Goal: Task Accomplishment & Management: Manage account settings

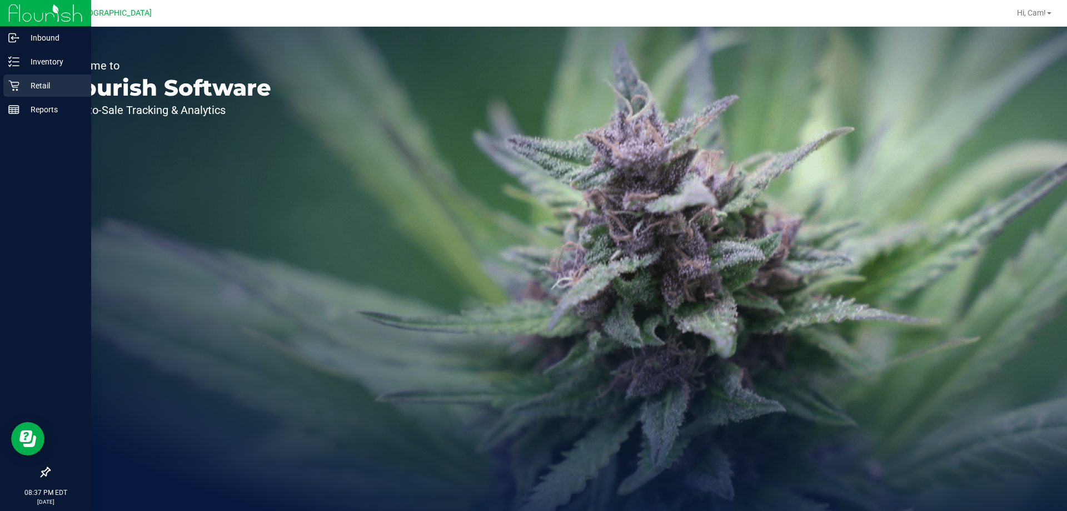
click at [10, 79] on div "Retail" at bounding box center [47, 85] width 88 height 22
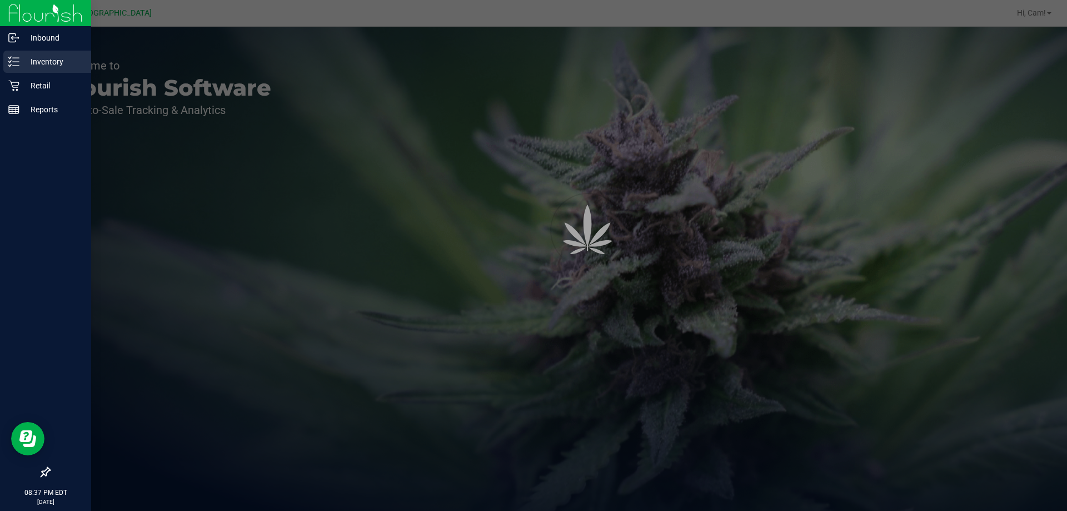
click at [51, 56] on p "Inventory" at bounding box center [52, 61] width 67 height 13
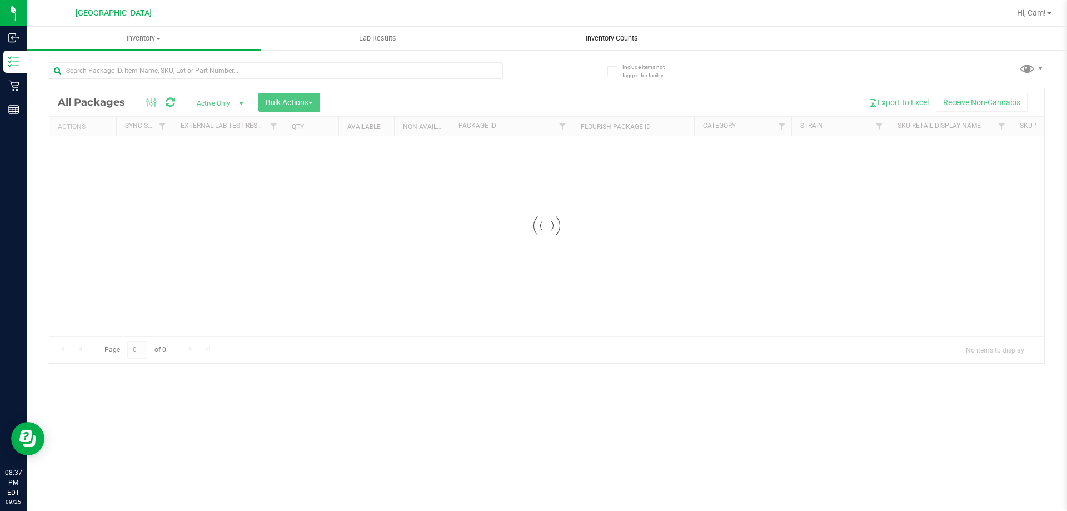
click at [619, 32] on uib-tab-heading "Inventory Counts" at bounding box center [611, 38] width 233 height 22
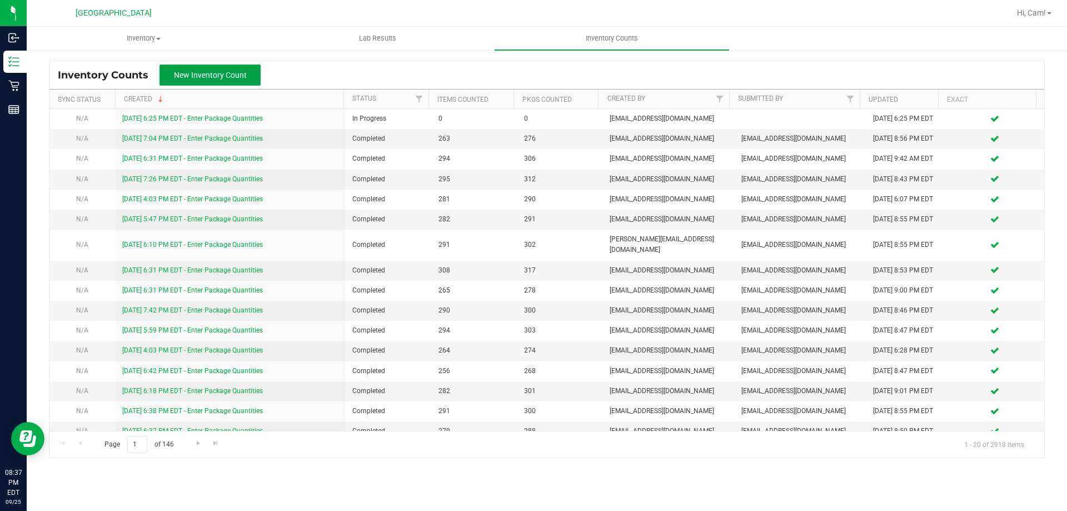
click at [243, 66] on button "New Inventory Count" at bounding box center [209, 74] width 101 height 21
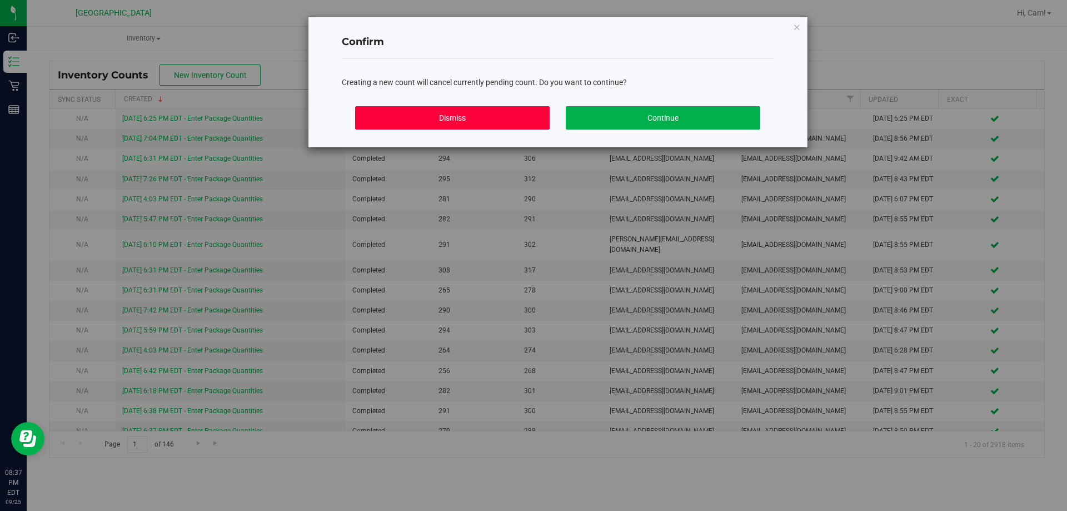
click at [424, 113] on button "Dismiss" at bounding box center [452, 117] width 194 height 23
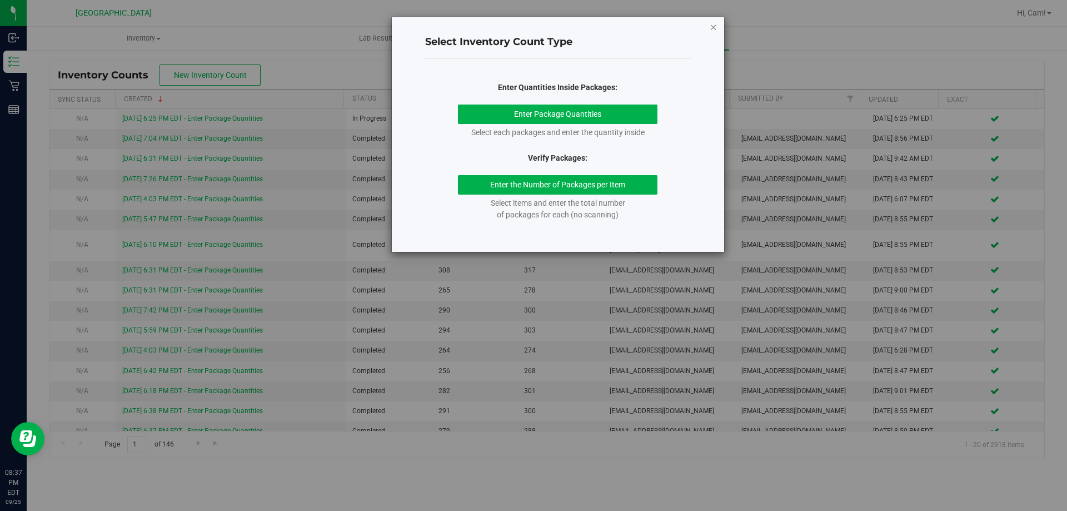
click at [712, 31] on icon "button" at bounding box center [714, 26] width 8 height 13
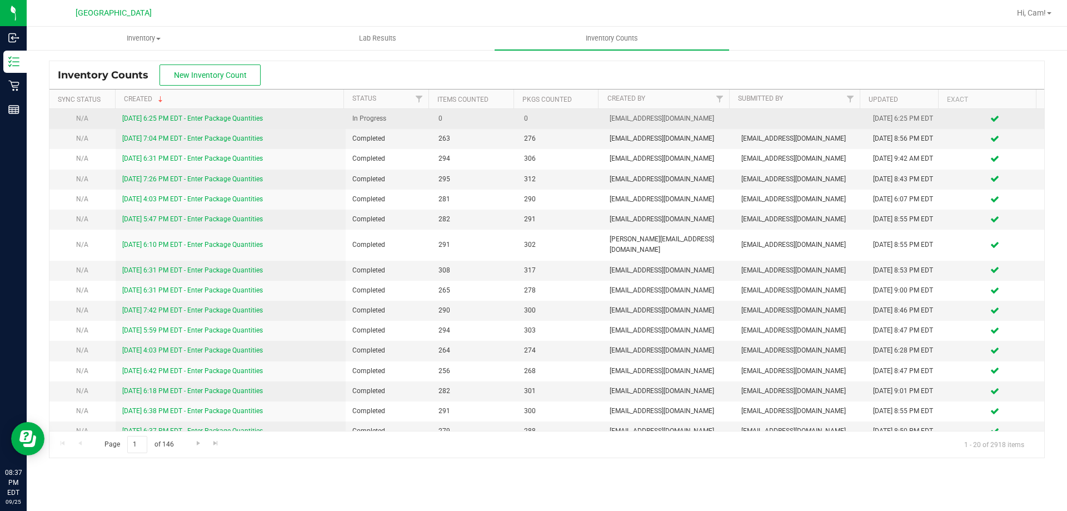
click at [226, 121] on link "[DATE] 6:25 PM EDT - Enter Package Quantities" at bounding box center [192, 118] width 141 height 8
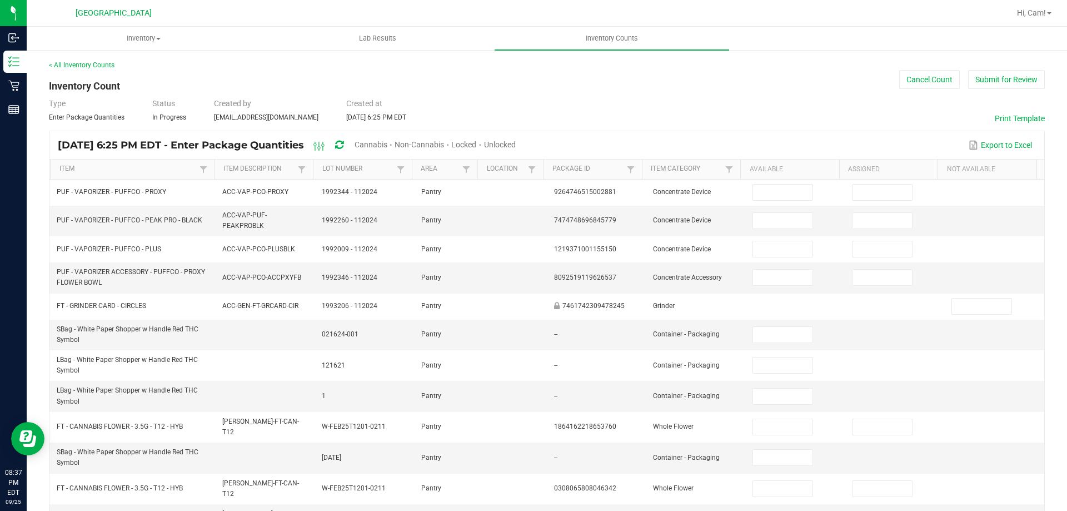
click at [516, 143] on span "Unlocked" at bounding box center [500, 144] width 32 height 9
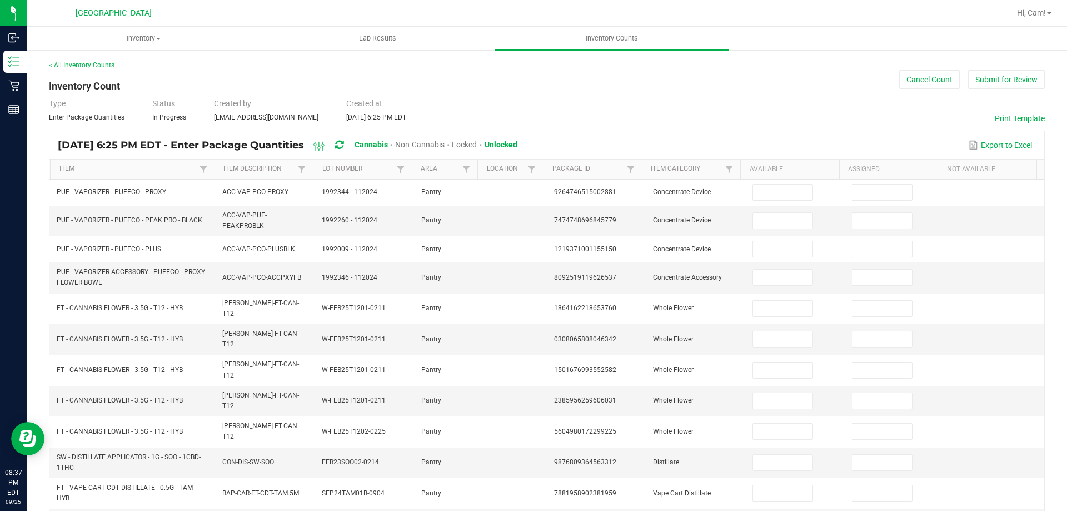
click at [152, 158] on div "Sep 25, 2025 6:25 PM EDT - Enter Package Quantities Cannabis Non-Cannabis Locke…" at bounding box center [546, 145] width 995 height 28
click at [144, 164] on link "Item" at bounding box center [127, 168] width 137 height 9
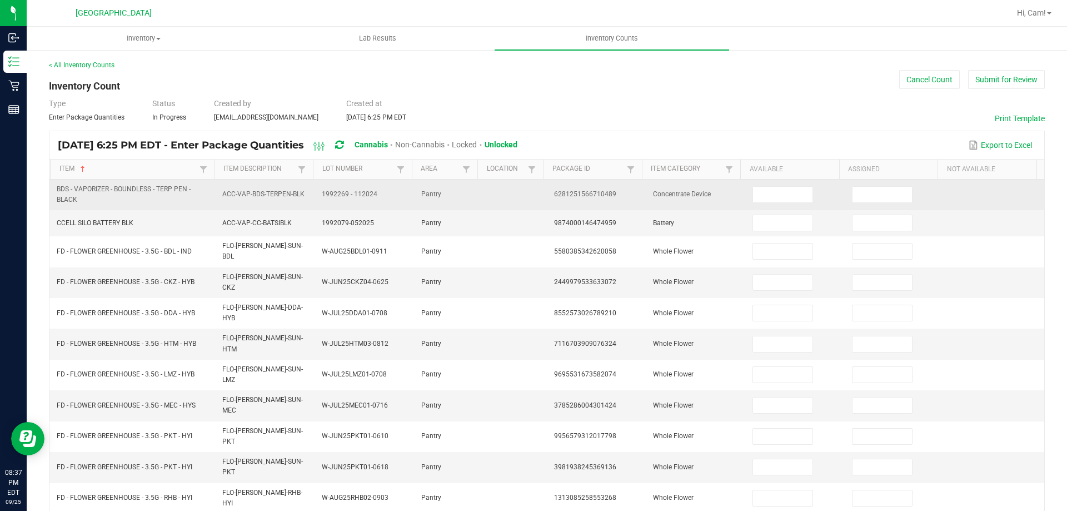
click at [719, 210] on td "Concentrate Device" at bounding box center [695, 194] width 99 height 31
click at [754, 192] on input at bounding box center [782, 195] width 59 height 16
type input "1"
type input "0"
type input "1"
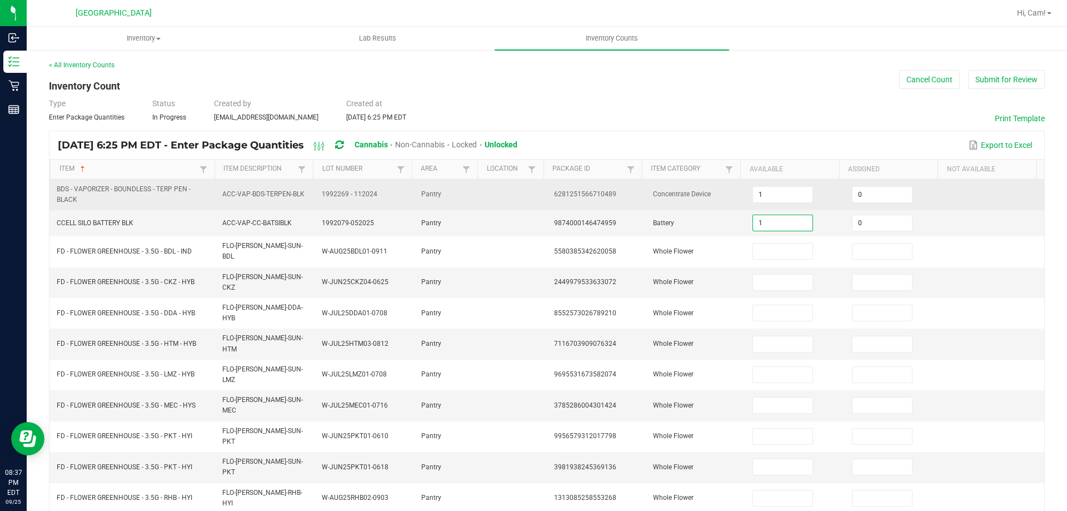
type input "0"
type input "1"
type input "0"
type input "1"
type input "0"
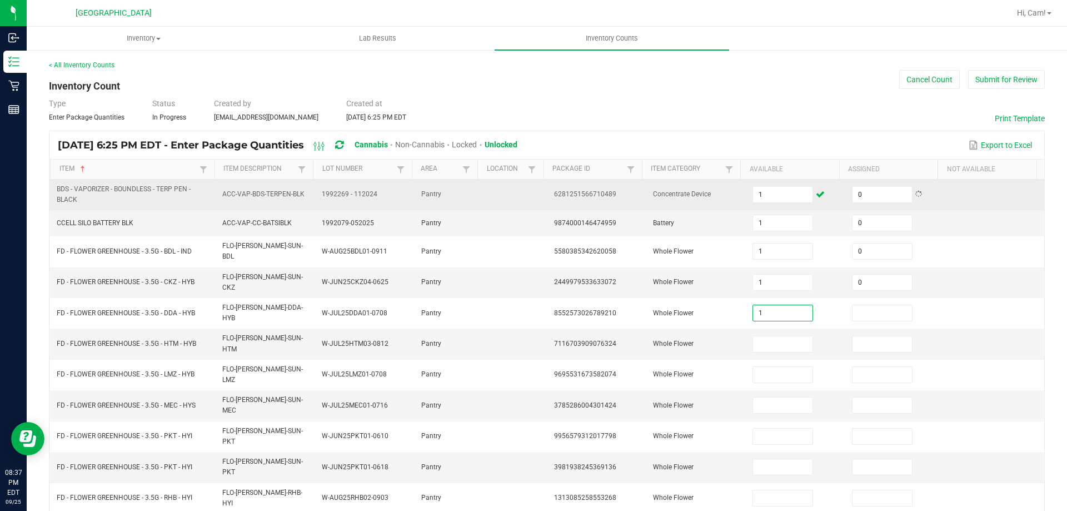
type input "1"
type input "0"
type input "1"
type input "0"
type input "1"
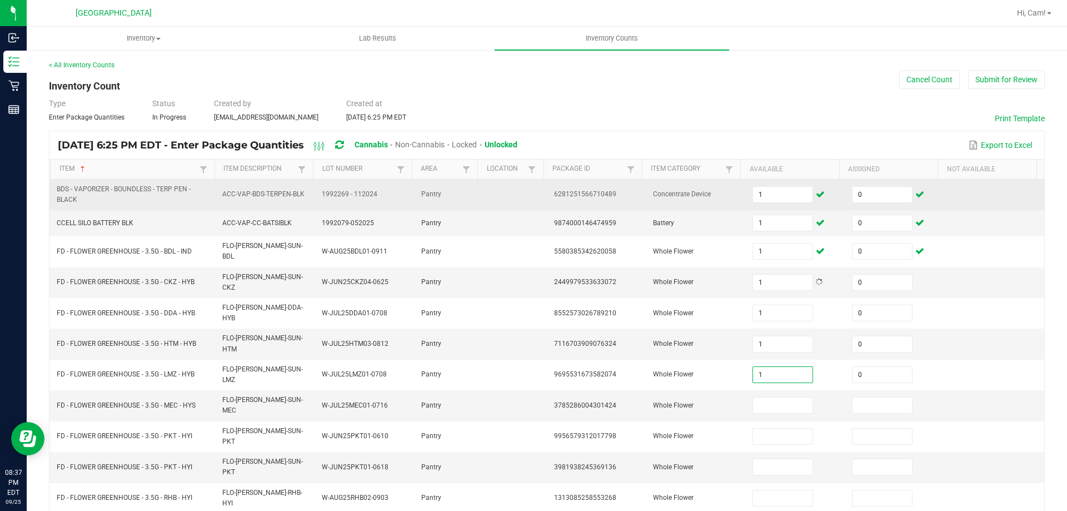
type input "0"
type input "1"
type input "0"
type input "1"
type input "0"
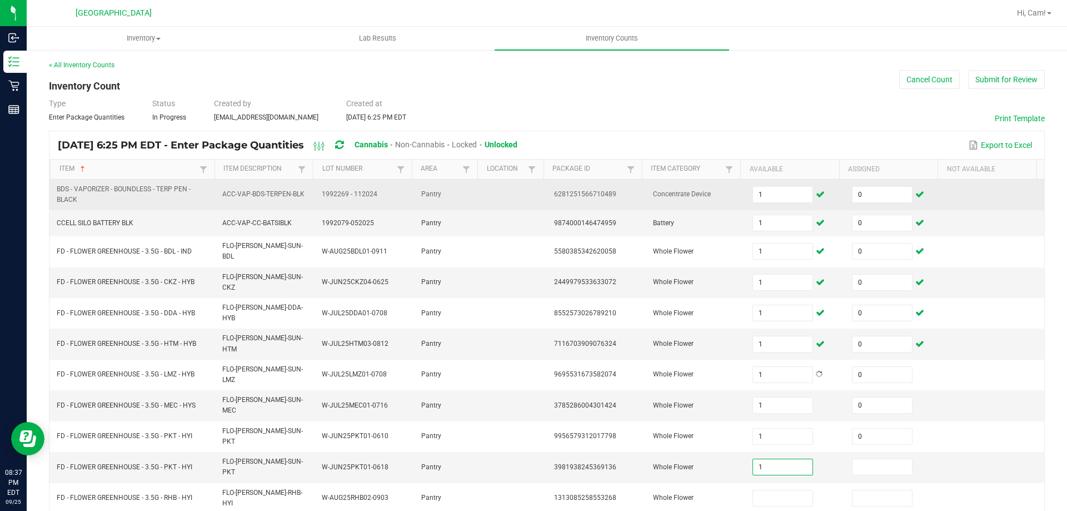
type input "1"
type input "0"
type input "1"
type input "0"
type input "1"
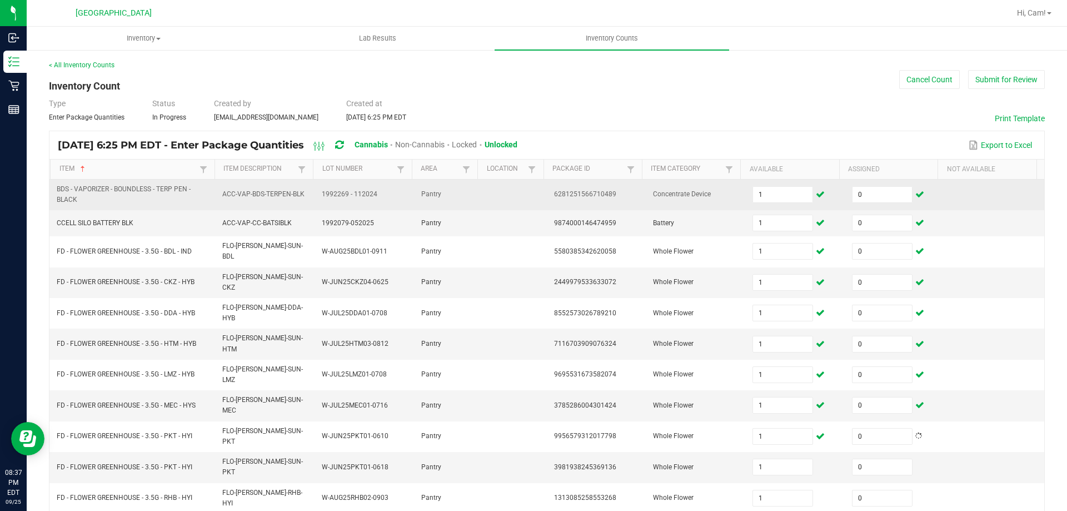
type input "0"
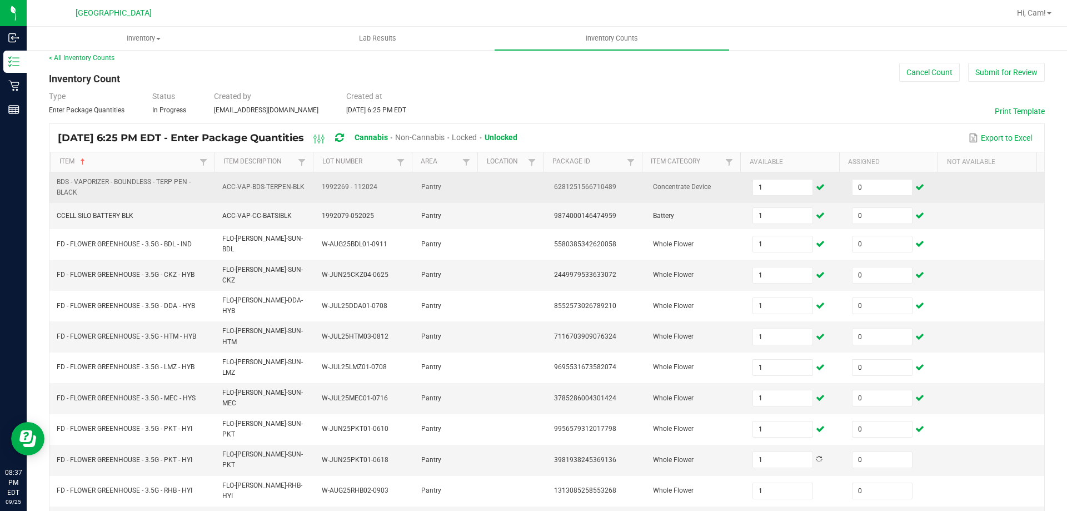
type input "1"
type input "0"
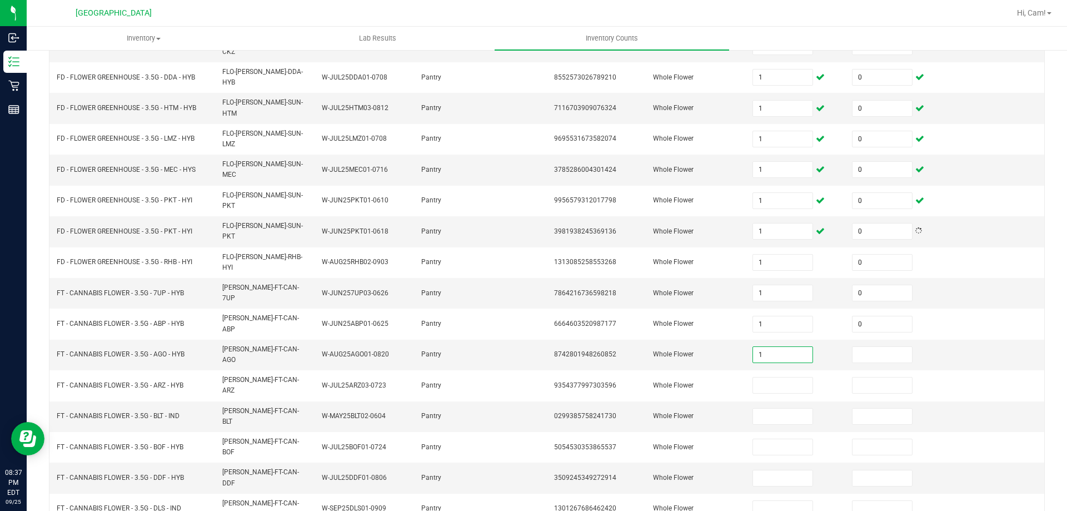
type input "1"
type input "0"
type input "1"
type input "0"
type input "1"
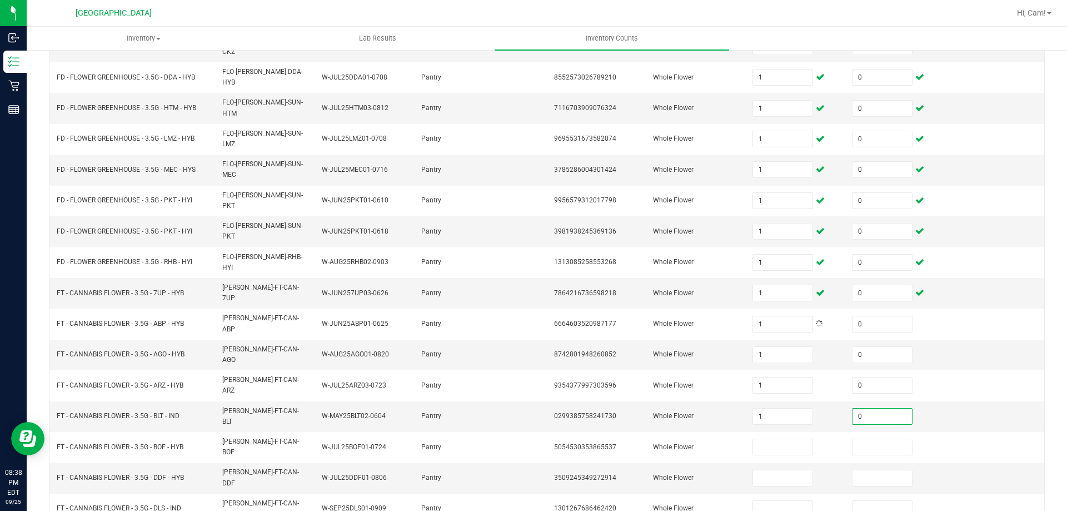
type input "0"
type input "1"
type input "0"
type input "1"
type input "0"
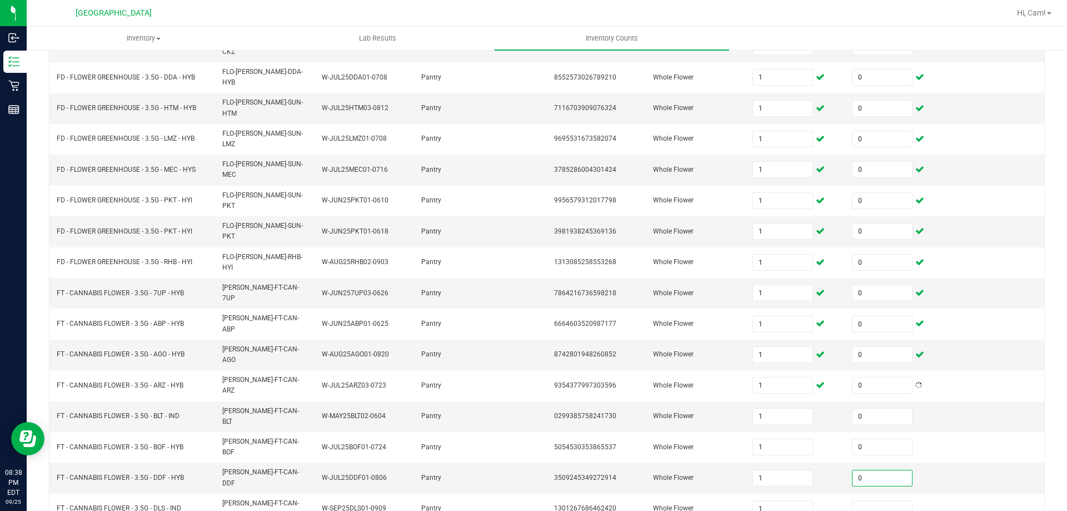
type input "1"
type input "0"
type input "1"
type input "0"
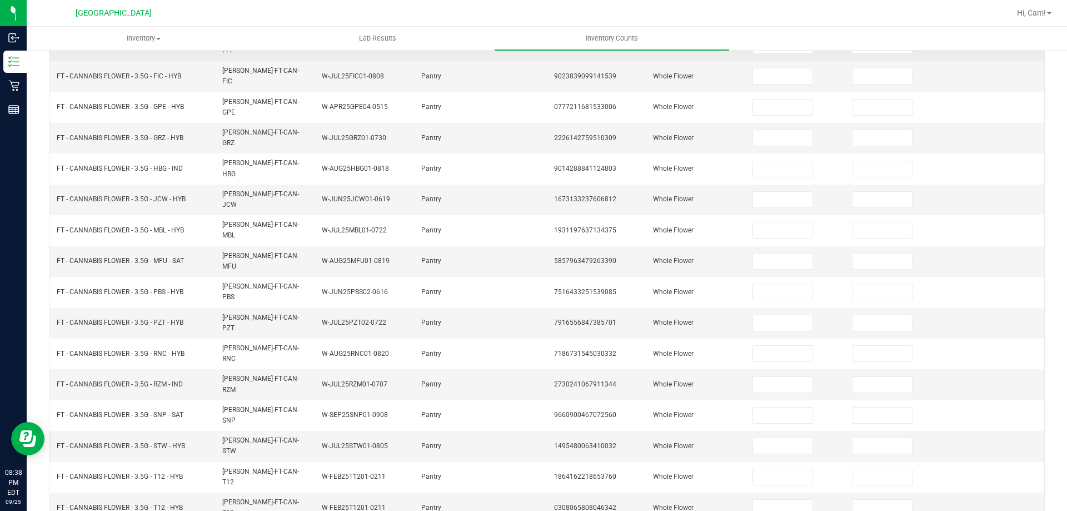
scroll to position [0, 0]
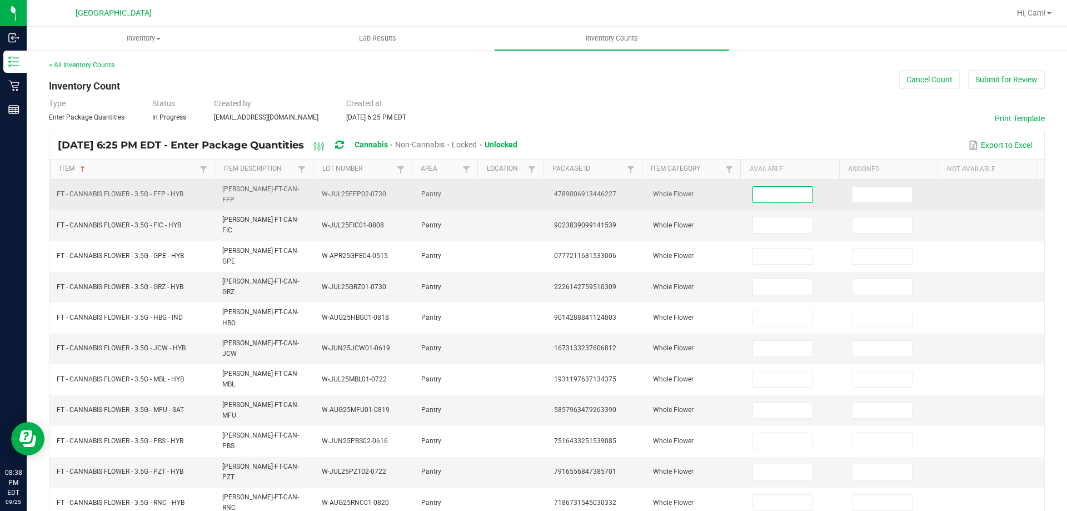
click at [776, 194] on input at bounding box center [782, 195] width 59 height 16
type input "1"
type input "0"
type input "1"
type input "0"
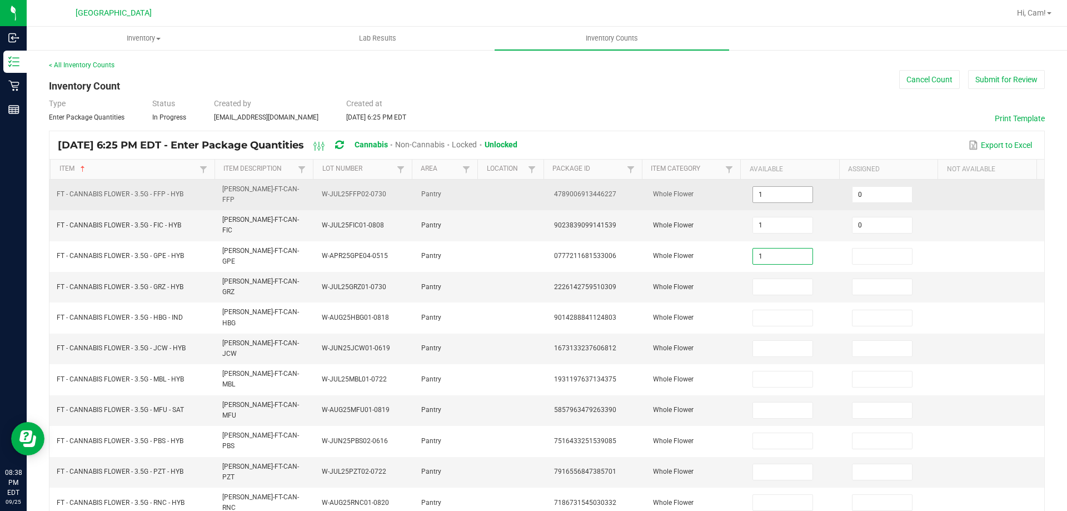
type input "1"
type input "0"
type input "1"
type input "0"
type input "1"
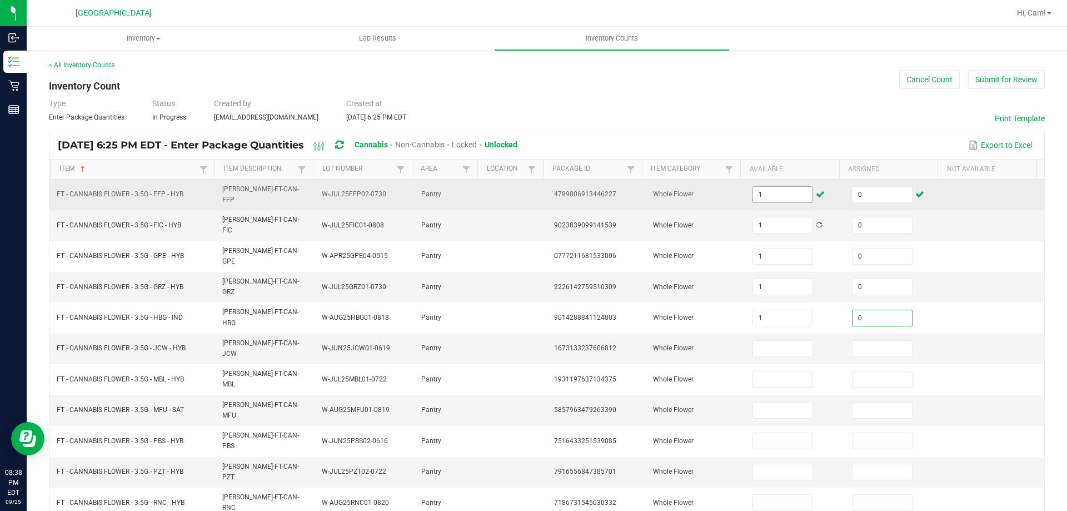
type input "0"
type input "1"
type input "0"
type input "1"
type input "0"
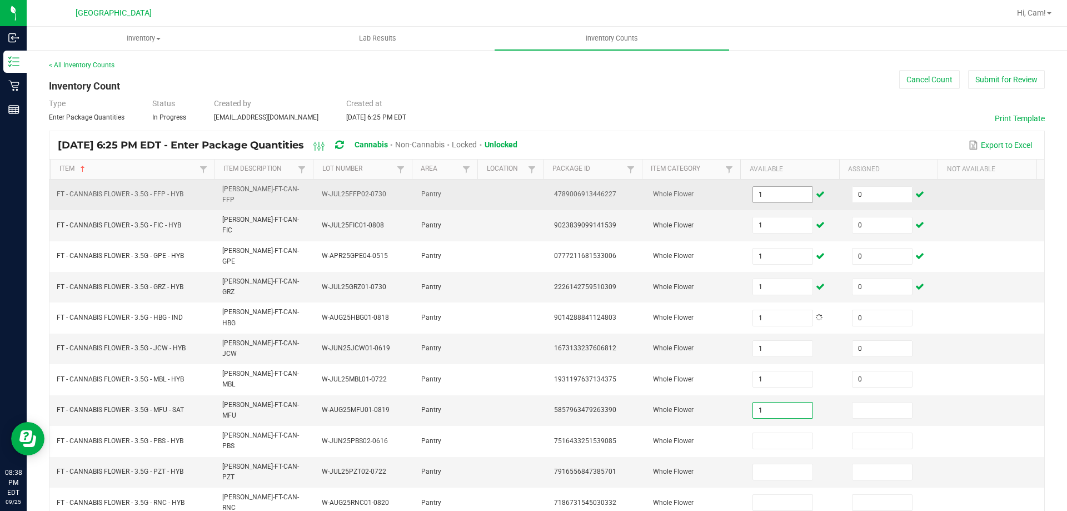
type input "1"
type input "0"
type input "1"
type input "0"
type input "1"
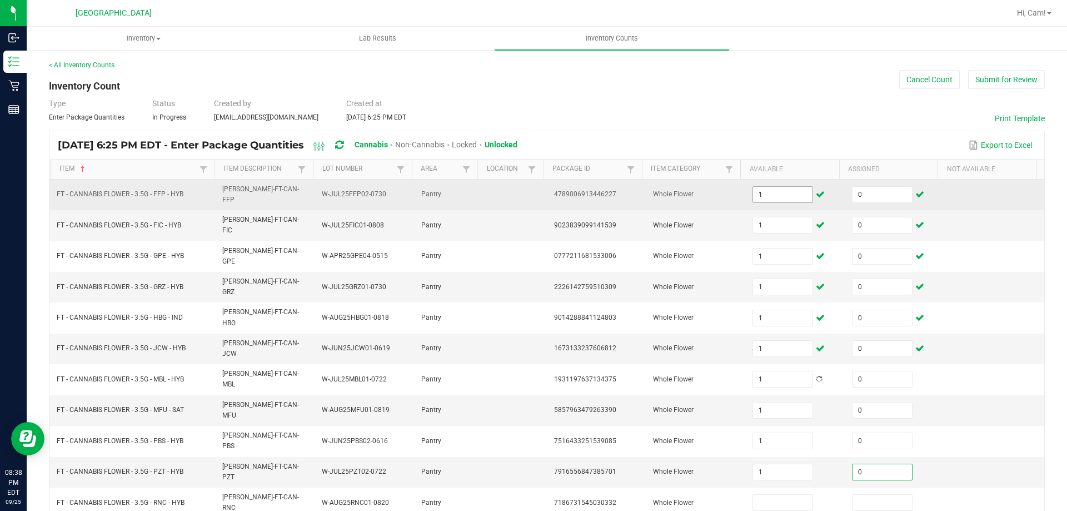
type input "0"
type input "1"
type input "0"
type input "1"
type input "0"
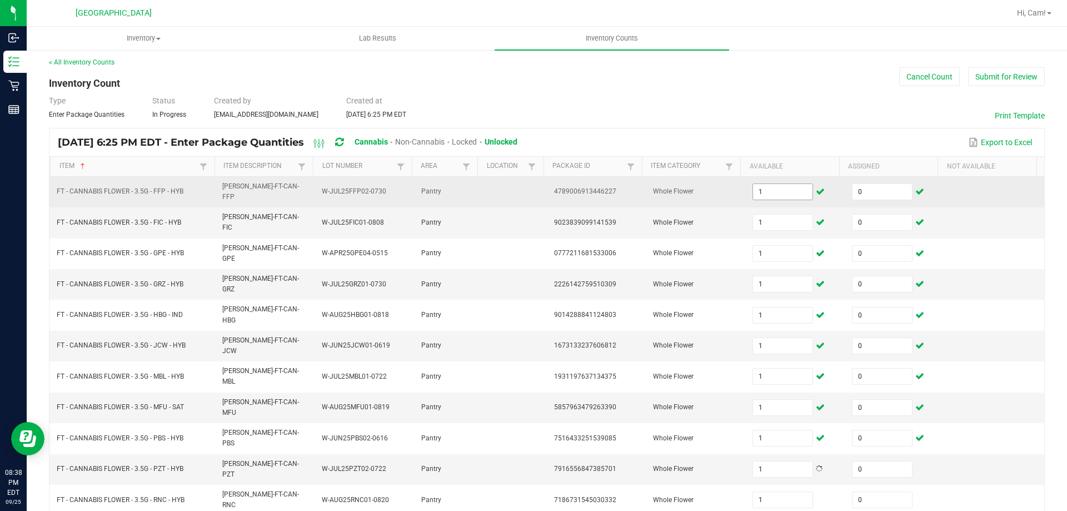
type input "1"
type input "0"
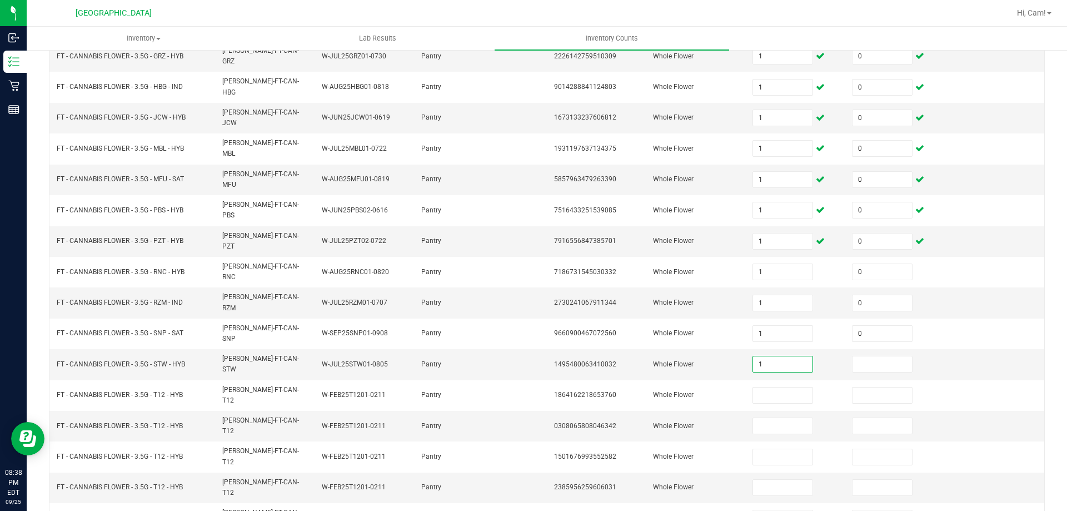
type input "1"
type input "0"
type input "1"
type input "0"
type input "1"
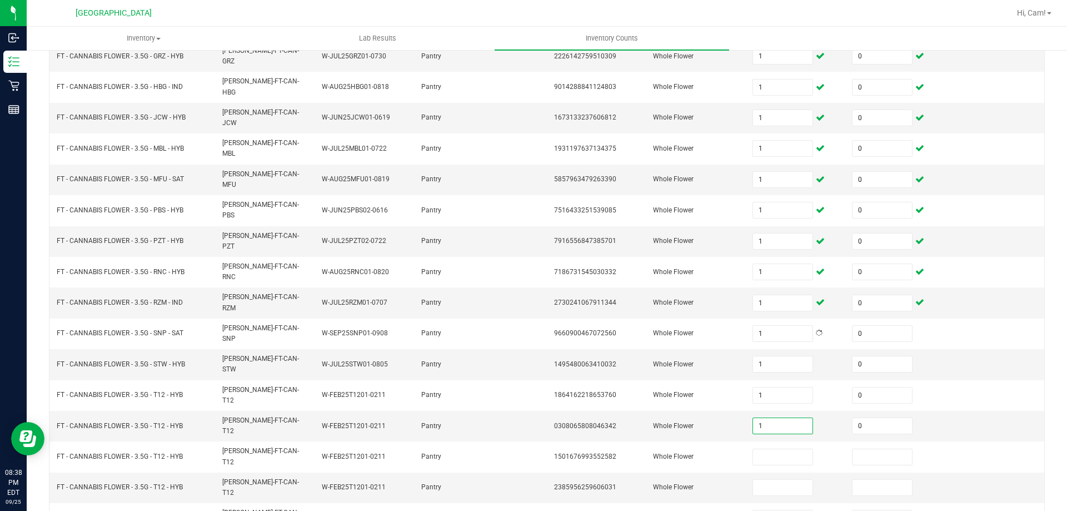
type input "0"
type input "1"
type input "0"
type input "1"
type input "0"
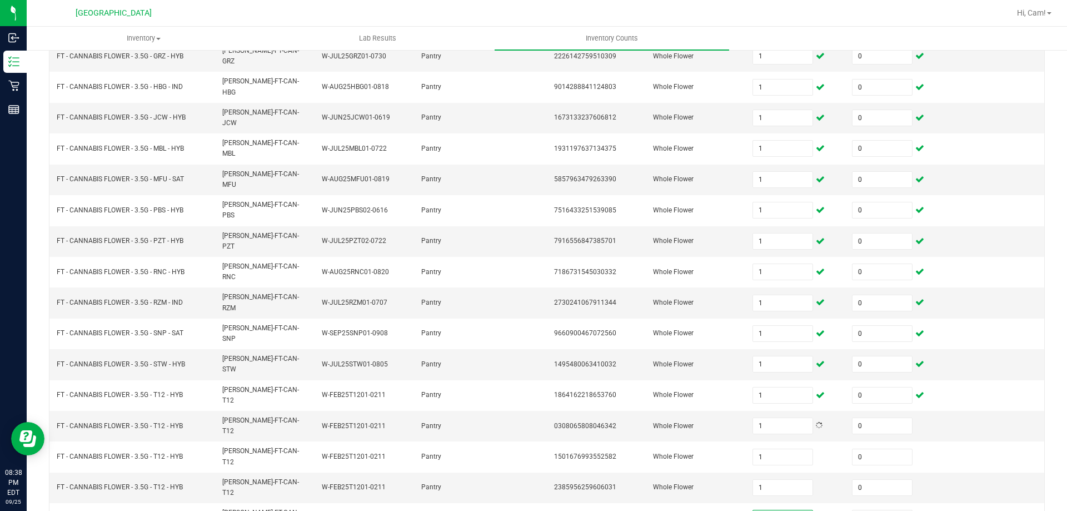
type input "1"
type input "0"
type input "10"
type input "0"
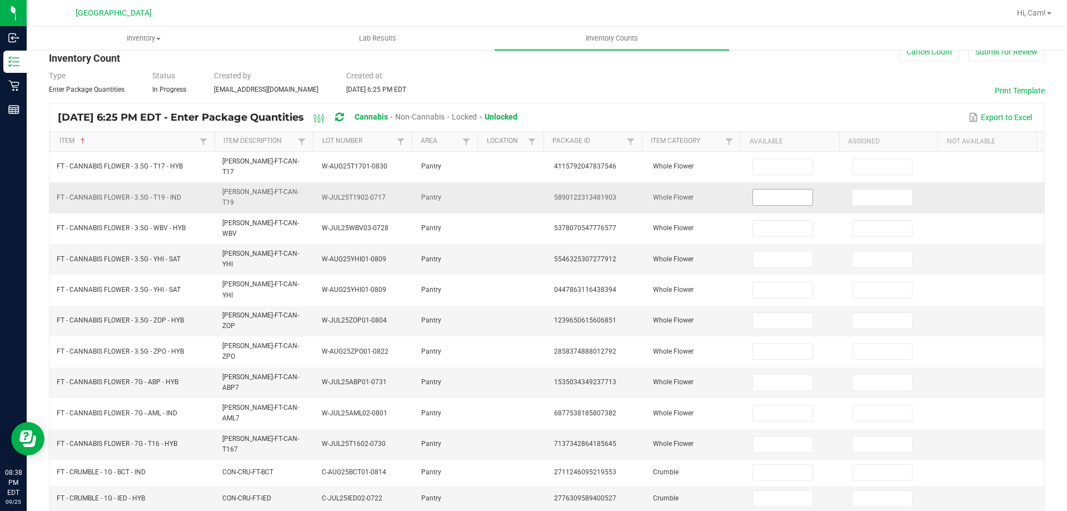
scroll to position [56, 0]
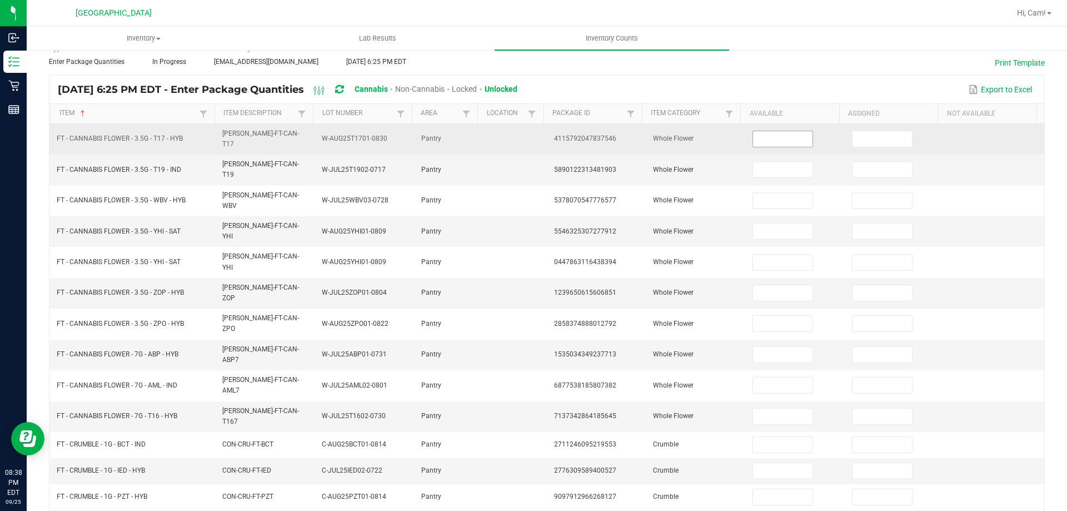
click at [773, 143] on input at bounding box center [782, 139] width 59 height 16
type input "1"
type input "0"
type input "1"
type input "0"
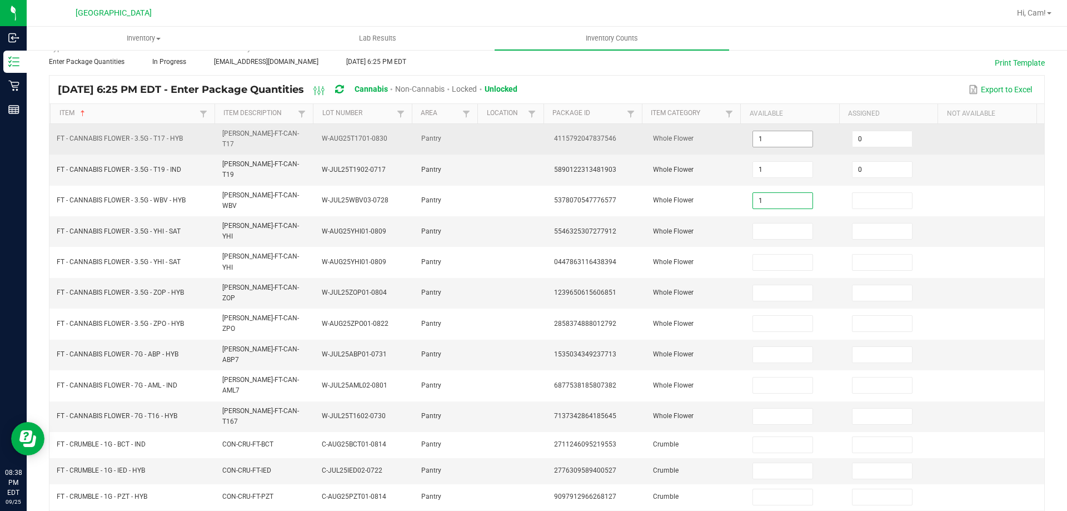
type input "1"
type input "0"
type input "1"
type input "0"
type input "1"
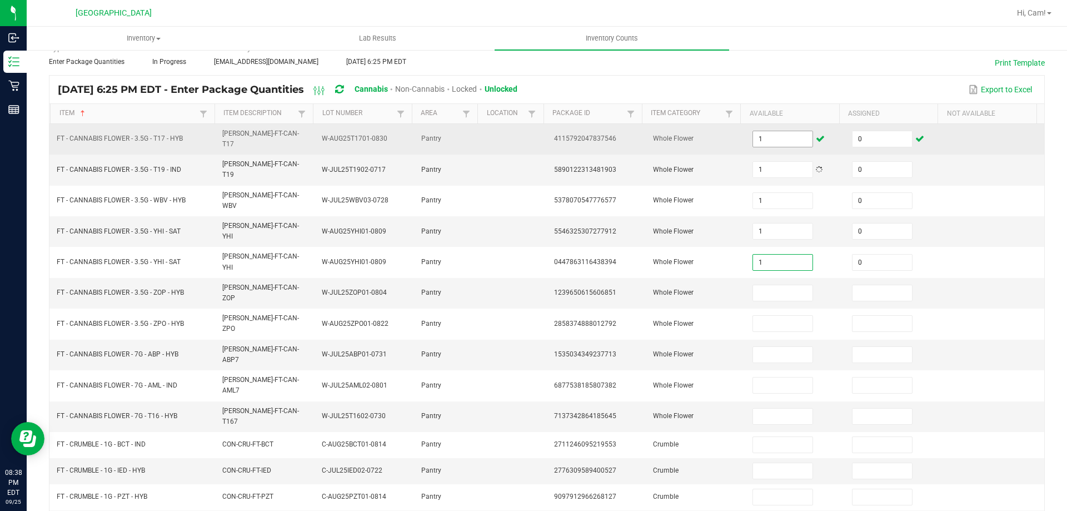
type input "0"
type input "1"
type input "0"
type input "1"
type input "0"
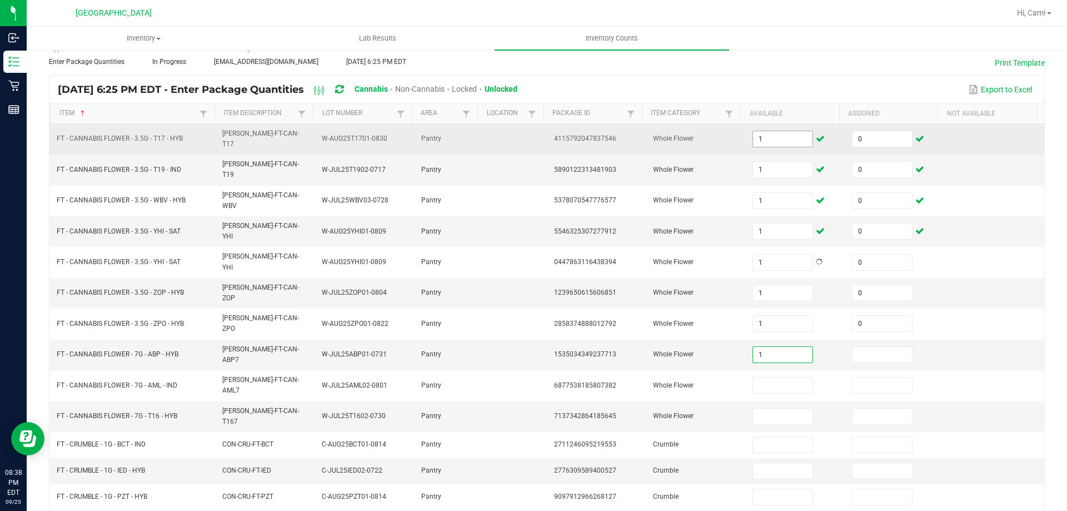
type input "1"
type input "0"
type input "1"
type input "0"
type input "1"
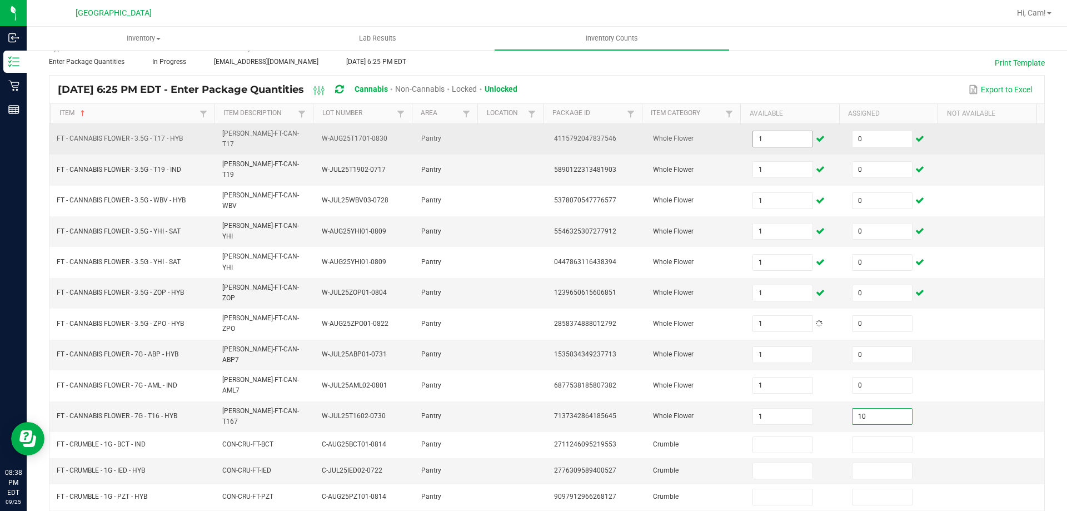
type input "10"
type input "1"
type input "0"
type input "1"
type input "0"
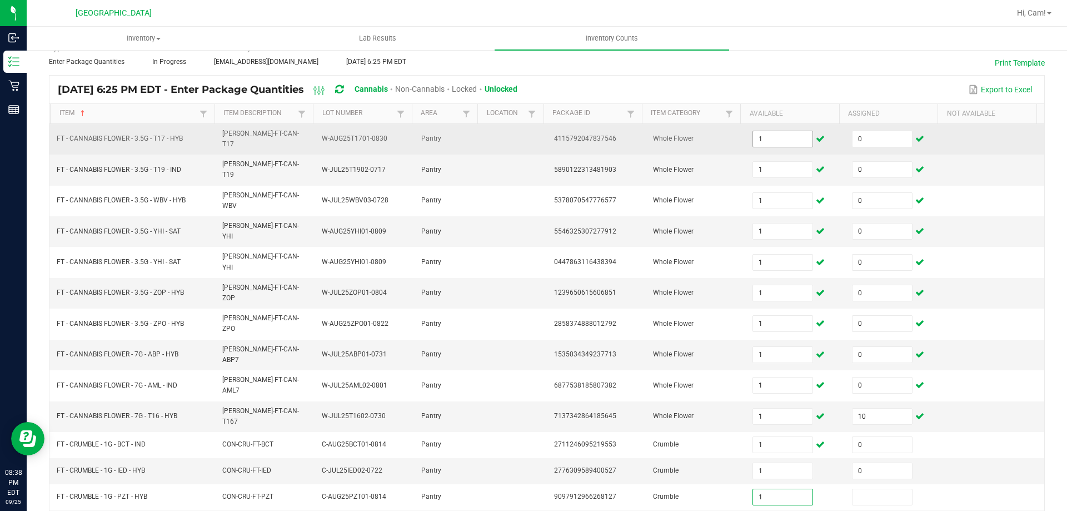
type input "1"
type input "0"
type input "1"
type input "0"
type input "1"
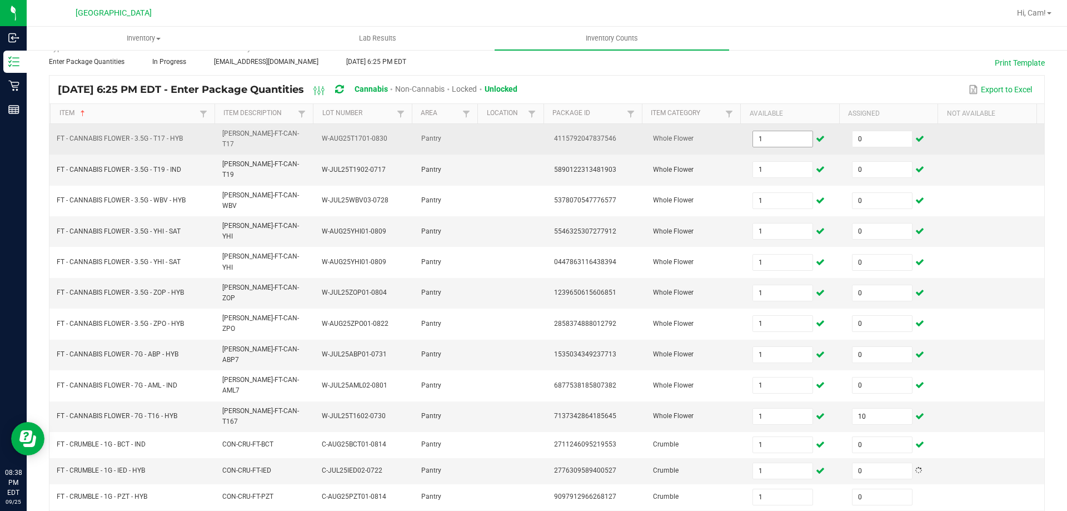
type input "0"
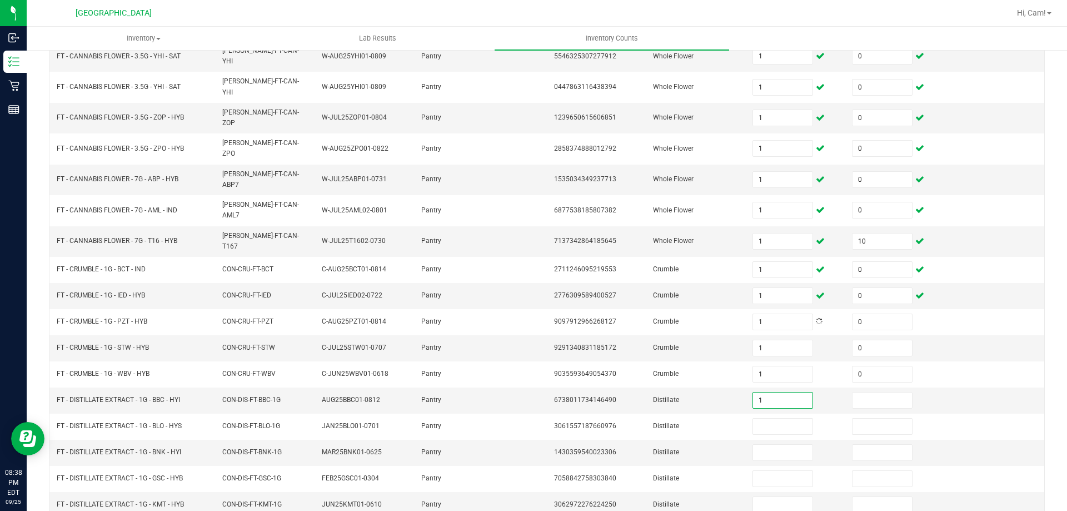
type input "1"
type input "0"
type input "1"
type input "0"
type input "1"
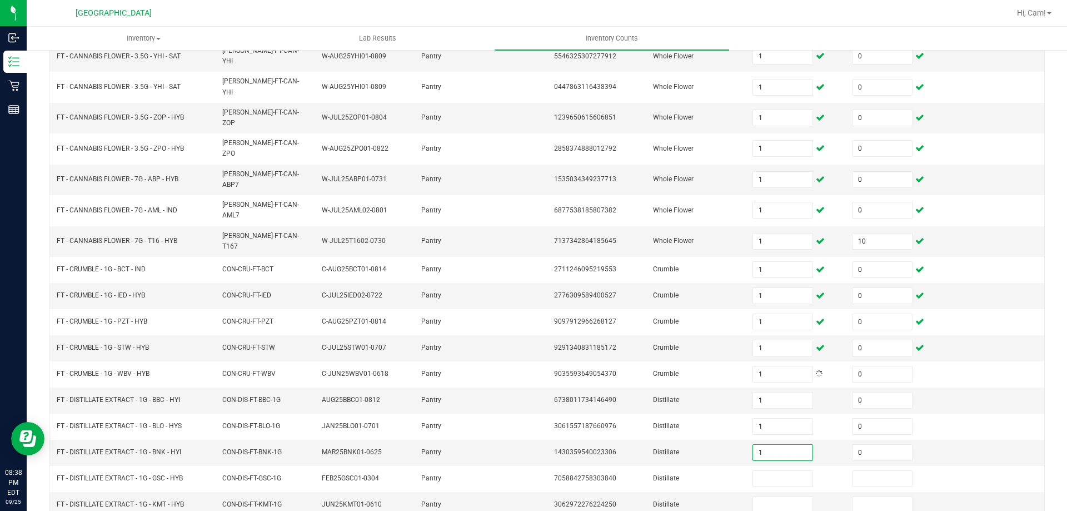
type input "0"
type input "1"
type input "0"
type input "1"
click at [866, 233] on input "10" at bounding box center [881, 241] width 59 height 16
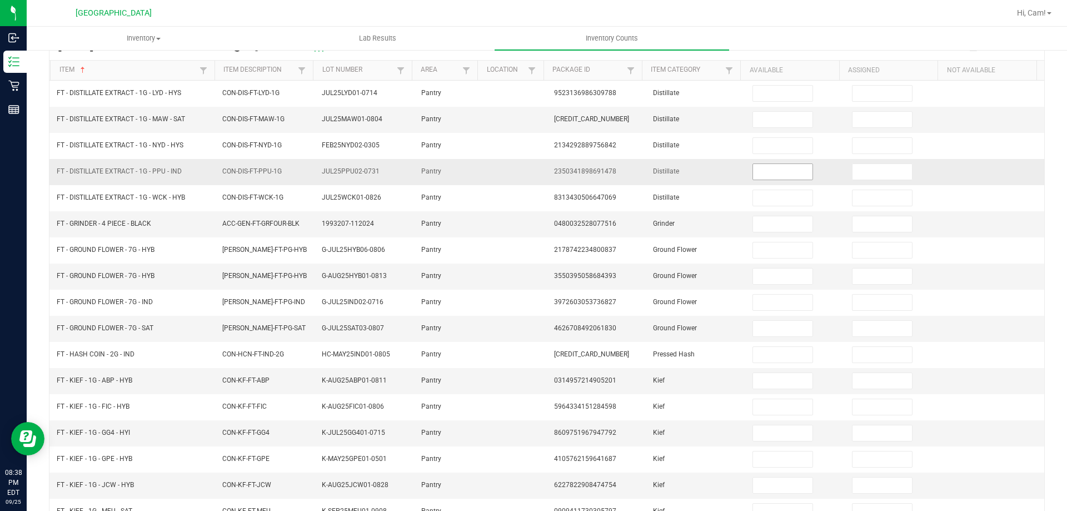
scroll to position [64, 0]
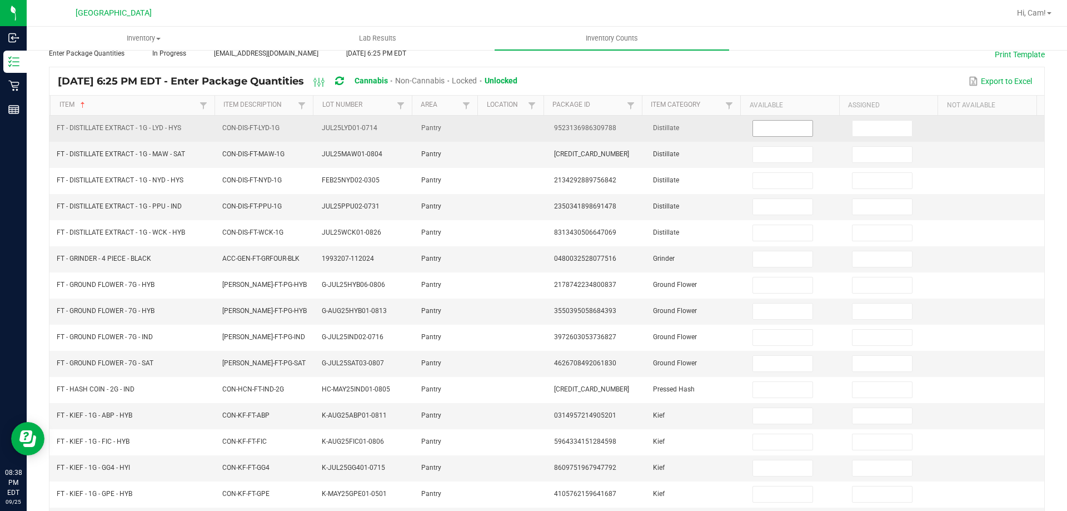
drag, startPoint x: 777, startPoint y: 134, endPoint x: 771, endPoint y: 125, distance: 11.0
click at [774, 132] on input at bounding box center [782, 129] width 59 height 16
click at [771, 124] on input at bounding box center [782, 129] width 59 height 16
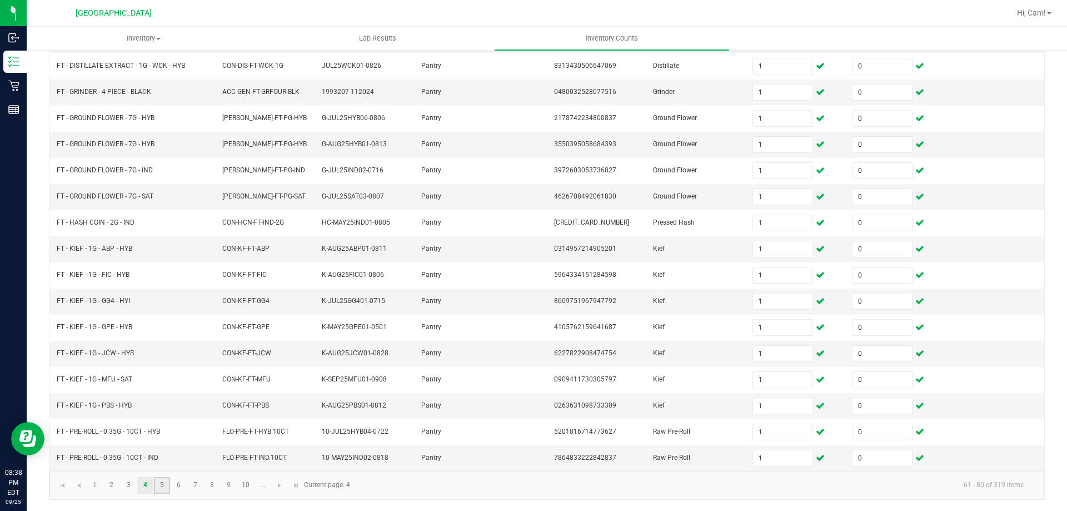
click at [162, 482] on link "5" at bounding box center [162, 485] width 16 height 17
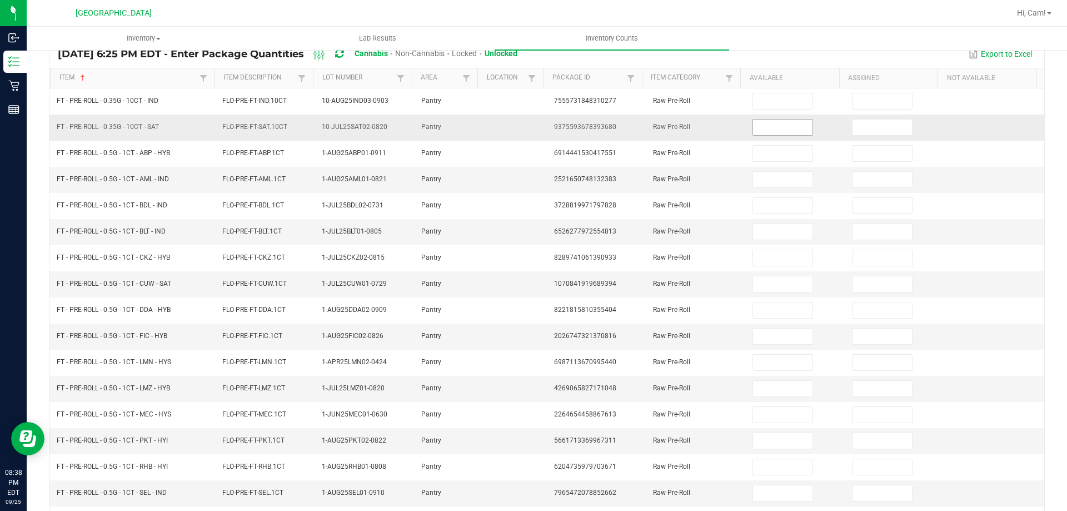
scroll to position [8, 0]
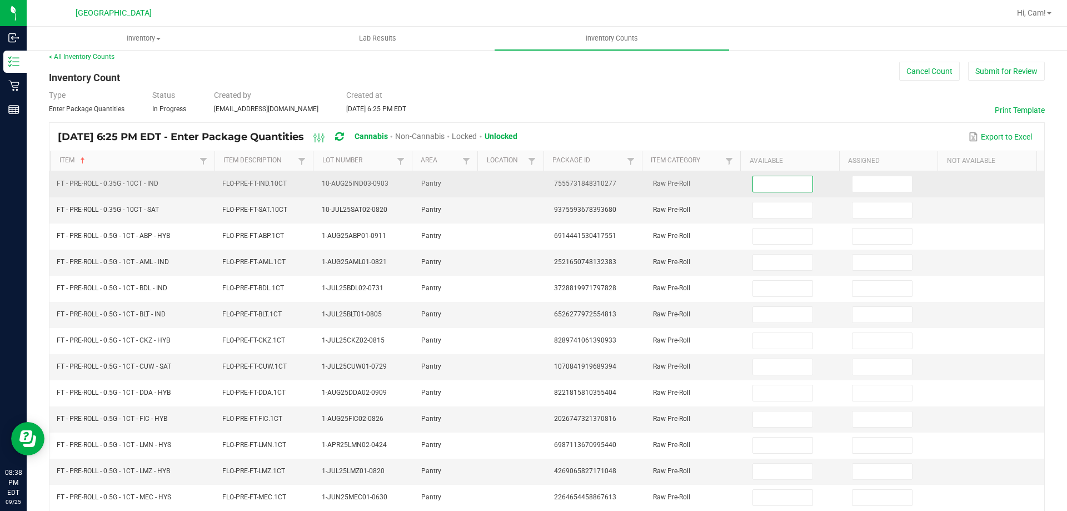
click at [785, 184] on input at bounding box center [782, 184] width 59 height 16
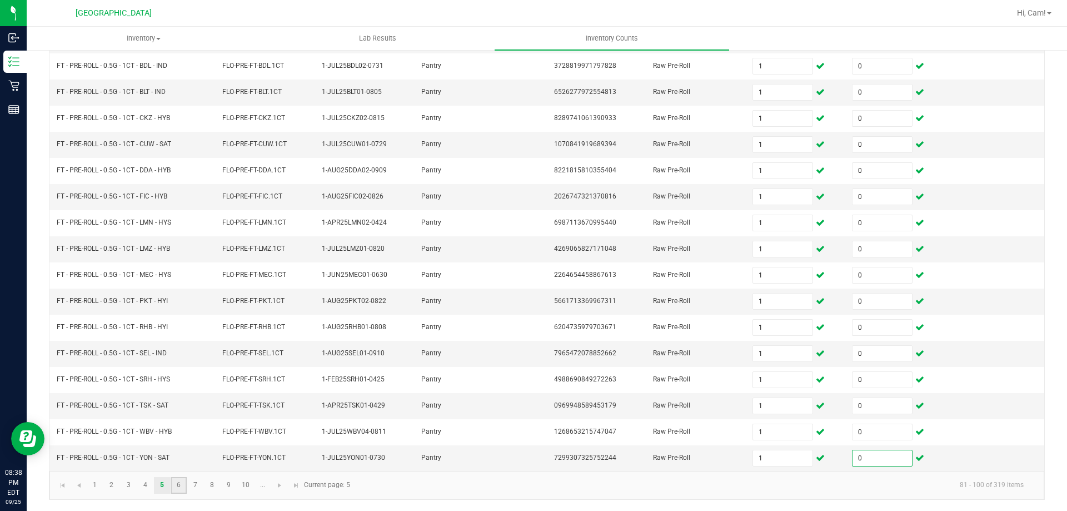
click at [186, 487] on link "6" at bounding box center [179, 485] width 16 height 17
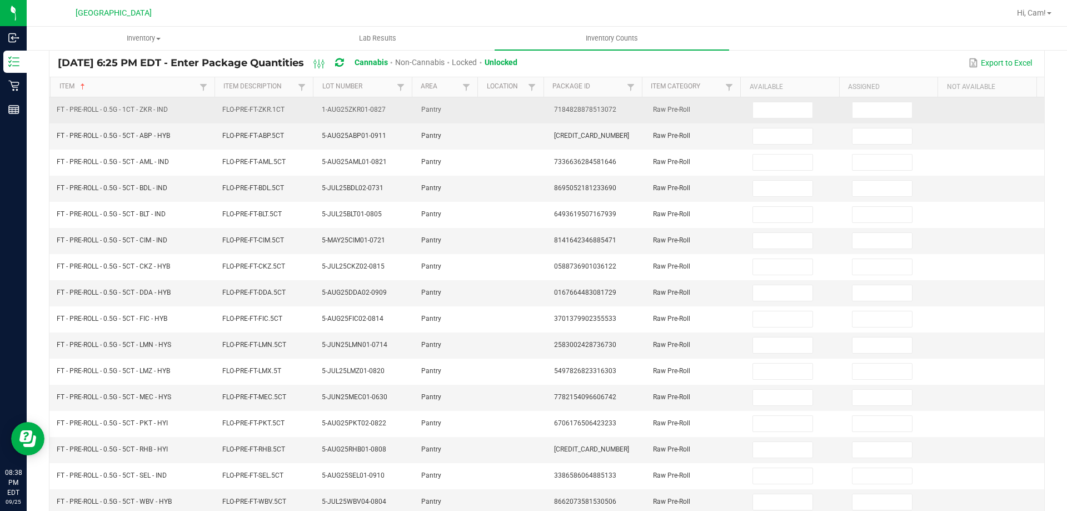
scroll to position [0, 0]
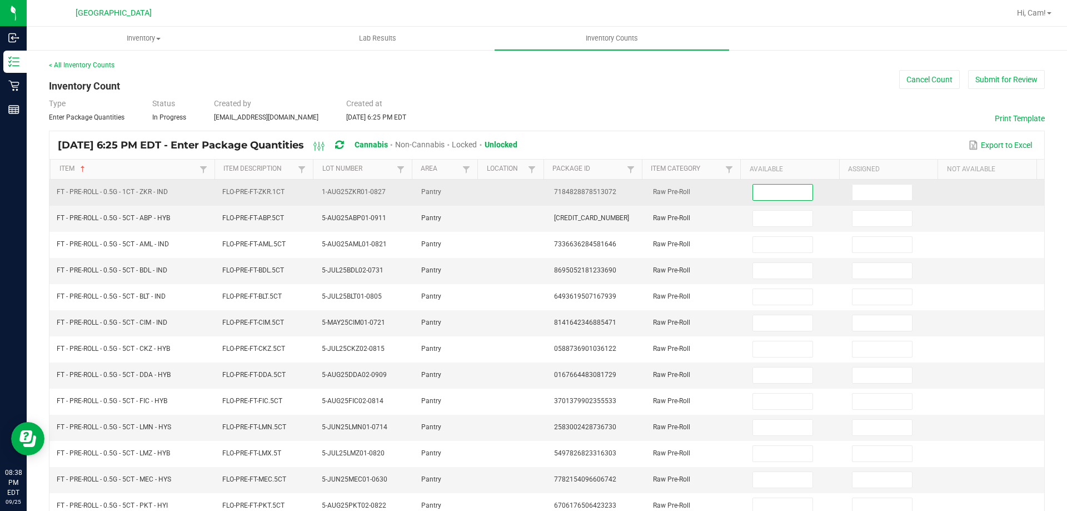
click at [787, 197] on input at bounding box center [782, 192] width 59 height 16
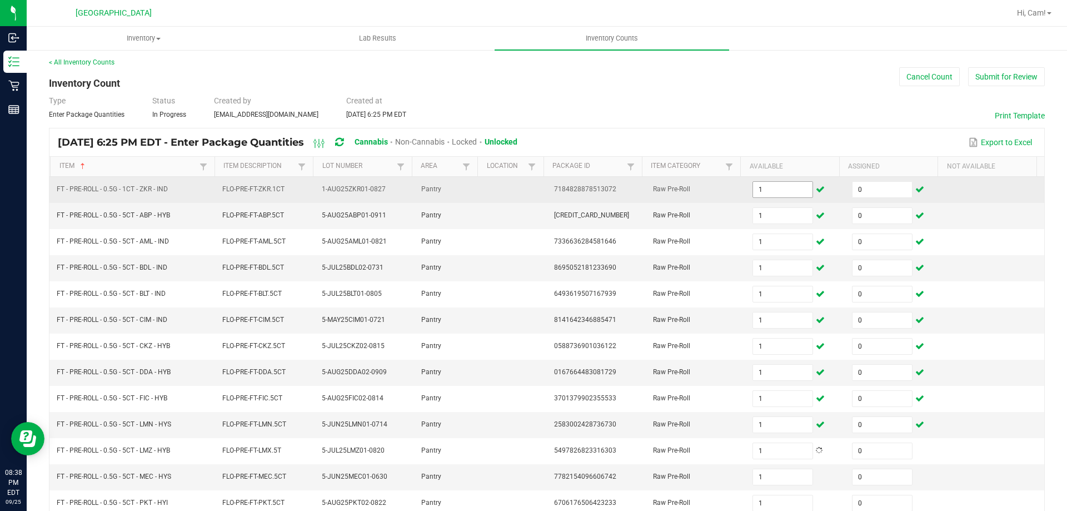
scroll to position [231, 0]
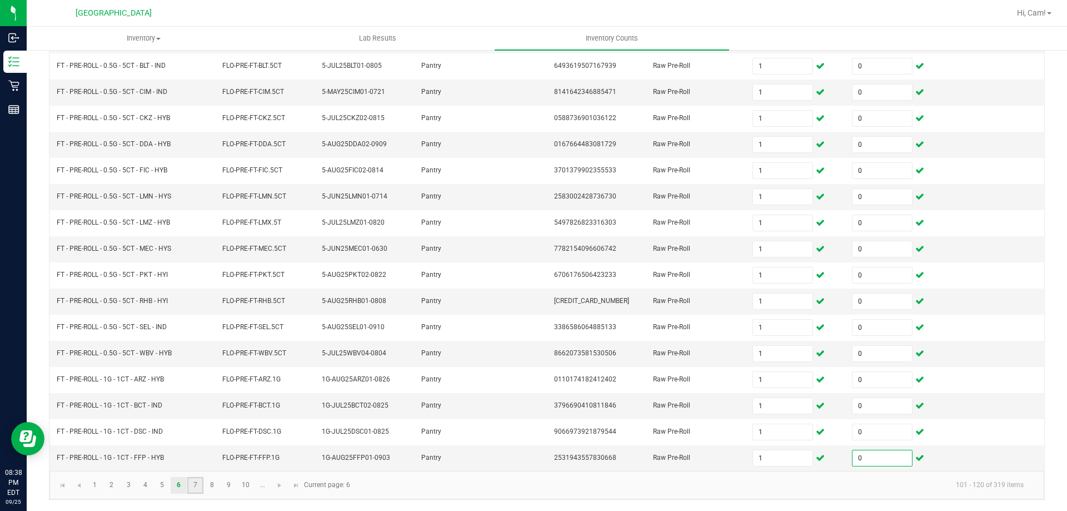
click at [197, 483] on link "7" at bounding box center [195, 485] width 16 height 17
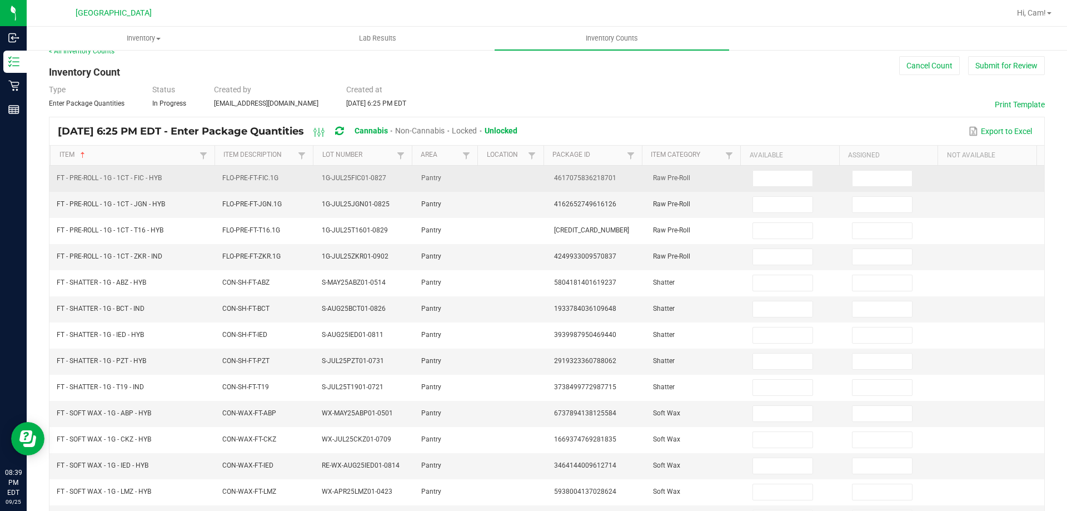
scroll to position [0, 0]
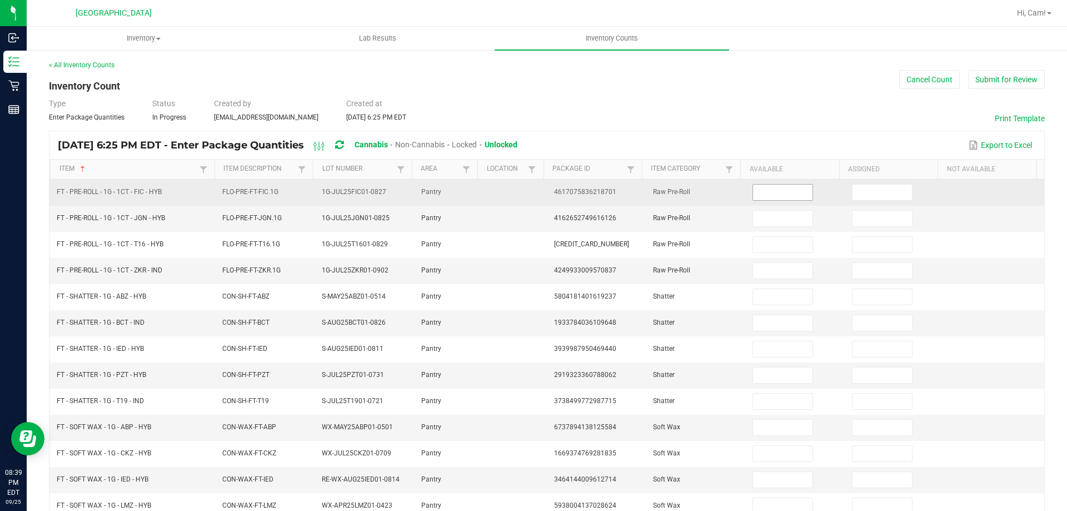
click at [775, 193] on input at bounding box center [782, 192] width 59 height 16
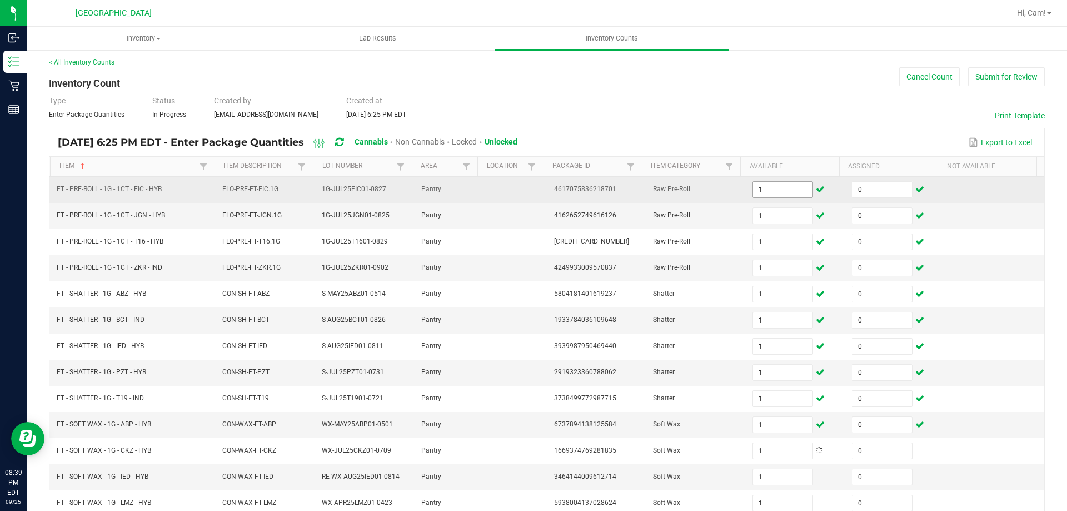
scroll to position [254, 0]
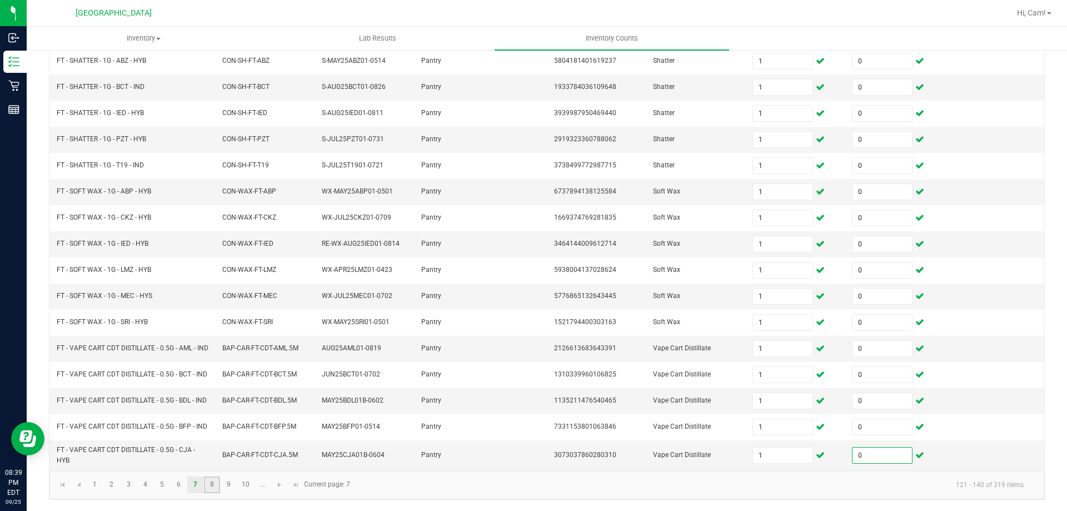
click at [215, 484] on link "8" at bounding box center [212, 484] width 16 height 17
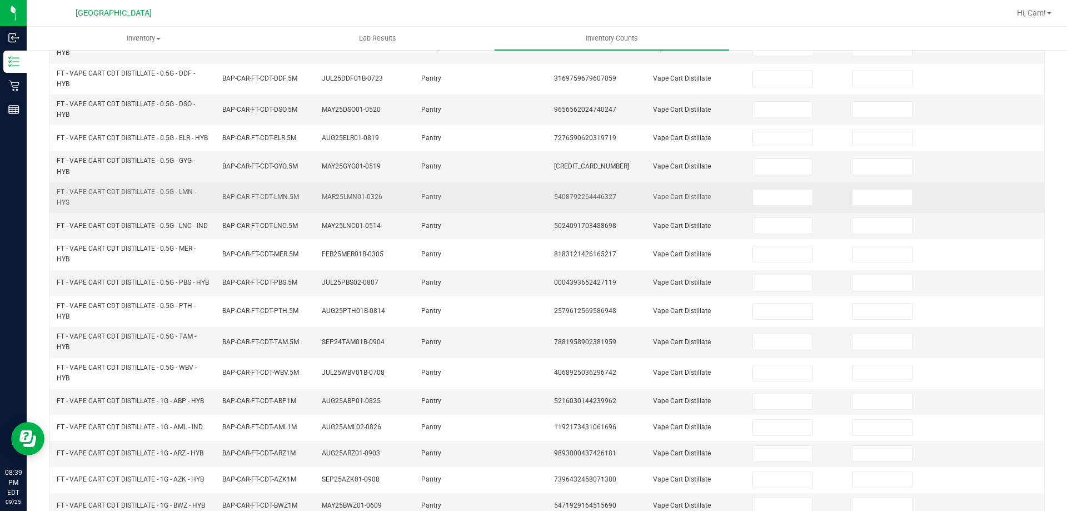
scroll to position [87, 0]
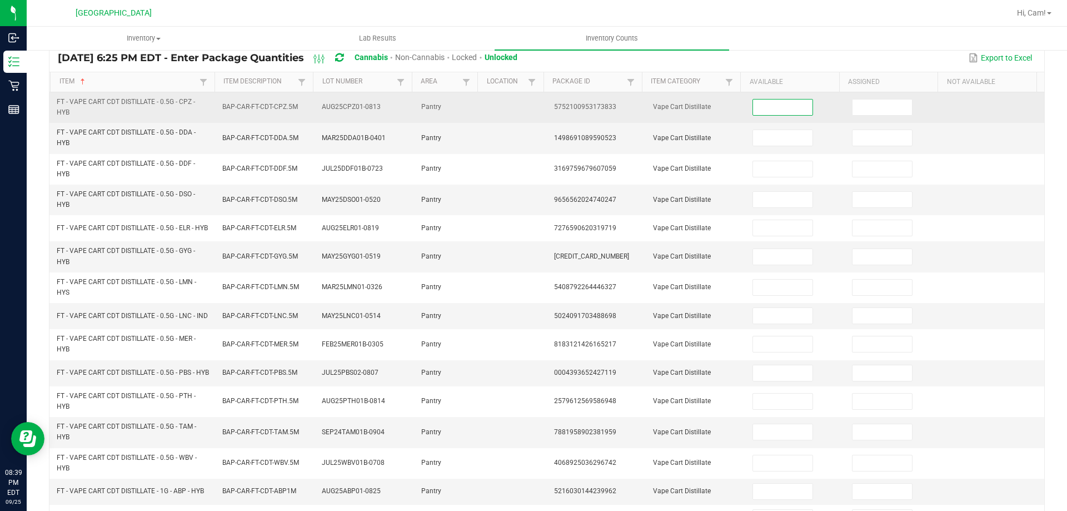
click at [782, 107] on input at bounding box center [782, 107] width 59 height 16
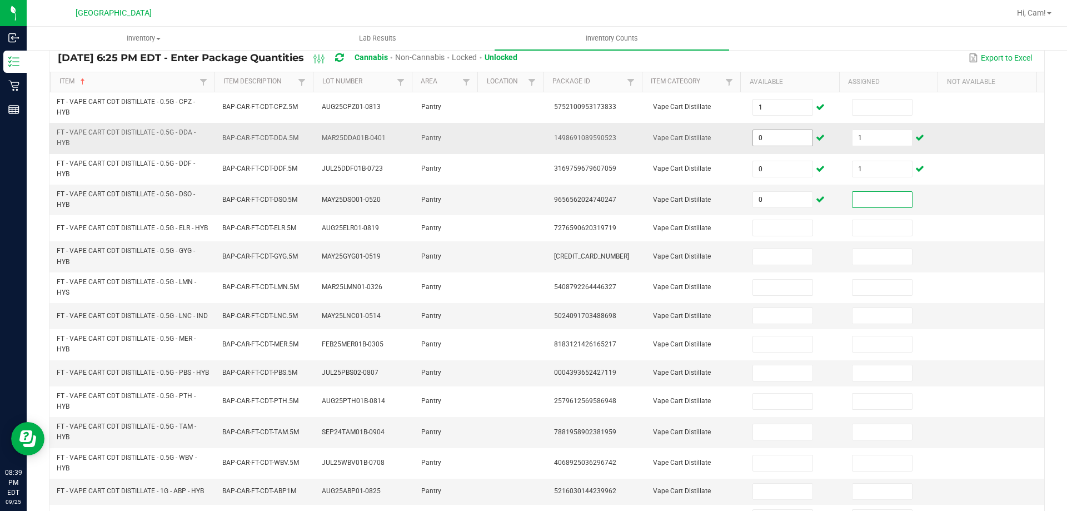
click at [788, 137] on input "0" at bounding box center [782, 138] width 59 height 16
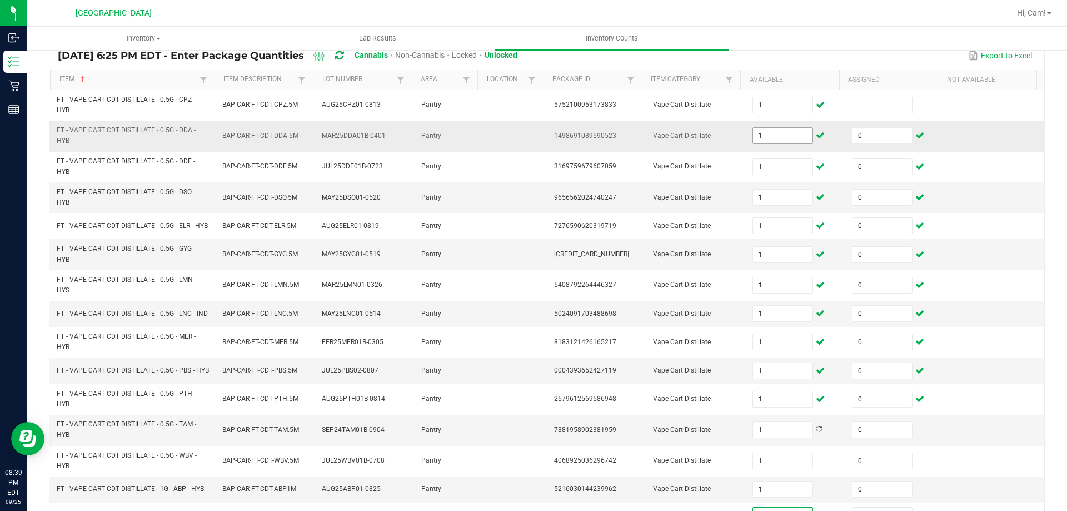
scroll to position [292, 0]
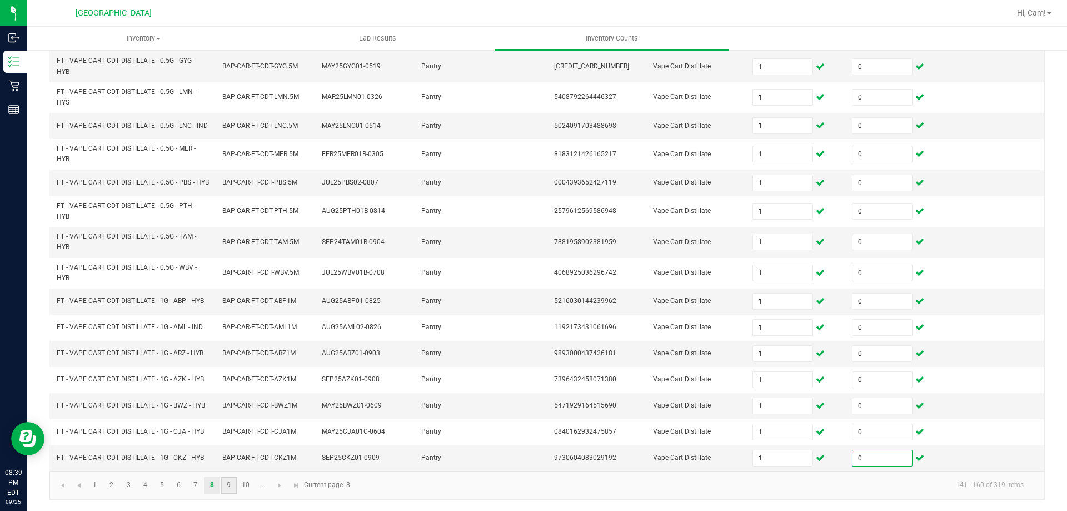
click at [231, 492] on link "9" at bounding box center [229, 485] width 16 height 17
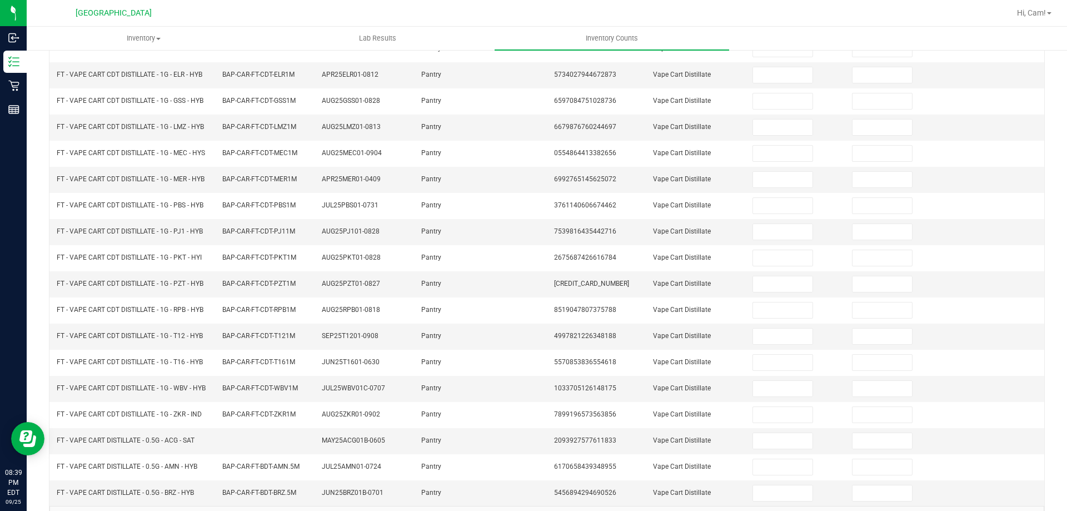
scroll to position [8, 0]
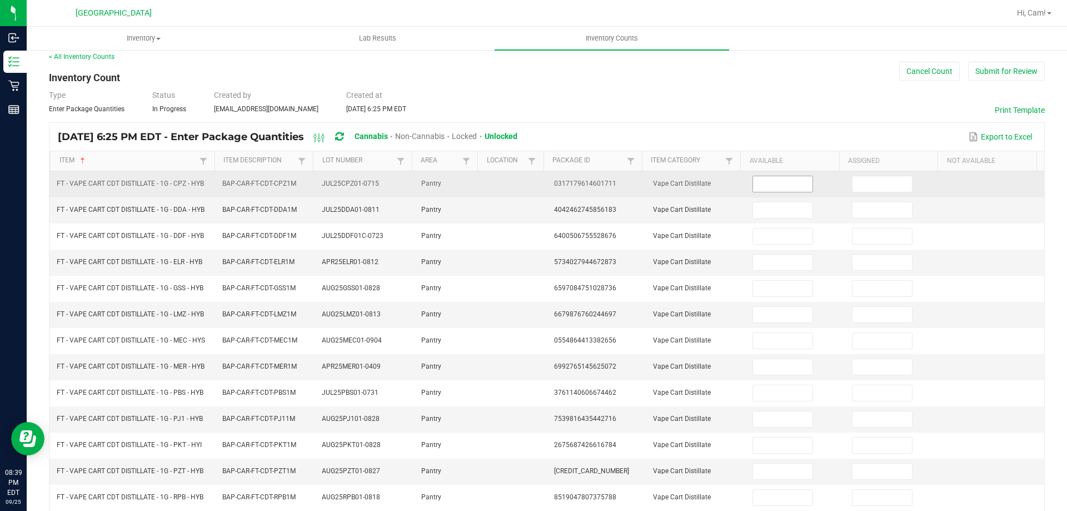
click at [771, 192] on span at bounding box center [782, 184] width 60 height 17
click at [768, 182] on input at bounding box center [782, 184] width 59 height 16
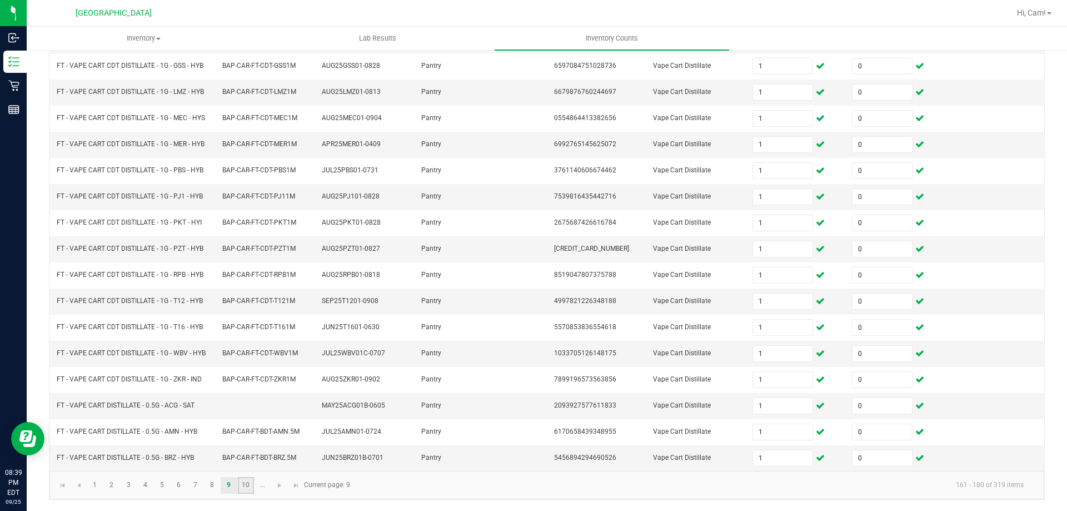
click at [247, 488] on link "10" at bounding box center [246, 485] width 16 height 17
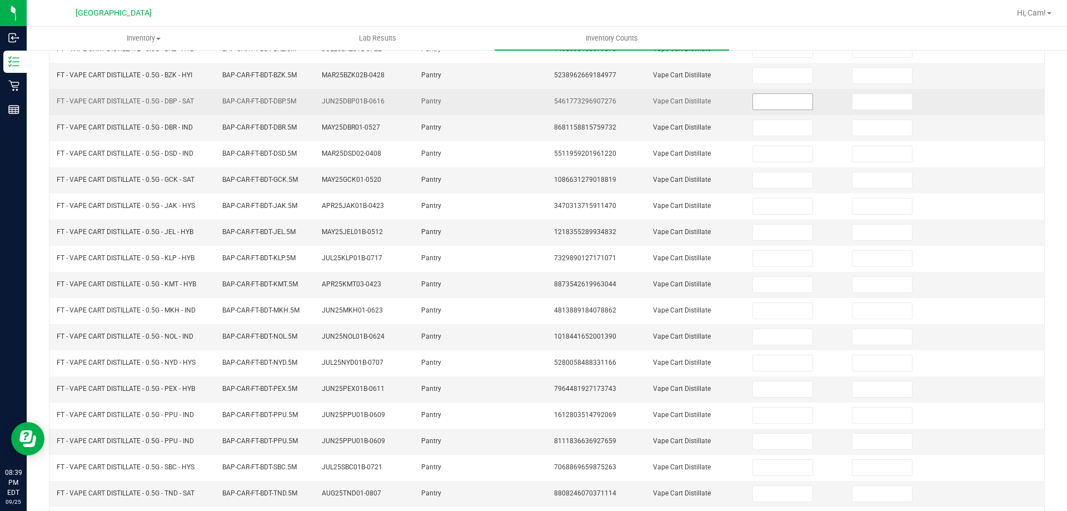
scroll to position [0, 0]
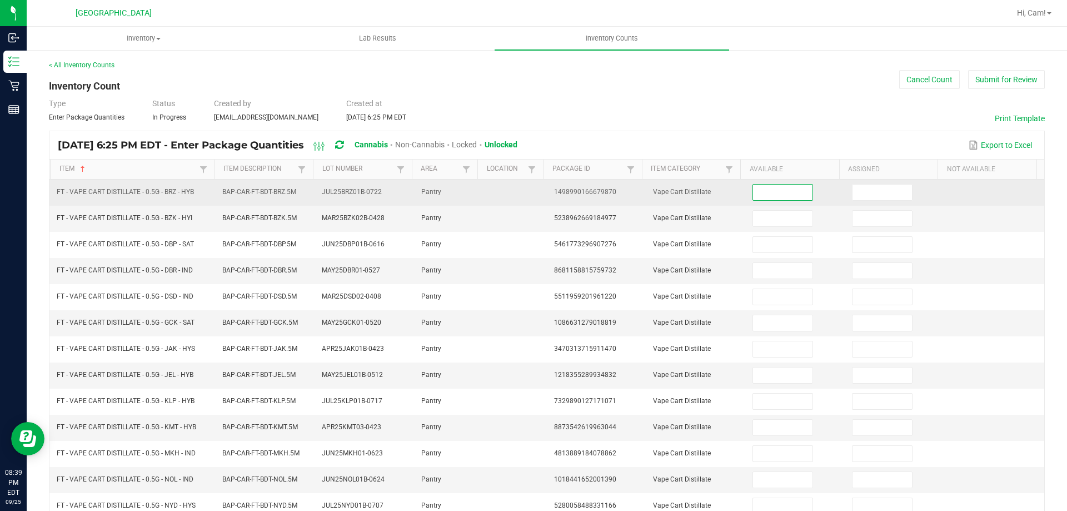
click at [780, 197] on input at bounding box center [782, 192] width 59 height 16
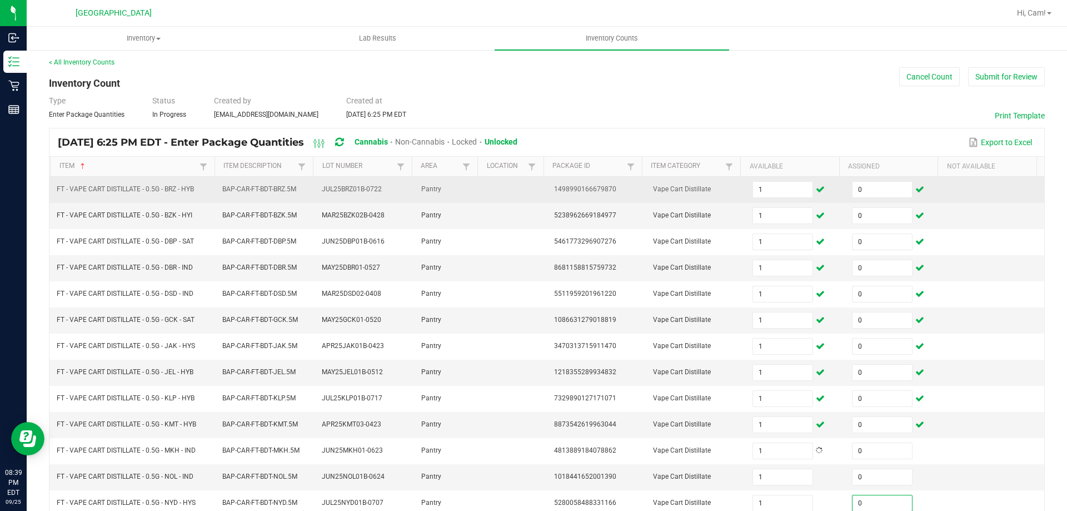
scroll to position [231, 0]
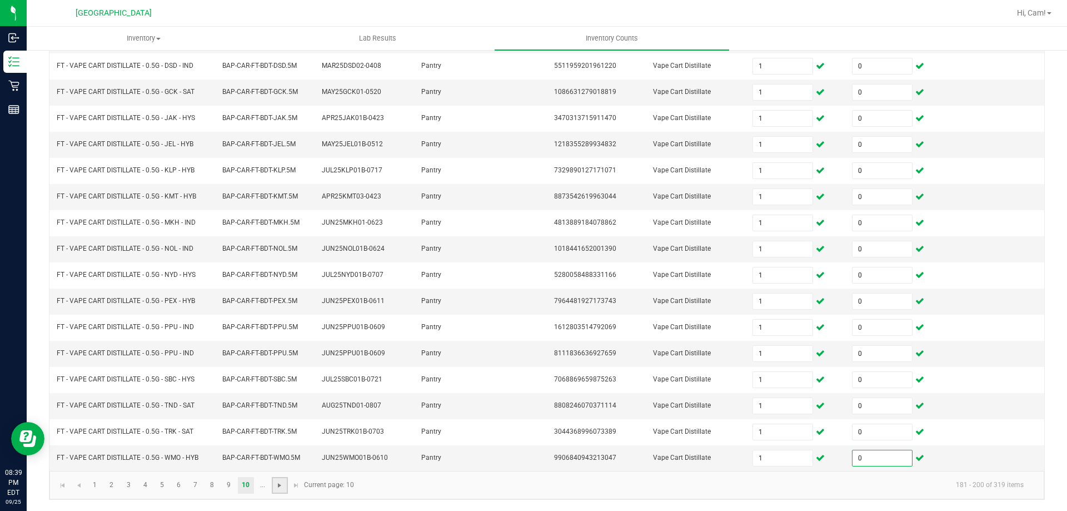
click at [284, 486] on span "Go to the next page" at bounding box center [279, 485] width 9 height 9
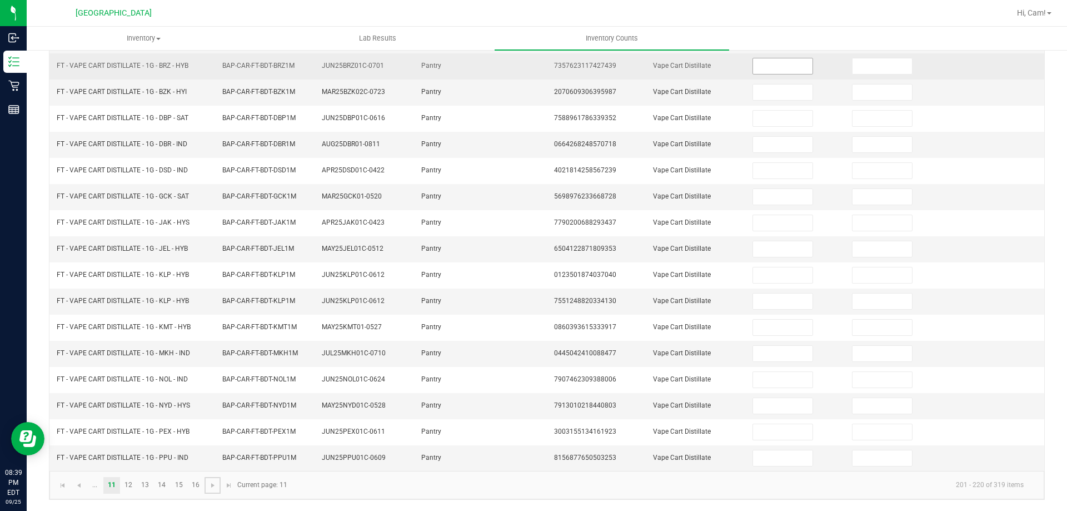
scroll to position [64, 0]
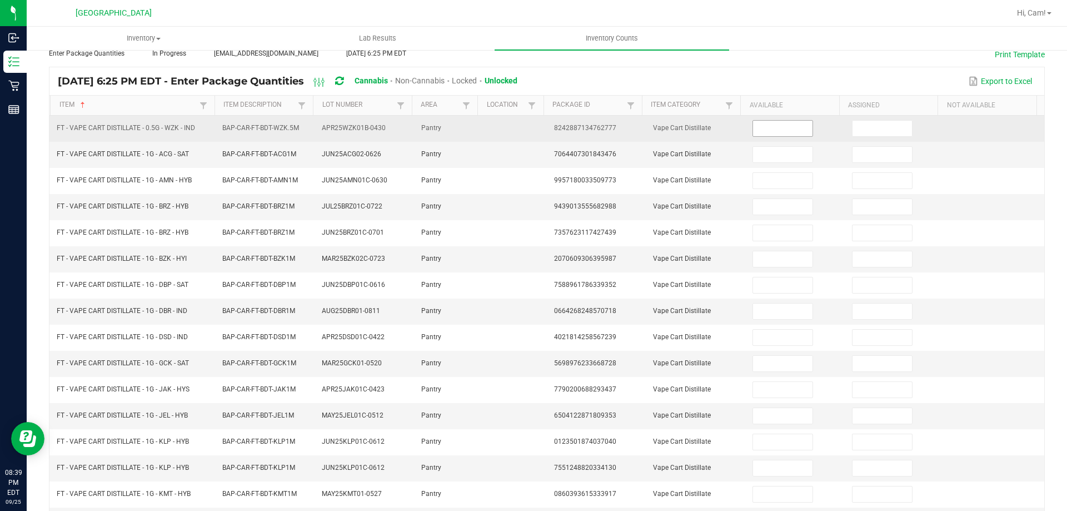
click at [764, 131] on input at bounding box center [782, 129] width 59 height 16
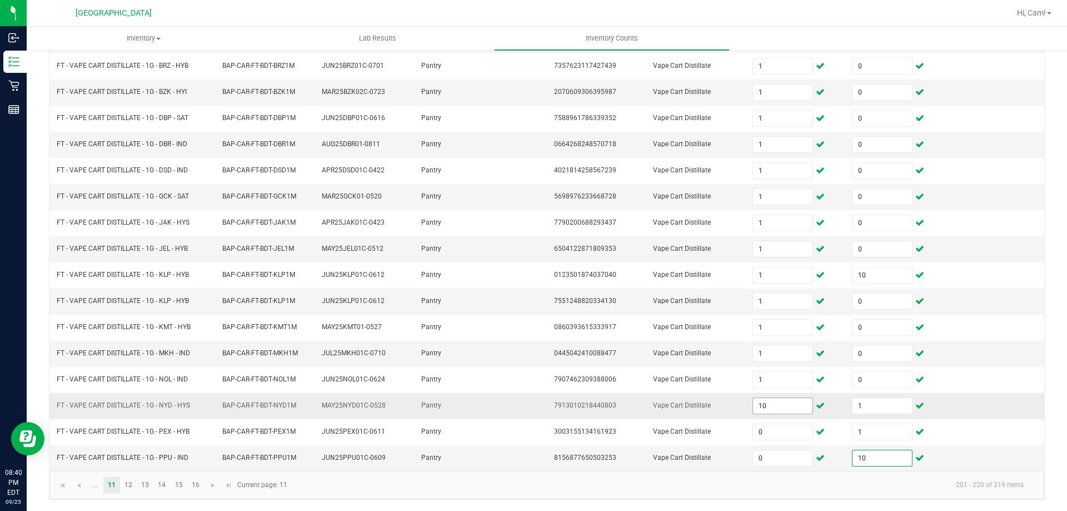
click at [767, 406] on input "10" at bounding box center [782, 406] width 59 height 16
click at [131, 486] on link "12" at bounding box center [129, 485] width 16 height 17
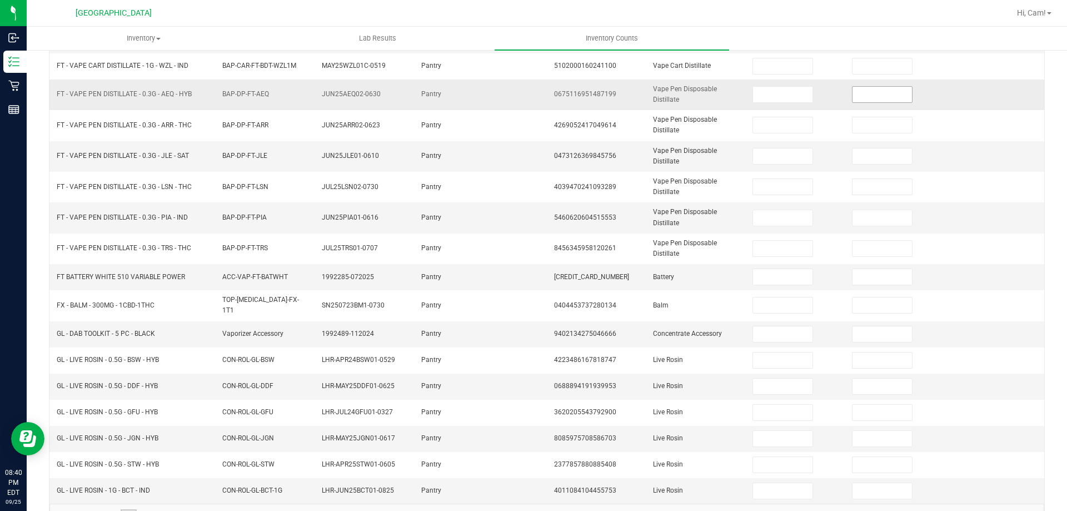
scroll to position [8, 0]
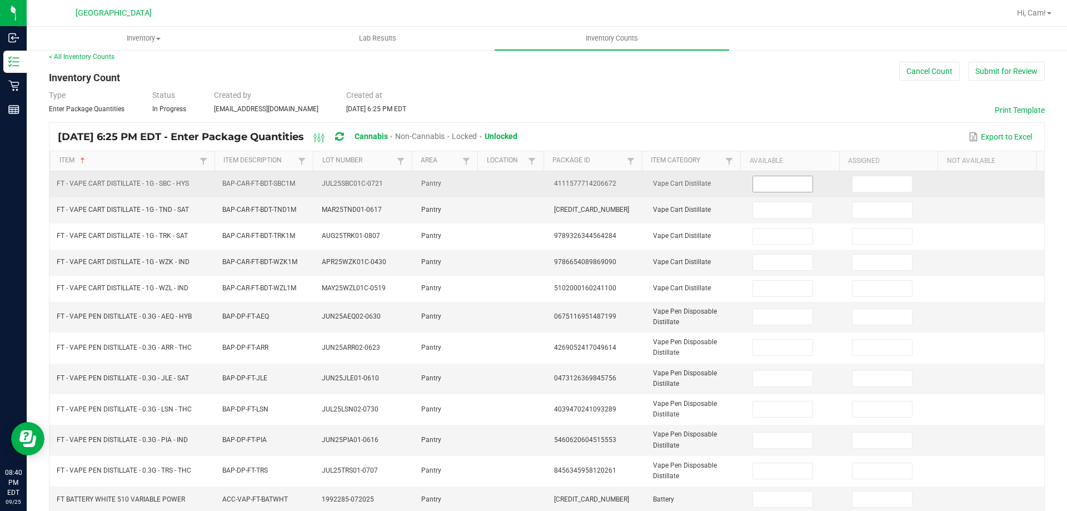
click at [784, 184] on input at bounding box center [782, 184] width 59 height 16
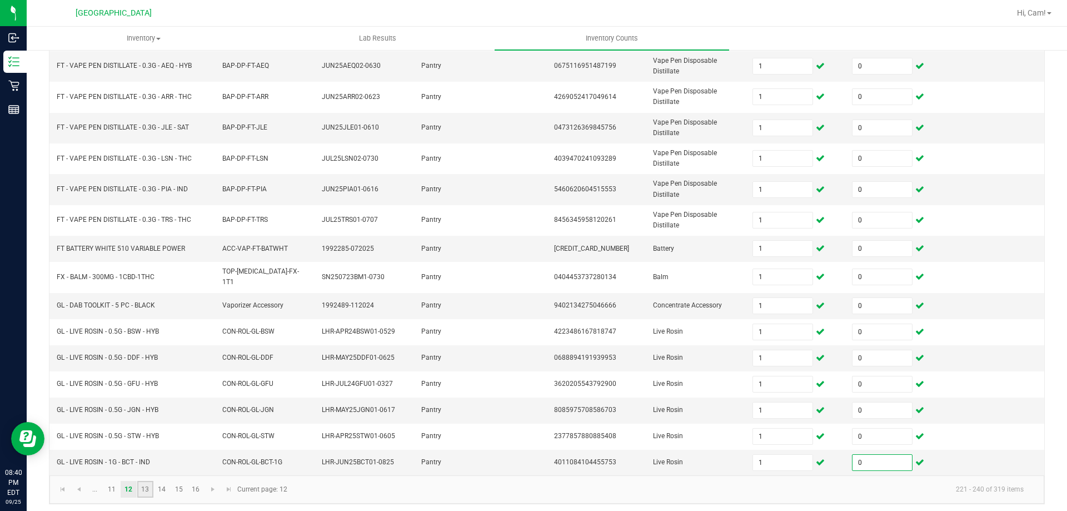
click at [151, 490] on link "13" at bounding box center [145, 489] width 16 height 17
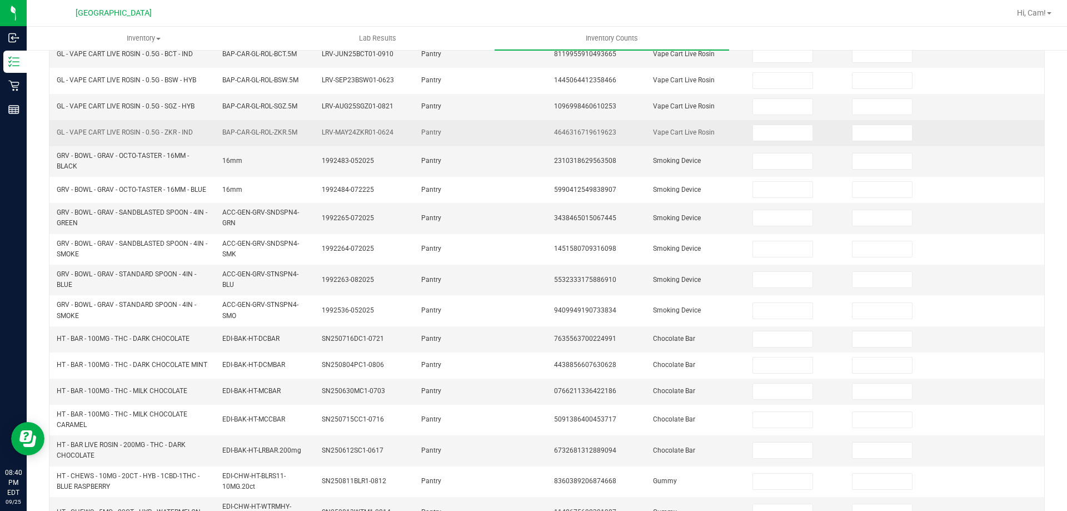
scroll to position [92, 0]
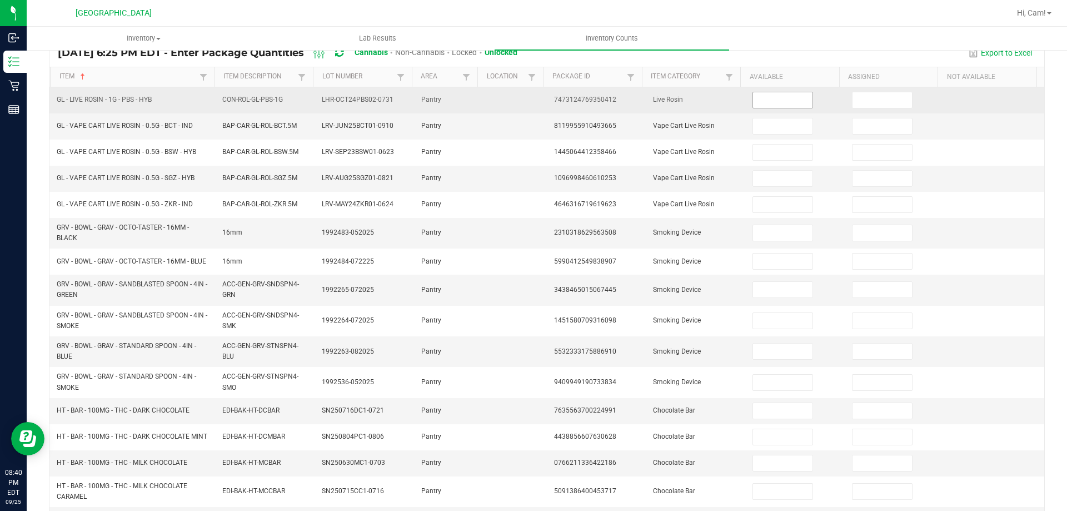
click at [784, 102] on input at bounding box center [782, 100] width 59 height 16
drag, startPoint x: 791, startPoint y: 103, endPoint x: 816, endPoint y: 82, distance: 32.7
click at [795, 103] on input at bounding box center [782, 100] width 59 height 16
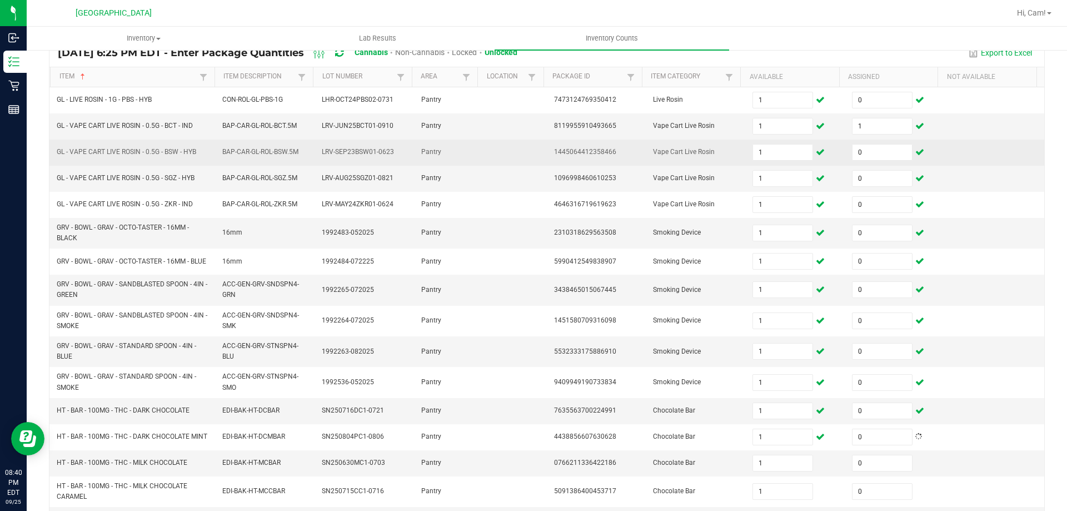
scroll to position [292, 0]
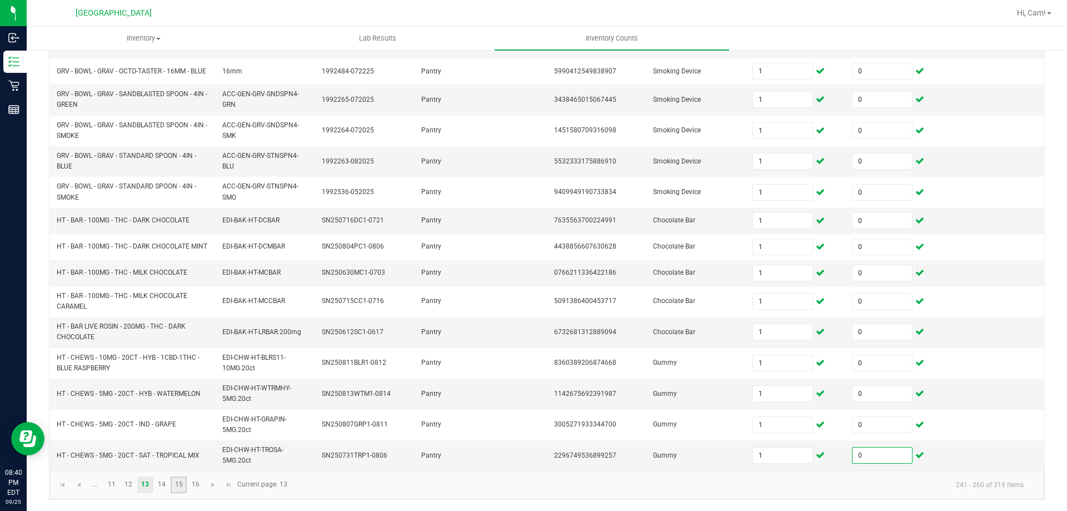
click at [171, 488] on link "15" at bounding box center [179, 484] width 16 height 17
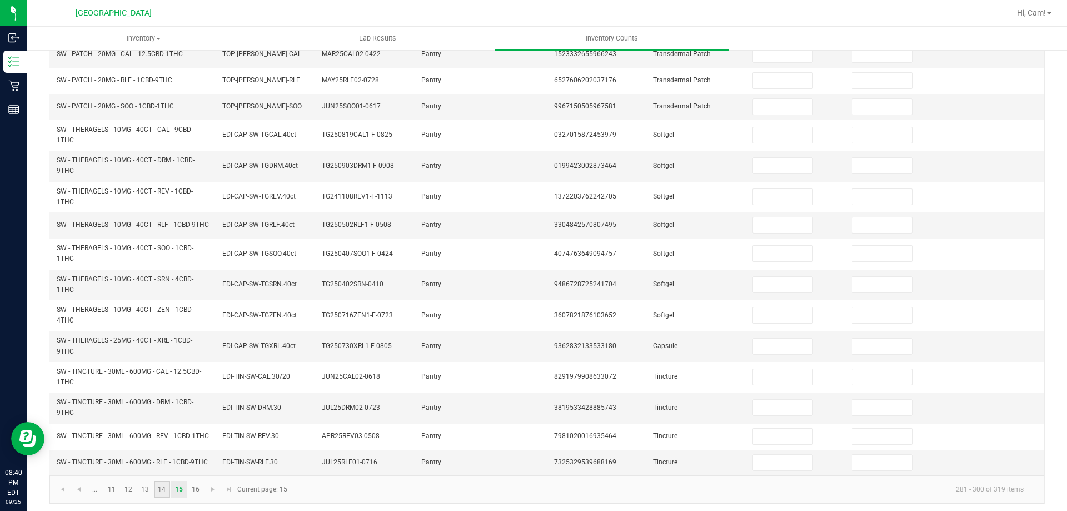
drag, startPoint x: 164, startPoint y: 492, endPoint x: 208, endPoint y: 481, distance: 46.0
click at [164, 494] on link "14" at bounding box center [162, 489] width 16 height 17
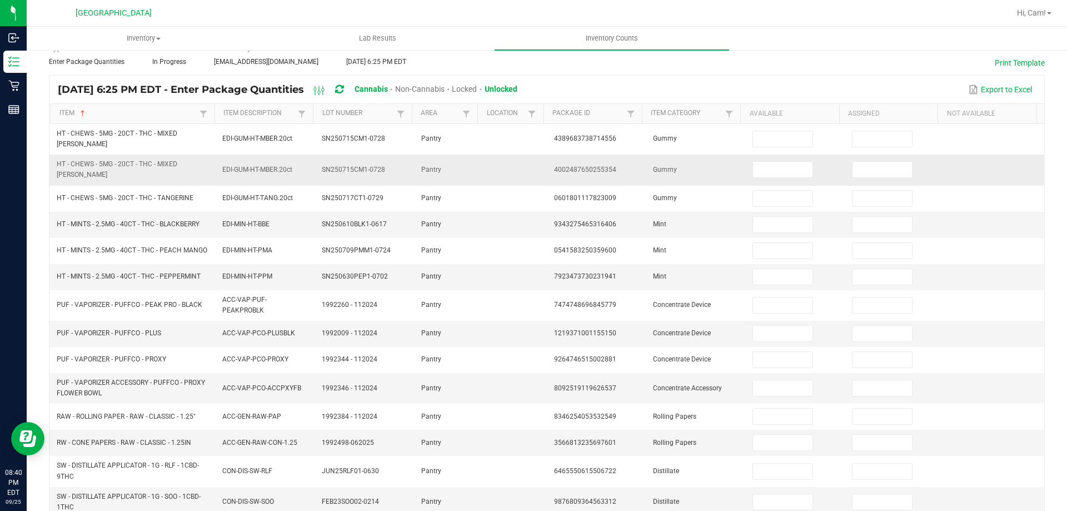
scroll to position [37, 0]
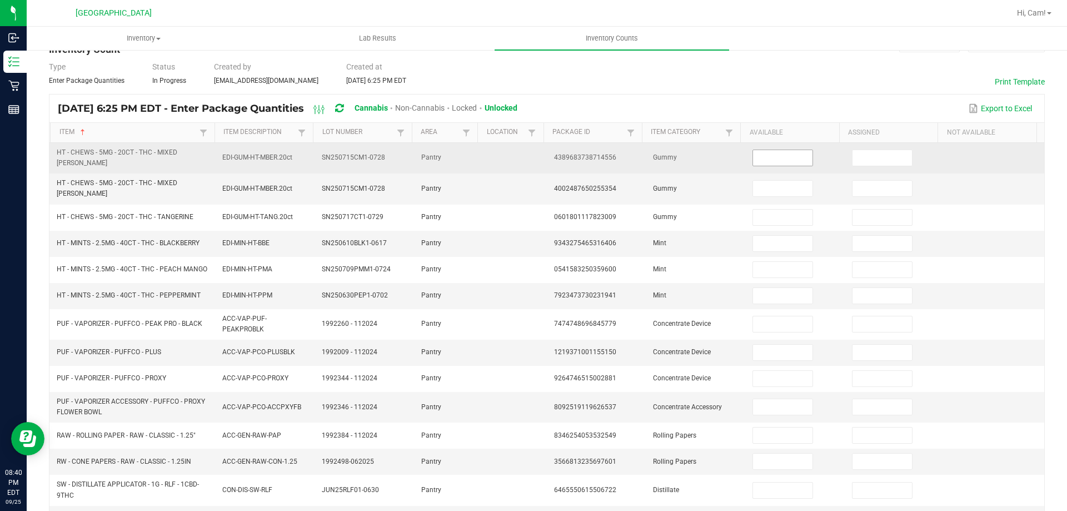
click at [786, 159] on input at bounding box center [782, 158] width 59 height 16
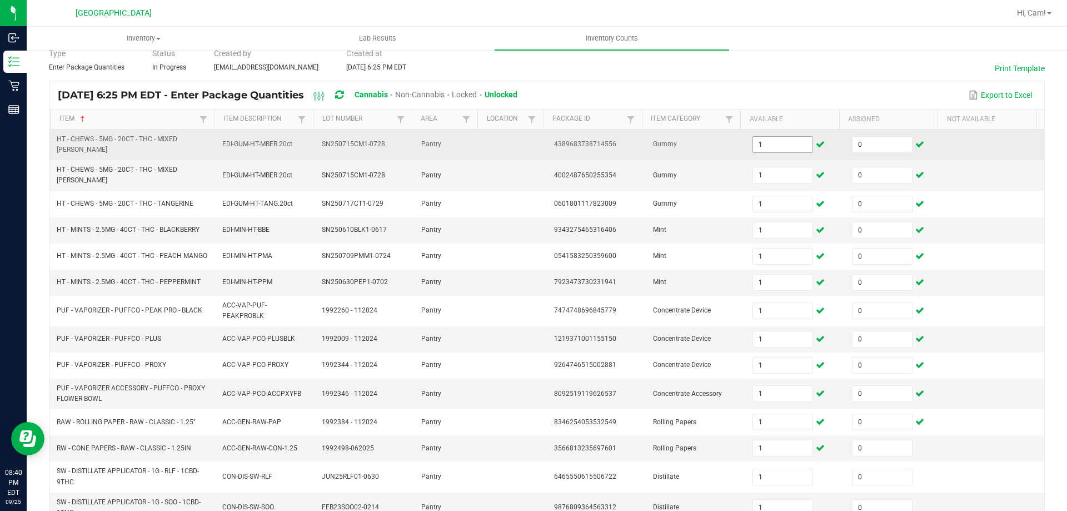
scroll to position [259, 0]
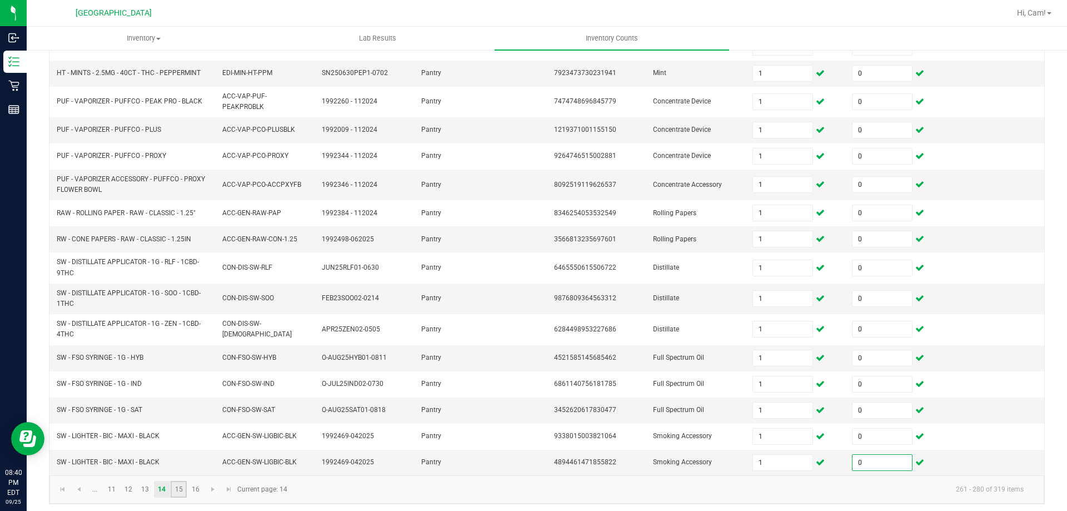
click at [181, 488] on link "15" at bounding box center [179, 489] width 16 height 17
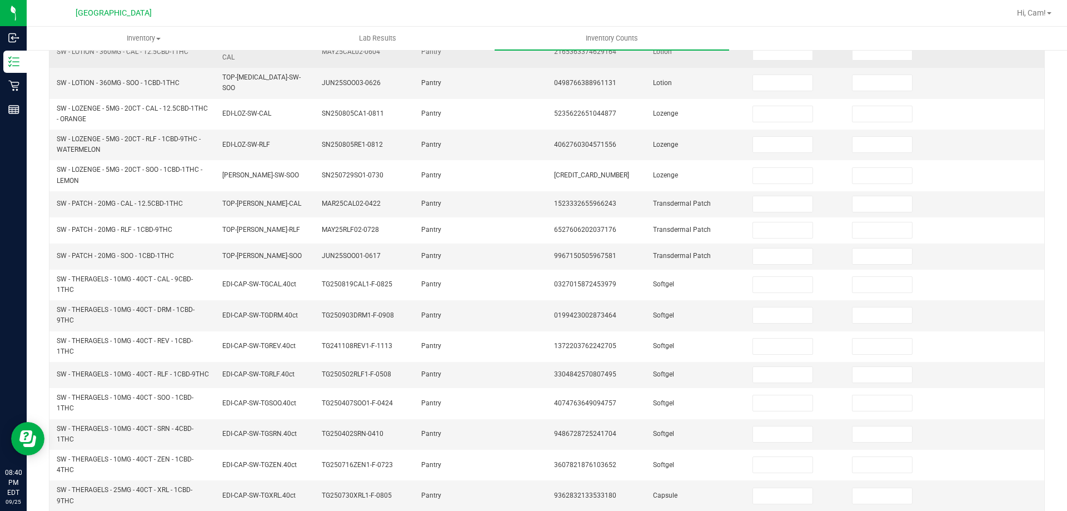
scroll to position [0, 0]
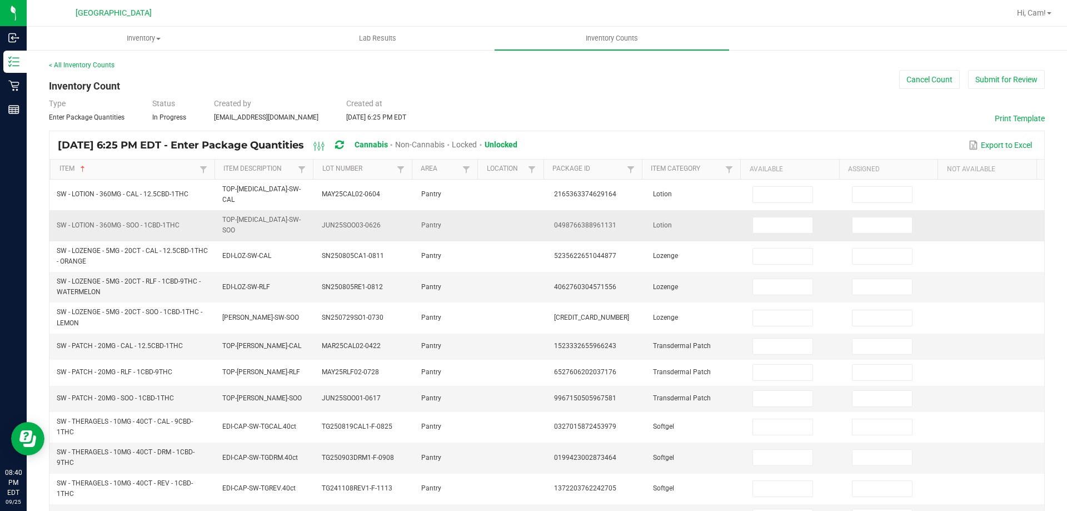
click at [766, 202] on td at bounding box center [795, 194] width 99 height 31
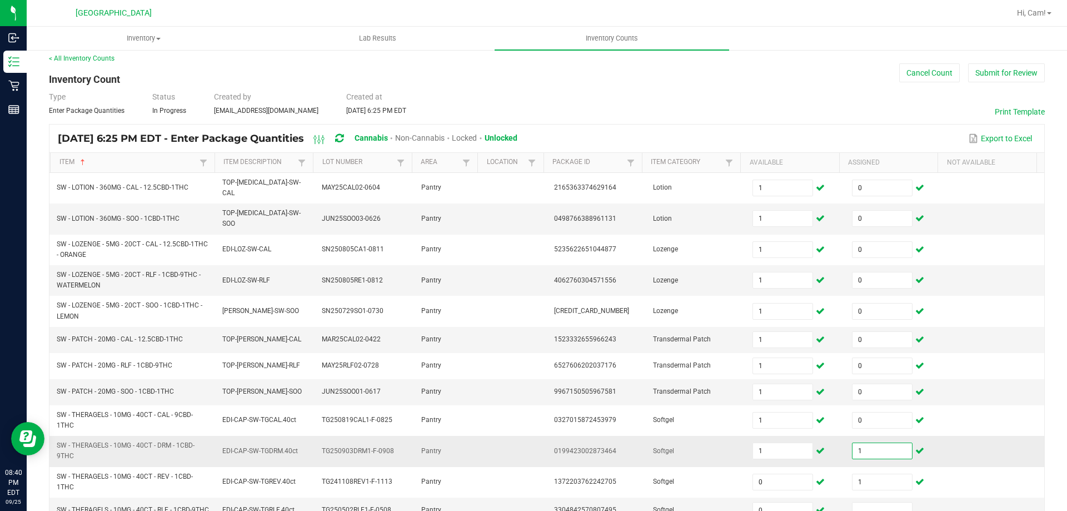
click at [869, 443] on input "1" at bounding box center [881, 451] width 59 height 16
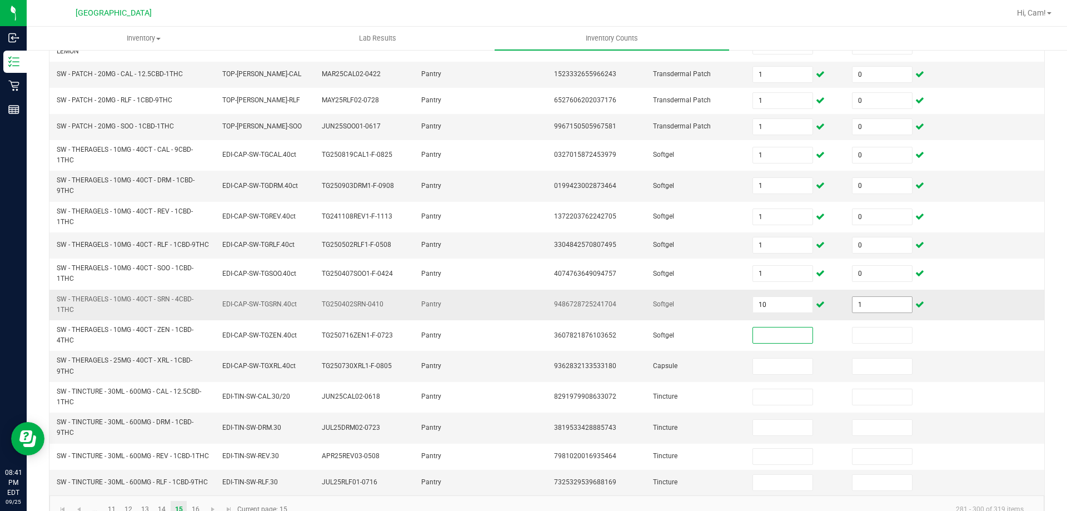
click at [858, 300] on input "1" at bounding box center [881, 305] width 59 height 16
click at [1048, 346] on div "< All Inventory Counts Inventory Count Cancel Count Submit for Review Type Ente…" at bounding box center [547, 156] width 1040 height 758
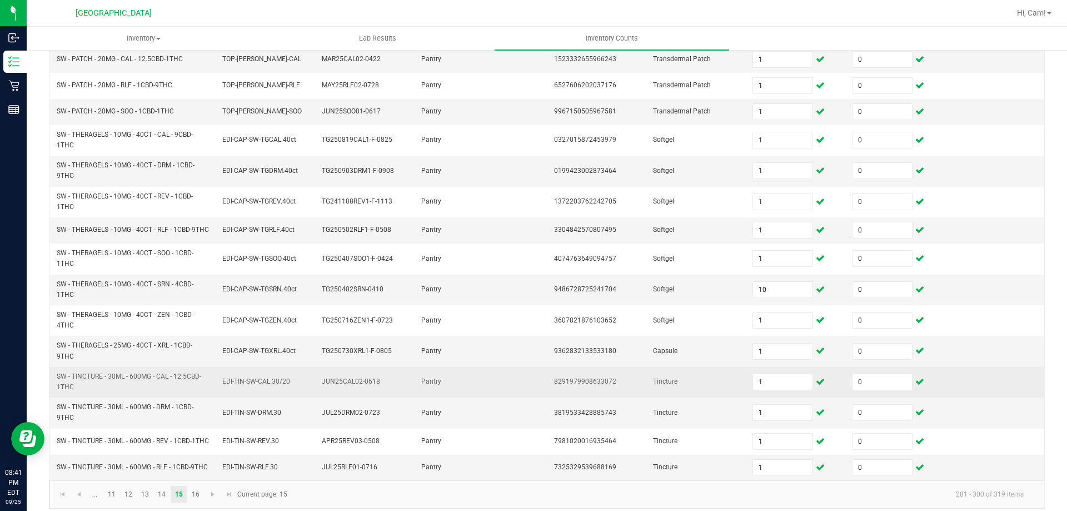
scroll to position [301, 0]
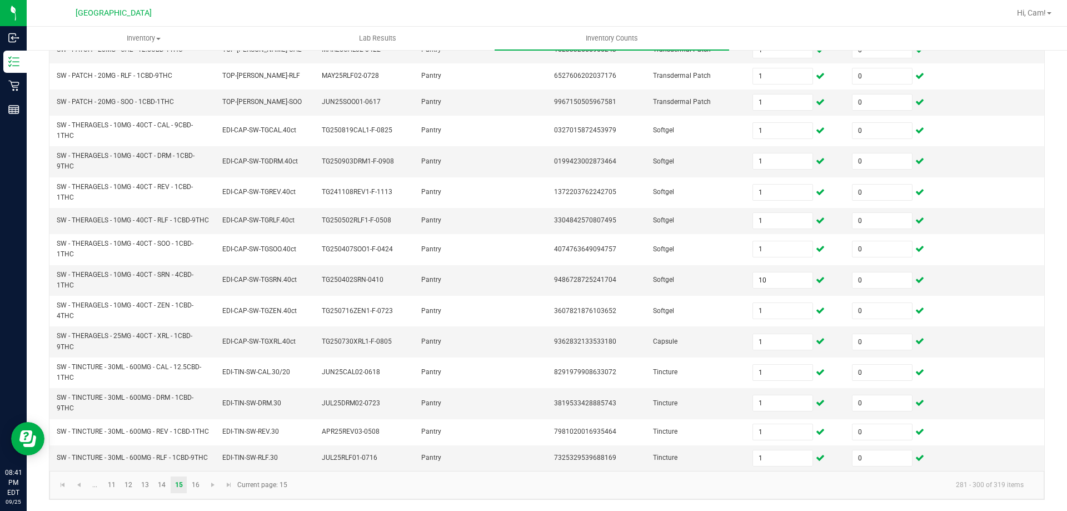
click at [204, 486] on li "16" at bounding box center [195, 484] width 17 height 17
click at [199, 486] on link "16" at bounding box center [195, 484] width 16 height 17
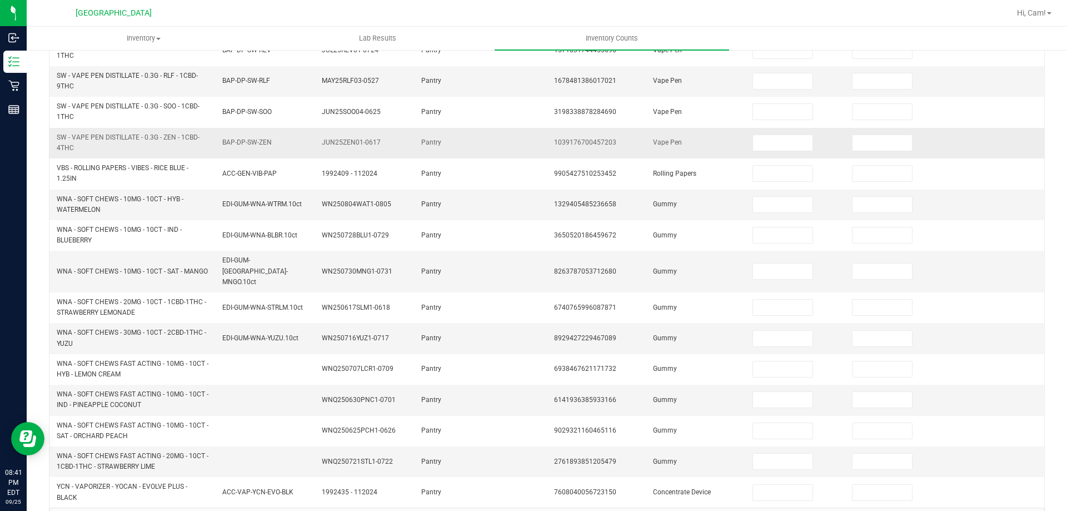
scroll to position [71, 0]
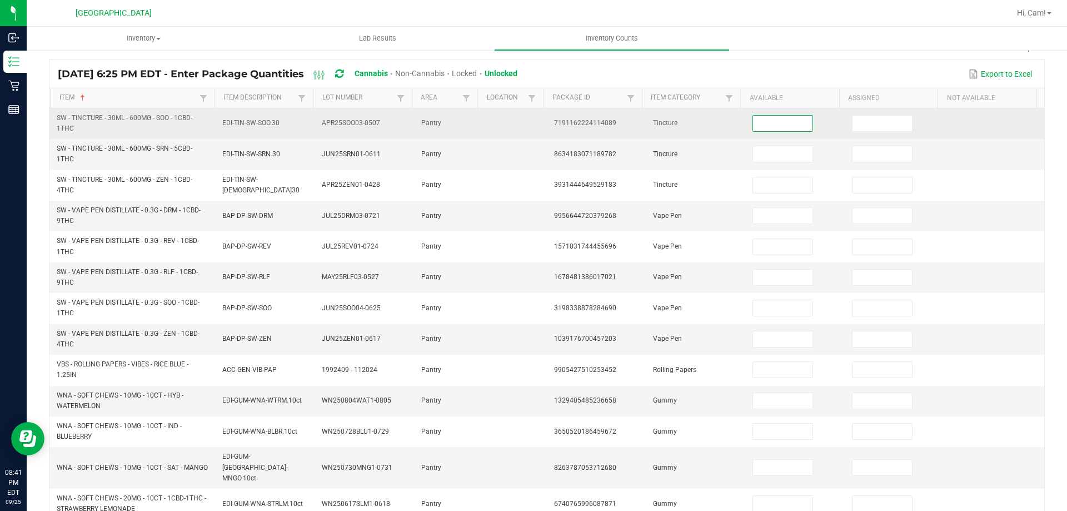
click at [755, 128] on input at bounding box center [782, 124] width 59 height 16
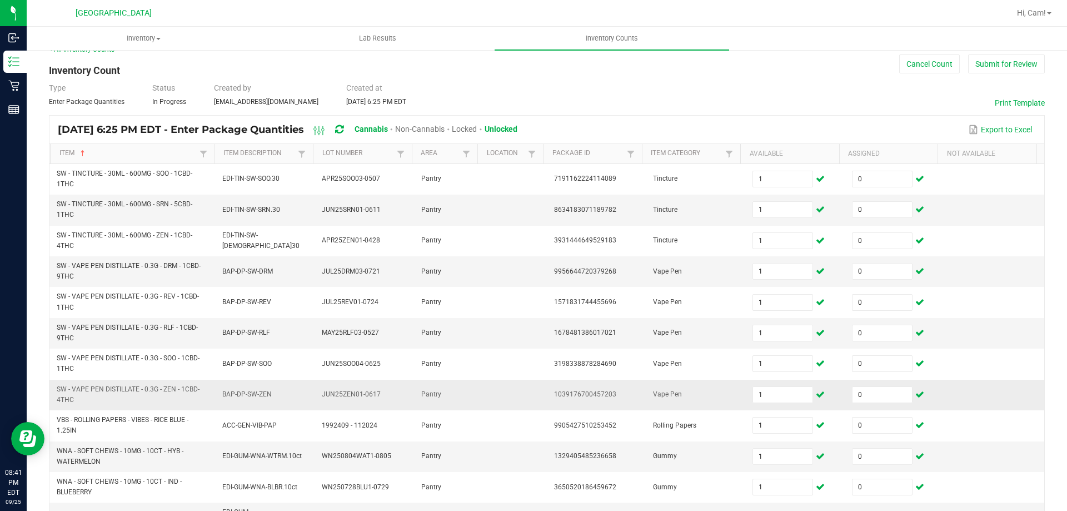
scroll to position [0, 0]
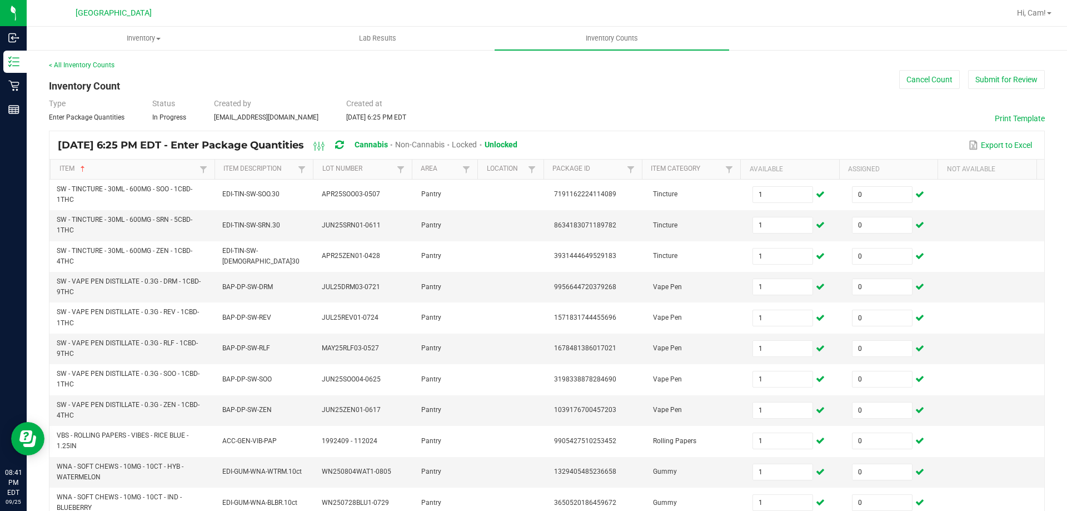
click at [664, 90] on div "< All Inventory Counts Inventory Count Cancel Count Submit for Review Type Ente…" at bounding box center [547, 432] width 996 height 744
click at [786, 103] on div "Type Enter Package Quantities Status In Progress Created by cwilliams@liveparal…" at bounding box center [547, 110] width 996 height 24
click at [1004, 74] on button "Submit for Review" at bounding box center [1006, 79] width 77 height 19
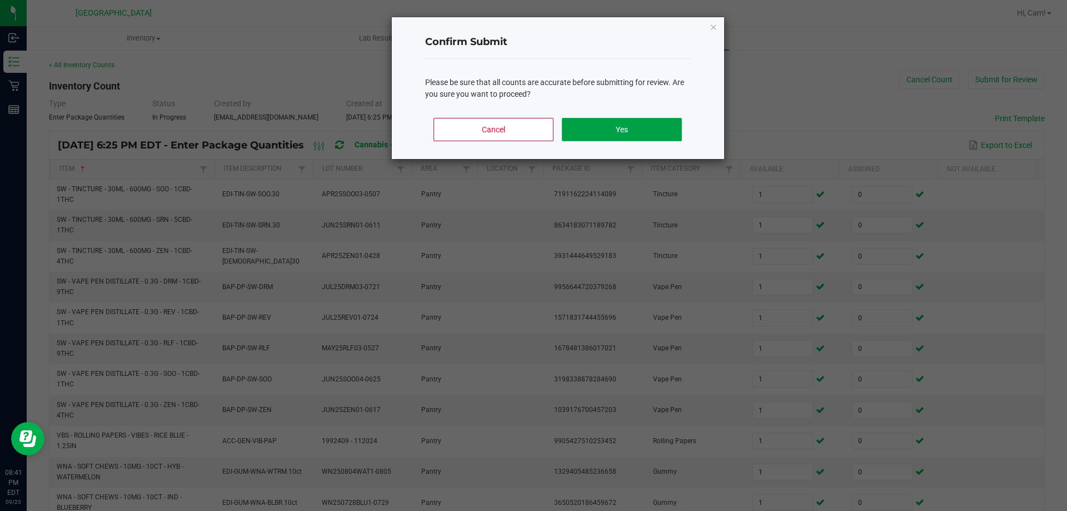
click at [631, 136] on button "Yes" at bounding box center [621, 129] width 119 height 23
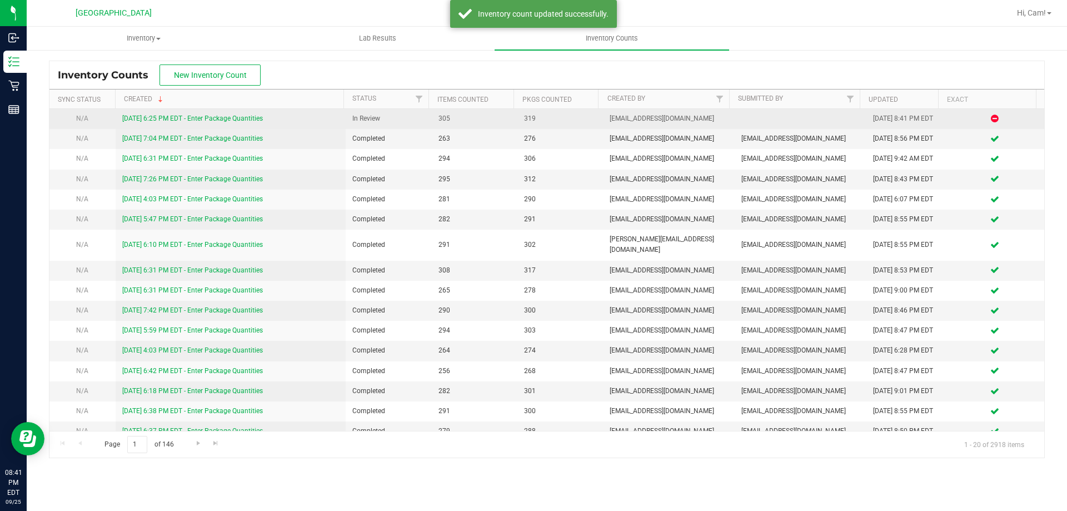
click at [182, 117] on link "[DATE] 6:25 PM EDT - Enter Package Quantities" at bounding box center [192, 118] width 141 height 8
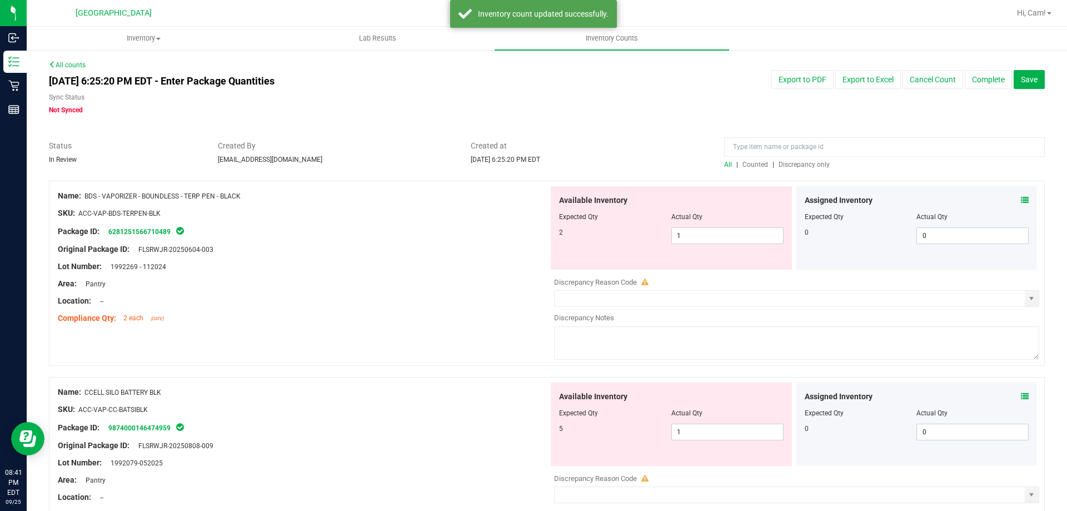
click at [802, 164] on span "Discrepancy only" at bounding box center [804, 165] width 51 height 8
click at [701, 234] on span "1 1" at bounding box center [727, 235] width 112 height 17
click at [420, 227] on div "Package ID: 6281251566710489" at bounding box center [303, 231] width 491 height 13
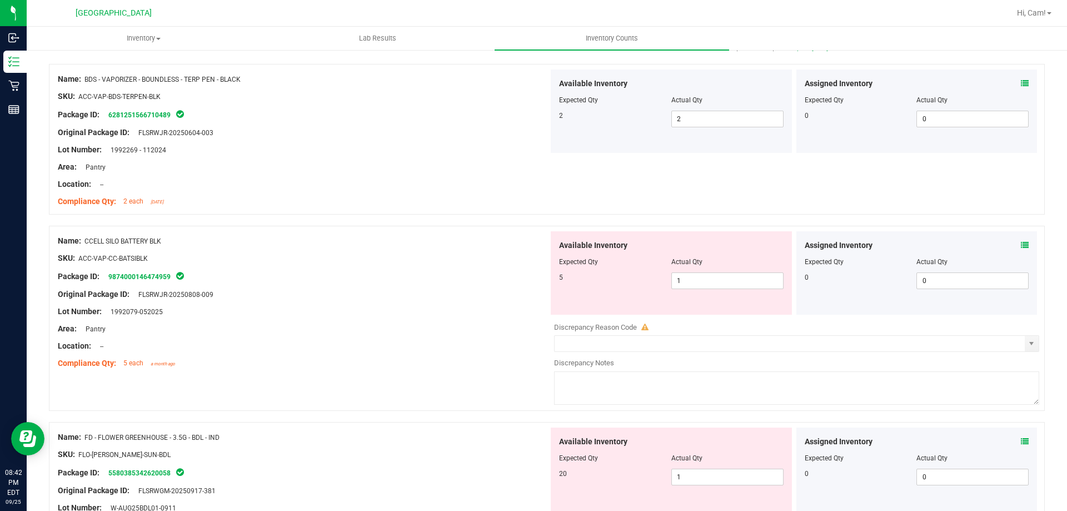
scroll to position [278, 0]
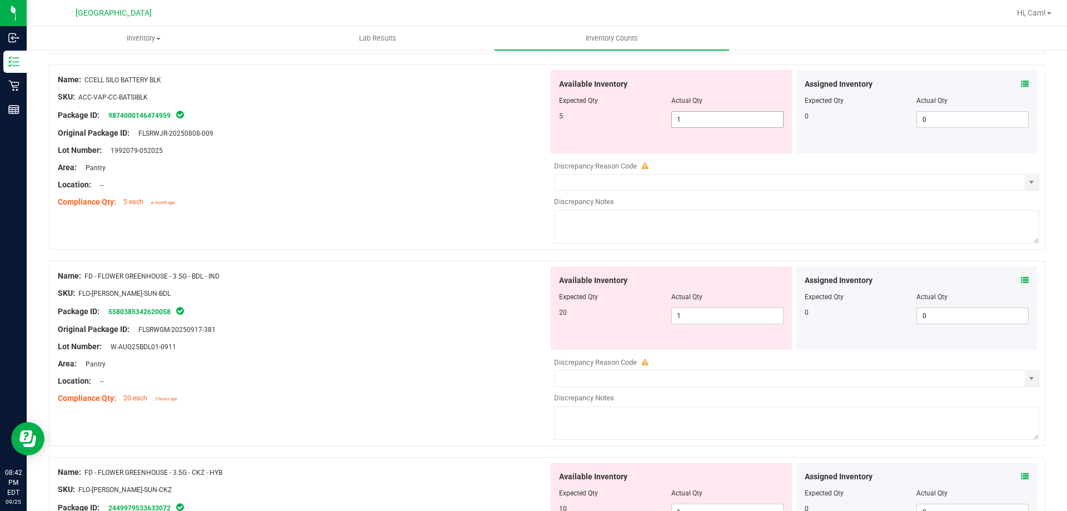
click at [714, 110] on div at bounding box center [671, 109] width 225 height 6
click at [710, 117] on span "1 1" at bounding box center [727, 119] width 112 height 17
click at [710, 118] on input "1" at bounding box center [727, 120] width 111 height 16
click at [395, 159] on div at bounding box center [303, 159] width 491 height 6
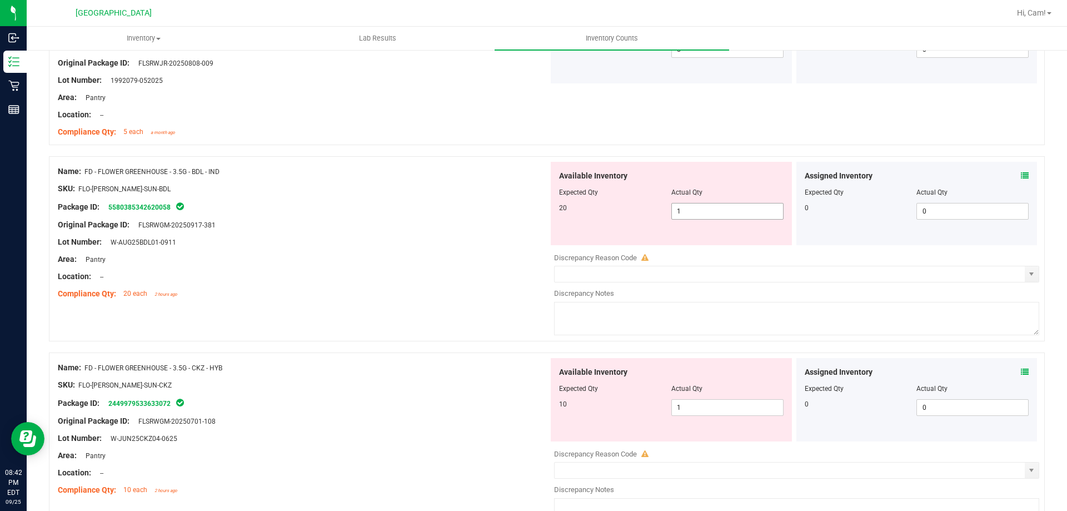
scroll to position [389, 0]
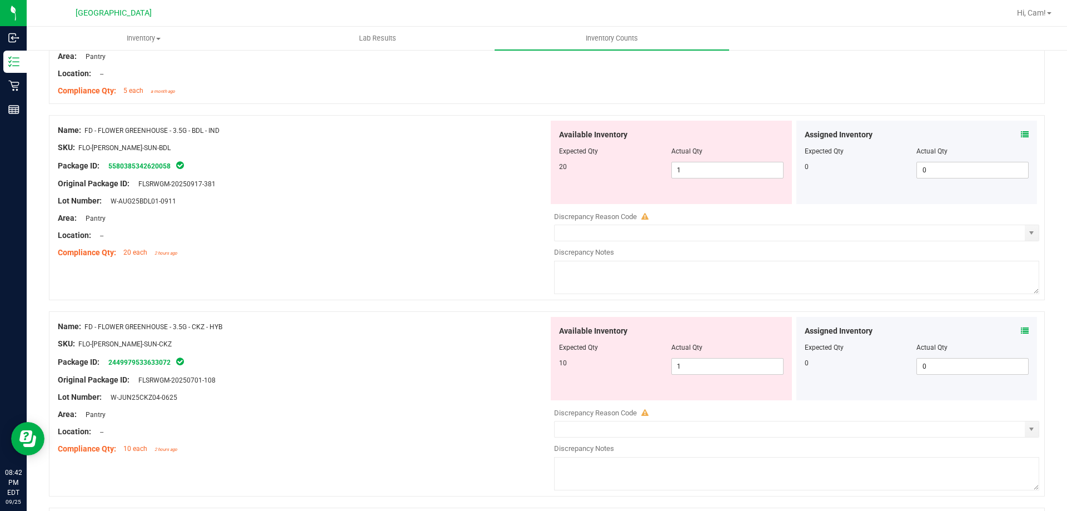
click at [1010, 129] on div "Assigned Inventory" at bounding box center [917, 135] width 225 height 12
click at [1021, 134] on icon at bounding box center [1025, 135] width 8 height 8
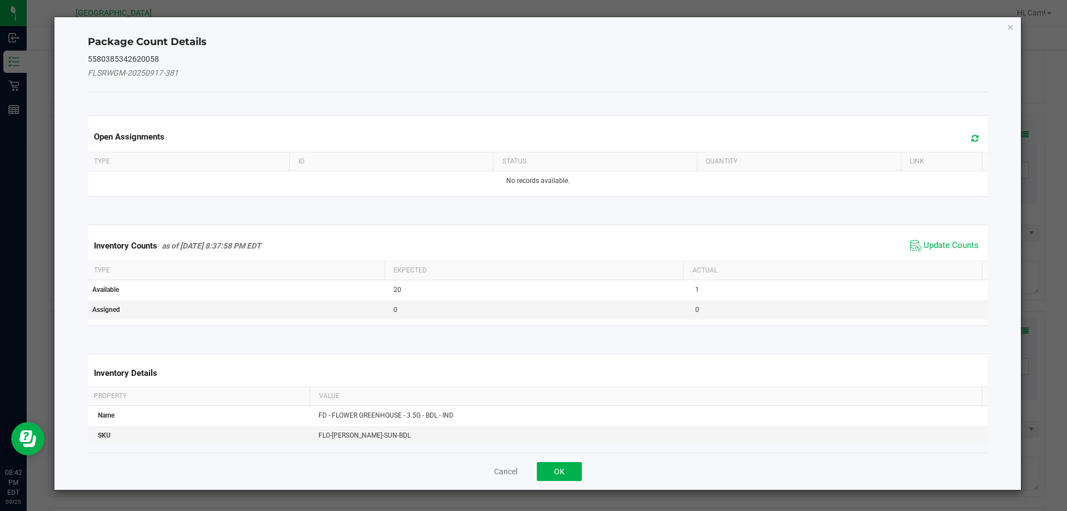
click at [971, 134] on span at bounding box center [972, 139] width 18 height 16
click at [945, 250] on span "Update Counts" at bounding box center [951, 245] width 55 height 11
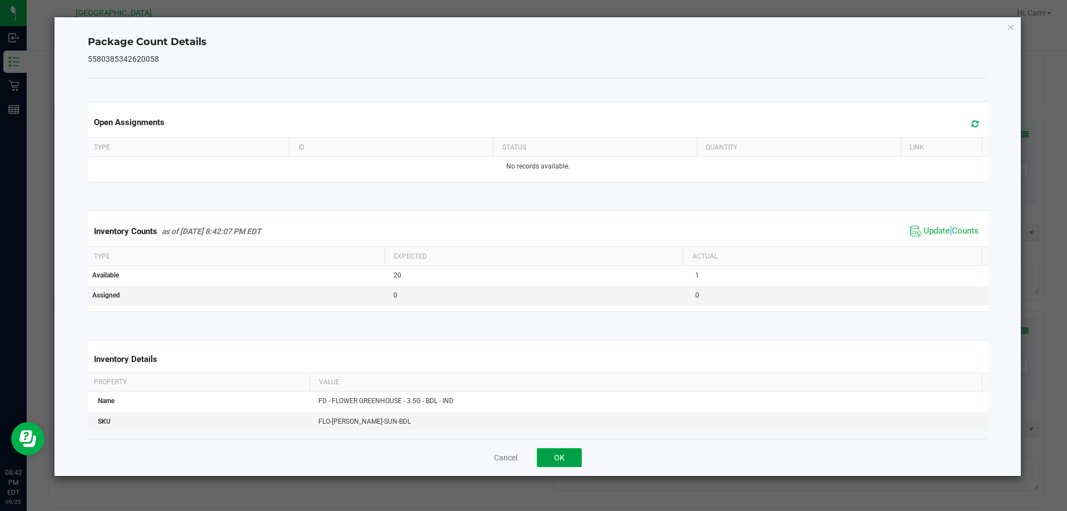
click at [553, 457] on button "OK" at bounding box center [559, 457] width 45 height 19
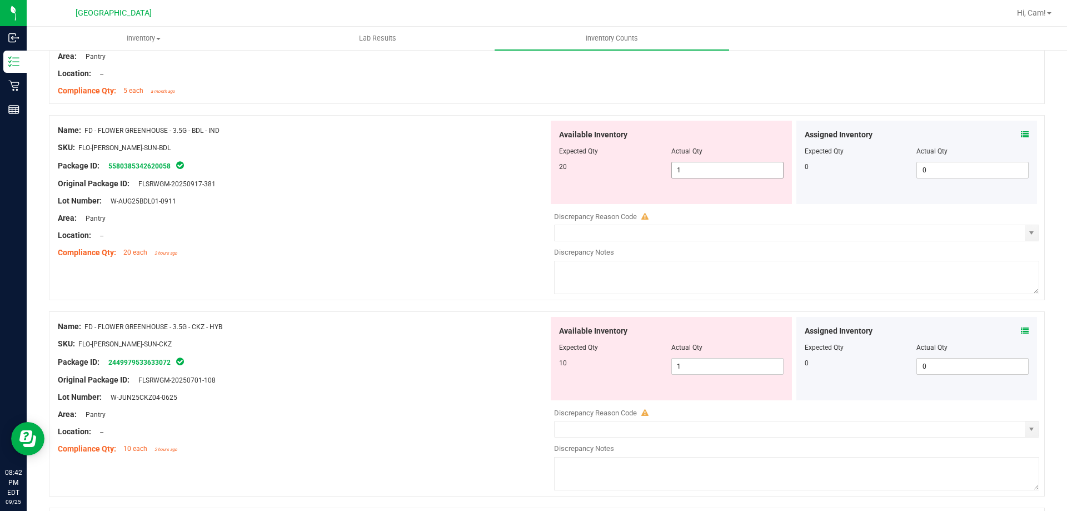
click at [719, 171] on span "1 1" at bounding box center [727, 170] width 112 height 17
click at [387, 188] on div "Original Package ID: FLSRWGM-20250917-381" at bounding box center [303, 184] width 491 height 12
click at [691, 173] on span "120 120" at bounding box center [727, 170] width 112 height 17
click at [0, 0] on input "120" at bounding box center [0, 0] width 0 height 0
click at [702, 171] on input "12020" at bounding box center [727, 170] width 111 height 16
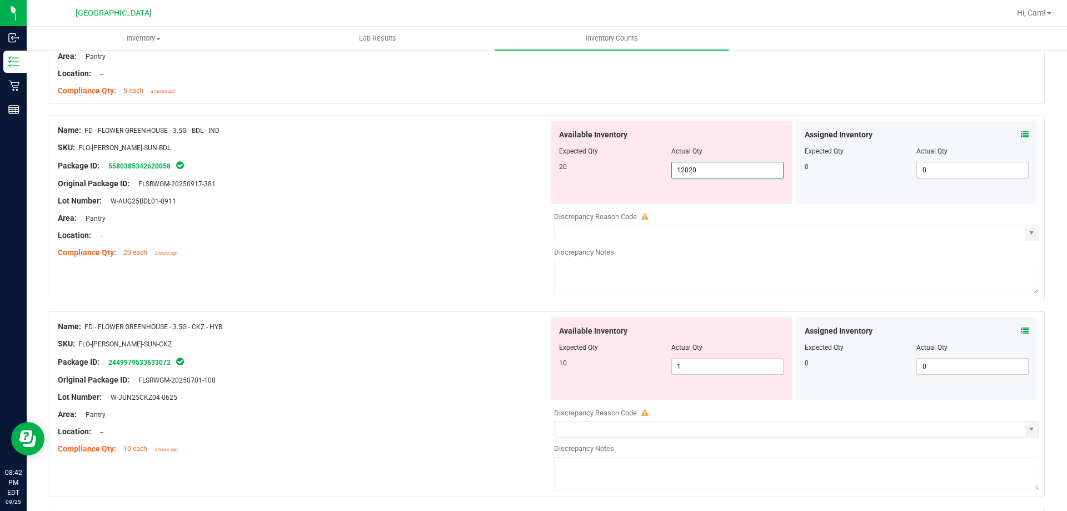
click at [704, 171] on input "12020" at bounding box center [727, 170] width 111 height 16
click at [700, 171] on input "120202" at bounding box center [727, 170] width 111 height 16
click at [701, 171] on input "120202" at bounding box center [727, 170] width 111 height 16
drag, startPoint x: 418, startPoint y: 238, endPoint x: 541, endPoint y: 297, distance: 136.2
click at [418, 238] on div "Location: --" at bounding box center [303, 236] width 491 height 12
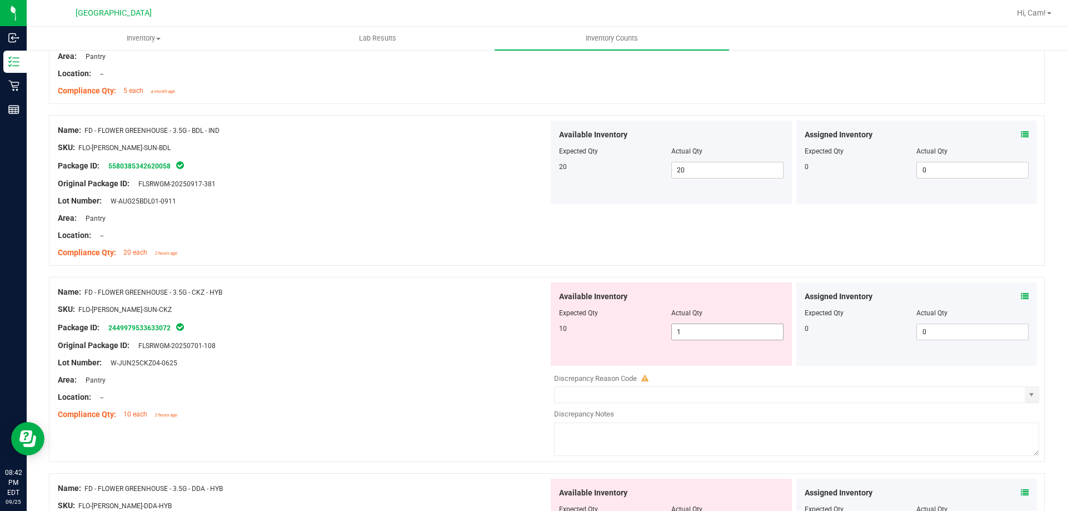
click at [722, 324] on span "1 1" at bounding box center [727, 331] width 112 height 17
click at [722, 324] on input "1" at bounding box center [727, 332] width 111 height 16
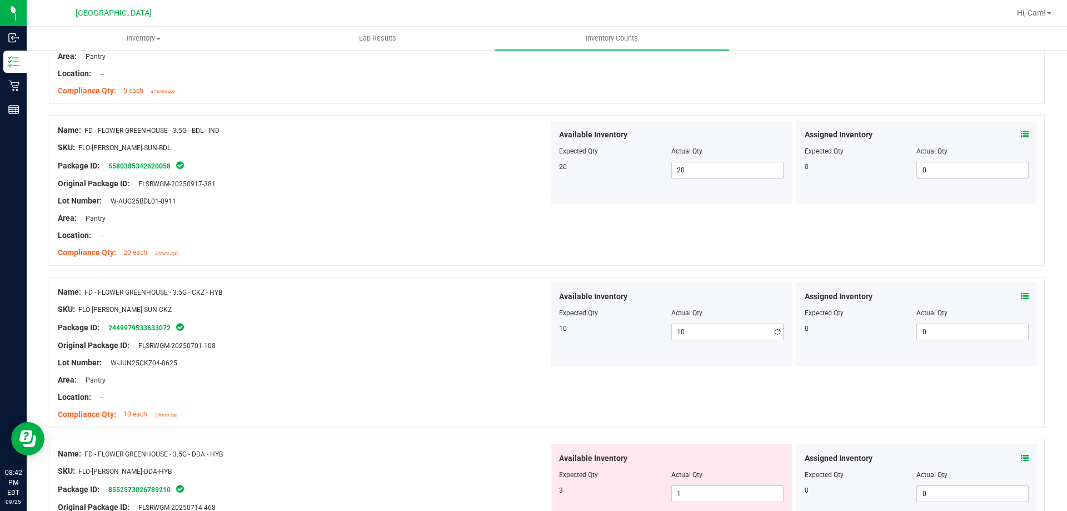
click at [475, 341] on div "Original Package ID: FLSRWGM-20250701-108" at bounding box center [303, 346] width 491 height 12
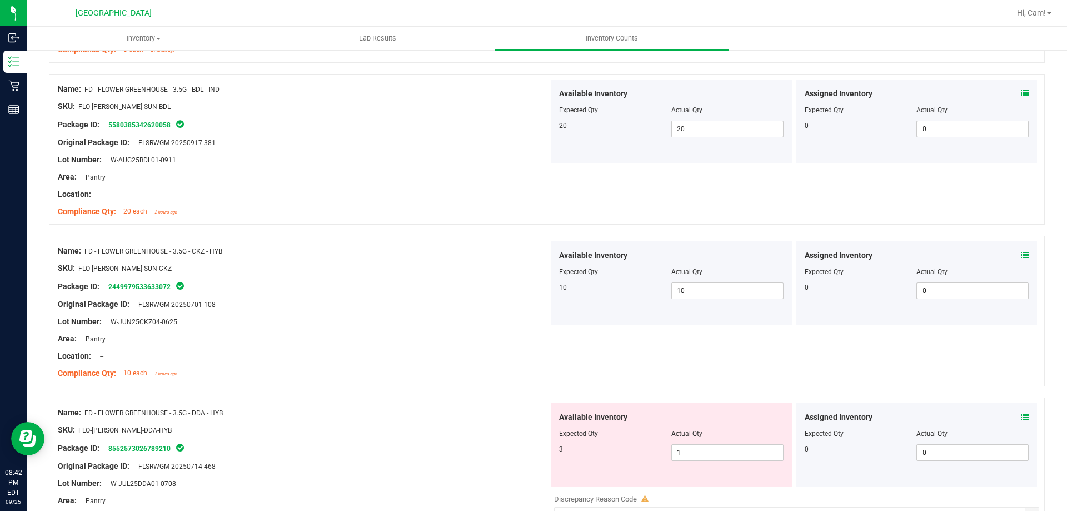
scroll to position [500, 0]
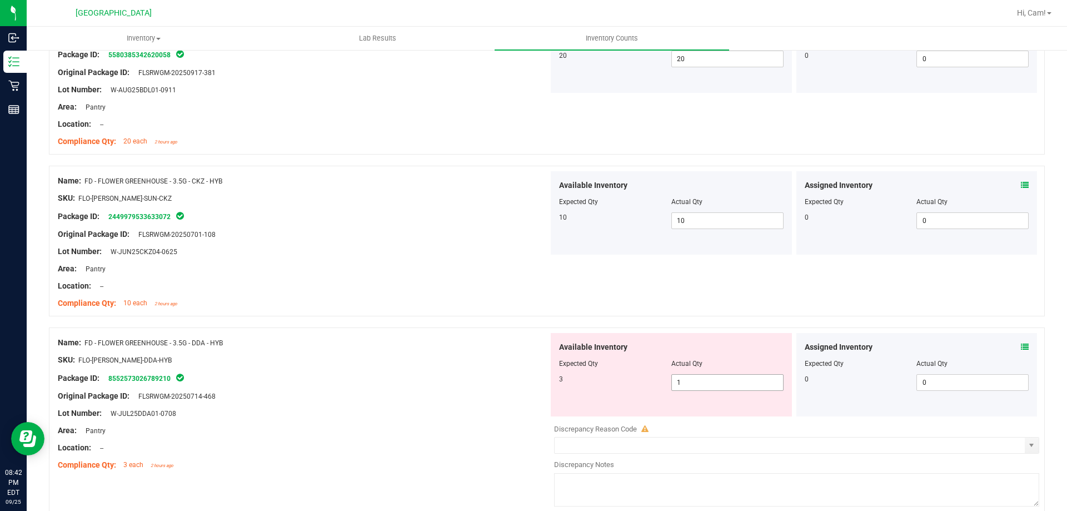
drag, startPoint x: 706, startPoint y: 391, endPoint x: 706, endPoint y: 385, distance: 6.1
click at [706, 388] on div "Available Inventory Expected Qty Actual Qty 3 1 1" at bounding box center [671, 374] width 241 height 83
drag, startPoint x: 706, startPoint y: 385, endPoint x: 710, endPoint y: 375, distance: 10.7
click at [706, 381] on span "1 1" at bounding box center [727, 382] width 112 height 17
click at [712, 374] on span "1 1" at bounding box center [727, 382] width 112 height 17
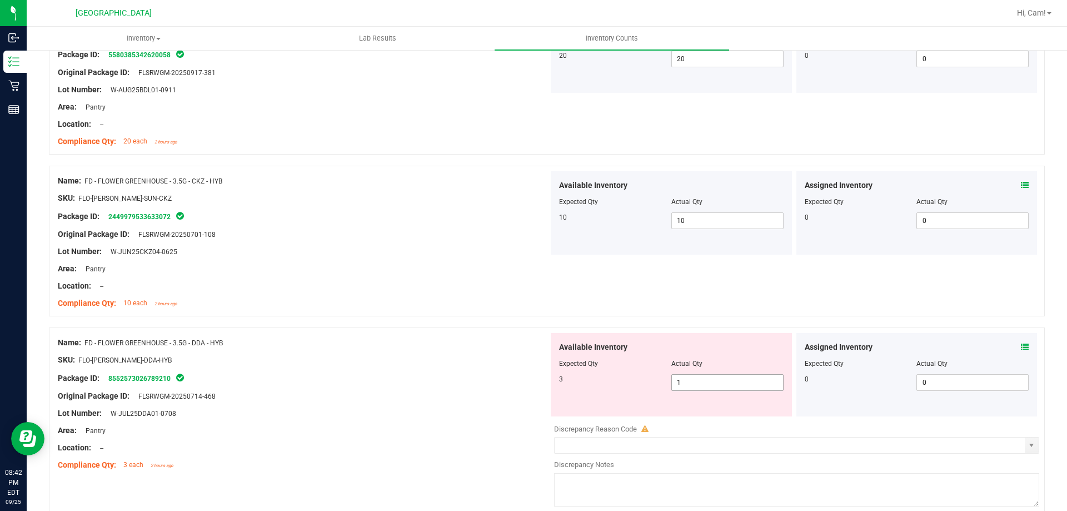
click at [712, 374] on span "1 1" at bounding box center [727, 382] width 112 height 17
click at [702, 381] on span "1 1" at bounding box center [727, 382] width 112 height 17
click at [702, 381] on input "1" at bounding box center [727, 383] width 111 height 16
click at [532, 352] on div at bounding box center [303, 351] width 491 height 6
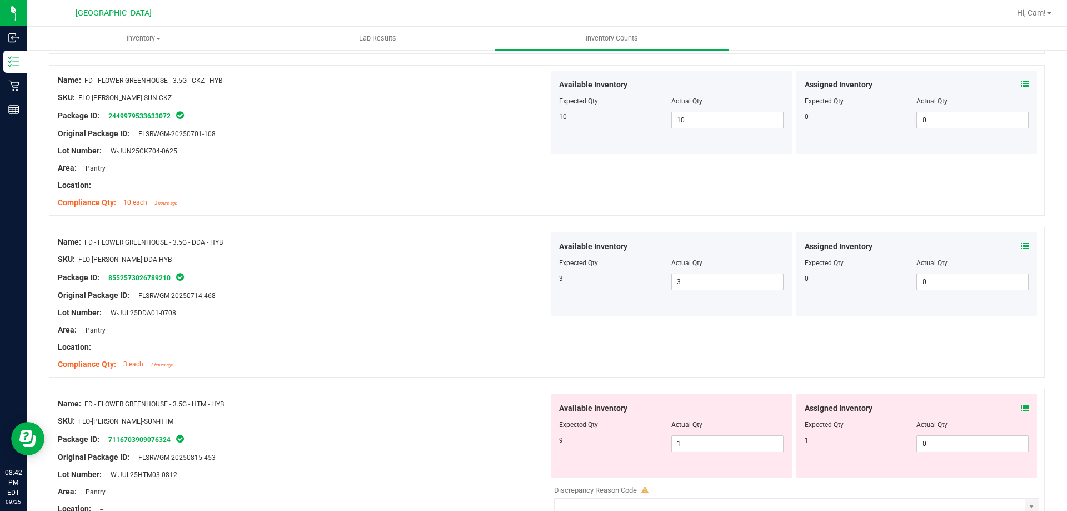
scroll to position [778, 0]
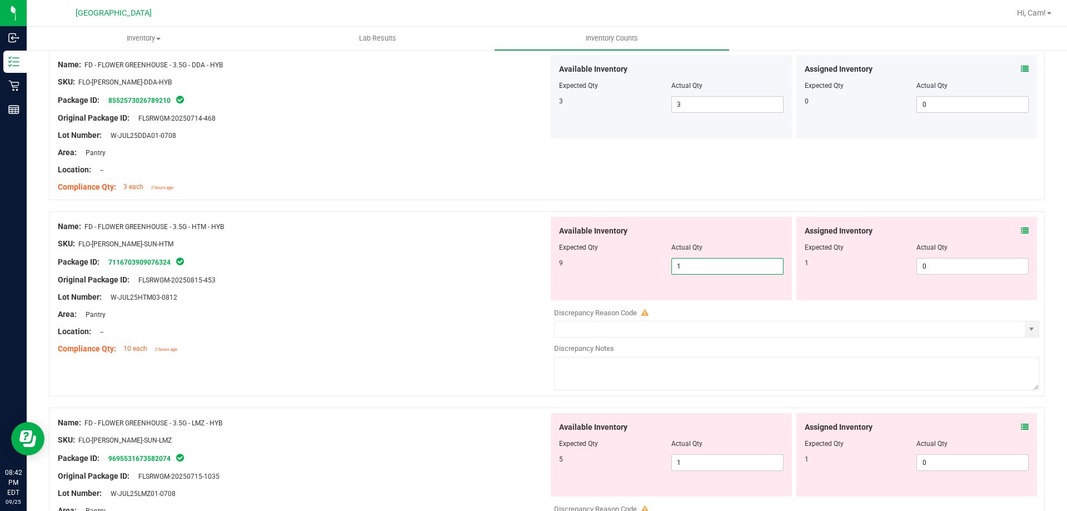
click at [706, 267] on span "1 1" at bounding box center [727, 266] width 112 height 17
click at [706, 265] on input "1" at bounding box center [727, 266] width 111 height 16
click at [725, 215] on div "Name: FD - FLOWER GREENHOUSE - 3.5G - HTM - HYB SKU: FLO-BUD-FD-SUN-HTM Package…" at bounding box center [547, 303] width 996 height 185
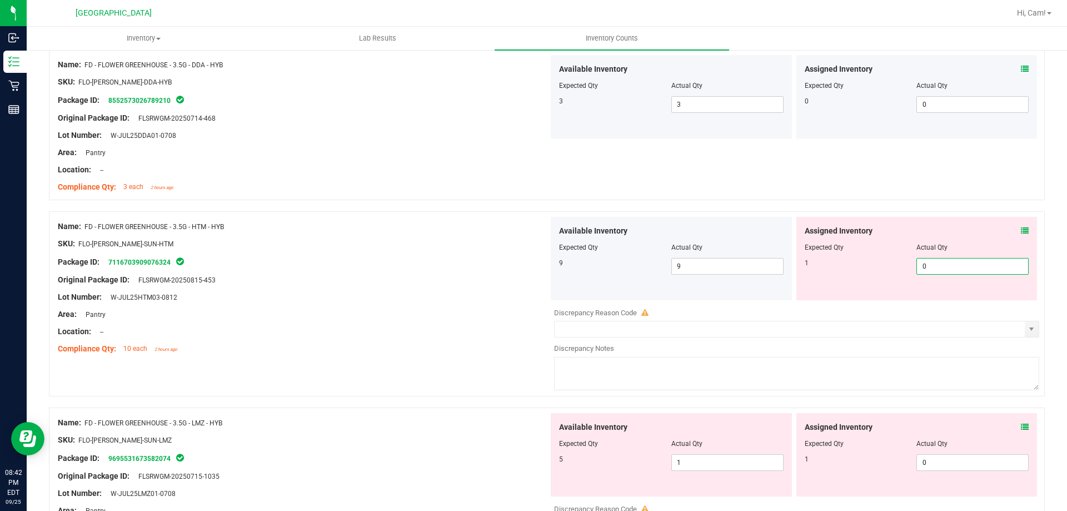
click at [960, 261] on span "0 0" at bounding box center [972, 266] width 112 height 17
click at [960, 265] on input "0" at bounding box center [972, 266] width 111 height 16
click at [914, 234] on div "Assigned Inventory" at bounding box center [917, 231] width 225 height 12
click at [944, 268] on span "0 0" at bounding box center [972, 266] width 112 height 17
click at [944, 268] on input "0" at bounding box center [972, 266] width 111 height 16
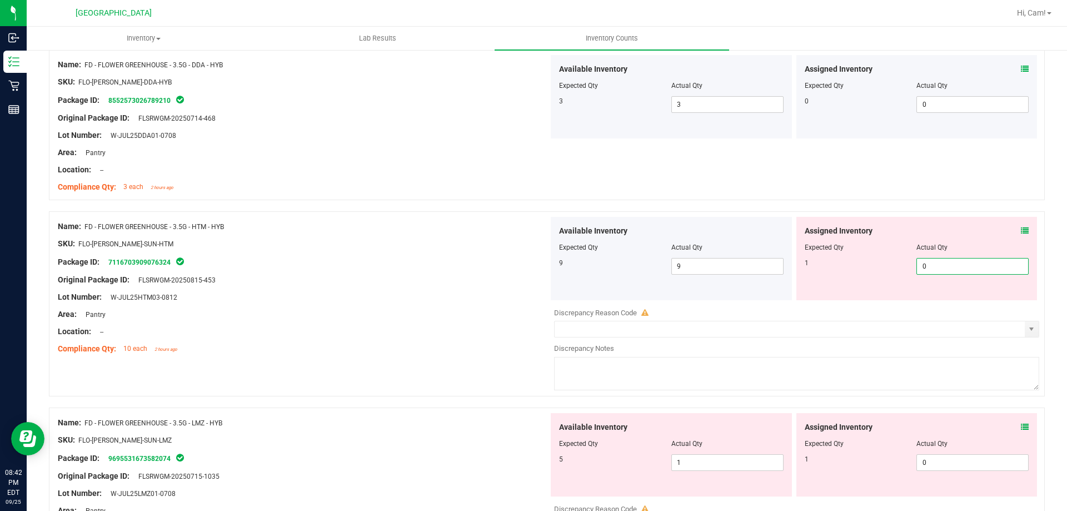
click at [1021, 228] on icon at bounding box center [1025, 231] width 8 height 8
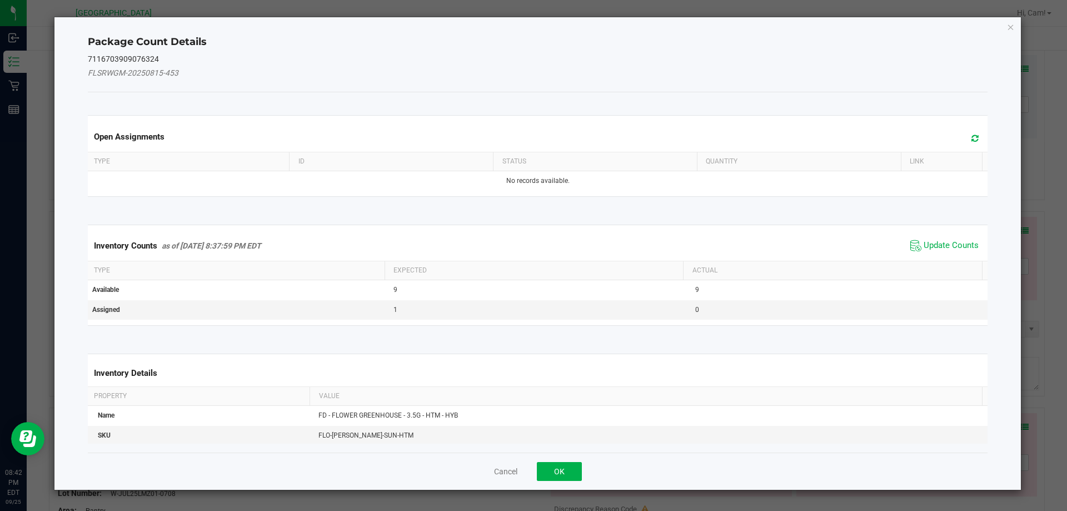
click at [963, 132] on span at bounding box center [972, 139] width 18 height 16
click at [942, 247] on span "Update Counts" at bounding box center [951, 245] width 55 height 11
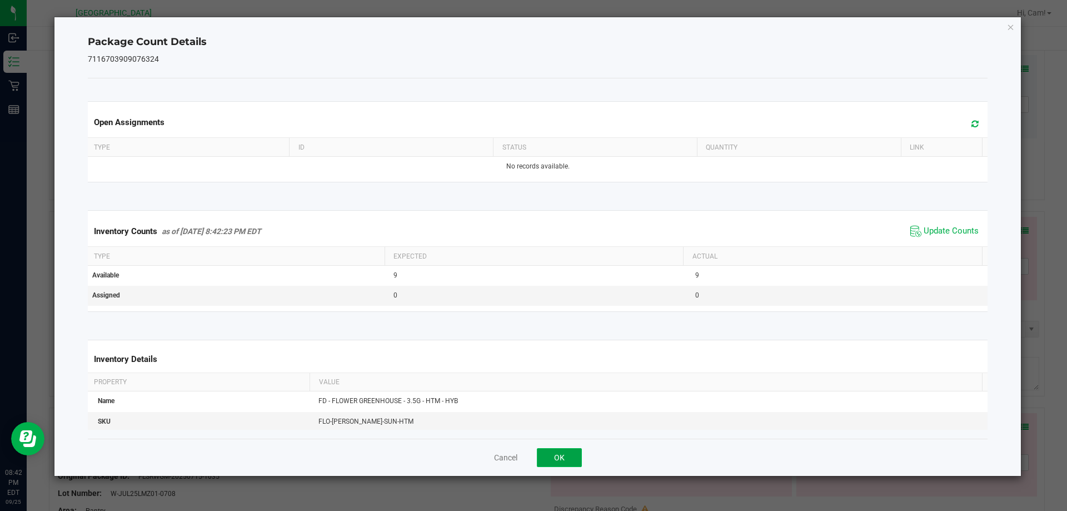
click at [571, 456] on button "OK" at bounding box center [559, 457] width 45 height 19
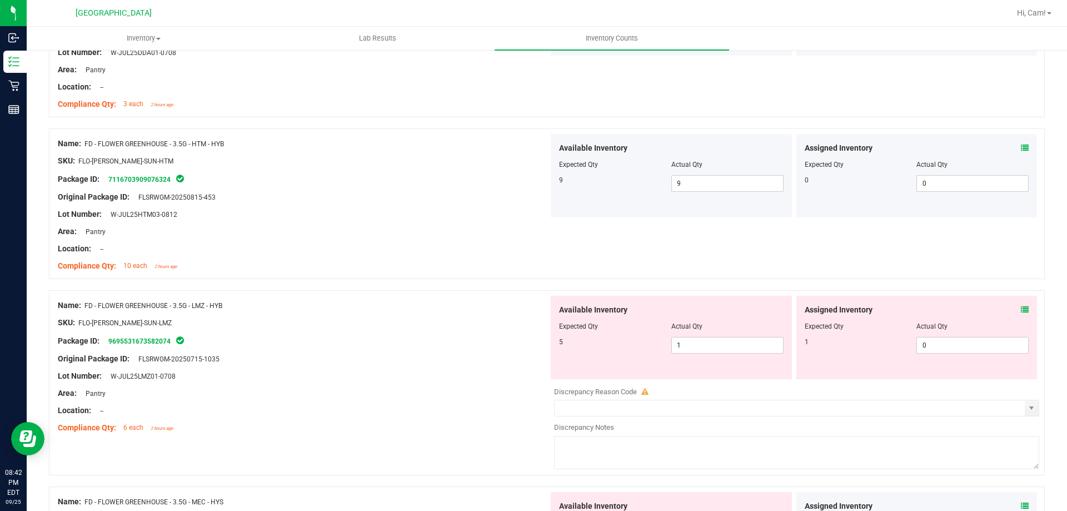
scroll to position [945, 0]
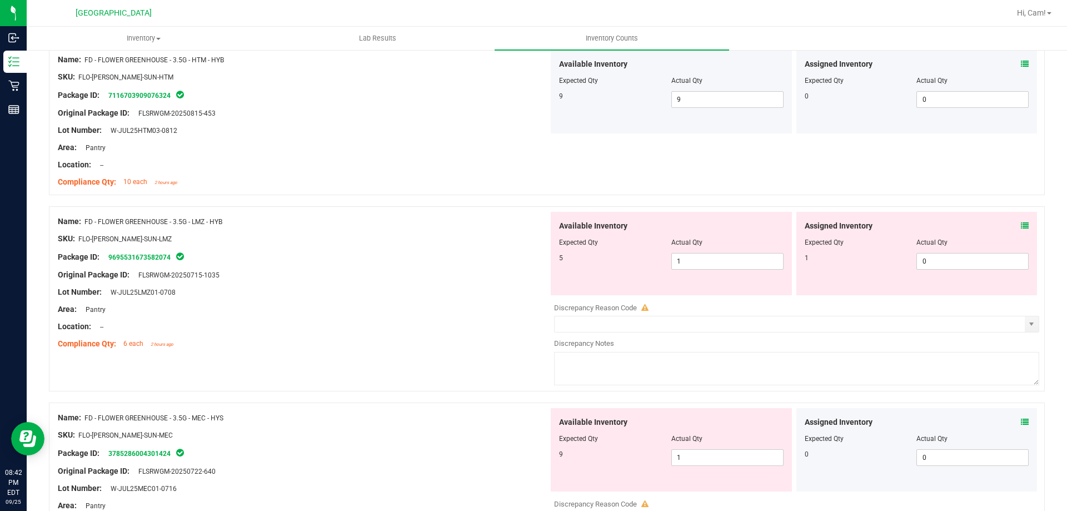
click at [1021, 225] on icon at bounding box center [1025, 226] width 8 height 8
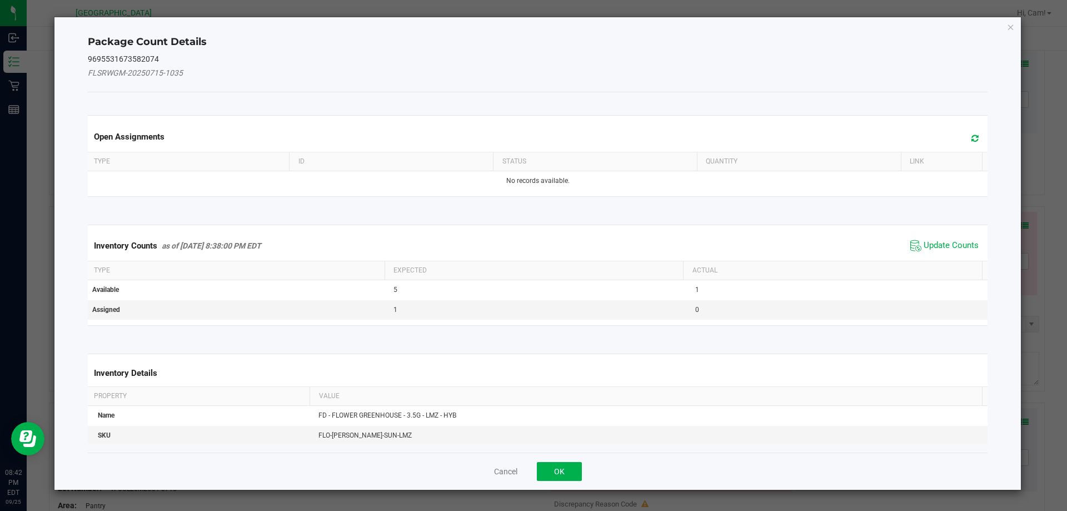
click at [971, 139] on icon at bounding box center [974, 138] width 7 height 8
click at [911, 253] on span "Update Counts" at bounding box center [944, 245] width 74 height 17
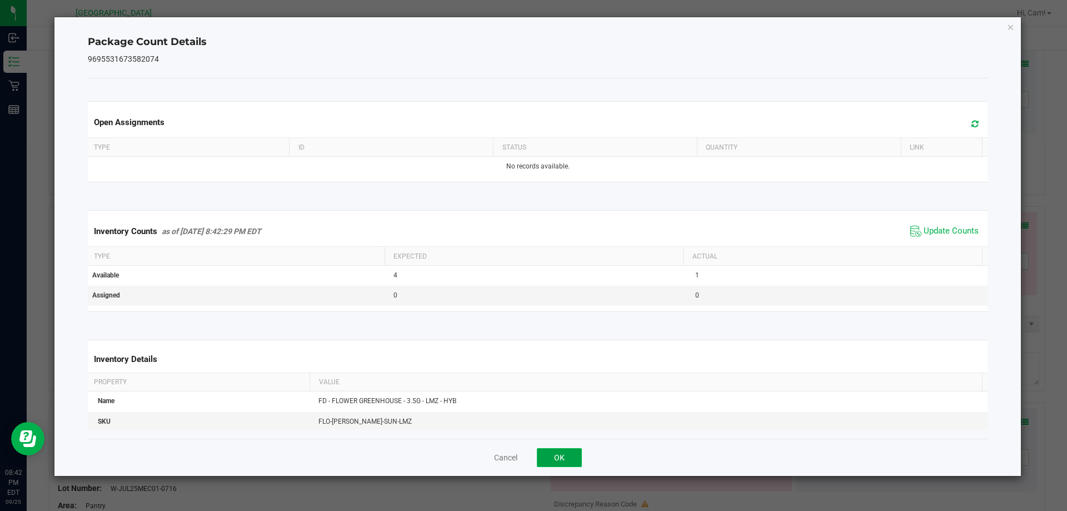
click at [555, 455] on button "OK" at bounding box center [559, 457] width 45 height 19
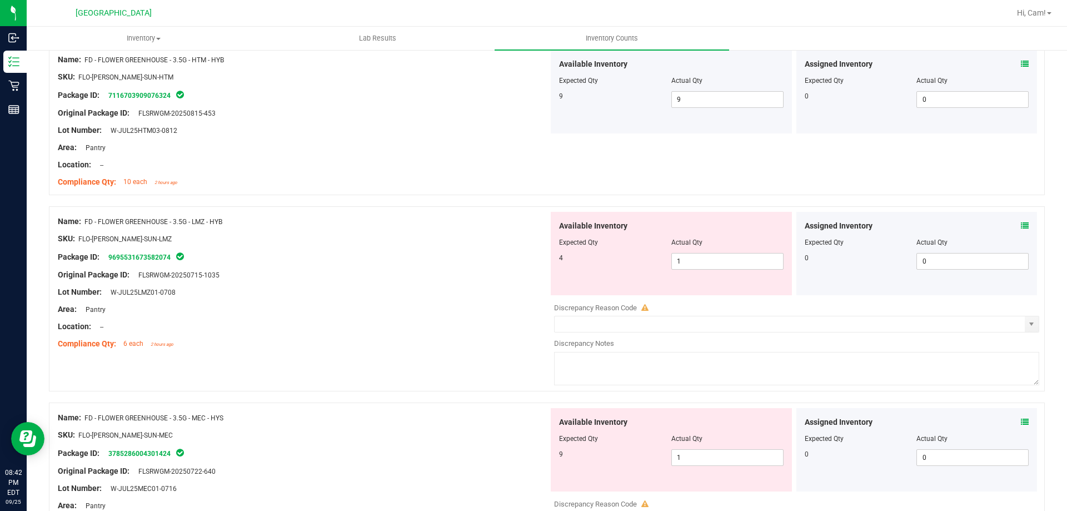
click at [716, 272] on div "Available Inventory Expected Qty Actual Qty 4 1 1" at bounding box center [671, 253] width 241 height 83
click at [715, 268] on span "1 1" at bounding box center [727, 261] width 112 height 17
click at [715, 267] on span "1 1" at bounding box center [727, 261] width 112 height 17
click at [596, 270] on div "Available Inventory Expected Qty Actual Qty 4 14 14" at bounding box center [671, 253] width 241 height 83
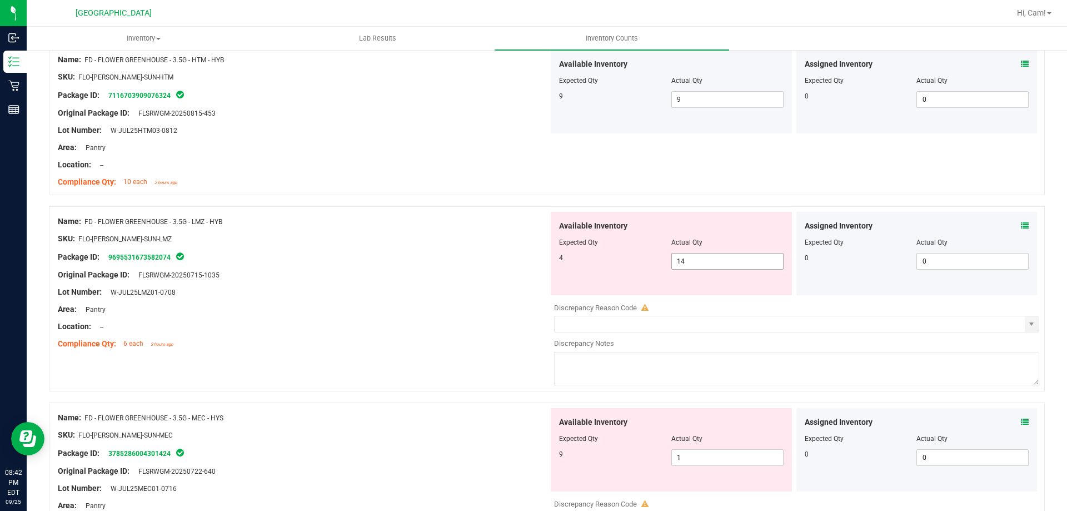
click at [703, 257] on span "14 14" at bounding box center [727, 261] width 112 height 17
click at [703, 257] on input "14" at bounding box center [727, 261] width 111 height 16
click at [580, 246] on div "Expected Qty" at bounding box center [615, 242] width 112 height 10
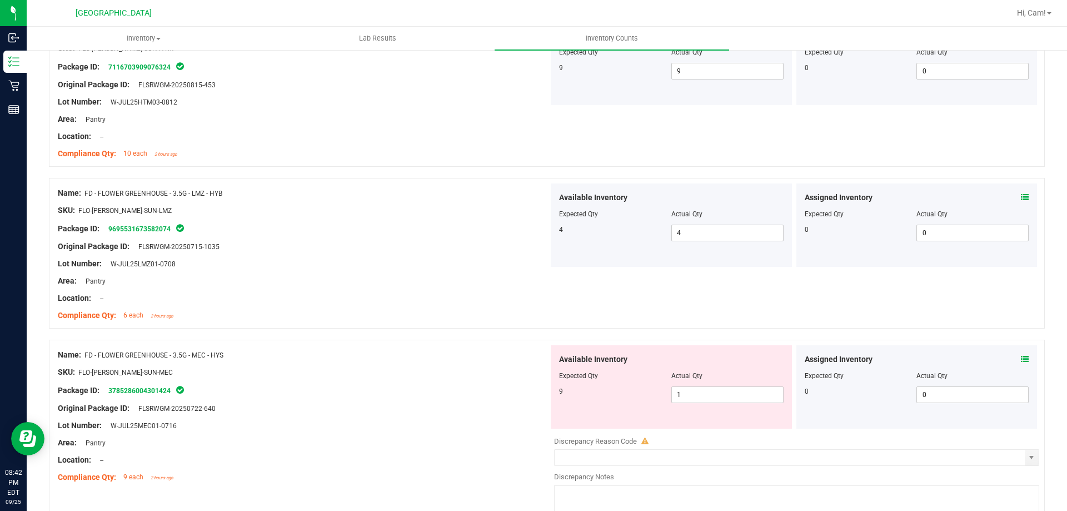
scroll to position [1167, 0]
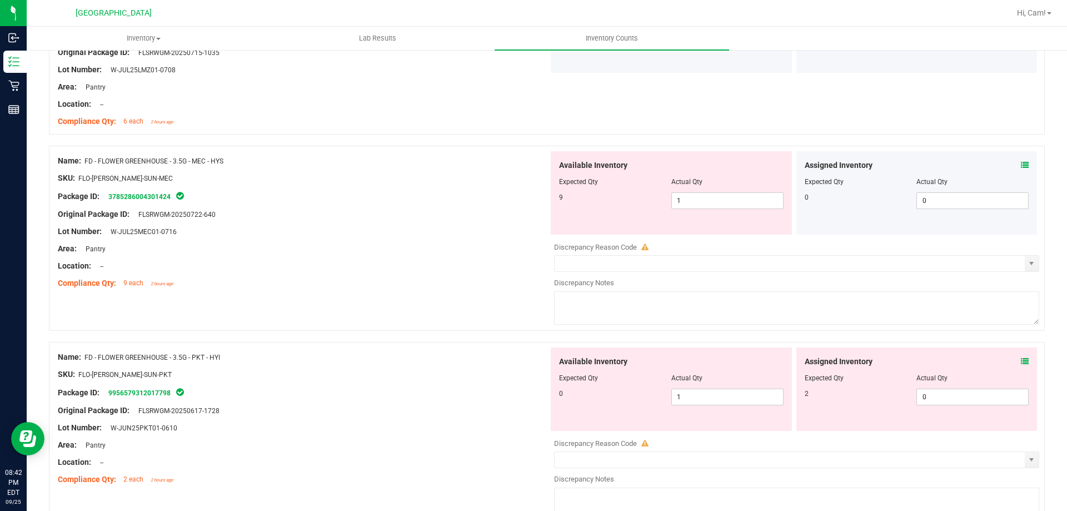
click at [1021, 164] on icon at bounding box center [1025, 165] width 8 height 8
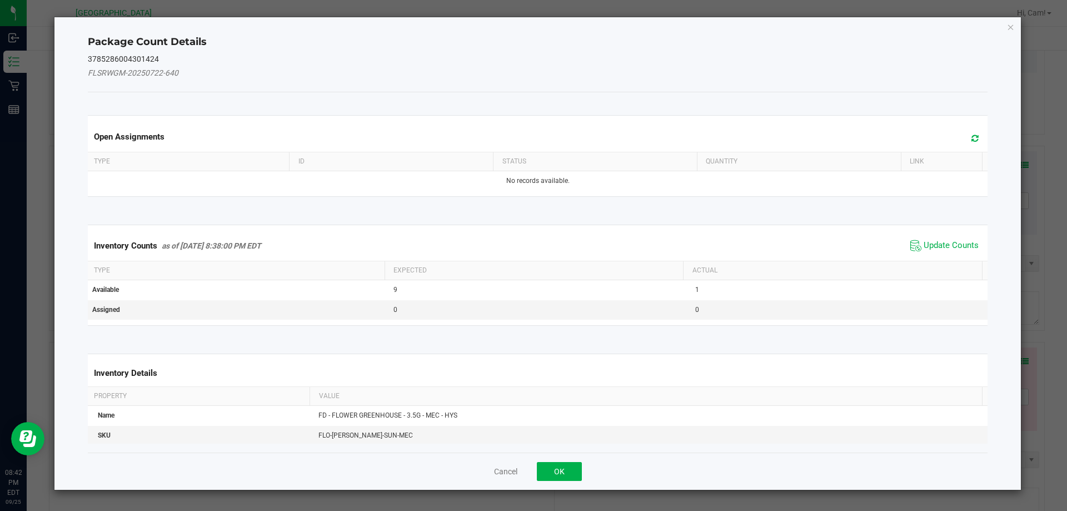
click at [972, 136] on span at bounding box center [972, 139] width 18 height 16
click at [930, 245] on span "Update Counts" at bounding box center [951, 245] width 55 height 11
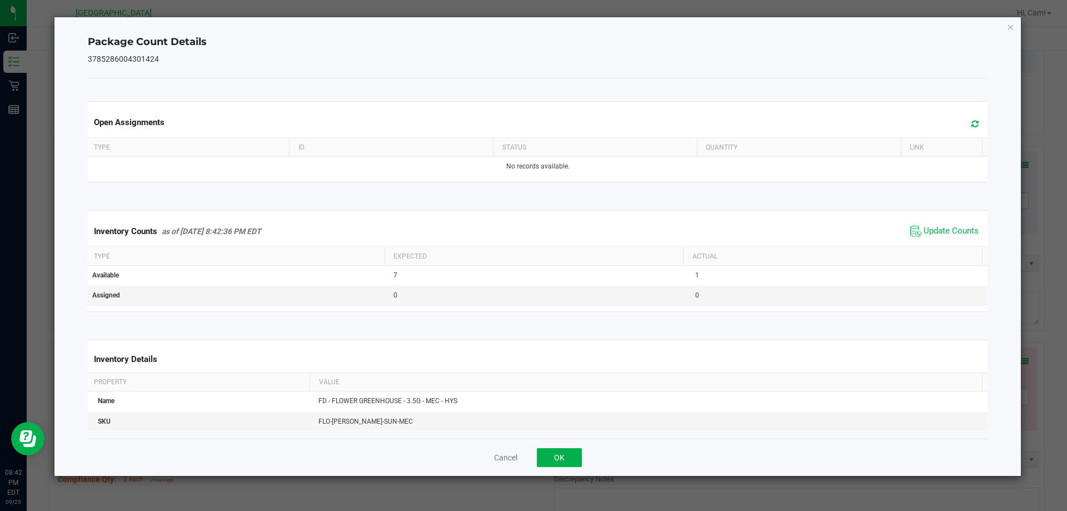
click at [570, 445] on div "Cancel OK" at bounding box center [538, 456] width 900 height 37
click at [576, 451] on button "OK" at bounding box center [559, 457] width 45 height 19
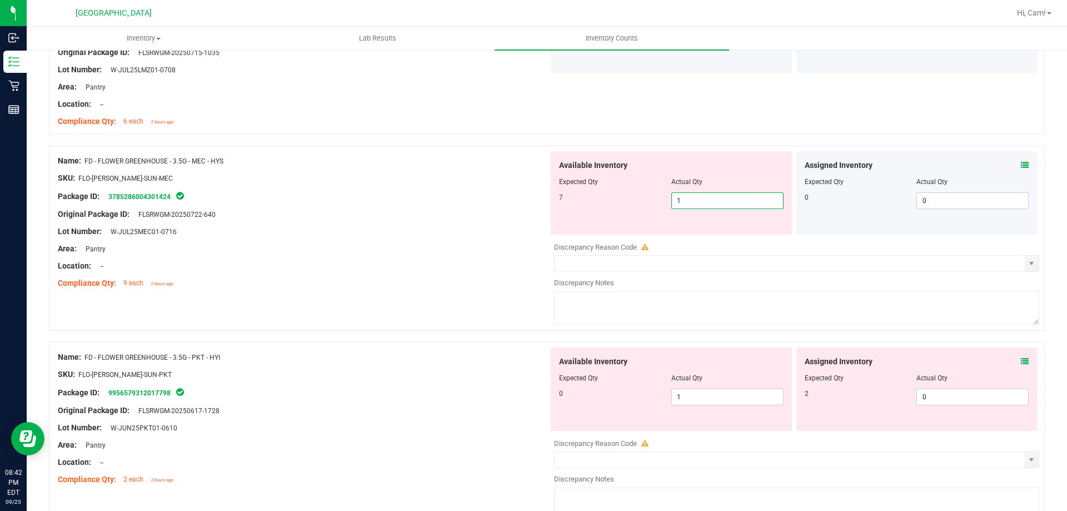
click at [716, 205] on span "1 1" at bounding box center [727, 200] width 112 height 17
click at [716, 205] on input "1" at bounding box center [727, 201] width 111 height 16
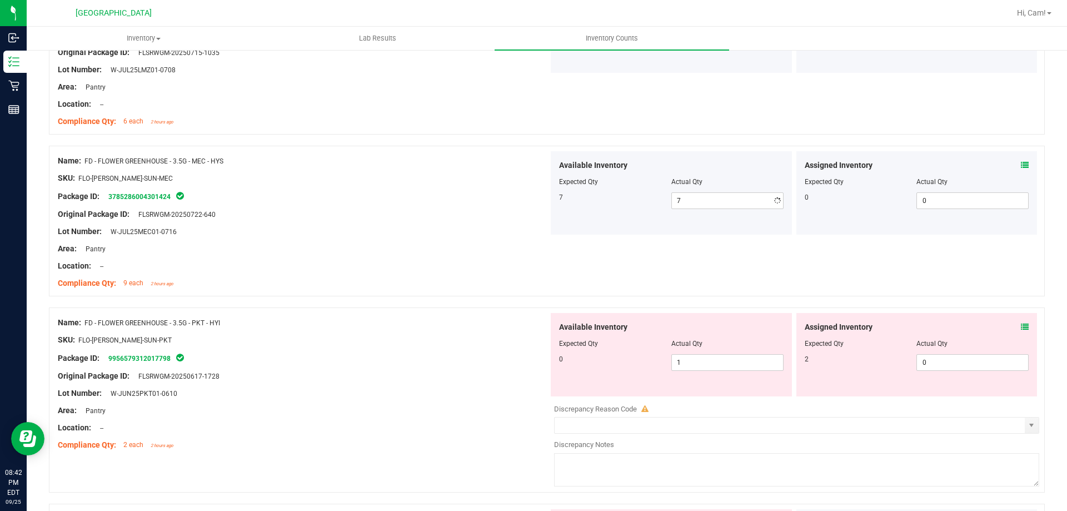
click at [431, 193] on div "Package ID: 3785286004301424" at bounding box center [303, 195] width 491 height 13
click at [1021, 327] on icon at bounding box center [1025, 327] width 8 height 8
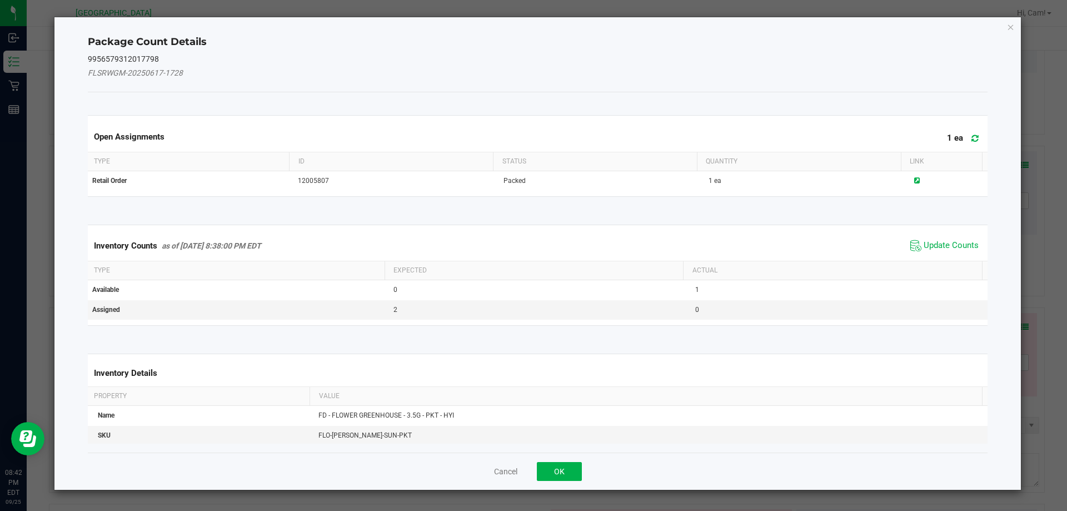
click at [963, 141] on span at bounding box center [972, 139] width 18 height 16
click at [959, 250] on span "Update Counts" at bounding box center [951, 245] width 55 height 11
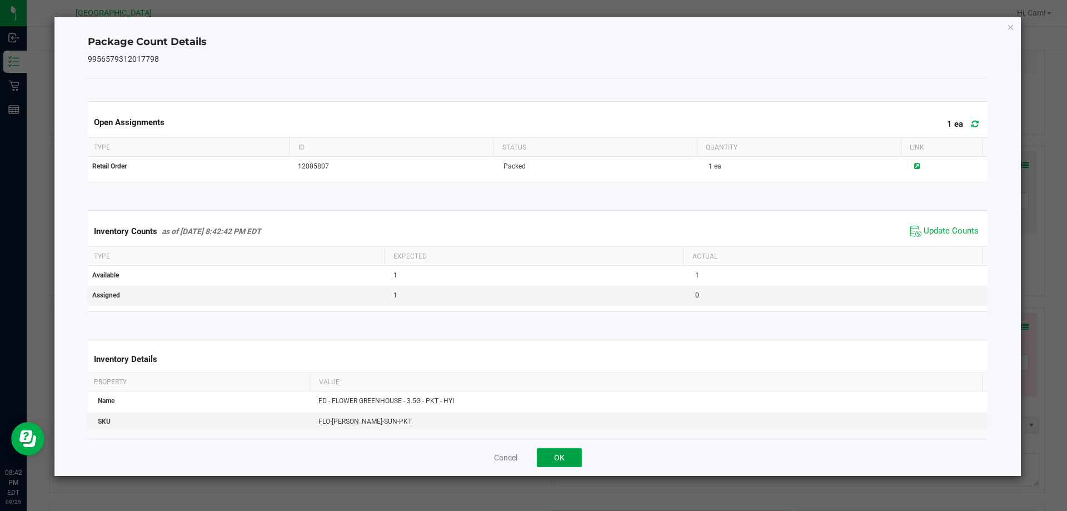
drag, startPoint x: 563, startPoint y: 461, endPoint x: 593, endPoint y: 437, distance: 38.7
click at [562, 461] on button "OK" at bounding box center [559, 457] width 45 height 19
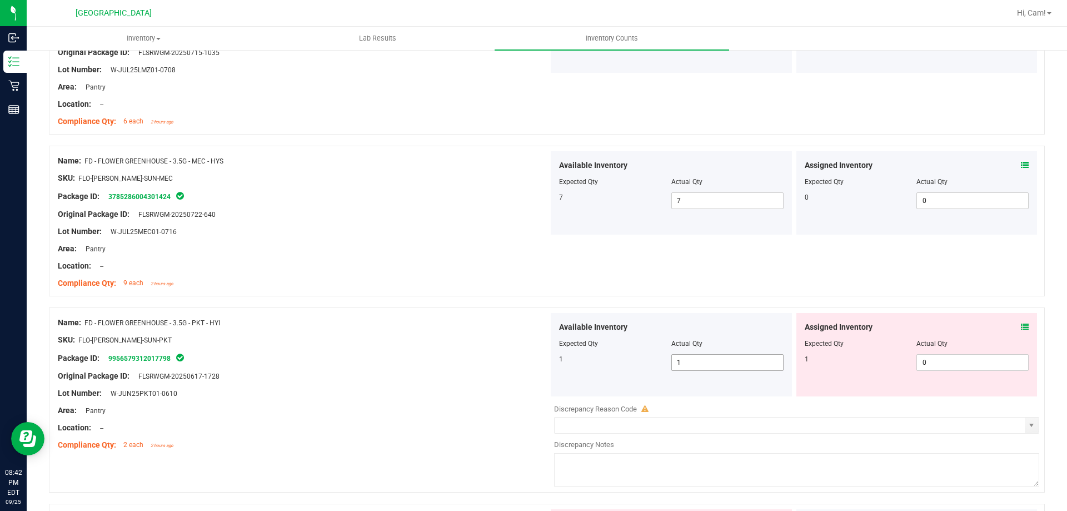
click at [720, 362] on span "1 1" at bounding box center [727, 362] width 112 height 17
click at [720, 362] on input "1" at bounding box center [727, 363] width 111 height 16
click at [551, 345] on div "Available Inventory Expected Qty Actual Qty 1 1 1" at bounding box center [671, 354] width 241 height 83
click at [957, 358] on span "0 0" at bounding box center [972, 362] width 112 height 17
click at [957, 358] on input "0" at bounding box center [972, 363] width 111 height 16
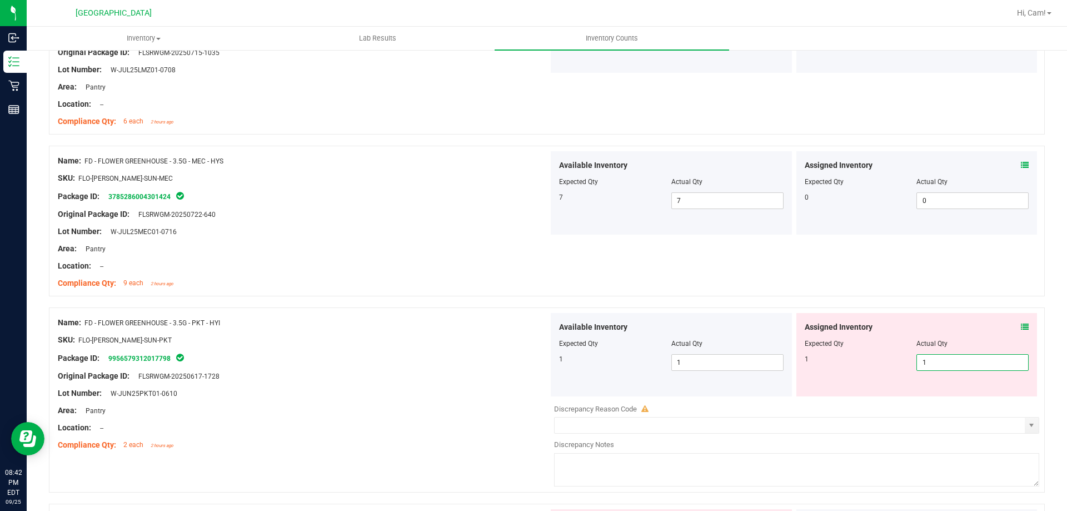
click at [889, 291] on div "Name: FD - FLOWER GREENHOUSE - 3.5G - MEC - HYS SKU: FLO-BUD-FD-SUN-MEC Package…" at bounding box center [547, 221] width 996 height 151
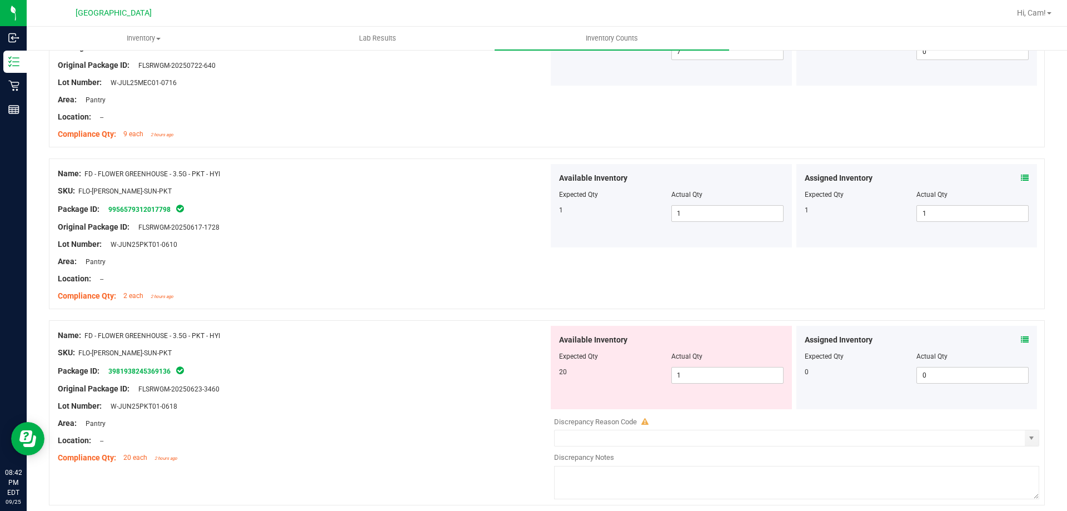
scroll to position [1389, 0]
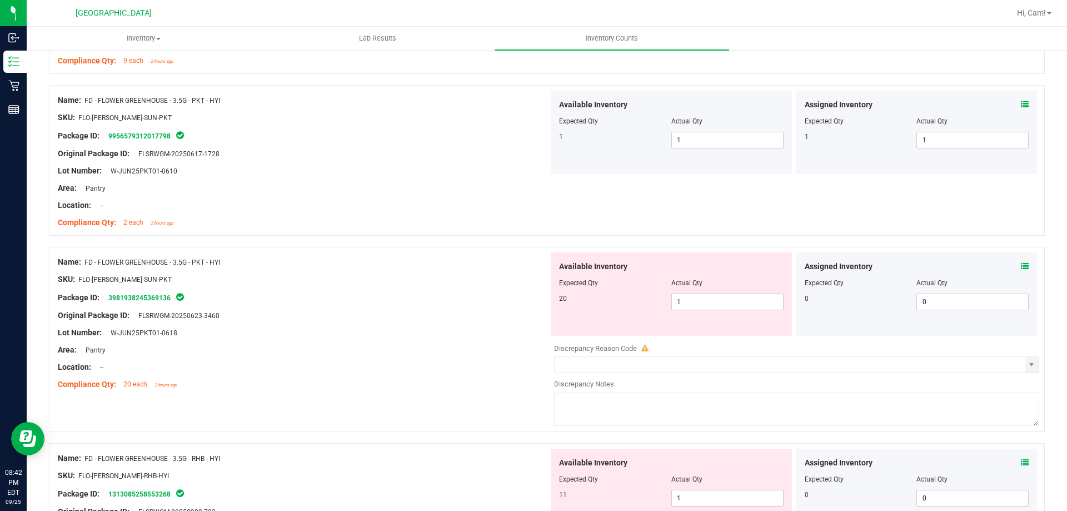
click at [1021, 263] on icon at bounding box center [1025, 266] width 8 height 8
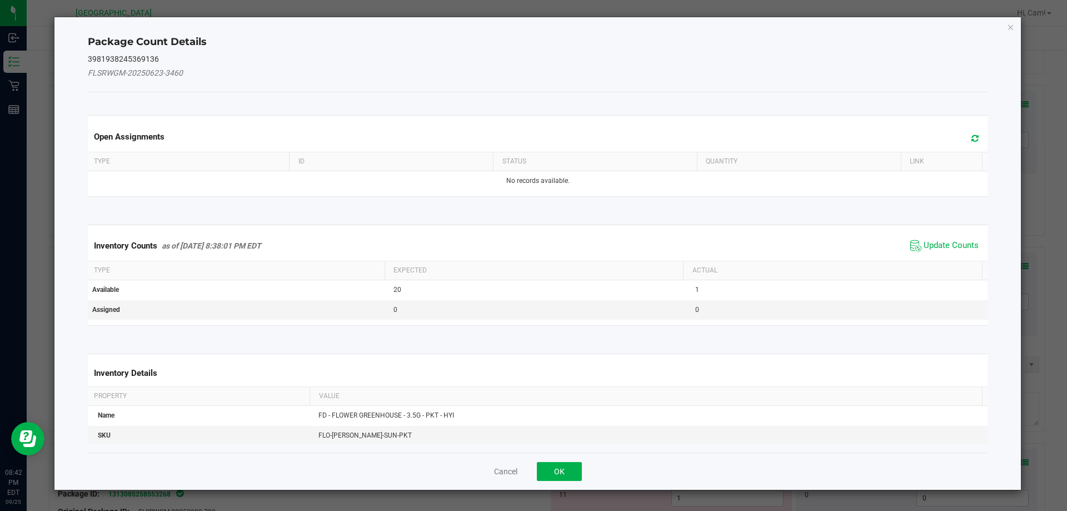
click at [971, 135] on icon at bounding box center [974, 138] width 7 height 8
click at [948, 241] on span "Update Counts" at bounding box center [951, 245] width 55 height 11
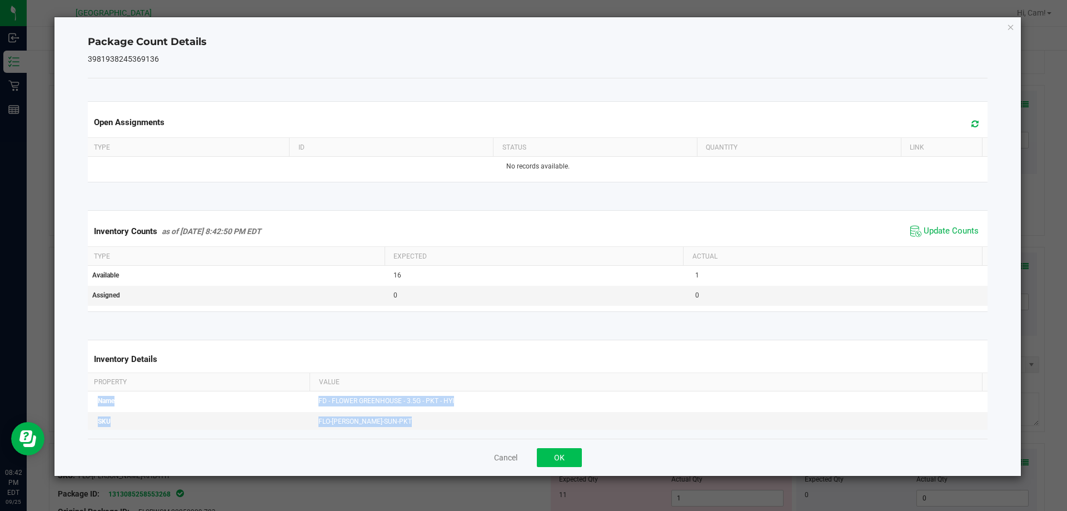
drag, startPoint x: 566, startPoint y: 438, endPoint x: 566, endPoint y: 450, distance: 11.7
click at [566, 446] on div "Package Count Details 3981938245369136 Open Assignments Type ID Status Quantity…" at bounding box center [537, 246] width 967 height 458
click at [566, 450] on button "OK" at bounding box center [559, 457] width 45 height 19
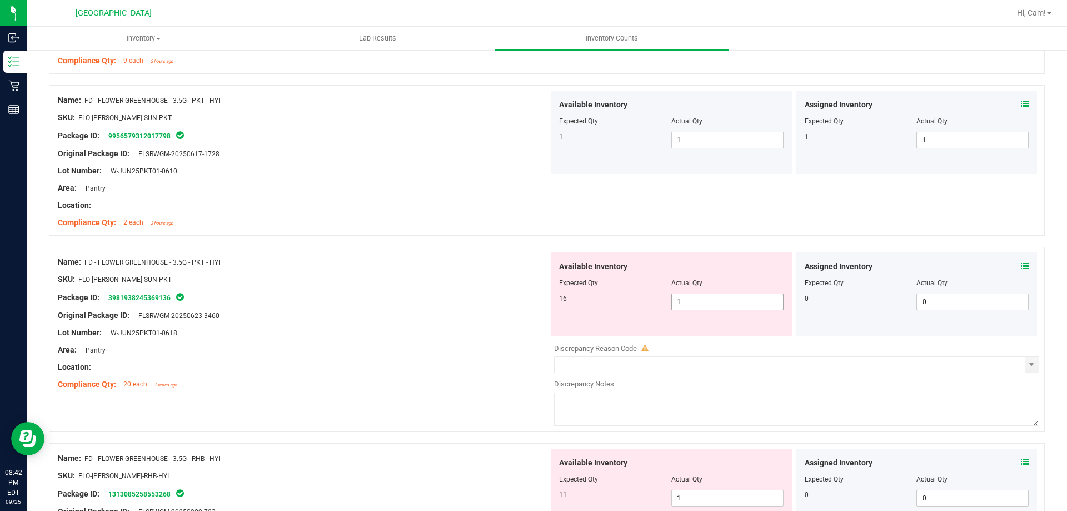
click at [709, 303] on span "1 1" at bounding box center [727, 301] width 112 height 17
click at [709, 303] on input "1" at bounding box center [727, 302] width 111 height 16
click at [490, 306] on div at bounding box center [303, 307] width 491 height 6
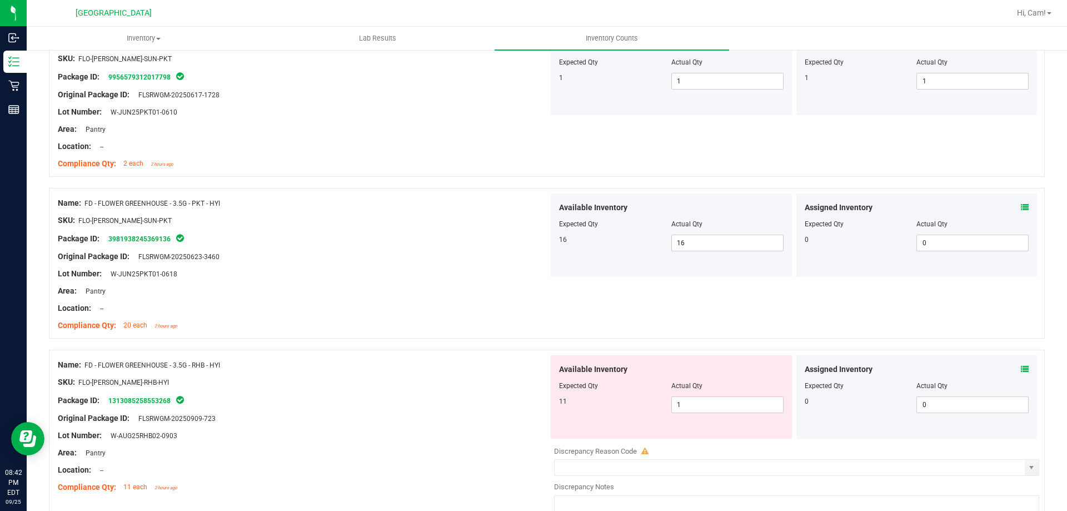
scroll to position [1556, 0]
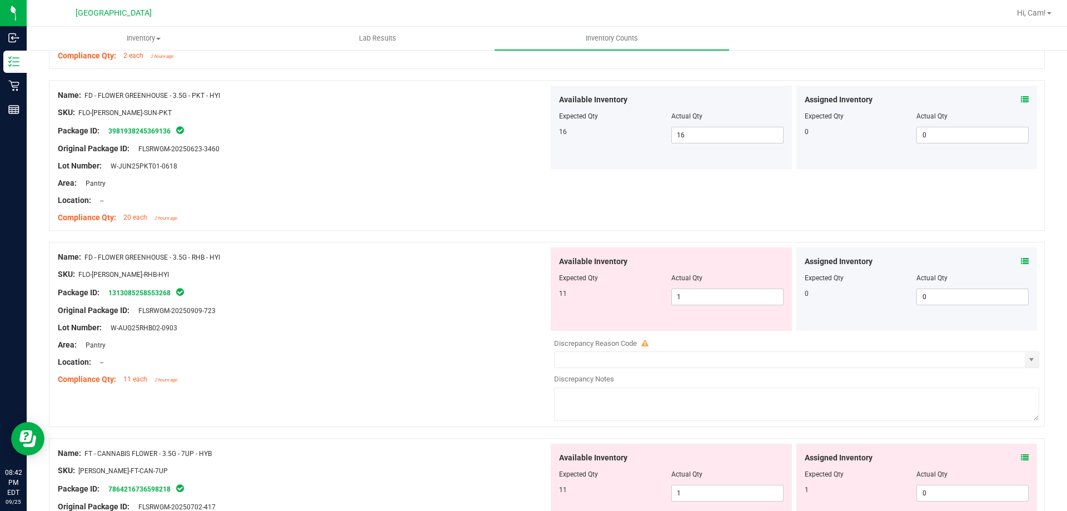
click at [1012, 260] on div "Assigned Inventory" at bounding box center [917, 262] width 225 height 12
click at [1023, 264] on div "Assigned Inventory Expected Qty Actual Qty 0 0 0" at bounding box center [916, 288] width 241 height 83
click at [1021, 260] on icon at bounding box center [1025, 261] width 8 height 8
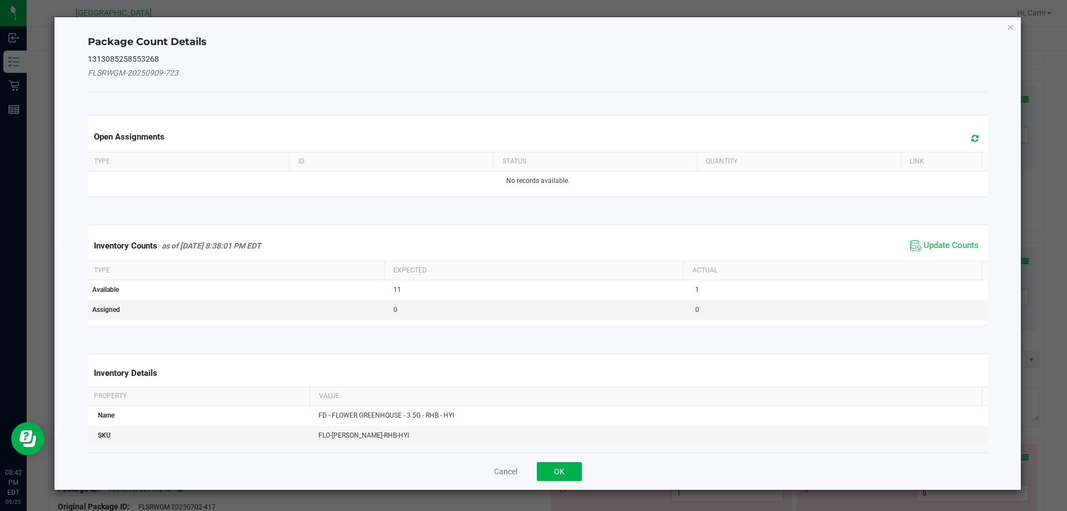
click at [971, 137] on span at bounding box center [972, 139] width 18 height 16
click at [954, 240] on span "Update Counts" at bounding box center [951, 245] width 55 height 11
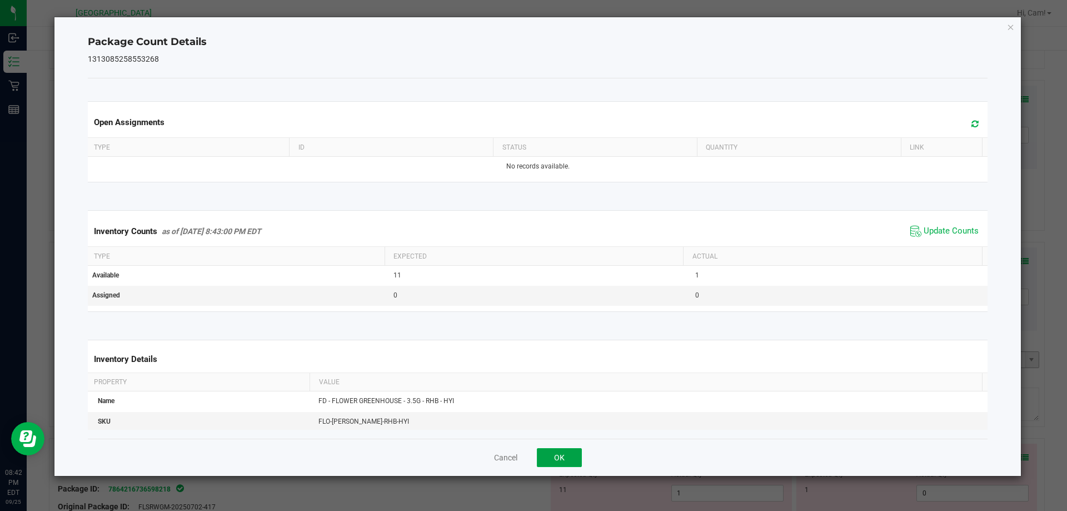
drag, startPoint x: 557, startPoint y: 452, endPoint x: 683, endPoint y: 361, distance: 156.0
click at [557, 452] on button "OK" at bounding box center [559, 457] width 45 height 19
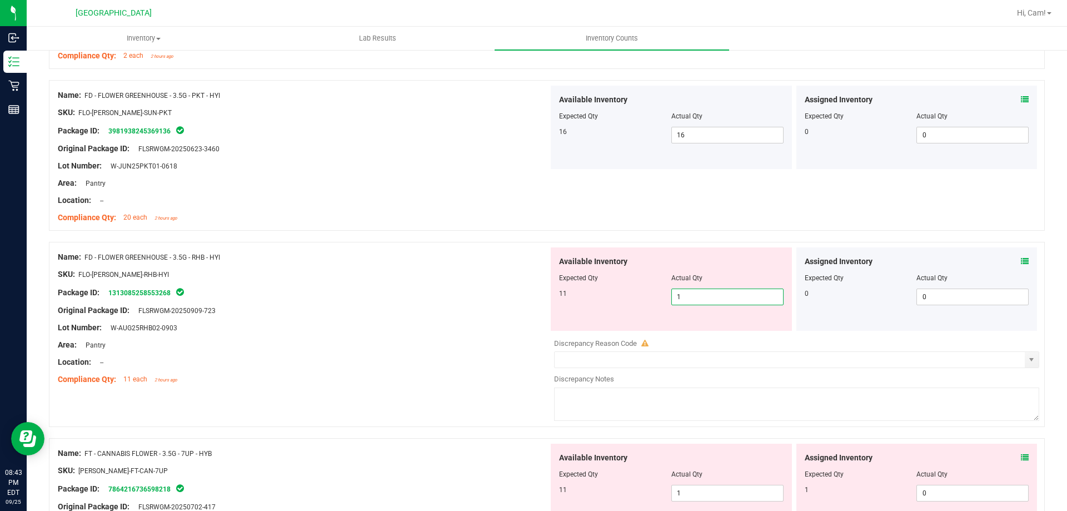
click at [705, 298] on span "1 1" at bounding box center [727, 296] width 112 height 17
click at [639, 298] on div "11" at bounding box center [615, 293] width 112 height 10
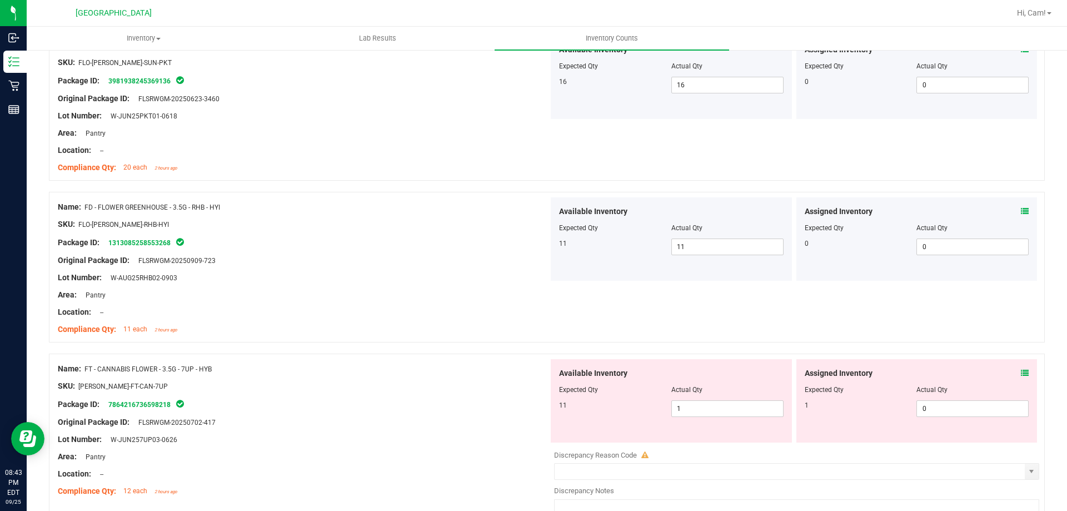
scroll to position [1723, 0]
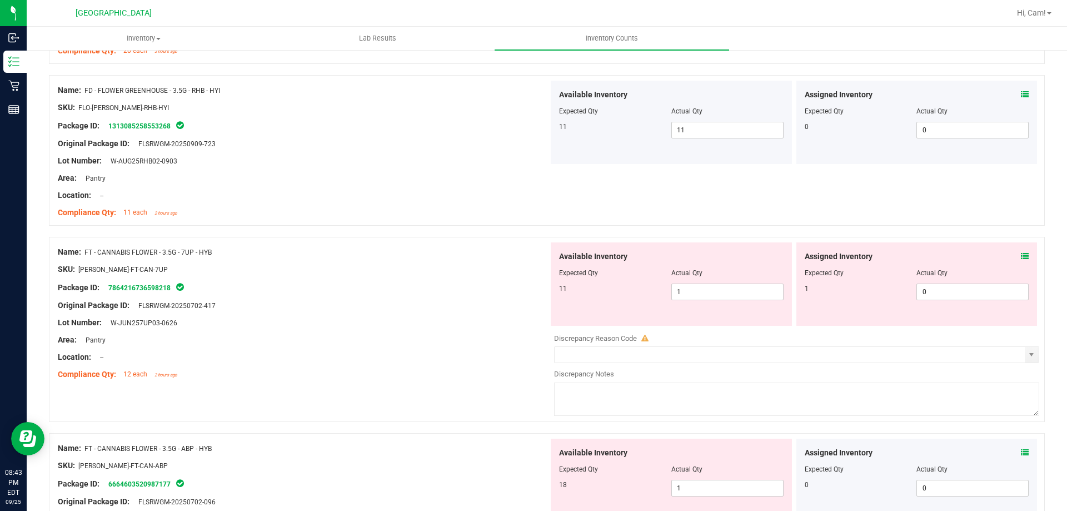
click at [1020, 257] on div "Assigned Inventory Expected Qty Actual Qty 1 0 0" at bounding box center [916, 283] width 241 height 83
click at [1021, 255] on icon at bounding box center [1025, 256] width 8 height 8
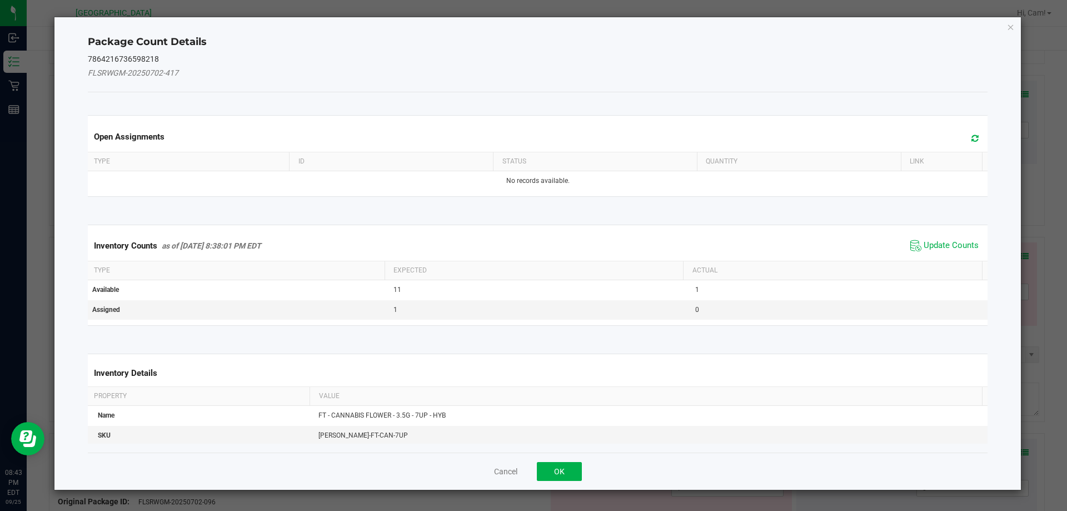
click at [963, 142] on span at bounding box center [972, 139] width 18 height 16
click at [961, 241] on span "Update Counts" at bounding box center [951, 245] width 55 height 11
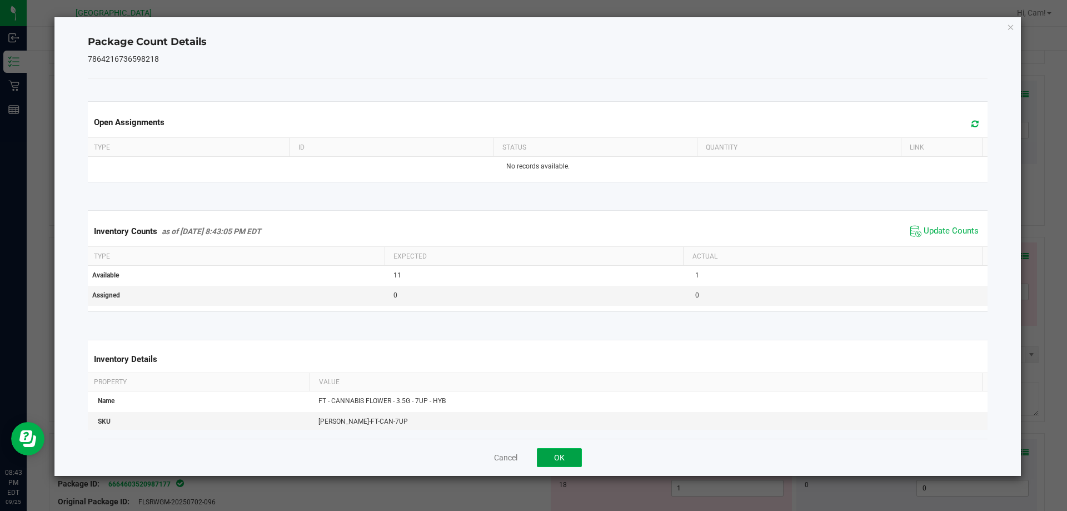
click at [578, 456] on button "OK" at bounding box center [559, 457] width 45 height 19
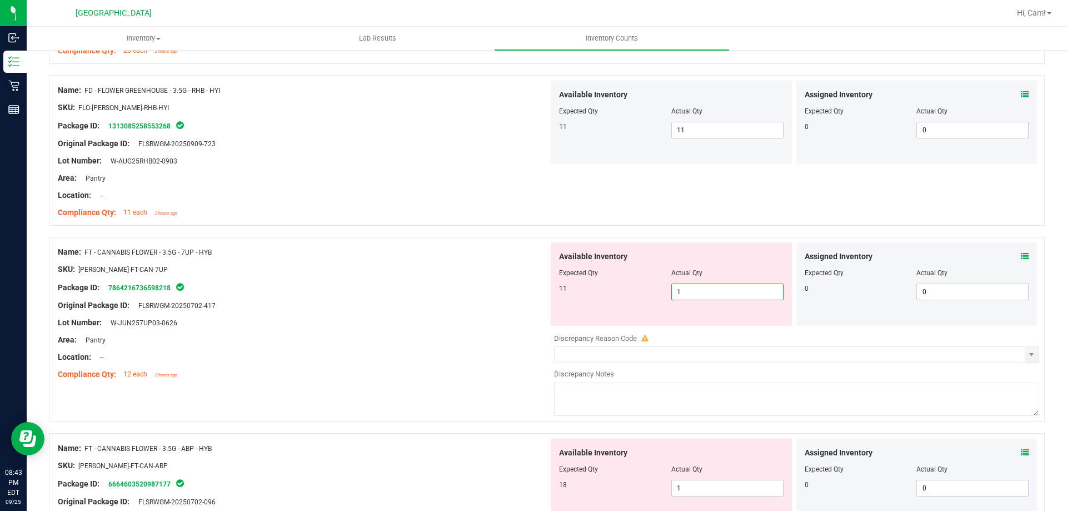
click at [699, 293] on span "1 1" at bounding box center [727, 291] width 112 height 17
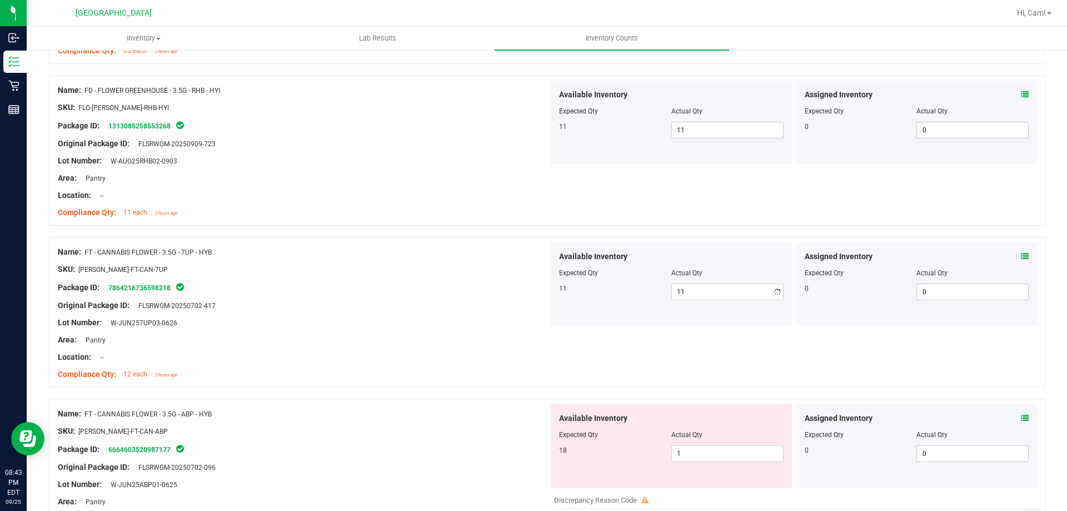
drag, startPoint x: 689, startPoint y: 270, endPoint x: 695, endPoint y: 261, distance: 10.3
click at [689, 268] on div "Actual Qty" at bounding box center [727, 273] width 112 height 10
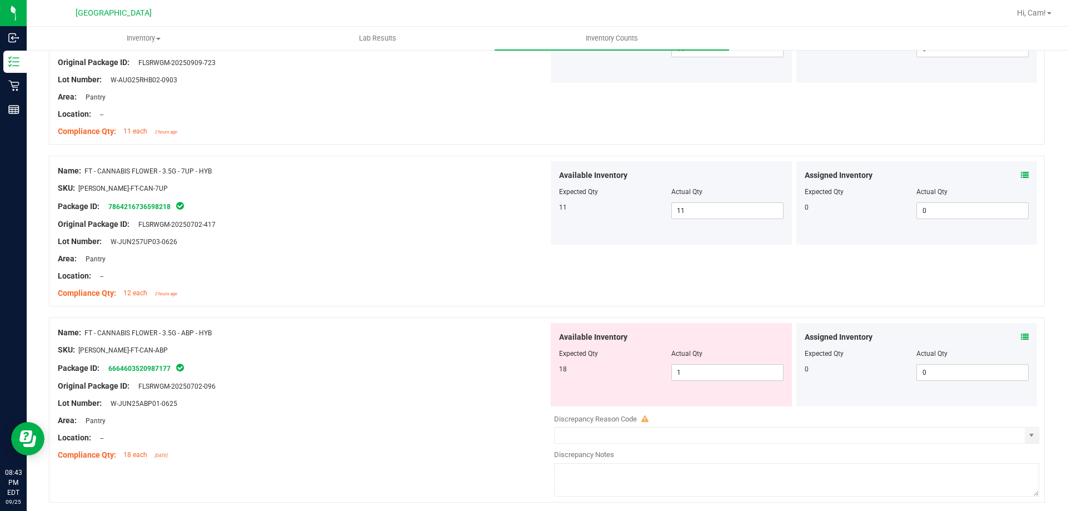
scroll to position [1945, 0]
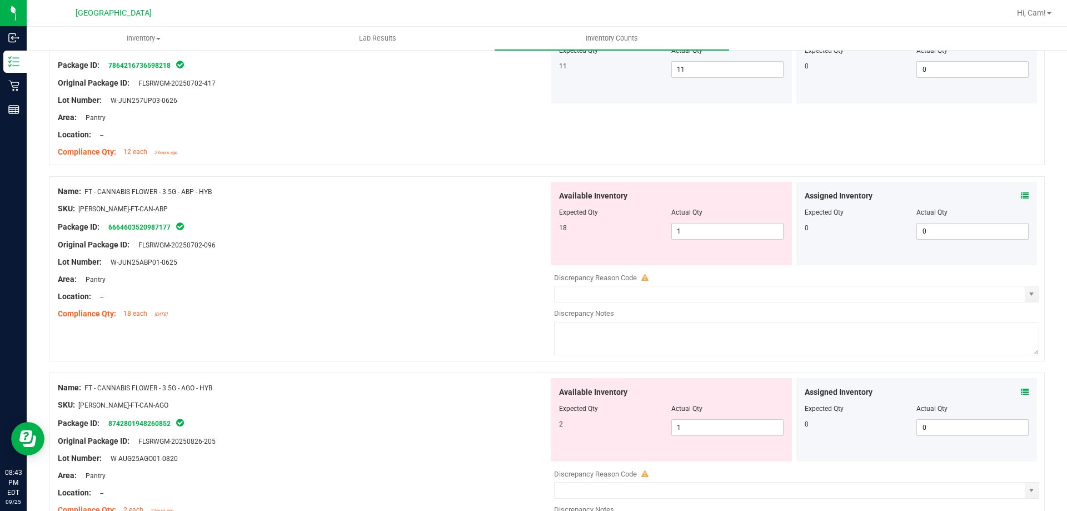
click at [1021, 199] on icon at bounding box center [1025, 196] width 8 height 8
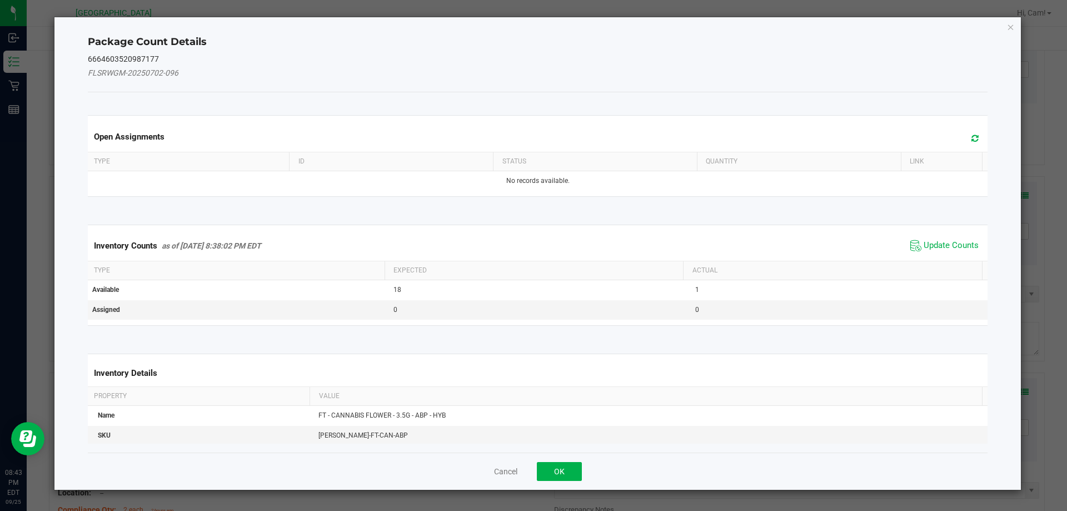
click at [974, 130] on div "Open Assignments" at bounding box center [538, 136] width 905 height 30
click at [971, 133] on span at bounding box center [972, 139] width 18 height 16
click at [956, 236] on div "Inventory Counts as of Sep 25, 2025 8:38:02 PM EDT Update Counts" at bounding box center [538, 246] width 905 height 30
click at [953, 243] on span "Update Counts" at bounding box center [951, 245] width 55 height 11
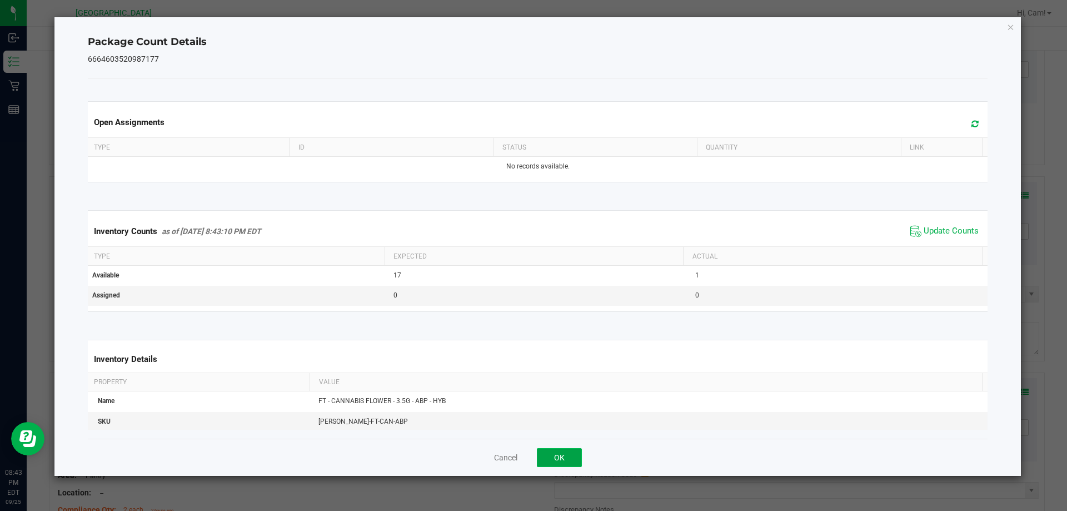
click at [554, 458] on button "OK" at bounding box center [559, 457] width 45 height 19
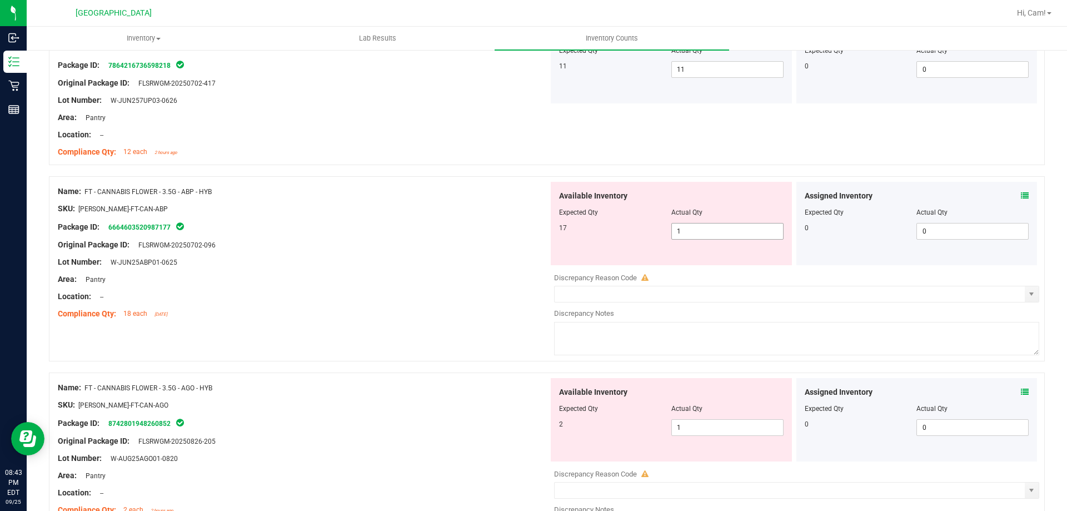
click at [696, 237] on span "1 1" at bounding box center [727, 231] width 112 height 17
click at [606, 227] on div "17" at bounding box center [615, 228] width 112 height 10
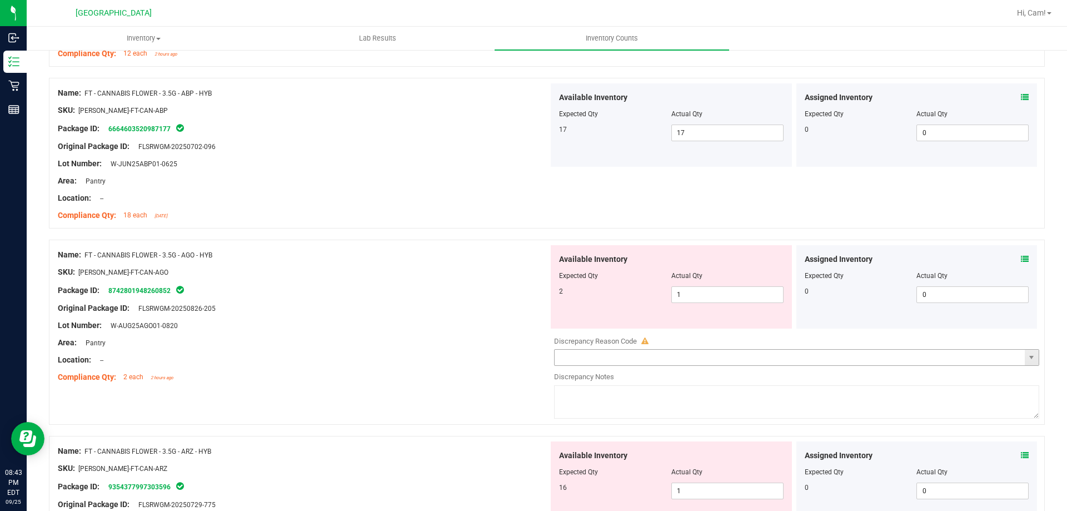
scroll to position [2167, 0]
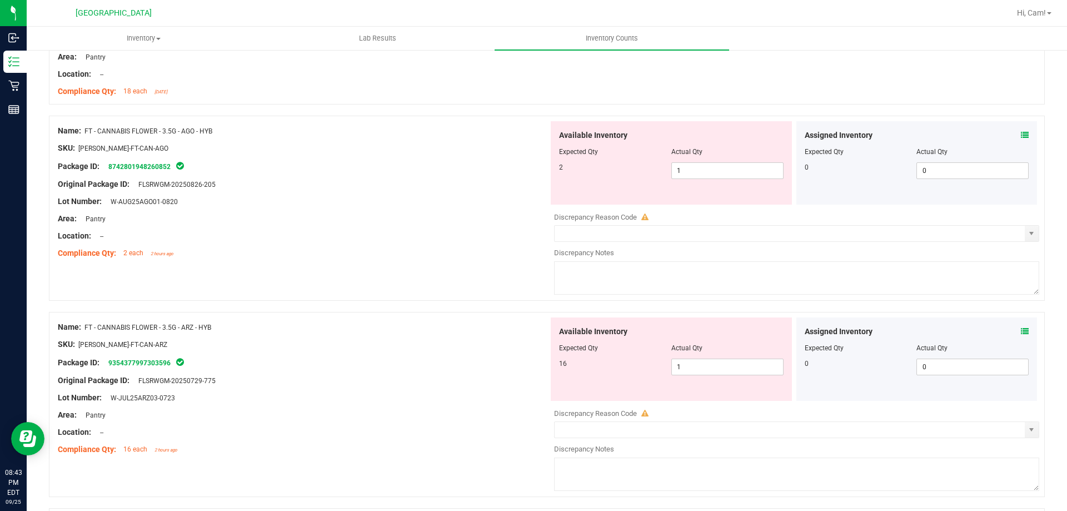
click at [1021, 136] on icon at bounding box center [1025, 135] width 8 height 8
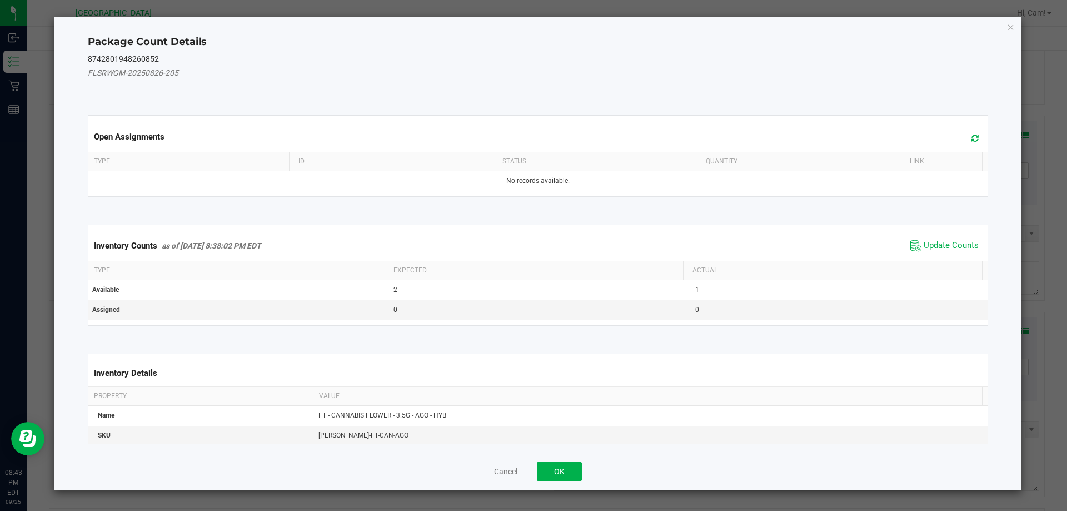
click at [971, 138] on icon at bounding box center [974, 138] width 7 height 8
click at [949, 245] on span "Update Counts" at bounding box center [951, 245] width 55 height 11
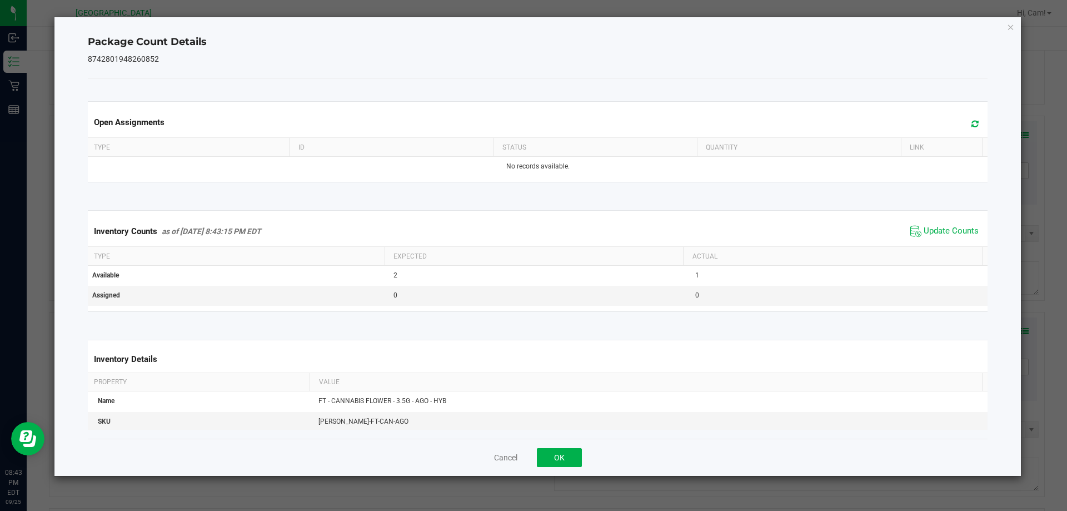
click at [585, 453] on div "Cancel OK" at bounding box center [538, 456] width 900 height 37
click at [577, 452] on button "OK" at bounding box center [559, 457] width 45 height 19
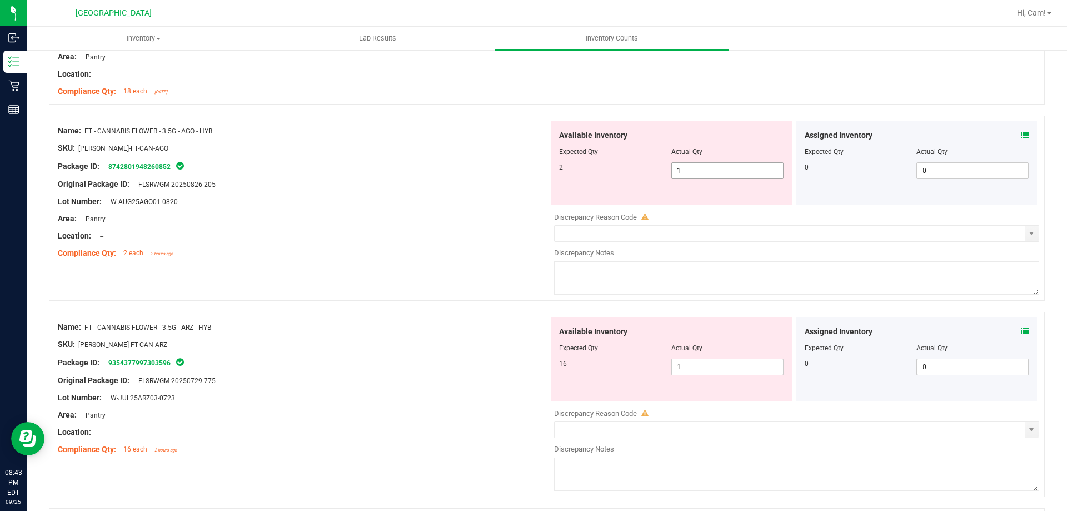
click at [726, 162] on span "1 1" at bounding box center [727, 170] width 112 height 17
click at [721, 171] on span "1 1" at bounding box center [727, 170] width 112 height 17
click at [721, 171] on input "1" at bounding box center [727, 171] width 111 height 16
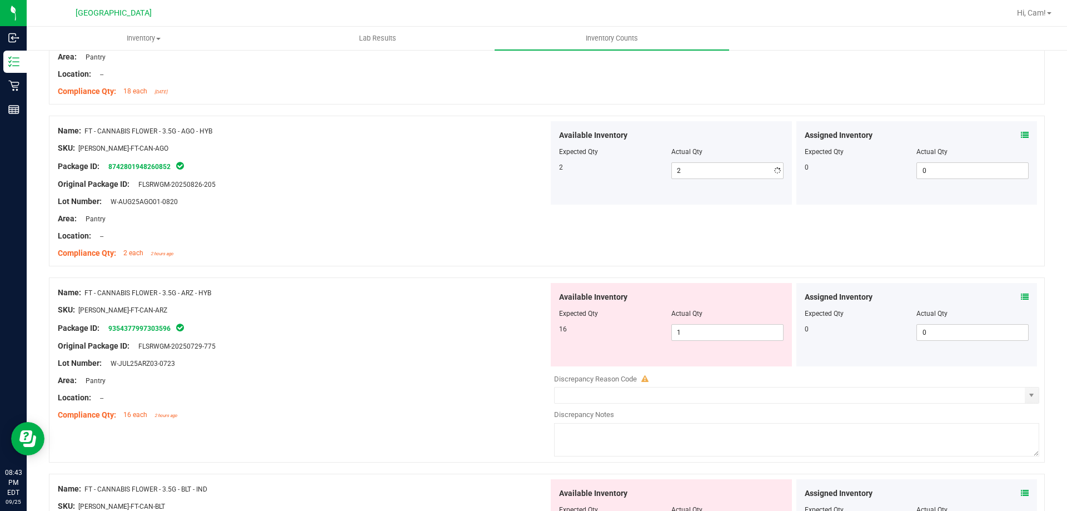
click at [701, 161] on div at bounding box center [671, 160] width 225 height 6
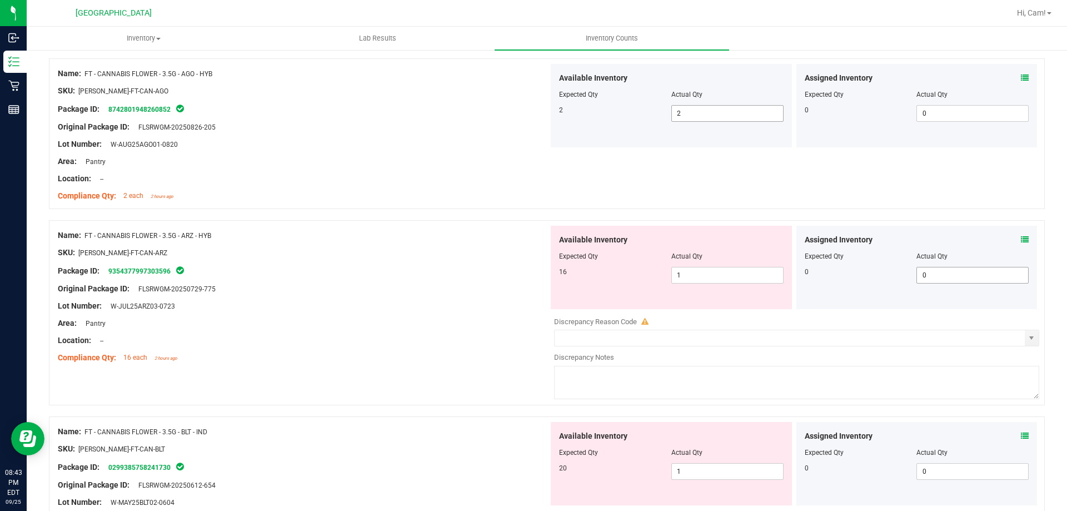
scroll to position [2278, 0]
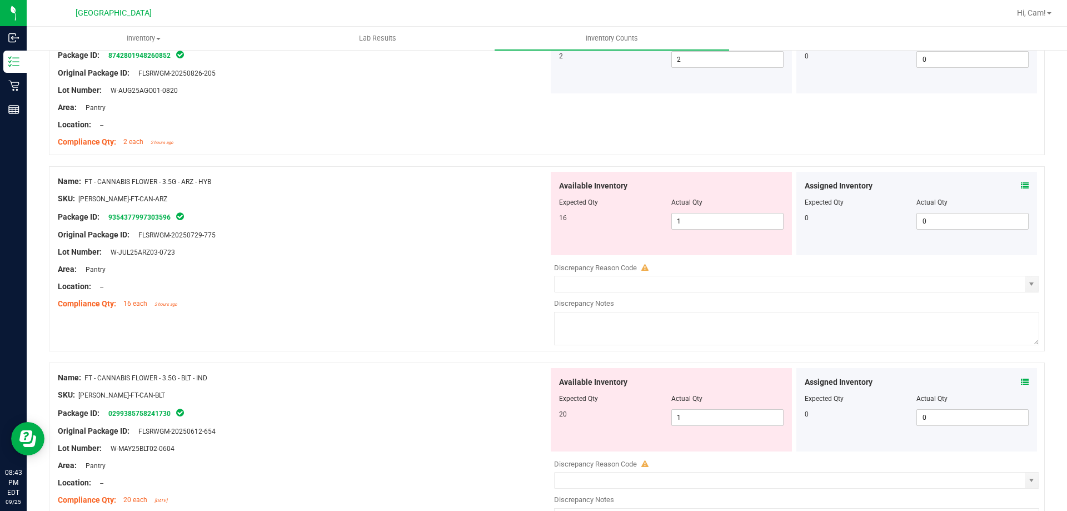
click at [1021, 185] on icon at bounding box center [1025, 186] width 8 height 8
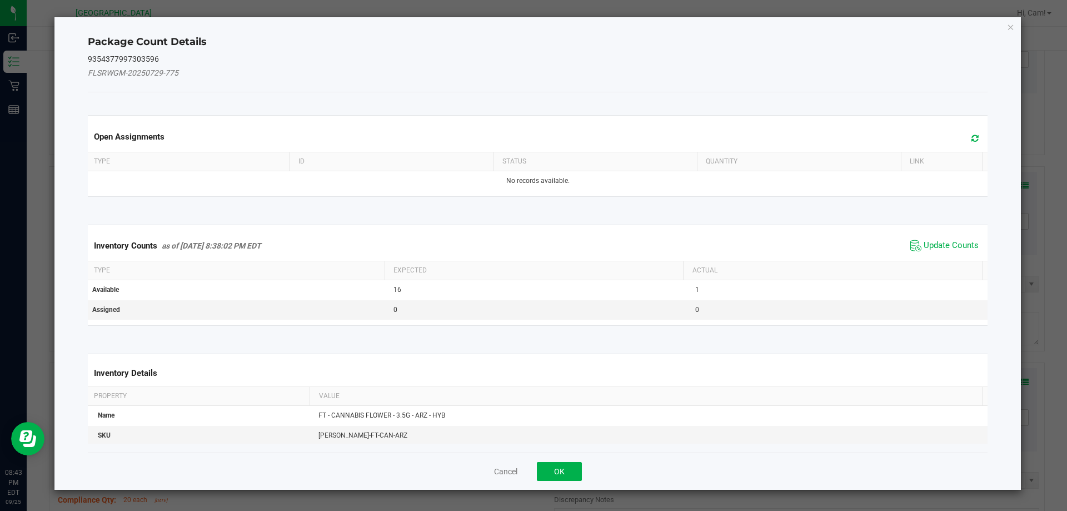
click at [963, 145] on span at bounding box center [972, 139] width 18 height 16
click at [948, 247] on span "Update Counts" at bounding box center [951, 245] width 55 height 11
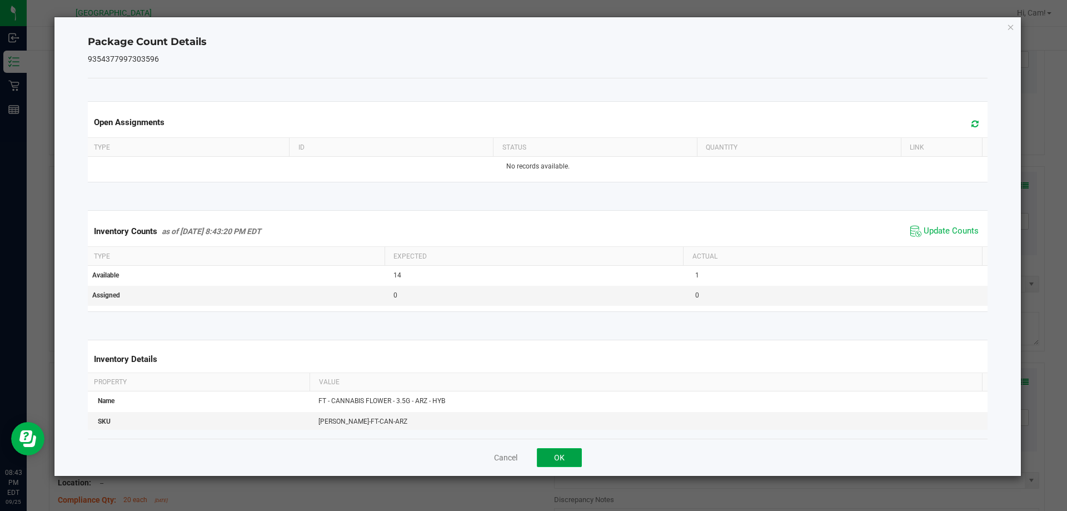
click at [575, 454] on button "OK" at bounding box center [559, 457] width 45 height 19
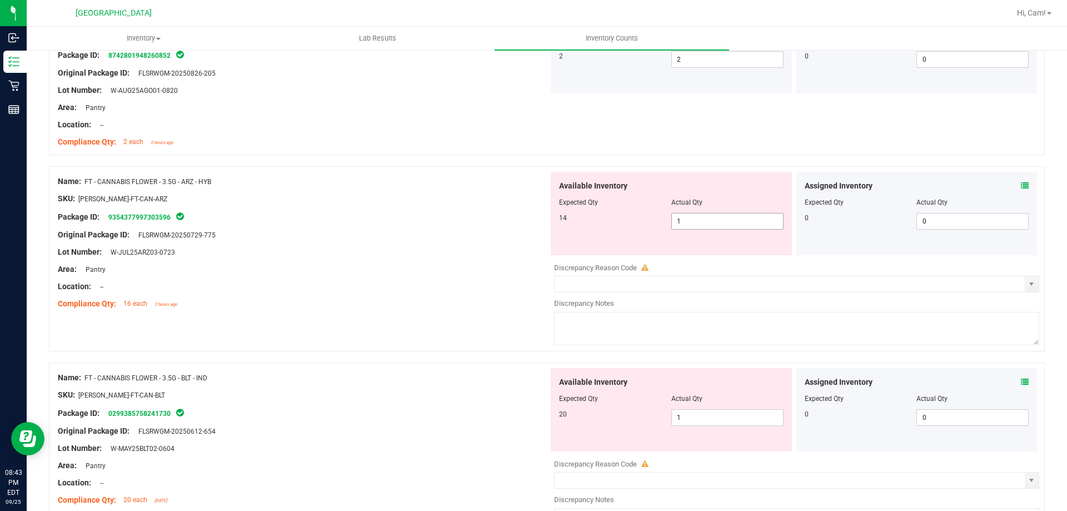
click at [696, 226] on span "1 1" at bounding box center [727, 221] width 112 height 17
click at [599, 232] on div "Available Inventory Expected Qty Actual Qty 14 14 14" at bounding box center [671, 213] width 241 height 83
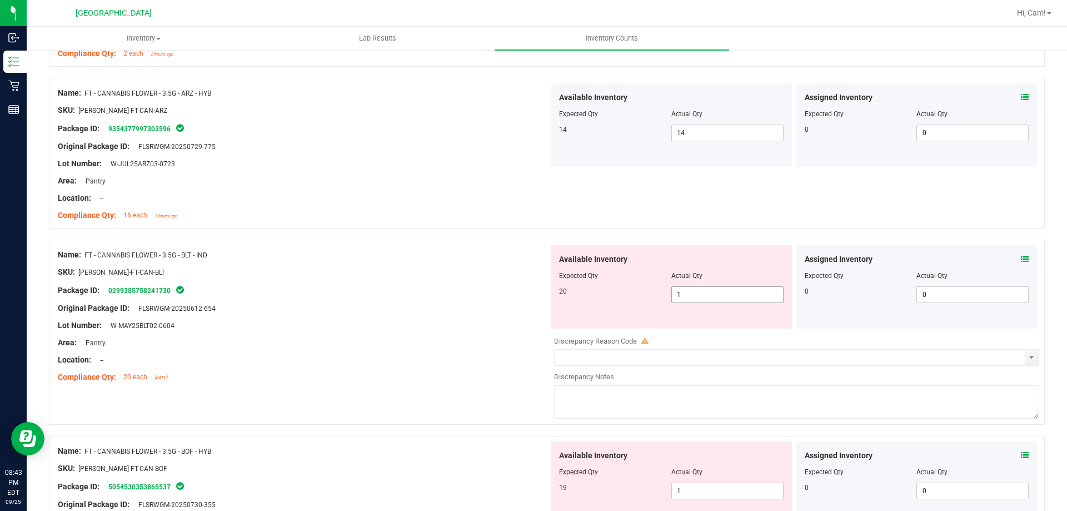
scroll to position [2445, 0]
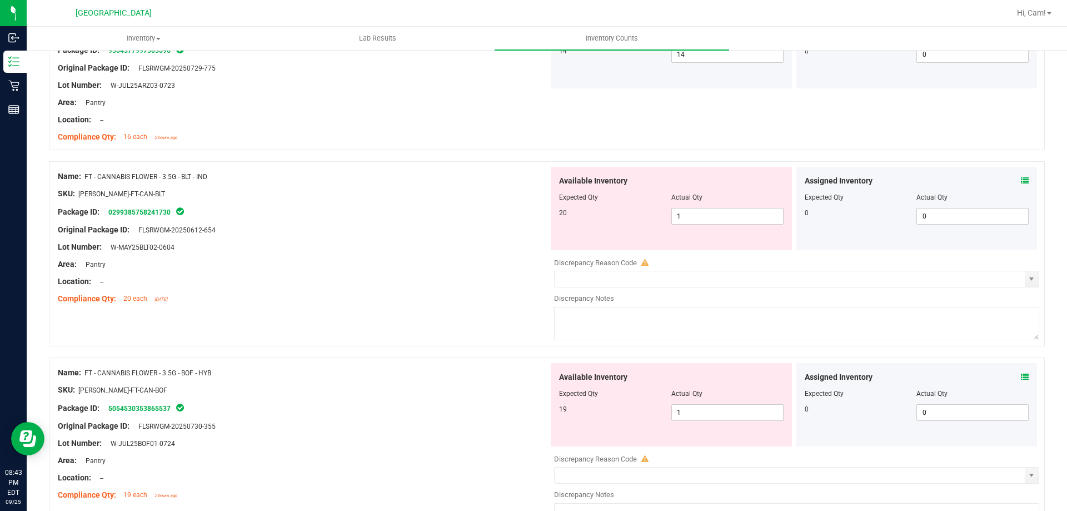
click at [1021, 180] on icon at bounding box center [1025, 181] width 8 height 8
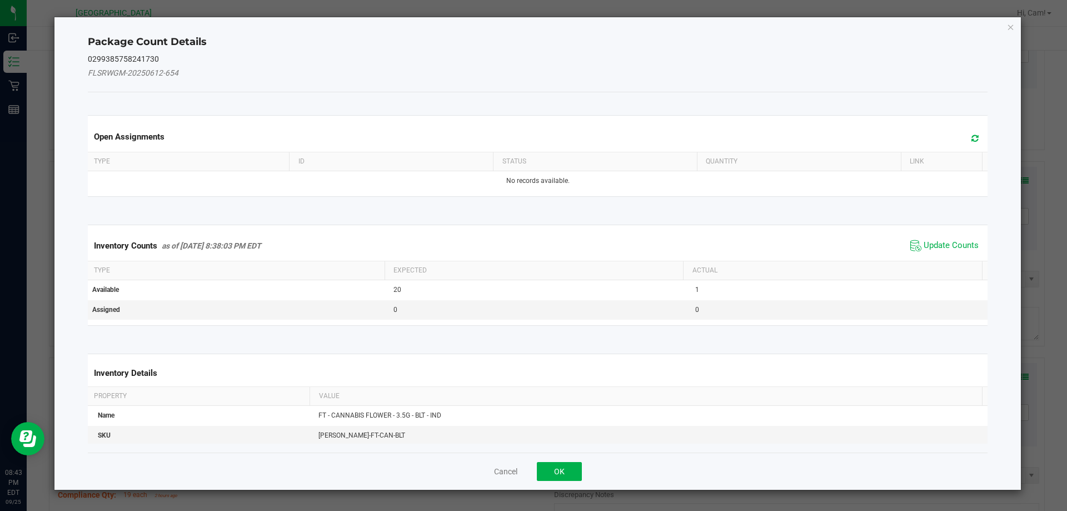
click at [963, 141] on span at bounding box center [972, 139] width 18 height 16
click at [944, 240] on span "Update Counts" at bounding box center [951, 245] width 55 height 11
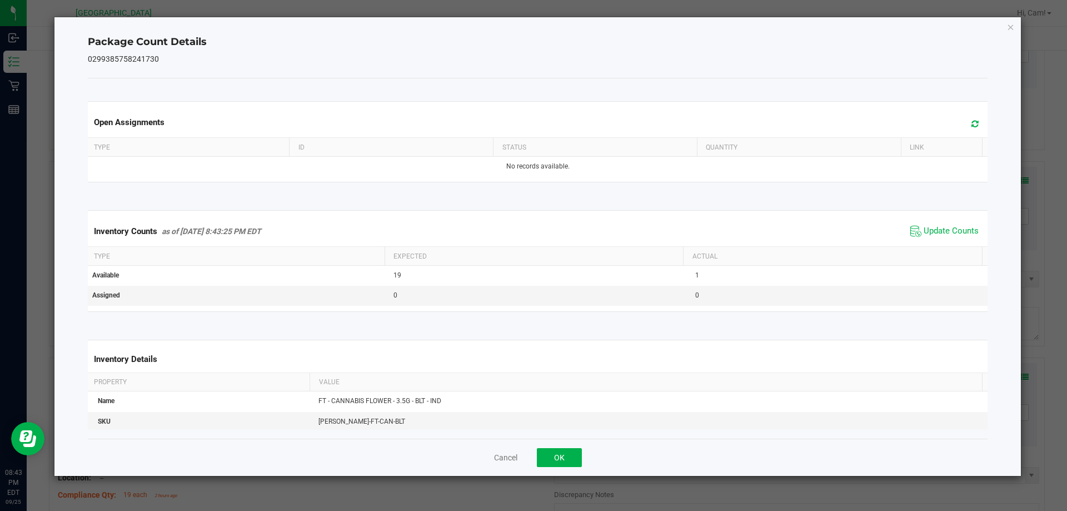
drag, startPoint x: 518, startPoint y: 453, endPoint x: 595, endPoint y: 436, distance: 78.7
click at [521, 453] on div "Cancel OK" at bounding box center [538, 456] width 900 height 37
drag, startPoint x: 595, startPoint y: 436, endPoint x: 584, endPoint y: 448, distance: 16.5
click at [595, 437] on div "Open Assignments Type ID Status Quantity Link No records available. Inventory C…" at bounding box center [538, 258] width 900 height 360
click at [568, 456] on button "OK" at bounding box center [559, 457] width 45 height 19
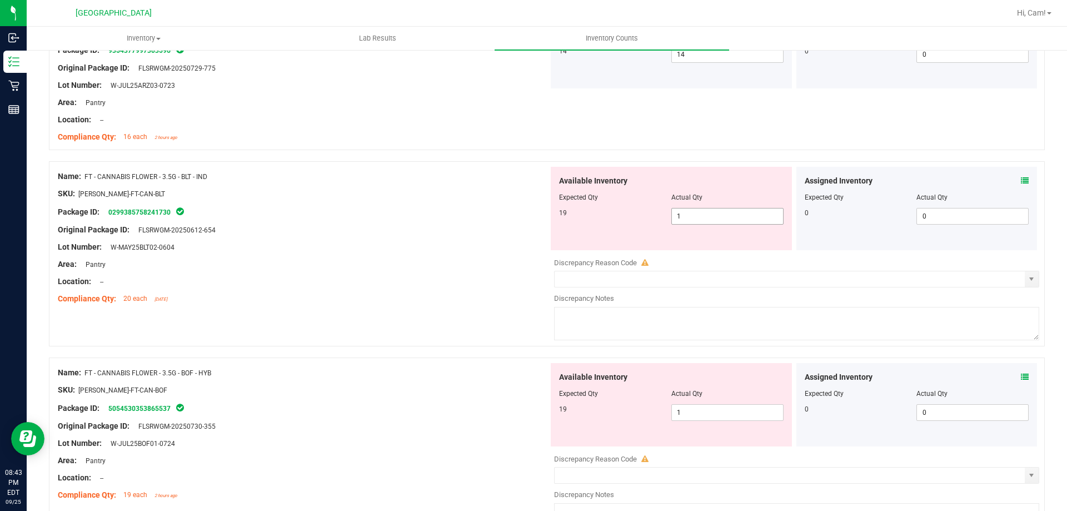
click at [694, 209] on span "1 1" at bounding box center [727, 216] width 112 height 17
click at [540, 233] on div "Original Package ID: FLSRWGM-20250612-654" at bounding box center [303, 230] width 491 height 12
click at [687, 219] on span "18 18" at bounding box center [727, 216] width 112 height 17
click at [689, 217] on input "18" at bounding box center [727, 216] width 111 height 16
click at [502, 238] on div at bounding box center [303, 239] width 491 height 6
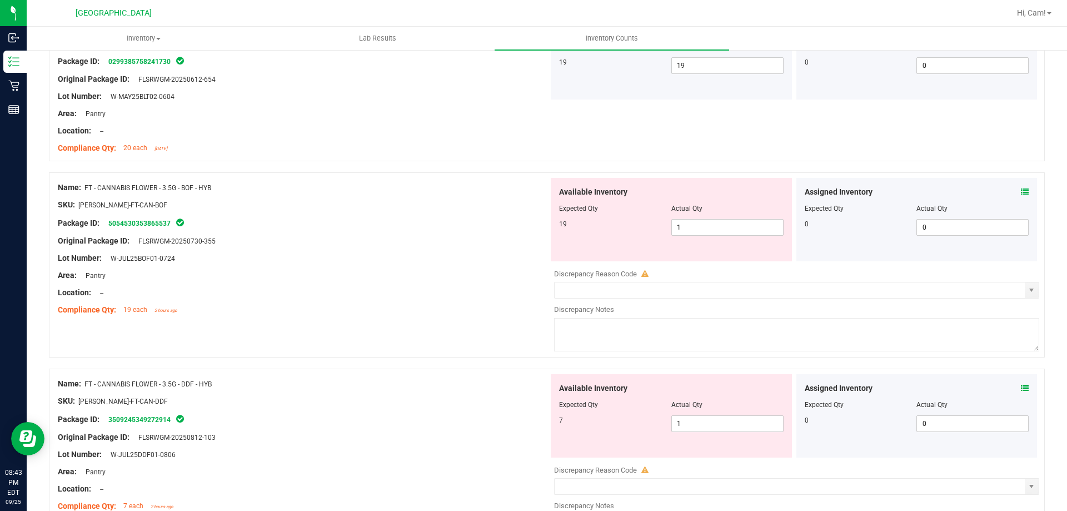
scroll to position [2612, 0]
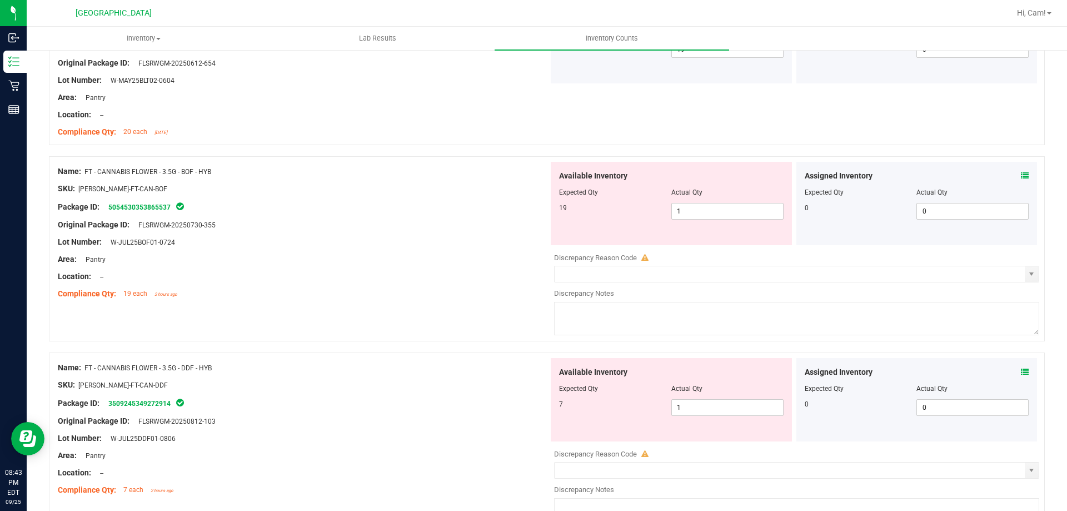
click at [1021, 178] on icon at bounding box center [1025, 176] width 8 height 8
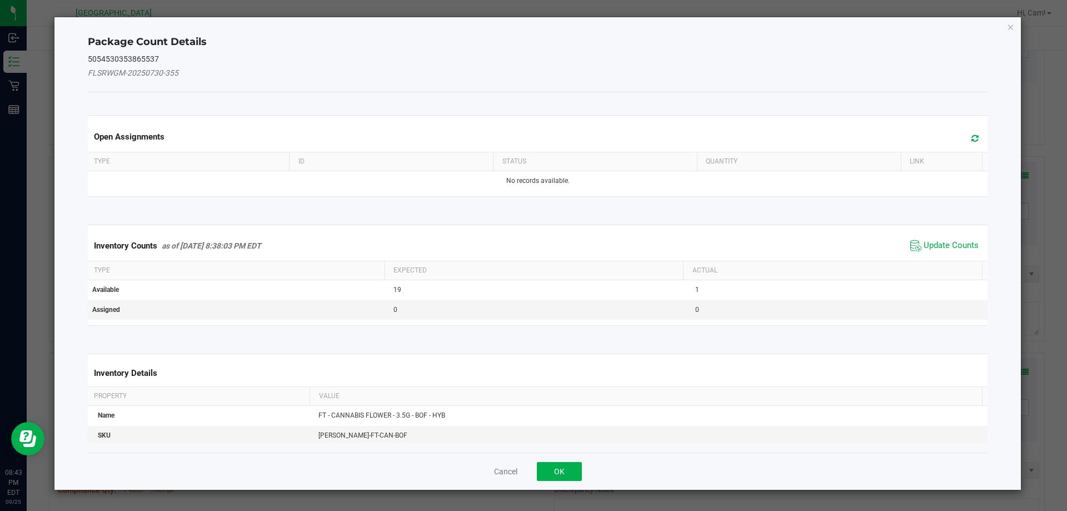
click at [972, 137] on span at bounding box center [972, 139] width 18 height 16
click at [924, 245] on span "Update Counts" at bounding box center [951, 245] width 55 height 11
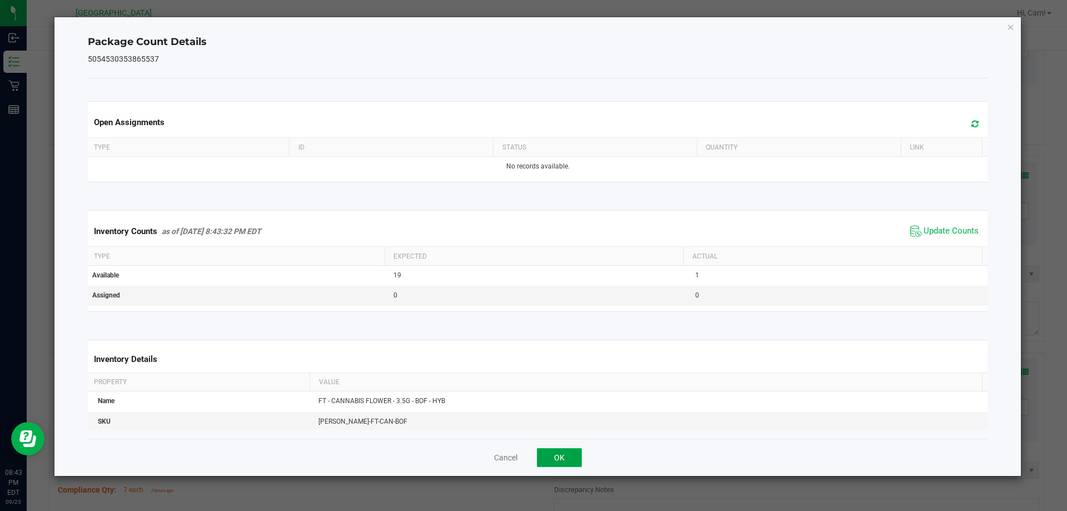
click at [551, 456] on button "OK" at bounding box center [559, 457] width 45 height 19
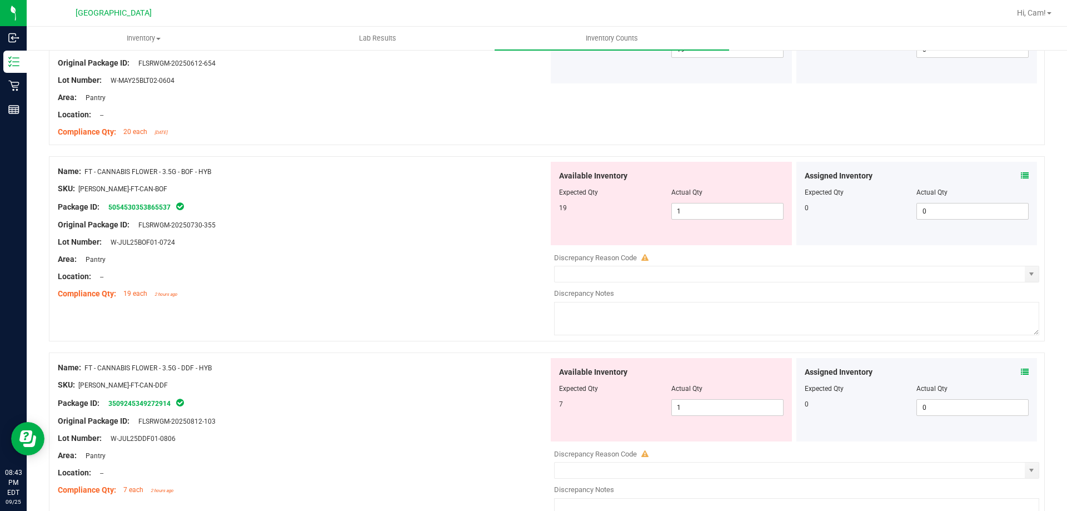
click at [696, 220] on div "Available Inventory Expected Qty Actual Qty 19 1 1" at bounding box center [671, 203] width 241 height 83
click at [696, 212] on span "1 1" at bounding box center [727, 211] width 112 height 17
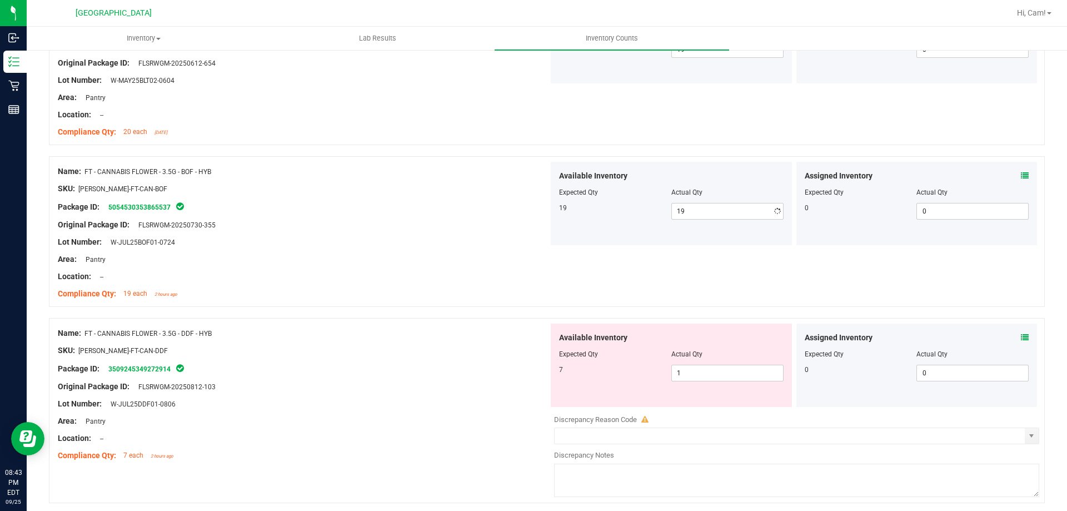
click at [534, 226] on div "Original Package ID: FLSRWGM-20250730-355" at bounding box center [303, 225] width 491 height 12
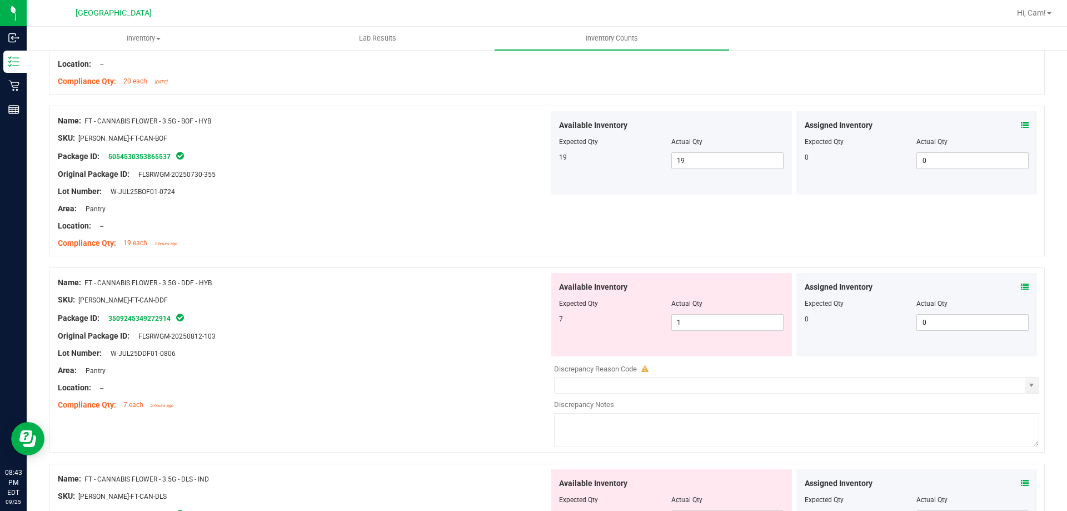
scroll to position [2834, 0]
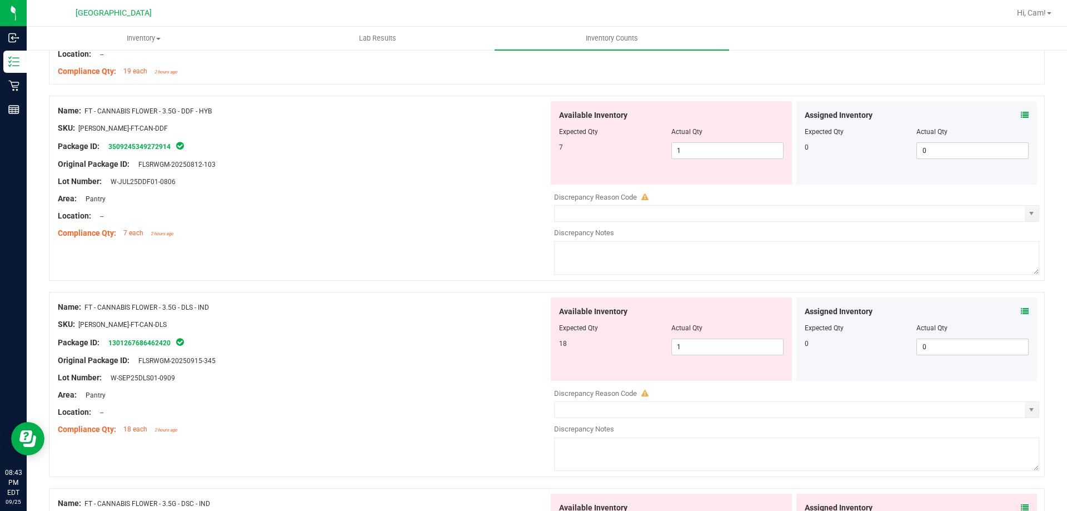
click at [1021, 115] on icon at bounding box center [1025, 115] width 8 height 8
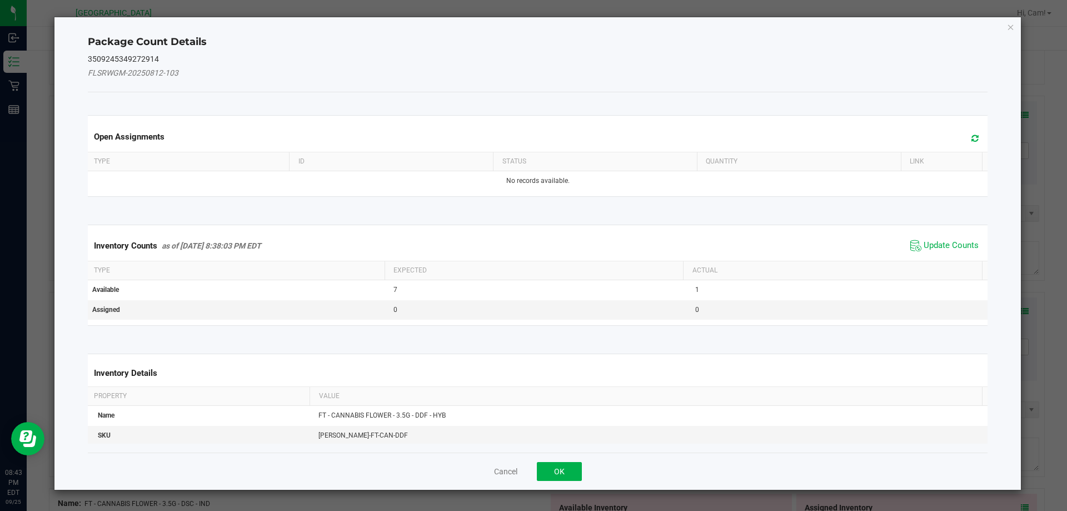
click at [971, 139] on icon at bounding box center [974, 138] width 7 height 8
click at [925, 246] on span "Update Counts" at bounding box center [951, 245] width 55 height 11
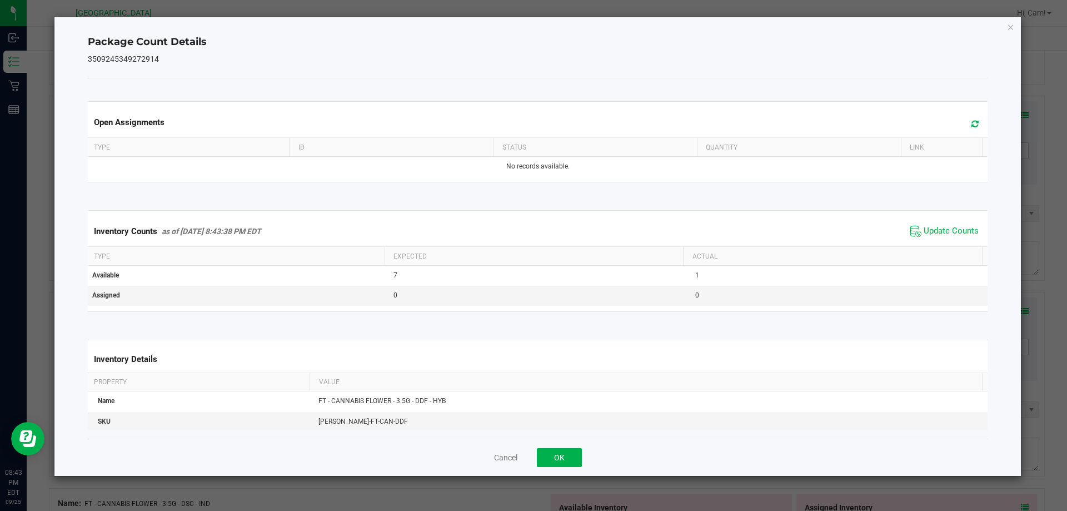
click at [568, 468] on div "Cancel OK" at bounding box center [538, 456] width 900 height 37
click at [576, 454] on button "OK" at bounding box center [559, 457] width 45 height 19
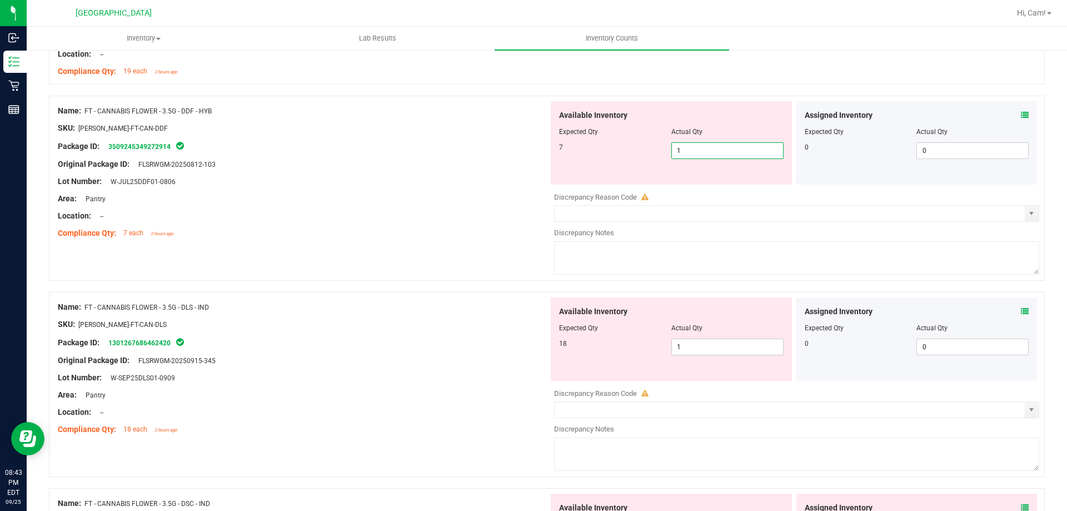
click at [713, 152] on span "1 1" at bounding box center [727, 150] width 112 height 17
click at [713, 152] on input "1" at bounding box center [727, 151] width 111 height 16
click at [565, 157] on div "7 7 7" at bounding box center [671, 150] width 225 height 17
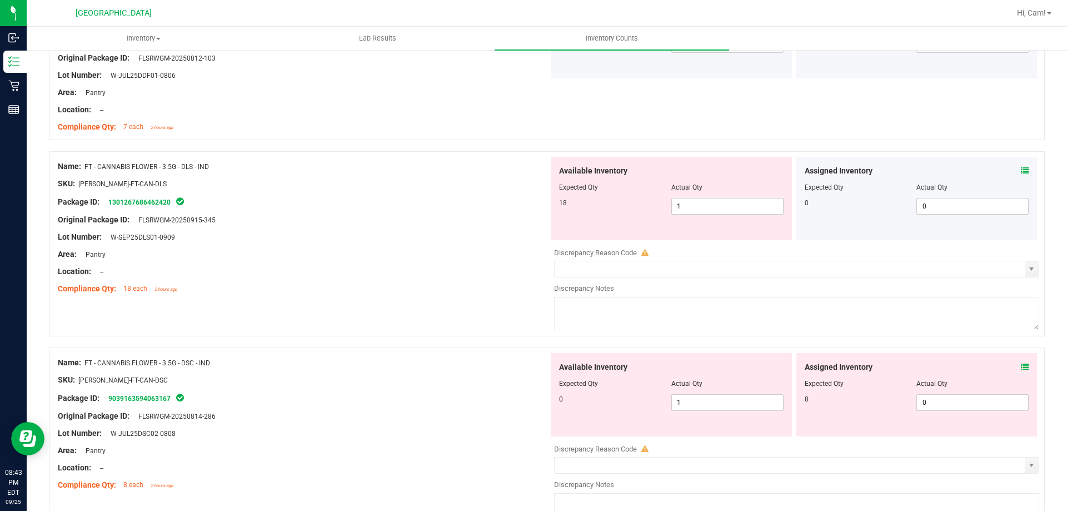
scroll to position [3001, 0]
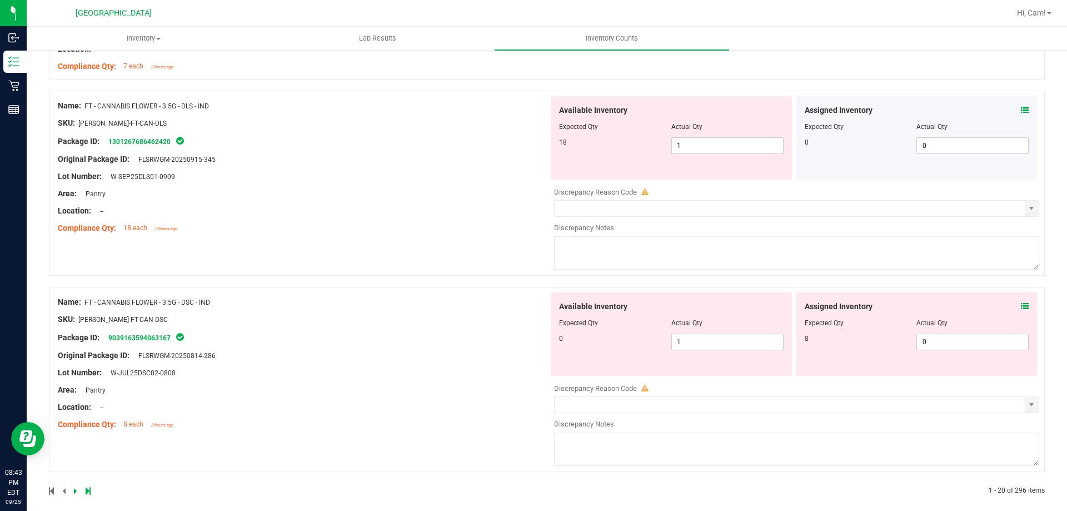
click at [1021, 106] on icon at bounding box center [1025, 110] width 8 height 8
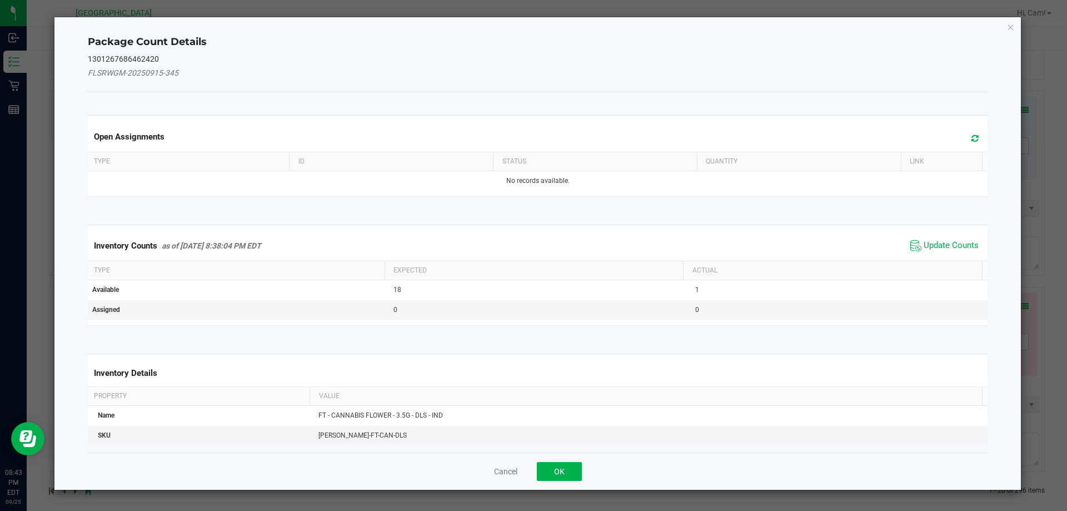
click at [971, 135] on icon at bounding box center [974, 138] width 7 height 8
click at [939, 246] on span "Update Counts" at bounding box center [951, 245] width 55 height 11
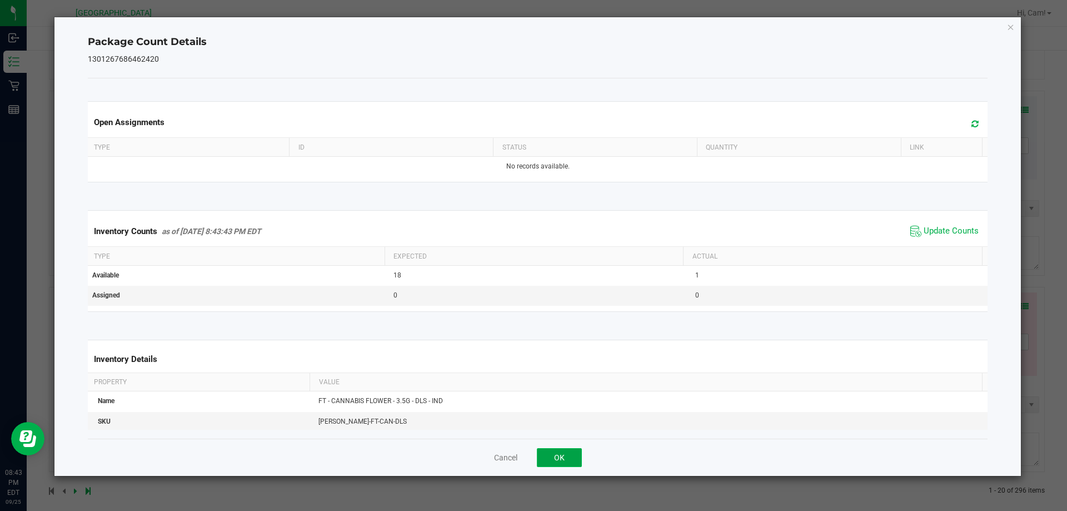
click at [562, 456] on button "OK" at bounding box center [559, 457] width 45 height 19
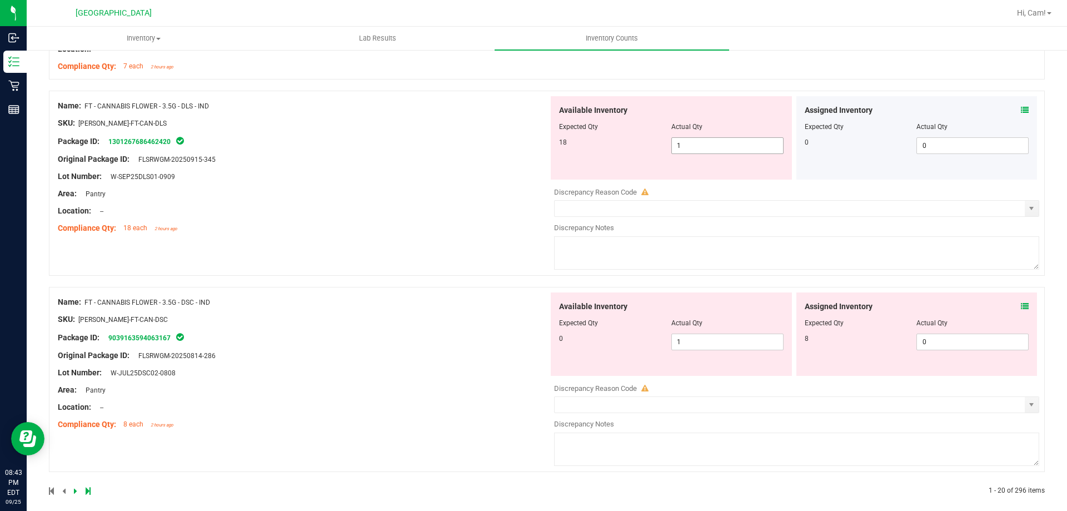
click at [722, 143] on span "1 1" at bounding box center [727, 145] width 112 height 17
click at [496, 142] on div "Name: FT - CANNABIS FLOWER - 3.5G - DLS - IND SKU: FLO-BUD-FT-CAN-DLS Package I…" at bounding box center [303, 167] width 491 height 142
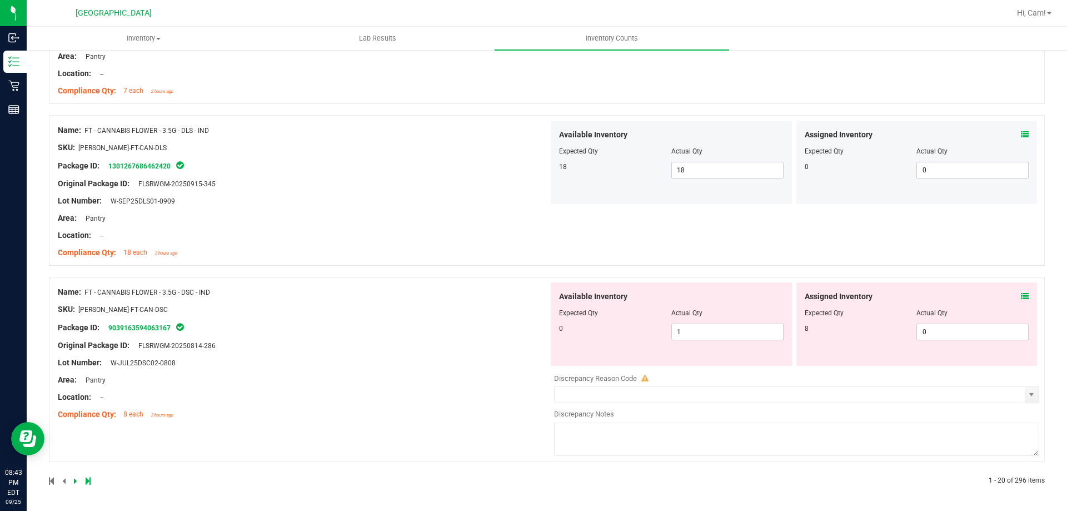
click at [1021, 294] on icon at bounding box center [1025, 296] width 8 height 8
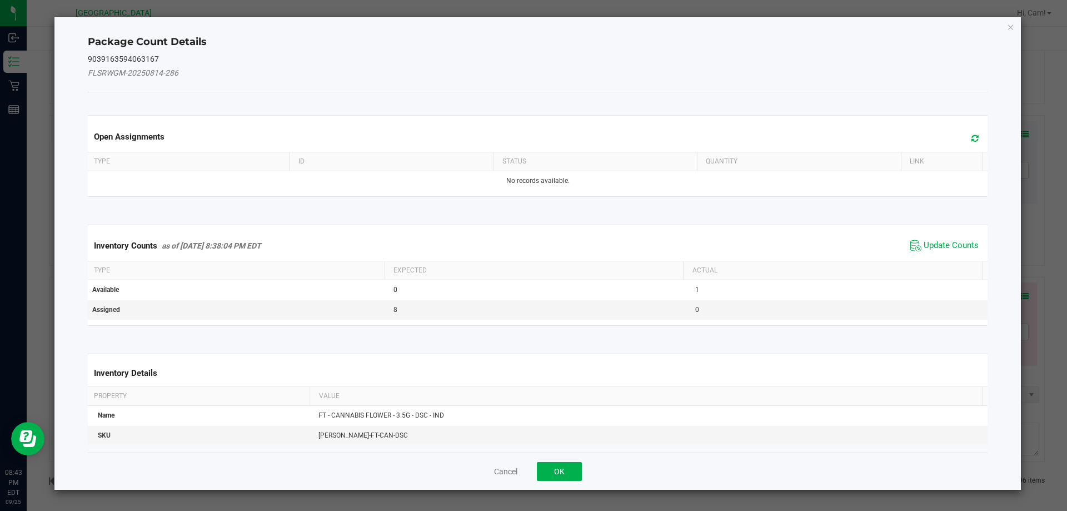
click at [975, 137] on div "Open Assignments" at bounding box center [538, 136] width 905 height 30
click at [971, 139] on icon at bounding box center [974, 138] width 7 height 8
click at [968, 242] on span "Update Counts" at bounding box center [951, 245] width 55 height 11
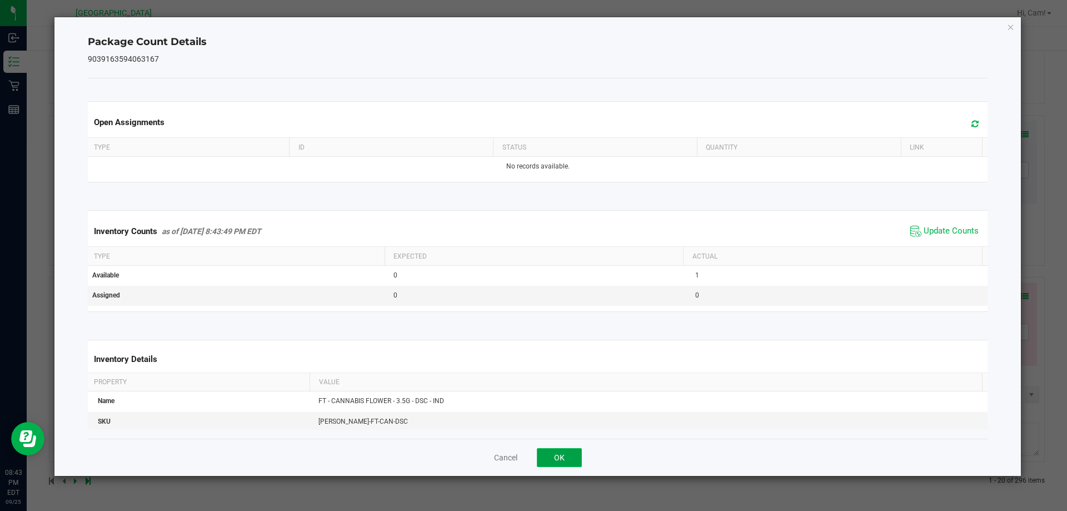
drag, startPoint x: 562, startPoint y: 450, endPoint x: 640, endPoint y: 367, distance: 113.2
click at [563, 450] on button "OK" at bounding box center [559, 457] width 45 height 19
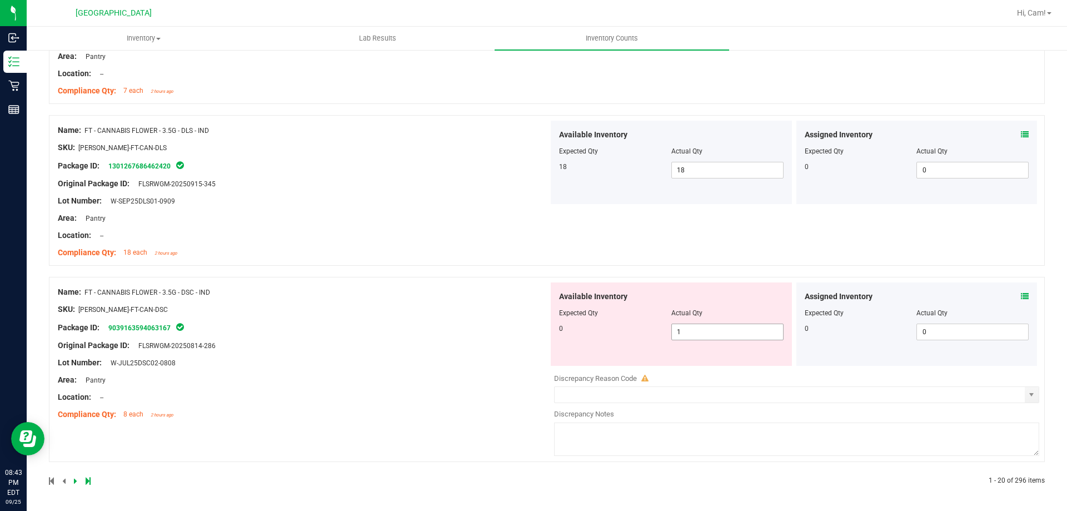
click at [697, 328] on span "1 1" at bounding box center [727, 331] width 112 height 17
click at [697, 328] on input "1" at bounding box center [727, 332] width 111 height 16
click at [411, 355] on div "Name: FT - CANNABIS FLOWER - 3.5G - DSC - IND SKU: FLO-BUD-FT-CAN-DSC Package I…" at bounding box center [303, 353] width 491 height 142
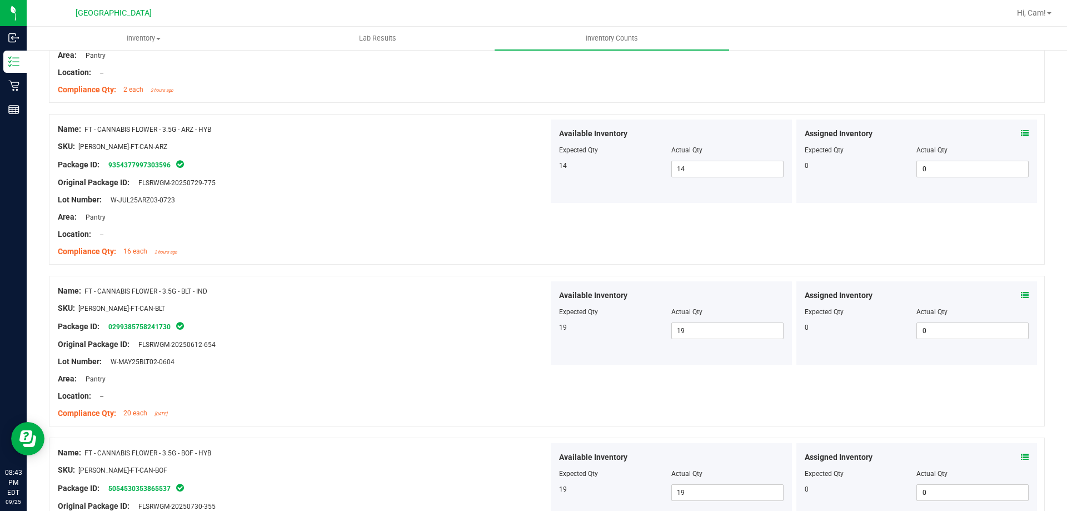
scroll to position [0, 0]
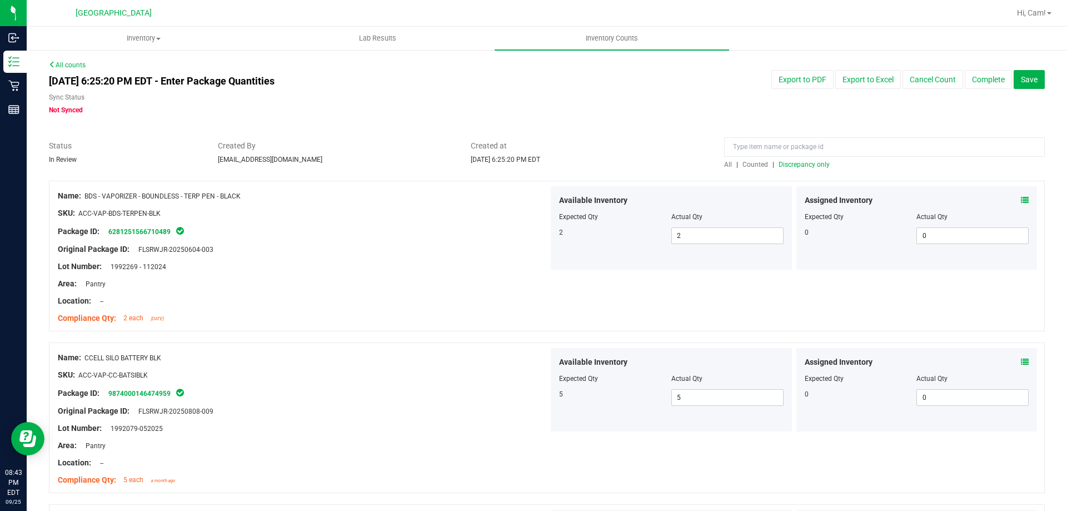
click at [804, 163] on span "Discrepancy only" at bounding box center [804, 165] width 51 height 8
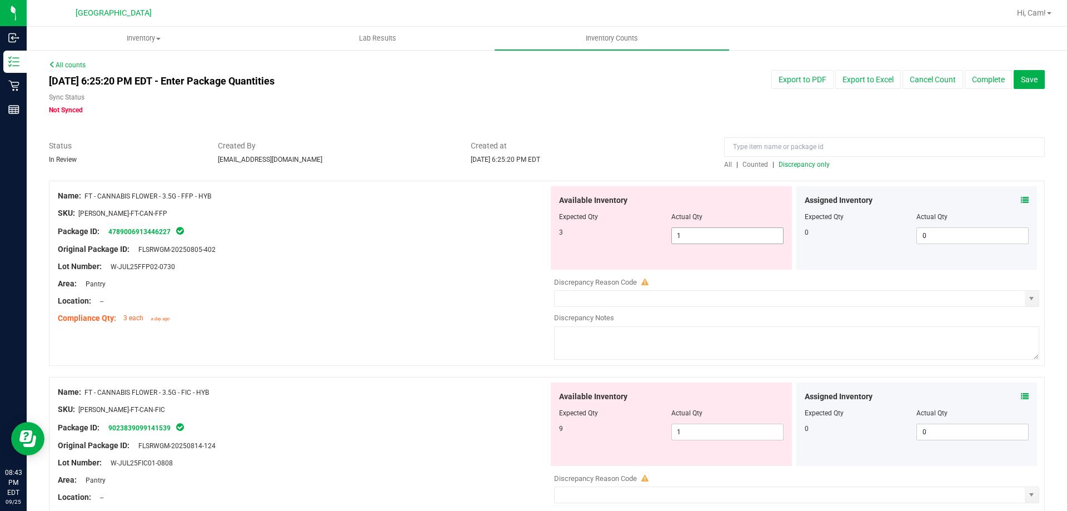
click at [702, 236] on span "1 1" at bounding box center [727, 235] width 112 height 17
click at [1021, 197] on icon at bounding box center [1025, 200] width 8 height 8
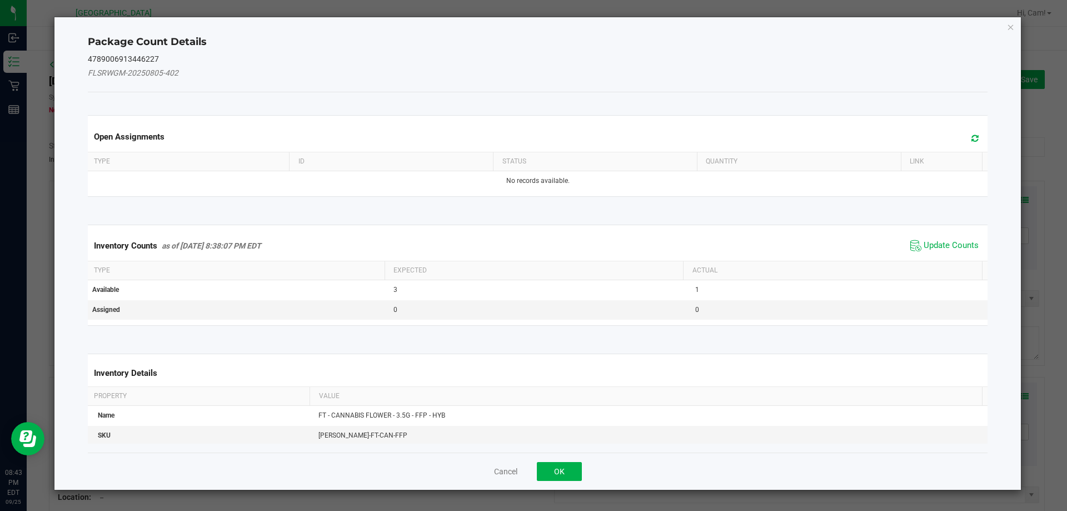
click at [971, 139] on icon at bounding box center [974, 138] width 7 height 8
click at [951, 236] on div "Inventory Counts as of Sep 25, 2025 8:38:07 PM EDT Update Counts" at bounding box center [538, 246] width 905 height 30
click at [947, 242] on span "Update Counts" at bounding box center [951, 245] width 55 height 11
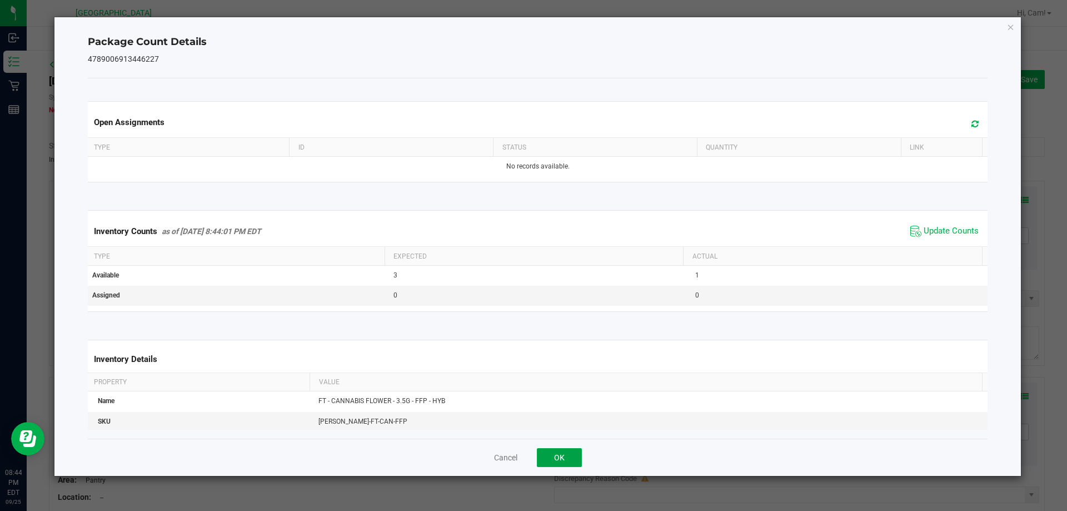
drag, startPoint x: 561, startPoint y: 457, endPoint x: 690, endPoint y: 350, distance: 168.1
click at [562, 457] on button "OK" at bounding box center [559, 457] width 45 height 19
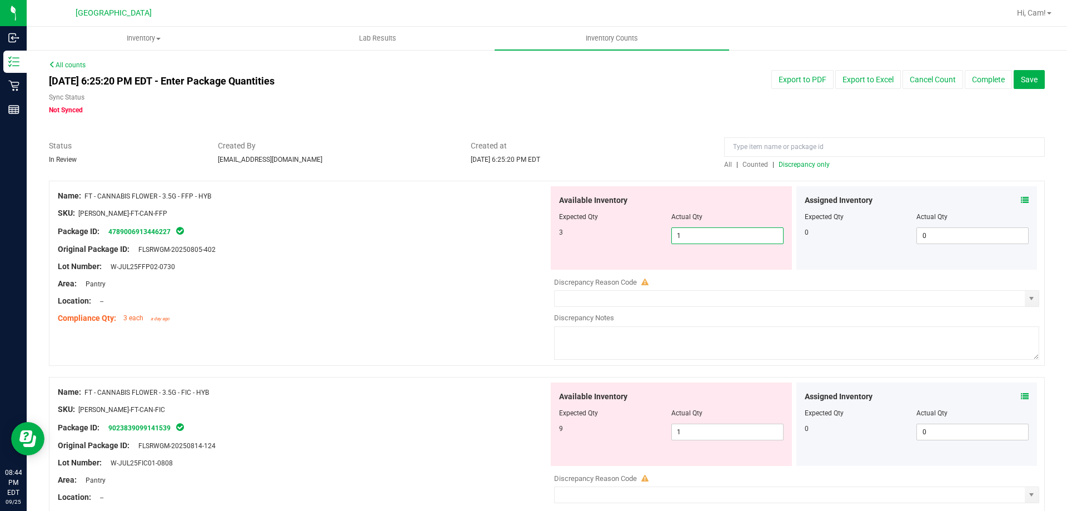
click at [727, 234] on span "1 1" at bounding box center [727, 235] width 112 height 17
click at [727, 234] on input "1" at bounding box center [727, 236] width 111 height 16
click at [443, 228] on div "Package ID: 4789006913446227" at bounding box center [303, 231] width 491 height 13
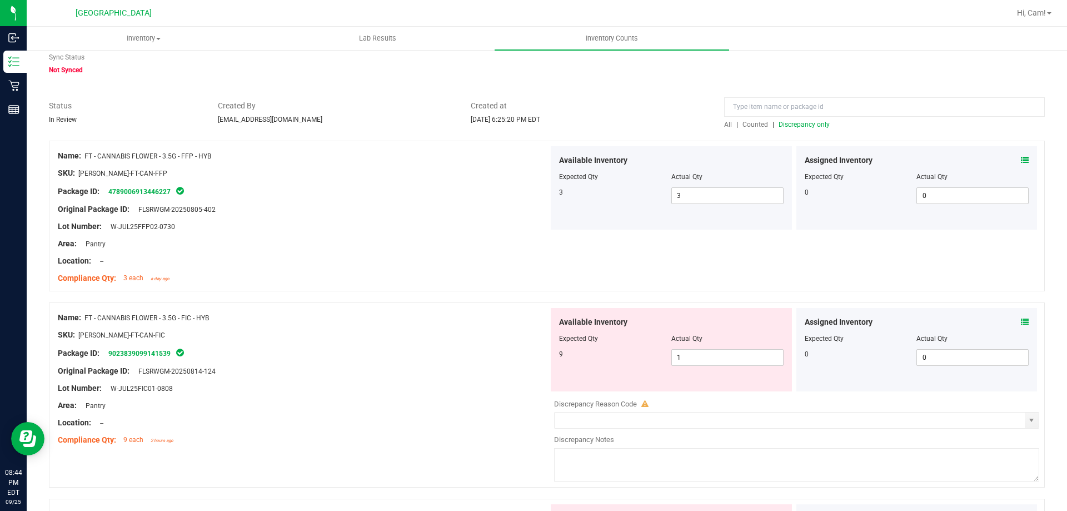
scroll to position [167, 0]
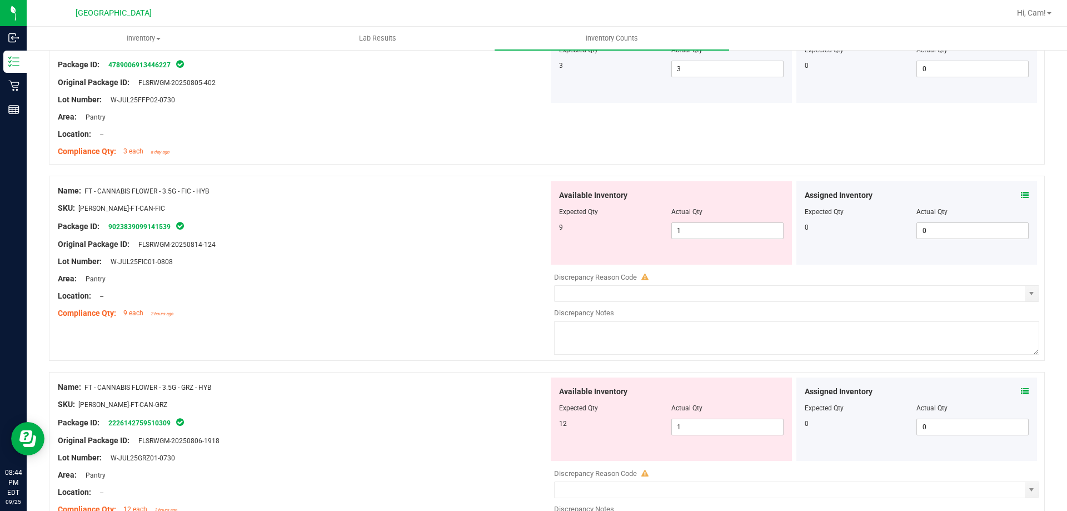
click at [1021, 198] on icon at bounding box center [1025, 195] width 8 height 8
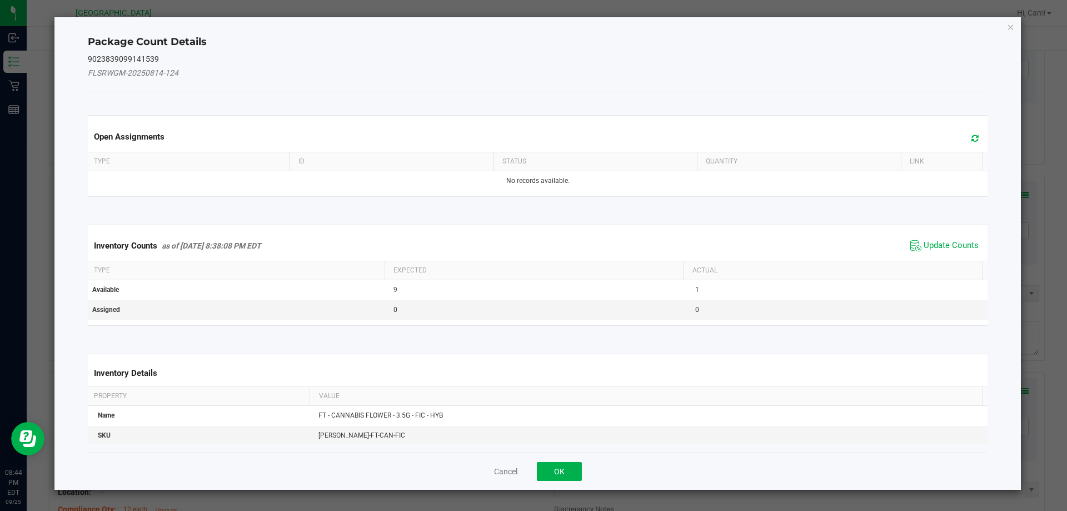
click at [971, 134] on icon at bounding box center [974, 138] width 7 height 8
click at [944, 239] on span "Update Counts" at bounding box center [944, 245] width 74 height 17
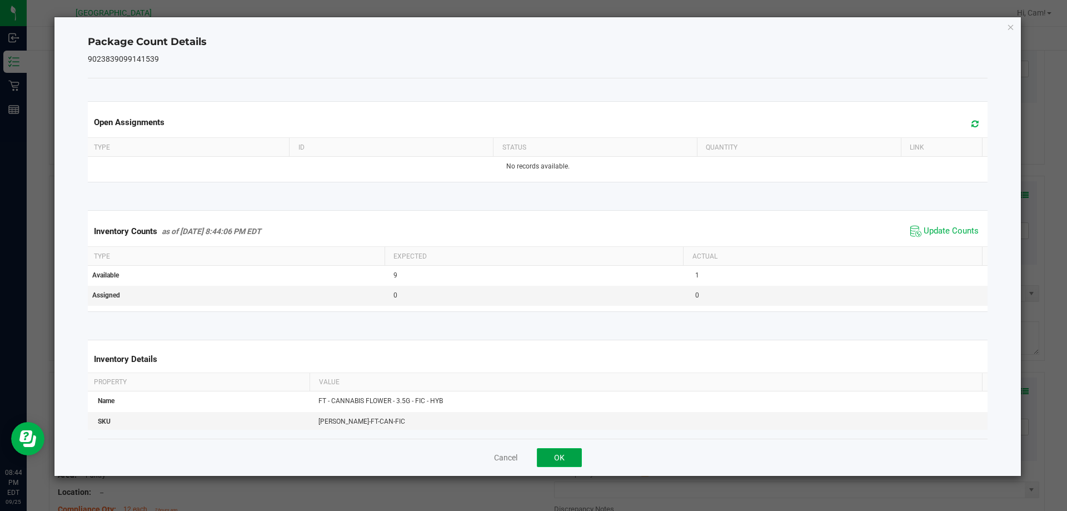
click at [551, 461] on button "OK" at bounding box center [559, 457] width 45 height 19
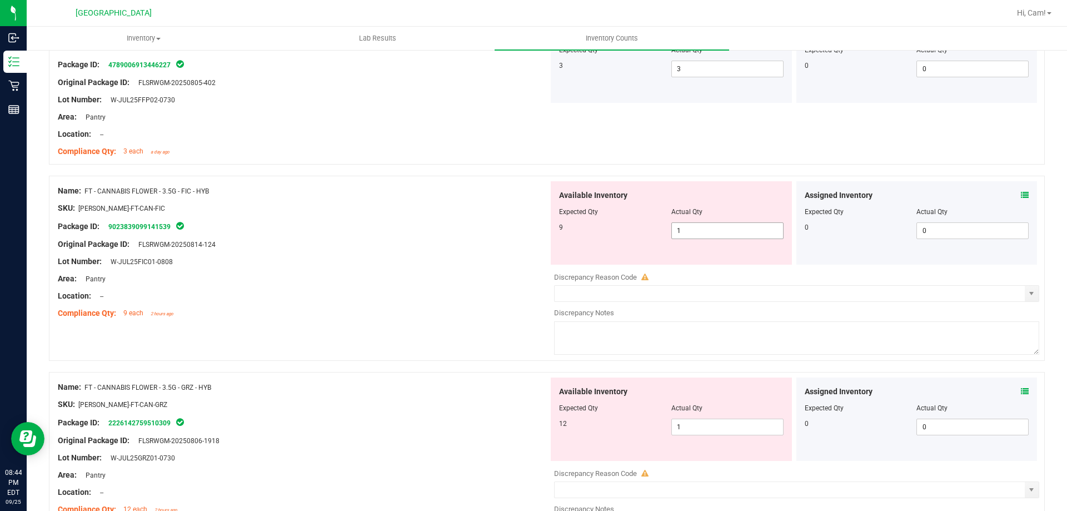
click at [760, 234] on span "1 1" at bounding box center [727, 230] width 112 height 17
click at [760, 233] on input "1" at bounding box center [727, 231] width 111 height 16
click at [753, 192] on div "Available Inventory" at bounding box center [671, 195] width 225 height 12
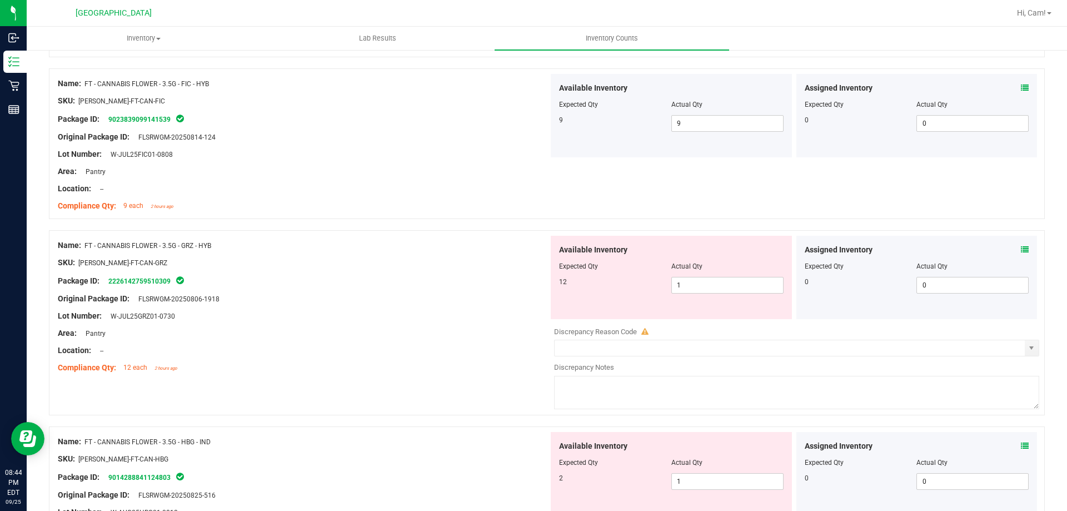
scroll to position [278, 0]
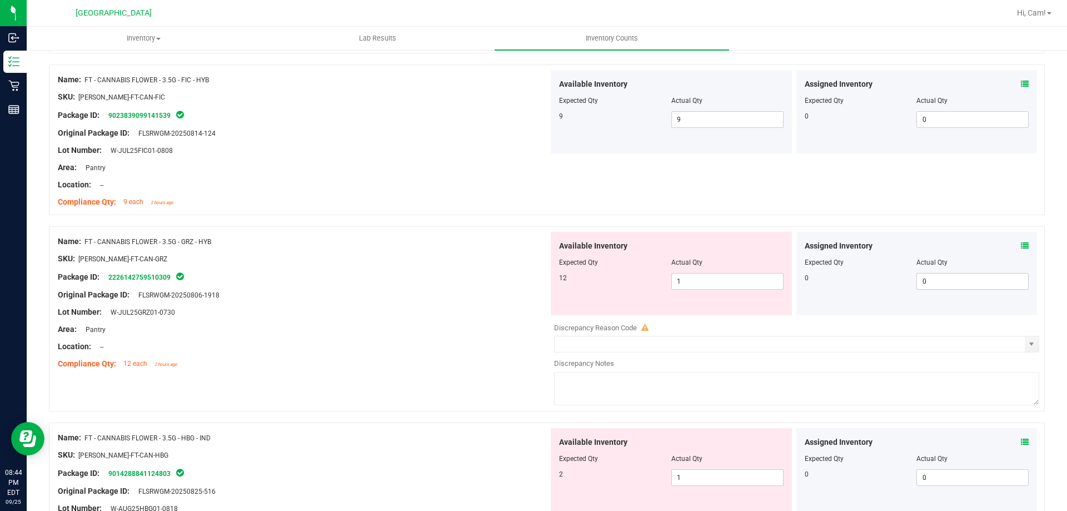
click at [1021, 246] on icon at bounding box center [1025, 246] width 8 height 8
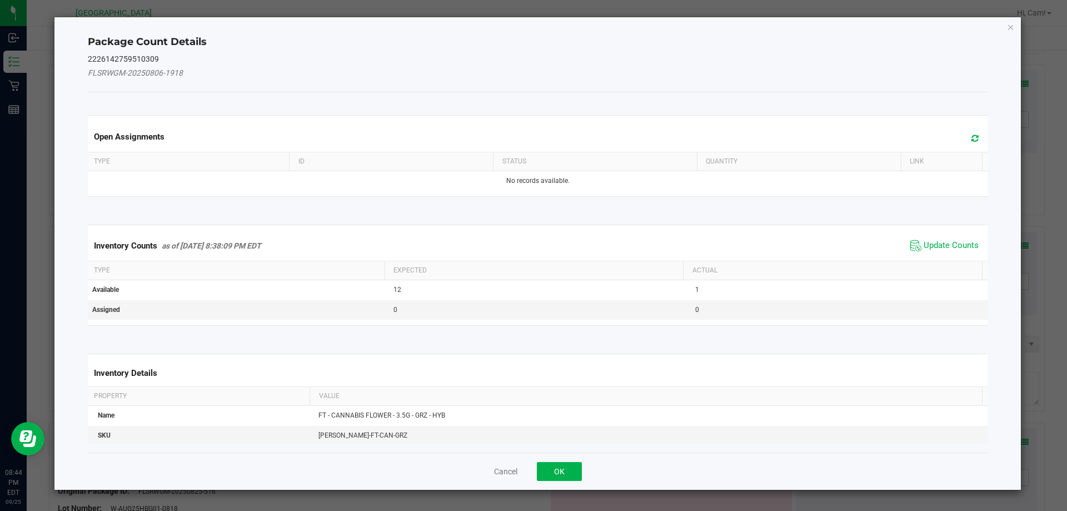
click at [971, 139] on icon at bounding box center [974, 138] width 7 height 8
click at [949, 243] on span "Update Counts" at bounding box center [951, 245] width 55 height 11
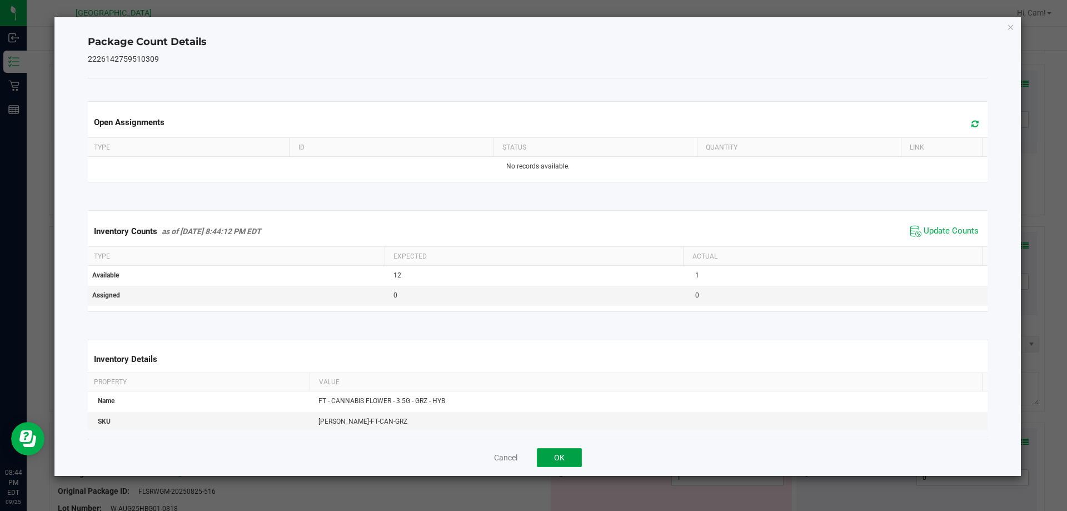
click at [562, 461] on button "OK" at bounding box center [559, 457] width 45 height 19
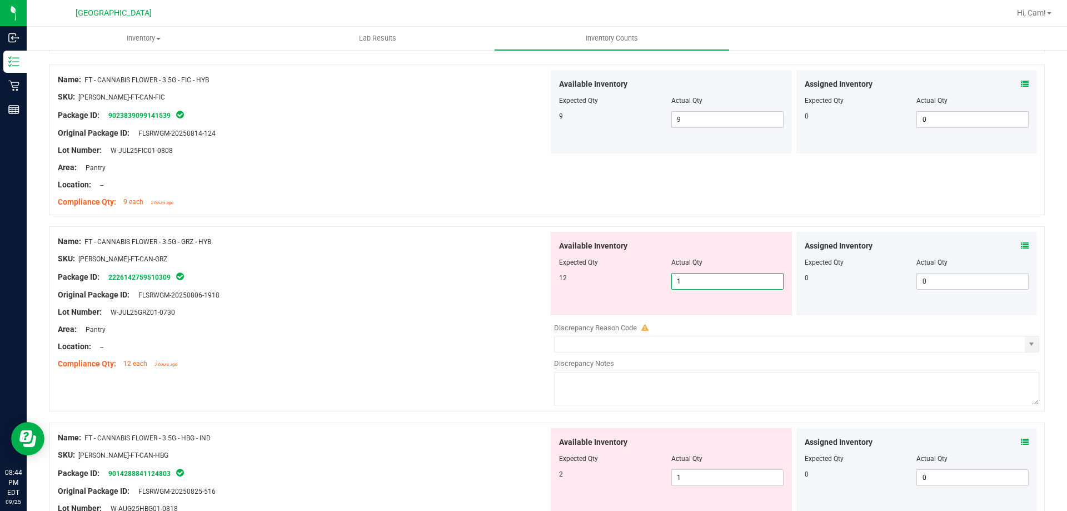
click at [700, 280] on span "1 1" at bounding box center [727, 281] width 112 height 17
click at [696, 240] on div "Available Inventory" at bounding box center [671, 246] width 225 height 12
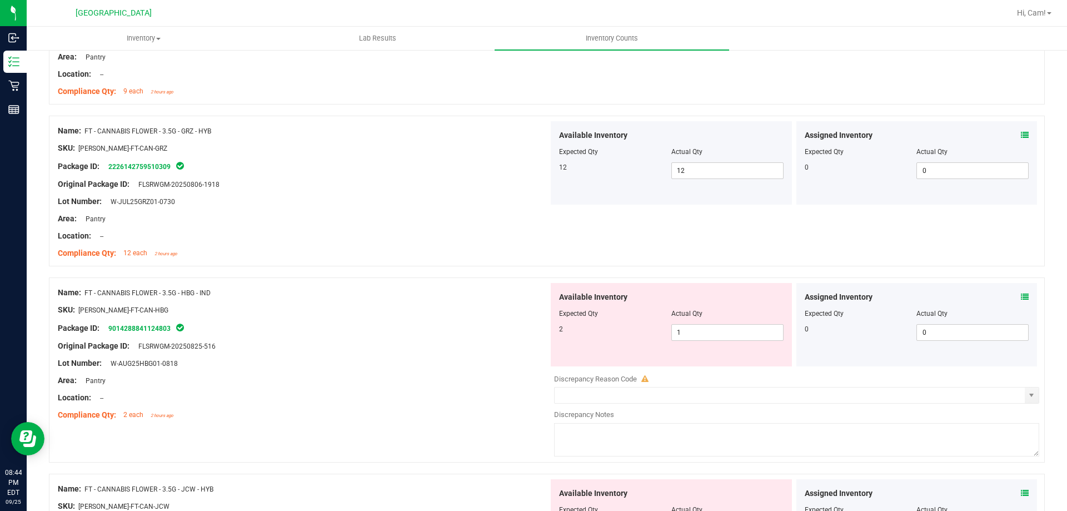
scroll to position [389, 0]
click at [1021, 300] on icon at bounding box center [1025, 296] width 8 height 8
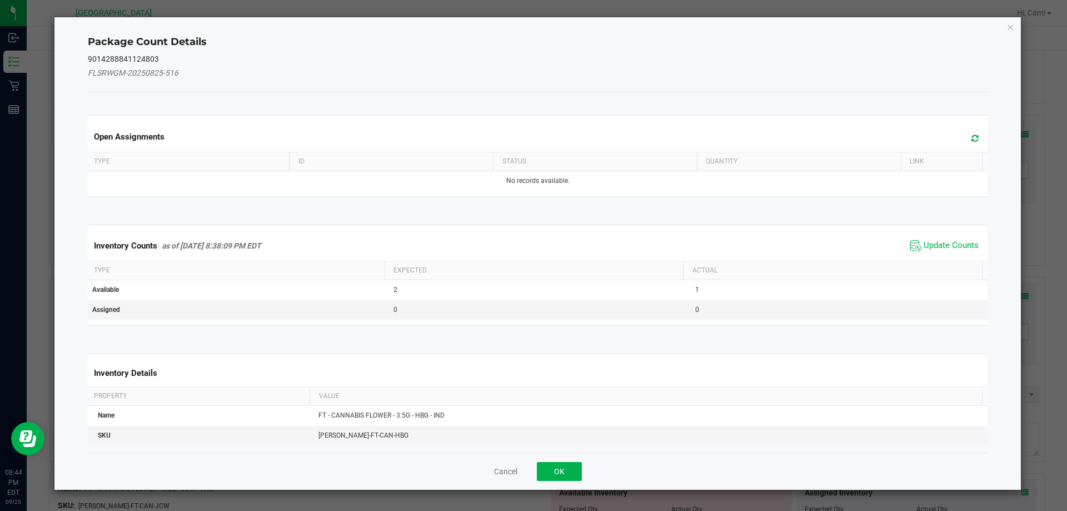
click at [962, 148] on div "Open Assignments" at bounding box center [538, 136] width 905 height 30
click at [963, 143] on span at bounding box center [972, 139] width 18 height 16
click at [967, 251] on span "Update Counts" at bounding box center [951, 245] width 55 height 11
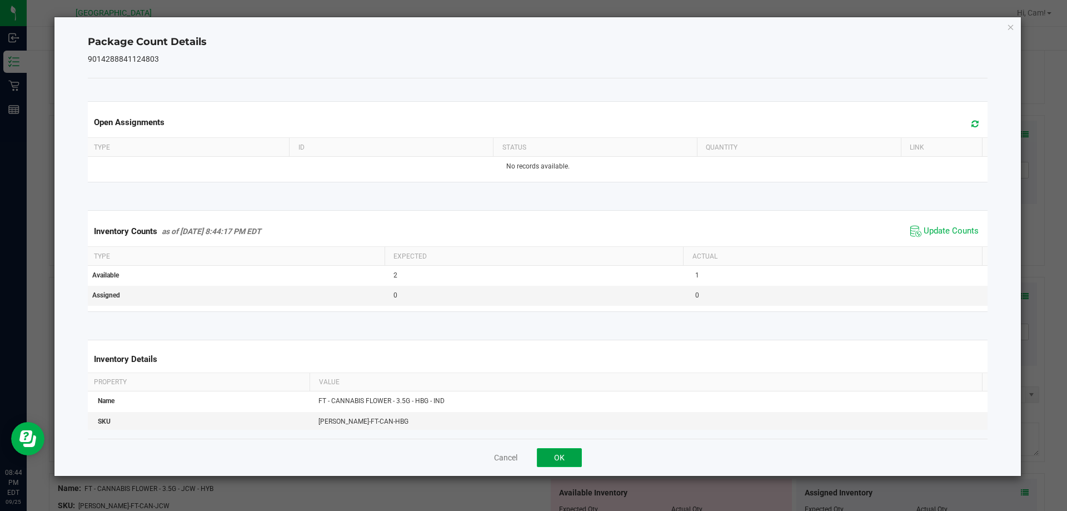
click at [564, 451] on button "OK" at bounding box center [559, 457] width 45 height 19
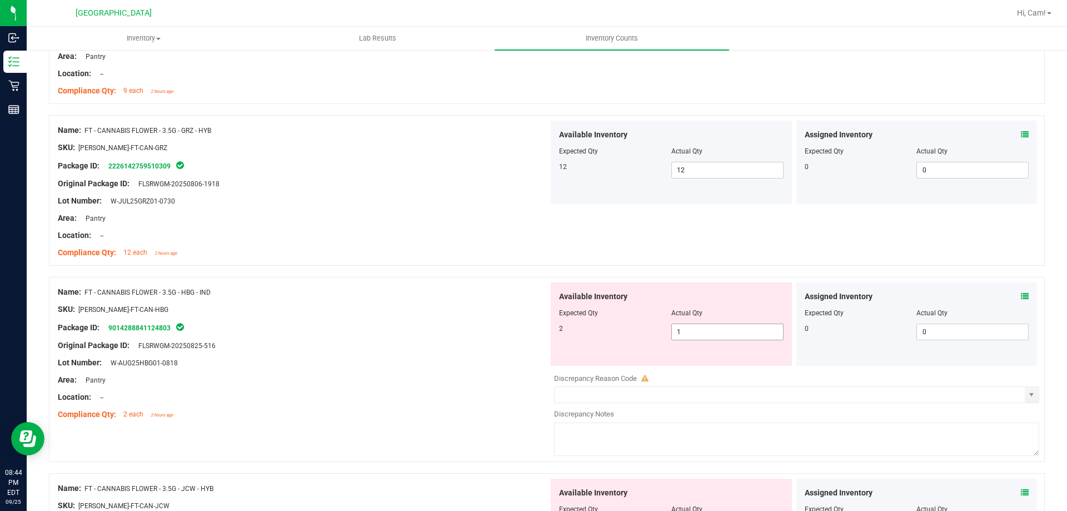
click at [704, 335] on span "1 1" at bounding box center [727, 331] width 112 height 17
click at [705, 335] on input "1" at bounding box center [727, 332] width 111 height 16
click at [695, 332] on div "Available Inventory Expected Qty Actual Qty 2 11 11" at bounding box center [671, 323] width 241 height 83
click at [695, 332] on span "11 11" at bounding box center [727, 331] width 112 height 17
click at [695, 332] on input "11" at bounding box center [727, 332] width 111 height 16
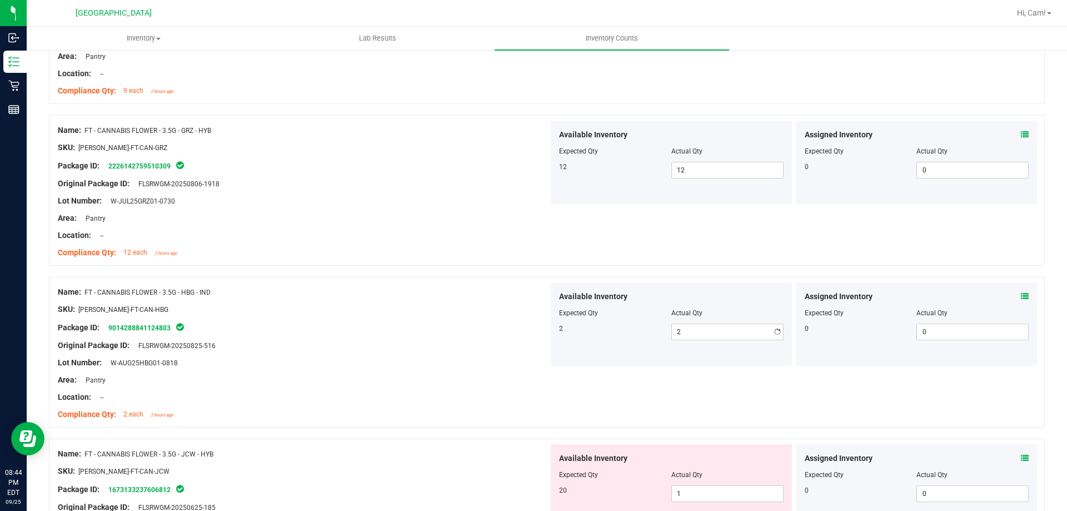
click at [714, 260] on div "Name: FT - CANNABIS FLOWER - 3.5G - GRZ - HYB SKU: FLO-BUD-FT-CAN-GRZ Package I…" at bounding box center [547, 190] width 996 height 151
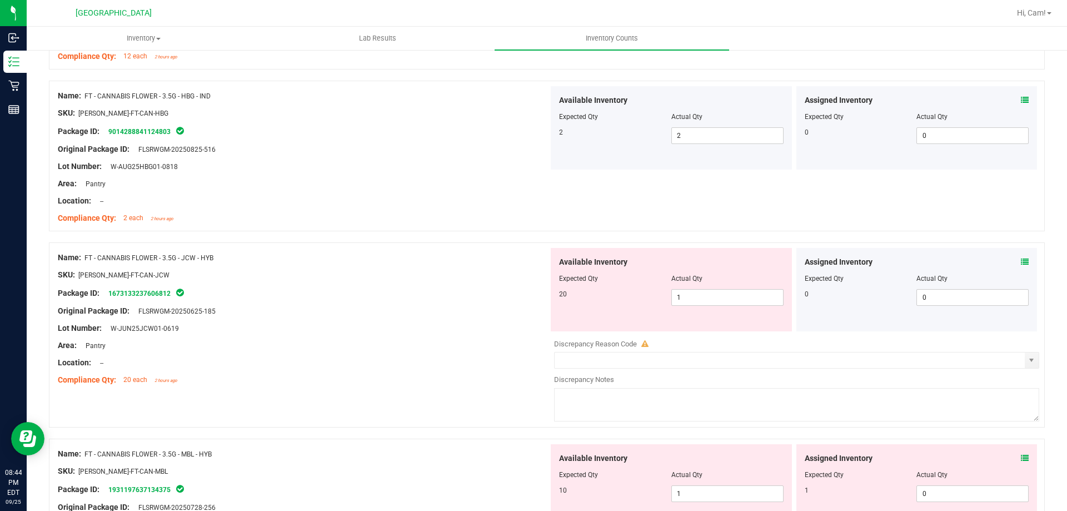
scroll to position [611, 0]
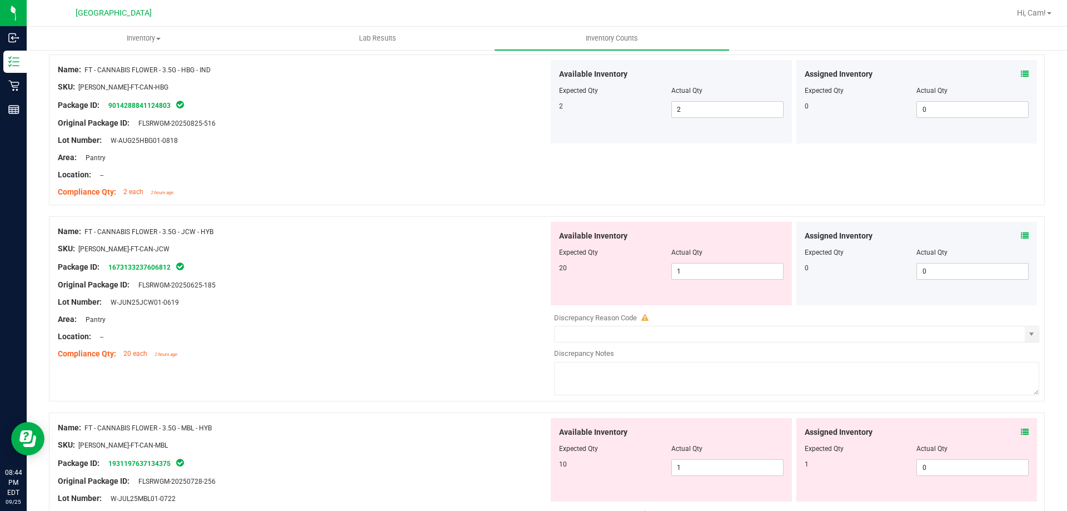
click at [1021, 239] on icon at bounding box center [1025, 236] width 8 height 8
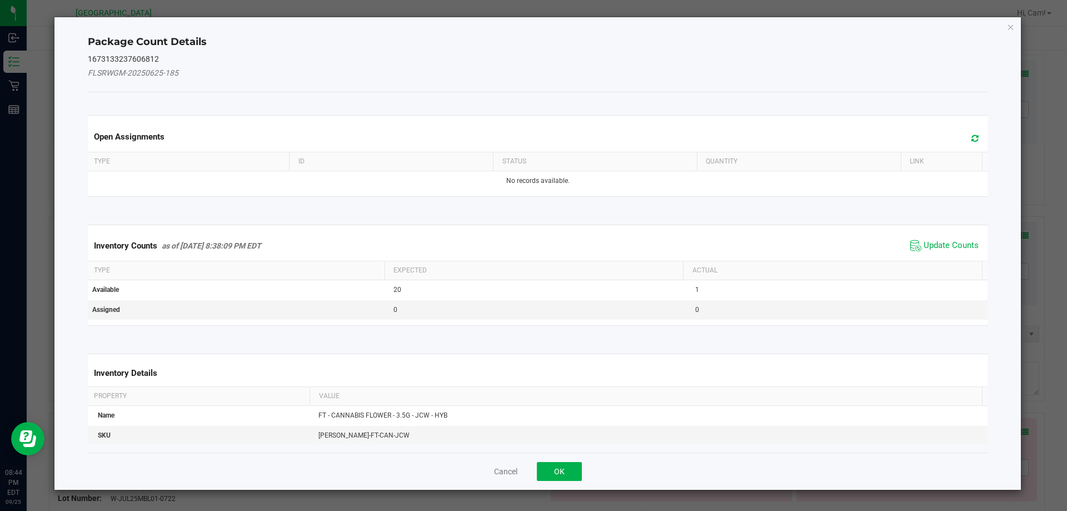
click at [963, 138] on span at bounding box center [972, 139] width 18 height 16
click at [938, 250] on span "Update Counts" at bounding box center [951, 245] width 55 height 11
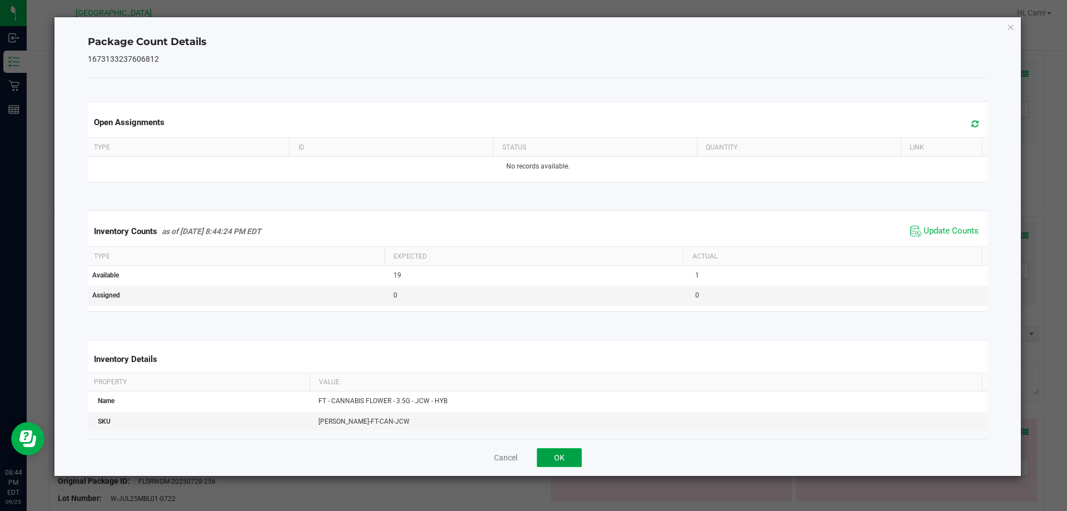
click at [560, 449] on button "OK" at bounding box center [559, 457] width 45 height 19
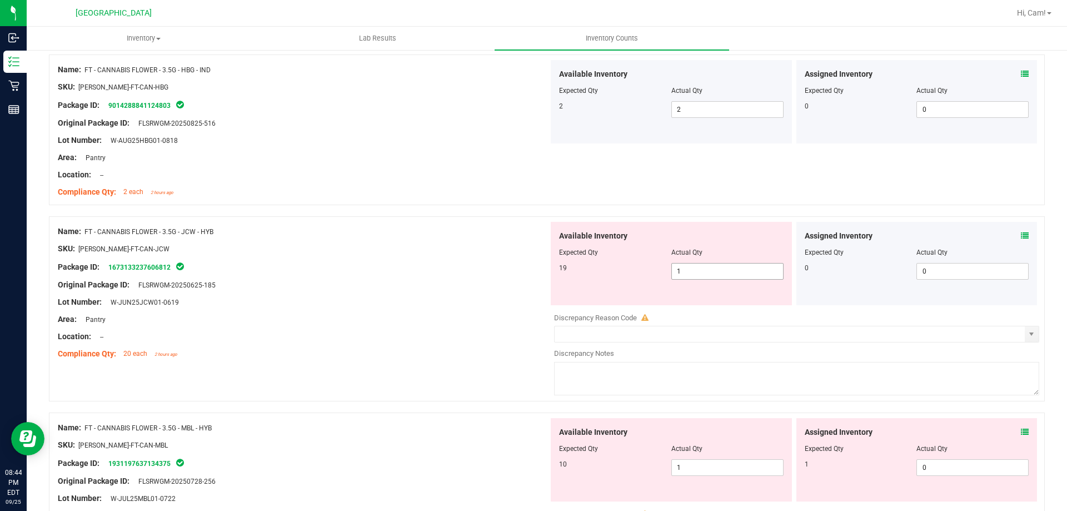
click at [734, 279] on span "1 1" at bounding box center [727, 271] width 112 height 17
click at [734, 269] on span "1 1" at bounding box center [727, 271] width 112 height 17
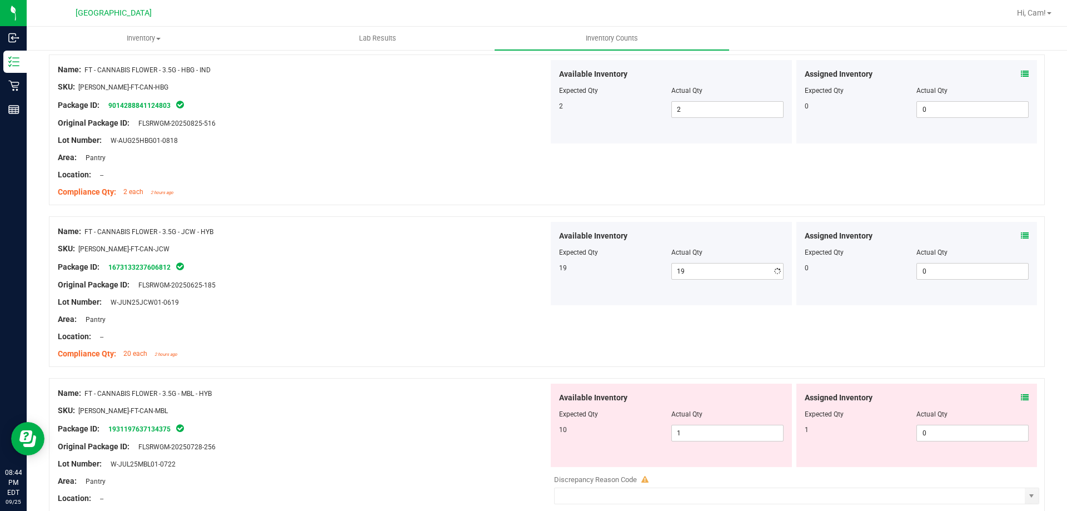
click at [699, 186] on div "Name: FT - CANNABIS FLOWER - 3.5G - HBG - IND SKU: FLO-BUD-FT-CAN-HBG Package I…" at bounding box center [547, 129] width 996 height 151
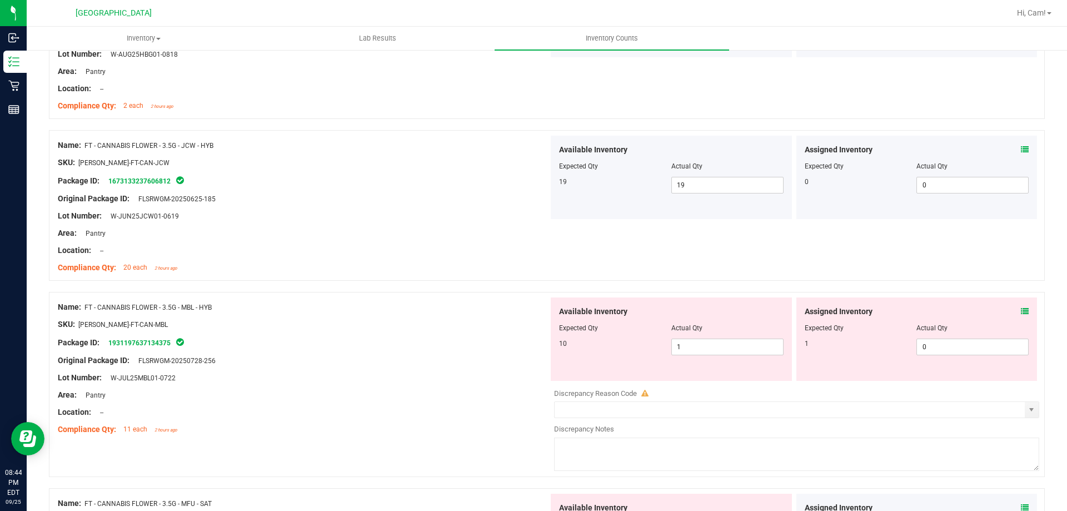
scroll to position [778, 0]
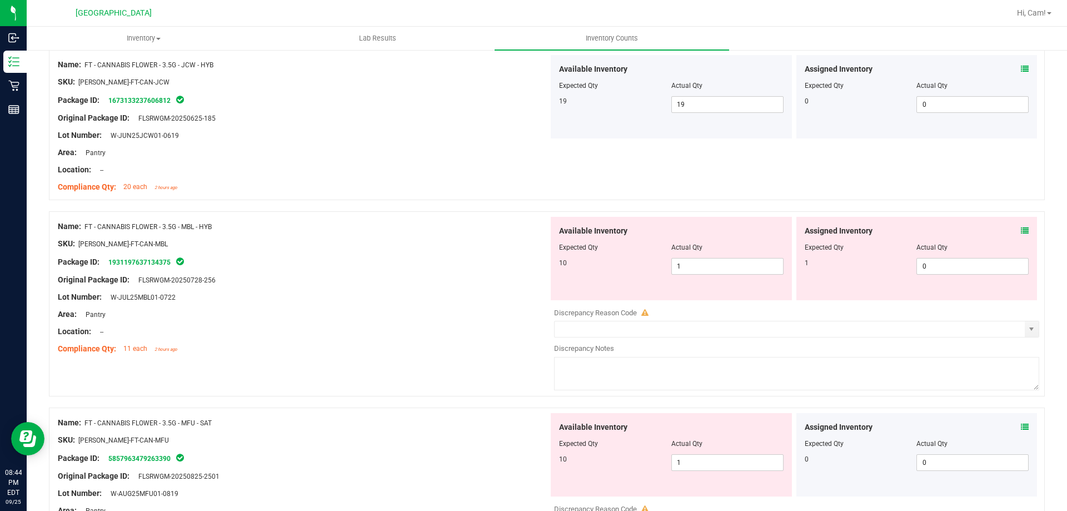
click at [1021, 230] on icon at bounding box center [1025, 231] width 8 height 8
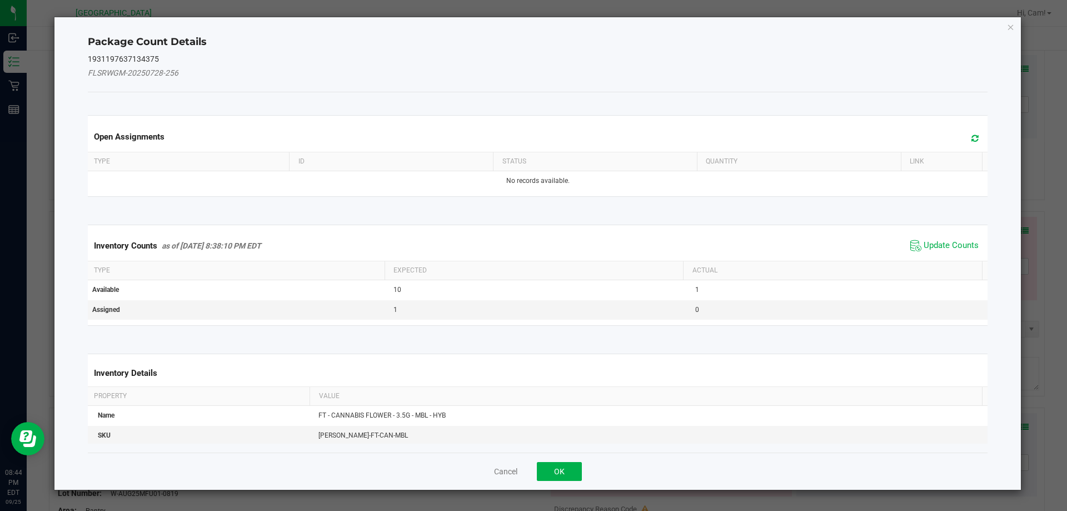
click at [971, 140] on icon at bounding box center [974, 138] width 7 height 8
click at [961, 248] on span "Update Counts" at bounding box center [951, 245] width 55 height 11
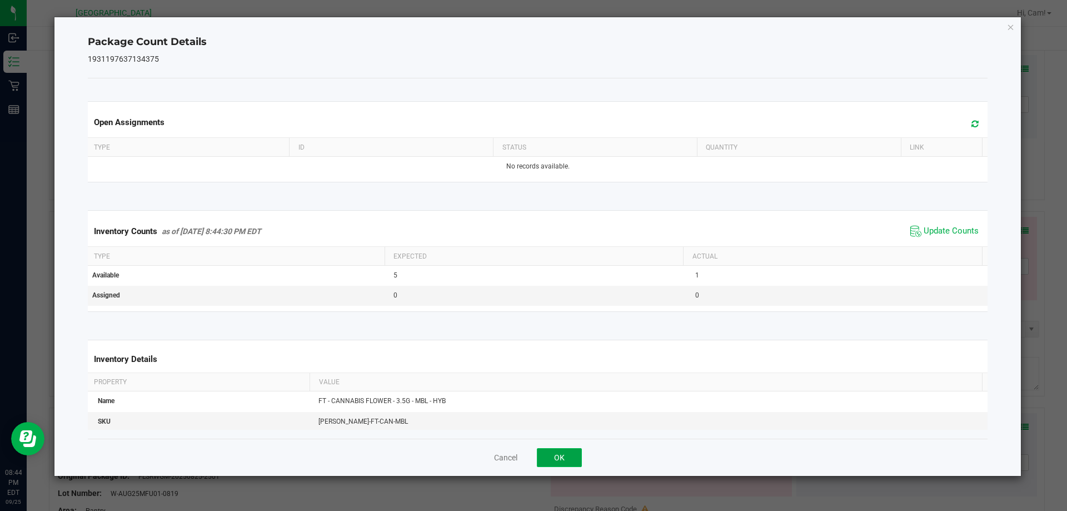
click at [575, 458] on button "OK" at bounding box center [559, 457] width 45 height 19
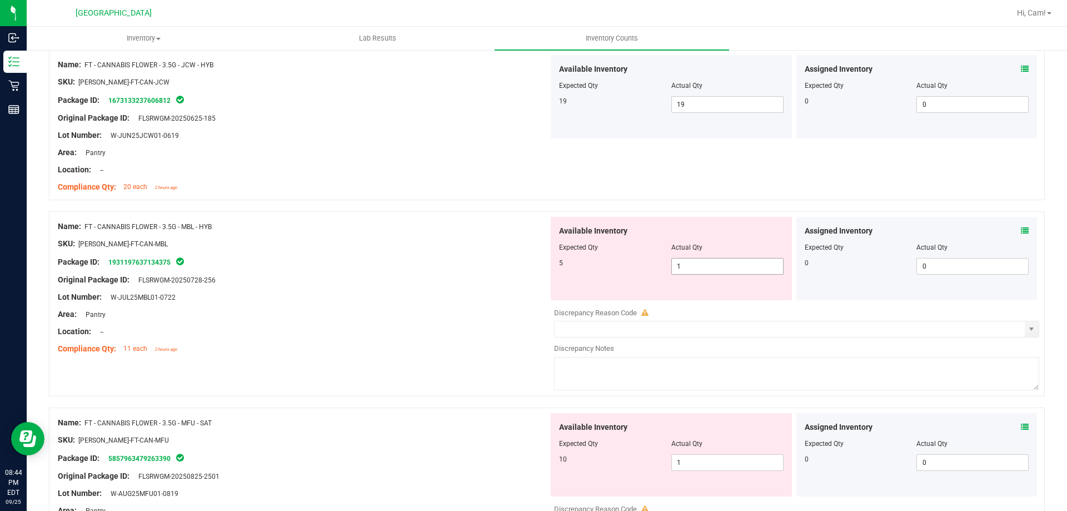
click at [719, 267] on span "1 1" at bounding box center [727, 266] width 112 height 17
click at [719, 267] on input "1" at bounding box center [727, 266] width 111 height 16
click at [721, 199] on div "Name: FT - CANNABIS FLOWER - 3.5G - JCW - HYB SKU: FLO-BUD-FT-CAN-JCW Package I…" at bounding box center [547, 124] width 996 height 151
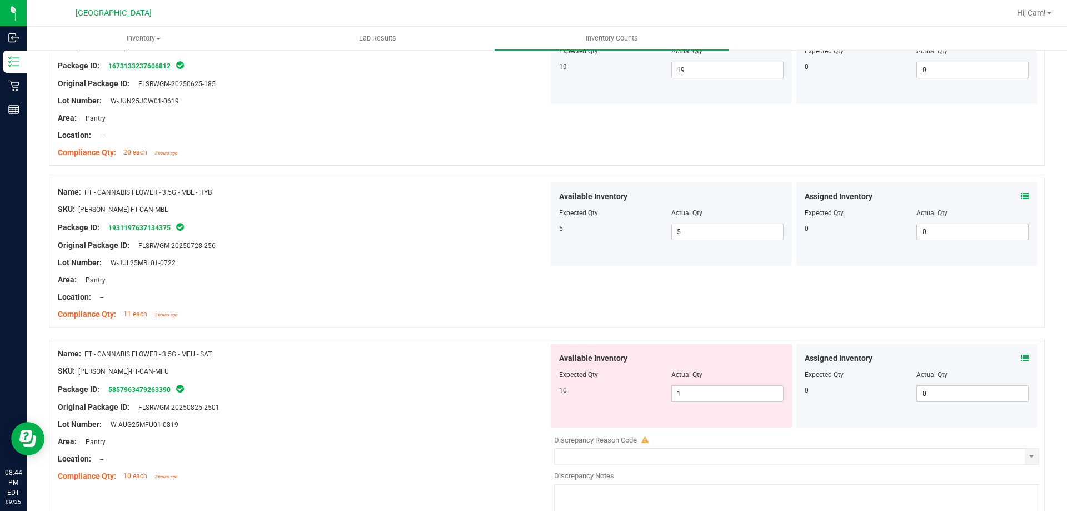
scroll to position [889, 0]
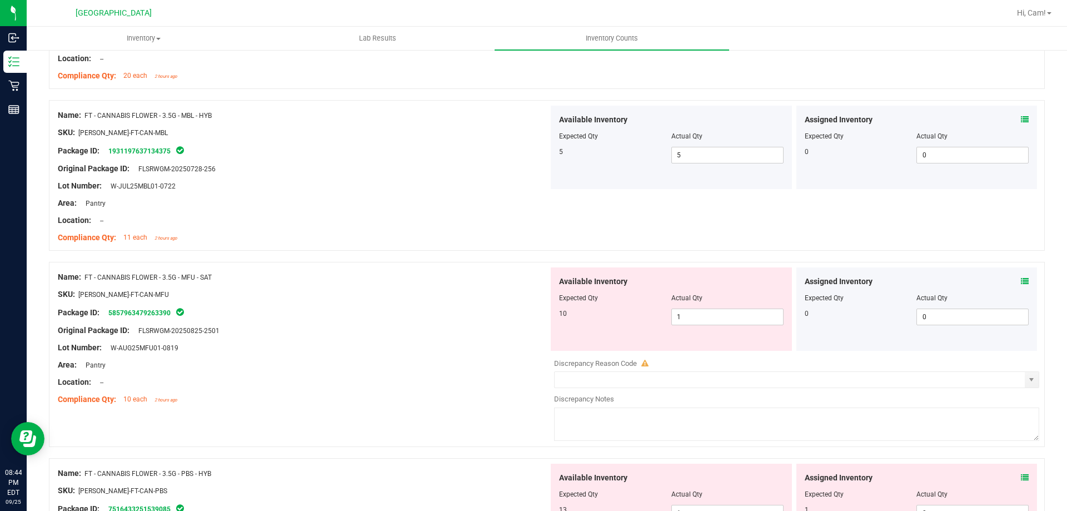
click at [1021, 278] on icon at bounding box center [1025, 281] width 8 height 8
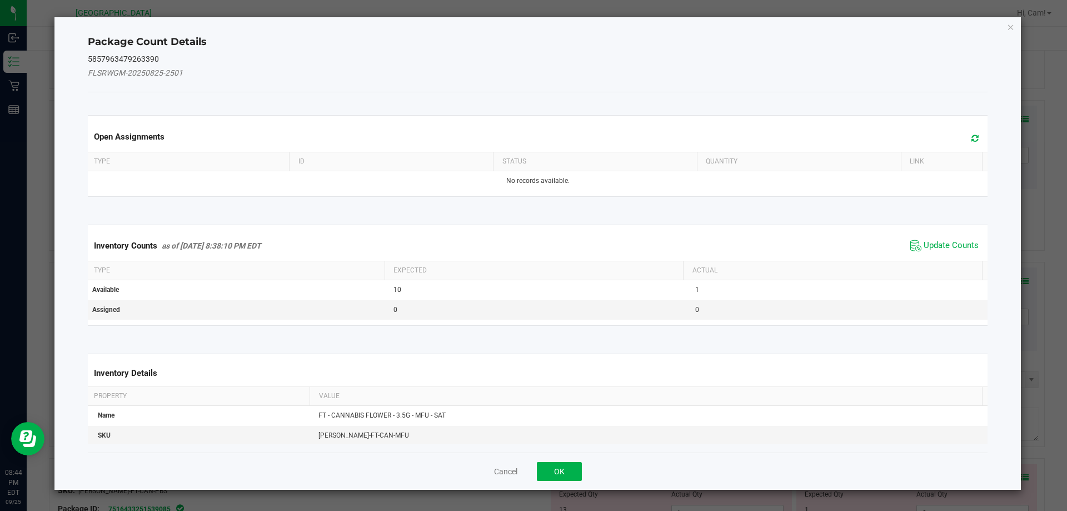
click at [971, 137] on icon at bounding box center [974, 138] width 7 height 8
click at [938, 251] on span "Update Counts" at bounding box center [944, 245] width 74 height 17
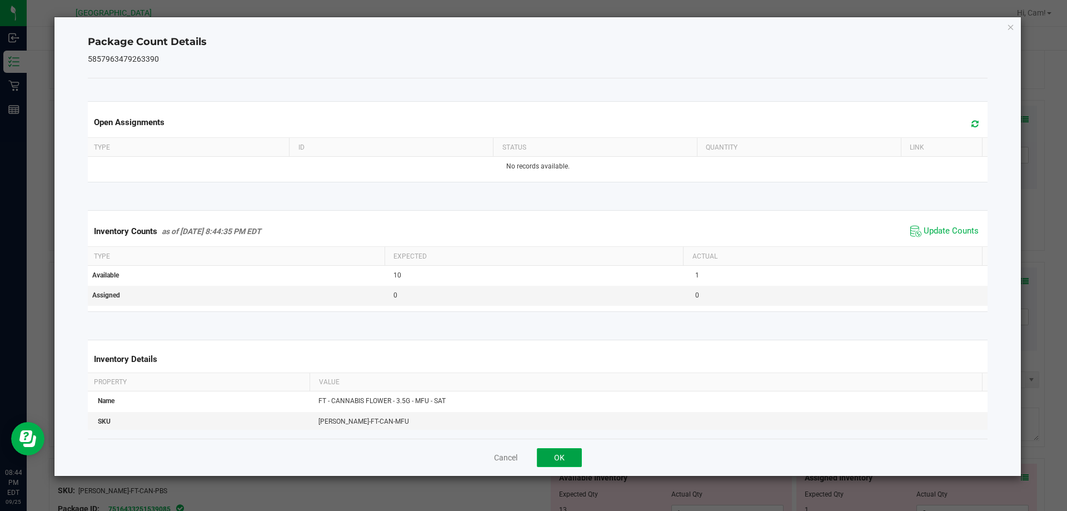
click at [575, 457] on button "OK" at bounding box center [559, 457] width 45 height 19
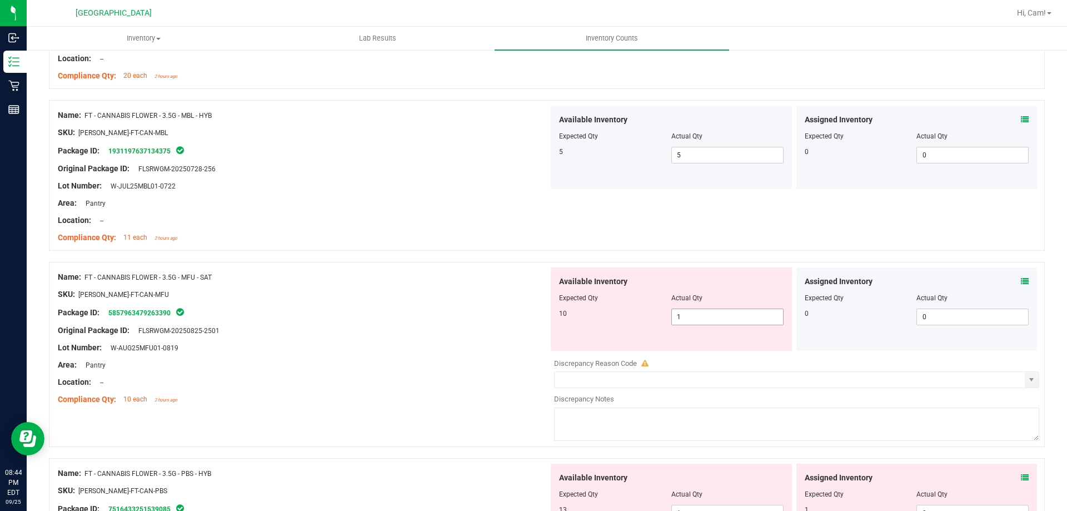
click at [697, 315] on span "1 1" at bounding box center [727, 316] width 112 height 17
click at [678, 235] on div "Name: FT - CANNABIS FLOWER - 3.5G - MBL - HYB SKU: FLO-BUD-FT-CAN-MBL Package I…" at bounding box center [547, 175] width 996 height 151
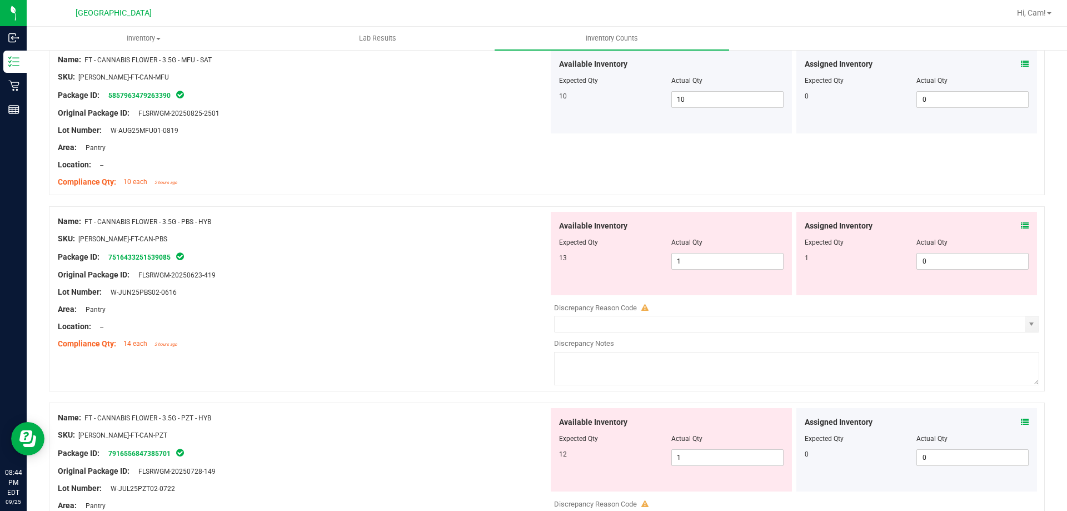
scroll to position [1111, 0]
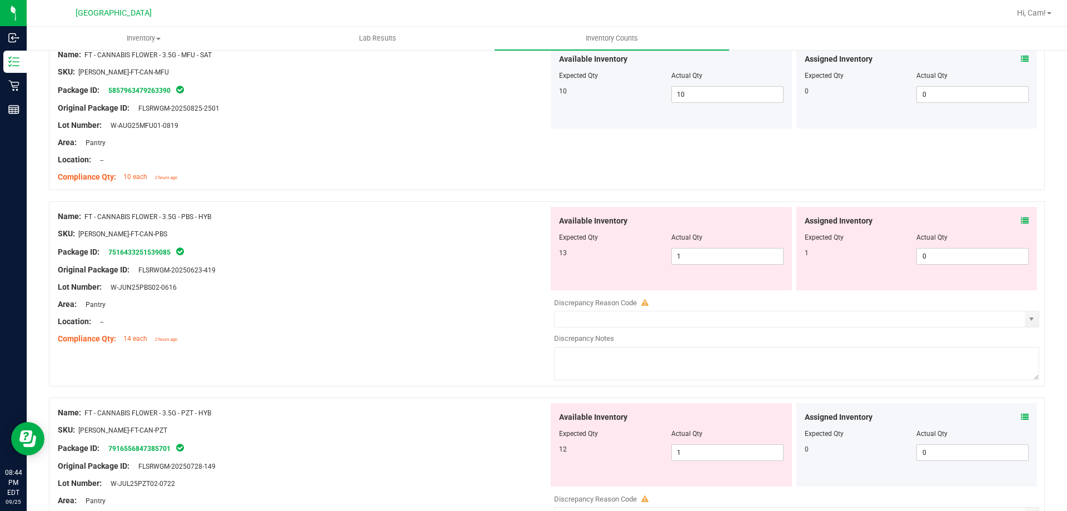
click at [1021, 220] on icon at bounding box center [1025, 221] width 8 height 8
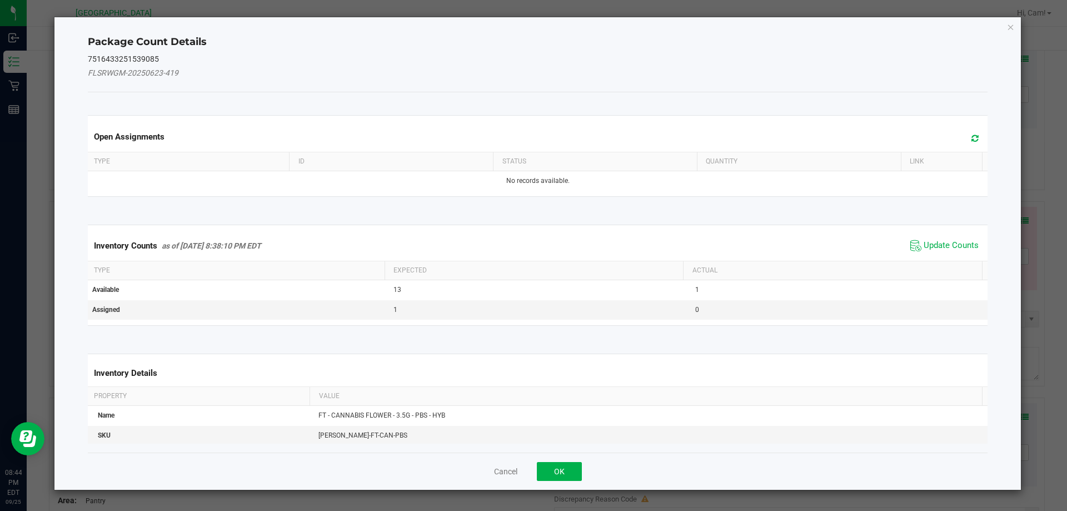
click at [971, 142] on icon at bounding box center [974, 138] width 7 height 8
click at [954, 247] on span "Update Counts" at bounding box center [951, 245] width 55 height 11
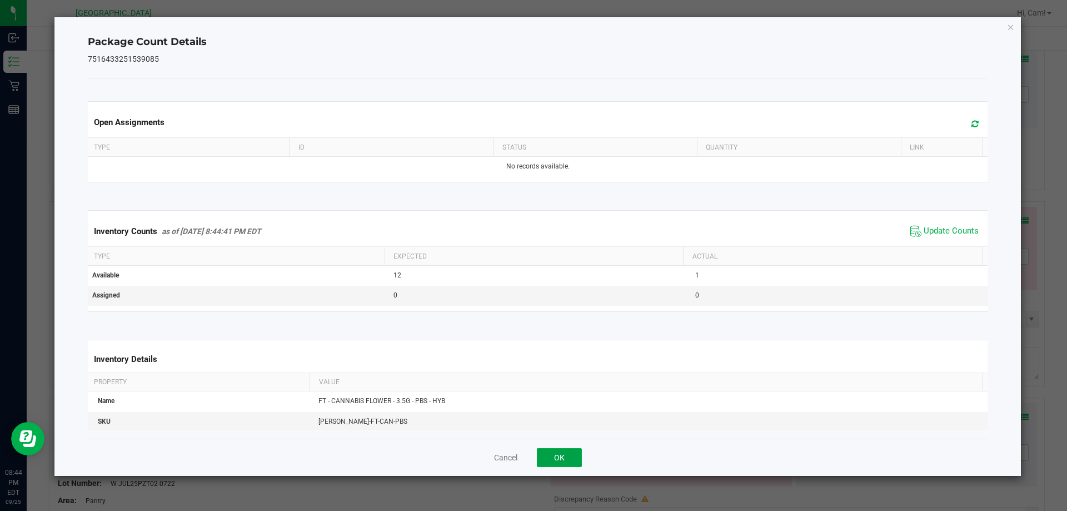
drag, startPoint x: 572, startPoint y: 462, endPoint x: 649, endPoint y: 358, distance: 129.3
click at [578, 463] on button "OK" at bounding box center [559, 457] width 45 height 19
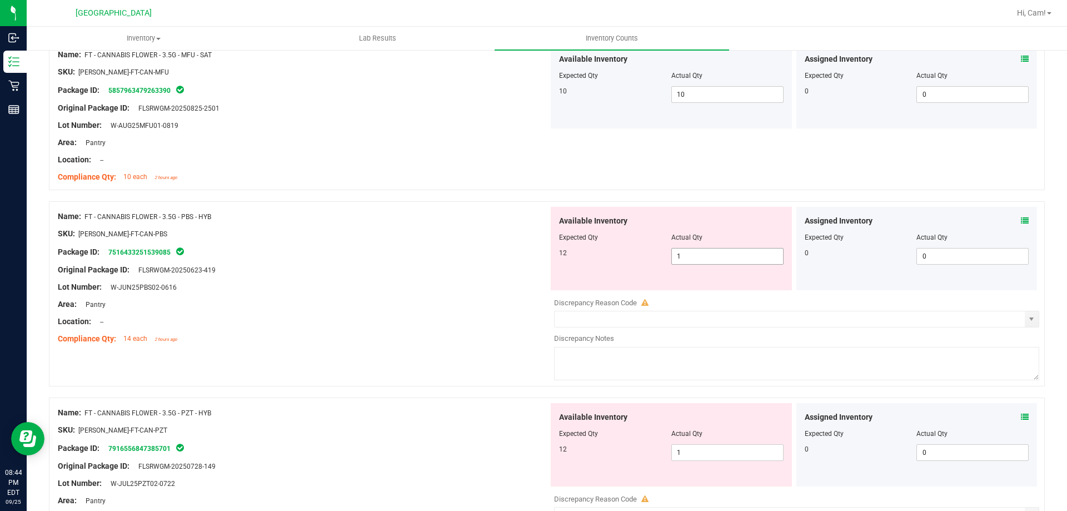
click at [705, 255] on span "1 1" at bounding box center [727, 256] width 112 height 17
click at [685, 252] on input "12" at bounding box center [727, 256] width 111 height 16
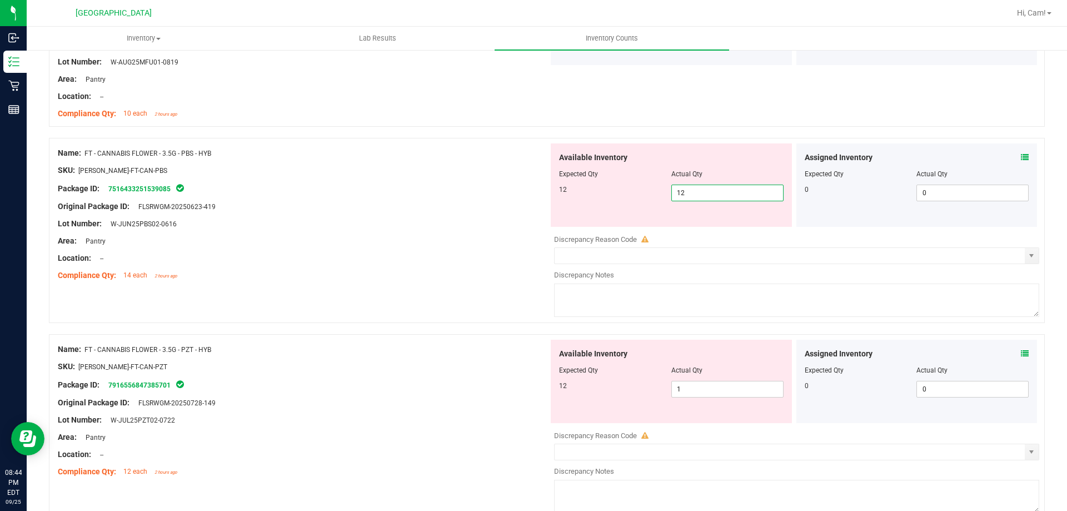
scroll to position [1334, 0]
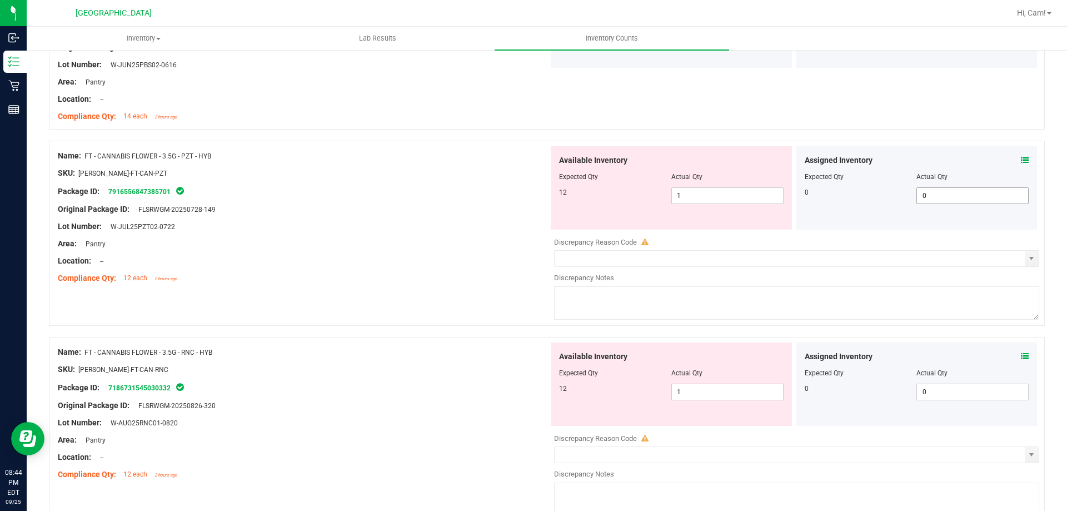
click at [1019, 196] on div "Assigned Inventory Expected Qty Actual Qty 0 0 0" at bounding box center [916, 187] width 241 height 83
click at [1021, 154] on span at bounding box center [1025, 160] width 8 height 12
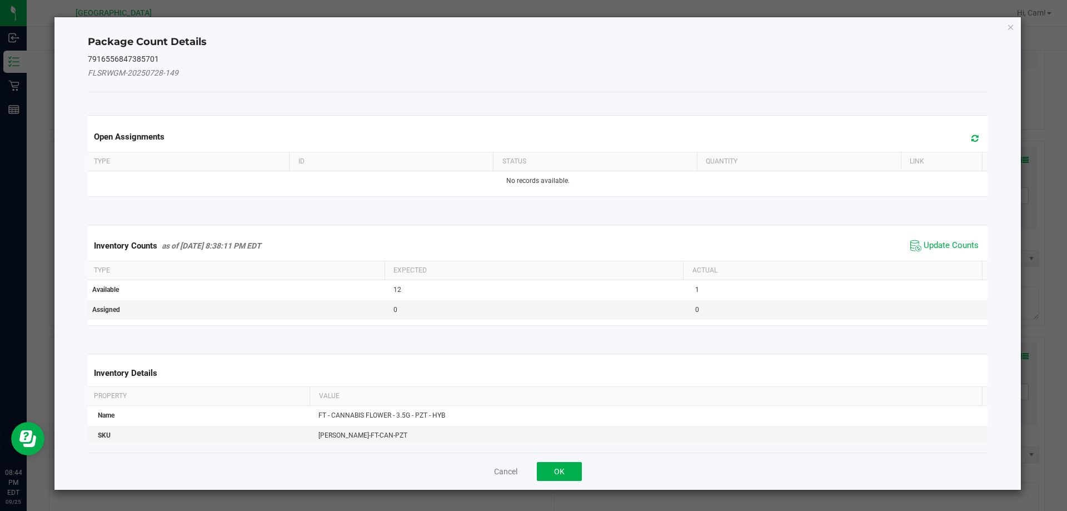
click at [971, 137] on icon at bounding box center [974, 138] width 7 height 8
click at [941, 241] on span "Update Counts" at bounding box center [951, 245] width 55 height 11
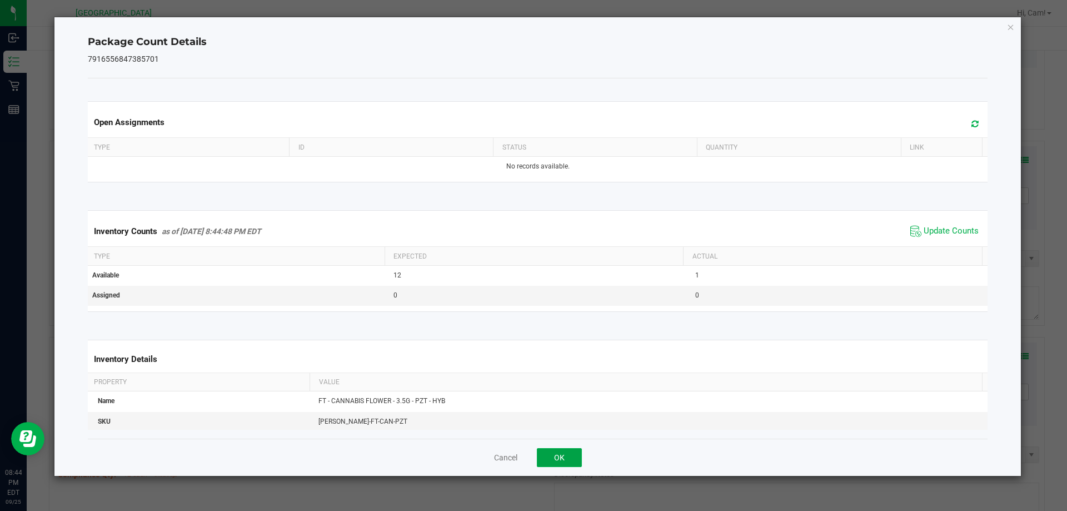
drag, startPoint x: 547, startPoint y: 456, endPoint x: 626, endPoint y: 381, distance: 108.9
click at [547, 460] on button "OK" at bounding box center [559, 457] width 45 height 19
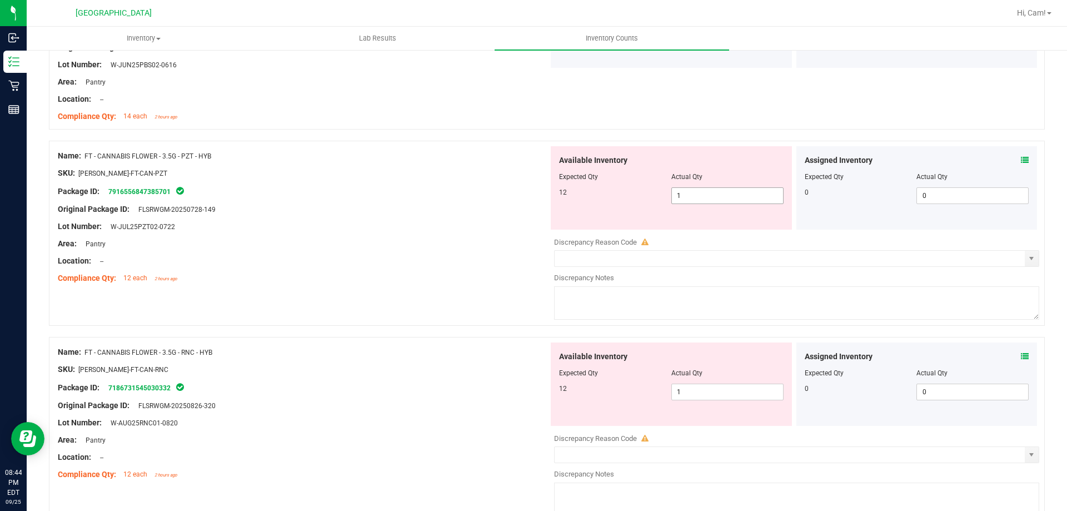
click at [714, 196] on span "1 1" at bounding box center [727, 195] width 112 height 17
drag, startPoint x: 295, startPoint y: 186, endPoint x: 607, endPoint y: 242, distance: 316.9
click at [298, 186] on div "Name: FT - CANNABIS FLOWER - 3.5G - PZT - HYB SKU: FLO-BUD-FT-CAN-PZT Package I…" at bounding box center [303, 217] width 491 height 142
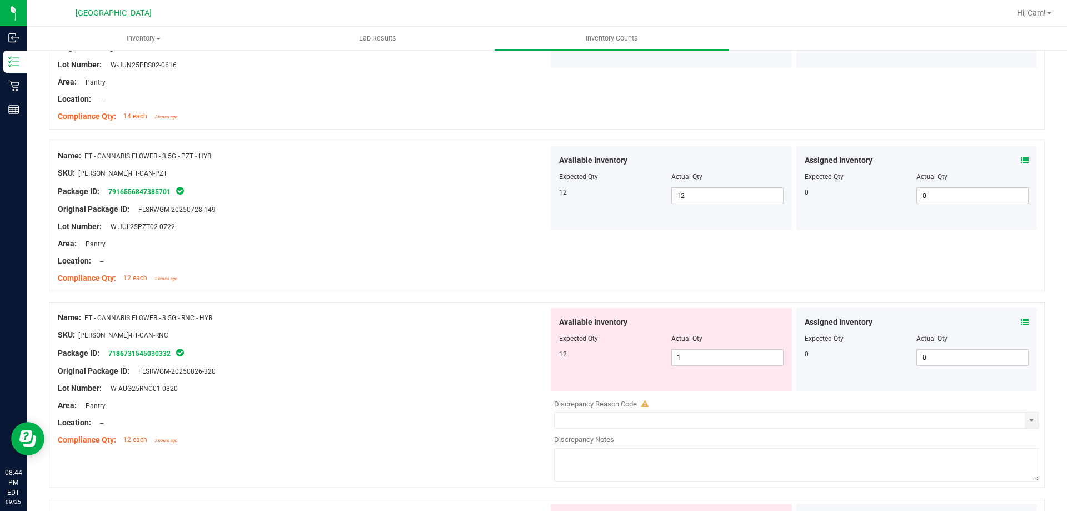
click at [690, 366] on div "Available Inventory Expected Qty Actual Qty 12 1 1" at bounding box center [671, 349] width 241 height 83
click at [706, 343] on div at bounding box center [671, 346] width 225 height 6
click at [704, 354] on span "1 1" at bounding box center [727, 357] width 112 height 17
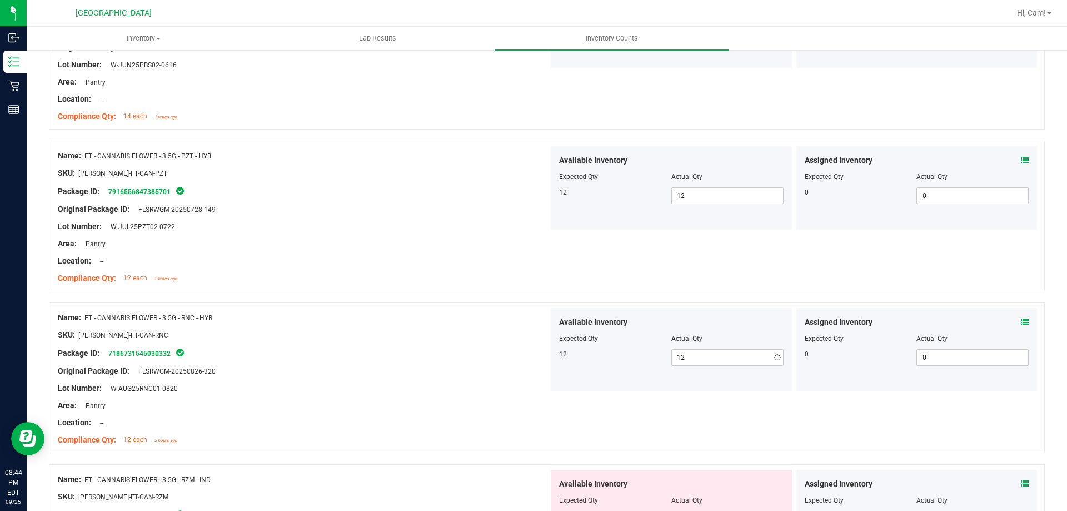
drag, startPoint x: 1013, startPoint y: 325, endPoint x: 1015, endPoint y: 302, distance: 23.4
click at [1013, 326] on div "Assigned Inventory" at bounding box center [917, 322] width 225 height 12
click at [1021, 321] on icon at bounding box center [1025, 322] width 8 height 8
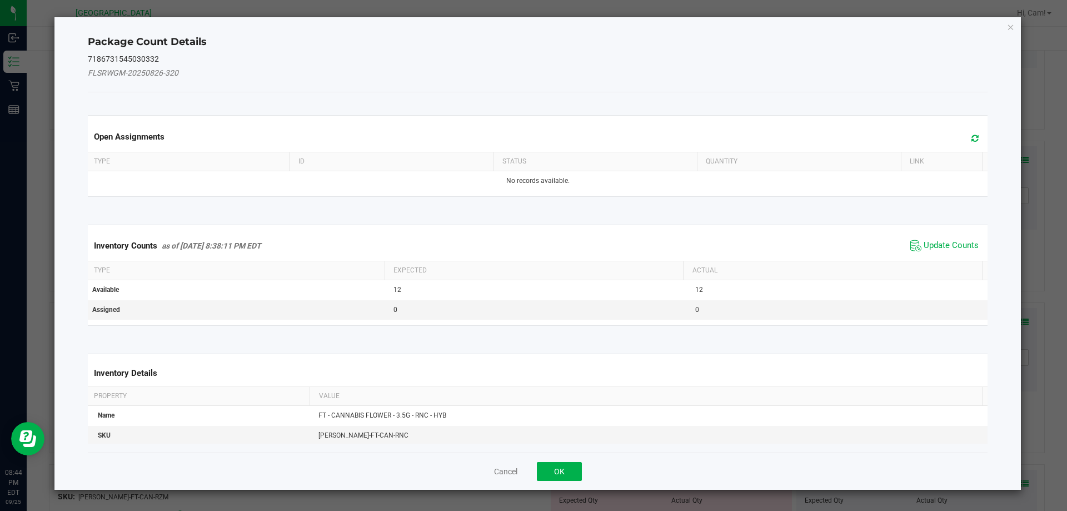
click at [963, 148] on div "Open Assignments" at bounding box center [538, 136] width 905 height 30
click at [971, 141] on icon at bounding box center [974, 138] width 7 height 8
click at [954, 251] on span "Update Counts" at bounding box center [944, 245] width 74 height 17
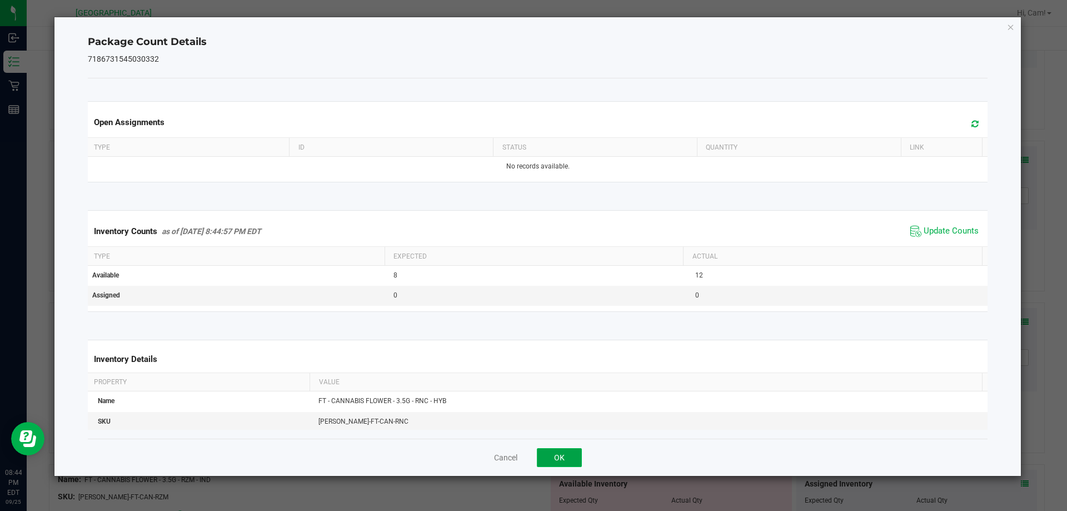
click at [570, 454] on button "OK" at bounding box center [559, 457] width 45 height 19
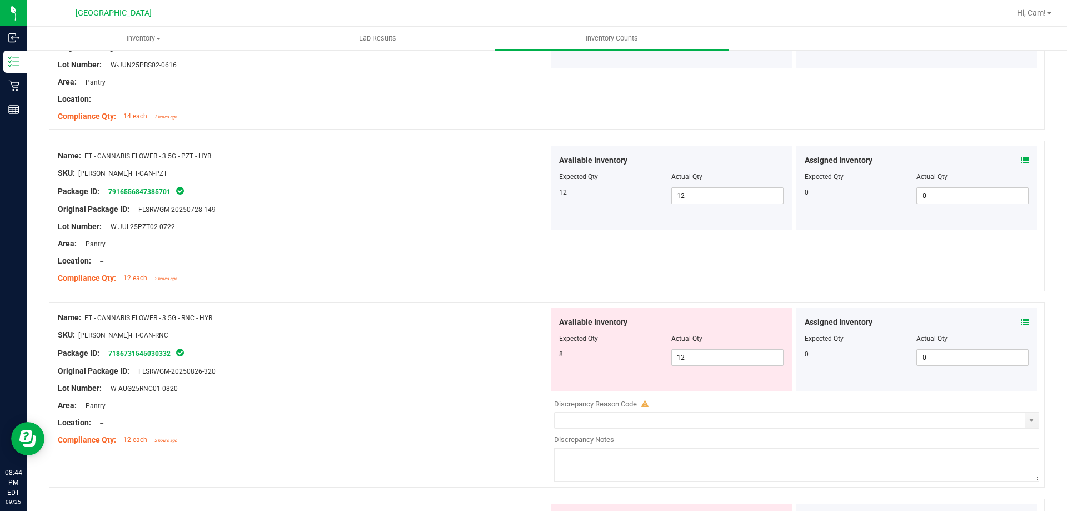
click at [700, 369] on div "Available Inventory Expected Qty Actual Qty 8 12 12" at bounding box center [671, 349] width 241 height 83
click at [707, 348] on div at bounding box center [671, 346] width 225 height 6
drag, startPoint x: 707, startPoint y: 348, endPoint x: 707, endPoint y: 356, distance: 7.8
click at [707, 349] on div "Available Inventory Expected Qty Actual Qty 8 12 12" at bounding box center [671, 349] width 241 height 83
click at [706, 362] on span "12 12" at bounding box center [727, 357] width 112 height 17
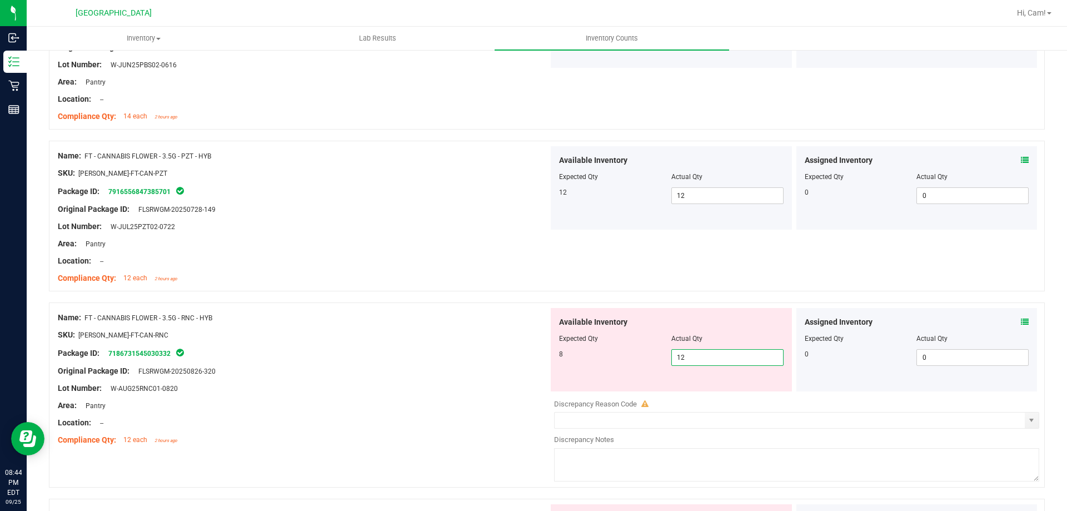
click at [706, 362] on input "12" at bounding box center [727, 358] width 111 height 16
click at [730, 277] on div "Name: FT - CANNABIS FLOWER - 3.5G - PZT - HYB SKU: FLO-BUD-FT-CAN-PZT Package I…" at bounding box center [547, 216] width 996 height 151
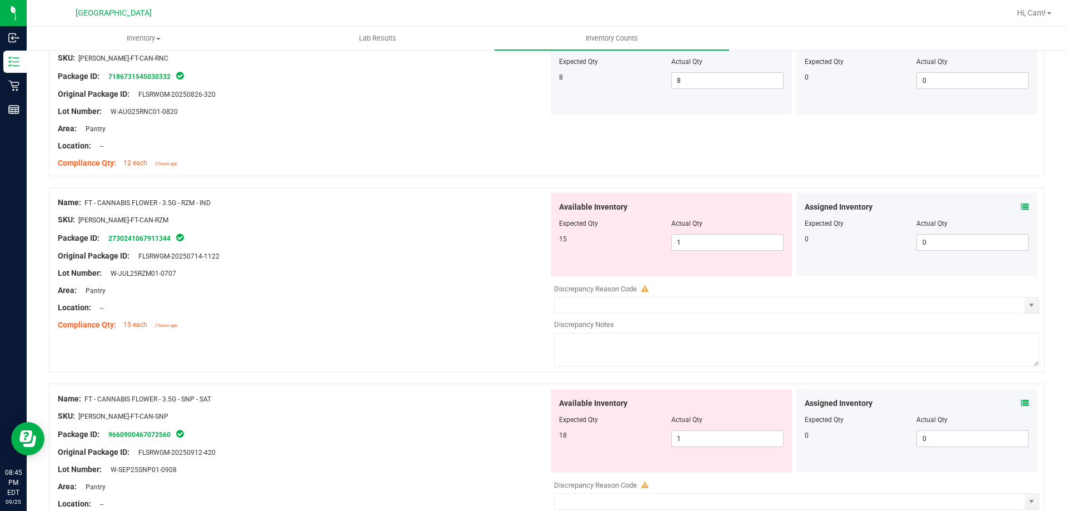
scroll to position [1612, 0]
click at [1021, 210] on span at bounding box center [1025, 206] width 8 height 12
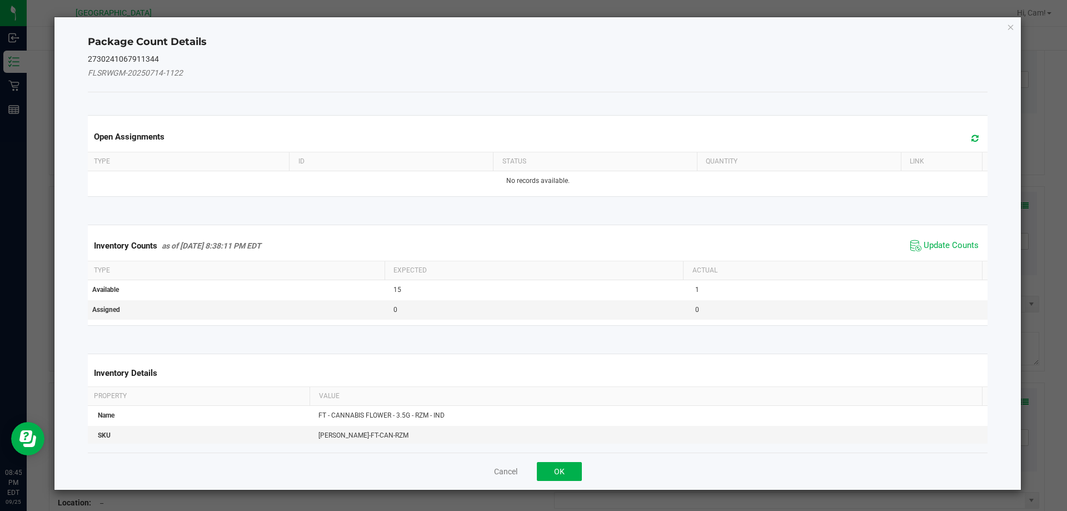
drag, startPoint x: 961, startPoint y: 147, endPoint x: 962, endPoint y: 137, distance: 10.0
click at [961, 147] on div "Open Assignments" at bounding box center [538, 136] width 905 height 30
click at [963, 137] on span at bounding box center [972, 139] width 18 height 16
click at [929, 252] on span "Update Counts" at bounding box center [944, 245] width 74 height 17
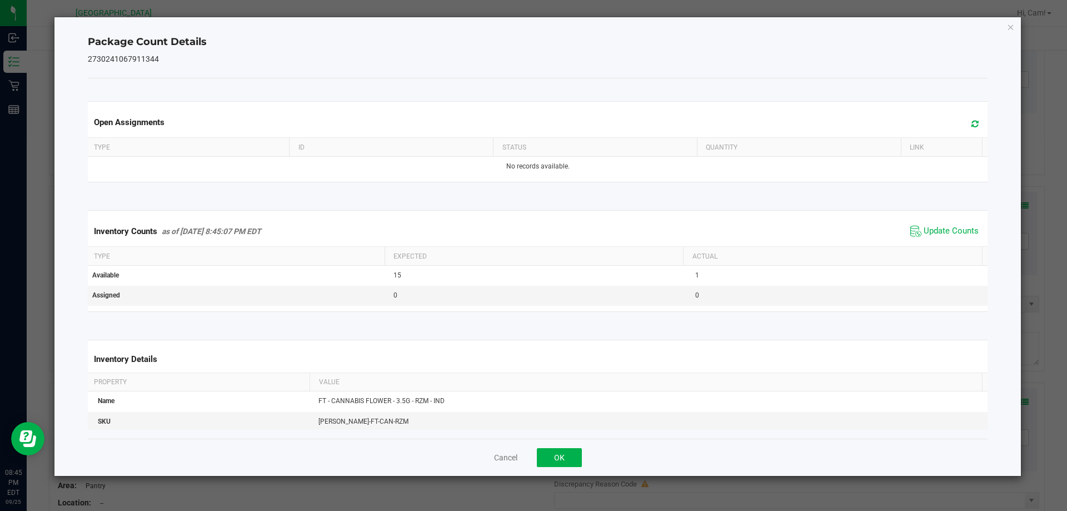
click at [931, 244] on div "Inventory Counts as of Sep 25, 2025 8:45:07 PM EDT Update Counts" at bounding box center [538, 231] width 905 height 30
click at [942, 233] on span "Update Counts" at bounding box center [951, 231] width 55 height 11
drag, startPoint x: 565, startPoint y: 462, endPoint x: 622, endPoint y: 413, distance: 75.7
click at [564, 461] on button "OK" at bounding box center [559, 457] width 45 height 19
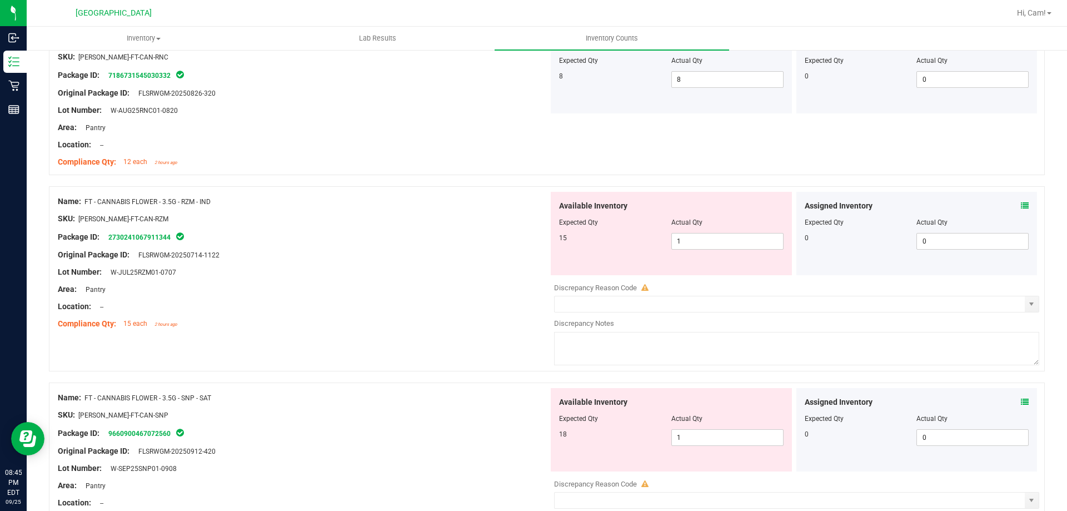
click at [707, 252] on div "Available Inventory Expected Qty Actual Qty 15 1 1" at bounding box center [671, 233] width 241 height 83
click at [706, 242] on span "1 1" at bounding box center [727, 241] width 112 height 17
click at [694, 177] on div at bounding box center [547, 180] width 996 height 11
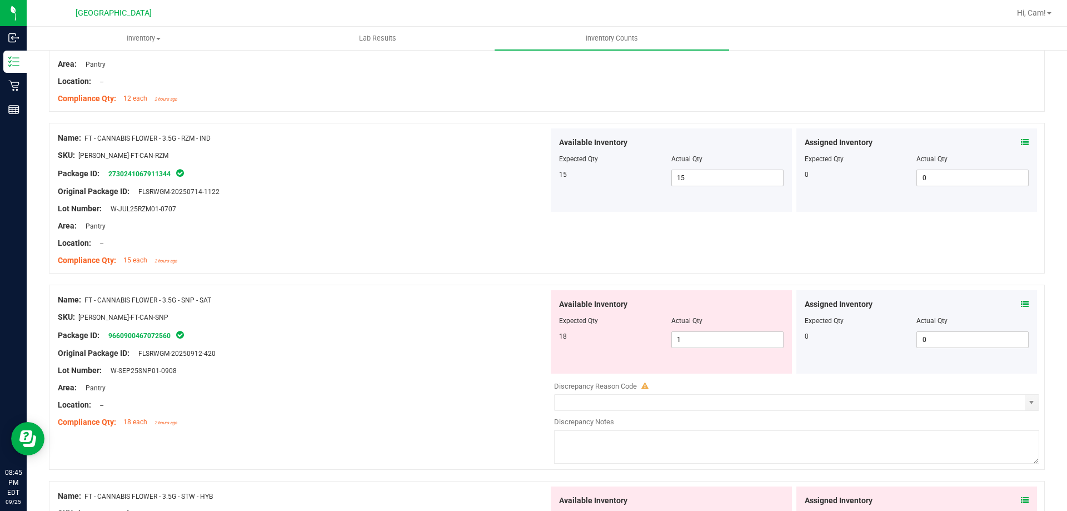
scroll to position [1778, 0]
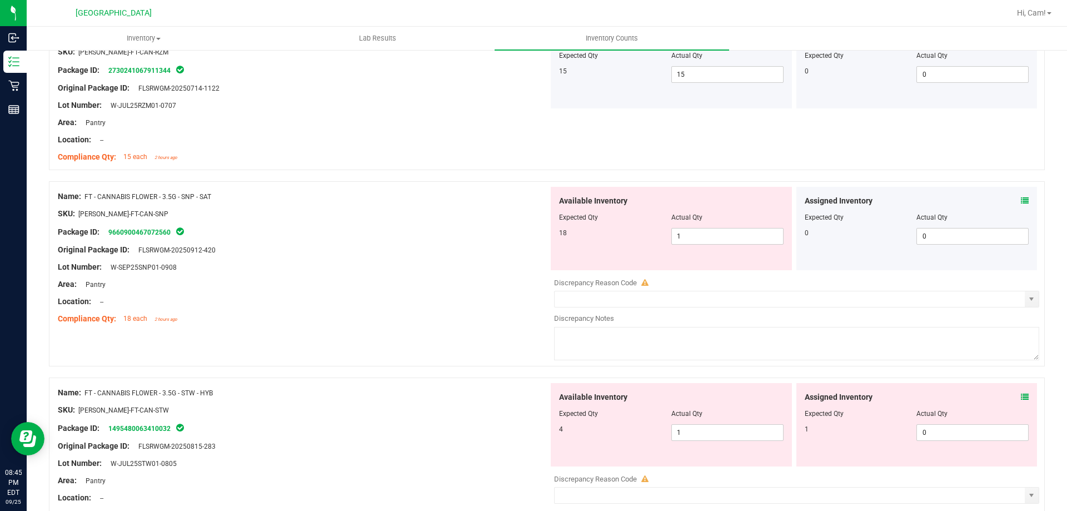
click at [1021, 198] on icon at bounding box center [1025, 201] width 8 height 8
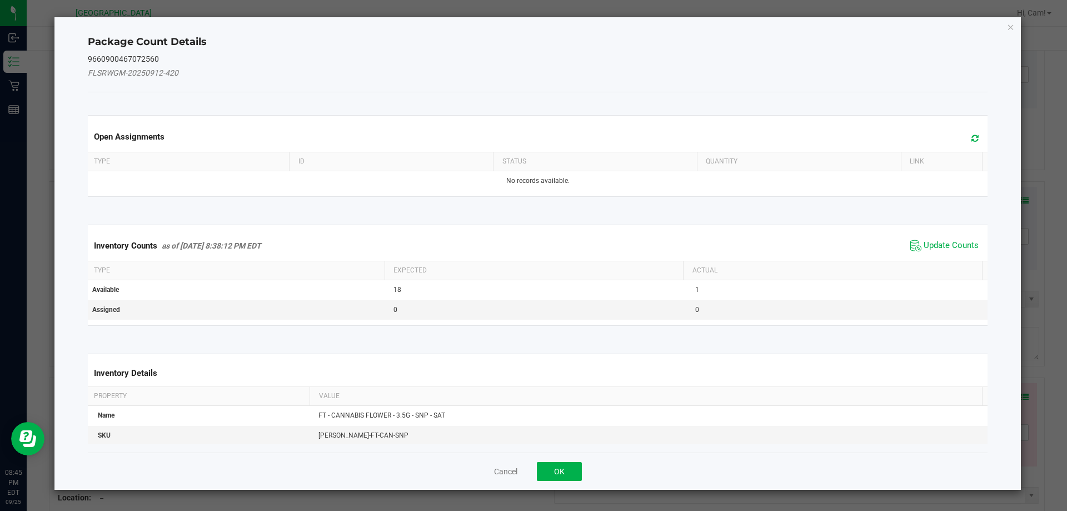
click at [971, 141] on icon at bounding box center [974, 138] width 7 height 8
click at [947, 239] on span "Update Counts" at bounding box center [944, 245] width 74 height 17
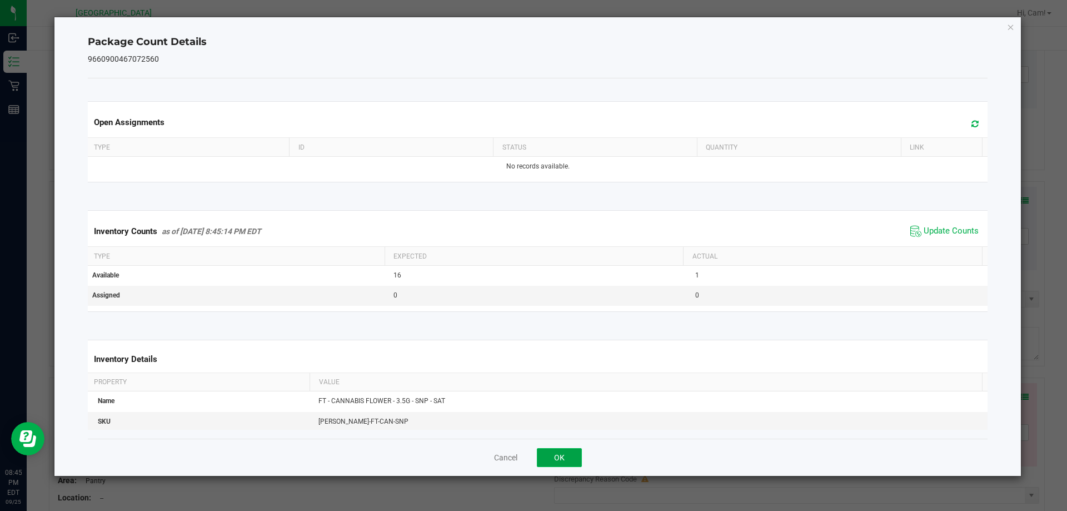
drag, startPoint x: 545, startPoint y: 464, endPoint x: 610, endPoint y: 418, distance: 79.7
click at [549, 465] on button "OK" at bounding box center [559, 457] width 45 height 19
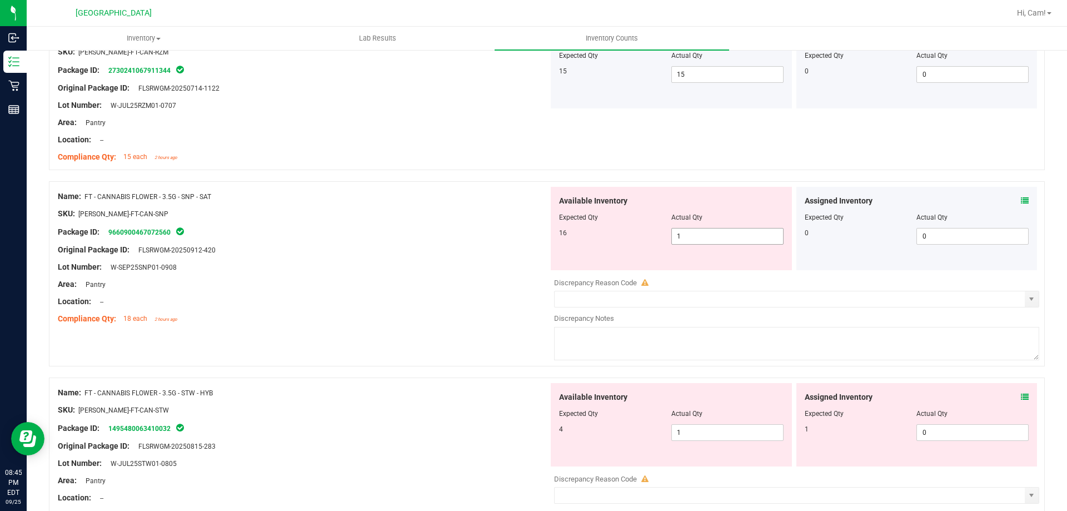
click at [692, 240] on span "1 1" at bounding box center [727, 236] width 112 height 17
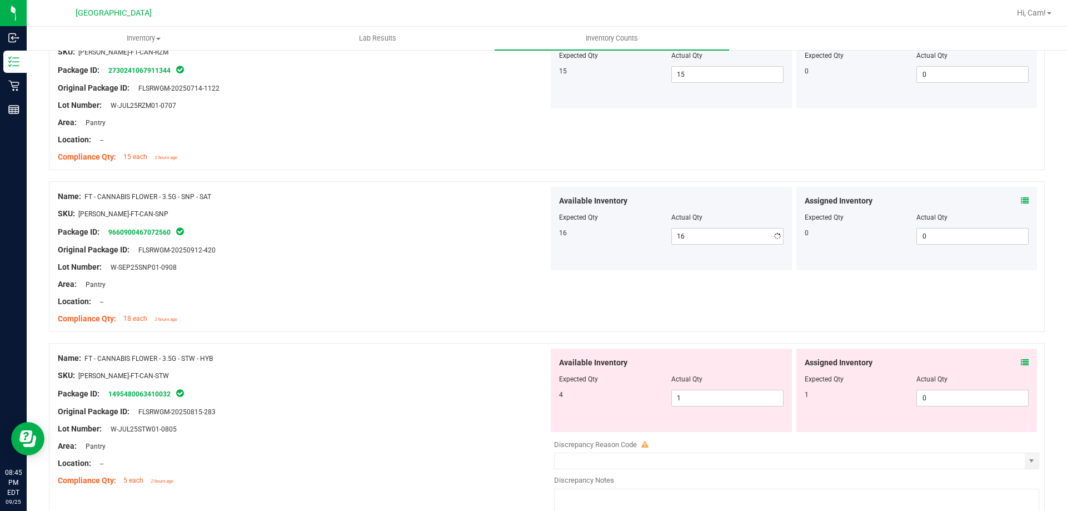
click at [687, 178] on div at bounding box center [547, 175] width 996 height 11
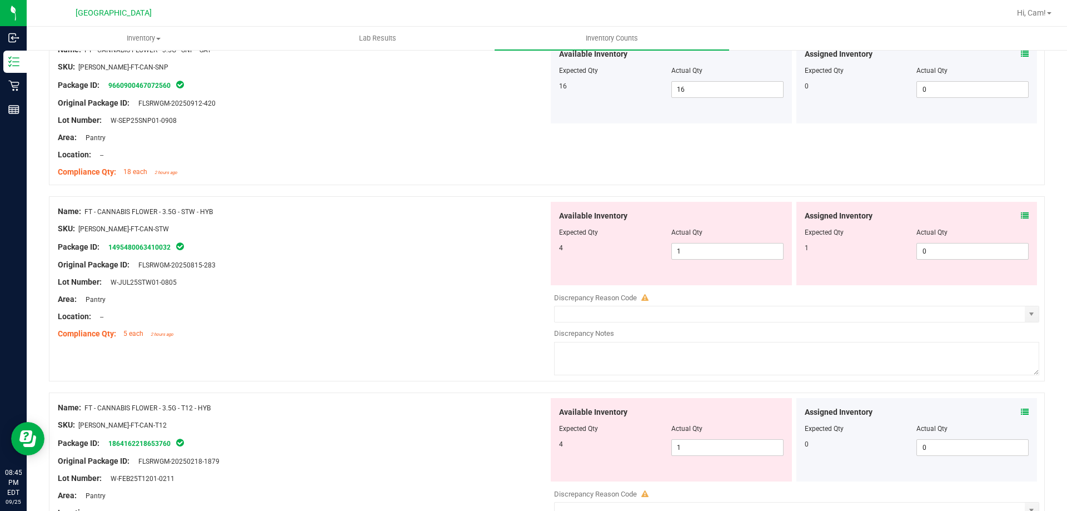
scroll to position [1945, 0]
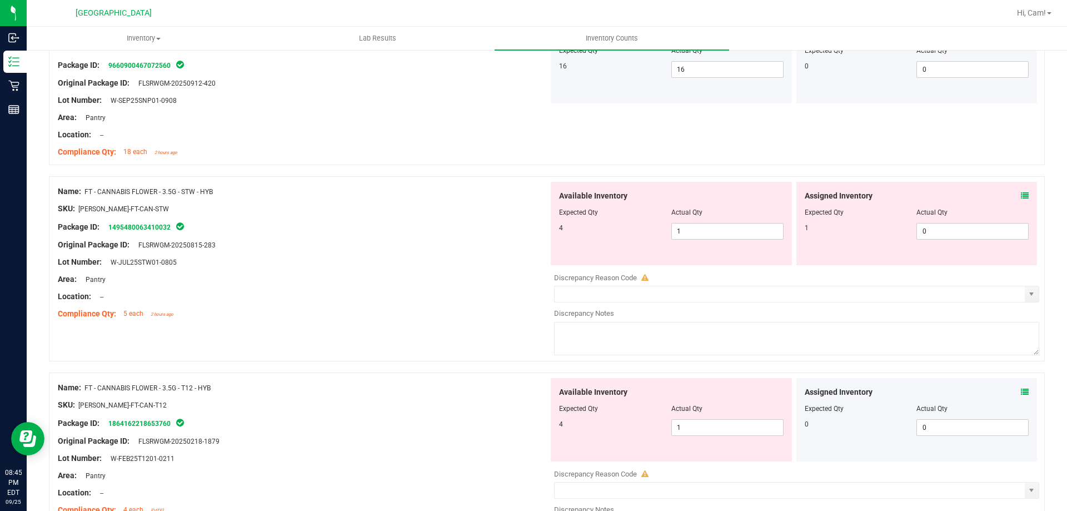
click at [1021, 194] on icon at bounding box center [1025, 196] width 8 height 8
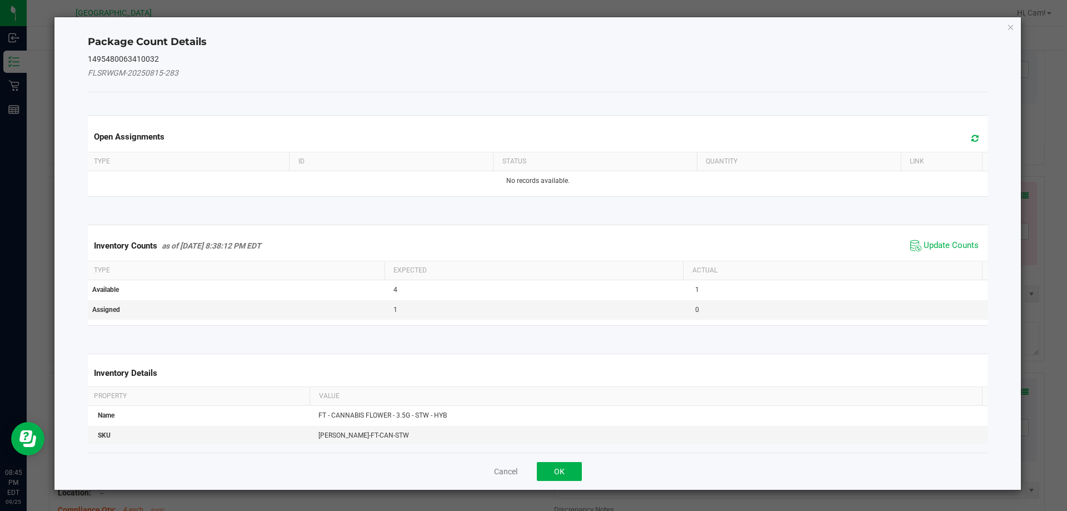
click at [971, 135] on icon at bounding box center [974, 138] width 7 height 8
click at [959, 237] on span "Update Counts" at bounding box center [944, 245] width 74 height 17
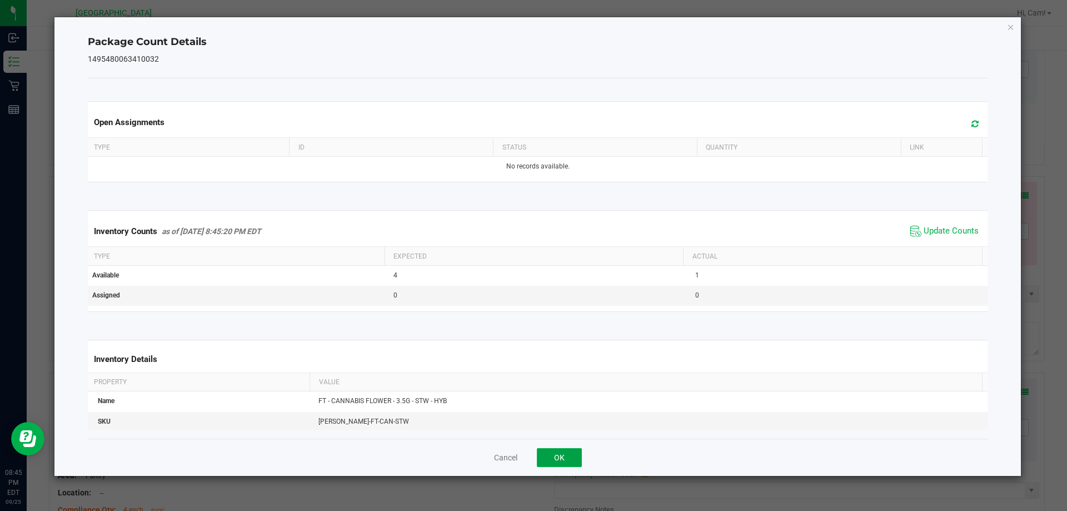
drag, startPoint x: 557, startPoint y: 465, endPoint x: 621, endPoint y: 387, distance: 99.9
click at [561, 462] on button "OK" at bounding box center [559, 457] width 45 height 19
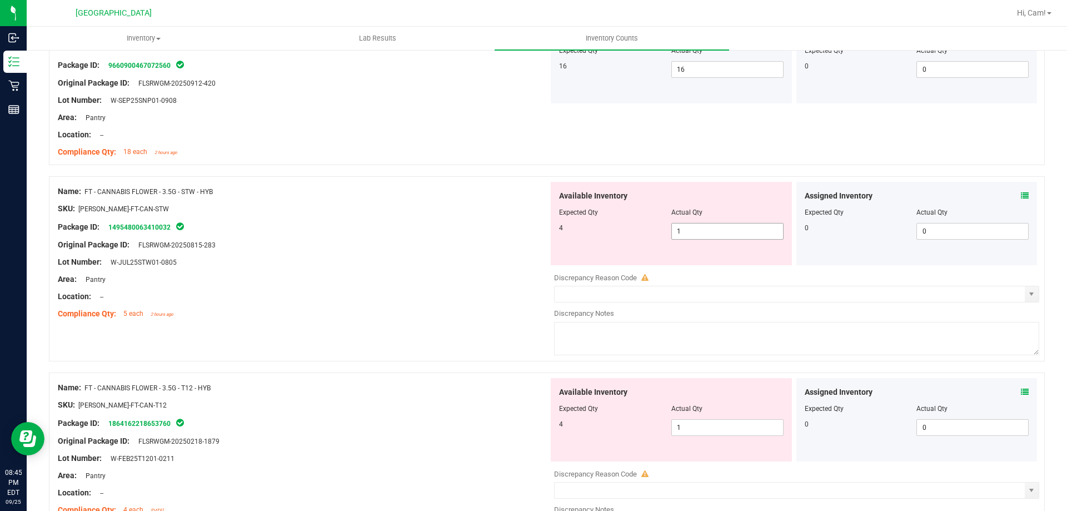
click at [707, 240] on div "Available Inventory Expected Qty Actual Qty 4 1 1" at bounding box center [671, 223] width 241 height 83
click at [707, 237] on span "1 1" at bounding box center [727, 231] width 112 height 17
click at [707, 237] on input "1" at bounding box center [727, 231] width 111 height 16
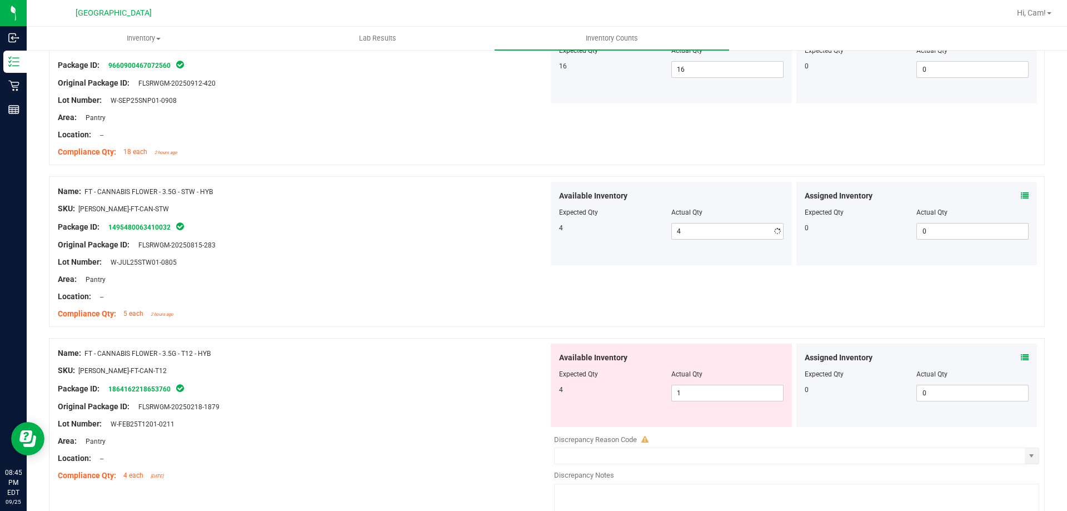
click at [688, 193] on div "Available Inventory" at bounding box center [671, 196] width 225 height 12
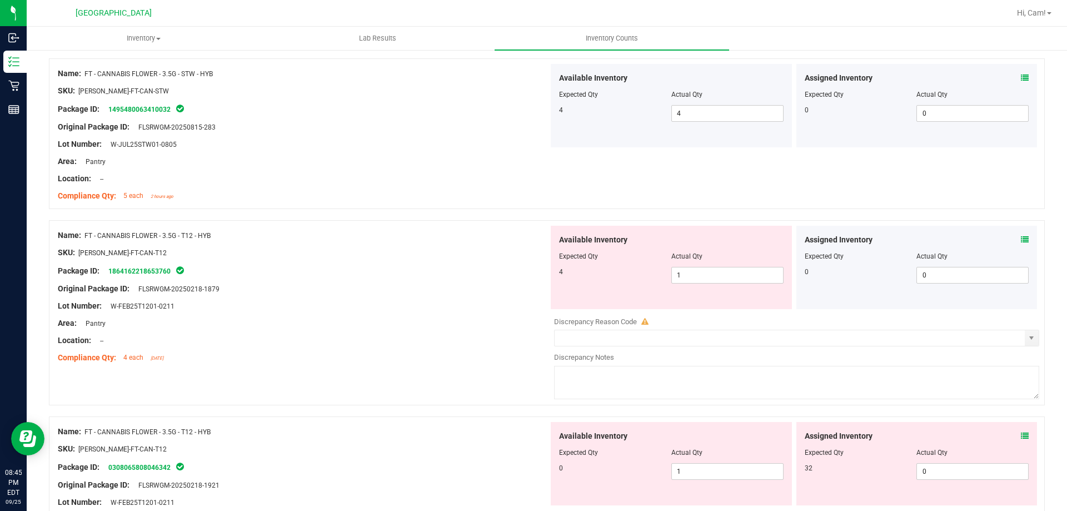
scroll to position [2112, 0]
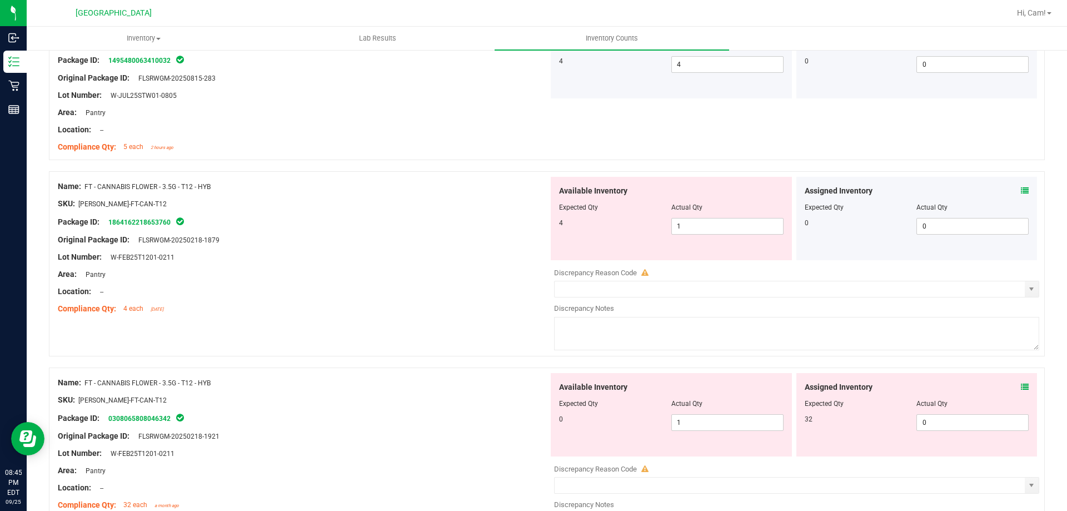
click at [1021, 191] on icon at bounding box center [1025, 191] width 8 height 8
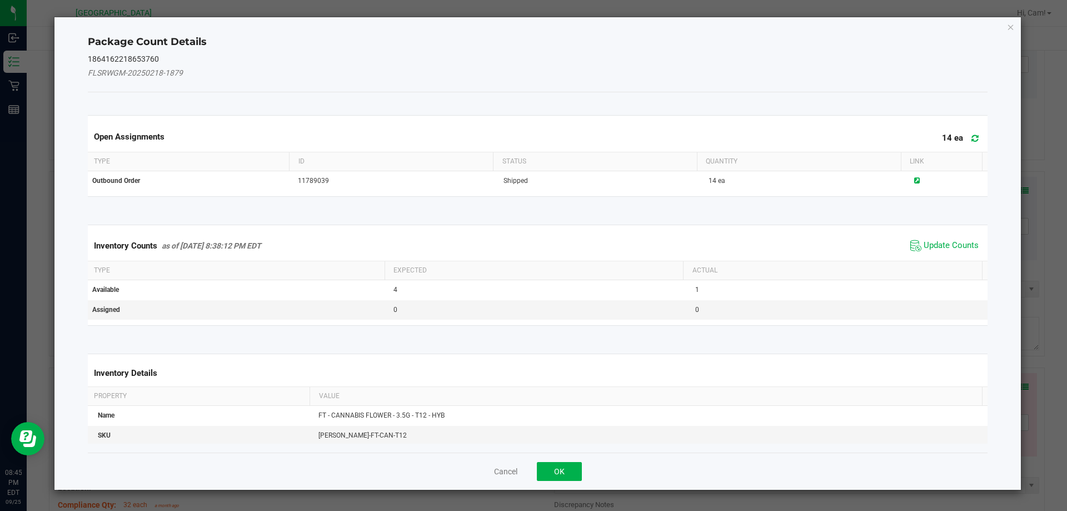
click at [971, 136] on icon at bounding box center [974, 138] width 7 height 8
click at [946, 248] on span "Update Counts" at bounding box center [951, 245] width 55 height 11
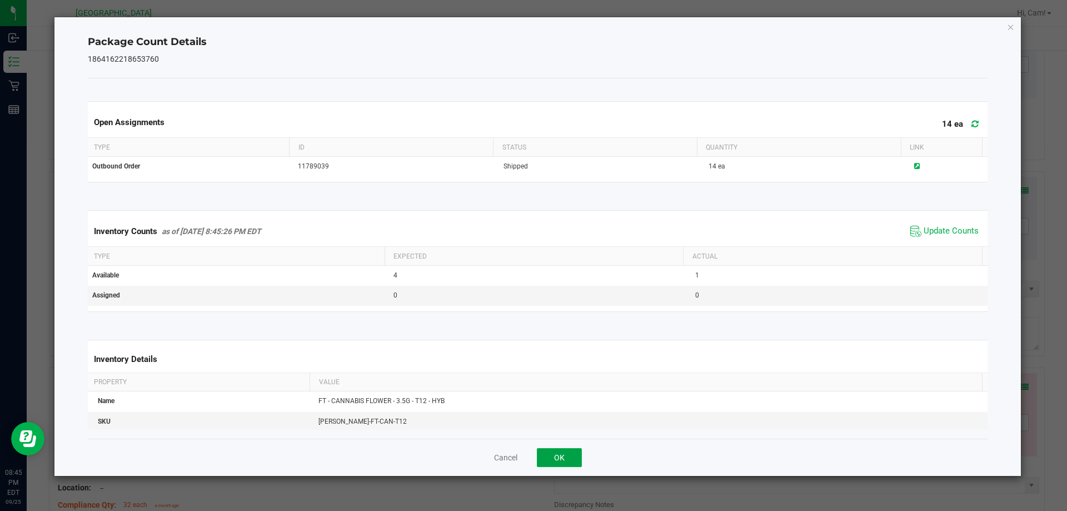
click at [568, 448] on button "OK" at bounding box center [559, 457] width 45 height 19
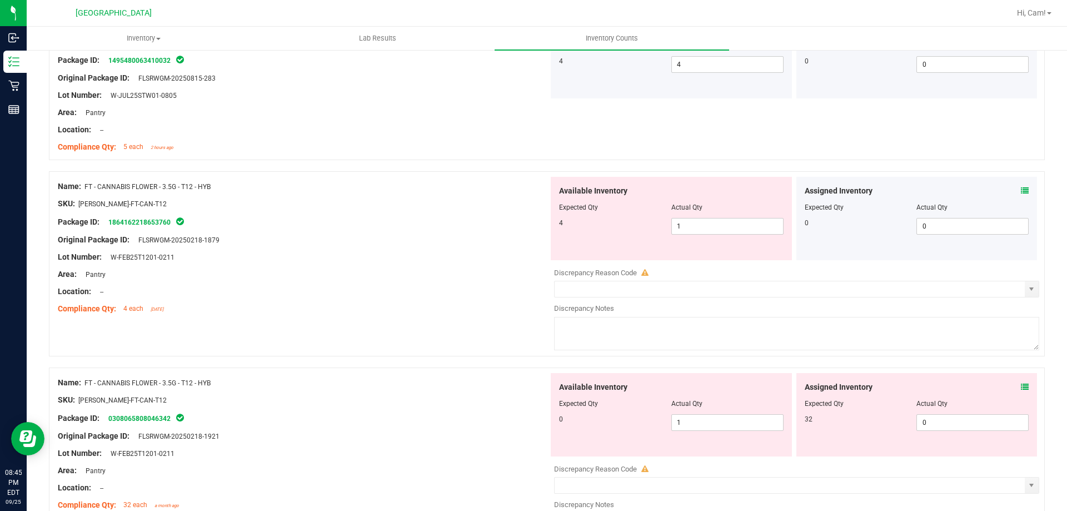
click at [568, 455] on div "Available Inventory Expected Qty Actual Qty 0 1 1" at bounding box center [671, 414] width 241 height 83
click at [705, 232] on span "1 1" at bounding box center [727, 226] width 112 height 17
click at [705, 232] on input "1" at bounding box center [727, 226] width 111 height 16
click at [682, 179] on div "Available Inventory Expected Qty Actual Qty 4 4 4" at bounding box center [671, 218] width 241 height 83
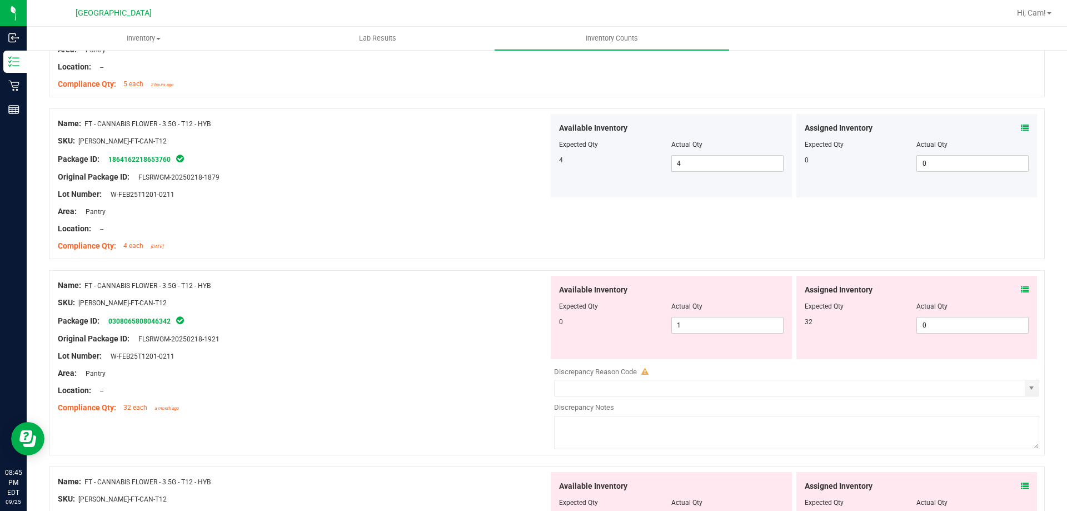
scroll to position [2278, 0]
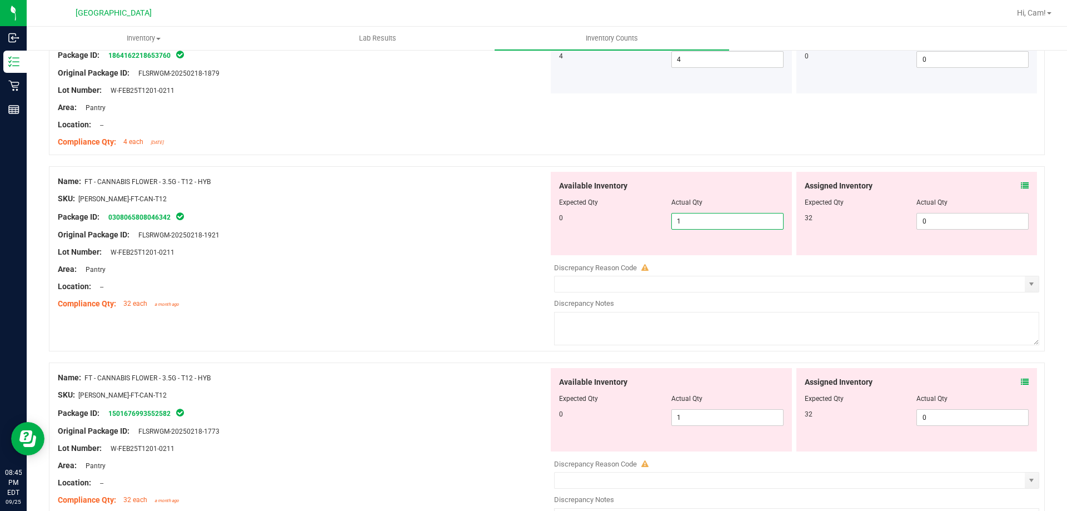
click at [729, 222] on span "1 1" at bounding box center [727, 221] width 112 height 17
click at [726, 226] on input "1" at bounding box center [727, 221] width 111 height 16
click at [926, 222] on span "0 0" at bounding box center [972, 221] width 112 height 17
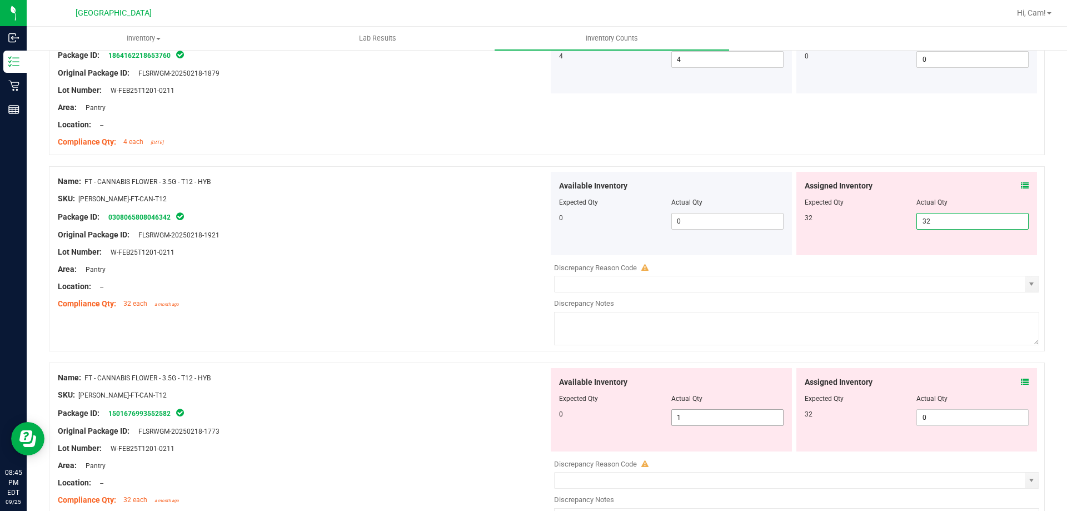
click at [715, 415] on div "Available Inventory Expected Qty Actual Qty 0 1 1" at bounding box center [671, 409] width 241 height 83
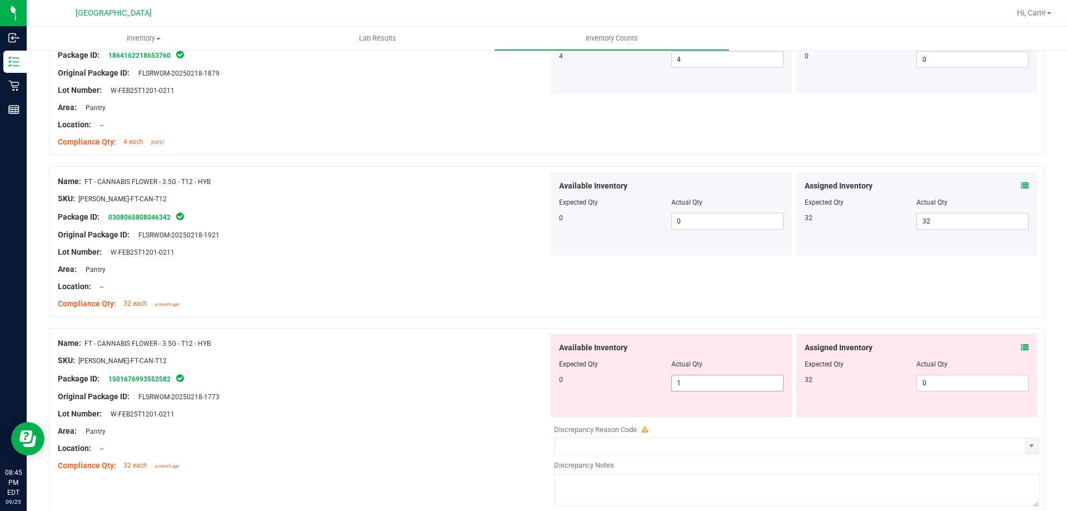
click at [715, 415] on div "Available Inventory Expected Qty Actual Qty 0 1 1" at bounding box center [671, 374] width 241 height 83
click at [717, 385] on span "1 1" at bounding box center [727, 383] width 112 height 17
click at [717, 385] on input "0" at bounding box center [727, 383] width 111 height 16
click at [994, 387] on span "0 0" at bounding box center [972, 383] width 112 height 17
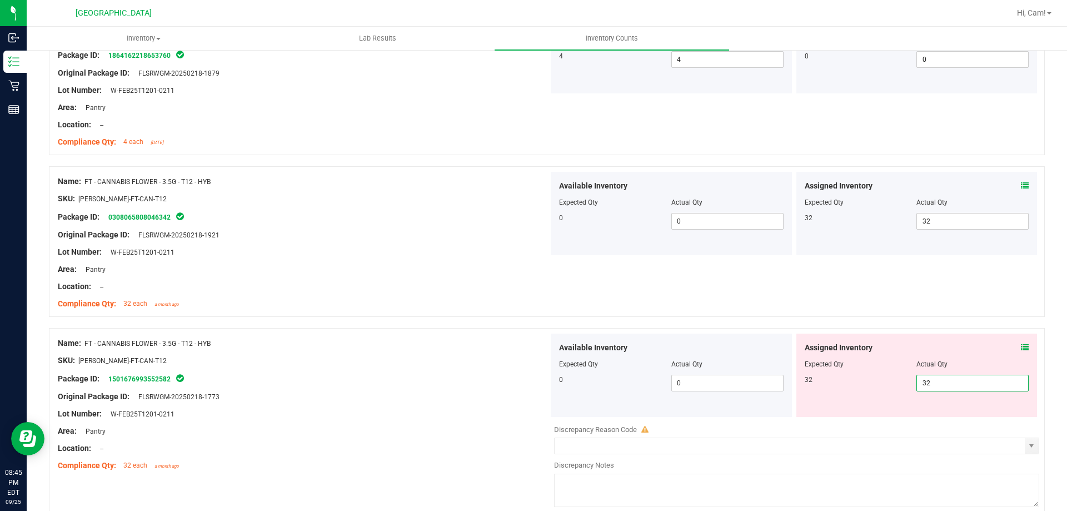
click at [852, 306] on div "Name: FT - CANNABIS FLOWER - 3.5G - T12 - HYB SKU: FLO-BUD-FT-CAN-T12 Package I…" at bounding box center [547, 241] width 996 height 151
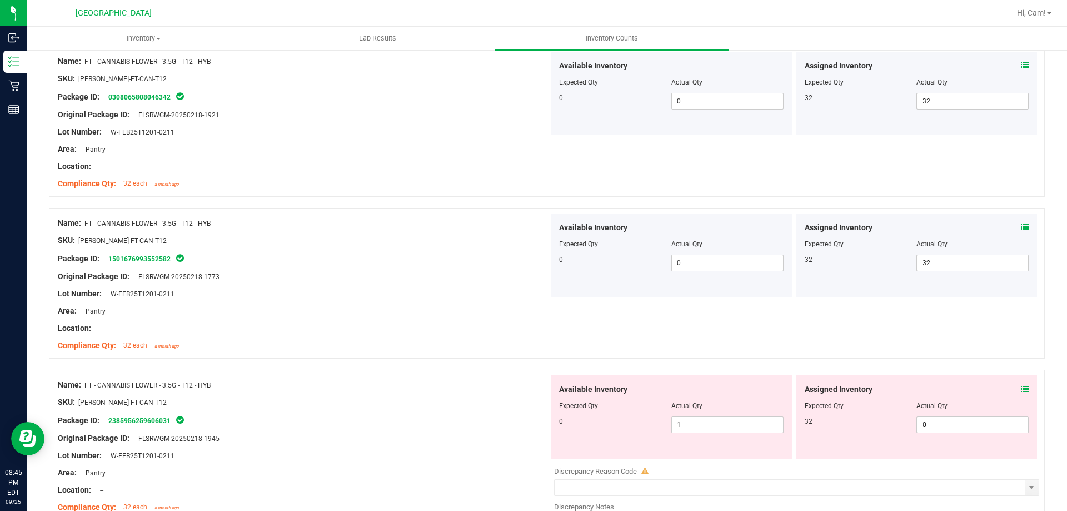
scroll to position [2501, 0]
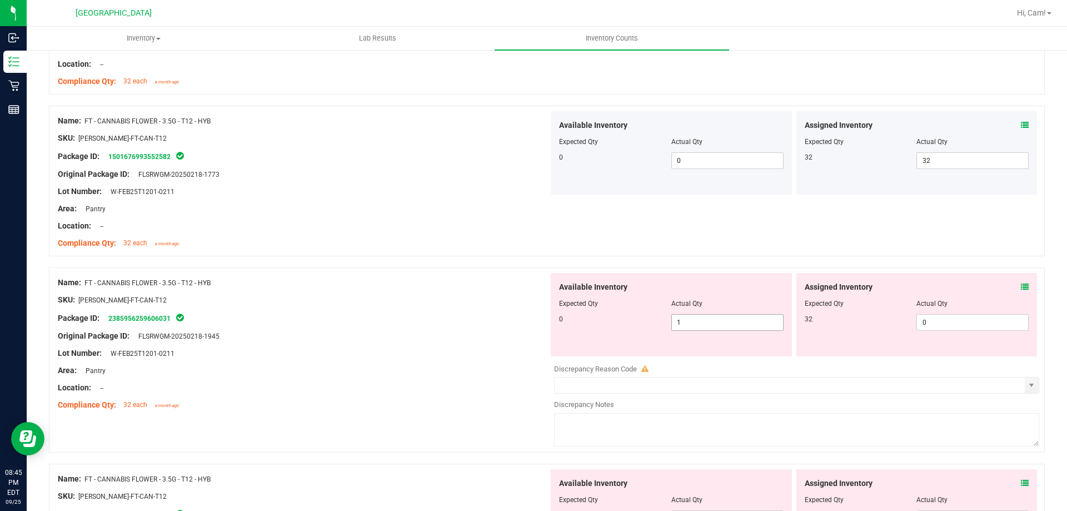
click at [740, 330] on span "1 1" at bounding box center [727, 322] width 112 height 17
click at [735, 321] on span "1 1" at bounding box center [727, 322] width 112 height 17
drag, startPoint x: 735, startPoint y: 321, endPoint x: 812, endPoint y: 329, distance: 77.6
click at [735, 320] on input "0" at bounding box center [727, 323] width 111 height 16
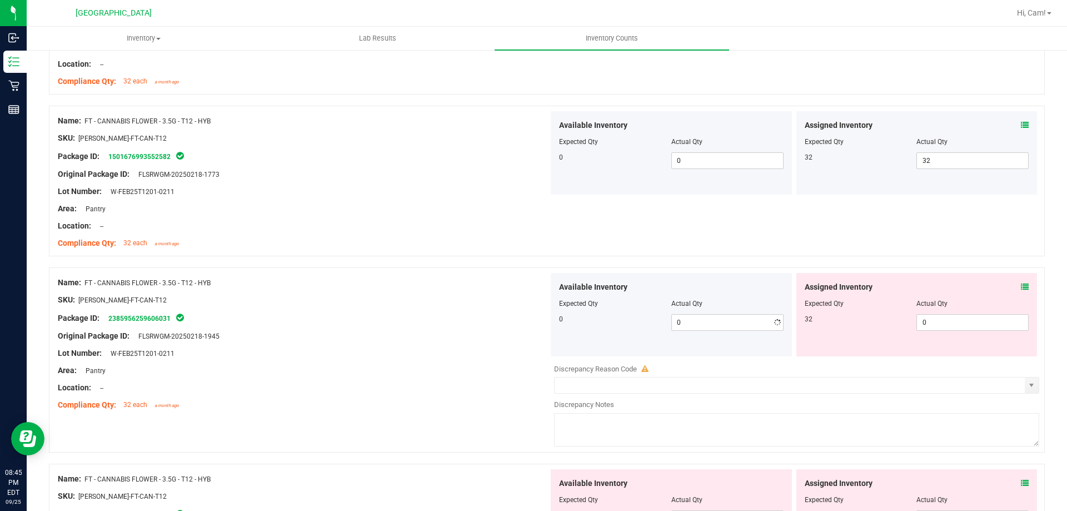
click at [937, 331] on div "Assigned Inventory Expected Qty Actual Qty 32 0 0" at bounding box center [916, 314] width 241 height 83
click at [942, 323] on span "0 0" at bounding box center [972, 322] width 112 height 17
click at [879, 270] on div "Name: FT - CANNABIS FLOWER - 3.5G - T12 - HYB SKU: FLO-BUD-FT-CAN-T12 Package I…" at bounding box center [547, 359] width 996 height 185
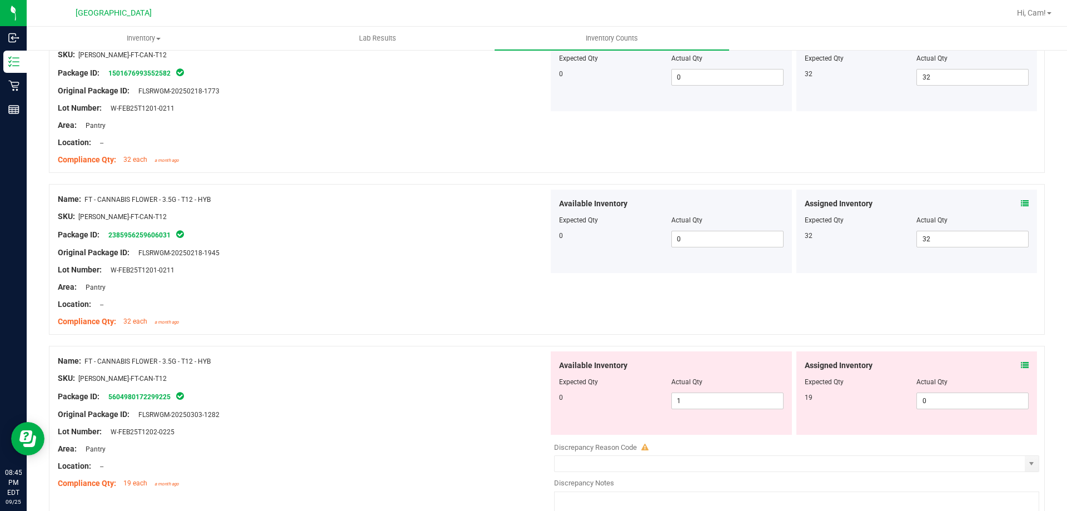
scroll to position [2667, 0]
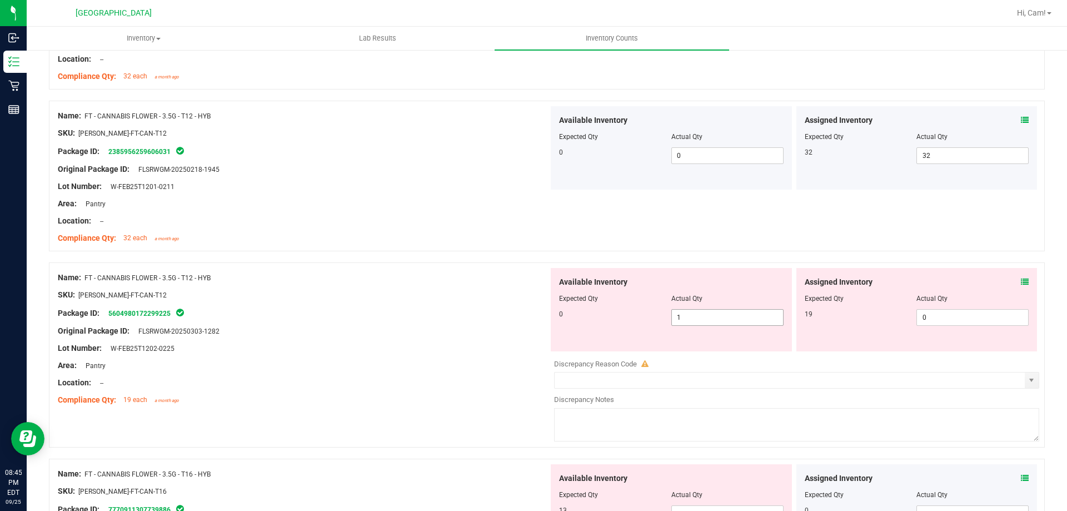
click at [722, 318] on span "1 1" at bounding box center [727, 317] width 112 height 17
click at [722, 318] on input "1" at bounding box center [727, 318] width 111 height 16
click at [942, 316] on span "0 0" at bounding box center [972, 317] width 112 height 17
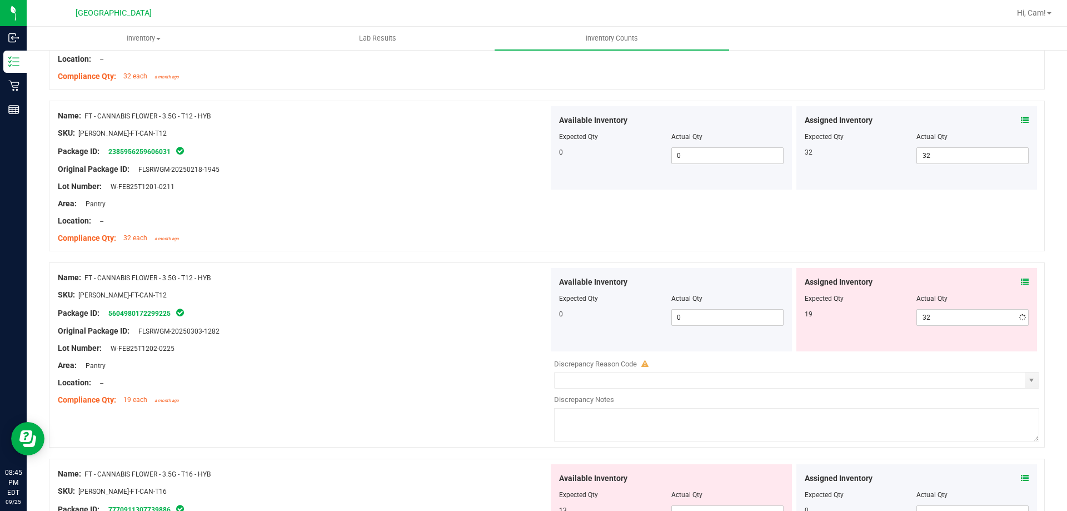
click at [826, 221] on div "Name: FT - CANNABIS FLOWER - 3.5G - T12 - HYB SKU: FLO-BUD-FT-CAN-T12 Package I…" at bounding box center [547, 176] width 996 height 151
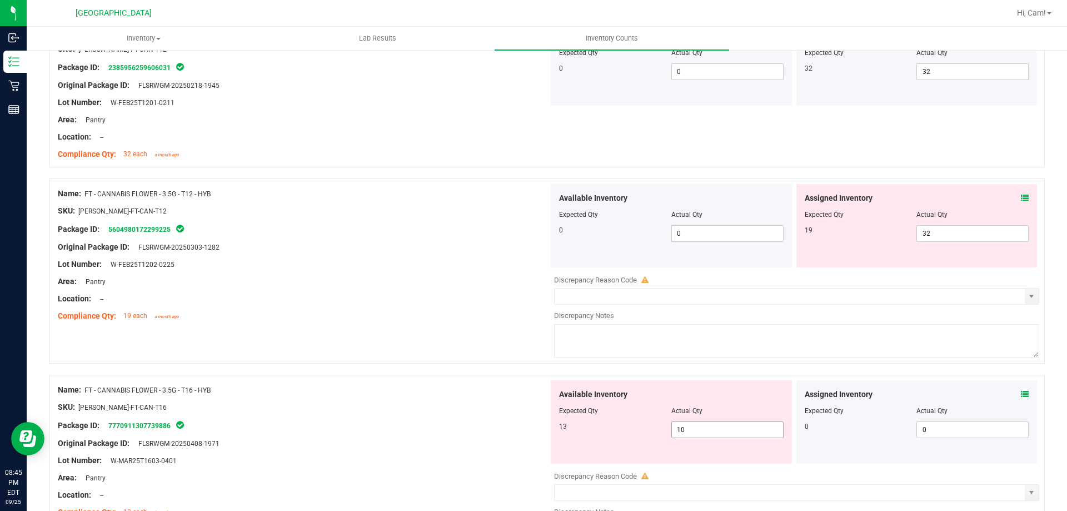
scroll to position [2890, 0]
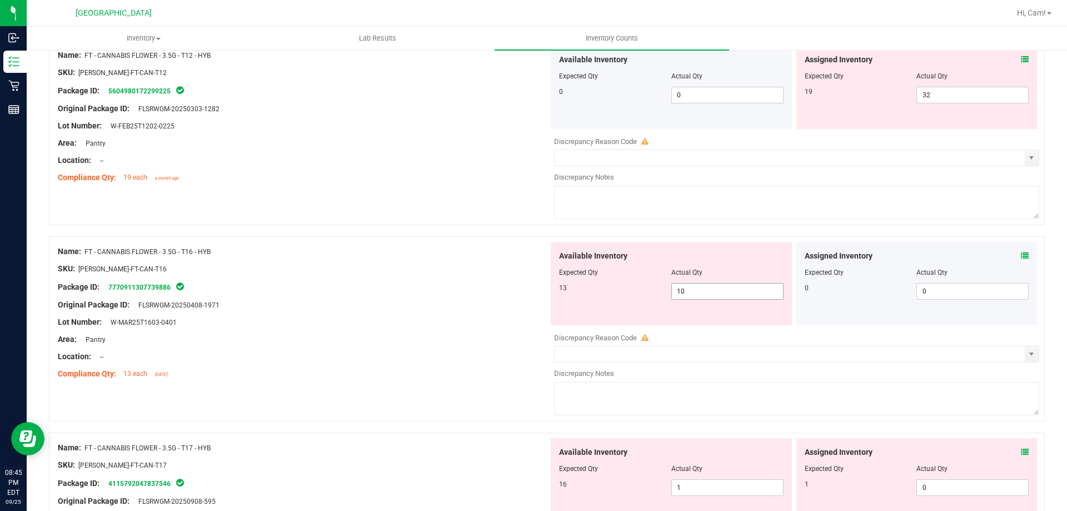
click at [747, 299] on span "10 10" at bounding box center [727, 291] width 112 height 17
click at [1021, 253] on icon at bounding box center [1025, 256] width 8 height 8
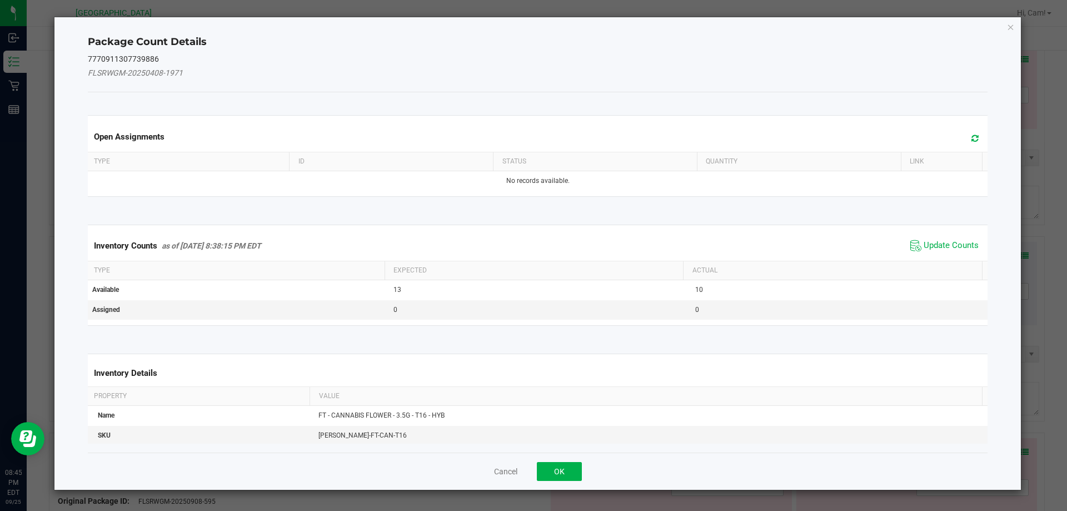
click at [963, 136] on span at bounding box center [972, 139] width 18 height 16
click at [957, 241] on span "Update Counts" at bounding box center [951, 245] width 55 height 11
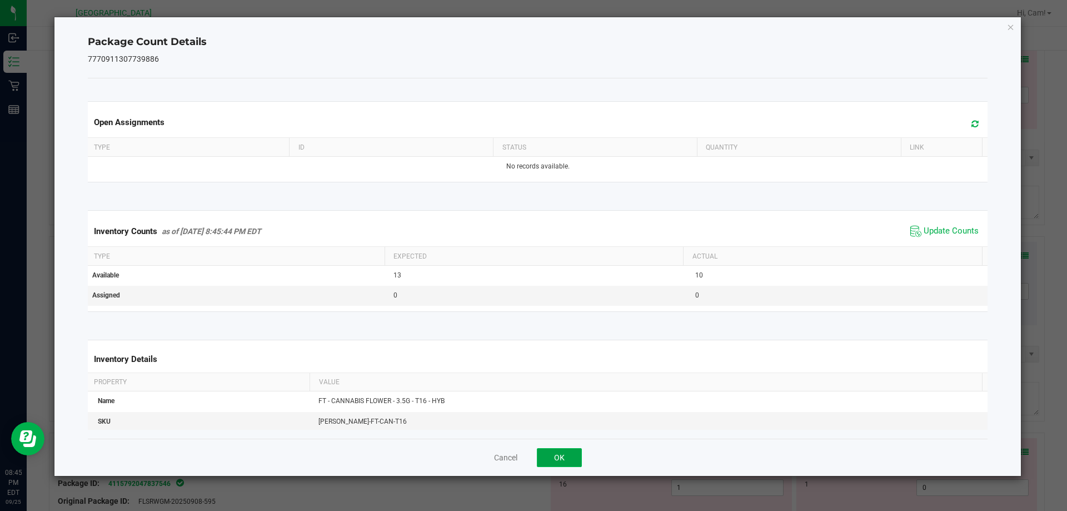
drag, startPoint x: 563, startPoint y: 460, endPoint x: 709, endPoint y: 335, distance: 192.7
click at [563, 460] on button "OK" at bounding box center [559, 457] width 45 height 19
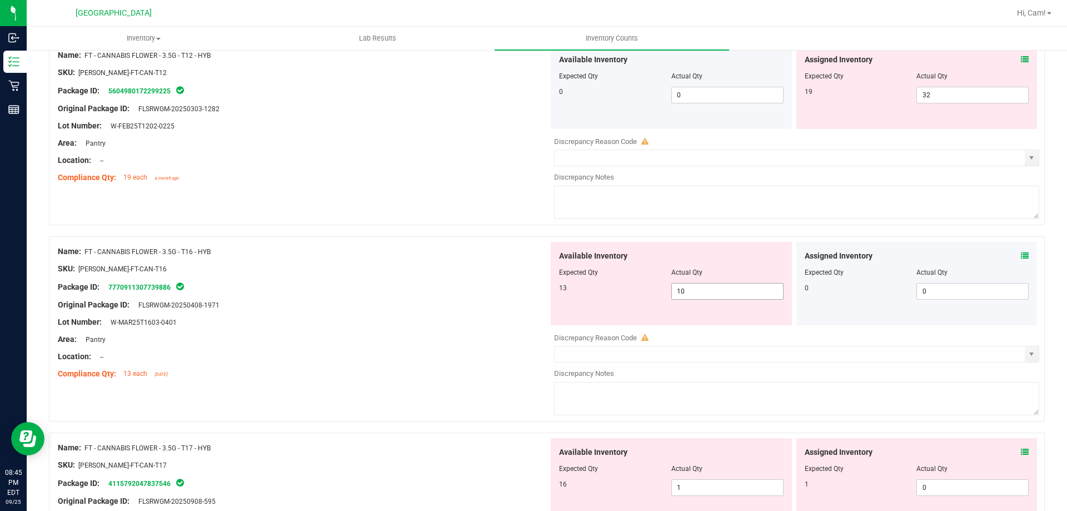
click at [730, 290] on span "10 10" at bounding box center [727, 291] width 112 height 17
click at [952, 91] on span "32 32" at bounding box center [972, 95] width 112 height 17
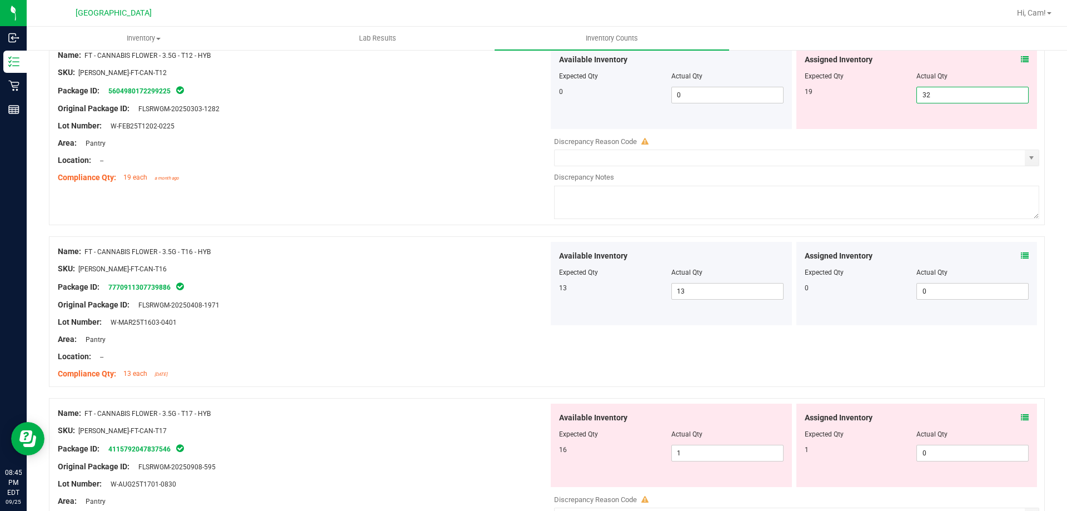
click at [952, 91] on input "32" at bounding box center [972, 95] width 111 height 16
click at [453, 168] on div at bounding box center [303, 169] width 491 height 6
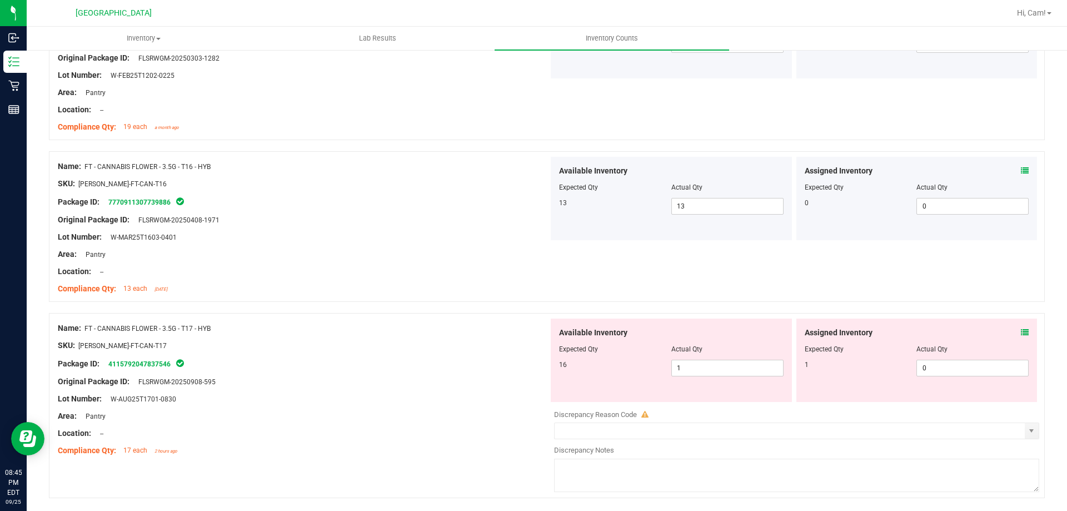
scroll to position [2976, 0]
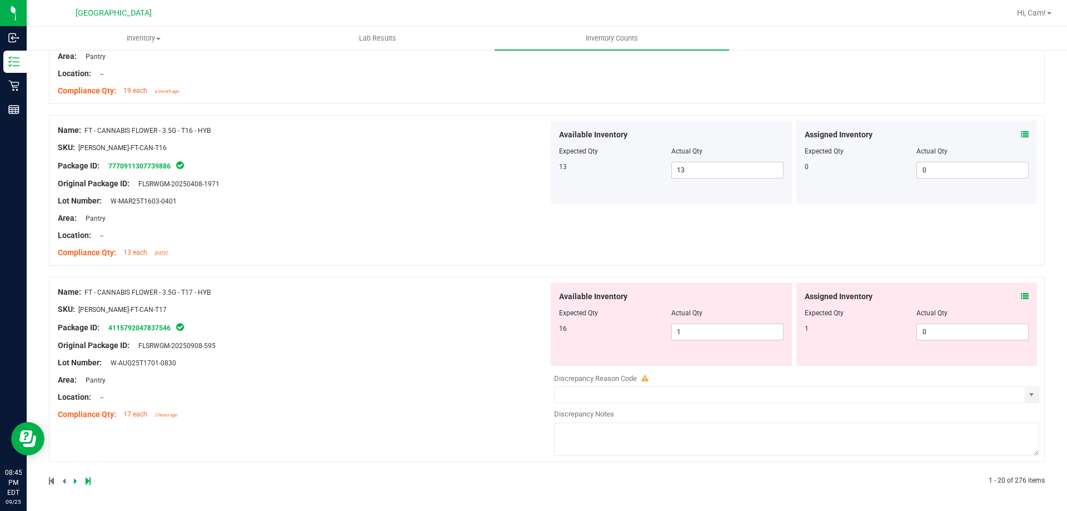
click at [1006, 297] on div "Assigned Inventory" at bounding box center [917, 297] width 225 height 12
click at [1010, 295] on div "Assigned Inventory" at bounding box center [917, 297] width 225 height 12
click at [1021, 295] on icon at bounding box center [1025, 296] width 8 height 8
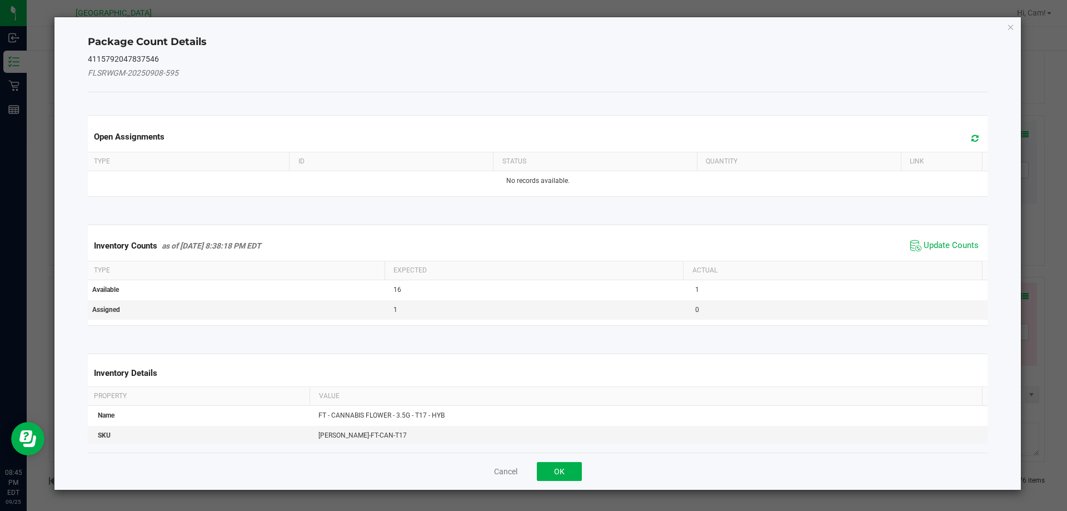
click at [971, 139] on icon at bounding box center [974, 138] width 7 height 8
click at [946, 252] on span "Update Counts" at bounding box center [944, 245] width 74 height 17
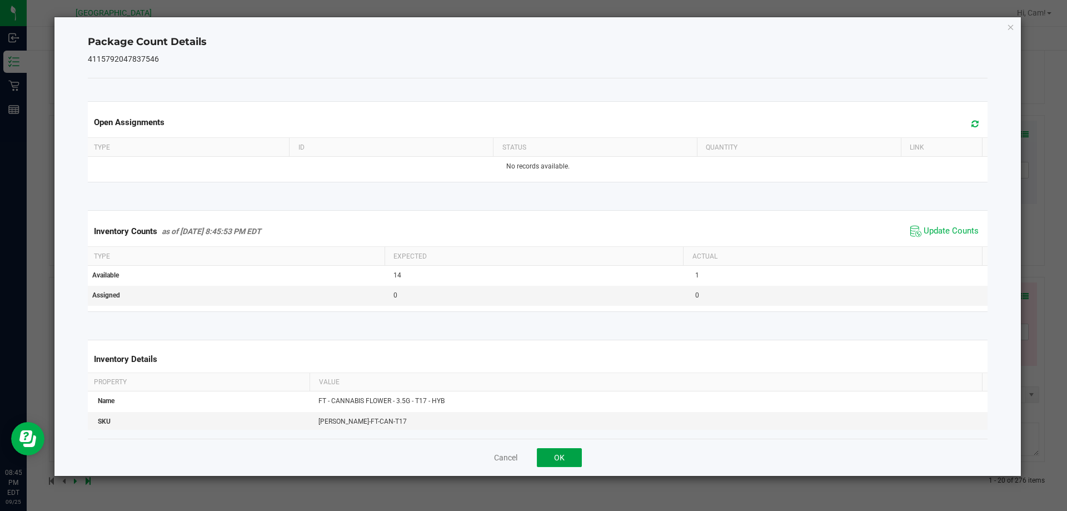
click at [568, 456] on button "OK" at bounding box center [559, 457] width 45 height 19
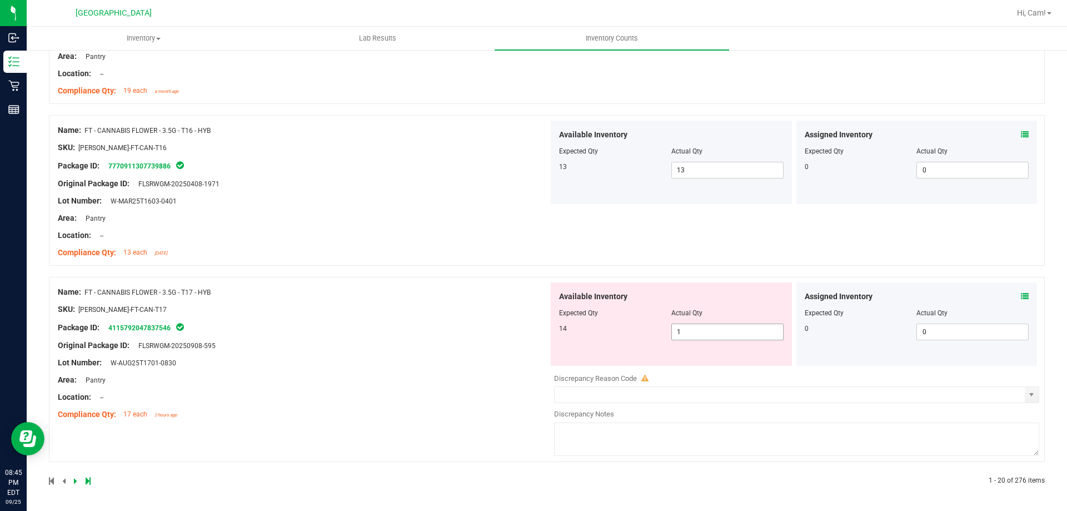
click at [740, 327] on span "1 1" at bounding box center [727, 331] width 112 height 17
click at [442, 343] on div "Name: FT - CANNABIS FLOWER - 3.5G - T17 - HYB SKU: FLO-BUD-FT-CAN-T17 Package I…" at bounding box center [303, 353] width 491 height 142
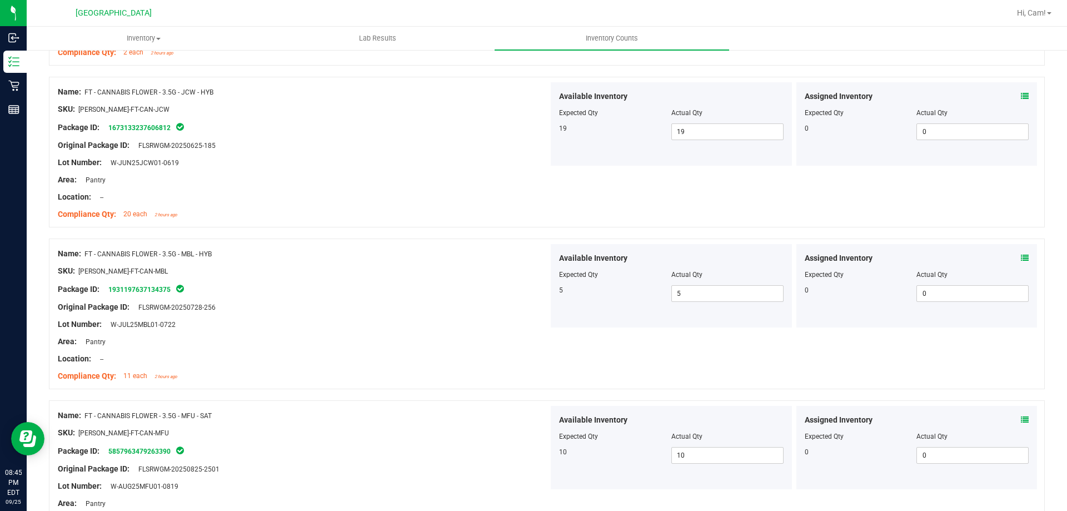
scroll to position [0, 0]
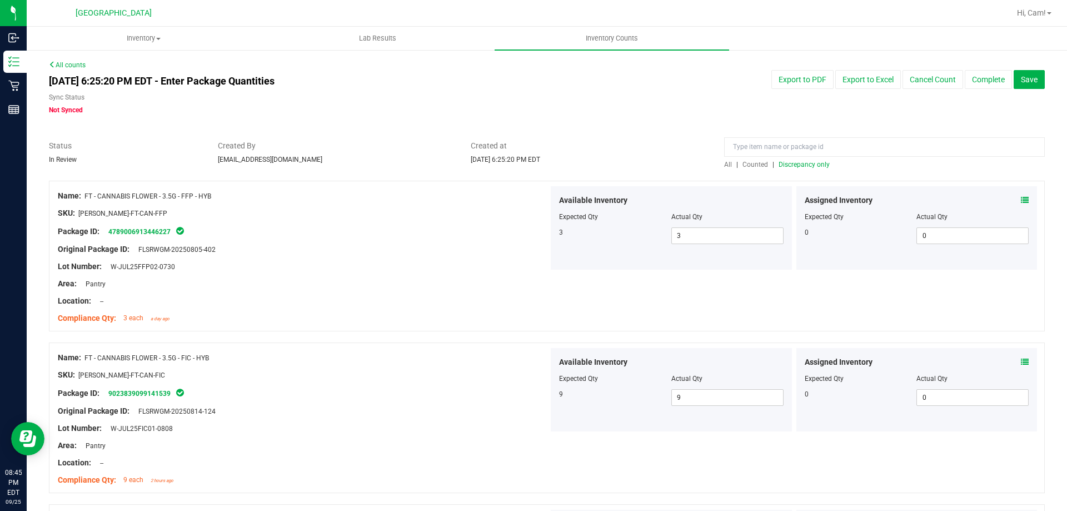
click at [806, 172] on div at bounding box center [547, 174] width 996 height 11
click at [807, 168] on span "Discrepancy only" at bounding box center [804, 165] width 51 height 8
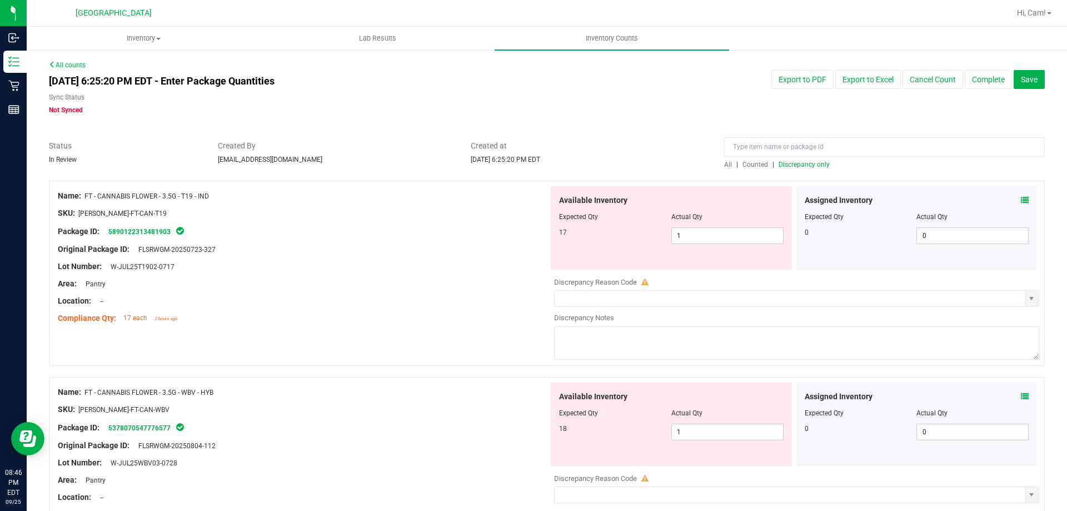
click at [1021, 200] on icon at bounding box center [1025, 200] width 8 height 8
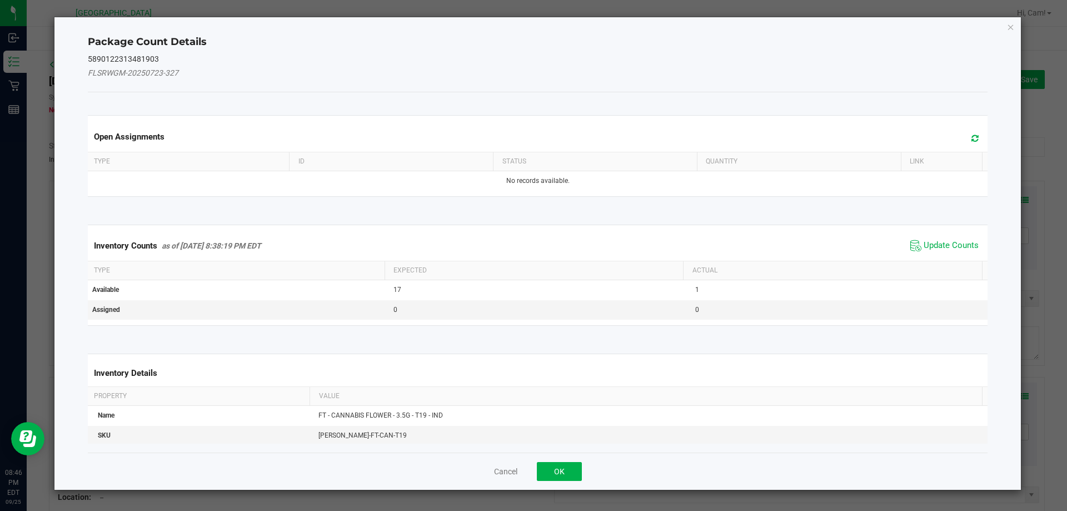
click at [972, 141] on span at bounding box center [972, 139] width 18 height 16
click at [961, 243] on span "Update Counts" at bounding box center [951, 245] width 55 height 11
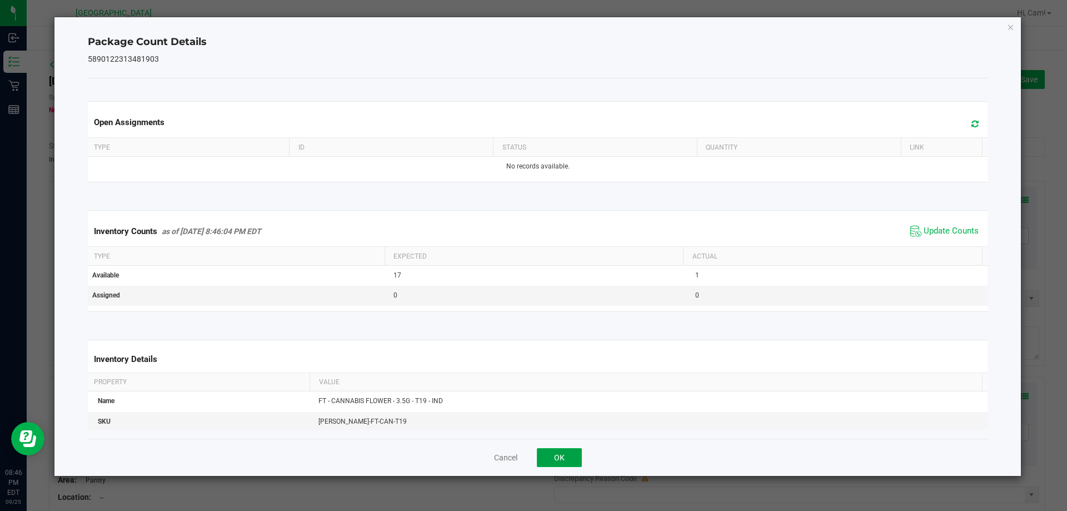
click at [570, 457] on button "OK" at bounding box center [559, 457] width 45 height 19
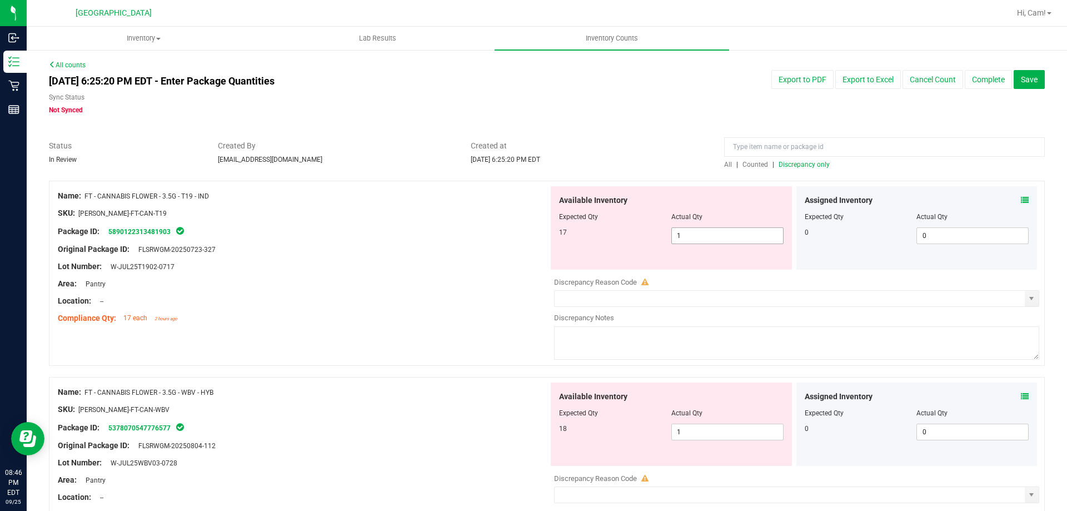
click at [753, 242] on span "1 1" at bounding box center [727, 235] width 112 height 17
click at [394, 279] on div "Area: Pantry" at bounding box center [303, 284] width 491 height 12
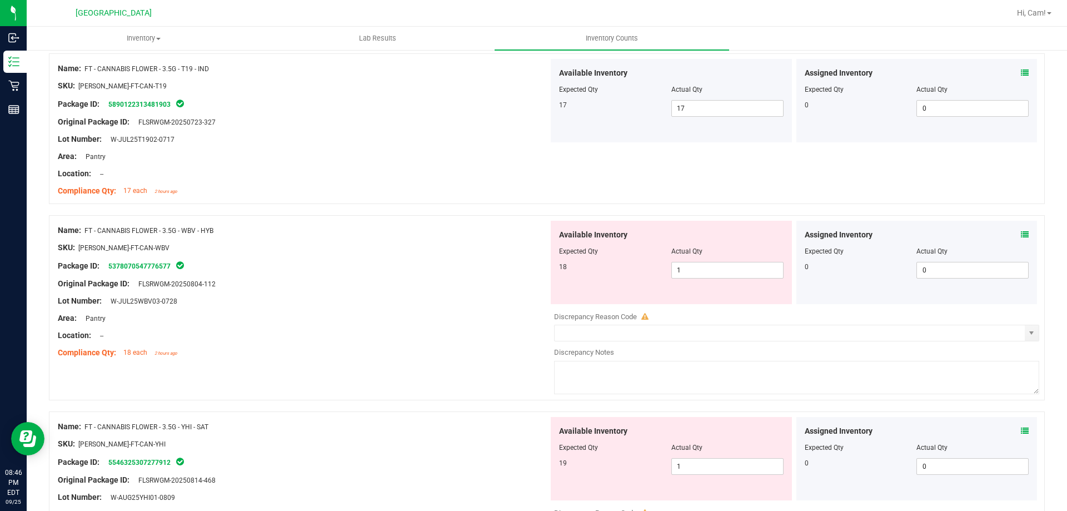
scroll to position [167, 0]
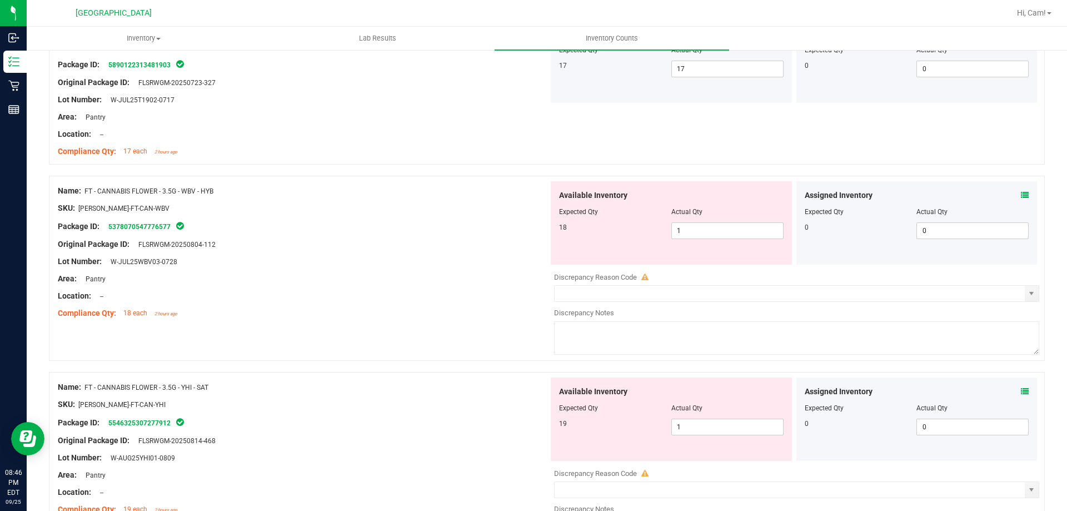
click at [1021, 196] on icon at bounding box center [1025, 195] width 8 height 8
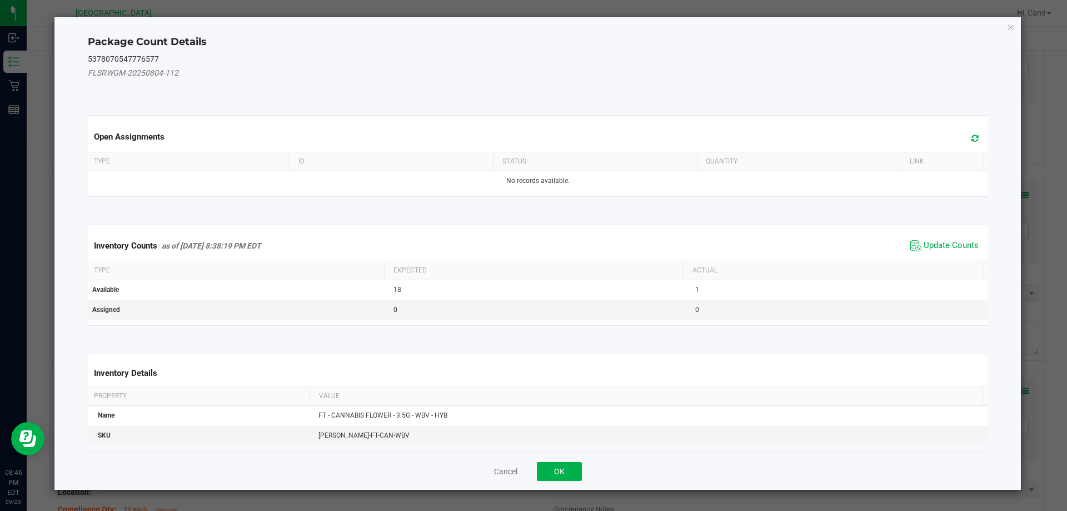
click at [963, 141] on span at bounding box center [972, 139] width 18 height 16
click at [949, 240] on span "Update Counts" at bounding box center [951, 245] width 55 height 11
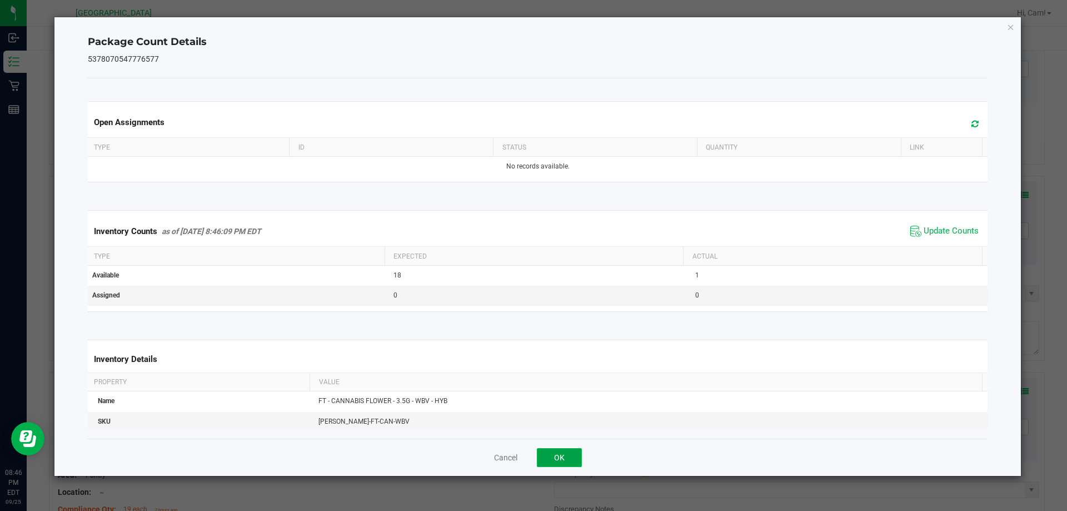
click at [566, 466] on button "OK" at bounding box center [559, 457] width 45 height 19
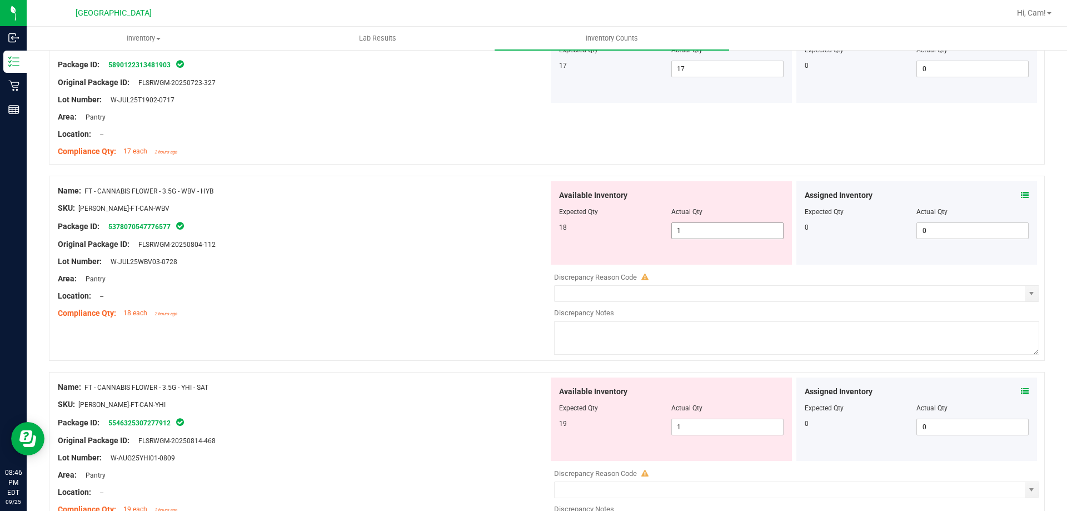
drag, startPoint x: 717, startPoint y: 240, endPoint x: 715, endPoint y: 232, distance: 8.0
click at [716, 236] on div "Available Inventory Expected Qty Actual Qty 18 1 1" at bounding box center [671, 222] width 241 height 83
click at [715, 229] on span "18 1" at bounding box center [727, 230] width 112 height 17
click at [715, 229] on input "1" at bounding box center [727, 231] width 111 height 16
click at [698, 429] on div "Available Inventory Expected Qty Actual Qty 19 1 1" at bounding box center [793, 465] width 491 height 176
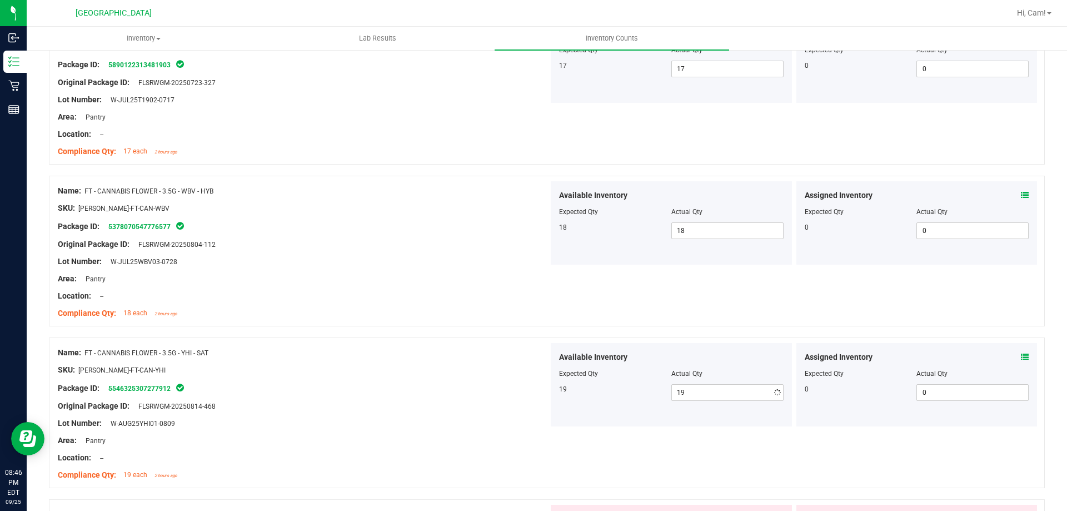
drag, startPoint x: 701, startPoint y: 305, endPoint x: 710, endPoint y: 301, distance: 9.2
click at [702, 304] on div "Name: FT - CANNABIS FLOWER - 3.5G - WBV - HYB SKU: FLO-BUD-FT-CAN-WBV Package I…" at bounding box center [547, 251] width 996 height 151
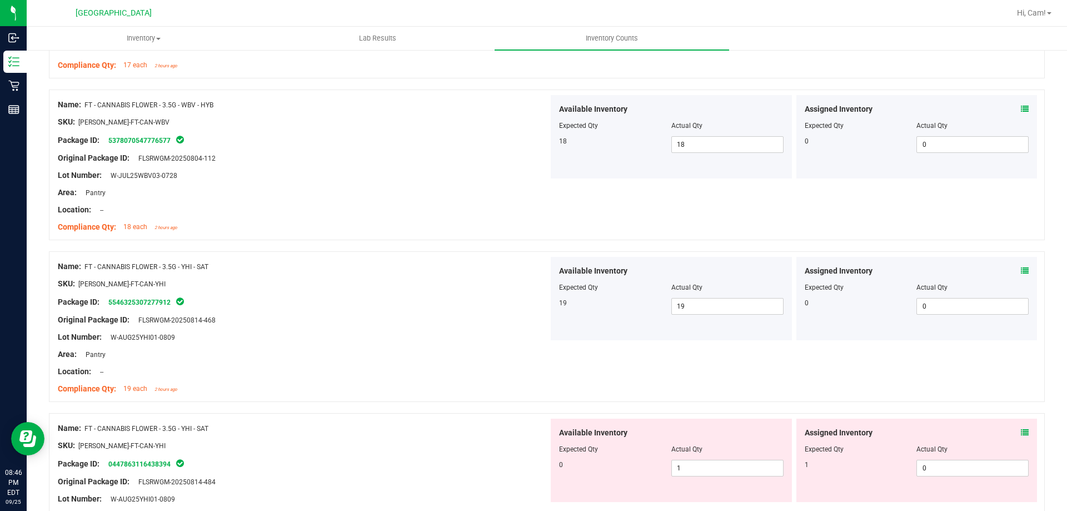
scroll to position [333, 0]
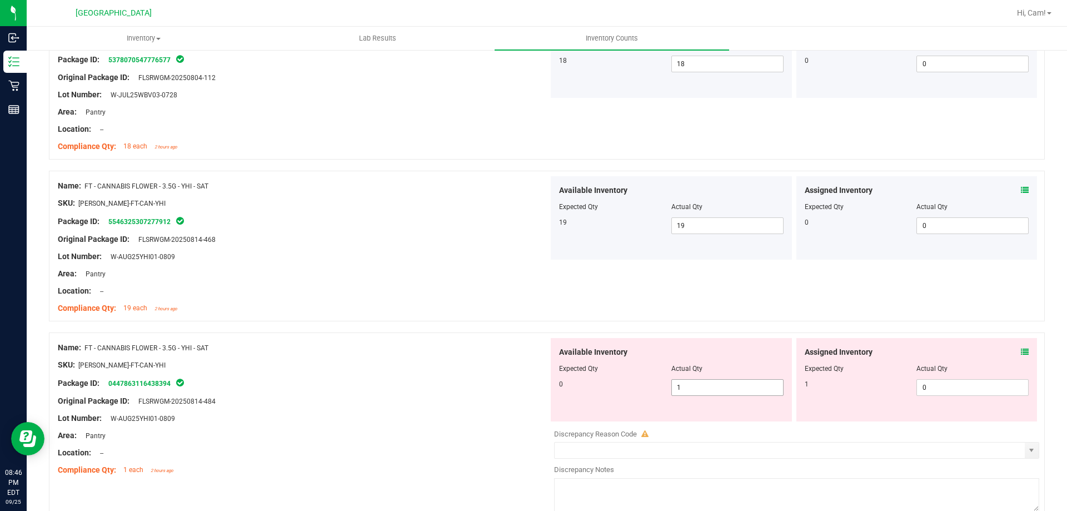
click at [692, 386] on span "1 1" at bounding box center [727, 387] width 112 height 17
click at [1022, 351] on div "Assigned Inventory Expected Qty Actual Qty 1 0 0" at bounding box center [916, 379] width 241 height 83
click at [1021, 351] on icon at bounding box center [1025, 352] width 8 height 8
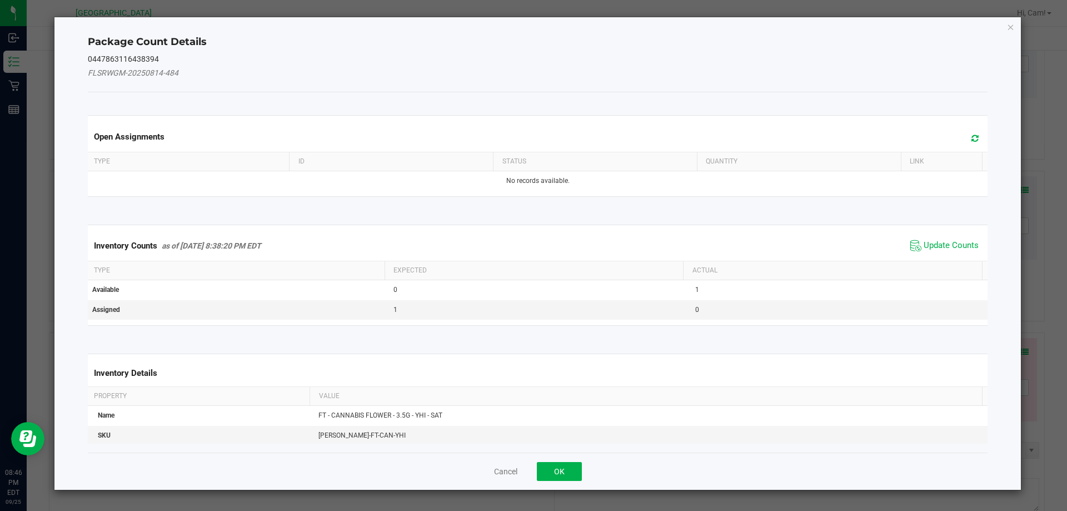
click at [973, 131] on span at bounding box center [972, 139] width 18 height 16
click at [953, 246] on span "Update Counts" at bounding box center [951, 245] width 55 height 11
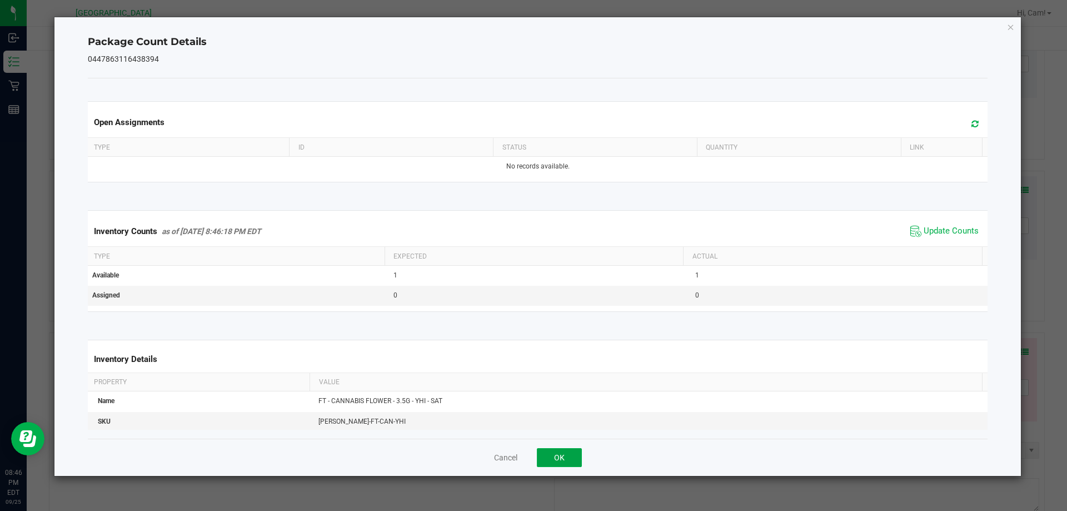
click at [576, 461] on button "OK" at bounding box center [559, 457] width 45 height 19
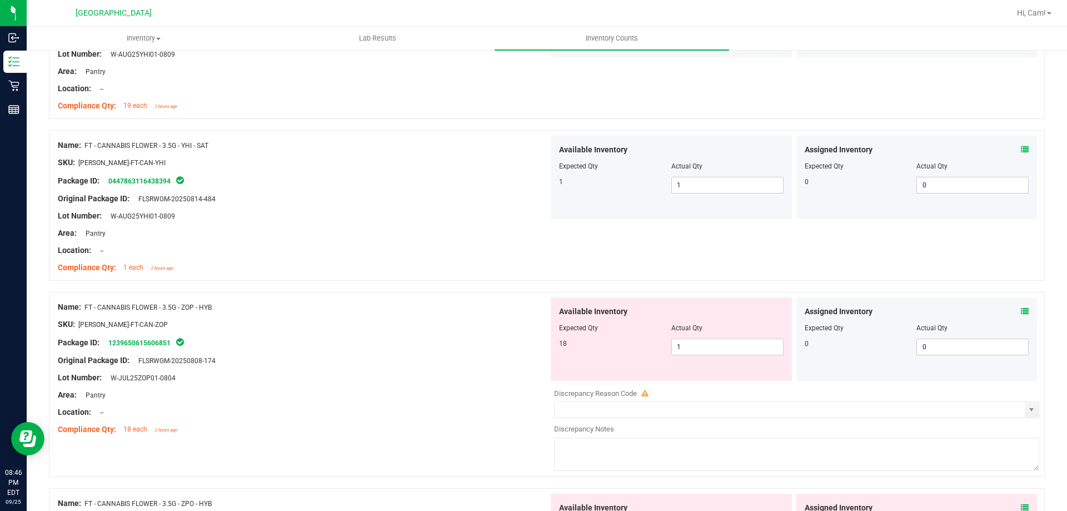
scroll to position [556, 0]
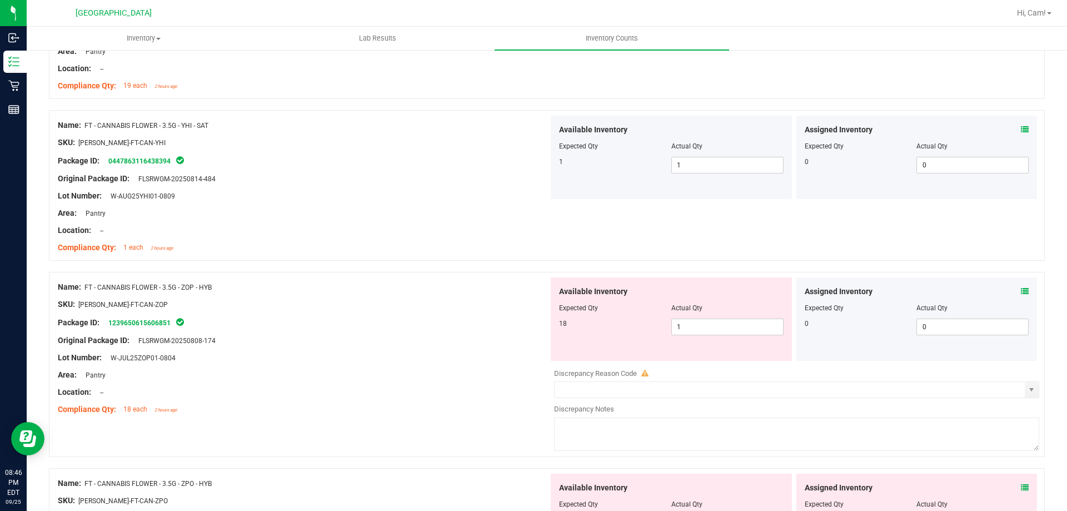
click at [1021, 292] on icon at bounding box center [1025, 291] width 8 height 8
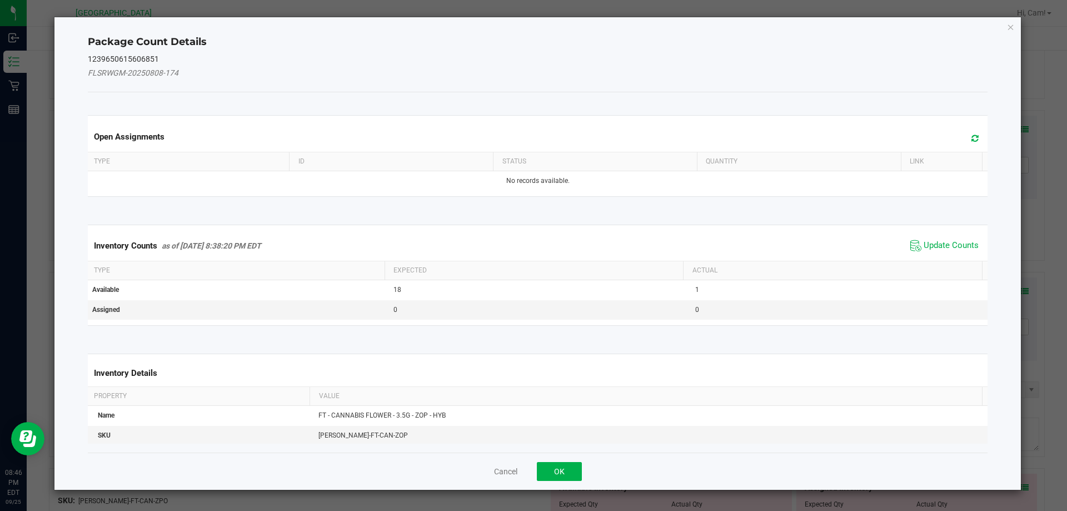
click at [971, 132] on span at bounding box center [972, 139] width 18 height 16
drag, startPoint x: 953, startPoint y: 246, endPoint x: 925, endPoint y: 247, distance: 27.8
click at [950, 245] on span "Update Counts" at bounding box center [951, 245] width 55 height 11
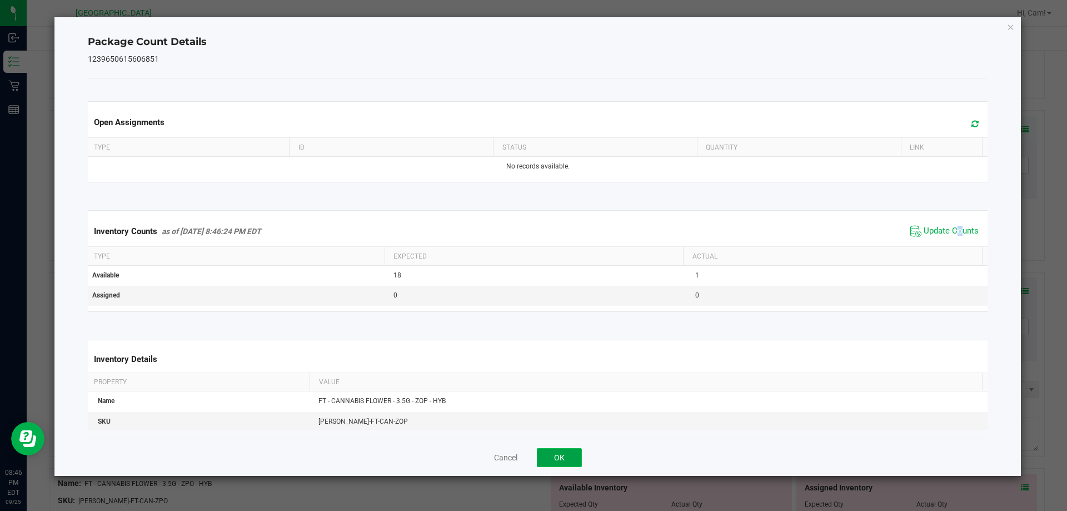
click at [556, 456] on button "OK" at bounding box center [559, 457] width 45 height 19
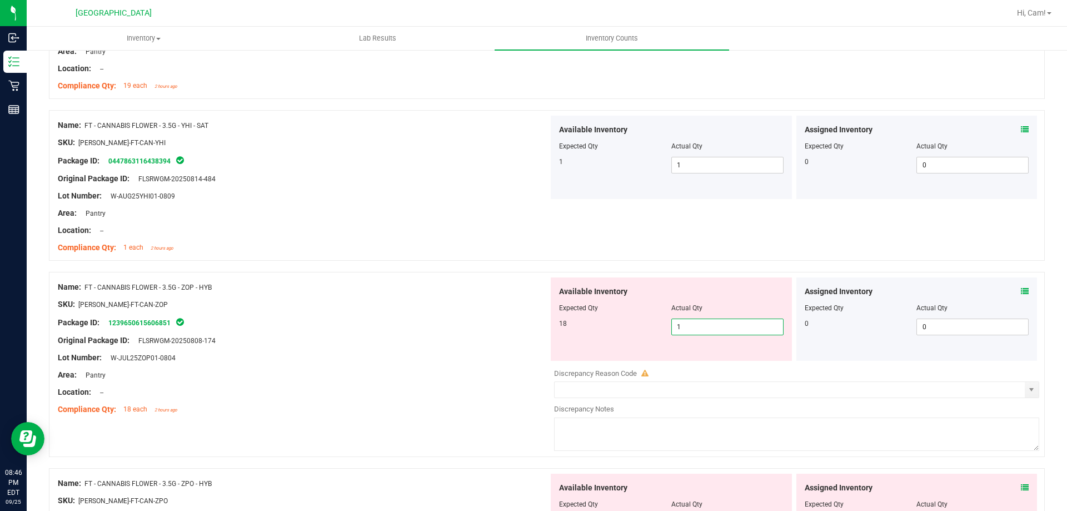
click at [704, 324] on span "1 1" at bounding box center [727, 326] width 112 height 17
click at [676, 256] on div "Name: FT - CANNABIS FLOWER - 3.5G - YHI - SAT SKU: FLO-BUD-FT-CAN-YHI Package I…" at bounding box center [547, 185] width 996 height 151
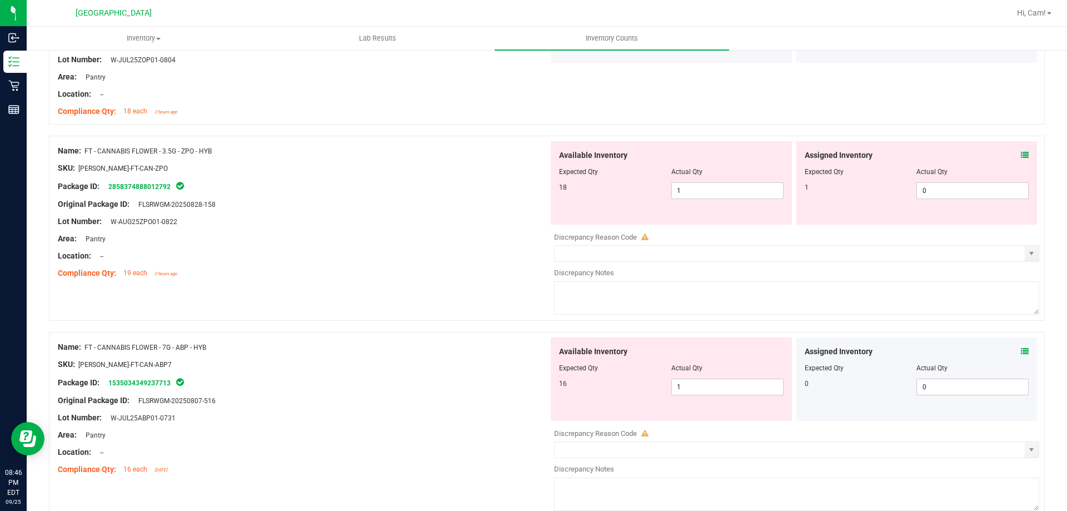
scroll to position [834, 0]
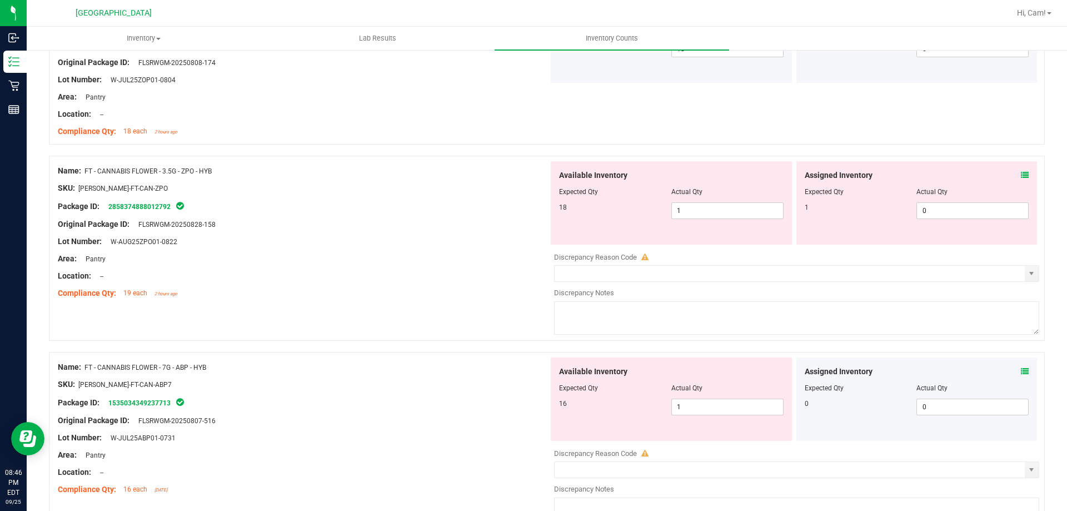
click at [701, 207] on span "1 1" at bounding box center [727, 210] width 112 height 17
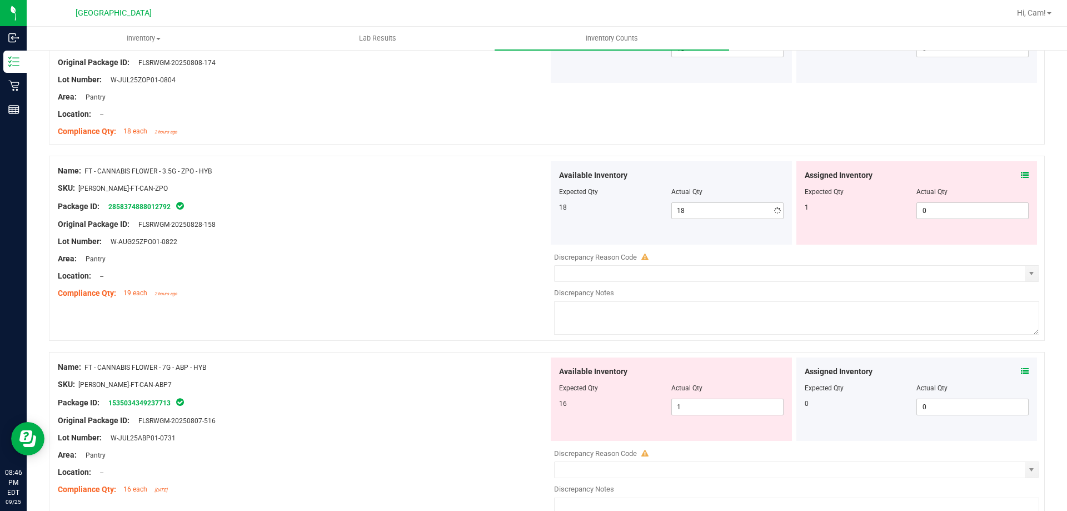
click at [1021, 171] on div "Assigned Inventory Expected Qty Actual Qty 1 0 0" at bounding box center [916, 202] width 241 height 83
click at [1021, 171] on icon at bounding box center [1025, 175] width 8 height 8
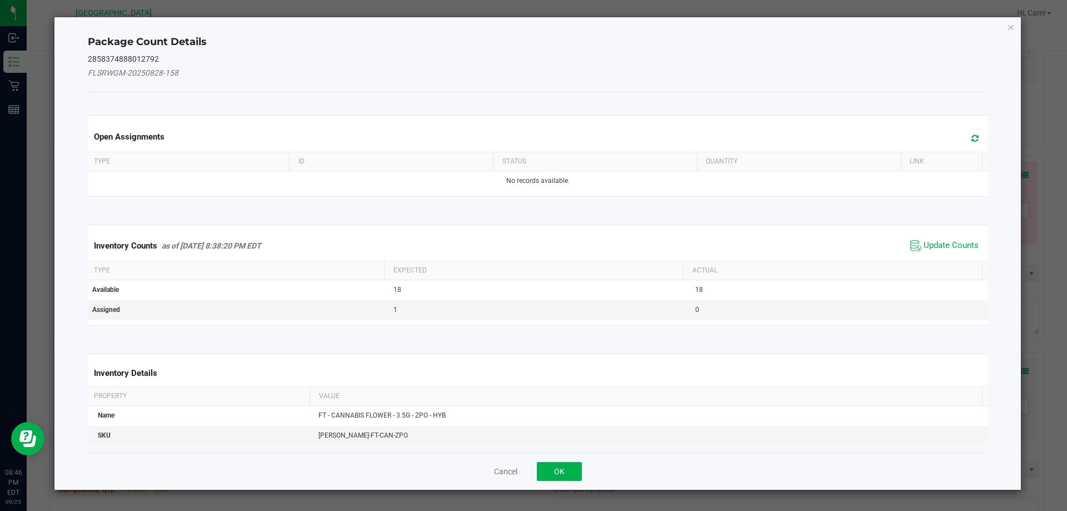
click at [971, 139] on span at bounding box center [972, 139] width 18 height 16
click at [954, 240] on span "Update Counts" at bounding box center [951, 245] width 55 height 11
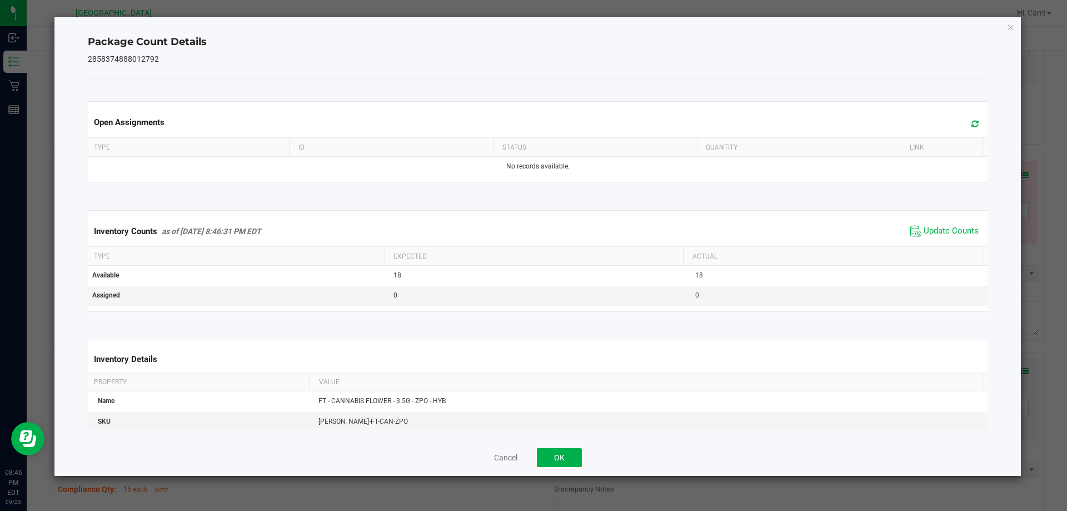
click at [545, 468] on div "Cancel OK" at bounding box center [538, 456] width 900 height 37
click at [552, 456] on button "OK" at bounding box center [559, 457] width 45 height 19
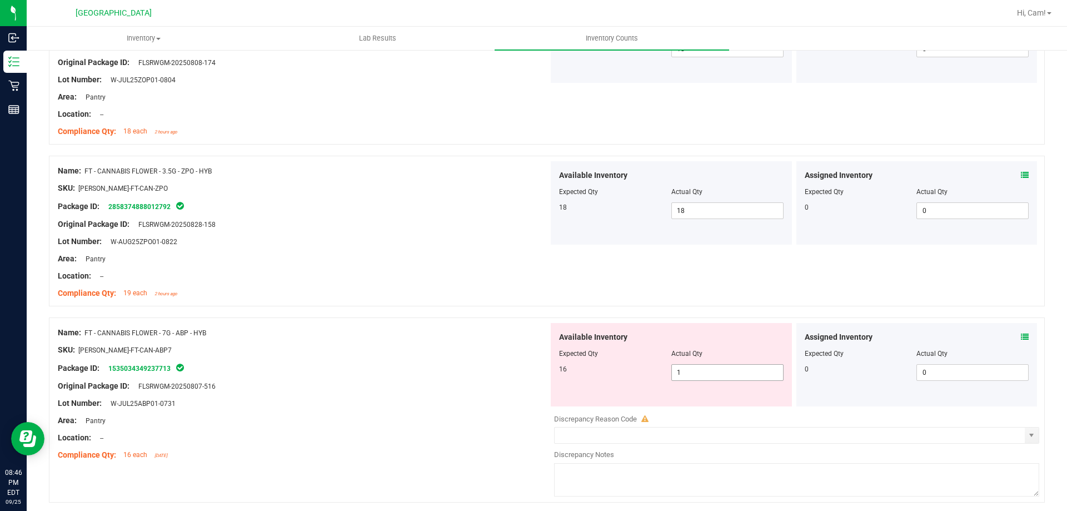
click at [714, 371] on span "1 1" at bounding box center [727, 372] width 112 height 17
drag, startPoint x: 620, startPoint y: 325, endPoint x: 645, endPoint y: 266, distance: 64.3
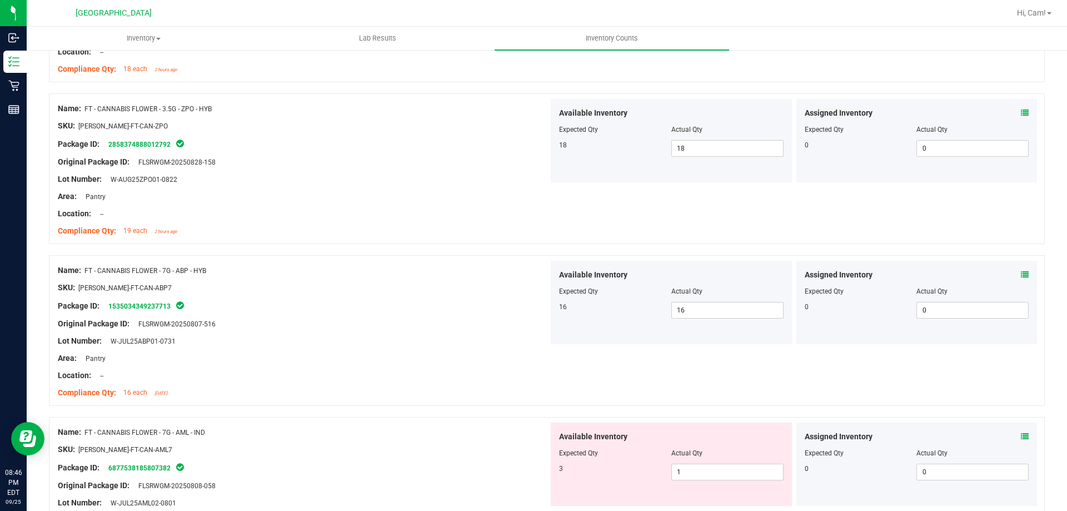
scroll to position [1000, 0]
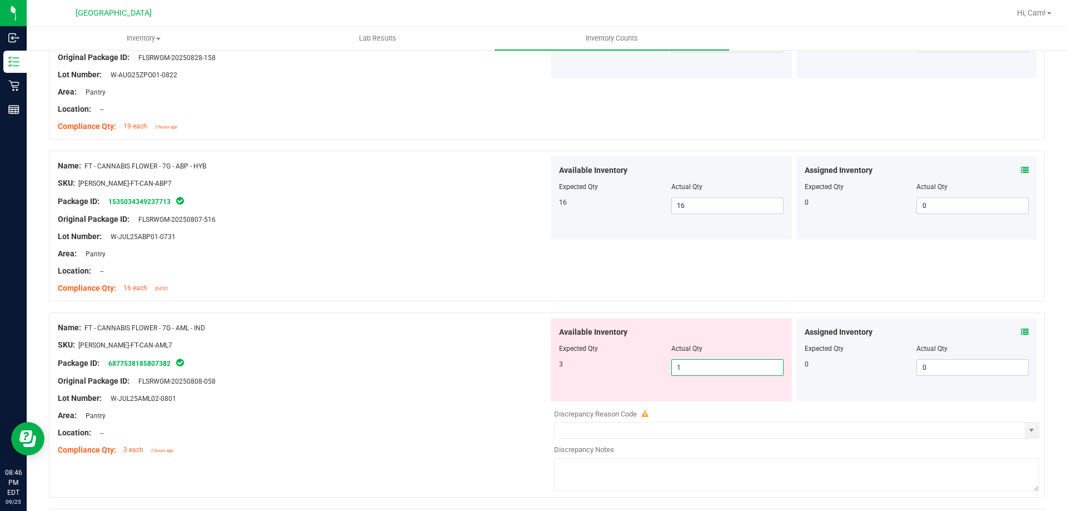
click at [710, 369] on span "1 1" at bounding box center [727, 367] width 112 height 17
click at [712, 368] on input "1" at bounding box center [727, 368] width 111 height 16
click at [685, 280] on div "Name: FT - CANNABIS FLOWER - 7G - ABP - HYB SKU: FLO-BUD-FT-CAN-ABP7 Package ID…" at bounding box center [547, 226] width 996 height 151
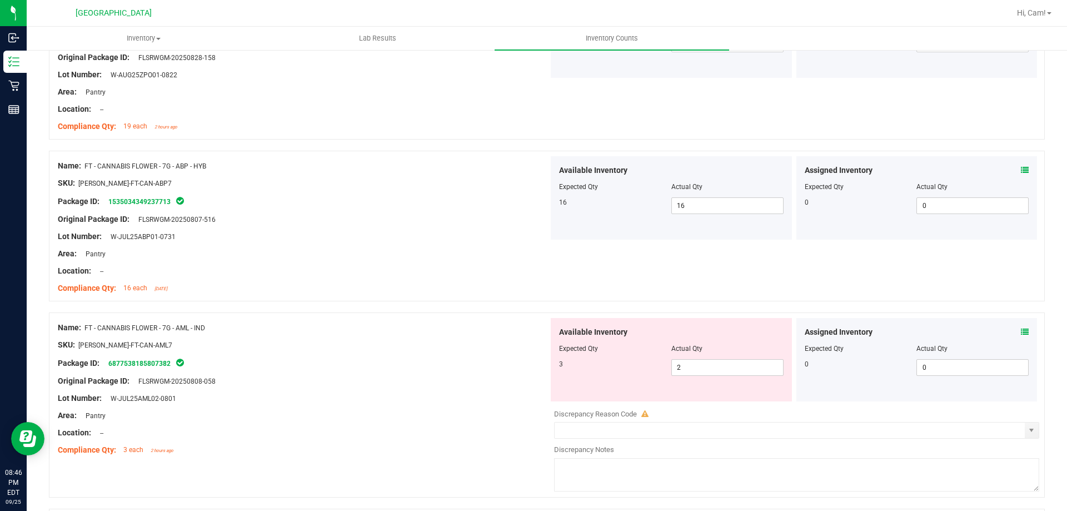
scroll to position [1167, 0]
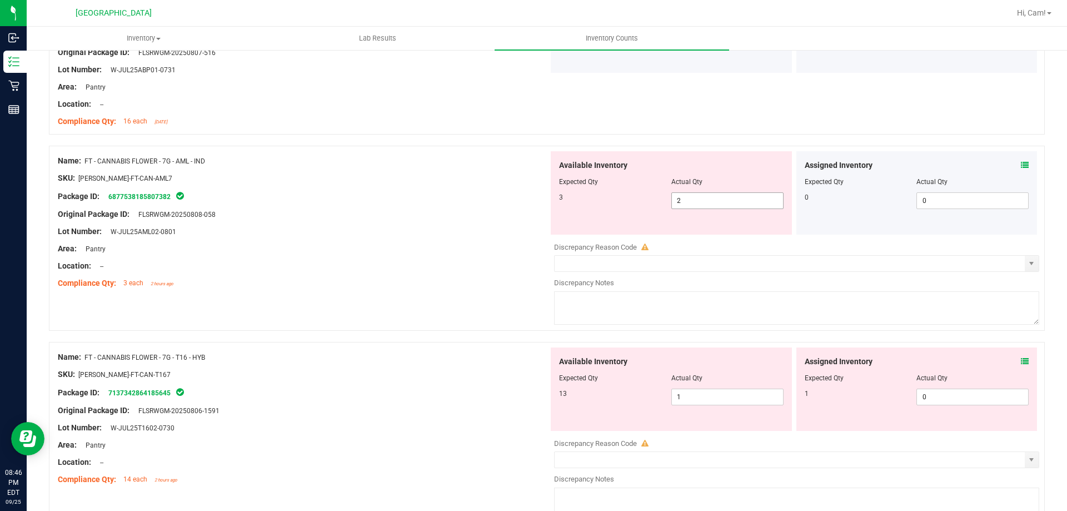
click at [734, 198] on span "2 2" at bounding box center [727, 200] width 112 height 17
click at [734, 198] on input "2" at bounding box center [727, 201] width 111 height 16
click at [1015, 360] on div "Assigned Inventory Expected Qty Actual Qty 1 0 0" at bounding box center [916, 388] width 241 height 83
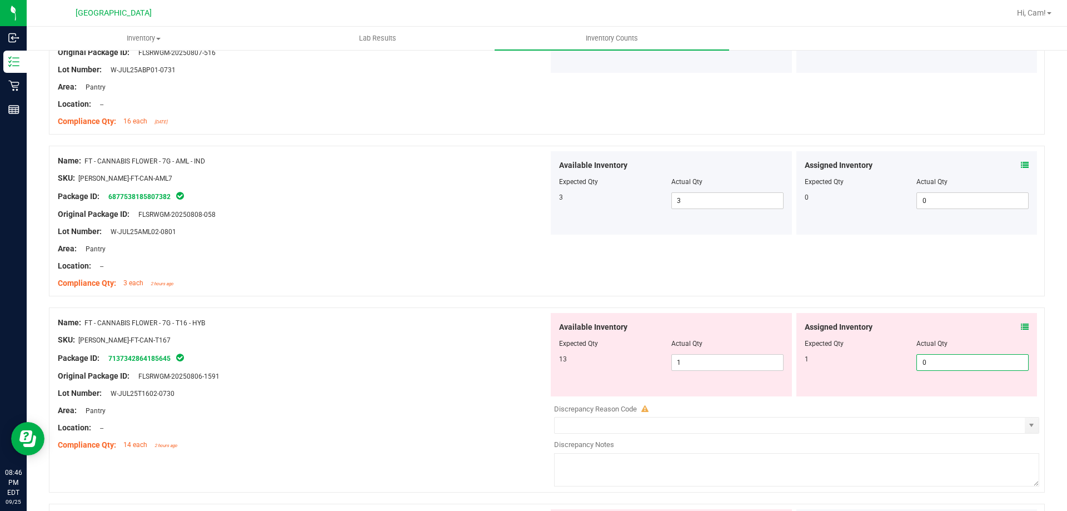
click at [1010, 328] on div "Assigned Inventory" at bounding box center [917, 327] width 225 height 12
click at [1021, 323] on icon at bounding box center [1025, 327] width 8 height 8
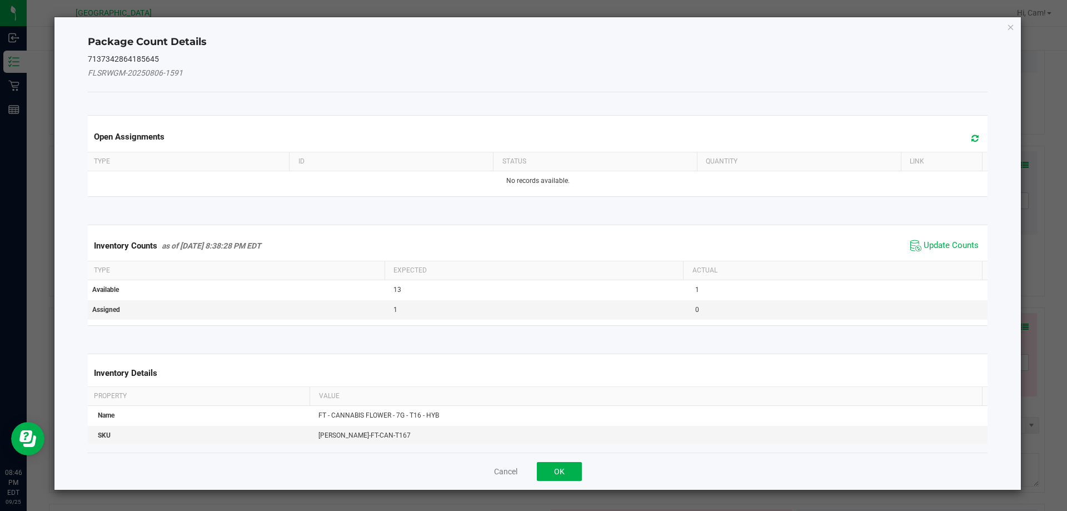
click at [970, 129] on span at bounding box center [972, 135] width 18 height 13
click at [971, 140] on icon at bounding box center [974, 138] width 7 height 8
click at [970, 248] on span "Update Counts" at bounding box center [951, 245] width 55 height 11
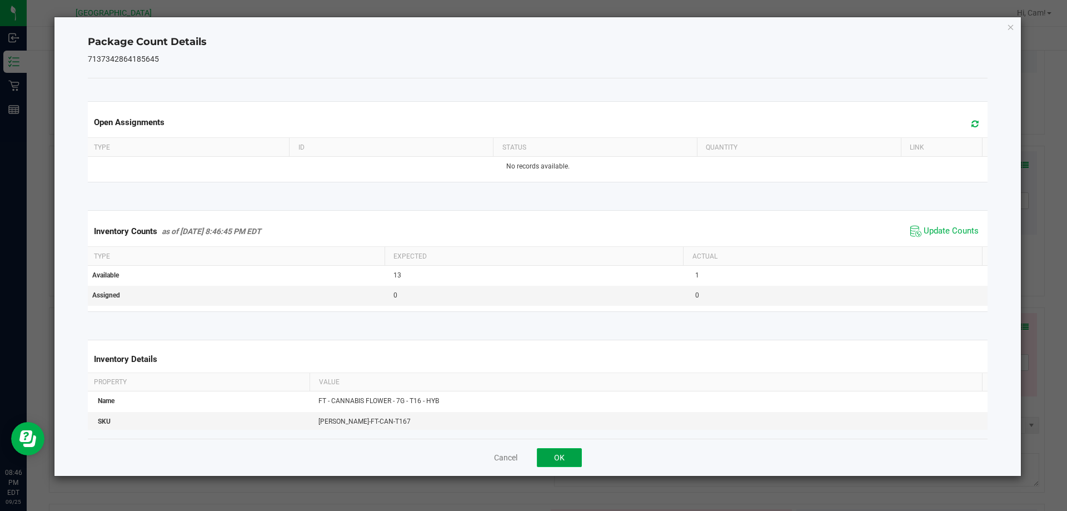
click at [550, 463] on button "OK" at bounding box center [559, 457] width 45 height 19
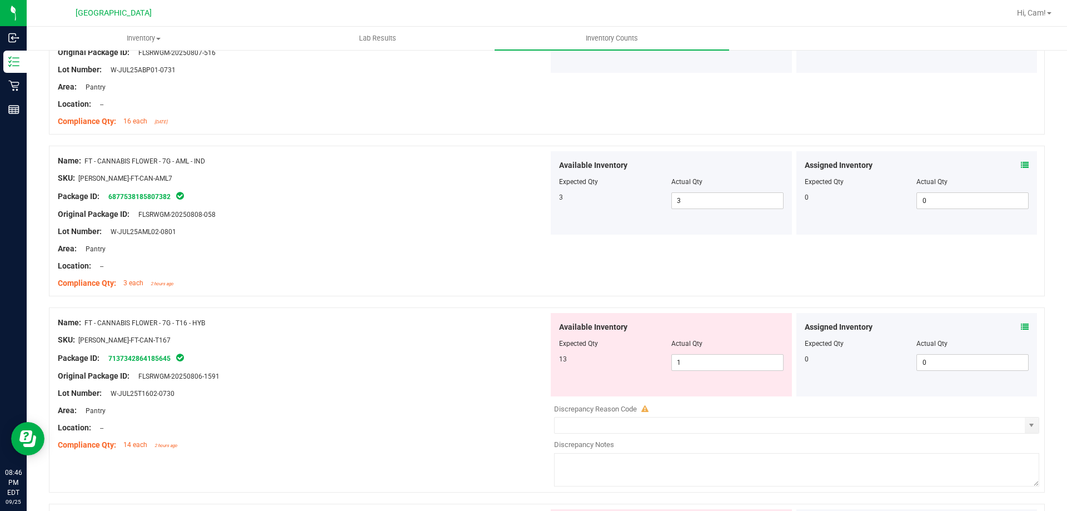
drag, startPoint x: 677, startPoint y: 373, endPoint x: 704, endPoint y: 362, distance: 28.9
click at [679, 373] on div "Available Inventory Expected Qty Actual Qty 13 1 1" at bounding box center [671, 354] width 241 height 83
click at [704, 362] on span "1 1" at bounding box center [727, 362] width 112 height 17
drag, startPoint x: 552, startPoint y: 265, endPoint x: 552, endPoint y: 256, distance: 8.9
click at [552, 264] on div "Name: FT - CANNABIS FLOWER - 7G - AML - IND SKU: FLO-BUD-FT-CAN-AML7 Package ID…" at bounding box center [547, 221] width 996 height 151
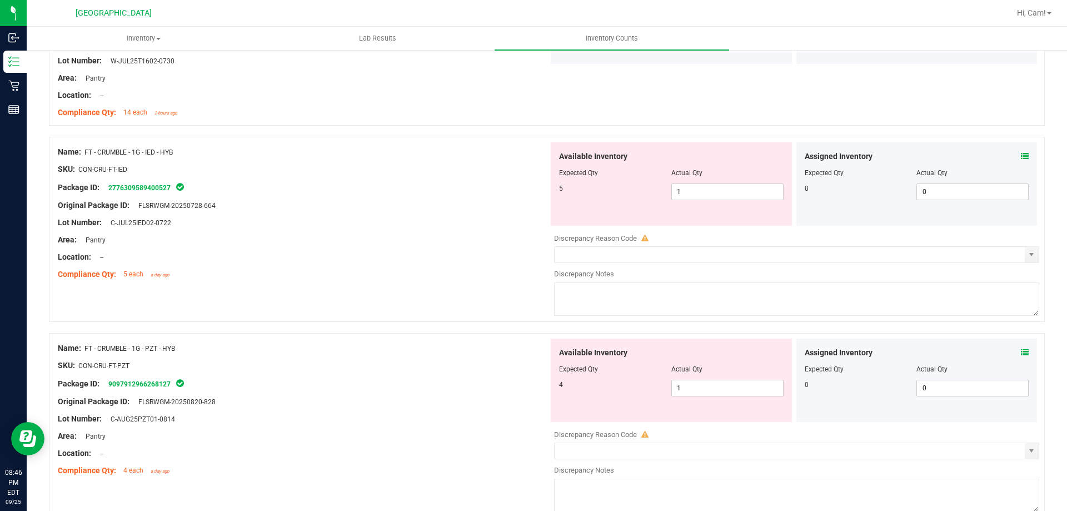
scroll to position [1500, 0]
click at [1021, 156] on icon at bounding box center [1025, 155] width 8 height 8
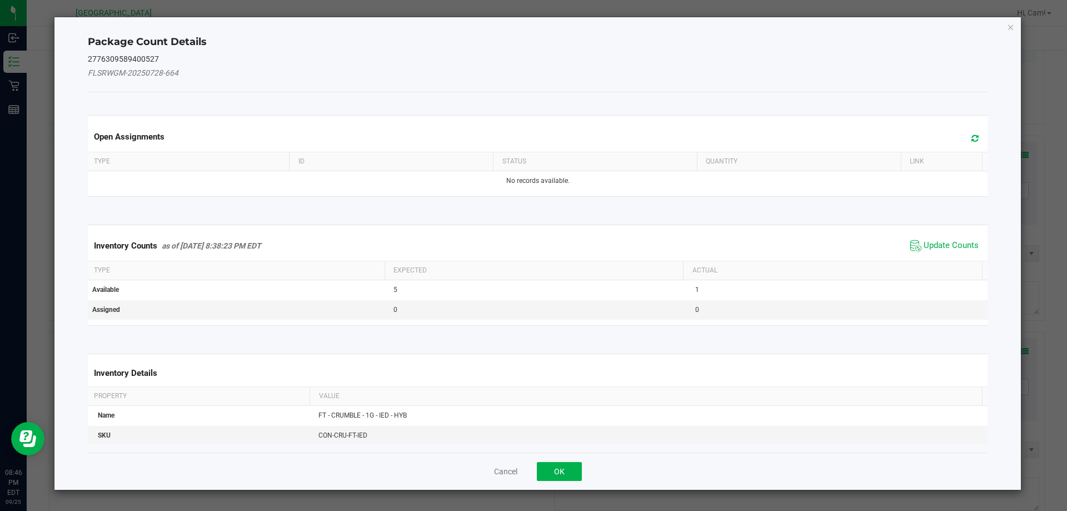
click at [963, 136] on span at bounding box center [972, 139] width 18 height 16
click at [932, 247] on span "Update Counts" at bounding box center [951, 245] width 55 height 11
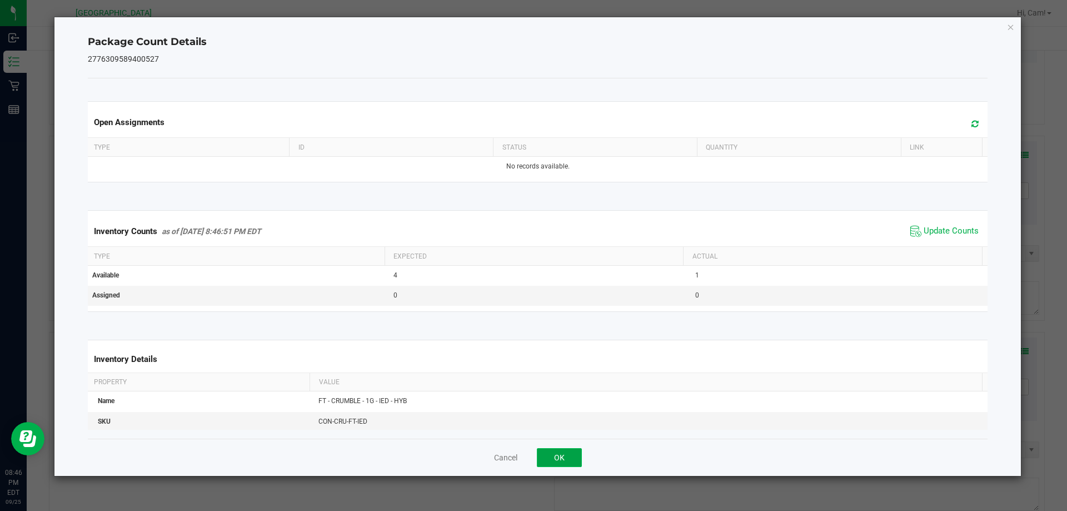
click at [571, 452] on button "OK" at bounding box center [559, 457] width 45 height 19
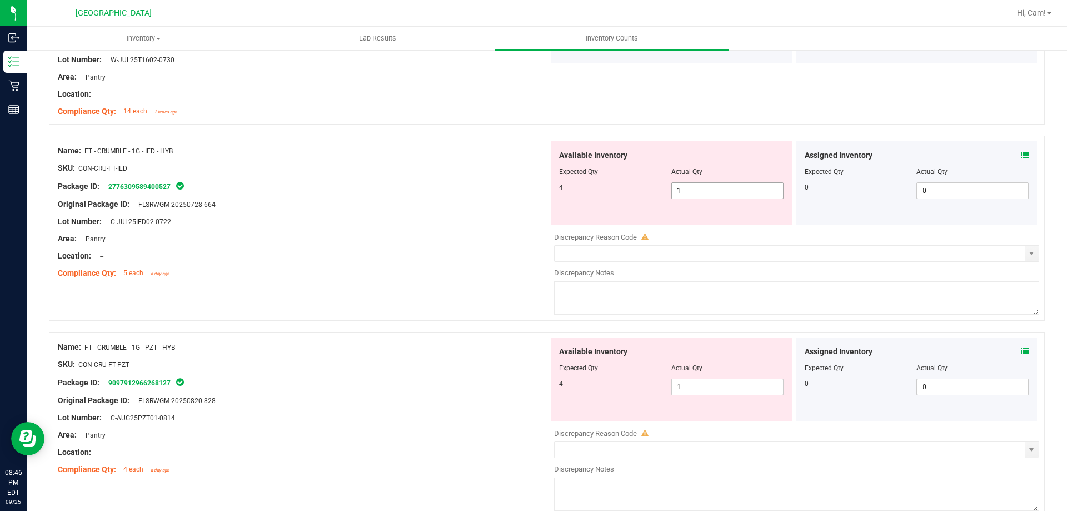
click at [731, 189] on span "1 1" at bounding box center [727, 190] width 112 height 17
click at [731, 189] on input "1" at bounding box center [727, 191] width 111 height 16
click at [568, 188] on div "4" at bounding box center [615, 187] width 112 height 10
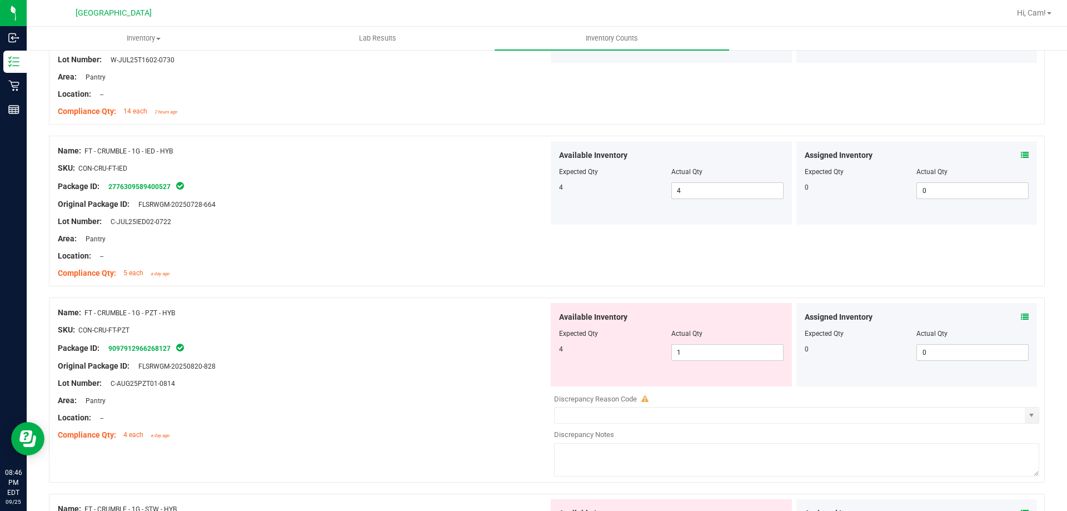
scroll to position [1667, 0]
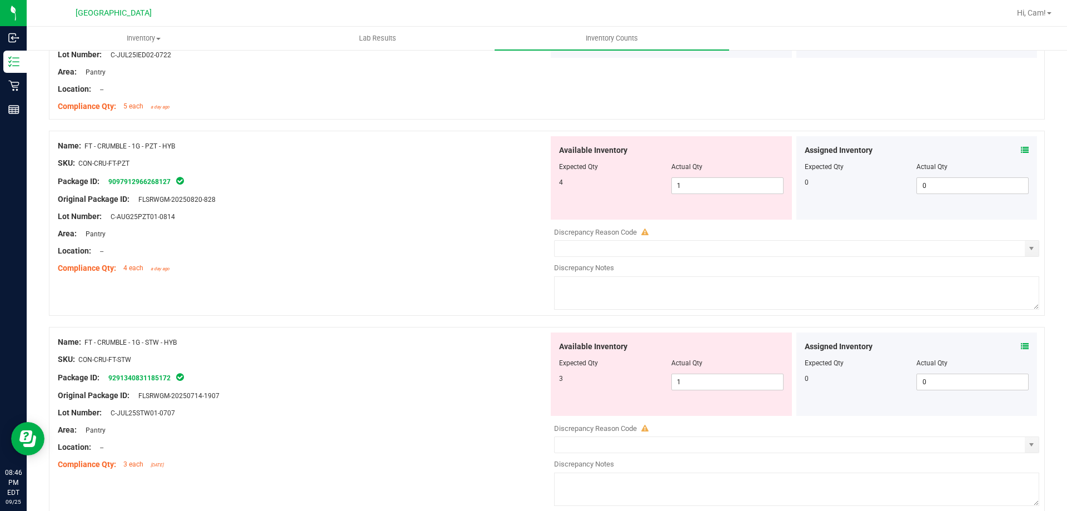
click at [1021, 147] on icon at bounding box center [1025, 150] width 8 height 8
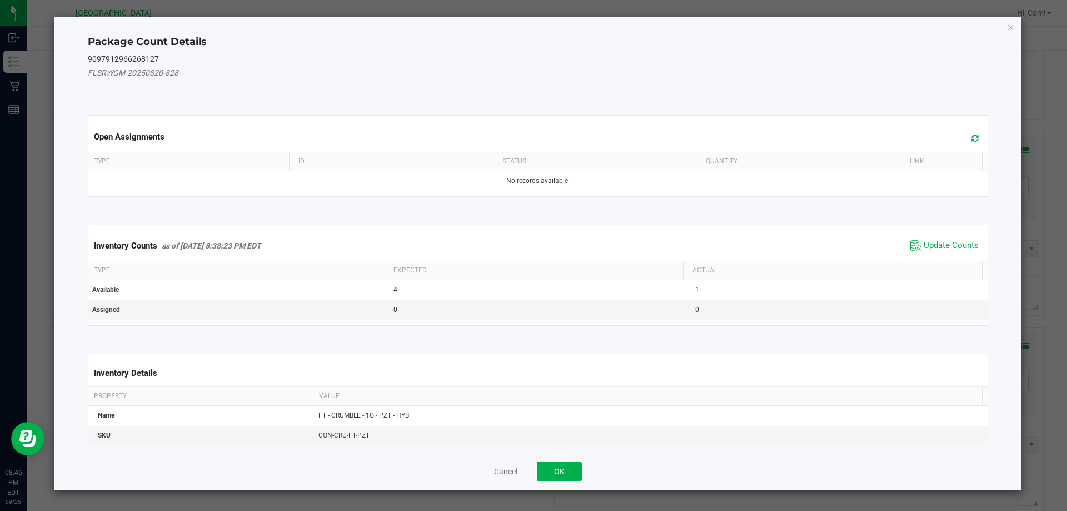
click at [964, 132] on span at bounding box center [972, 139] width 18 height 16
click at [927, 239] on span "Update Counts" at bounding box center [944, 245] width 74 height 17
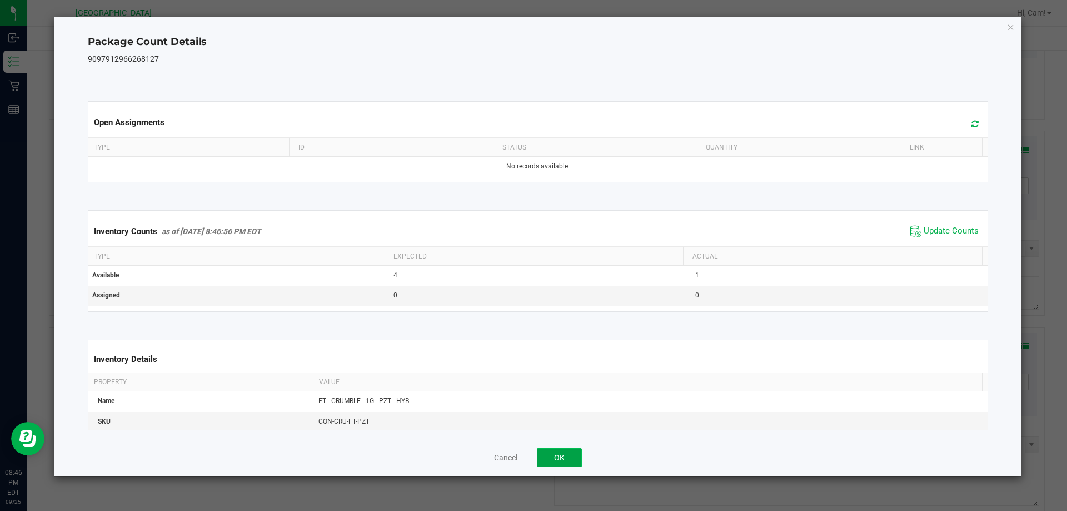
drag, startPoint x: 563, startPoint y: 460, endPoint x: 694, endPoint y: 288, distance: 215.7
click at [563, 459] on button "OK" at bounding box center [559, 457] width 45 height 19
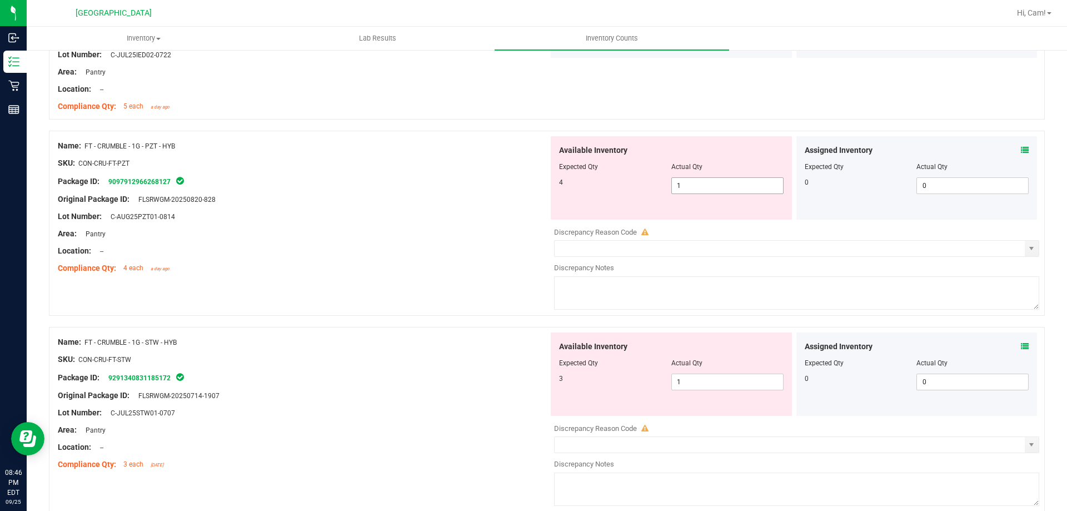
click at [723, 190] on span "1 1" at bounding box center [727, 185] width 112 height 17
click at [723, 190] on input "1" at bounding box center [727, 186] width 111 height 16
click at [448, 187] on div "Package ID: 9097912966268127" at bounding box center [303, 180] width 491 height 13
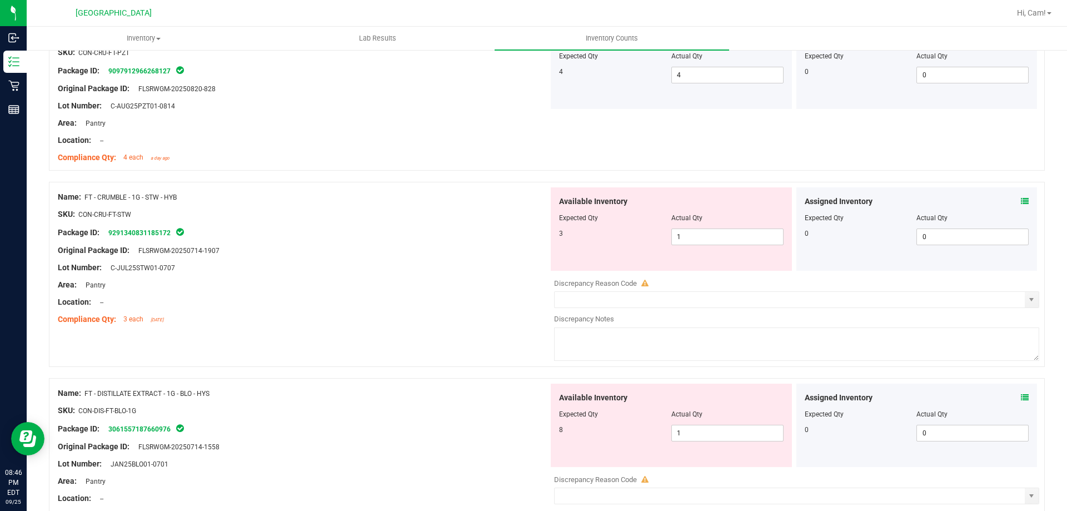
scroll to position [1778, 0]
click at [720, 233] on span "1 1" at bounding box center [727, 236] width 112 height 17
click at [720, 233] on input "1" at bounding box center [727, 236] width 111 height 16
click at [404, 222] on div at bounding box center [303, 223] width 491 height 6
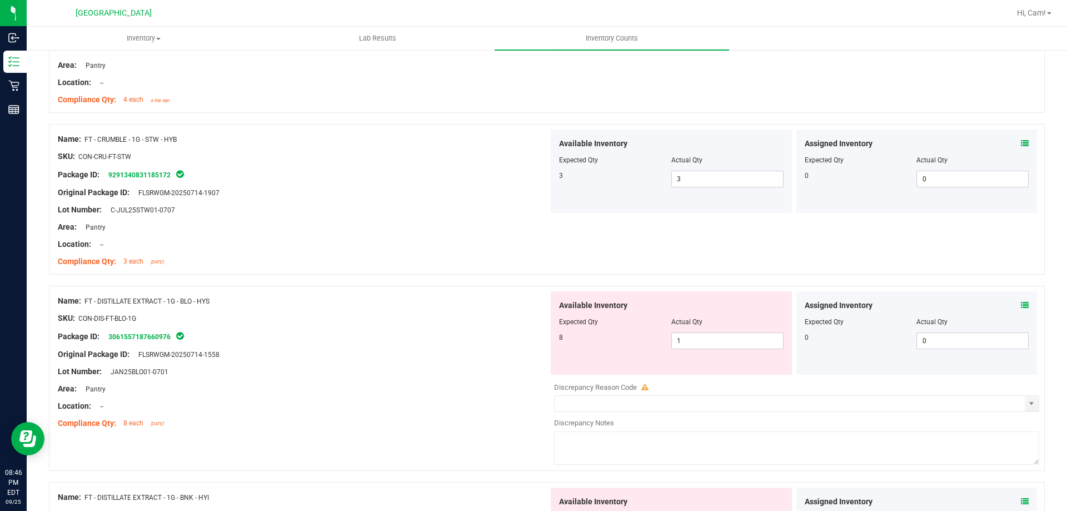
scroll to position [1889, 0]
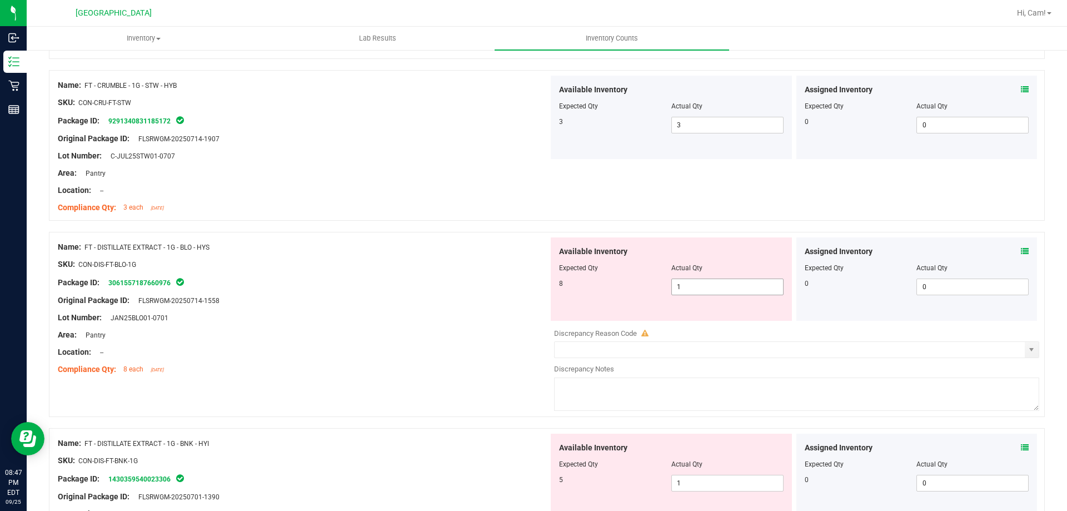
click at [686, 280] on span "1 1" at bounding box center [727, 286] width 112 height 17
click at [686, 280] on input "1" at bounding box center [727, 287] width 111 height 16
click at [427, 253] on div at bounding box center [303, 256] width 491 height 6
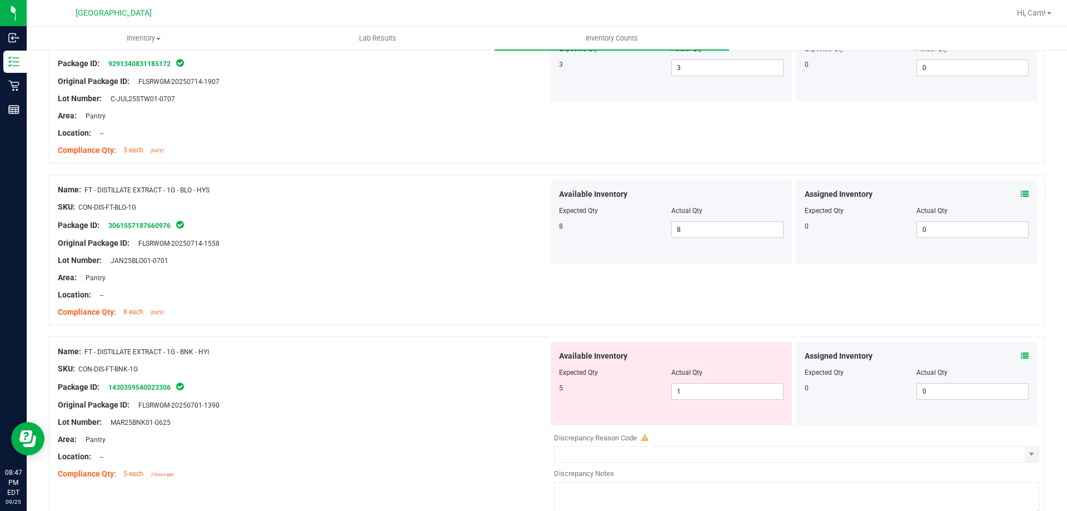
scroll to position [2001, 0]
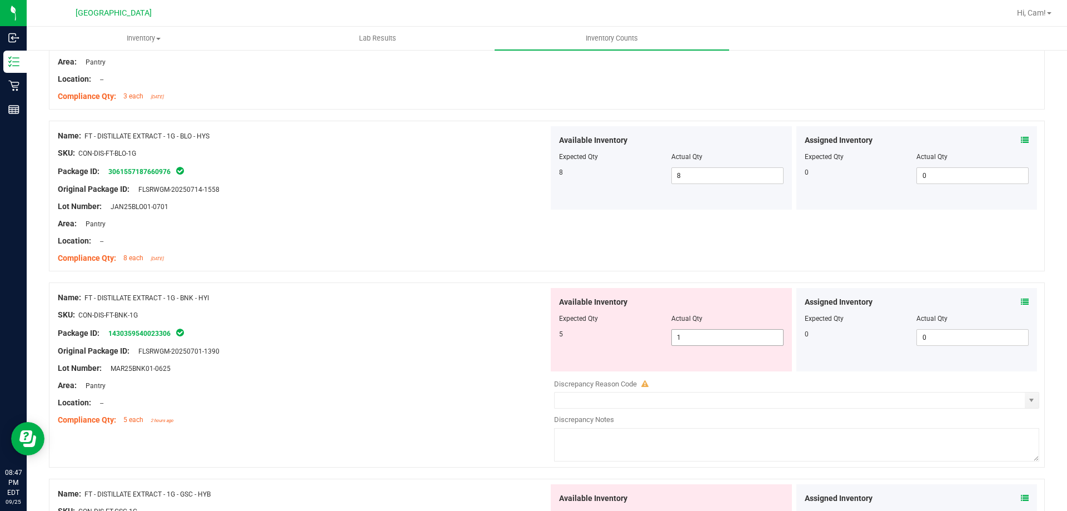
click at [721, 333] on span "1 1" at bounding box center [727, 337] width 112 height 17
click at [716, 333] on input "1" at bounding box center [727, 338] width 111 height 16
drag, startPoint x: 714, startPoint y: 333, endPoint x: 677, endPoint y: 283, distance: 62.4
click at [712, 333] on input "1" at bounding box center [727, 338] width 111 height 16
click at [690, 338] on input "15" at bounding box center [727, 338] width 111 height 16
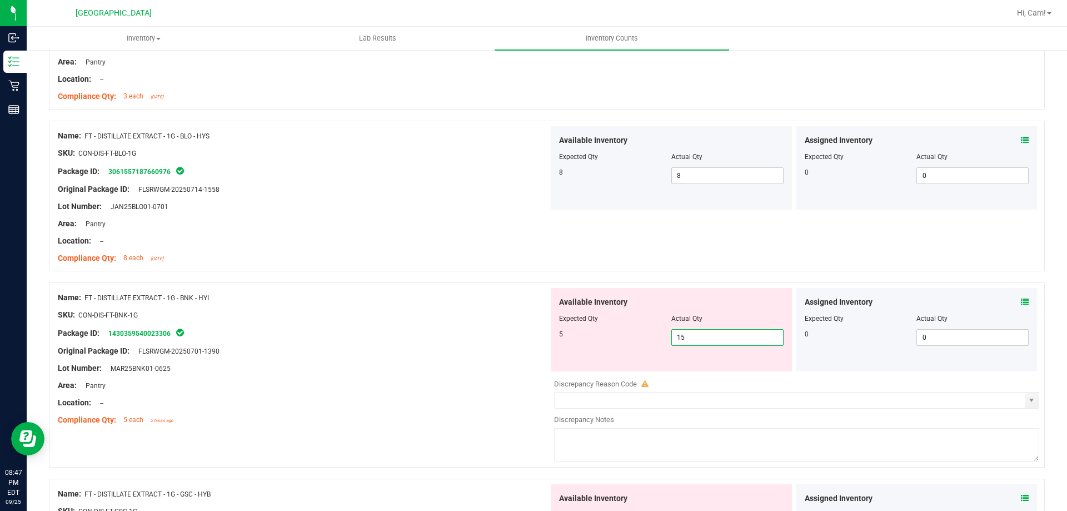
click at [690, 338] on input "15" at bounding box center [727, 338] width 111 height 16
click at [700, 255] on div "Name: FT - DISTILLATE EXTRACT - 1G - BLO - HYS SKU: CON-DIS-FT-BLO-1G Package I…" at bounding box center [547, 196] width 996 height 151
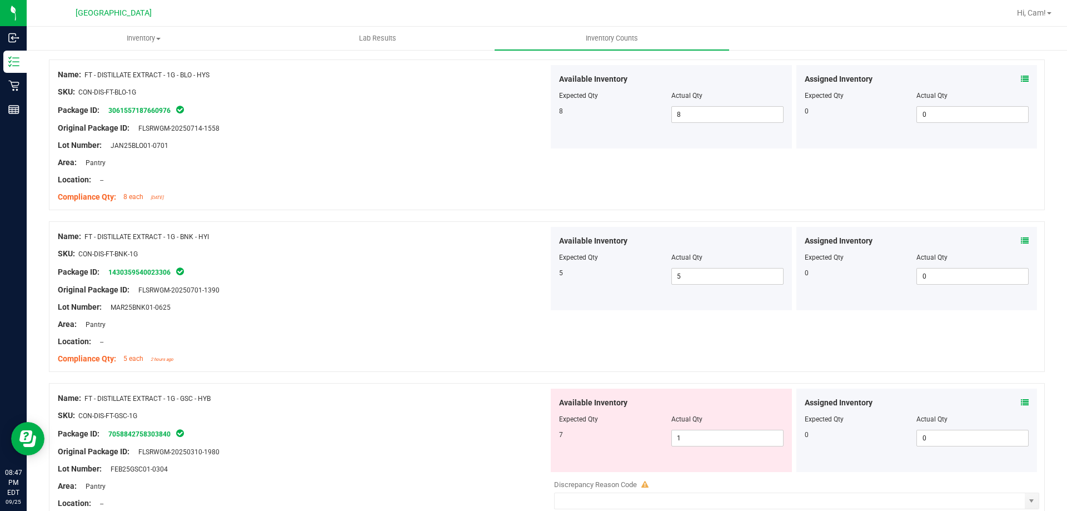
scroll to position [2167, 0]
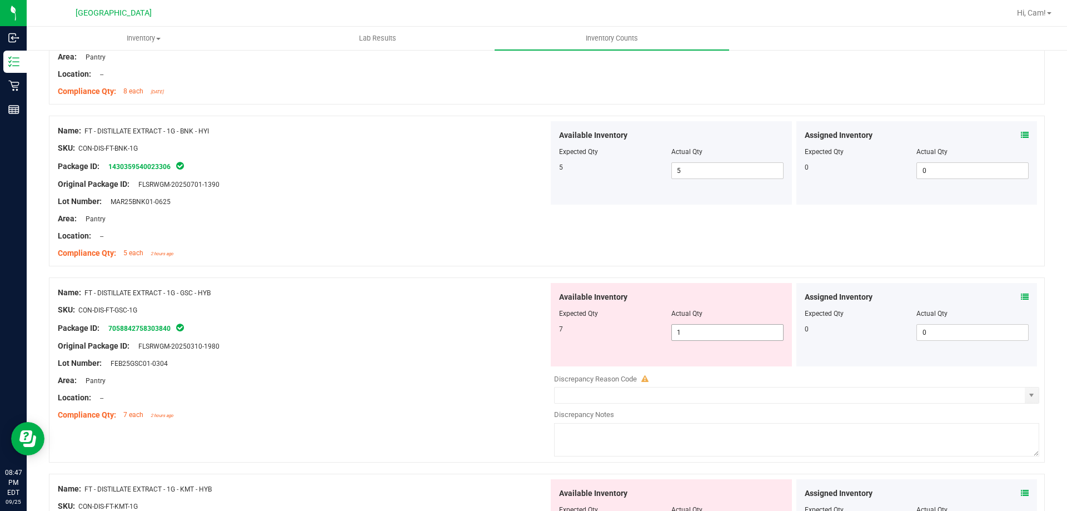
click at [691, 331] on span "1 1" at bounding box center [727, 332] width 112 height 17
click at [691, 332] on input "1" at bounding box center [727, 333] width 111 height 16
click at [682, 252] on div "Name: FT - DISTILLATE EXTRACT - 1G - BNK - HYI SKU: CON-DIS-FT-BNK-1G Package I…" at bounding box center [547, 191] width 996 height 151
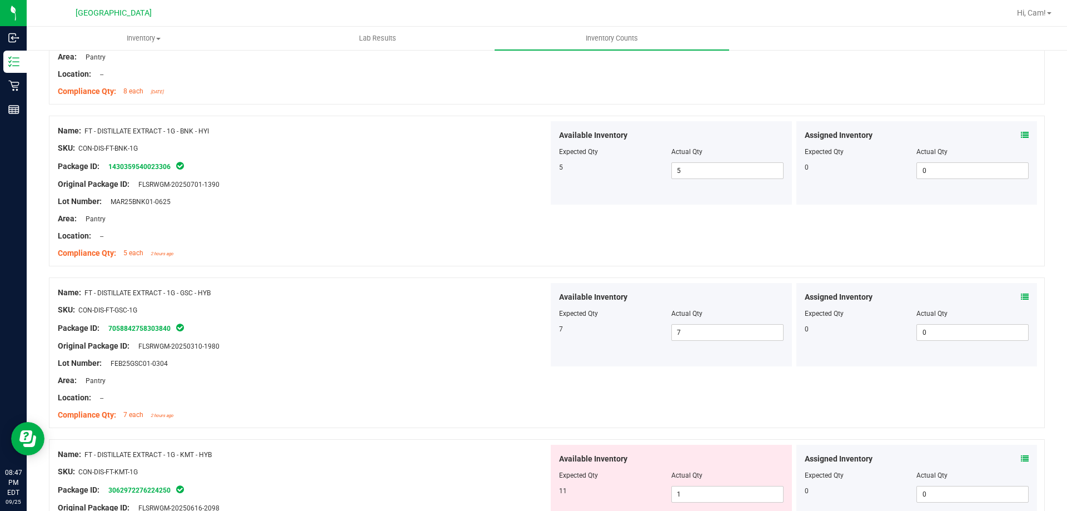
scroll to position [2278, 0]
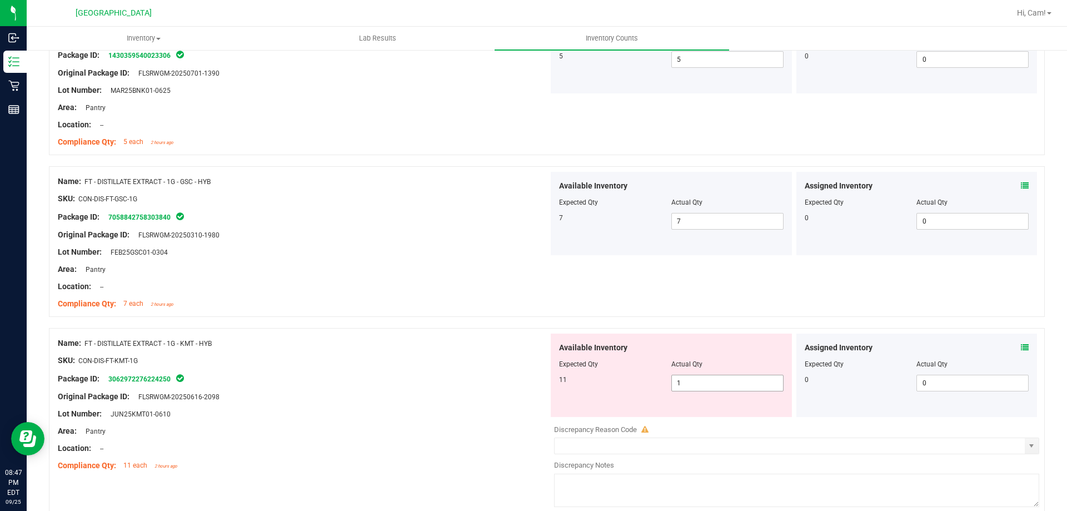
click at [696, 381] on span "1 1" at bounding box center [727, 383] width 112 height 17
click at [696, 381] on input "1" at bounding box center [727, 383] width 111 height 16
click at [706, 262] on div "Name: FT - DISTILLATE EXTRACT - 1G - GSC - HYB SKU: CON-DIS-FT-GSC-1G Package I…" at bounding box center [547, 241] width 996 height 151
click at [699, 354] on div "Available Inventory Expected Qty Actual Qty 11 1 1" at bounding box center [671, 374] width 241 height 83
click at [696, 388] on span "1 1" at bounding box center [727, 383] width 112 height 17
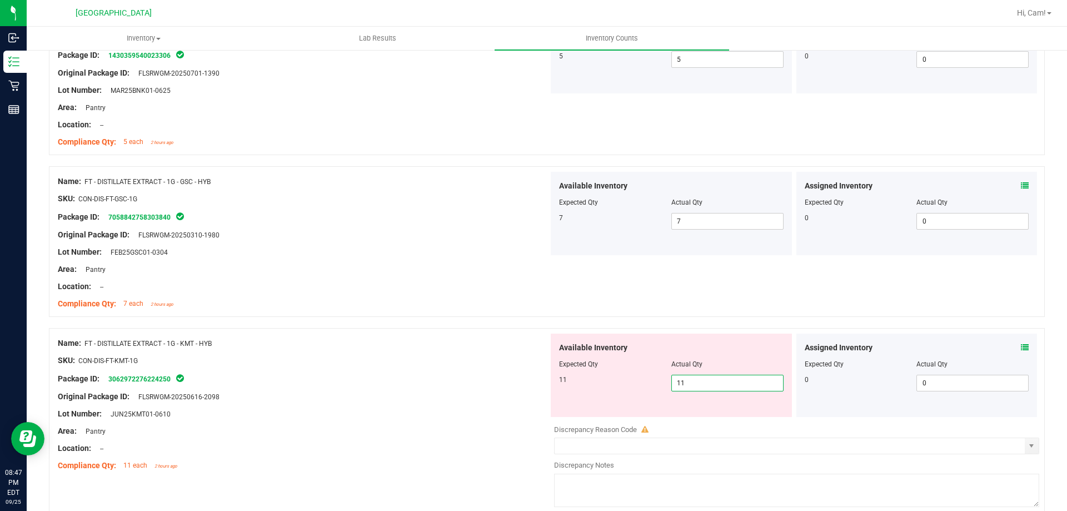
click at [706, 308] on div "Name: FT - DISTILLATE EXTRACT - 1G - GSC - HYB SKU: CON-DIS-FT-GSC-1G Package I…" at bounding box center [547, 241] width 996 height 151
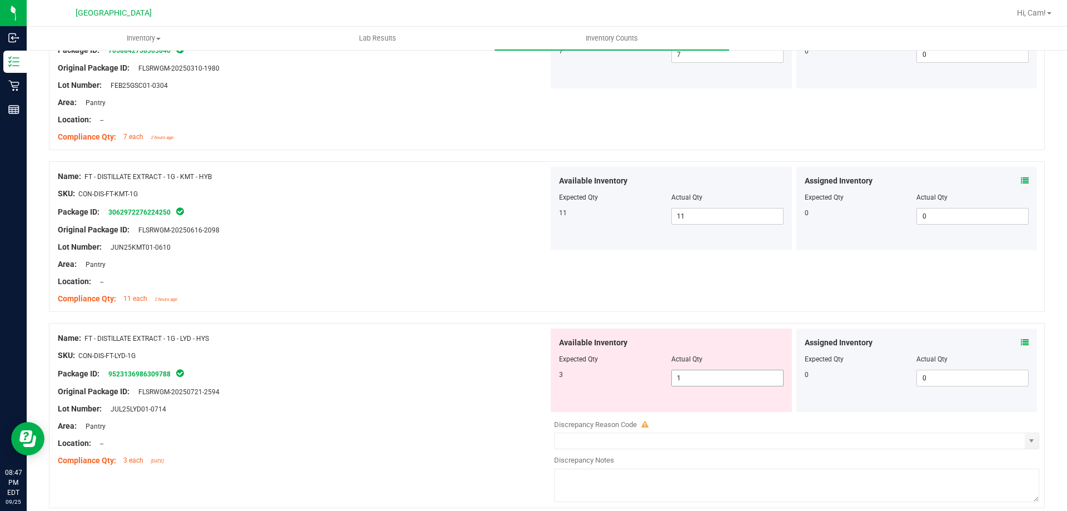
click at [712, 381] on span "1 1" at bounding box center [727, 378] width 112 height 17
click at [712, 381] on input "1" at bounding box center [727, 378] width 111 height 16
click at [716, 327] on div "Name: FT - DISTILLATE EXTRACT - 1G - LYD - HYS SKU: CON-DIS-FT-LYD-1G Package I…" at bounding box center [547, 415] width 996 height 185
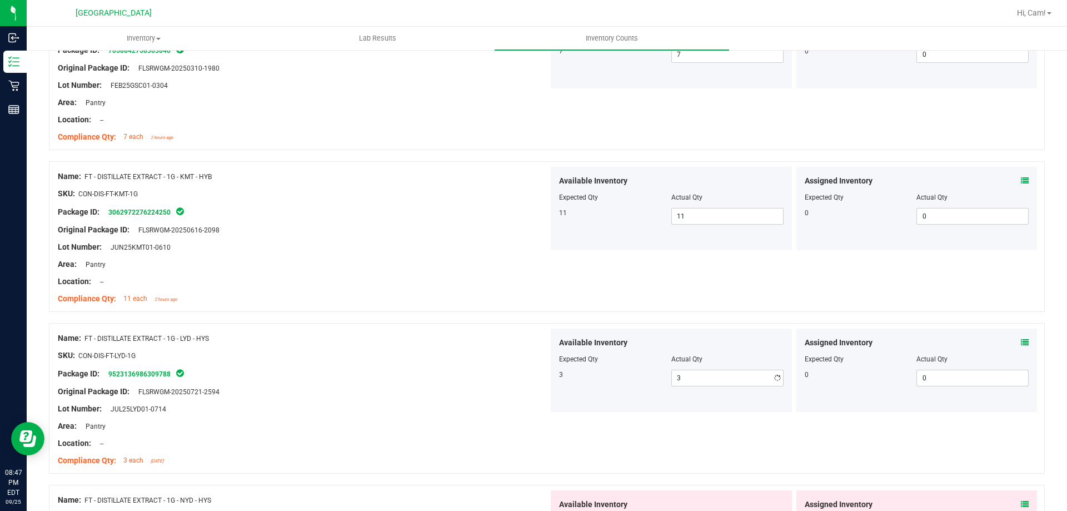
scroll to position [2667, 0]
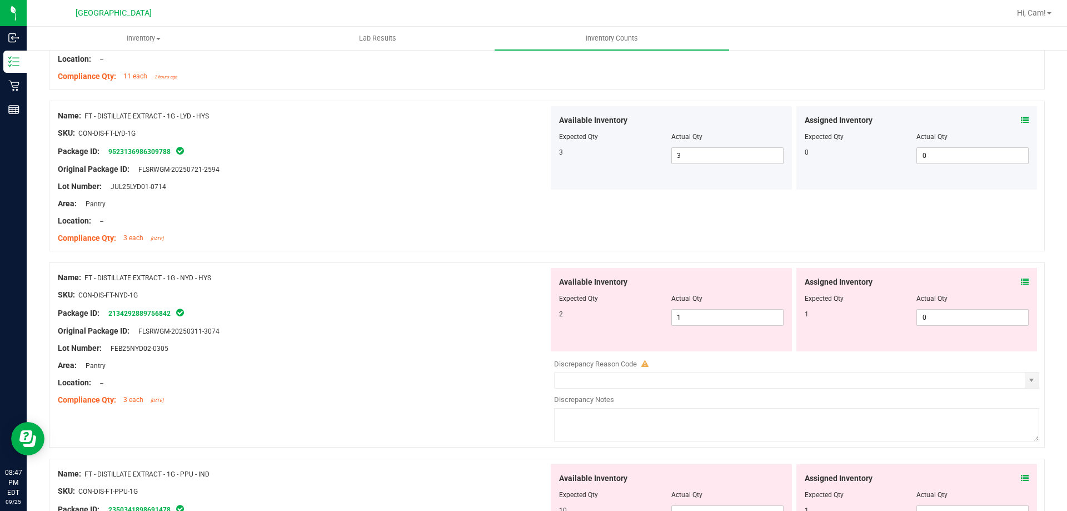
click at [1021, 283] on icon at bounding box center [1025, 282] width 8 height 8
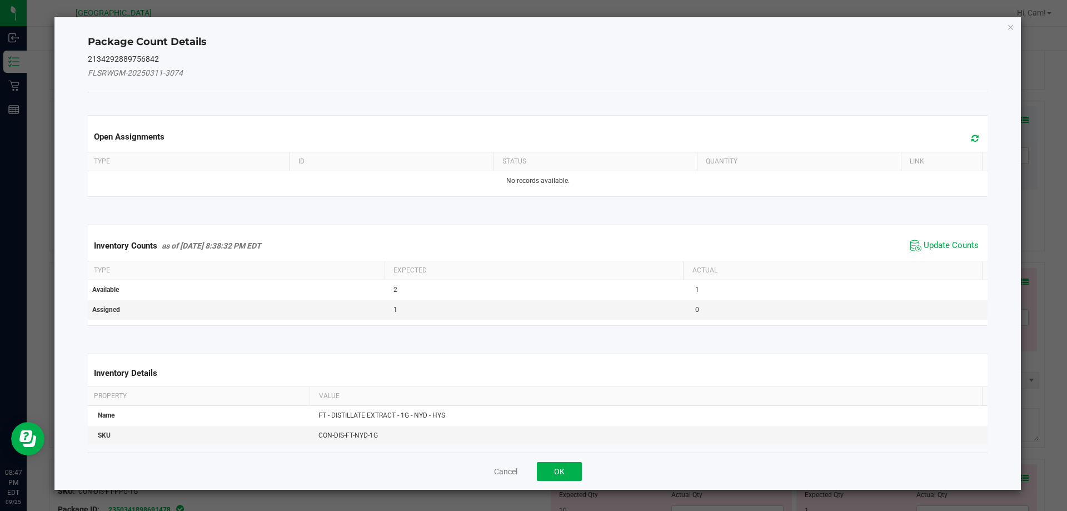
click at [957, 148] on div "Open Assignments" at bounding box center [538, 136] width 905 height 30
click at [963, 140] on span at bounding box center [972, 139] width 18 height 16
click at [964, 238] on span "Update Counts" at bounding box center [944, 245] width 74 height 17
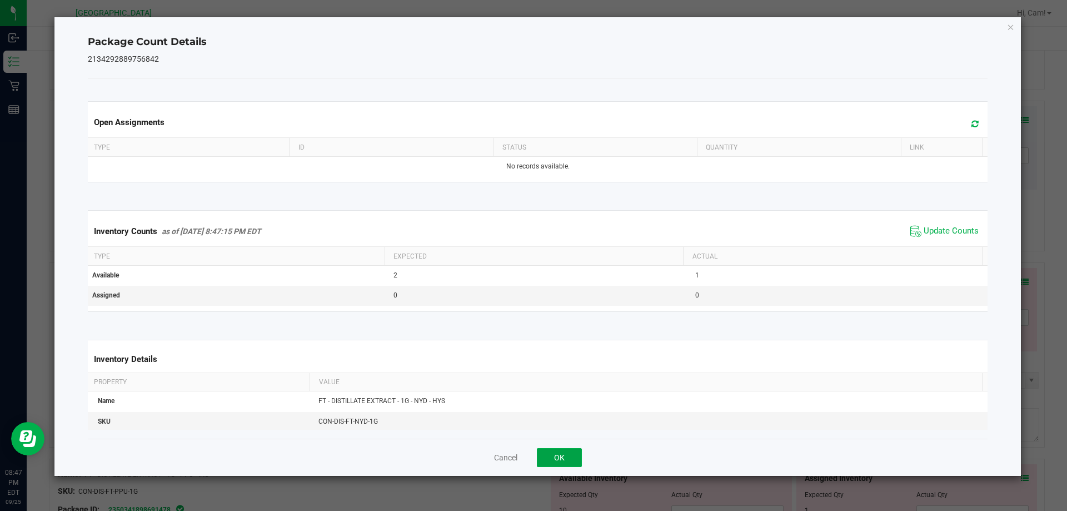
drag, startPoint x: 558, startPoint y: 462, endPoint x: 682, endPoint y: 336, distance: 177.2
click at [559, 462] on button "OK" at bounding box center [559, 457] width 45 height 19
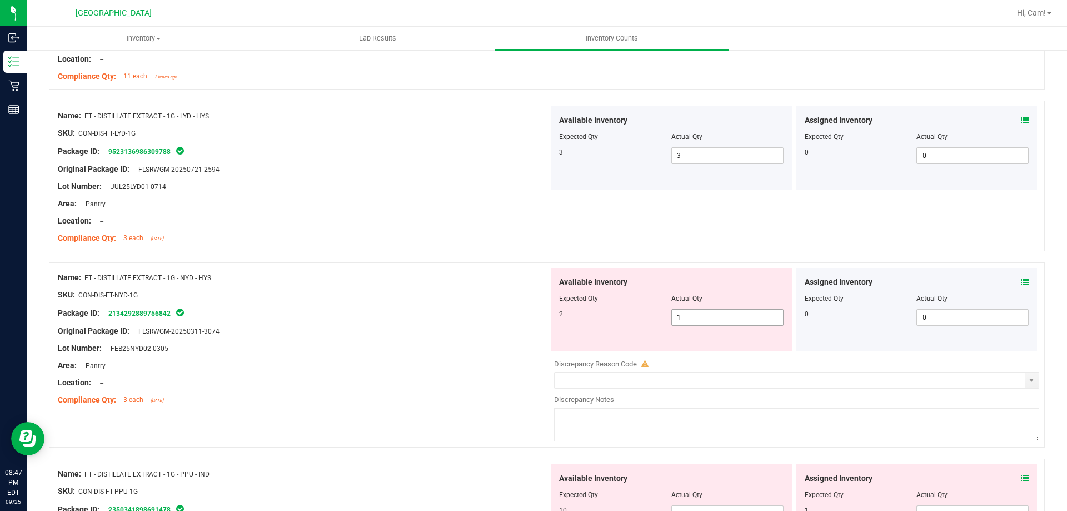
click at [702, 313] on span "1 1" at bounding box center [727, 317] width 112 height 17
click at [702, 313] on input "1" at bounding box center [727, 318] width 111 height 16
click at [715, 270] on div "Available Inventory Expected Qty Actual Qty 2 2 2" at bounding box center [671, 309] width 241 height 83
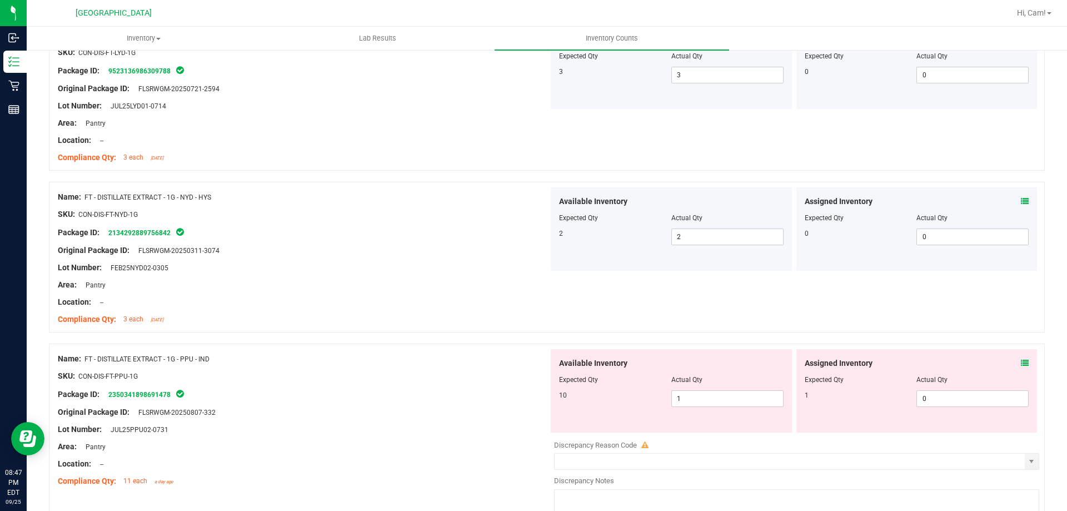
scroll to position [2834, 0]
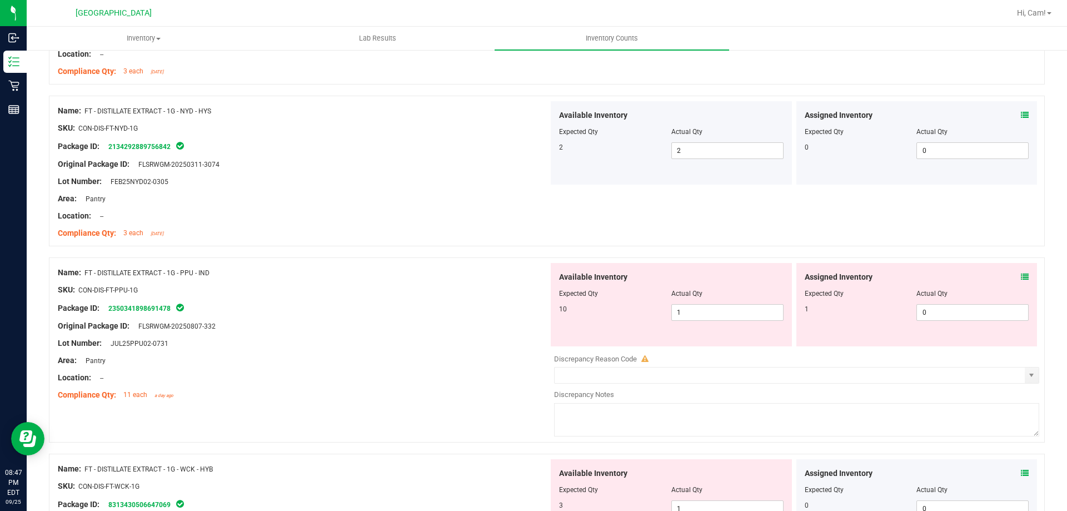
click at [1021, 281] on span at bounding box center [1025, 277] width 8 height 12
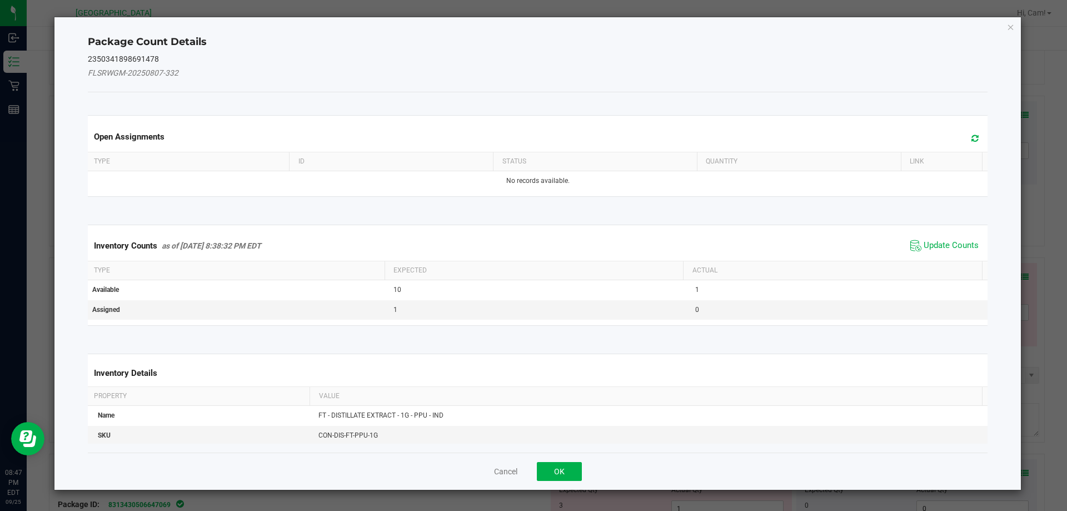
click at [963, 137] on span at bounding box center [972, 139] width 18 height 16
click at [942, 245] on span "Update Counts" at bounding box center [951, 245] width 55 height 11
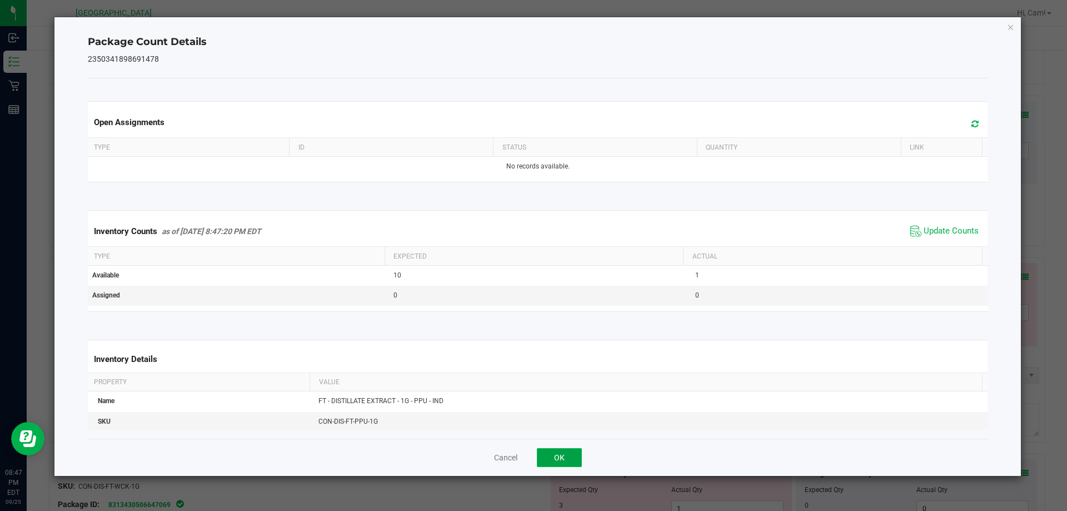
drag, startPoint x: 569, startPoint y: 458, endPoint x: 635, endPoint y: 395, distance: 91.2
click at [570, 458] on button "OK" at bounding box center [559, 457] width 45 height 19
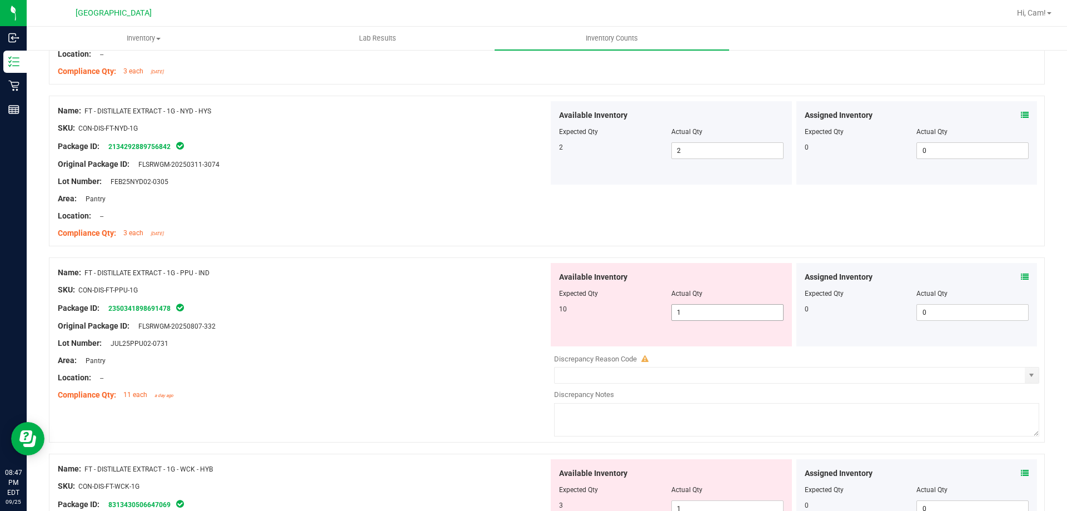
click at [707, 303] on div "Available Inventory Expected Qty Actual Qty 10 1 1" at bounding box center [671, 304] width 241 height 83
click at [694, 322] on div "Available Inventory Expected Qty Actual Qty 10 1 1" at bounding box center [671, 304] width 241 height 83
click at [712, 305] on span "1 10" at bounding box center [727, 312] width 112 height 17
drag, startPoint x: 720, startPoint y: 265, endPoint x: 724, endPoint y: 259, distance: 6.8
click at [721, 263] on div "Available Inventory Expected Qty Actual Qty 10 10 10" at bounding box center [671, 304] width 241 height 83
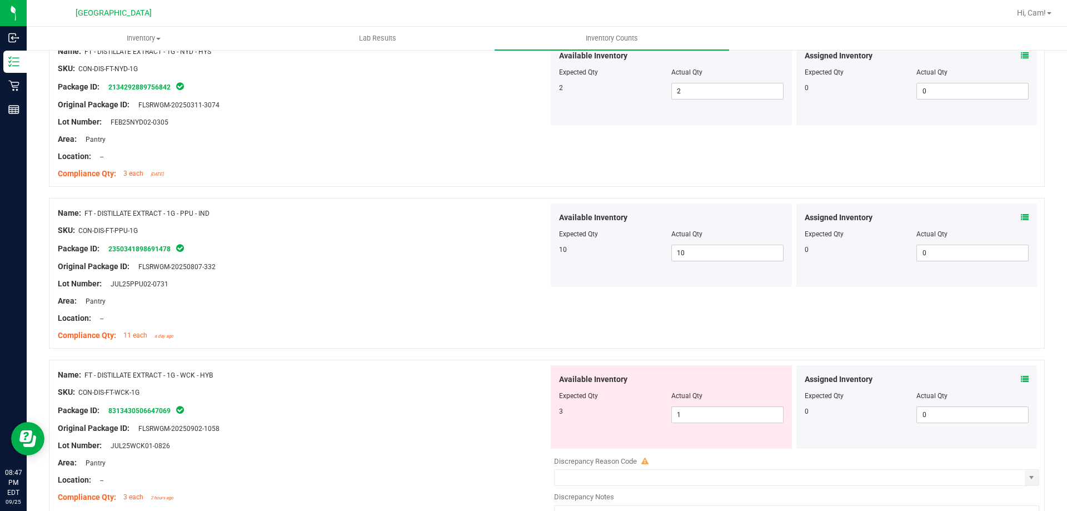
scroll to position [2976, 0]
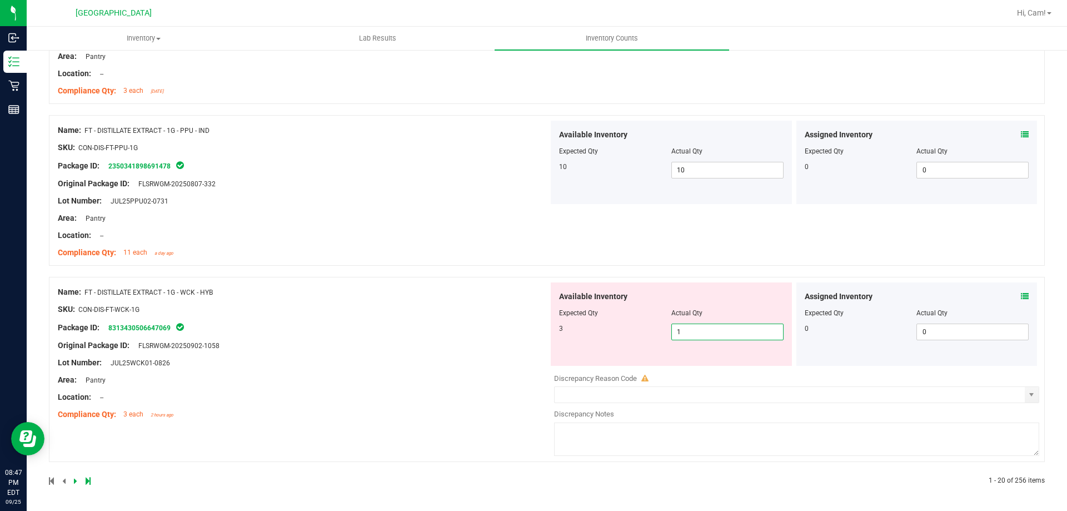
click at [737, 330] on span "1 1" at bounding box center [727, 331] width 112 height 17
click at [737, 330] on input "1" at bounding box center [727, 332] width 111 height 16
click at [1021, 295] on icon at bounding box center [1025, 296] width 8 height 8
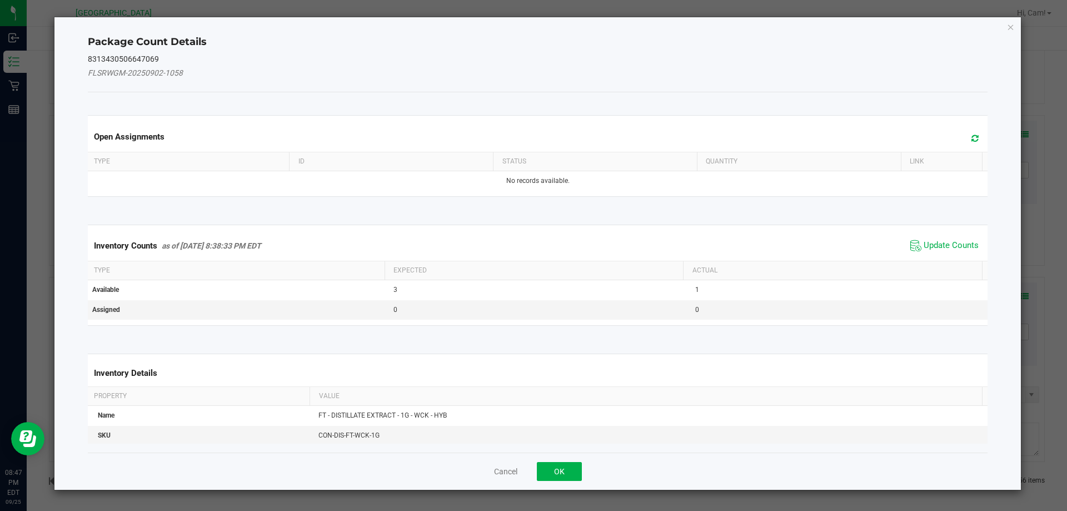
click at [965, 133] on span at bounding box center [972, 139] width 18 height 16
click at [954, 241] on span "Update Counts" at bounding box center [951, 245] width 55 height 11
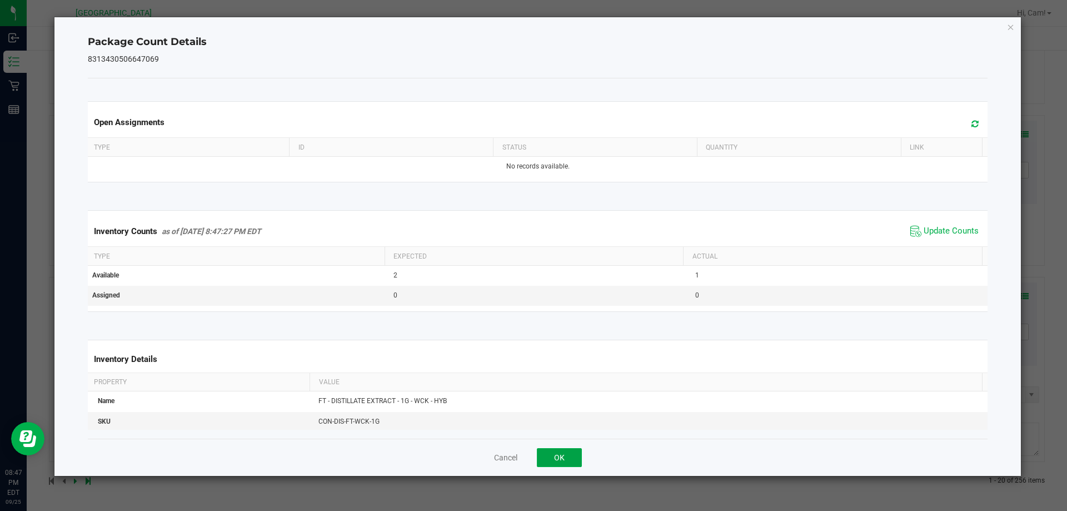
drag, startPoint x: 571, startPoint y: 453, endPoint x: 619, endPoint y: 412, distance: 63.4
click at [571, 454] on button "OK" at bounding box center [559, 457] width 45 height 19
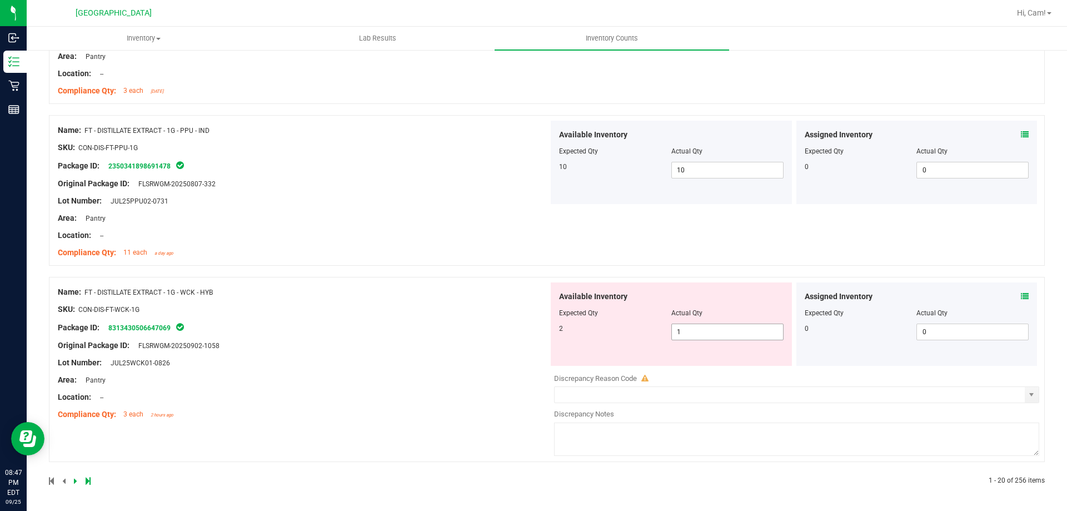
click at [694, 327] on span "1 1" at bounding box center [727, 331] width 112 height 17
click at [694, 327] on input "1" at bounding box center [727, 332] width 111 height 16
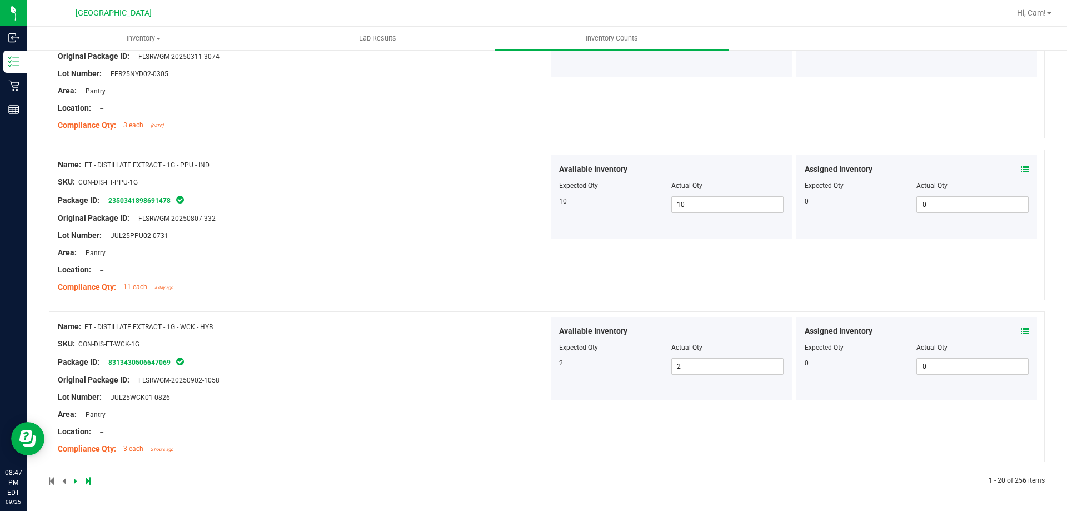
scroll to position [0, 0]
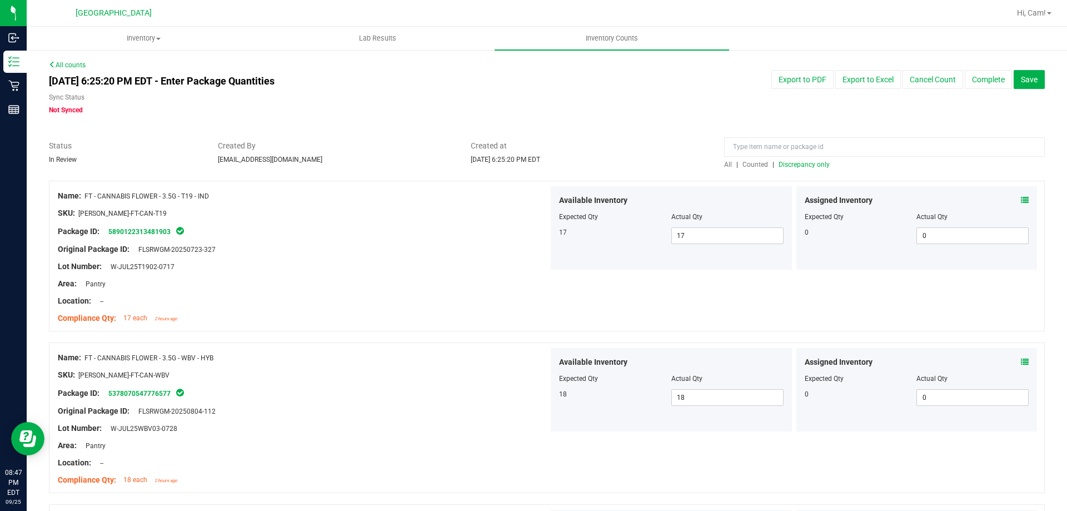
click at [798, 162] on span "Discrepancy only" at bounding box center [804, 165] width 51 height 8
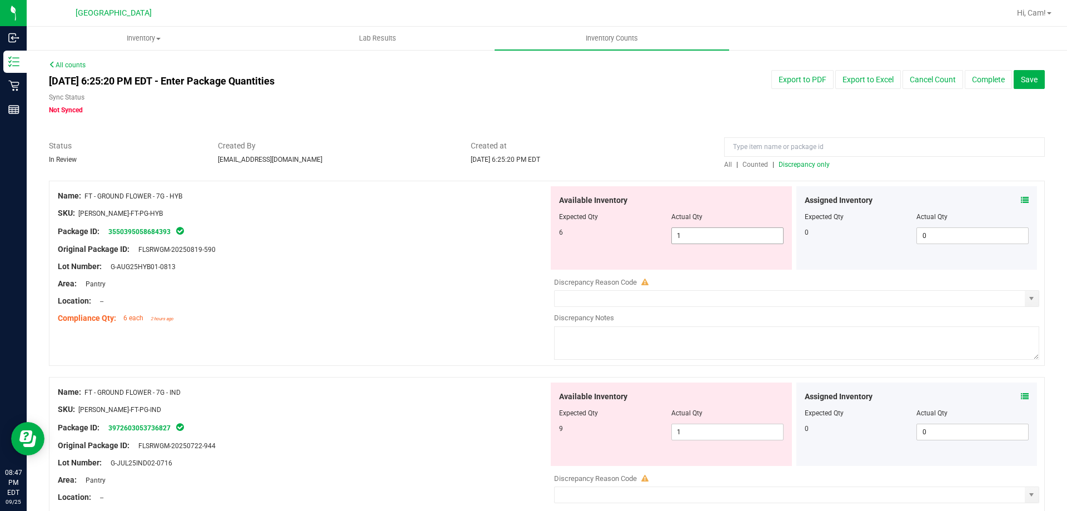
click at [696, 227] on span "1 1" at bounding box center [727, 235] width 112 height 17
click at [696, 228] on input "1" at bounding box center [727, 236] width 111 height 16
drag, startPoint x: 581, startPoint y: 278, endPoint x: 662, endPoint y: 348, distance: 107.6
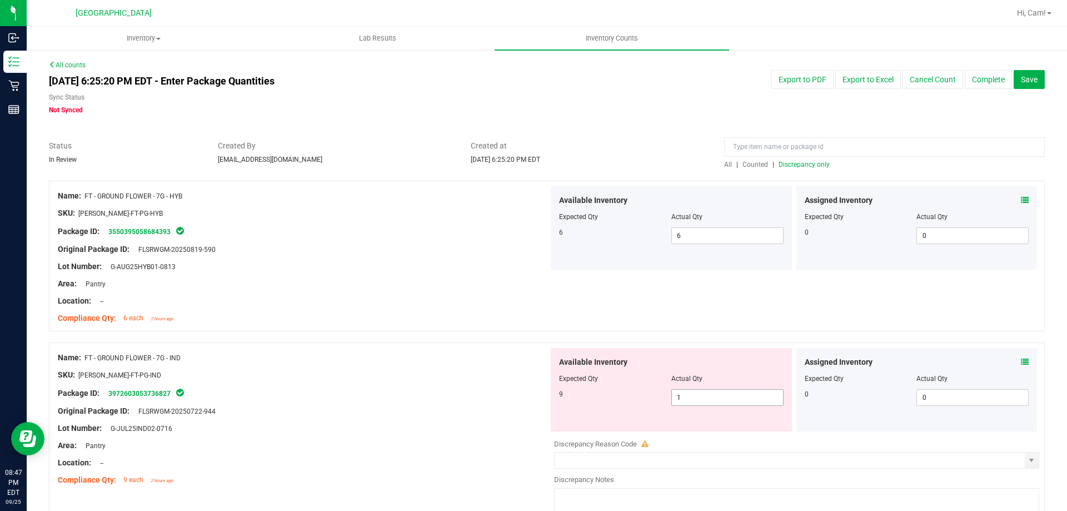
click at [682, 405] on span "1 1" at bounding box center [727, 397] width 112 height 17
click at [683, 404] on input "1" at bounding box center [727, 398] width 111 height 16
click at [684, 399] on input "1" at bounding box center [727, 398] width 111 height 16
click at [684, 395] on input "1" at bounding box center [727, 398] width 111 height 16
drag, startPoint x: 680, startPoint y: 401, endPoint x: 646, endPoint y: 365, distance: 49.6
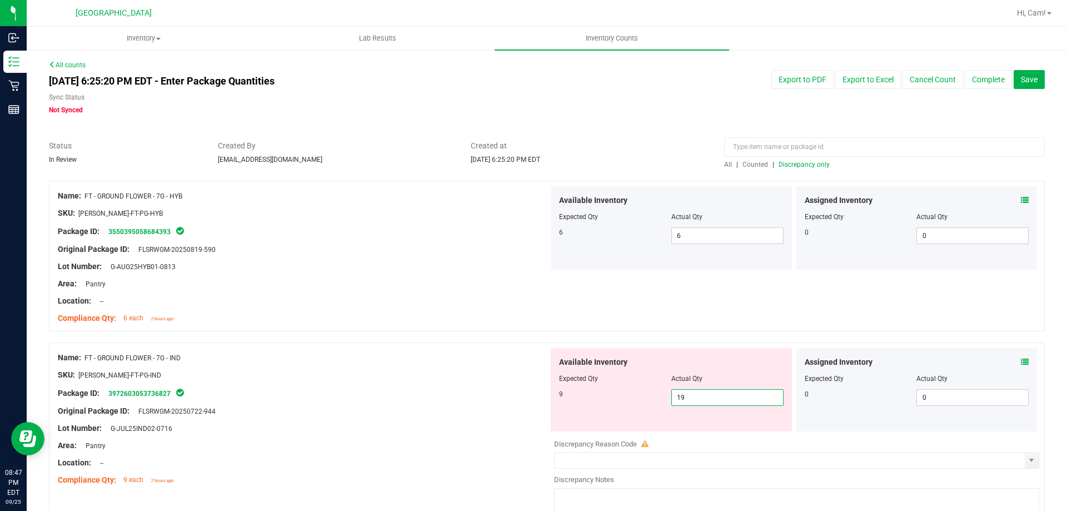
click at [631, 393] on div "9 1 19" at bounding box center [671, 397] width 225 height 17
click at [679, 322] on div "Name: FT - GROUND FLOWER - 7G - HYB SKU: FLO-BUD-FT-PG-HYB Package ID: 35503950…" at bounding box center [547, 256] width 996 height 151
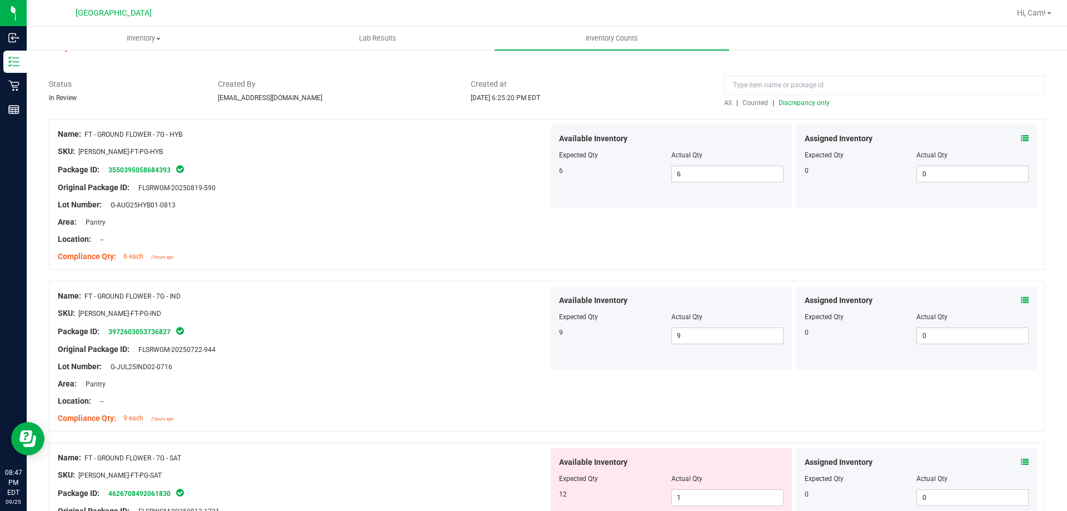
scroll to position [167, 0]
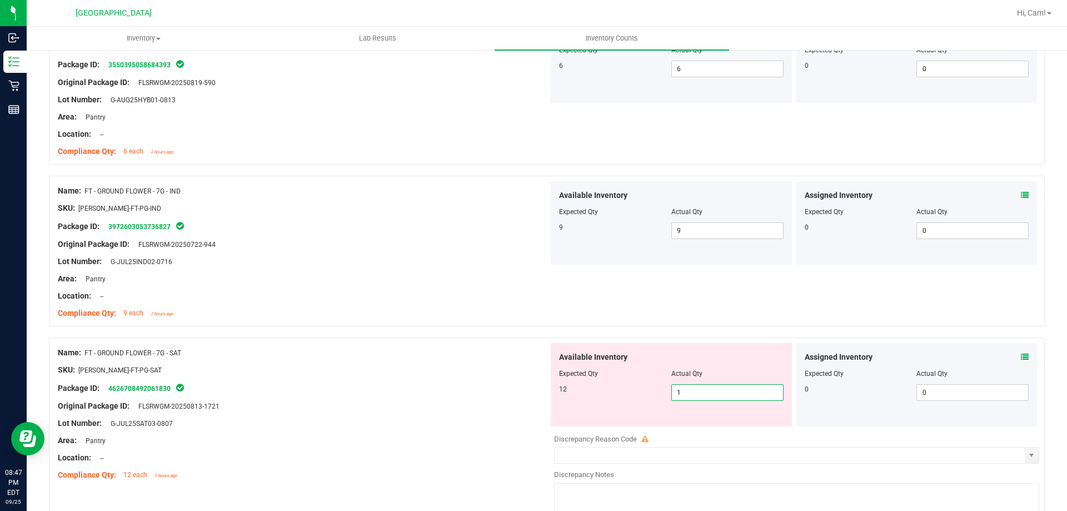
click at [701, 396] on span "1 1" at bounding box center [727, 392] width 112 height 17
click at [700, 330] on div at bounding box center [547, 331] width 996 height 11
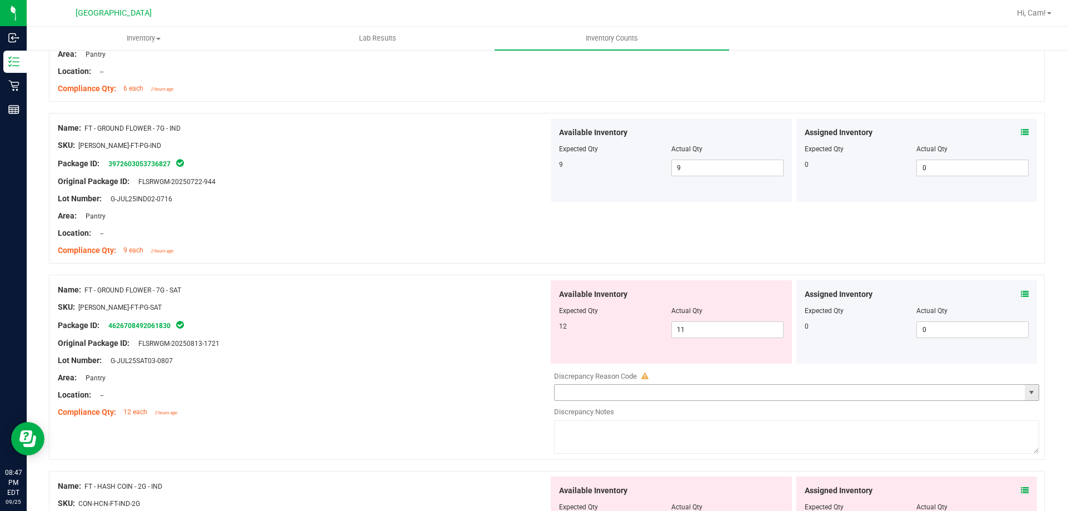
scroll to position [278, 0]
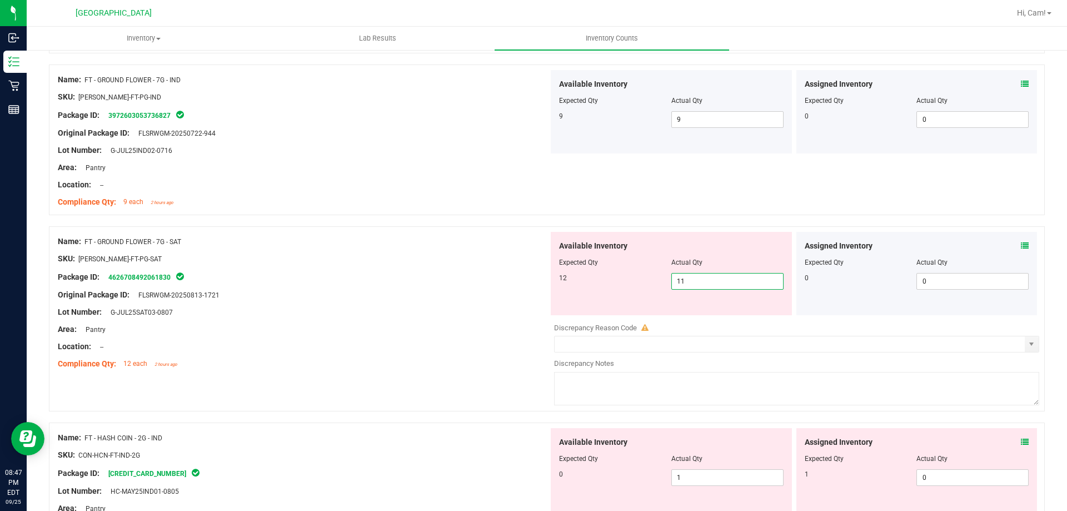
drag, startPoint x: 595, startPoint y: 290, endPoint x: 640, endPoint y: 292, distance: 45.7
click at [570, 290] on div "Available Inventory Expected Qty Actual Qty 12 11 11" at bounding box center [671, 273] width 241 height 83
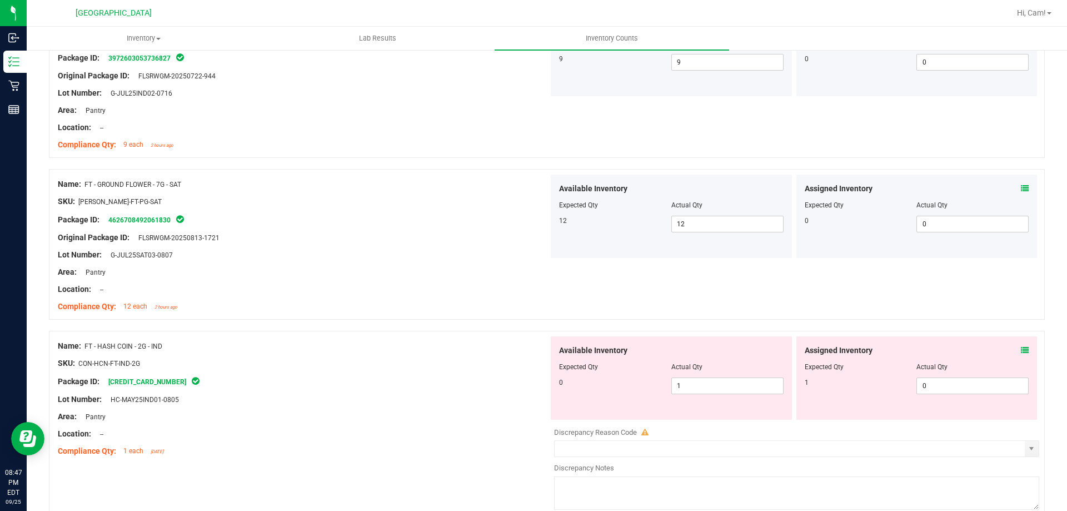
scroll to position [389, 0]
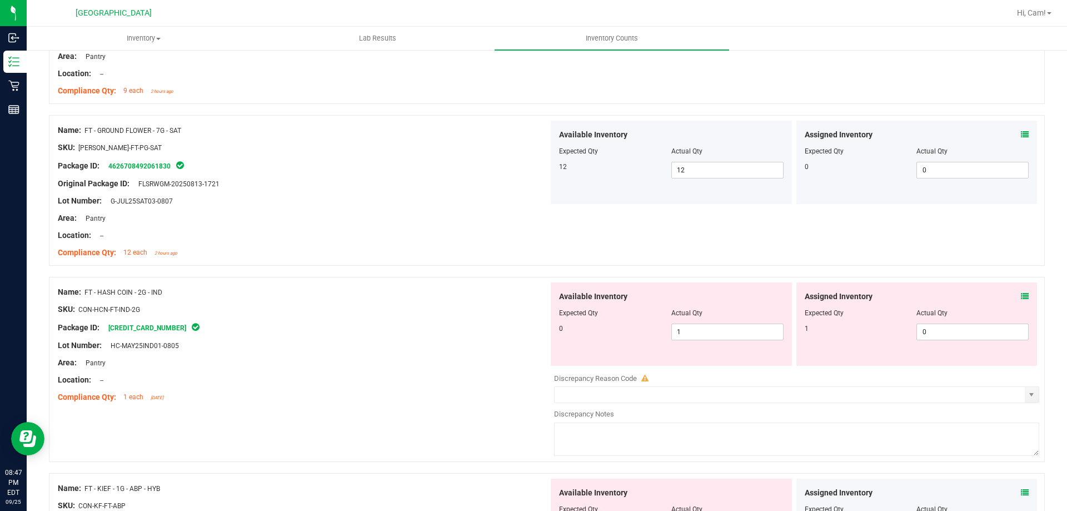
drag, startPoint x: 710, startPoint y: 332, endPoint x: 657, endPoint y: 332, distance: 52.8
click at [657, 332] on div "0 1 1" at bounding box center [671, 331] width 225 height 17
drag, startPoint x: 939, startPoint y: 331, endPoint x: 935, endPoint y: 322, distance: 10.2
click at [937, 329] on span "0 0" at bounding box center [972, 331] width 112 height 17
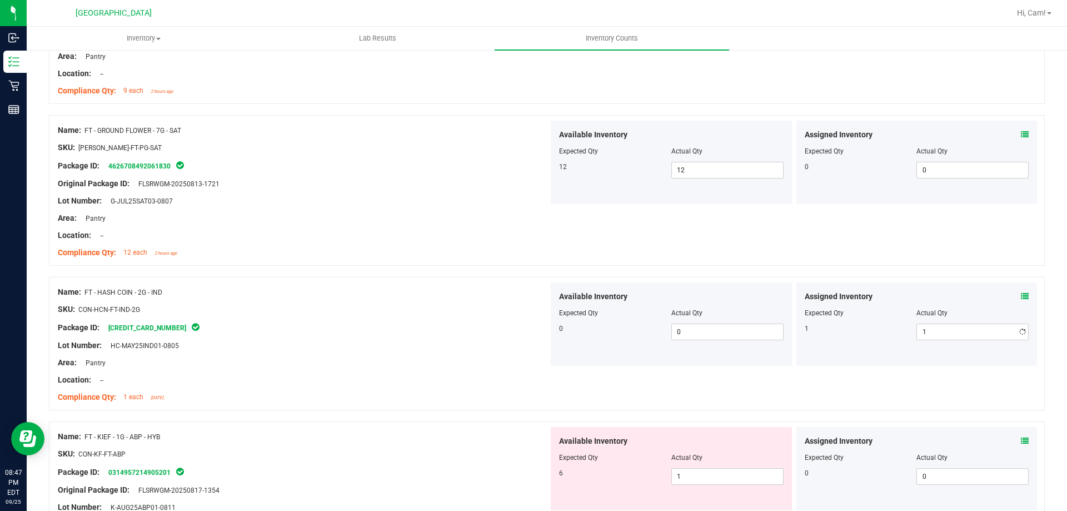
click at [835, 226] on div "Name: FT - GROUND FLOWER - 7G - SAT SKU: FLO-BUD-FT-PG-SAT Package ID: 46267084…" at bounding box center [547, 190] width 996 height 151
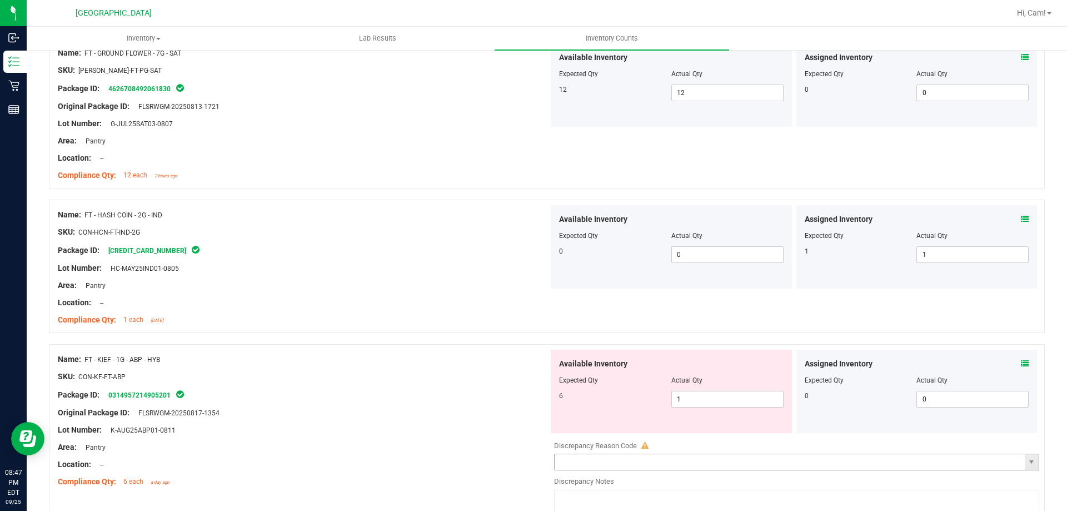
scroll to position [611, 0]
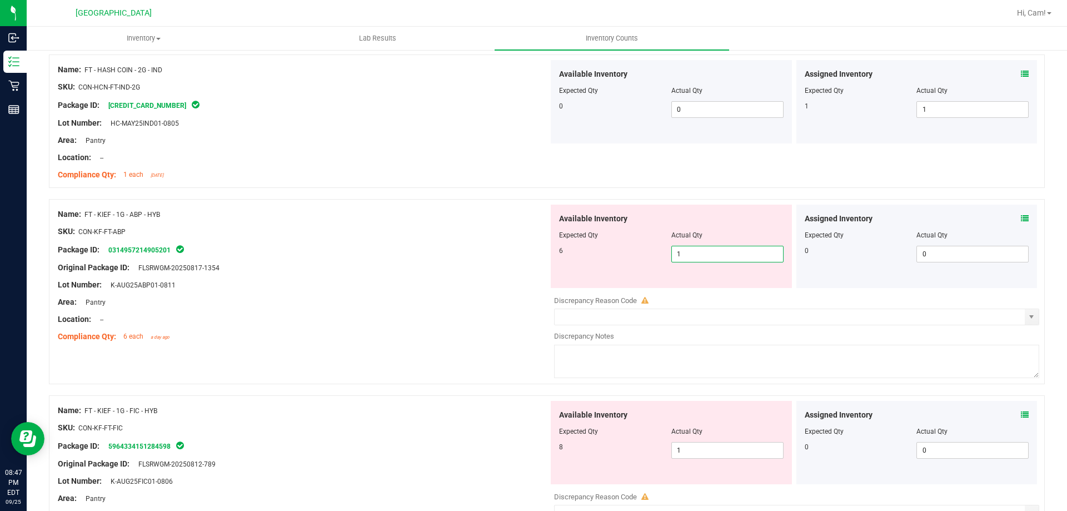
drag, startPoint x: 696, startPoint y: 254, endPoint x: 666, endPoint y: 253, distance: 30.0
click at [671, 253] on span "1 1" at bounding box center [727, 254] width 112 height 17
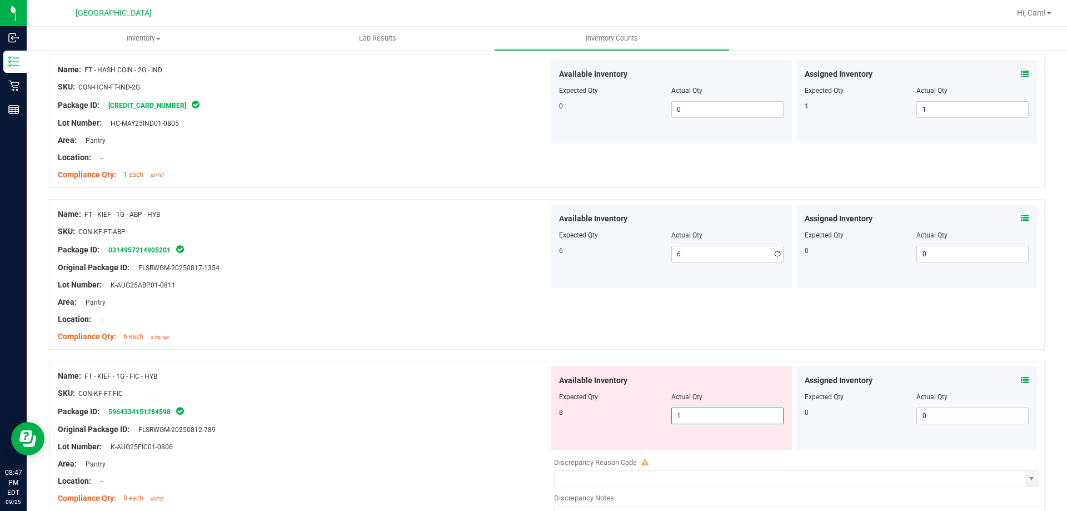
drag, startPoint x: 682, startPoint y: 450, endPoint x: 656, endPoint y: 448, distance: 26.1
click at [656, 450] on div "Available Inventory Expected Qty Actual Qty 8 1 1" at bounding box center [793, 454] width 491 height 176
drag, startPoint x: 721, startPoint y: 415, endPoint x: 669, endPoint y: 359, distance: 76.3
click at [626, 405] on div "Available Inventory Expected Qty Actual Qty 8 1 1" at bounding box center [671, 407] width 241 height 83
drag, startPoint x: 709, startPoint y: 336, endPoint x: 744, endPoint y: 322, distance: 38.0
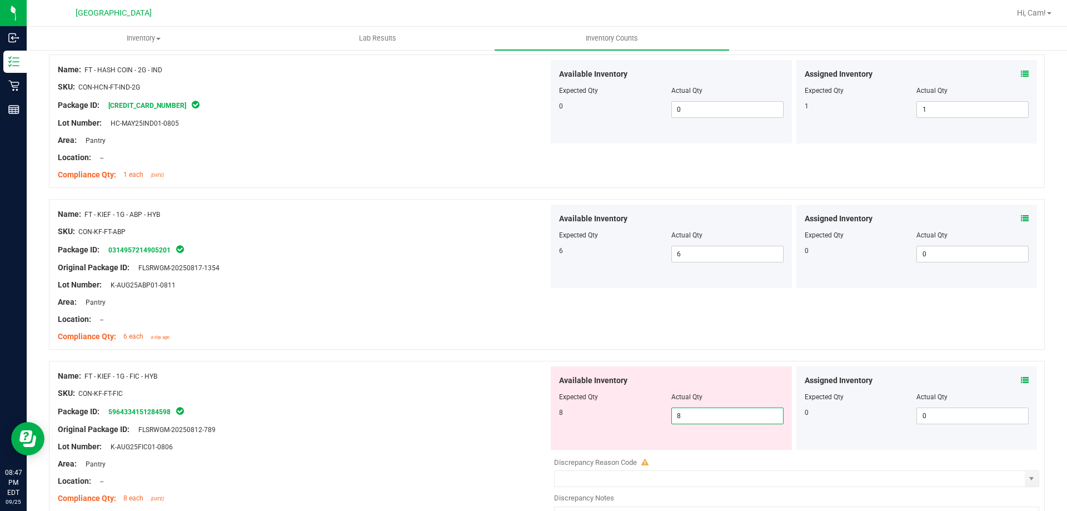
click at [713, 333] on div "Name: FT - KIEF - 1G - ABP - HYB SKU: CON-KF-FT-ABP Package ID: 031495721490520…" at bounding box center [547, 274] width 996 height 151
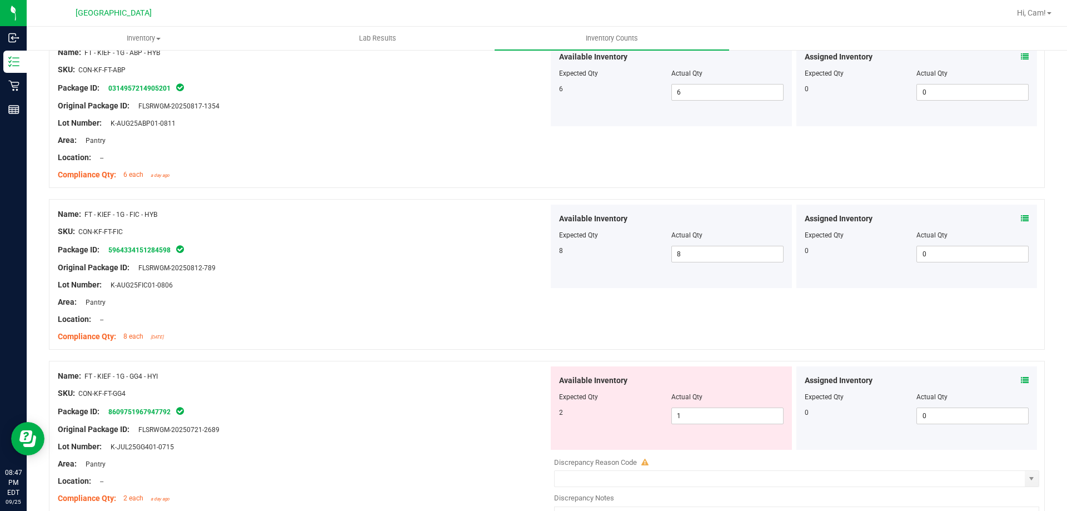
scroll to position [778, 0]
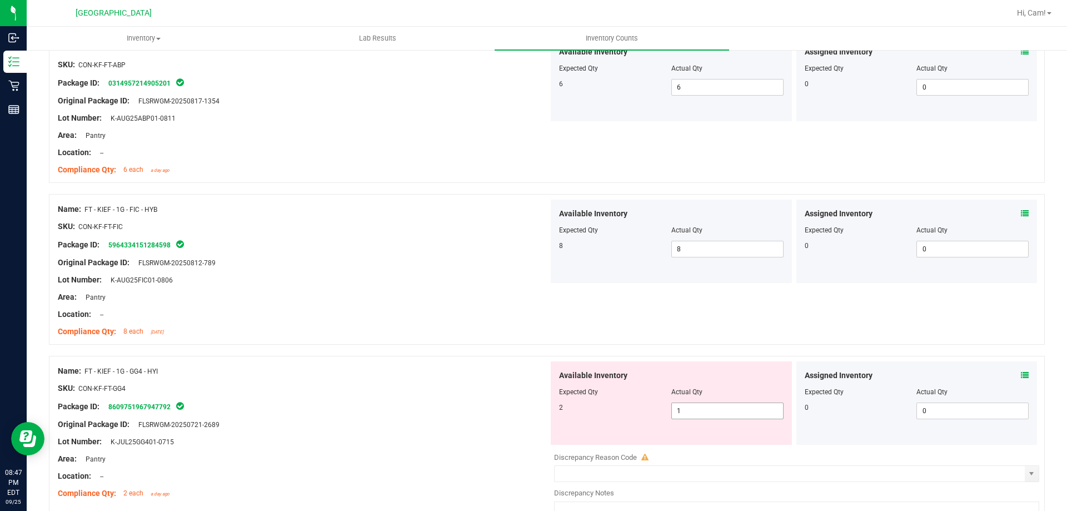
drag, startPoint x: 715, startPoint y: 410, endPoint x: 622, endPoint y: 411, distance: 93.4
click at [622, 411] on div "2 1 1" at bounding box center [671, 410] width 225 height 17
click at [707, 332] on div "Name: FT - KIEF - 1G - FIC - HYB SKU: CON-KF-FT-FIC Package ID: 596433415128459…" at bounding box center [547, 269] width 996 height 151
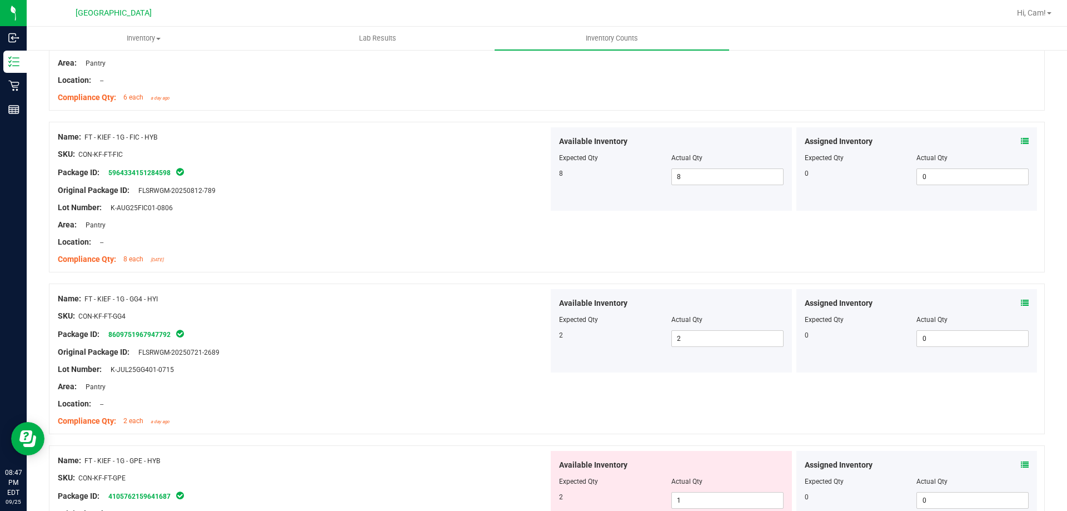
scroll to position [945, 0]
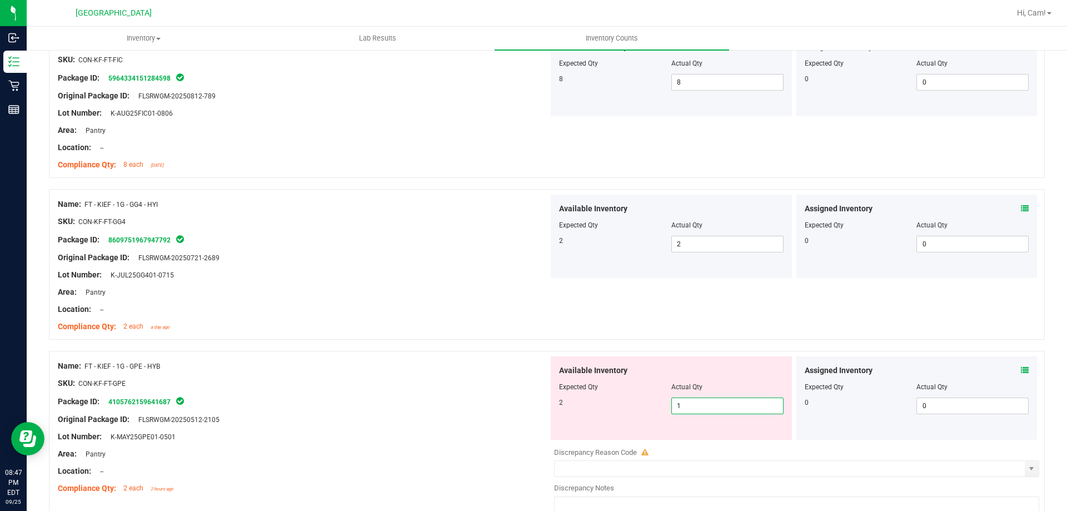
drag, startPoint x: 714, startPoint y: 402, endPoint x: 651, endPoint y: 410, distance: 62.7
click at [651, 410] on div "2 1 1" at bounding box center [671, 405] width 225 height 17
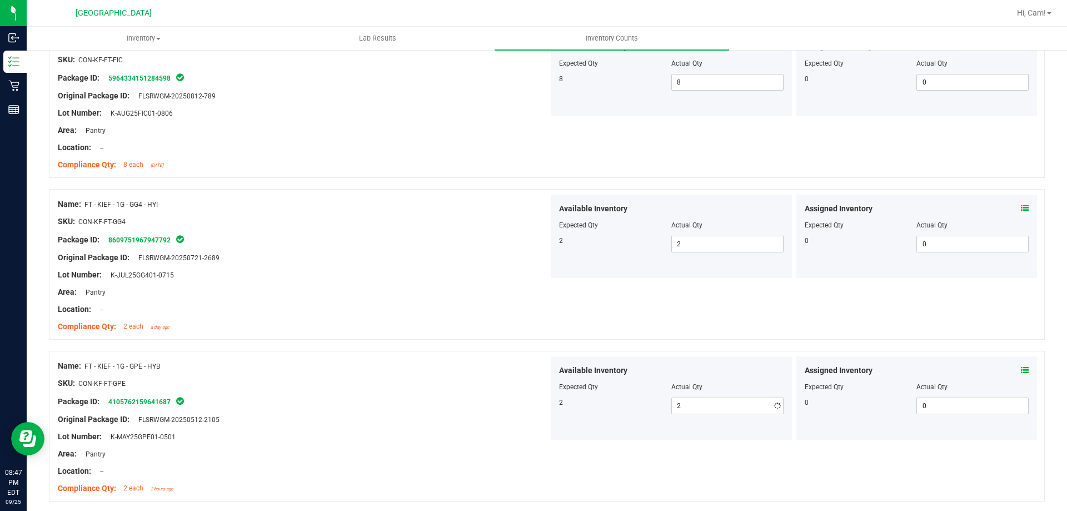
drag, startPoint x: 736, startPoint y: 321, endPoint x: 757, endPoint y: 315, distance: 21.5
click at [737, 320] on div "Name: FT - KIEF - 1G - GG4 - HYI SKU: CON-KF-FT-GG4 Package ID: 860975196794779…" at bounding box center [547, 264] width 996 height 151
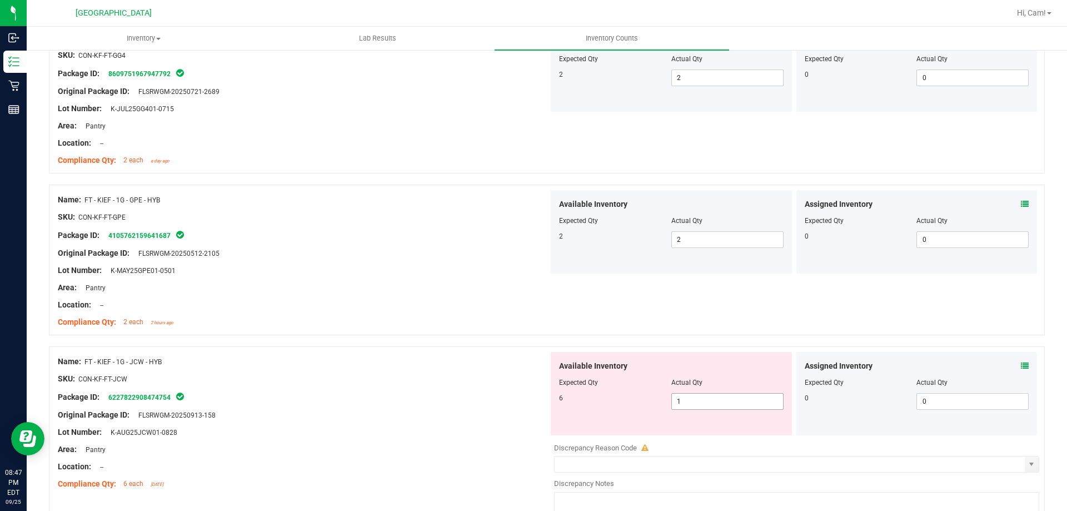
scroll to position [1111, 0]
click at [650, 404] on div "6 1 1" at bounding box center [671, 400] width 225 height 17
drag, startPoint x: 690, startPoint y: 341, endPoint x: 700, endPoint y: 334, distance: 12.8
click at [690, 338] on div at bounding box center [547, 340] width 996 height 11
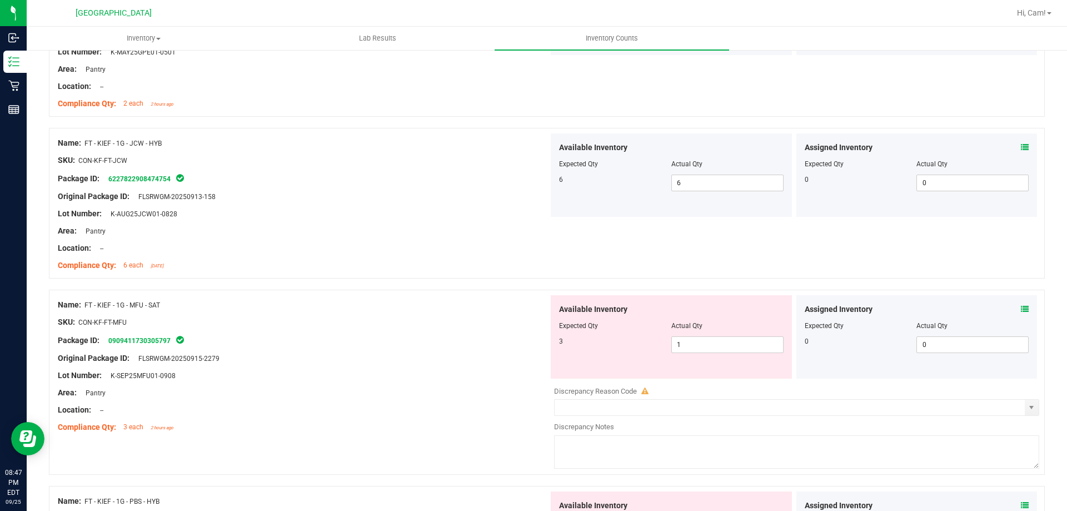
scroll to position [1334, 0]
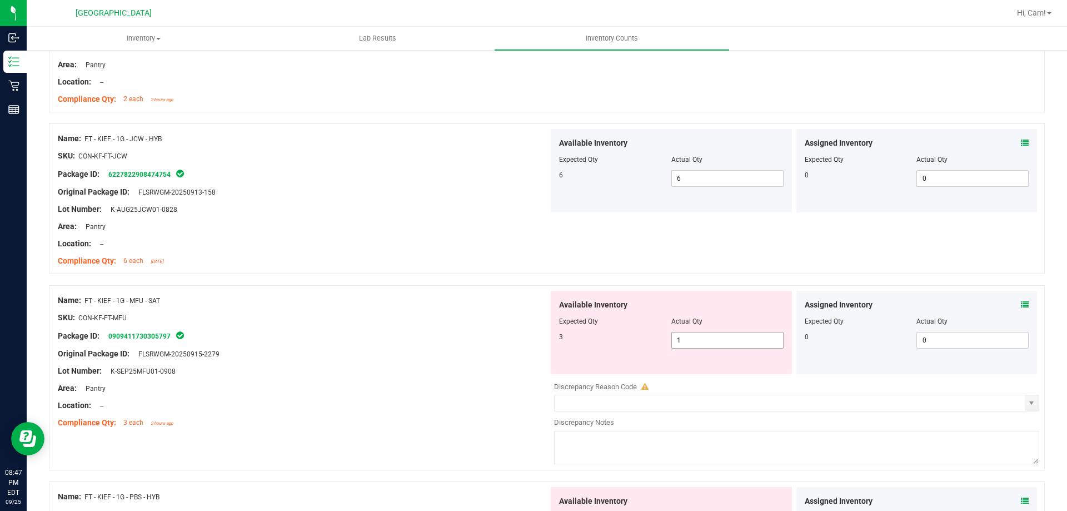
drag, startPoint x: 714, startPoint y: 339, endPoint x: 617, endPoint y: 346, distance: 96.4
click at [600, 348] on div "3 1 1" at bounding box center [671, 340] width 225 height 17
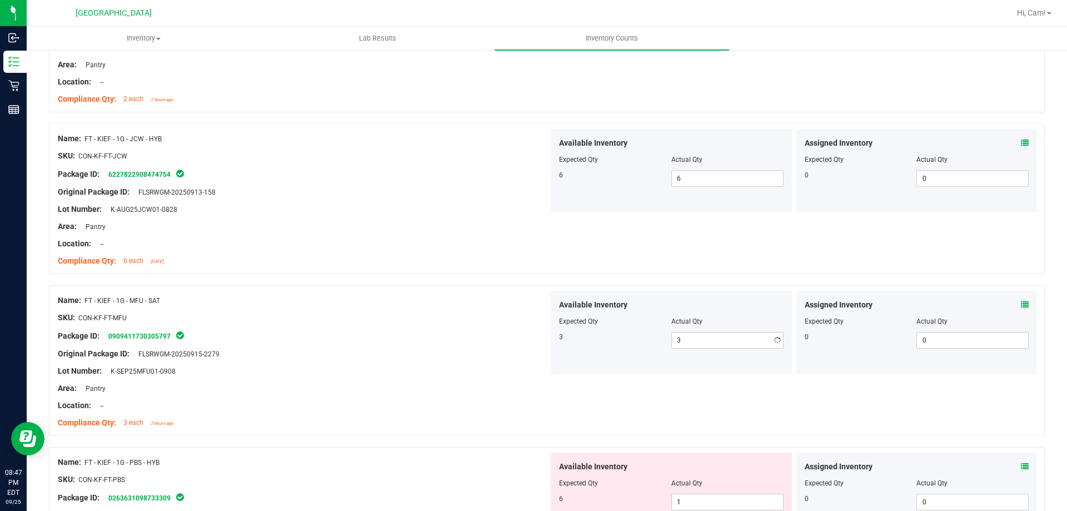
drag, startPoint x: 692, startPoint y: 277, endPoint x: 715, endPoint y: 269, distance: 23.6
click at [695, 276] on div at bounding box center [547, 279] width 996 height 11
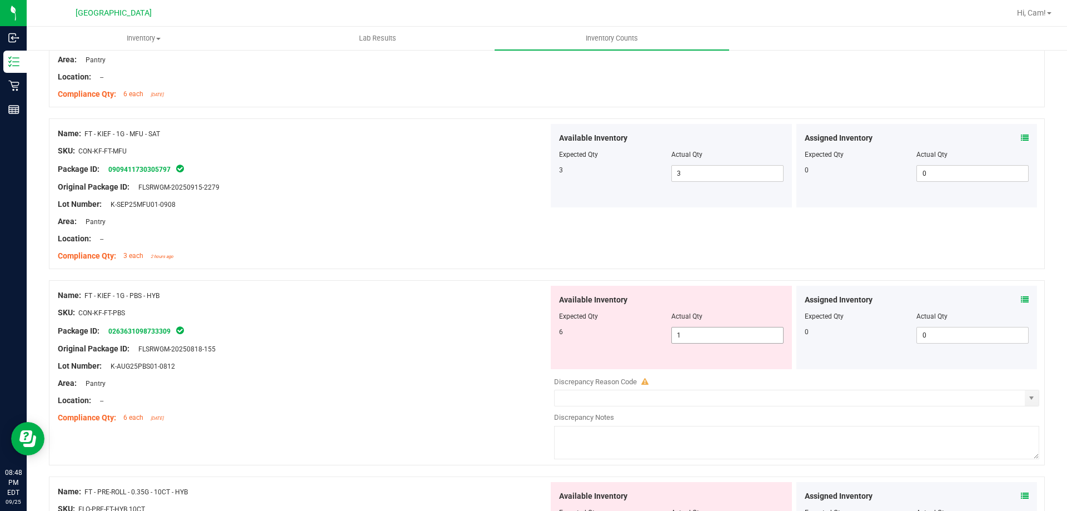
click at [610, 343] on div "6 1 1" at bounding box center [671, 335] width 225 height 17
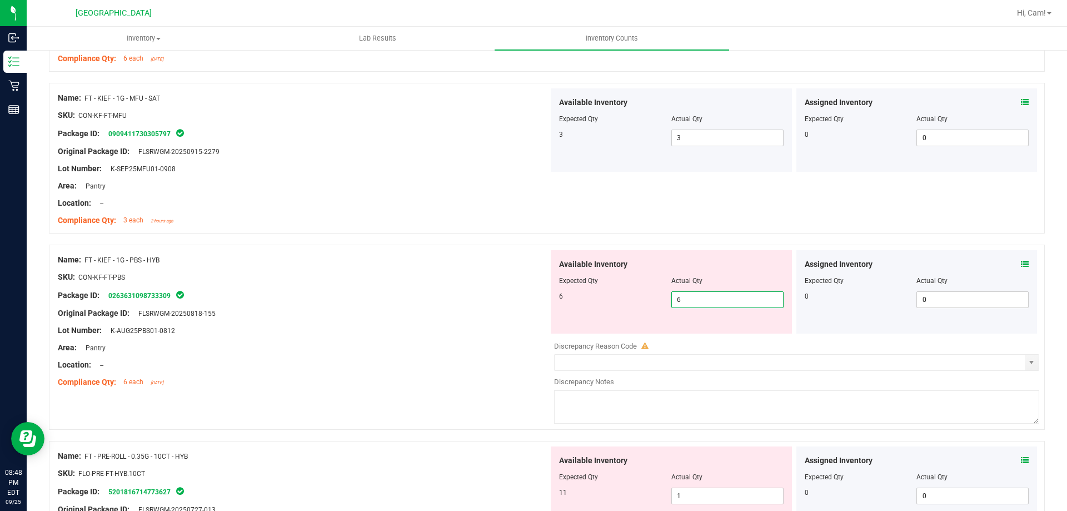
scroll to position [1556, 0]
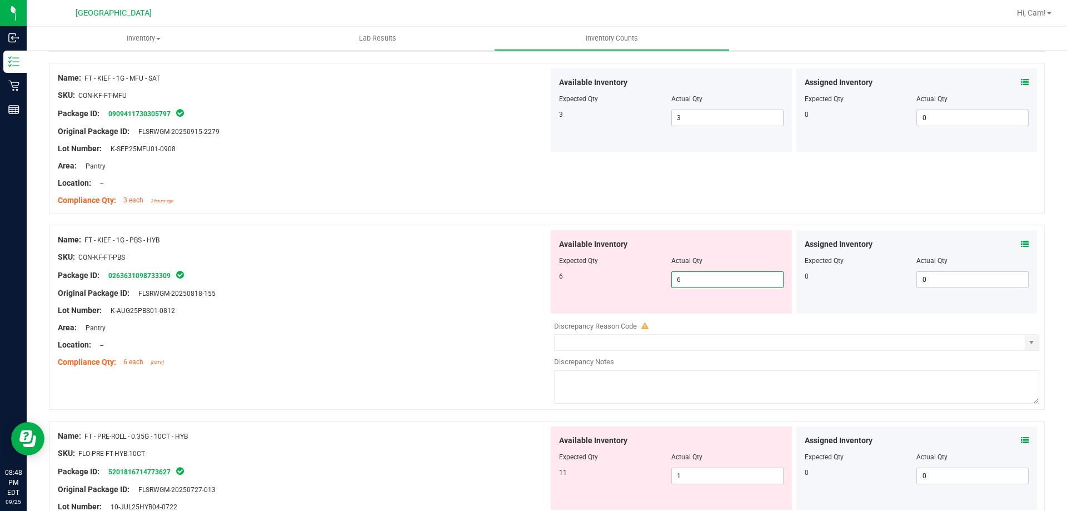
drag, startPoint x: 689, startPoint y: 269, endPoint x: 699, endPoint y: 269, distance: 9.4
click at [690, 269] on div at bounding box center [671, 269] width 225 height 6
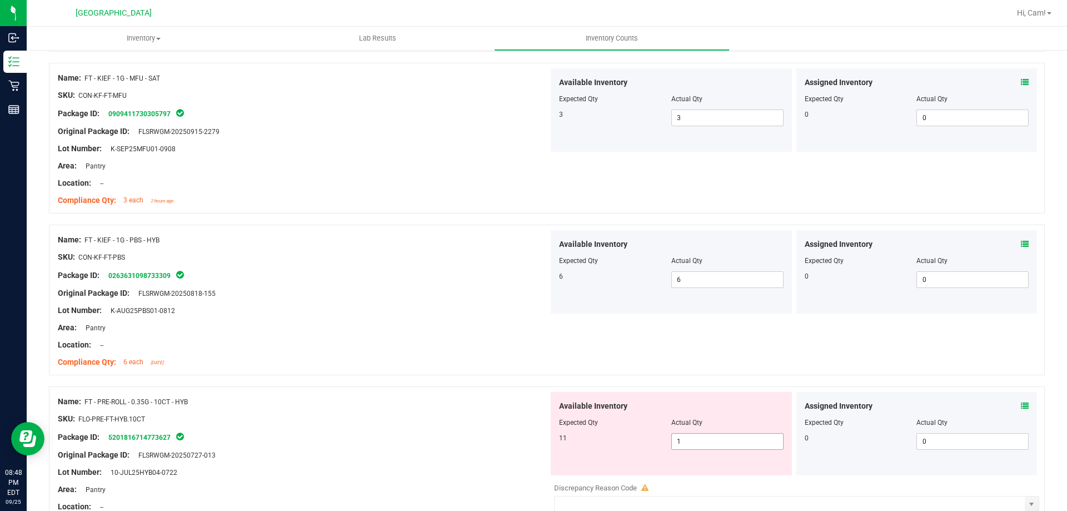
drag, startPoint x: 614, startPoint y: 437, endPoint x: 644, endPoint y: 422, distance: 33.3
click at [610, 437] on div "11 1 1" at bounding box center [671, 441] width 225 height 17
click at [689, 368] on div "Name: FT - KIEF - 1G - PBS - HYB SKU: CON-KF-FT-PBS Package ID: 026363109873330…" at bounding box center [547, 300] width 996 height 151
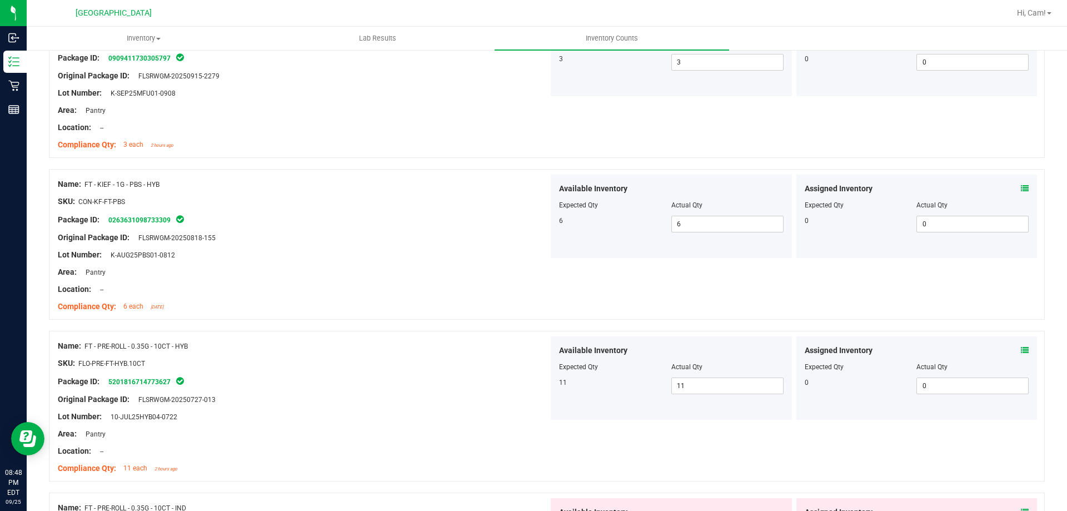
scroll to position [1778, 0]
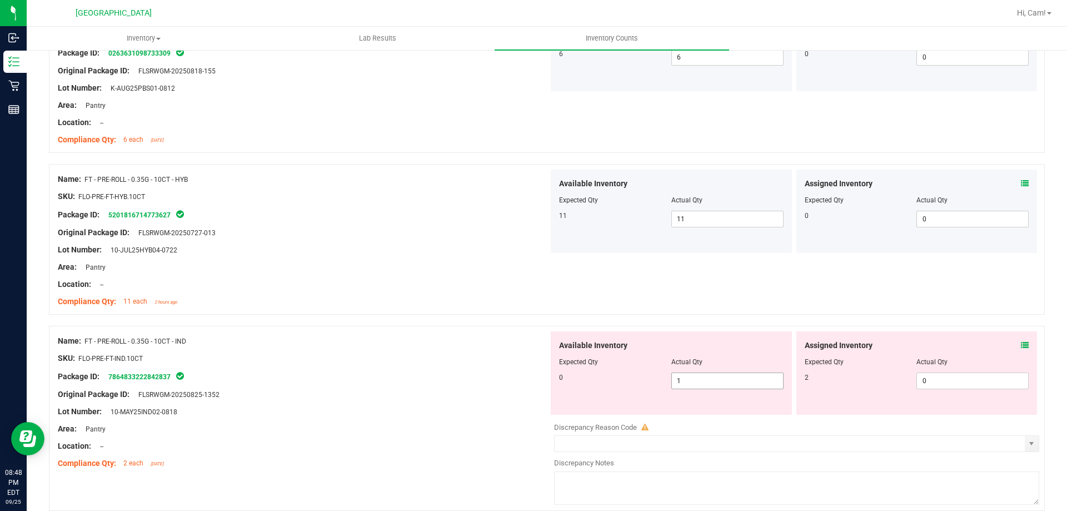
click at [696, 378] on span "1 1" at bounding box center [727, 380] width 112 height 17
click at [559, 383] on div "0 1 1" at bounding box center [671, 380] width 225 height 17
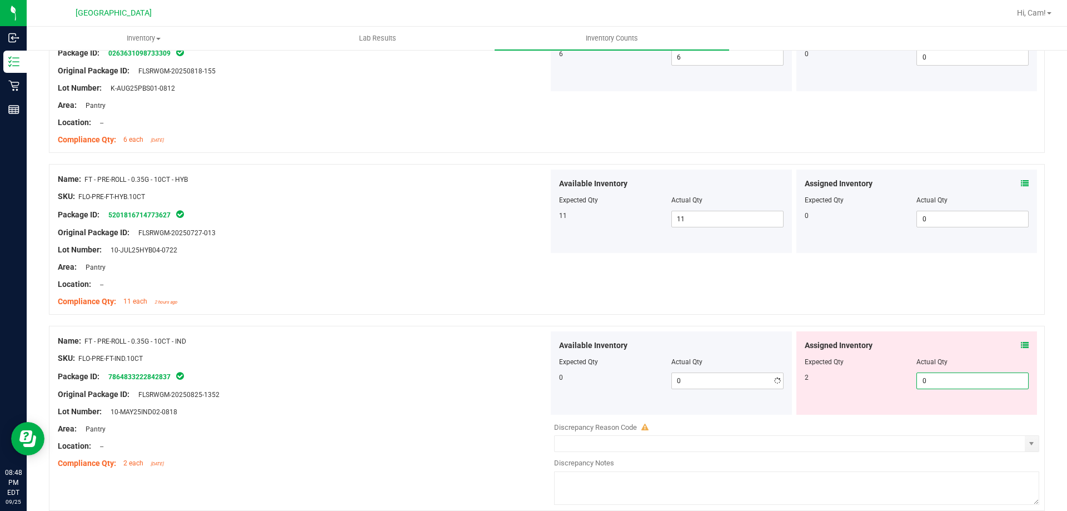
click at [970, 385] on span "0 0" at bounding box center [972, 380] width 112 height 17
click at [850, 334] on div "Assigned Inventory Expected Qty Actual Qty 2 0 02" at bounding box center [916, 372] width 241 height 83
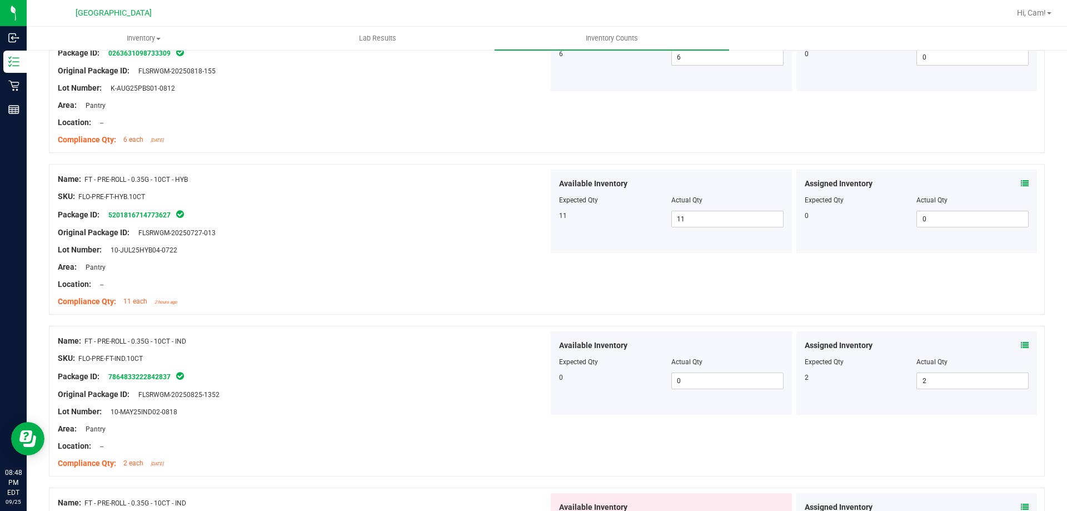
scroll to position [1889, 0]
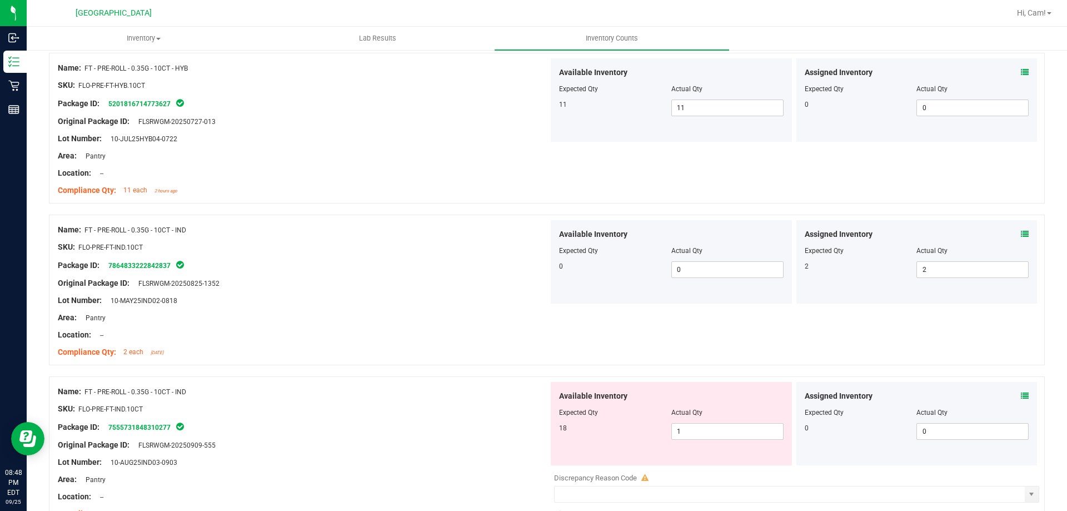
click at [1021, 235] on icon at bounding box center [1025, 234] width 8 height 8
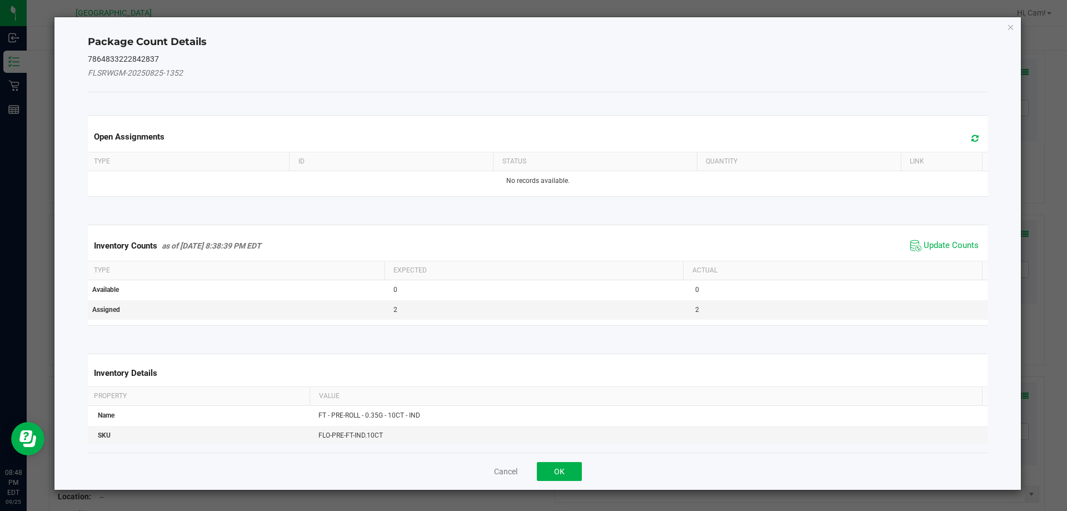
click at [967, 146] on span at bounding box center [972, 139] width 18 height 16
click at [952, 246] on span "Update Counts" at bounding box center [951, 245] width 55 height 11
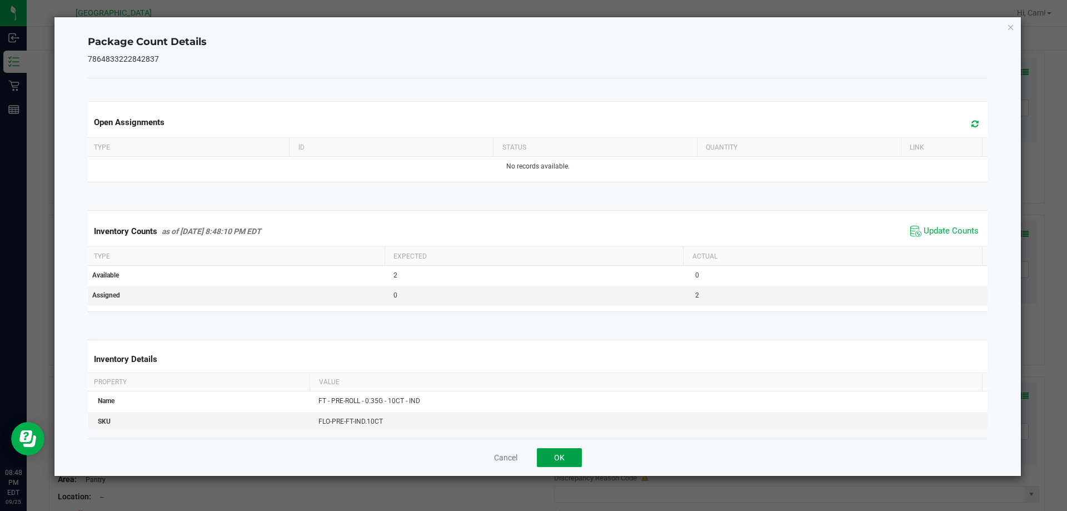
drag, startPoint x: 578, startPoint y: 455, endPoint x: 610, endPoint y: 435, distance: 37.2
click at [576, 456] on button "OK" at bounding box center [559, 457] width 45 height 19
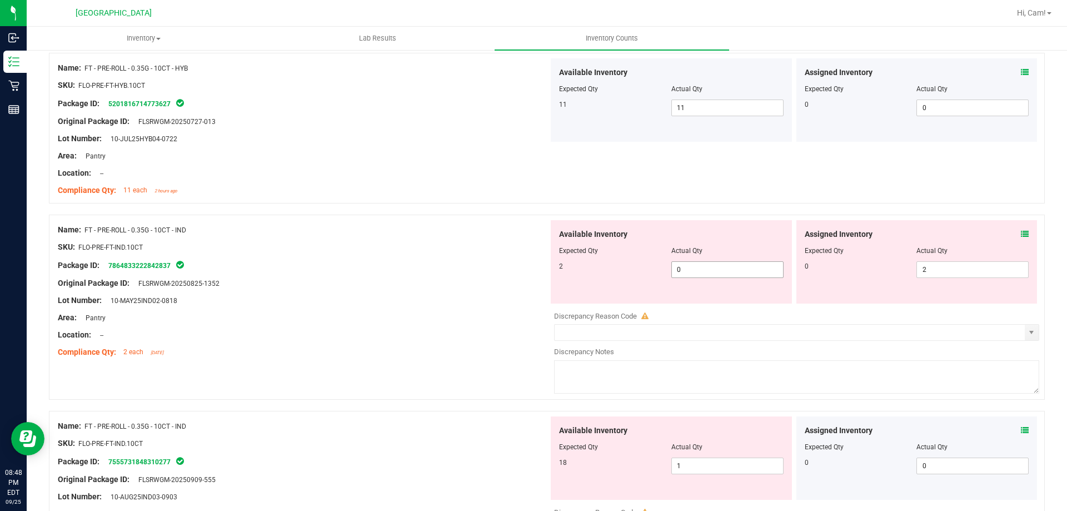
click at [721, 270] on span "0 0" at bounding box center [727, 269] width 112 height 17
click at [721, 270] on input "0" at bounding box center [727, 270] width 111 height 16
click at [926, 271] on span "2 2" at bounding box center [972, 269] width 112 height 17
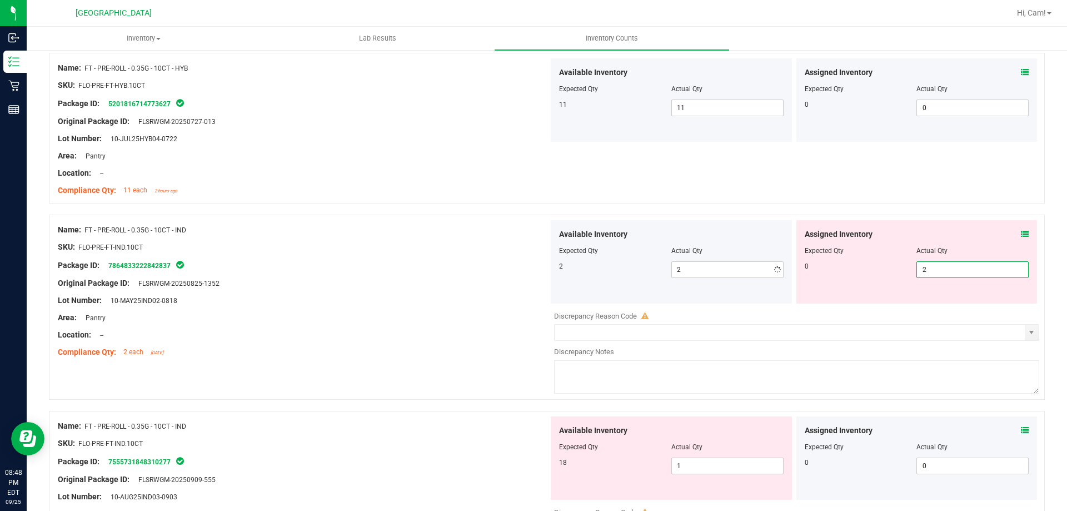
click at [928, 271] on input "2" at bounding box center [972, 270] width 111 height 16
click at [900, 220] on div "Assigned Inventory Expected Qty Actual Qty 0 20 20" at bounding box center [916, 261] width 241 height 83
drag, startPoint x: 936, startPoint y: 267, endPoint x: 827, endPoint y: 265, distance: 108.9
click at [827, 266] on div "0 20 20" at bounding box center [917, 269] width 225 height 17
click at [836, 205] on div at bounding box center [547, 208] width 996 height 11
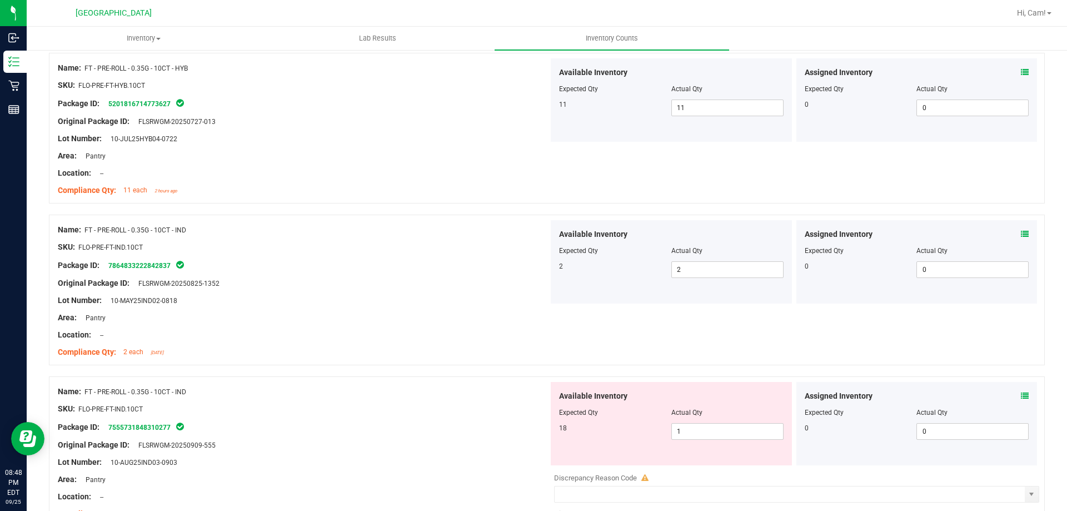
scroll to position [2056, 0]
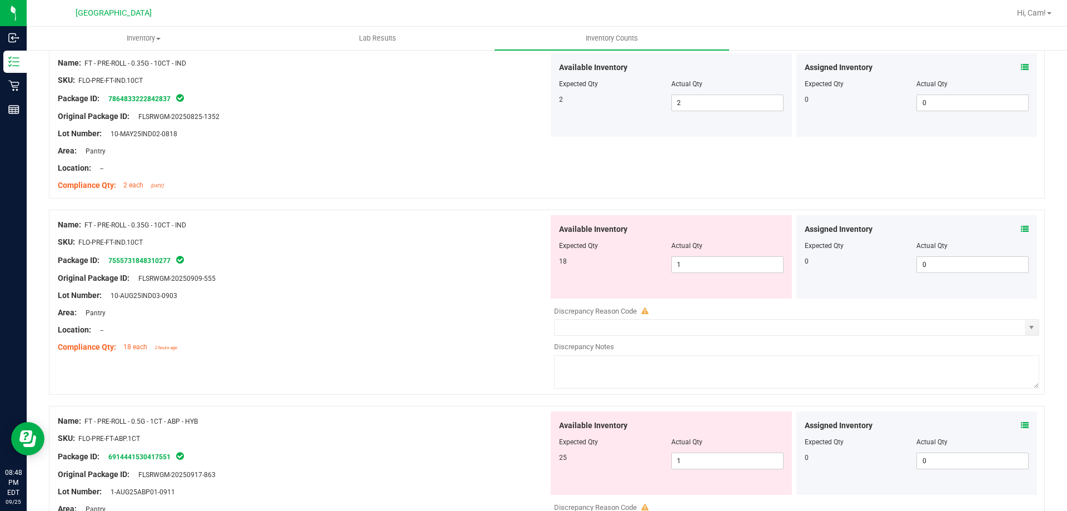
click at [1021, 231] on icon at bounding box center [1025, 229] width 8 height 8
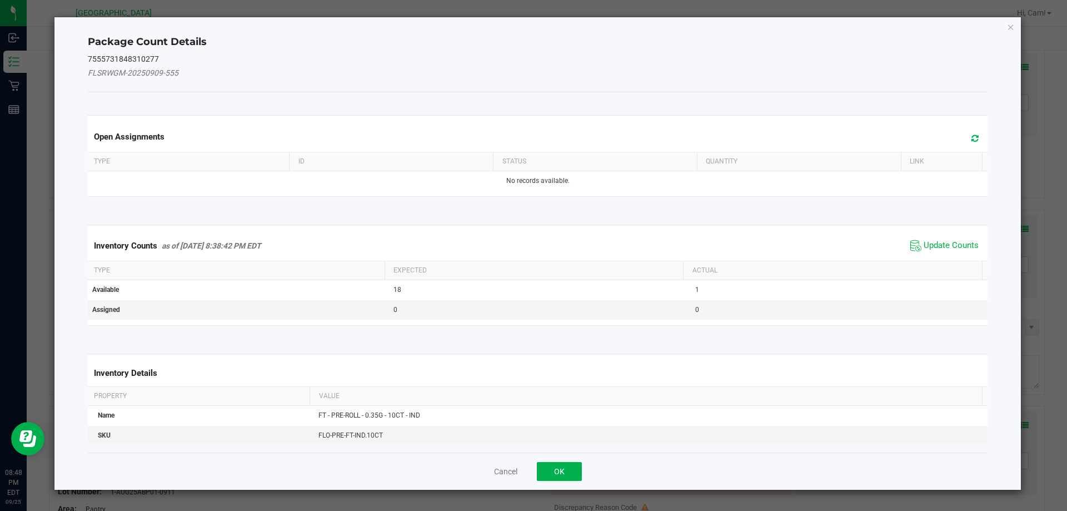
click at [971, 138] on icon at bounding box center [974, 138] width 7 height 8
click at [955, 251] on span "Update Counts" at bounding box center [944, 245] width 74 height 17
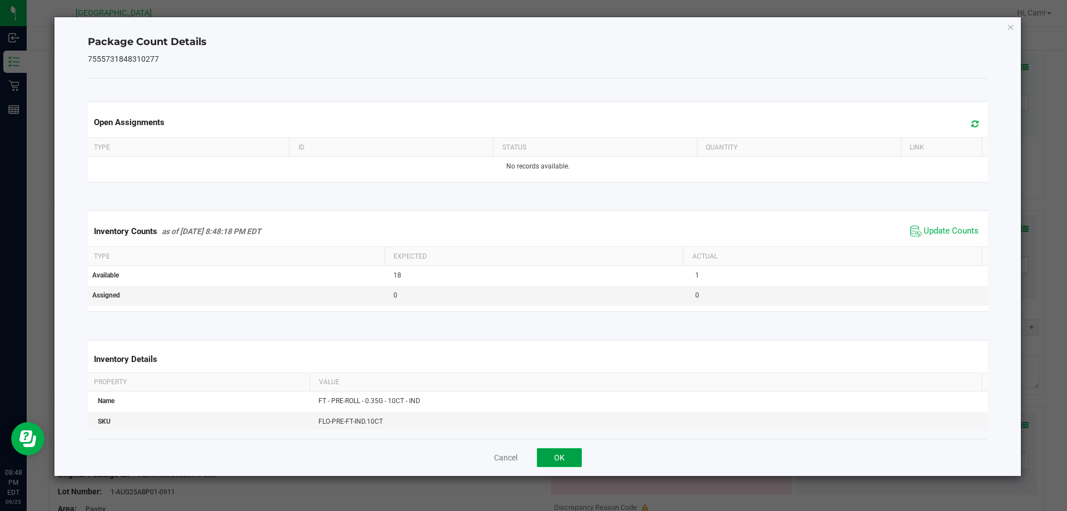
click at [558, 450] on button "OK" at bounding box center [559, 457] width 45 height 19
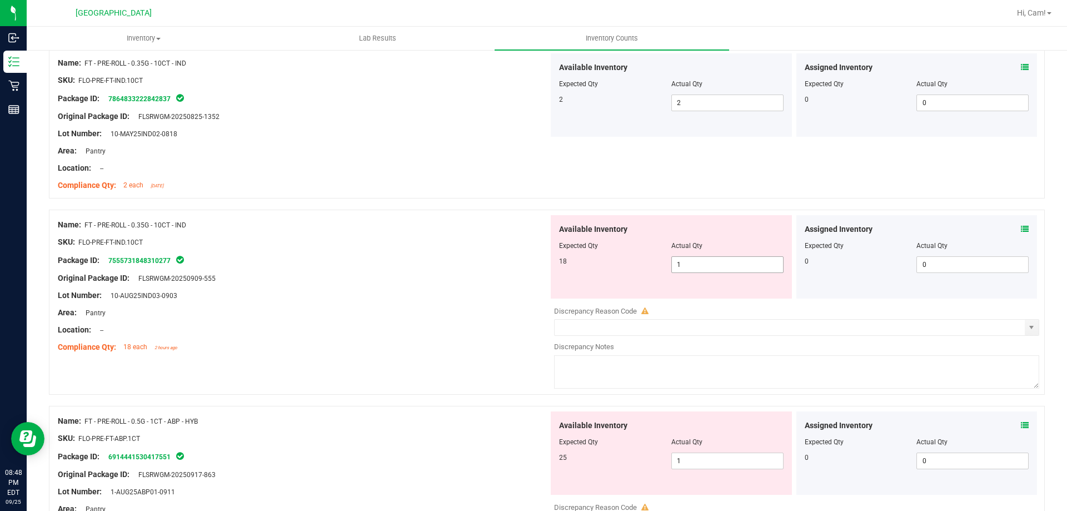
click at [682, 266] on span "1 1" at bounding box center [727, 264] width 112 height 17
click at [432, 257] on div "Package ID: 7555731848310277" at bounding box center [303, 259] width 491 height 13
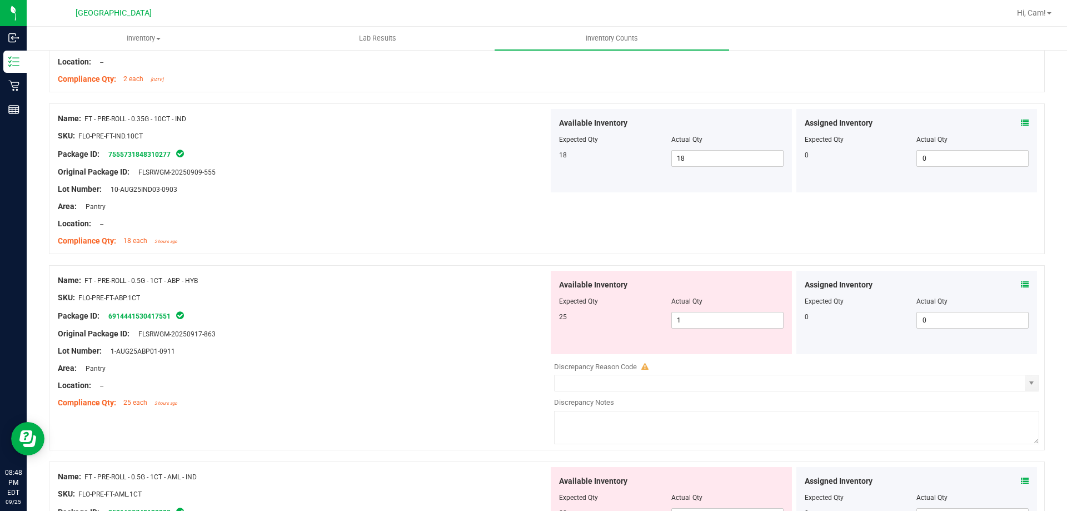
scroll to position [2223, 0]
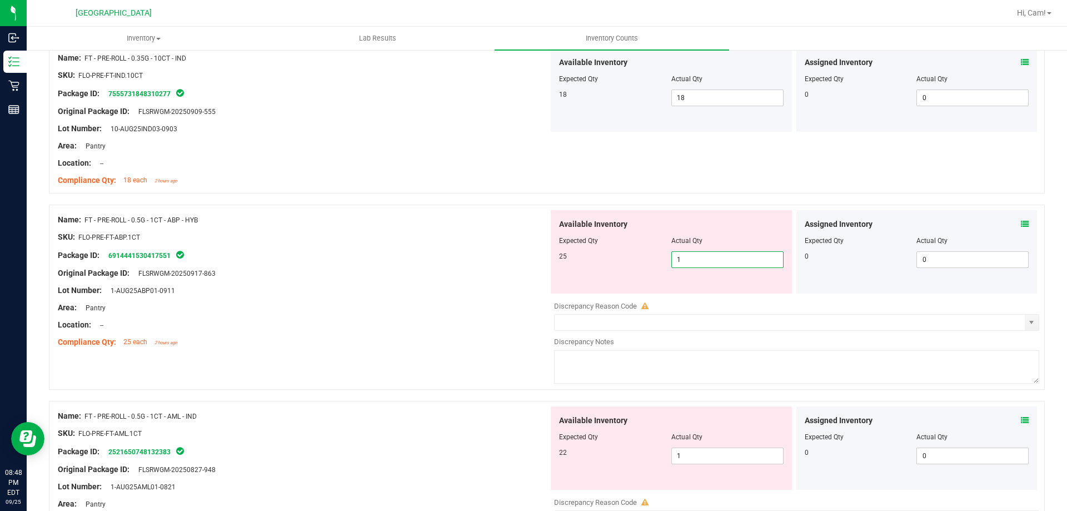
drag, startPoint x: 714, startPoint y: 268, endPoint x: 641, endPoint y: 257, distance: 73.6
click at [641, 257] on div "Available Inventory Expected Qty Actual Qty 25 1 1" at bounding box center [671, 251] width 241 height 83
click at [485, 275] on div "Original Package ID: FLSRWGM-20250917-863" at bounding box center [303, 273] width 491 height 12
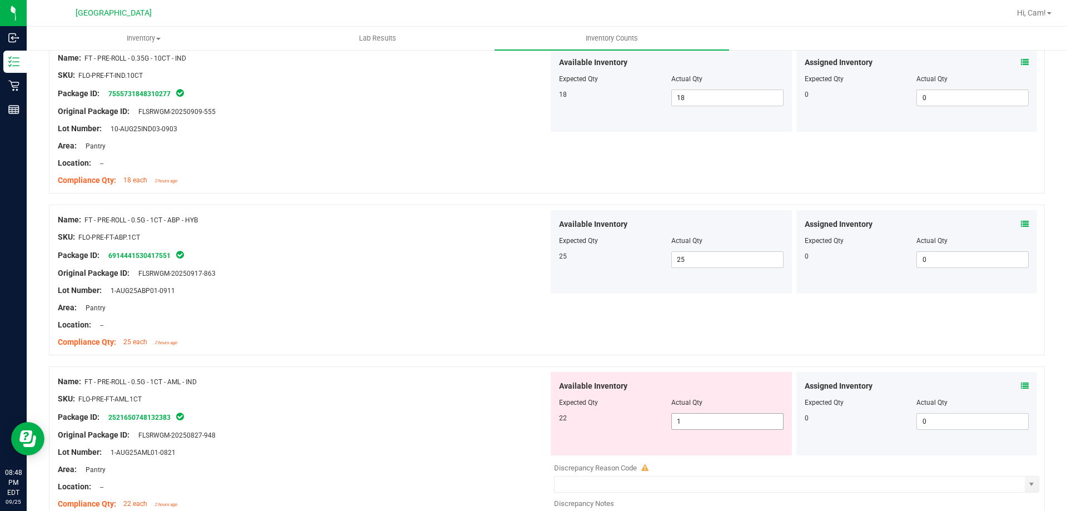
drag, startPoint x: 685, startPoint y: 423, endPoint x: 570, endPoint y: 402, distance: 117.0
click at [581, 413] on div "22 1 1" at bounding box center [671, 421] width 225 height 17
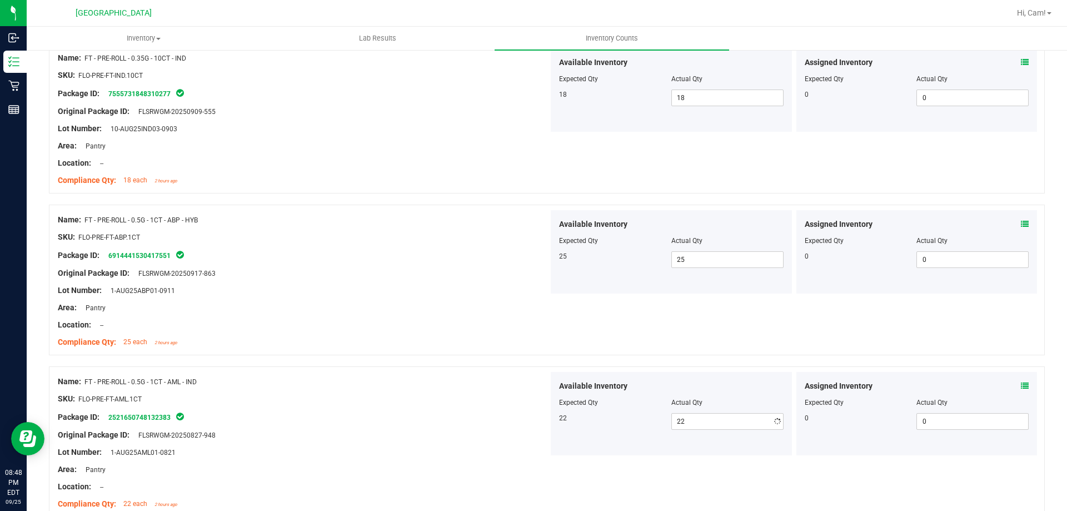
drag, startPoint x: 522, startPoint y: 383, endPoint x: 537, endPoint y: 360, distance: 27.6
click at [521, 382] on div "Name: FT - PRE-ROLL - 0.5G - 1CT - AML - IND" at bounding box center [303, 382] width 491 height 12
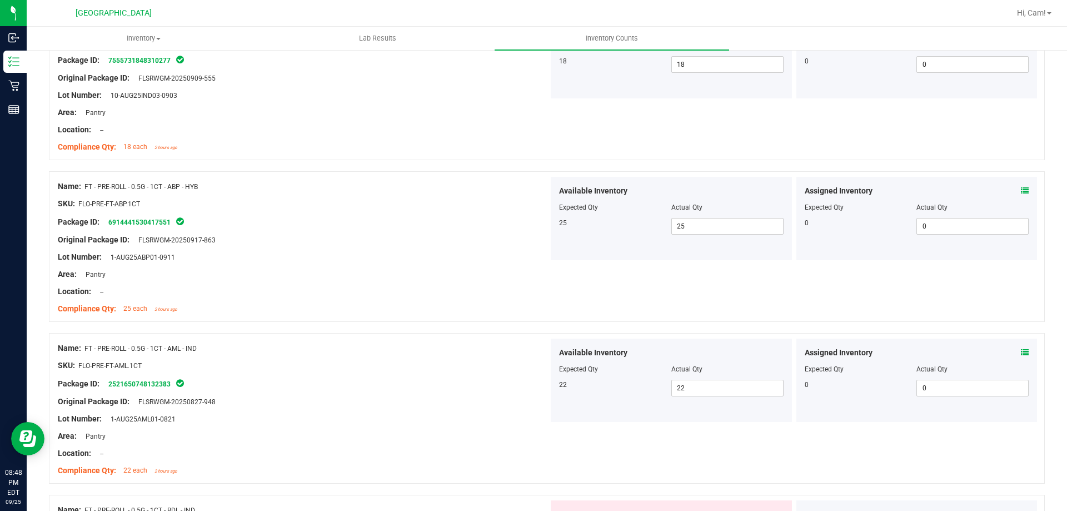
scroll to position [2390, 0]
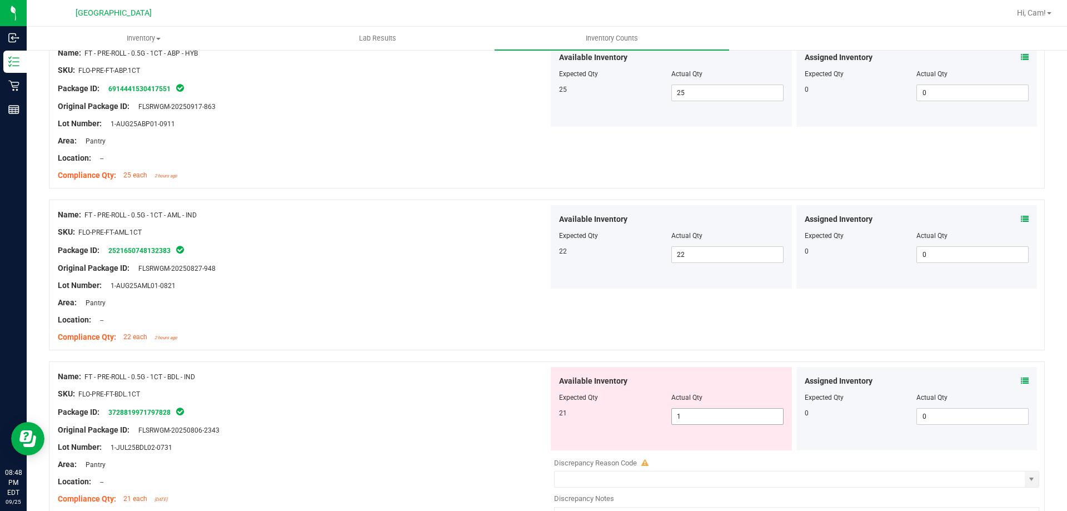
drag, startPoint x: 676, startPoint y: 412, endPoint x: 553, endPoint y: 413, distance: 122.8
click at [553, 412] on div "Available Inventory Expected Qty Actual Qty 21 1 1" at bounding box center [671, 408] width 241 height 83
click at [575, 375] on div "Available Inventory Expected Qty Actual Qty 21 241 241" at bounding box center [671, 408] width 241 height 83
drag, startPoint x: 716, startPoint y: 419, endPoint x: 510, endPoint y: 401, distance: 206.9
click at [510, 401] on div "Name: FT - PRE-ROLL - 0.5G - 1CT - BDL - IND SKU: FLO-PRE-FT-BDL.1CT Package ID…" at bounding box center [547, 453] width 996 height 185
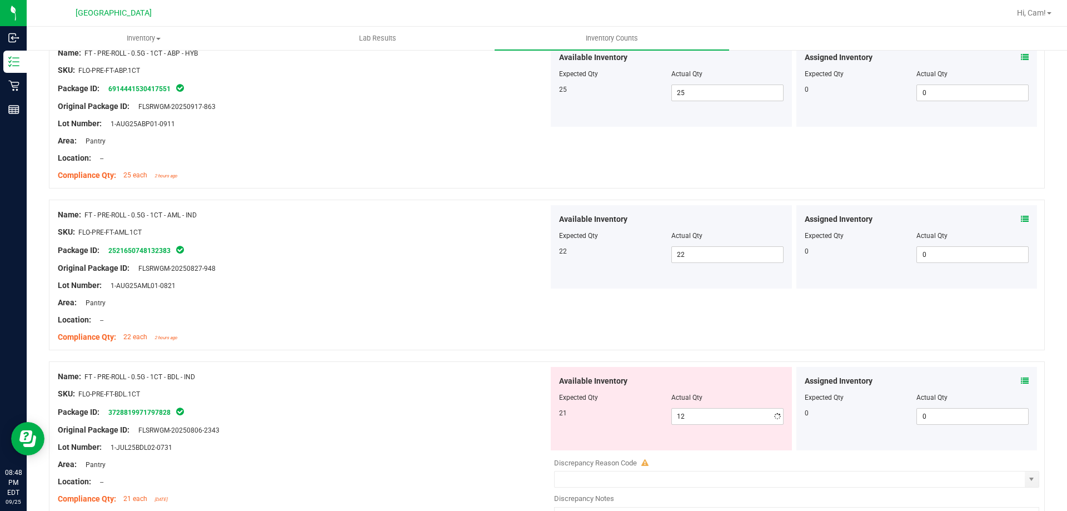
click at [477, 382] on div at bounding box center [303, 385] width 491 height 6
drag, startPoint x: 620, startPoint y: 410, endPoint x: 573, endPoint y: 406, distance: 47.4
click at [601, 407] on div "Available Inventory Expected Qty Actual Qty 21 12 12" at bounding box center [671, 408] width 241 height 83
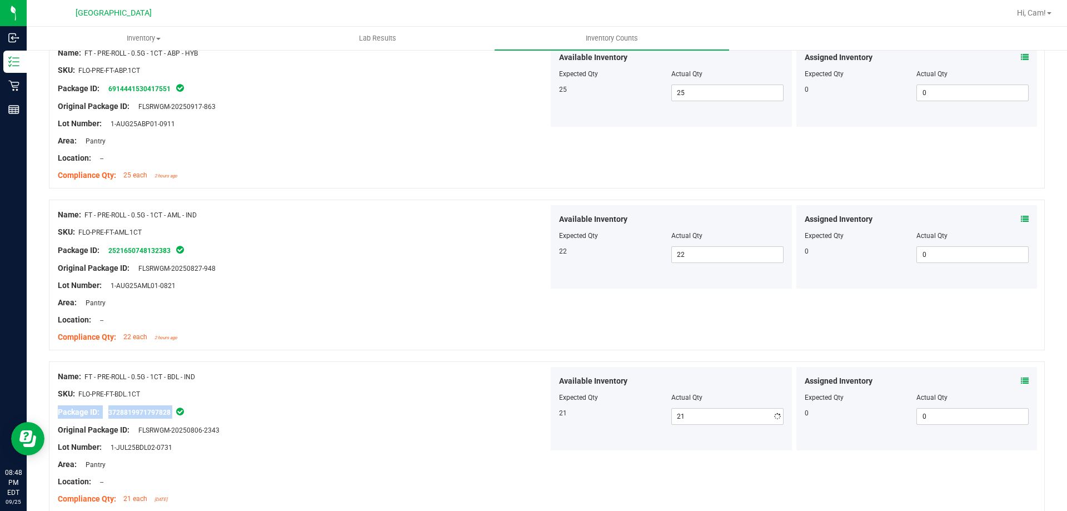
drag, startPoint x: 461, startPoint y: 411, endPoint x: 530, endPoint y: 397, distance: 70.7
click at [470, 411] on div "Name: FT - PRE-ROLL - 0.5G - 1CT - BDL - IND SKU: FLO-PRE-FT-BDL.1CT Package ID…" at bounding box center [303, 438] width 491 height 142
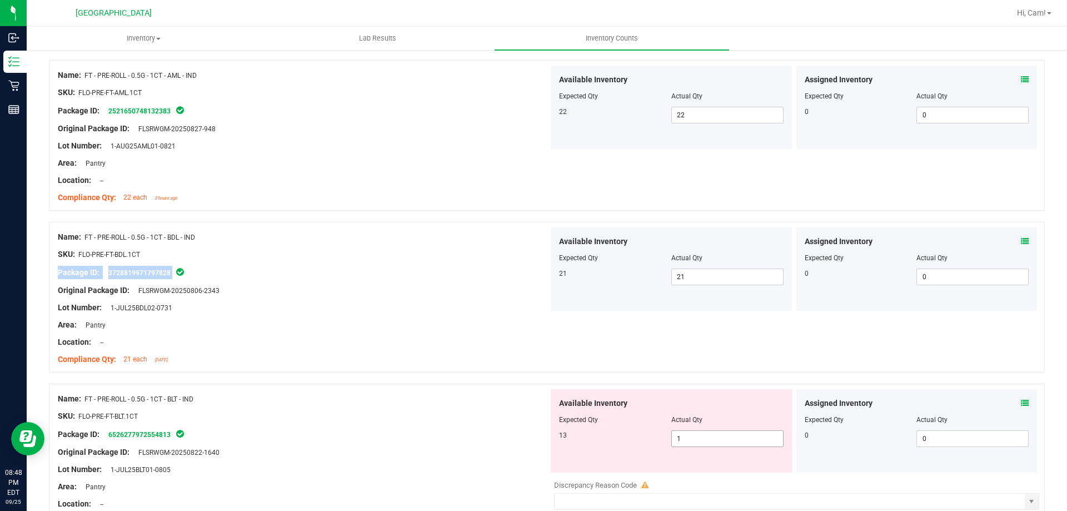
scroll to position [2612, 0]
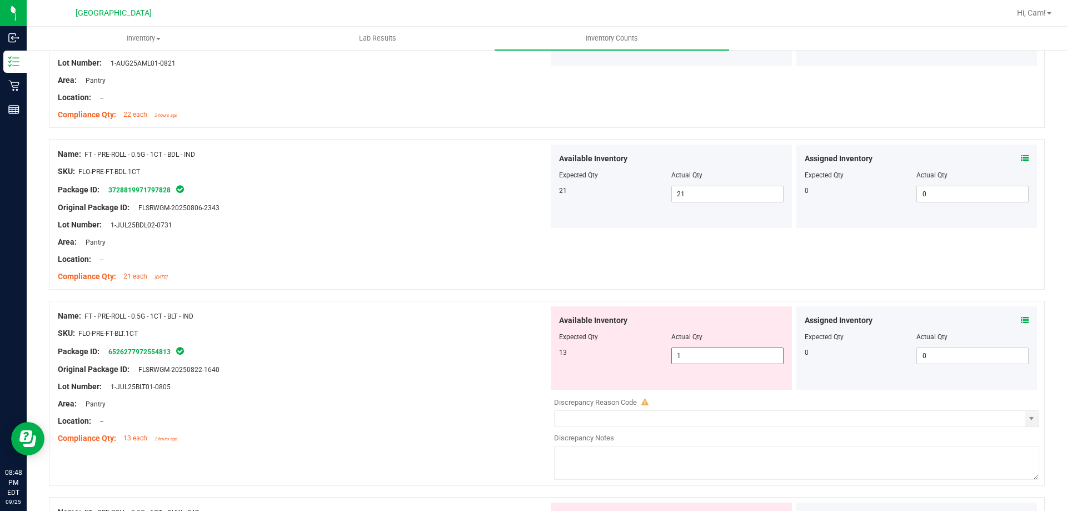
drag, startPoint x: 699, startPoint y: 359, endPoint x: 646, endPoint y: 356, distance: 52.3
click at [646, 356] on div "13 1 1" at bounding box center [671, 355] width 225 height 17
click at [525, 364] on div "Original Package ID: FLSRWGM-20250822-1640" at bounding box center [303, 369] width 491 height 12
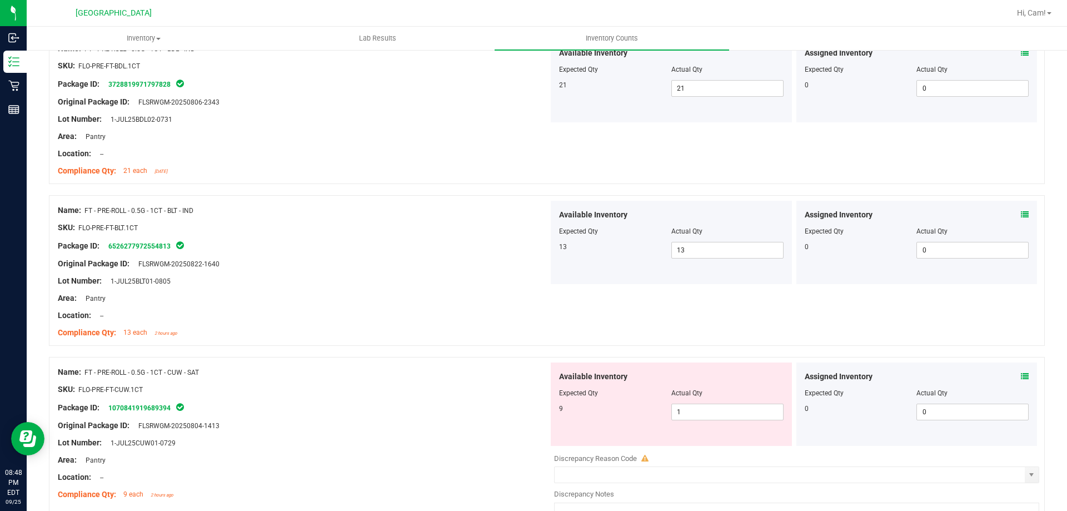
scroll to position [2779, 0]
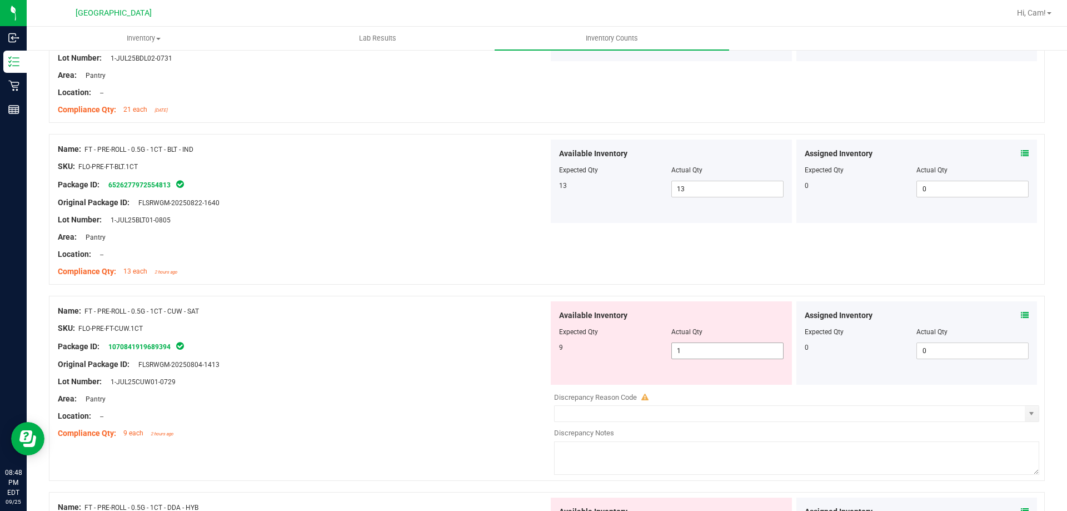
click at [641, 351] on div "9 1 1" at bounding box center [671, 350] width 225 height 17
click at [447, 332] on div "SKU: FLO-PRE-FT-CUW.1CT" at bounding box center [303, 328] width 491 height 12
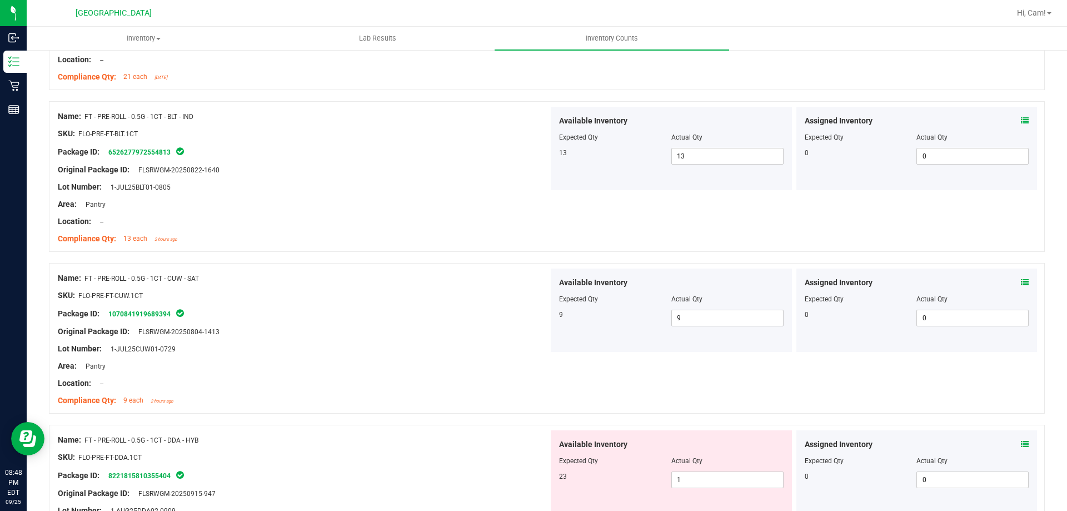
scroll to position [2945, 0]
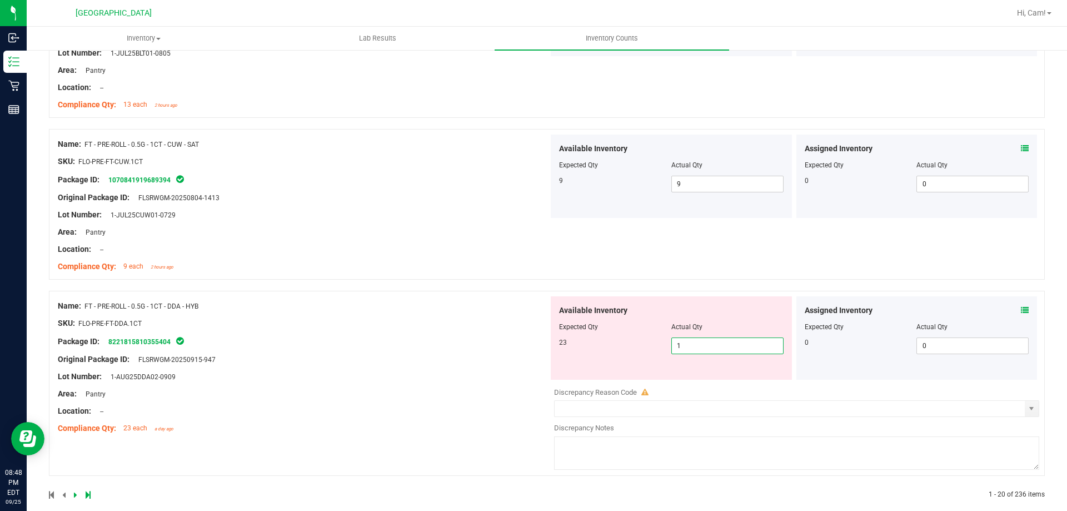
drag, startPoint x: 654, startPoint y: 350, endPoint x: 519, endPoint y: 352, distance: 134.5
click at [500, 352] on div "Name: FT - PRE-ROLL - 0.5G - 1CT - DDA - HYB SKU: FLO-PRE-FT-DDA.1CT Package ID…" at bounding box center [547, 383] width 996 height 185
click at [442, 356] on div "Name: FT - PRE-ROLL - 0.5G - 1CT - DDA - HYB SKU: FLO-PRE-FT-DDA.1CT Package ID…" at bounding box center [303, 367] width 491 height 142
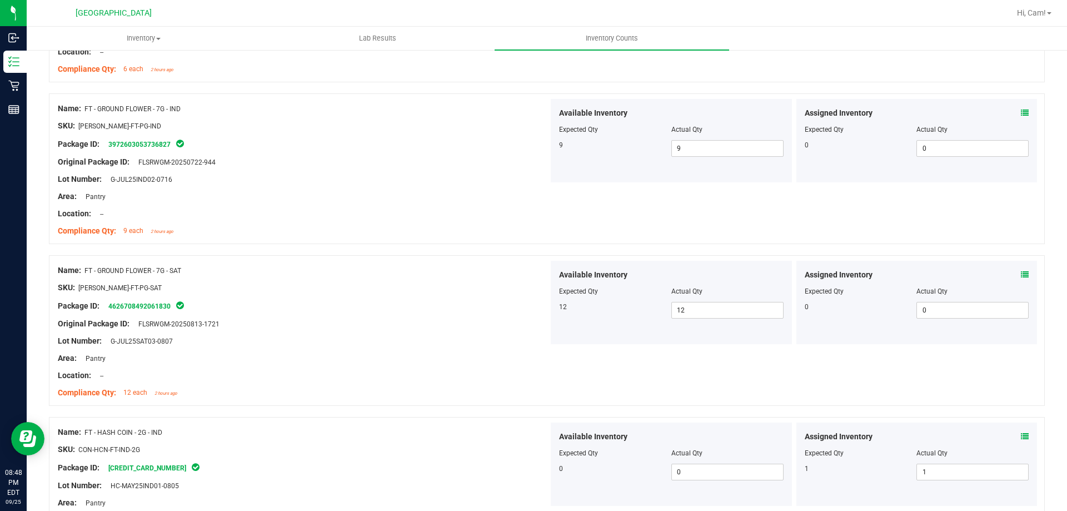
scroll to position [0, 0]
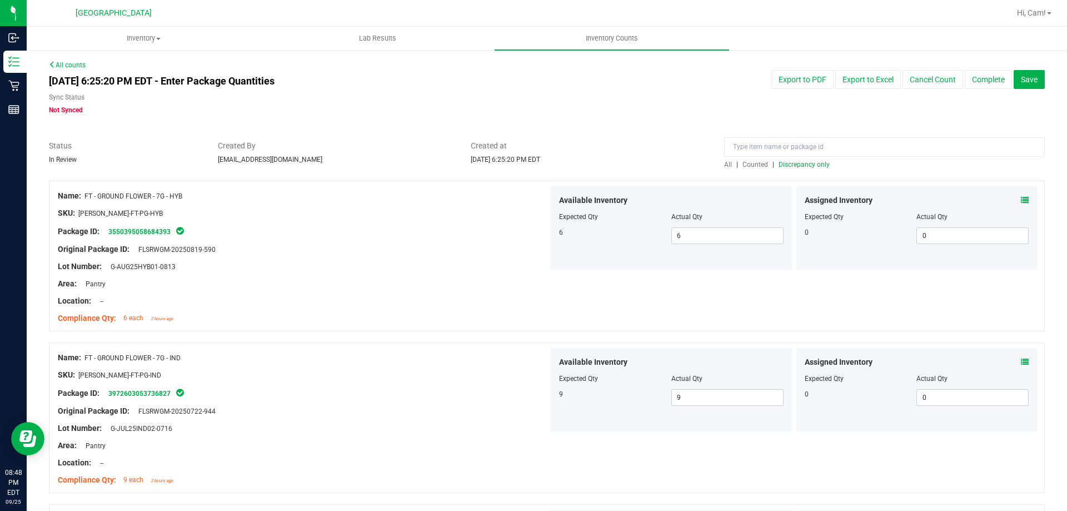
click at [815, 162] on span "Discrepancy only" at bounding box center [804, 165] width 51 height 8
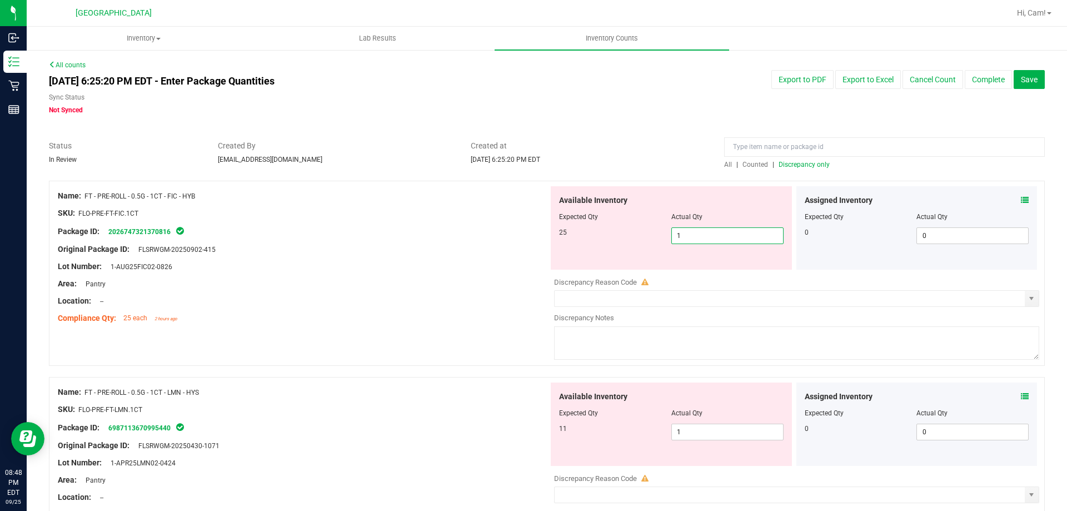
drag, startPoint x: 707, startPoint y: 236, endPoint x: 593, endPoint y: 240, distance: 114.5
click at [593, 240] on div "25 1 1" at bounding box center [671, 235] width 225 height 17
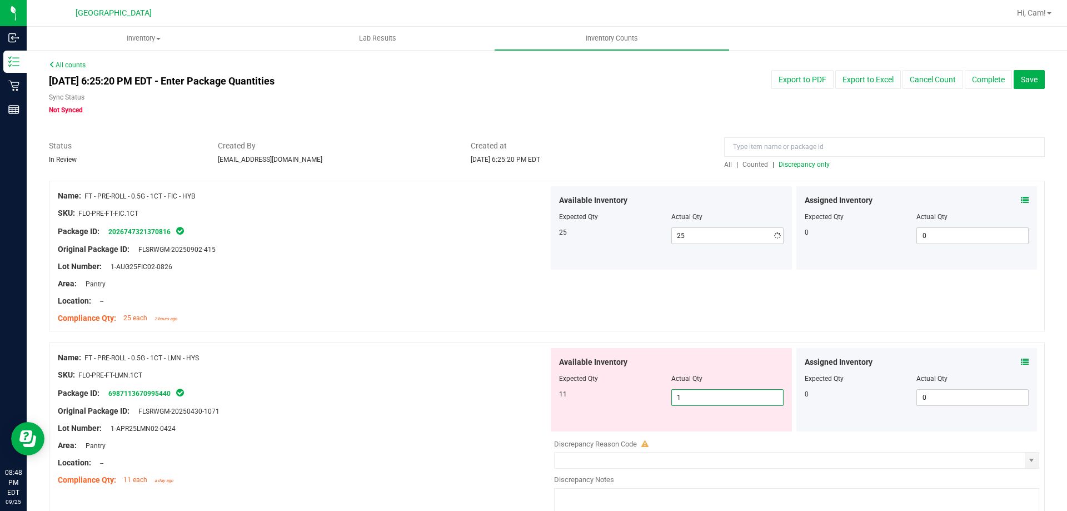
click at [679, 427] on div "Available Inventory Expected Qty Actual Qty 11 1 1" at bounding box center [671, 389] width 241 height 83
click at [682, 432] on div "Available Inventory Expected Qty Actual Qty 11 1 1" at bounding box center [793, 436] width 491 height 176
click at [692, 397] on span "1 1" at bounding box center [727, 397] width 112 height 17
click at [693, 288] on div "Name: FT - PRE-ROLL - 0.5G - 1CT - FIC - HYB SKU: FLO-PRE-FT-FIC.1CT Package ID…" at bounding box center [547, 256] width 996 height 151
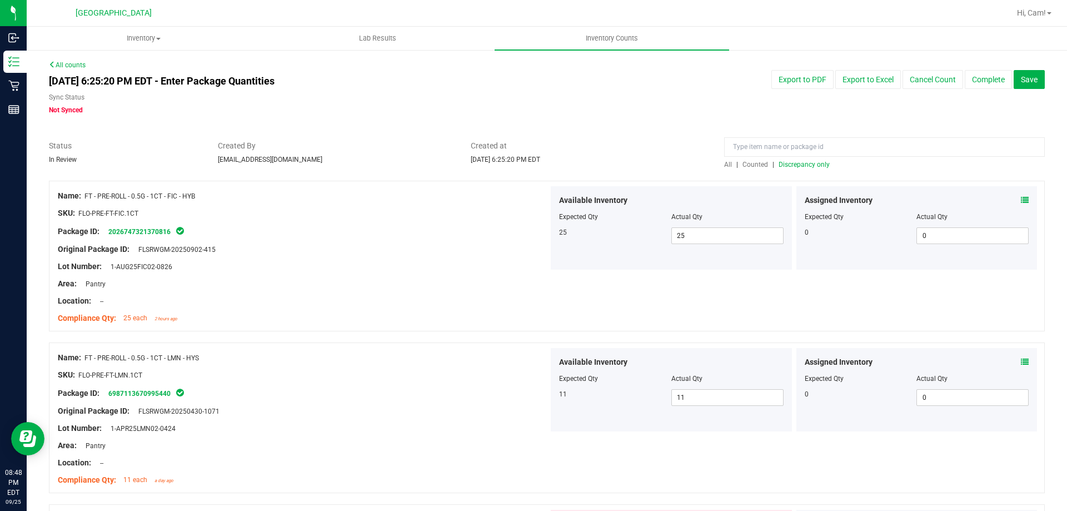
scroll to position [167, 0]
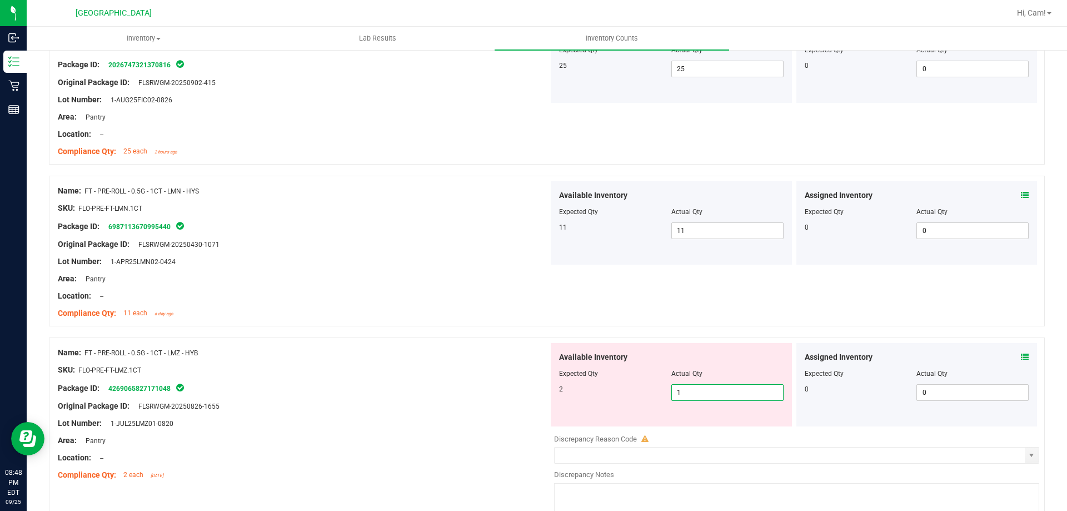
drag, startPoint x: 697, startPoint y: 391, endPoint x: 561, endPoint y: 363, distance: 138.4
click at [542, 369] on div "Name: FT - PRE-ROLL - 0.5G - 1CT - LMZ - HYB SKU: FLO-PRE-FT-LMZ.1CT Package ID…" at bounding box center [547, 429] width 996 height 185
drag, startPoint x: 708, startPoint y: 292, endPoint x: 721, endPoint y: 292, distance: 12.8
click at [712, 292] on div "Name: FT - PRE-ROLL - 0.5G - 1CT - LMN - HYS SKU: FLO-PRE-FT-LMN.1CT Package ID…" at bounding box center [547, 251] width 996 height 151
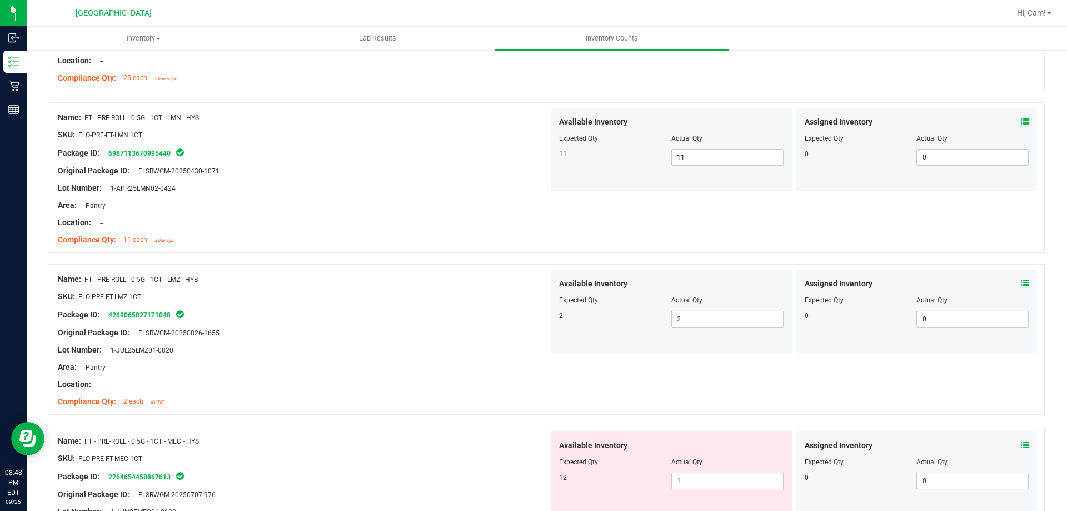
scroll to position [389, 0]
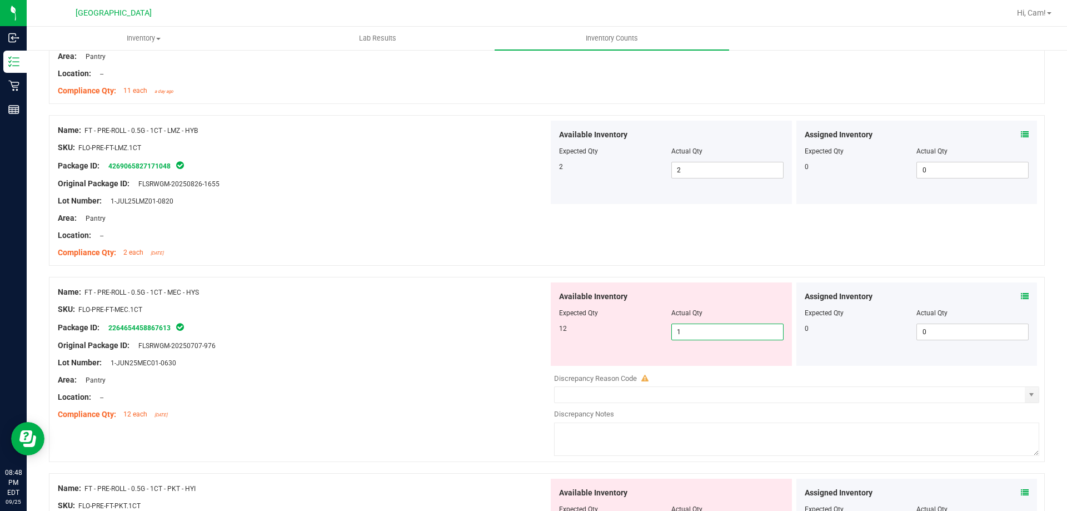
drag, startPoint x: 707, startPoint y: 326, endPoint x: 734, endPoint y: 320, distance: 27.9
click at [629, 333] on div "12 1 1" at bounding box center [671, 331] width 225 height 17
click at [654, 266] on div at bounding box center [547, 271] width 996 height 11
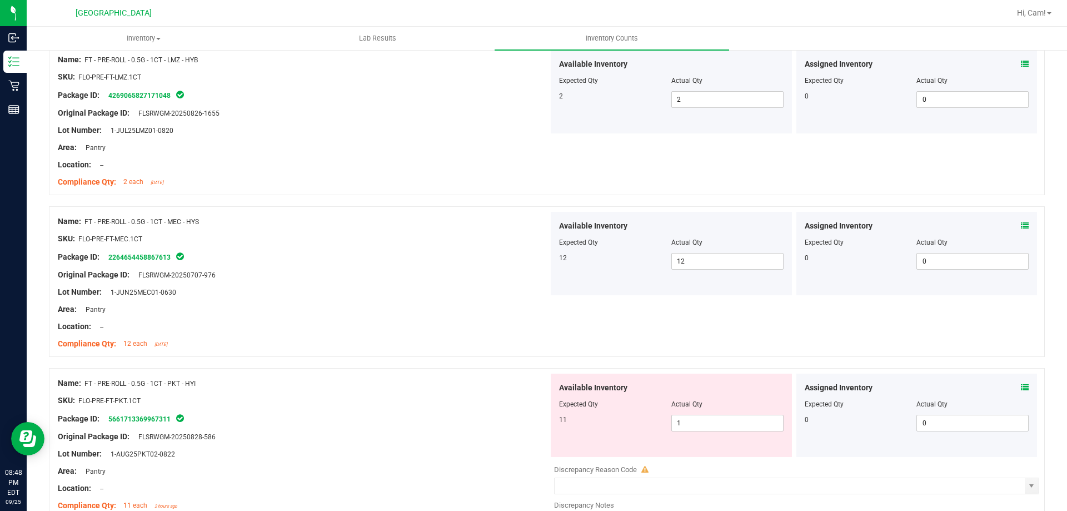
scroll to position [556, 0]
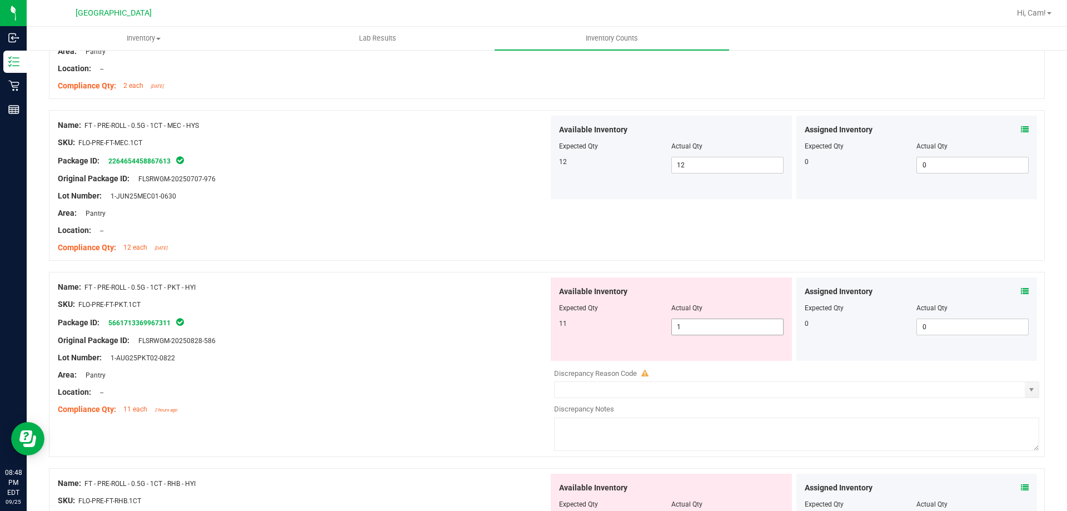
click at [714, 330] on span "1 1" at bounding box center [727, 326] width 112 height 17
click at [734, 257] on div "Name: FT - PRE-ROLL - 0.5G - 1CT - MEC - HYS SKU: FLO-PRE-FT-MEC.1CT Package ID…" at bounding box center [547, 185] width 996 height 151
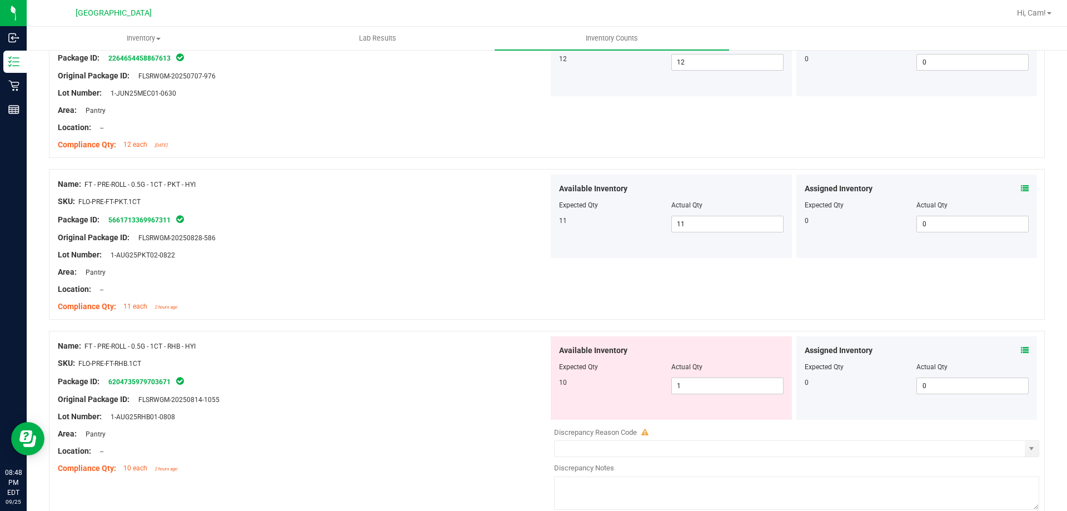
scroll to position [778, 0]
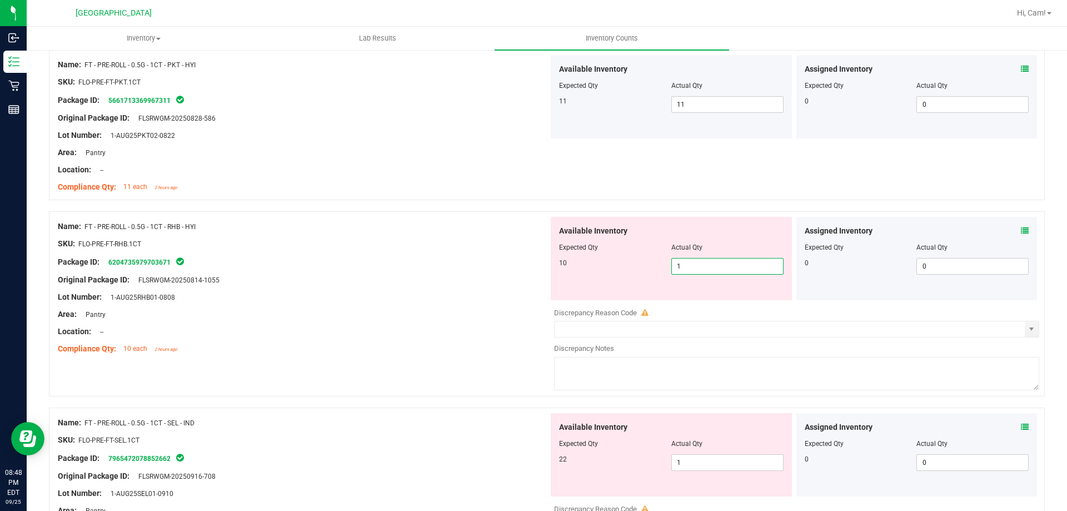
click at [743, 267] on span "1 1" at bounding box center [727, 266] width 112 height 17
click at [747, 207] on div at bounding box center [547, 205] width 996 height 11
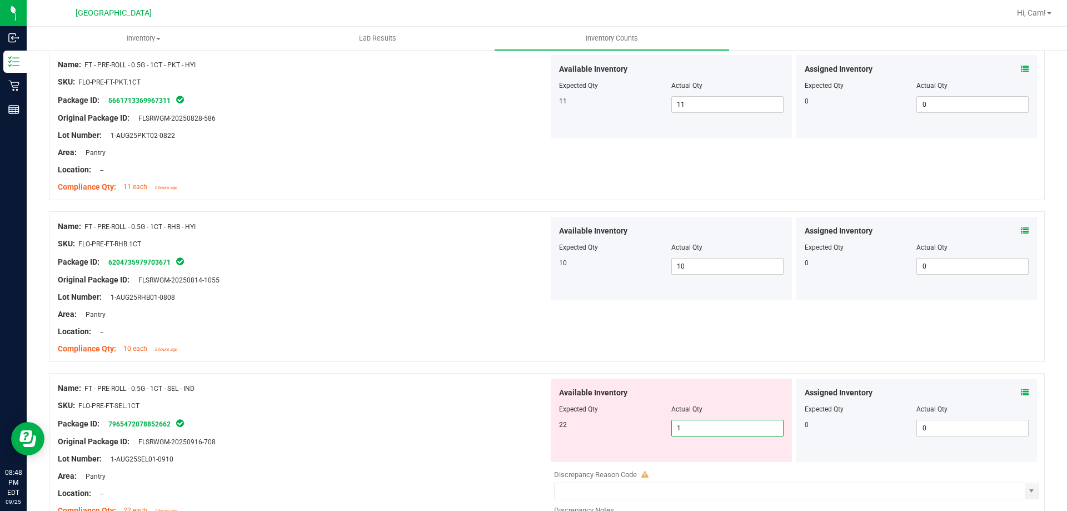
drag, startPoint x: 693, startPoint y: 430, endPoint x: 653, endPoint y: 426, distance: 40.3
click at [651, 429] on div "22 1 1" at bounding box center [671, 428] width 225 height 17
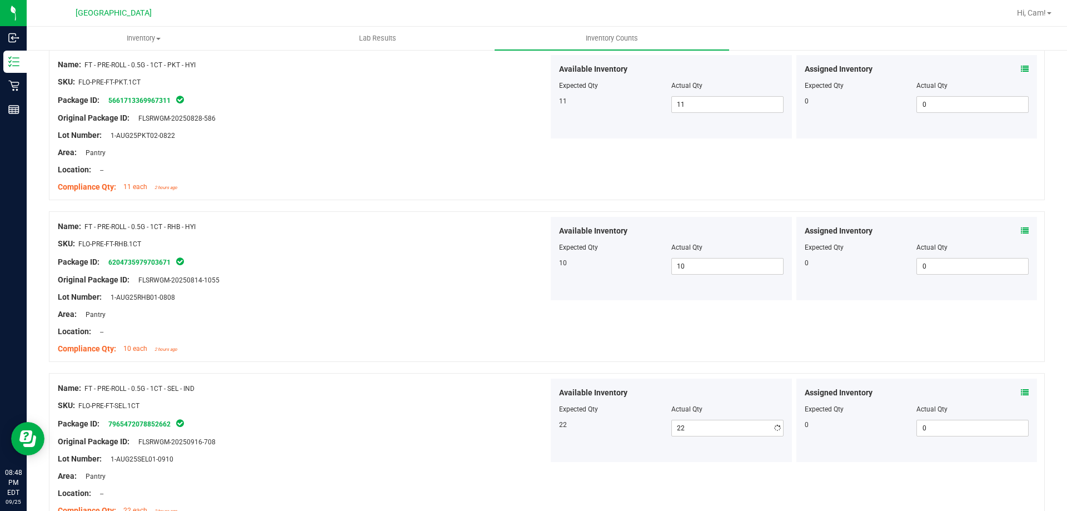
drag, startPoint x: 694, startPoint y: 333, endPoint x: 725, endPoint y: 336, distance: 31.2
click at [708, 336] on div "Name: FT - PRE-ROLL - 0.5G - 1CT - RHB - HYI SKU: FLO-PRE-FT-RHB.1CT Package ID…" at bounding box center [547, 286] width 996 height 151
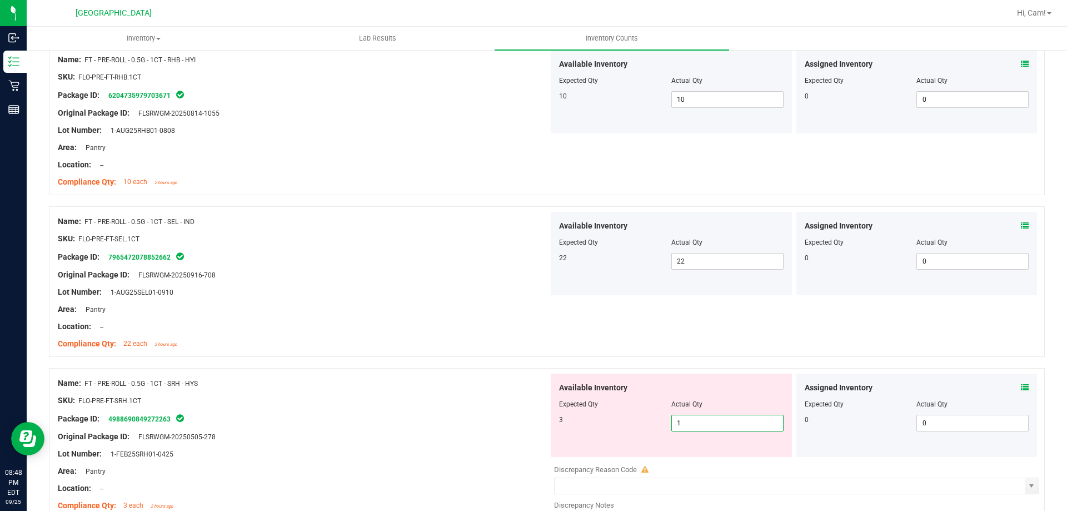
drag
click at [671, 415] on span "1 1" at bounding box center [727, 423] width 112 height 17
click at [681, 350] on div "Name: FT - PRE-ROLL - 0.5G - 1CT - SEL - IND SKU: FLO-PRE-FT-SEL.1CT Package ID…" at bounding box center [547, 287] width 996 height 162
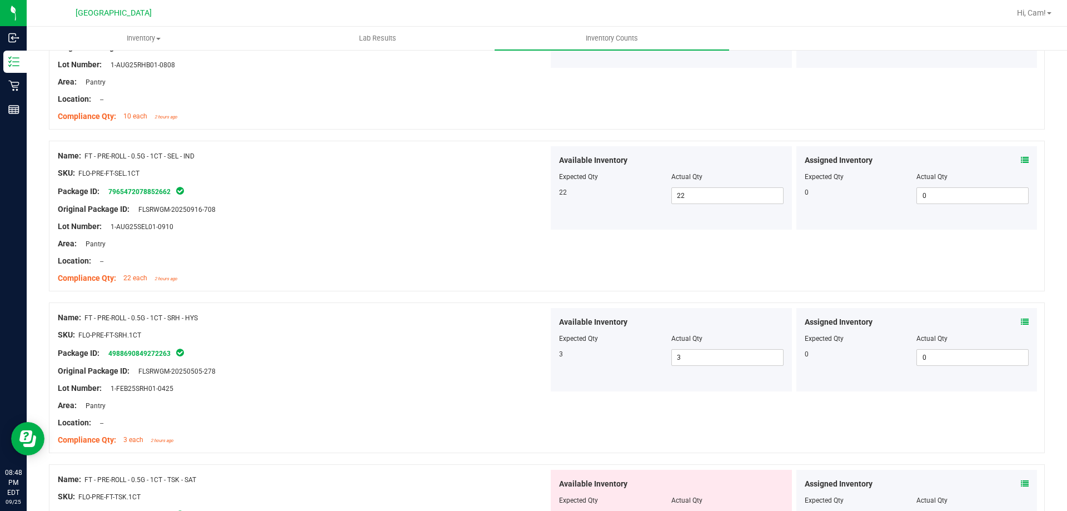
scroll to position [1111, 0]
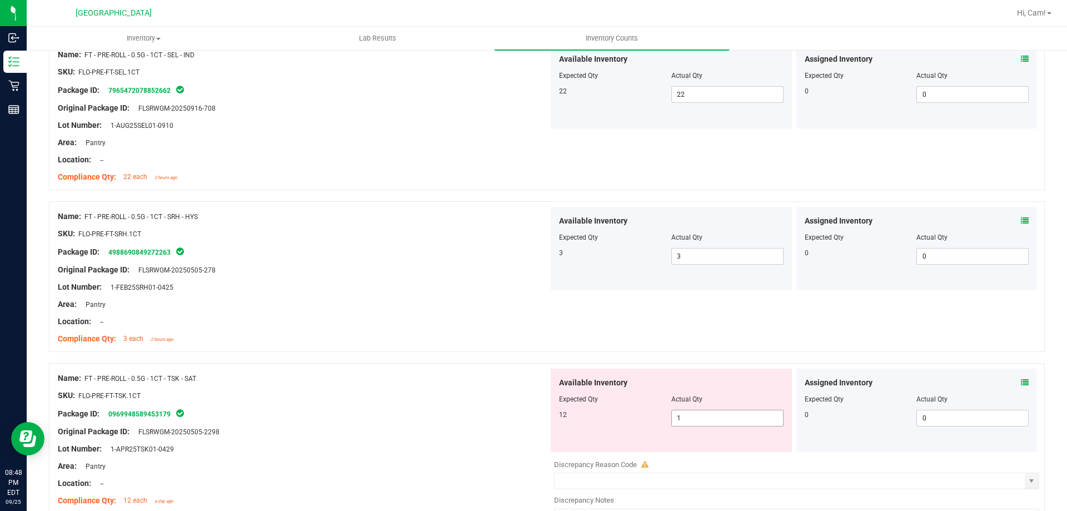
click at [690, 416] on span "1 1" at bounding box center [727, 418] width 112 height 17
click at [719, 331] on div "Name: FT - PRE-ROLL - 0.5G - 1CT - SRH - HYS SKU: FLO-PRE-FT-SRH.1CT Package ID…" at bounding box center [547, 276] width 996 height 151
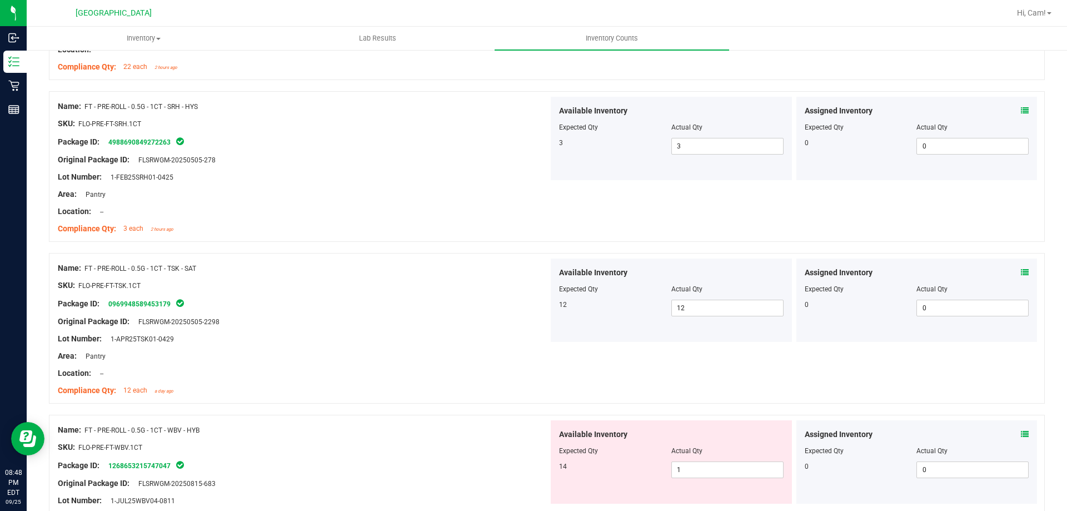
scroll to position [1334, 0]
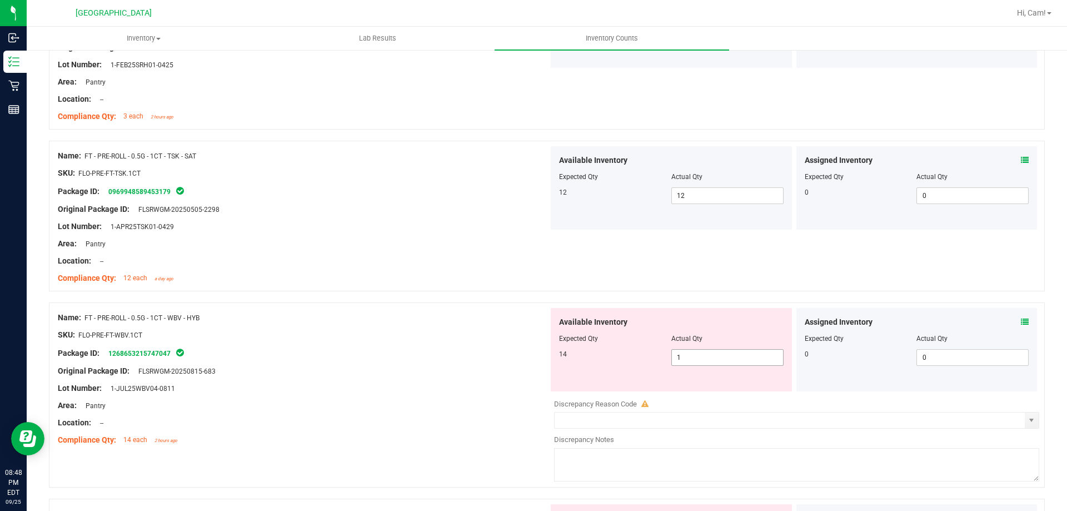
click at [711, 355] on span "1 1" at bounding box center [727, 357] width 112 height 17
click at [709, 323] on div "Available Inventory Expected Qty Actual Qty 14 14 14" at bounding box center [671, 349] width 241 height 83
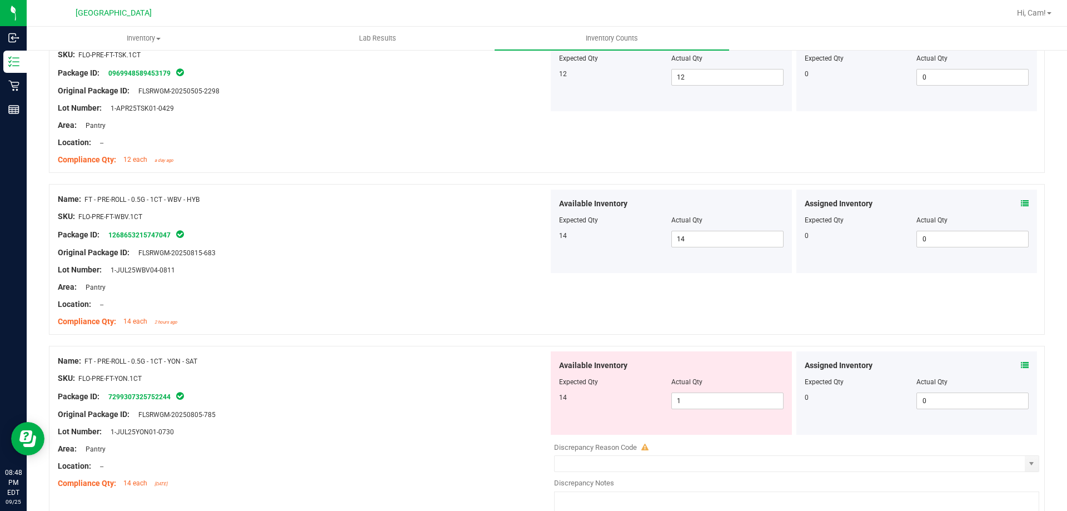
scroll to position [1556, 0]
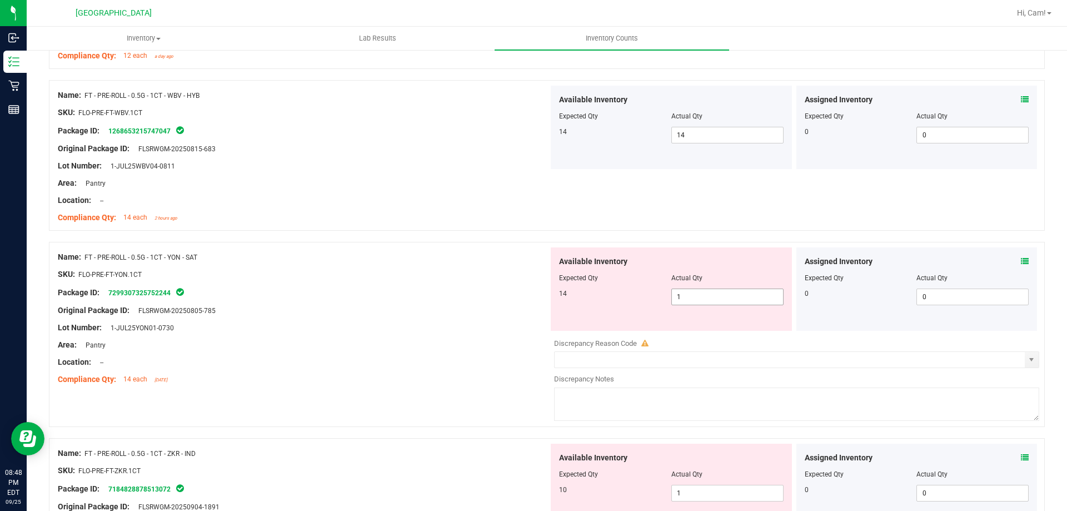
click at [729, 300] on span "1 1" at bounding box center [727, 296] width 112 height 17
click at [736, 235] on div at bounding box center [547, 236] width 996 height 11
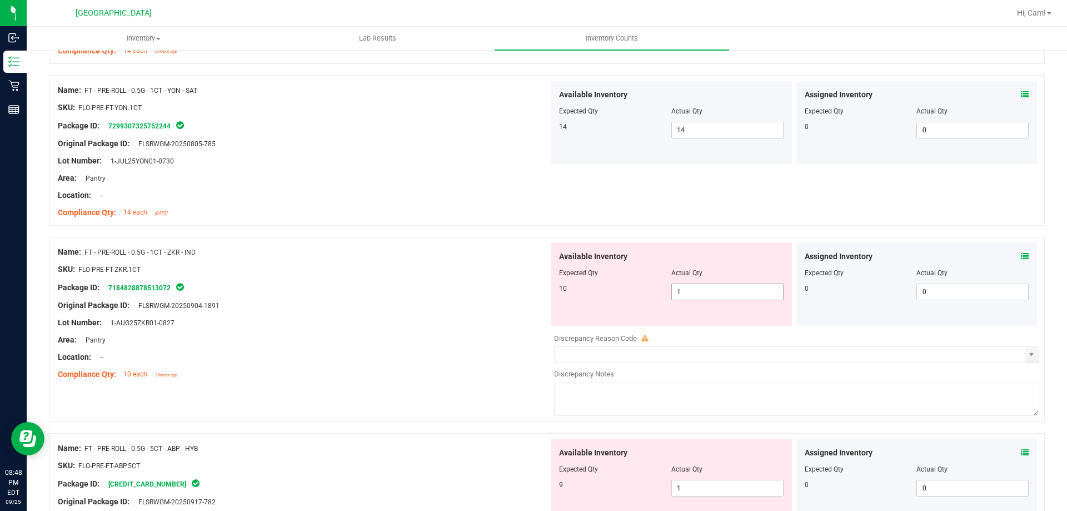
click at [709, 291] on span "1 1" at bounding box center [727, 291] width 112 height 17
click at [725, 239] on div "Name: FT - PRE-ROLL - 0.5G - 1CT - ZKR - IND SKU: FLO-PRE-FT-ZKR.1CT Package ID…" at bounding box center [547, 329] width 996 height 185
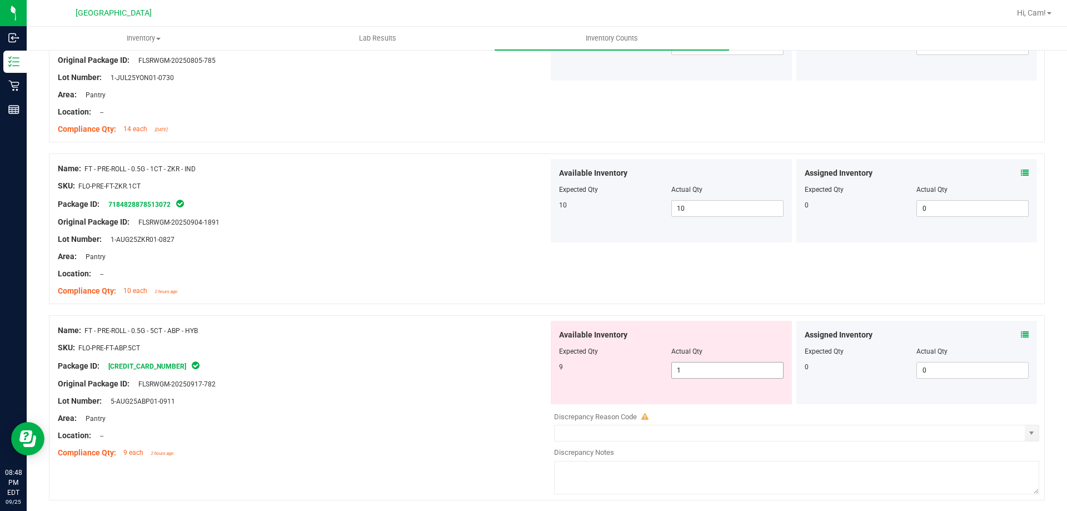
scroll to position [1889, 0]
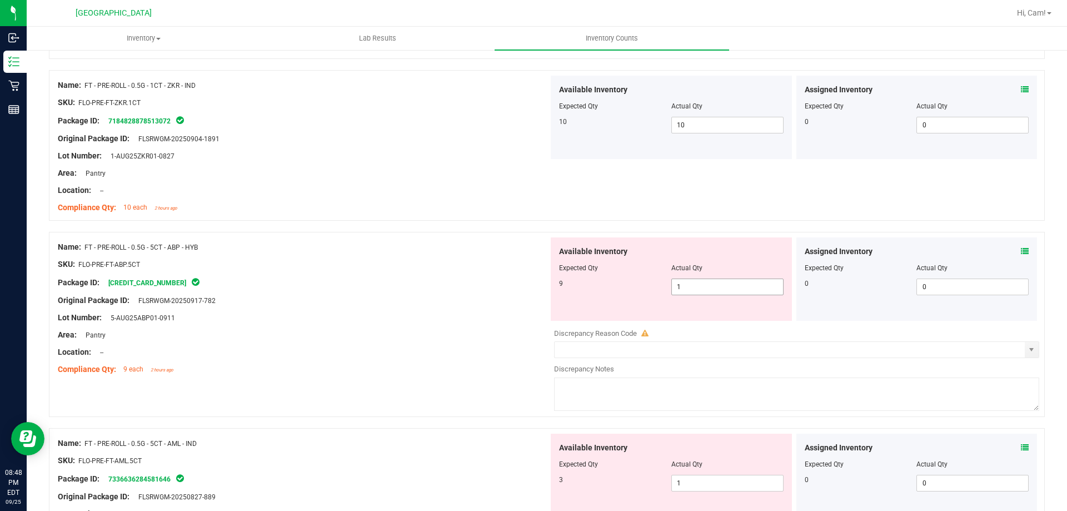
click at [630, 287] on div "9 1 1" at bounding box center [671, 286] width 225 height 17
drag, startPoint x: 674, startPoint y: 265, endPoint x: 668, endPoint y: 431, distance: 166.8
click at [674, 271] on span "Actual Qty" at bounding box center [686, 268] width 31 height 8
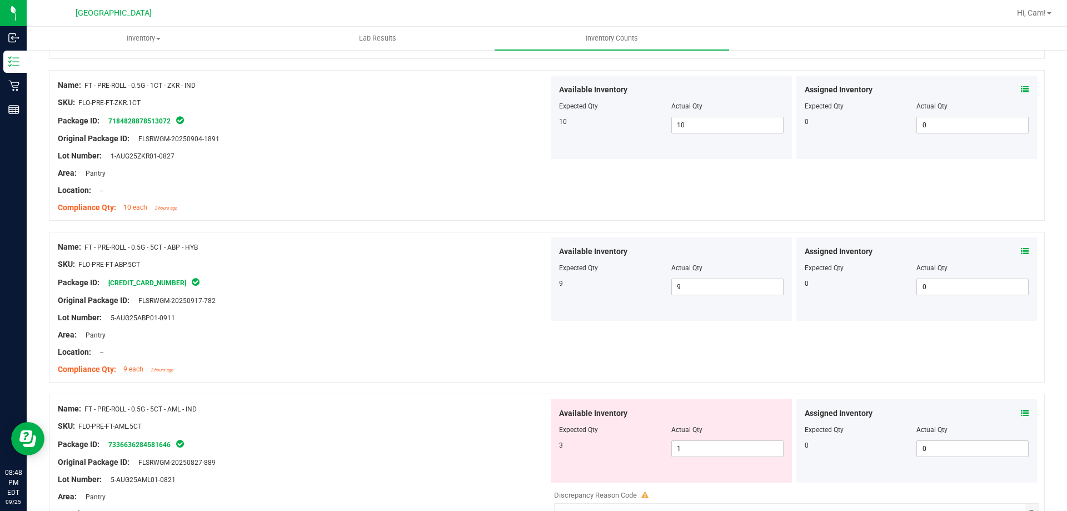
click at [665, 450] on div "3 1 1" at bounding box center [671, 448] width 225 height 17
click at [714, 383] on div at bounding box center [547, 387] width 996 height 11
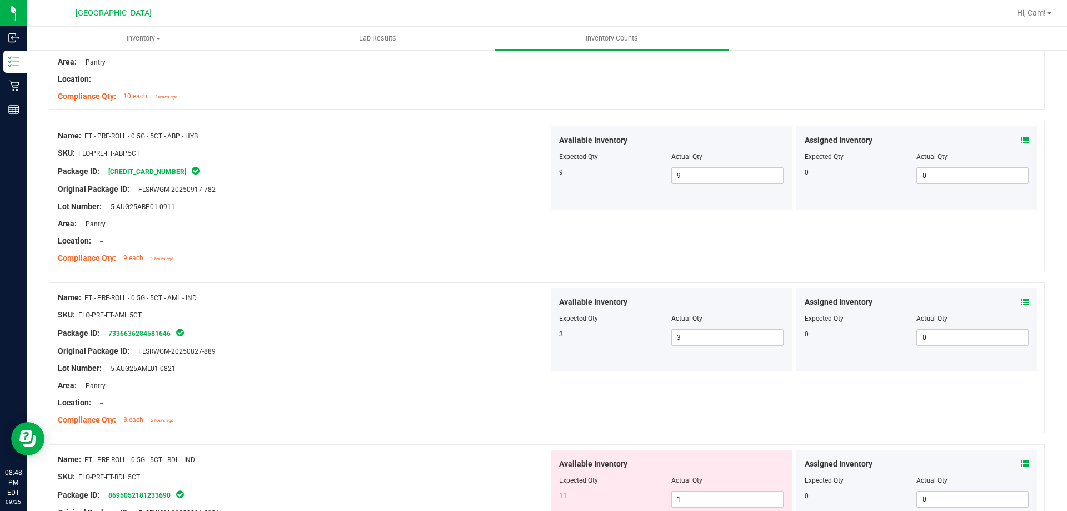
scroll to position [2112, 0]
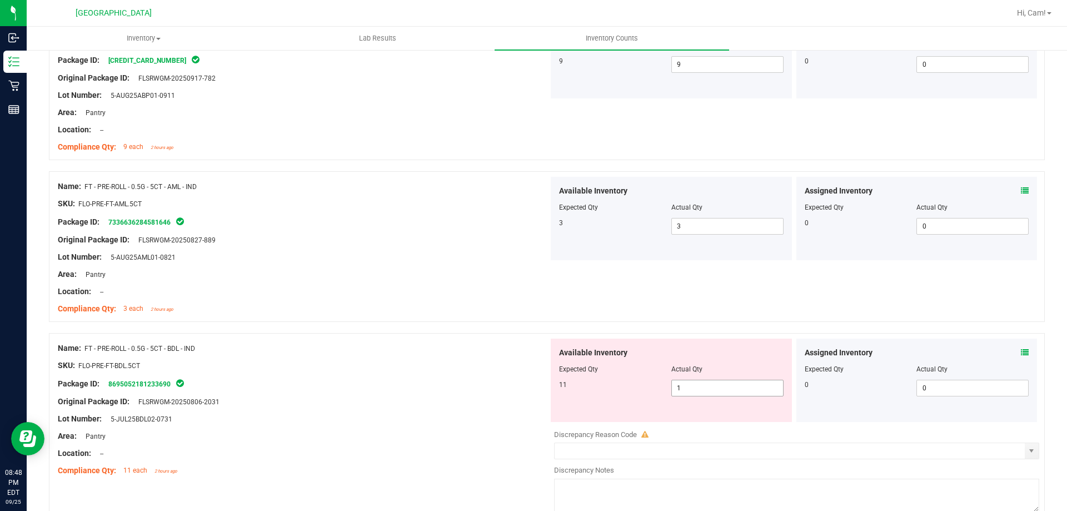
click at [691, 392] on span "1 1" at bounding box center [727, 388] width 112 height 17
click at [711, 327] on div at bounding box center [547, 327] width 996 height 11
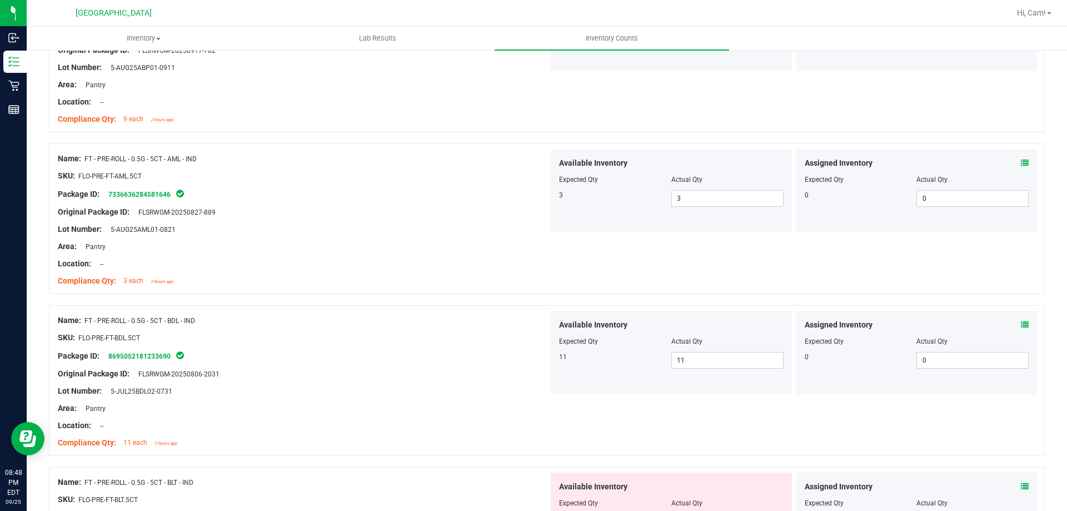
scroll to position [2278, 0]
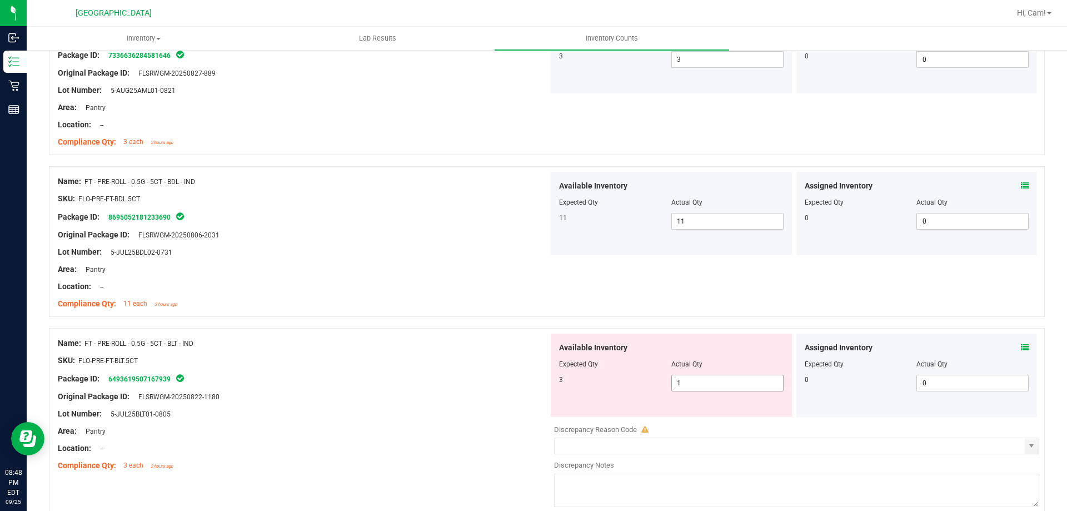
drag, startPoint x: 704, startPoint y: 385, endPoint x: 576, endPoint y: 371, distance: 128.1
click at [576, 371] on div "Available Inventory Expected Qty Actual Qty 3 1 1" at bounding box center [671, 374] width 241 height 83
click at [650, 341] on div "Available Inventory Expected Qty Actual Qty 3 3 3" at bounding box center [671, 374] width 241 height 83
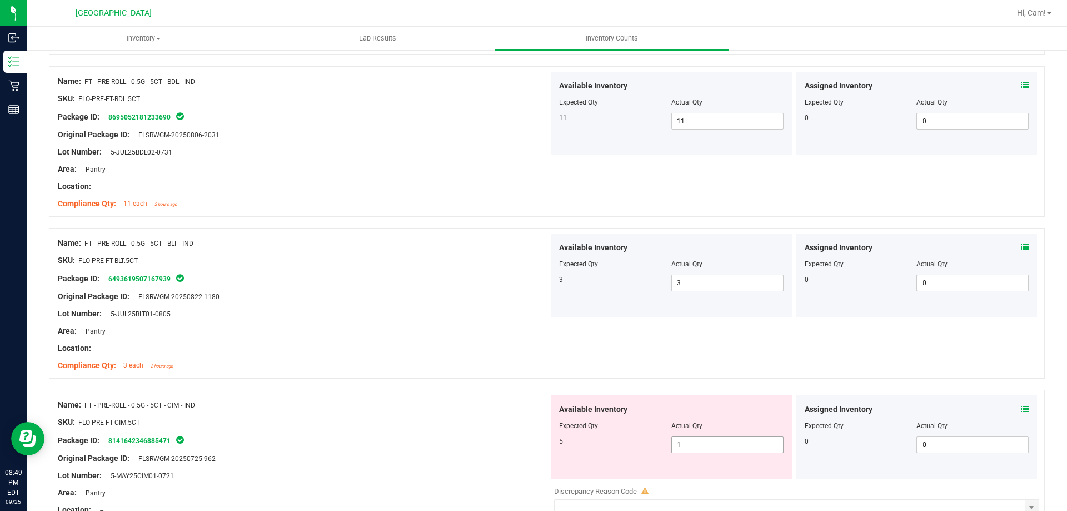
scroll to position [2501, 0]
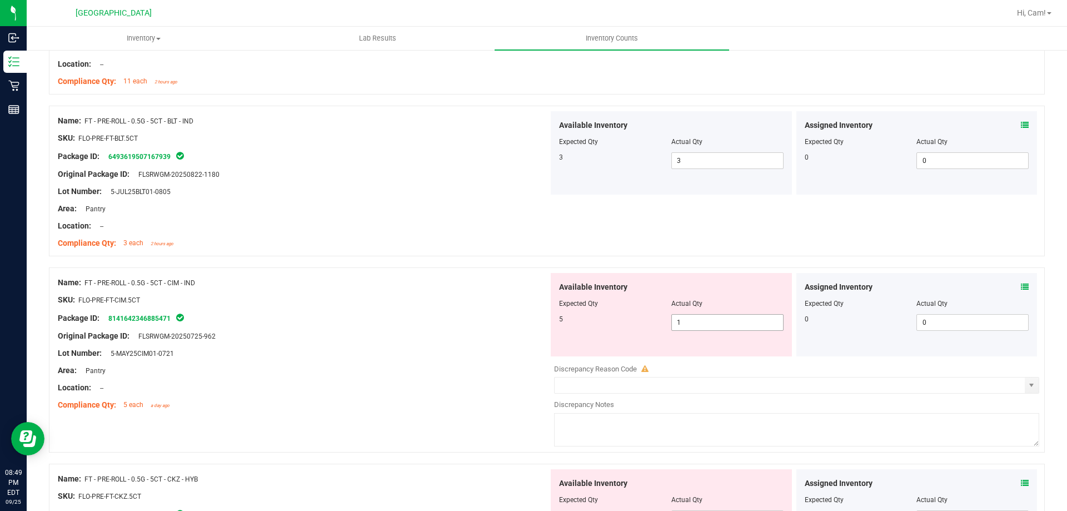
click at [678, 321] on span "1 1" at bounding box center [727, 322] width 112 height 17
click at [646, 317] on div "5 1 1" at bounding box center [671, 322] width 225 height 17
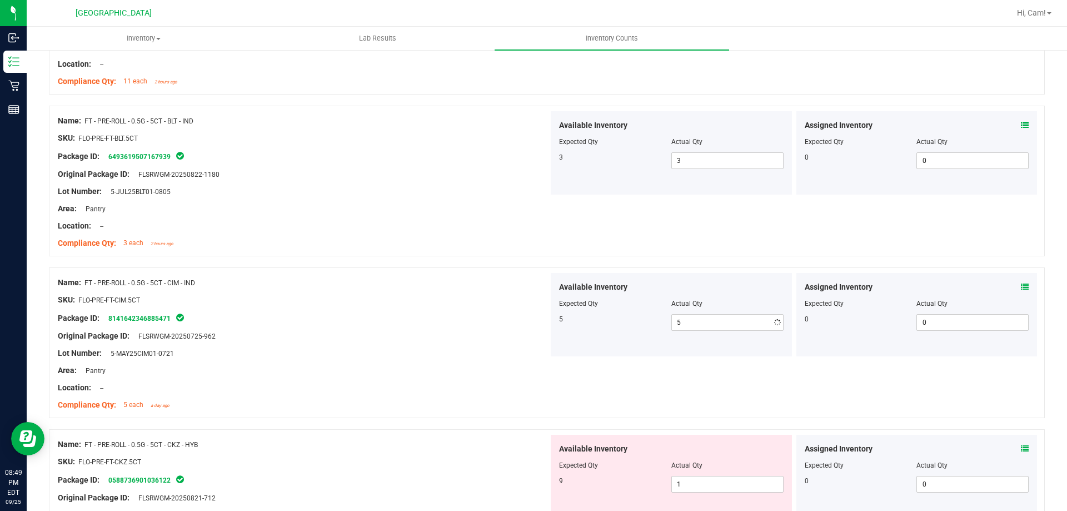
click at [706, 293] on div at bounding box center [671, 296] width 225 height 6
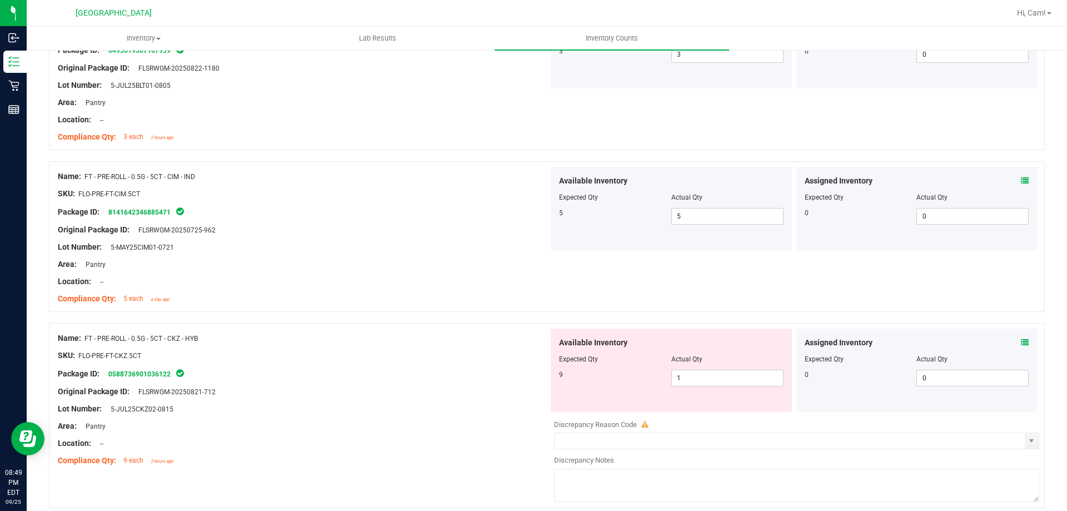
scroll to position [2723, 0]
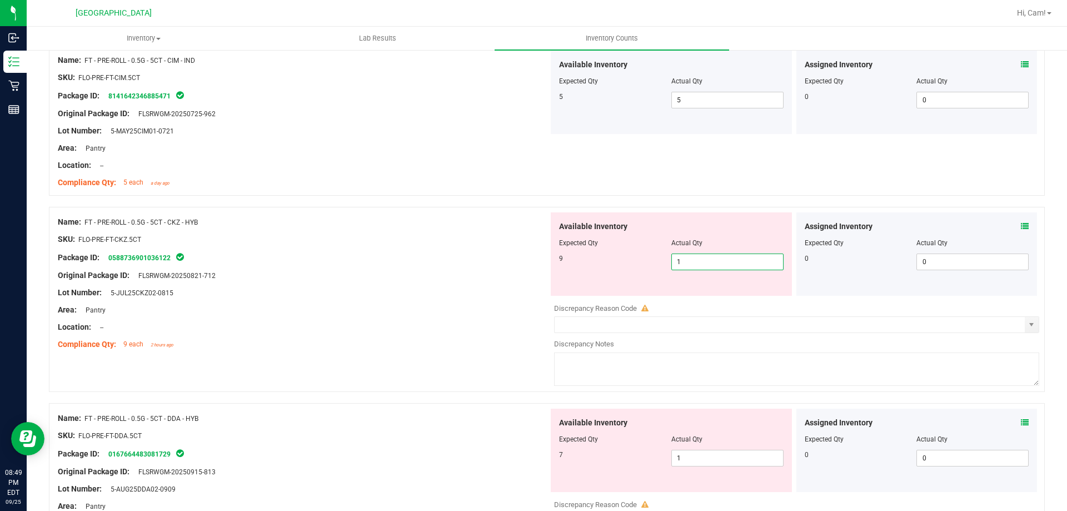
drag, startPoint x: 632, startPoint y: 248, endPoint x: 617, endPoint y: 232, distance: 22.4
click at [613, 245] on div "Available Inventory Expected Qty Actual Qty 9 1 1" at bounding box center [671, 253] width 241 height 83
drag, startPoint x: 610, startPoint y: 231, endPoint x: 617, endPoint y: 262, distance: 32.5
click at [610, 233] on div "Available Inventory Expected Qty Actual Qty 9 9 9" at bounding box center [671, 253] width 241 height 83
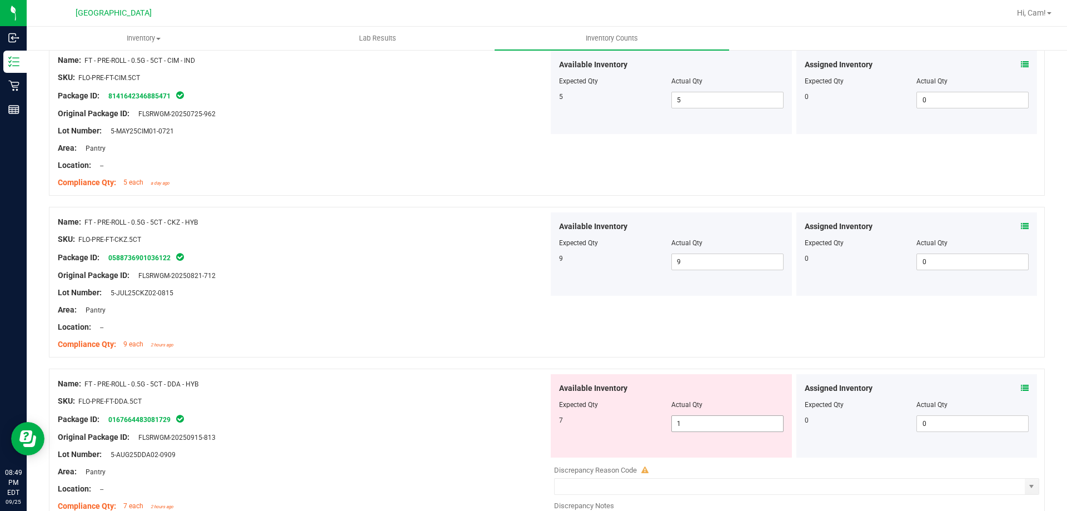
drag, startPoint x: 692, startPoint y: 437, endPoint x: 666, endPoint y: 424, distance: 28.8
click at [667, 426] on div "Available Inventory Expected Qty Actual Qty 7 1 1" at bounding box center [671, 415] width 241 height 83
drag, startPoint x: 616, startPoint y: 335, endPoint x: 630, endPoint y: 336, distance: 13.4
click at [616, 336] on div "Name: FT - PRE-ROLL - 0.5G - 5CT - CKZ - HYB SKU: FLO-PRE-FT-CKZ.5CT Package ID…" at bounding box center [547, 282] width 996 height 151
drag, startPoint x: 641, startPoint y: 420, endPoint x: 604, endPoint y: 401, distance: 41.8
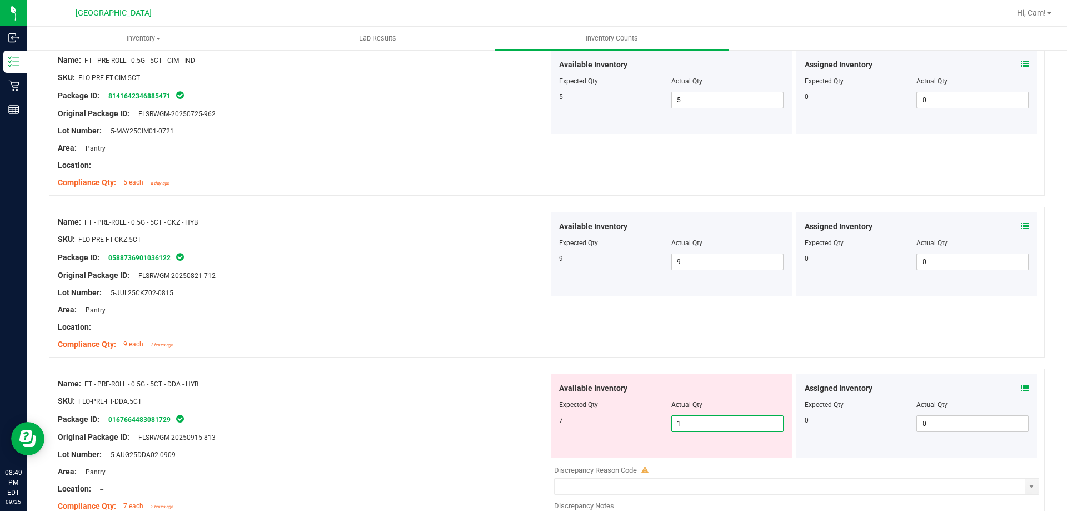
click at [607, 410] on div "Available Inventory Expected Qty Actual Qty 7 1 1" at bounding box center [671, 415] width 241 height 83
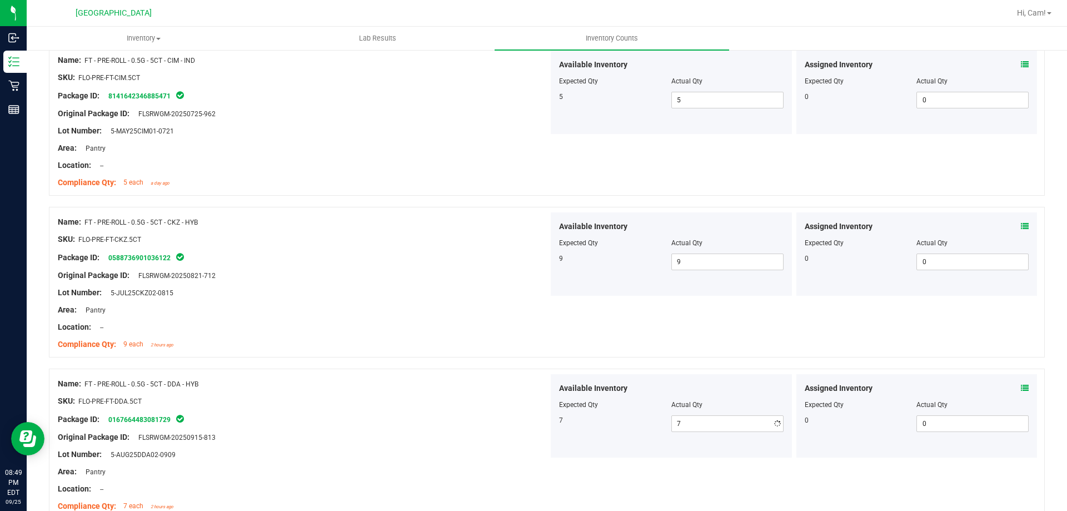
click at [649, 337] on div "Name: FT - PRE-ROLL - 0.5G - 5CT - CKZ - HYB SKU: FLO-PRE-FT-CKZ.5CT Package ID…" at bounding box center [547, 282] width 996 height 151
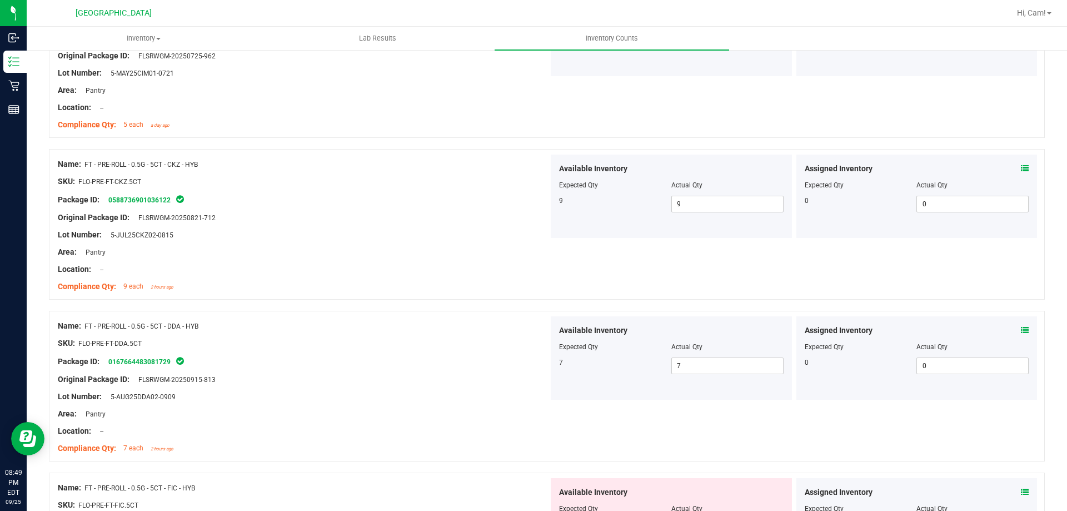
scroll to position [2890, 0]
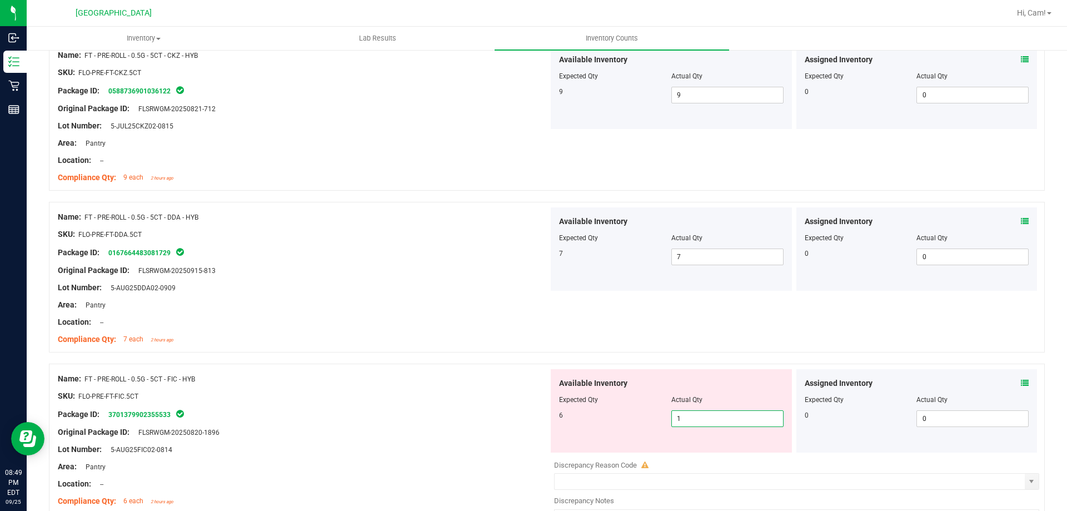
drag, startPoint x: 712, startPoint y: 415, endPoint x: 598, endPoint y: 407, distance: 114.2
click at [589, 415] on div "6 1 1" at bounding box center [671, 418] width 225 height 17
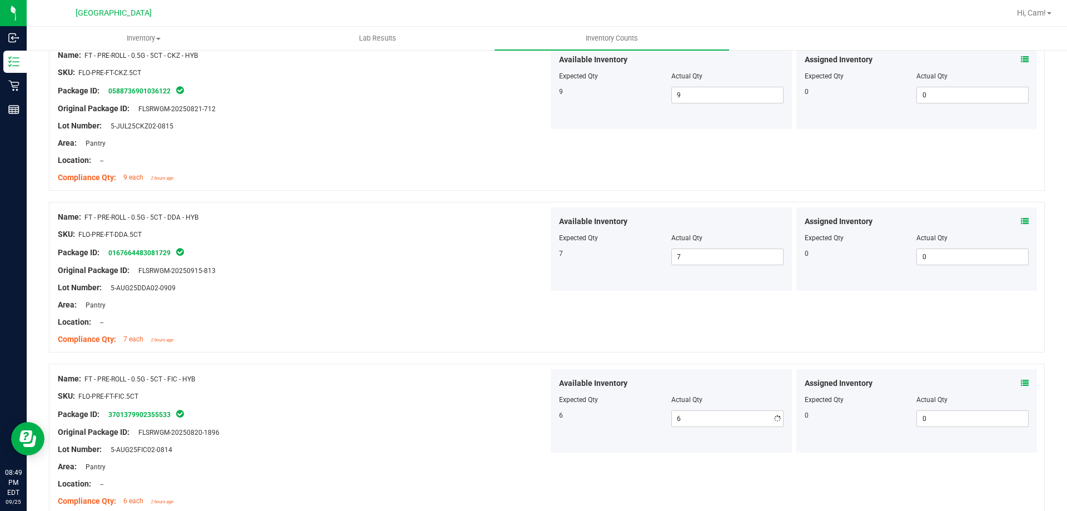
click at [597, 283] on div "Available Inventory Expected Qty Actual Qty 7 7 7" at bounding box center [671, 248] width 241 height 83
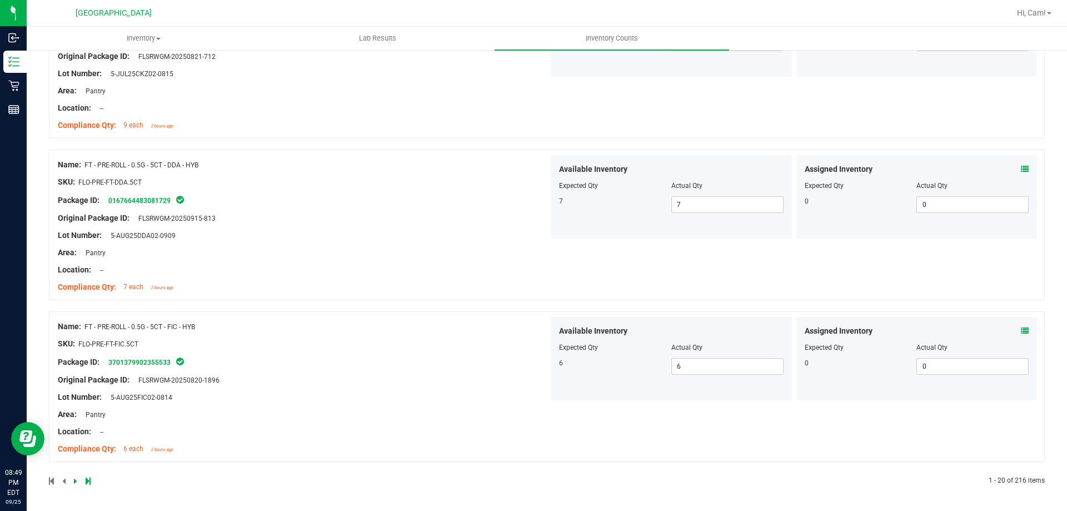
click at [1059, 461] on div "Inventory All packages All inventory Waste log Create inventory Lab Results Inv…" at bounding box center [547, 269] width 1040 height 484
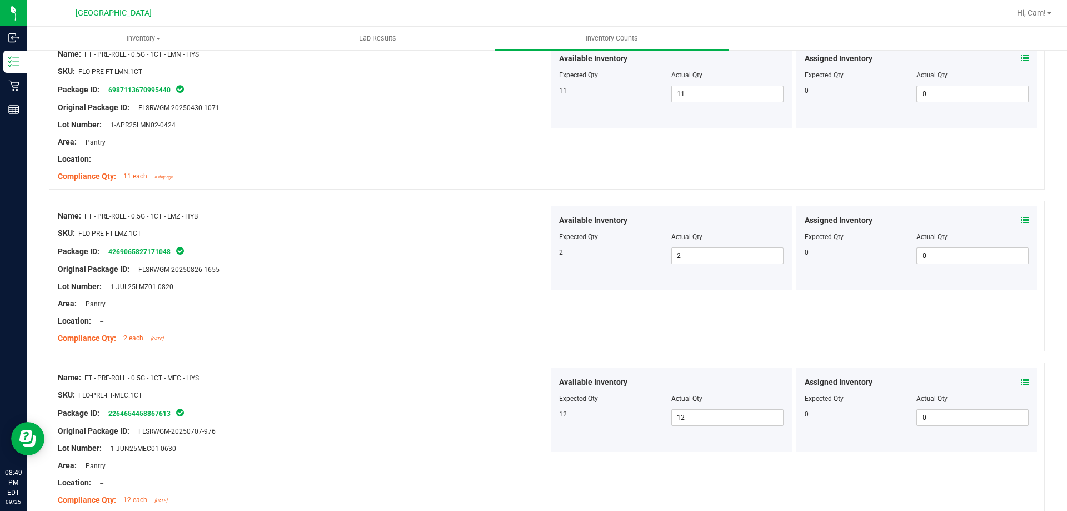
scroll to position [0, 0]
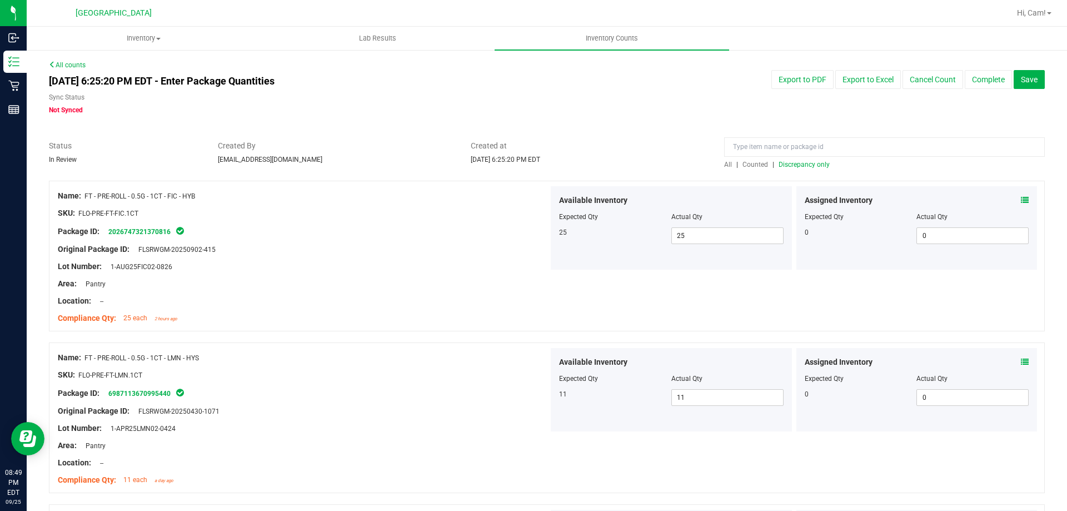
click at [812, 166] on span "Discrepancy only" at bounding box center [804, 165] width 51 height 8
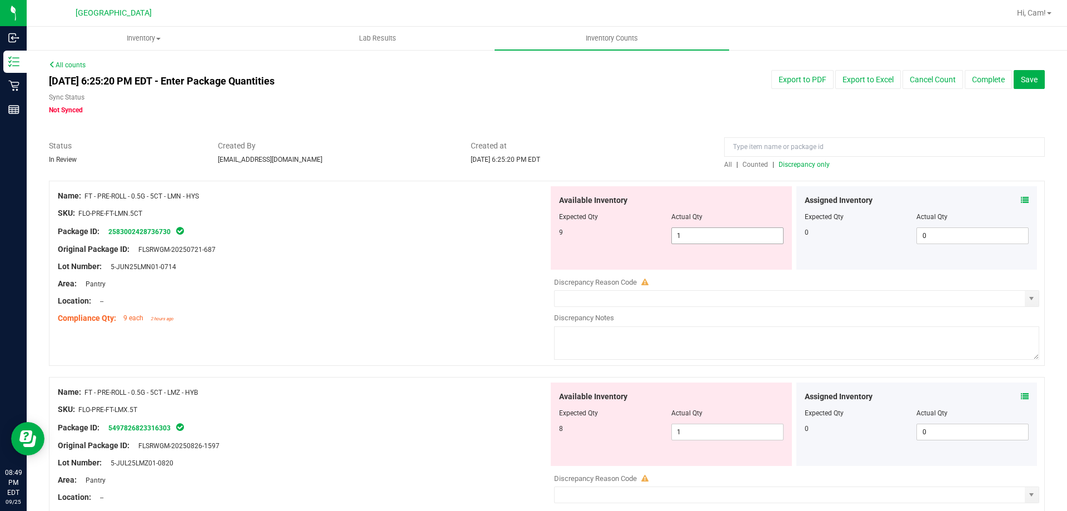
click at [754, 233] on span "1 1" at bounding box center [727, 235] width 112 height 17
click at [754, 233] on input "1" at bounding box center [727, 236] width 111 height 16
click at [714, 432] on div "Available Inventory Expected Qty Actual Qty 8 1 1" at bounding box center [793, 470] width 491 height 176
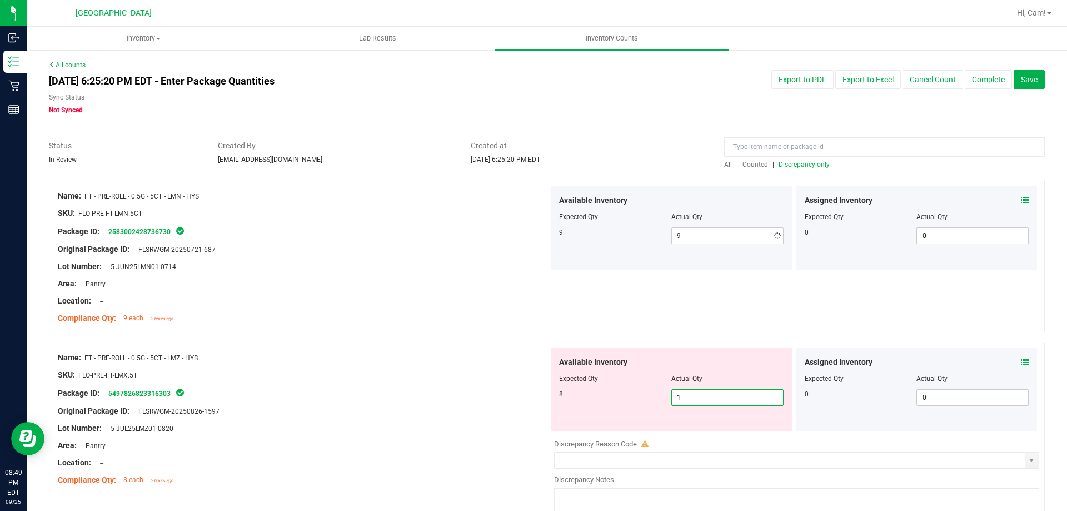
click at [714, 433] on div at bounding box center [796, 436] width 485 height 6
click at [699, 410] on div "Available Inventory Expected Qty Actual Qty 8 1 1" at bounding box center [671, 389] width 241 height 83
click at [707, 399] on span "1 1" at bounding box center [727, 397] width 112 height 17
click at [707, 399] on input "1" at bounding box center [727, 398] width 111 height 16
click at [705, 362] on div "Available Inventory" at bounding box center [671, 362] width 225 height 12
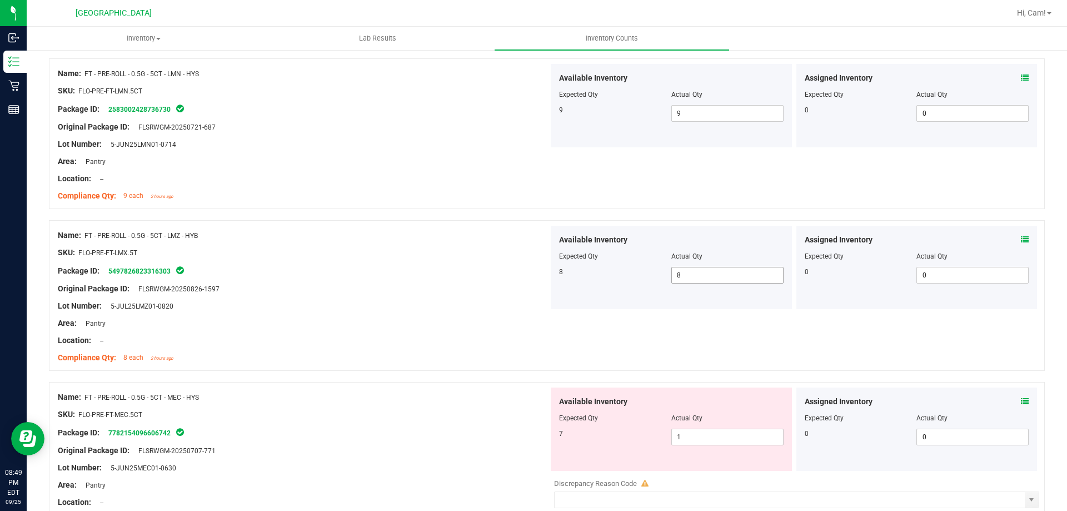
scroll to position [222, 0]
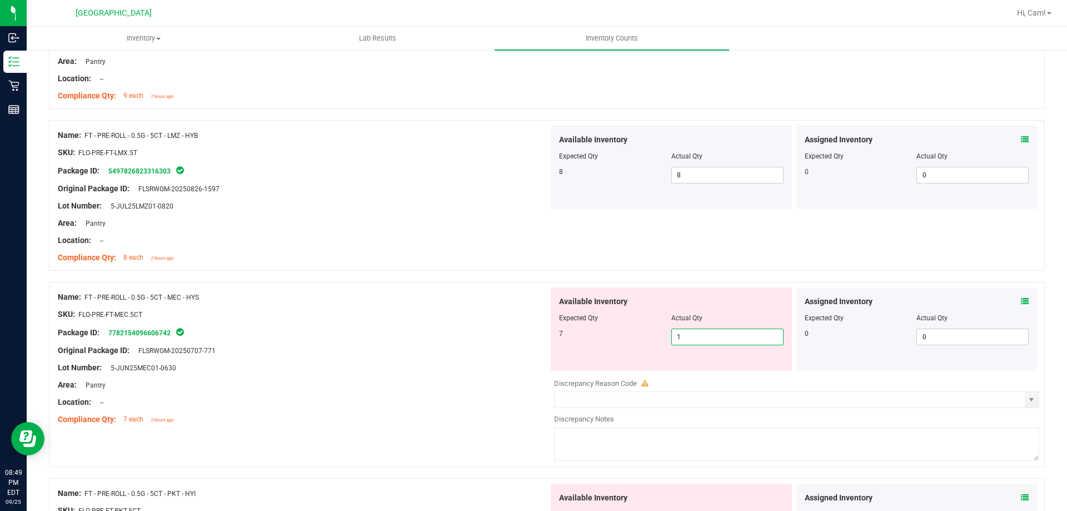
click at [714, 332] on span "1 1" at bounding box center [727, 336] width 112 height 17
click at [714, 332] on input "1" at bounding box center [727, 337] width 111 height 16
click at [696, 279] on div at bounding box center [547, 276] width 996 height 11
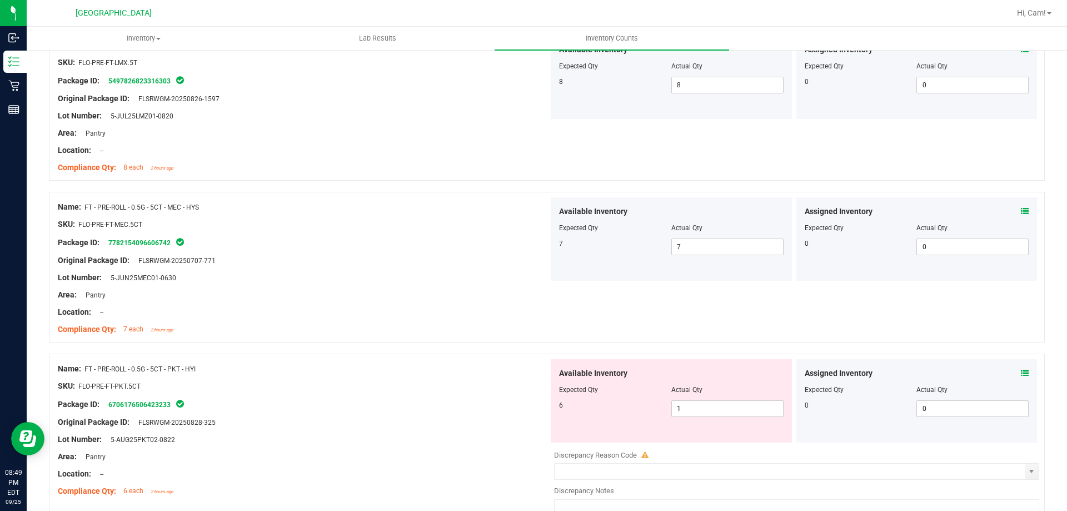
scroll to position [389, 0]
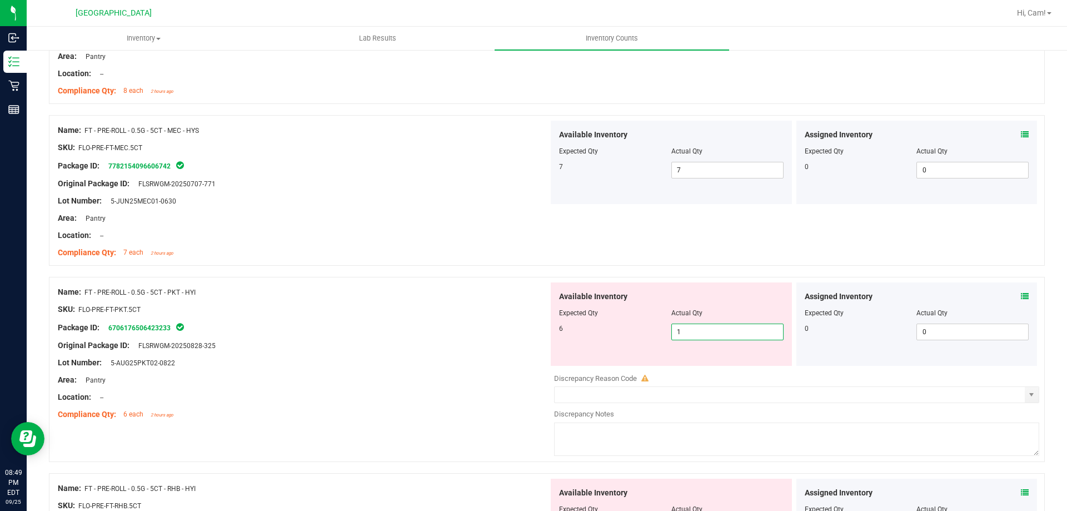
click at [686, 336] on span "1 1" at bounding box center [727, 331] width 112 height 17
click at [686, 336] on input "1" at bounding box center [727, 332] width 111 height 16
click at [706, 305] on div at bounding box center [671, 305] width 225 height 6
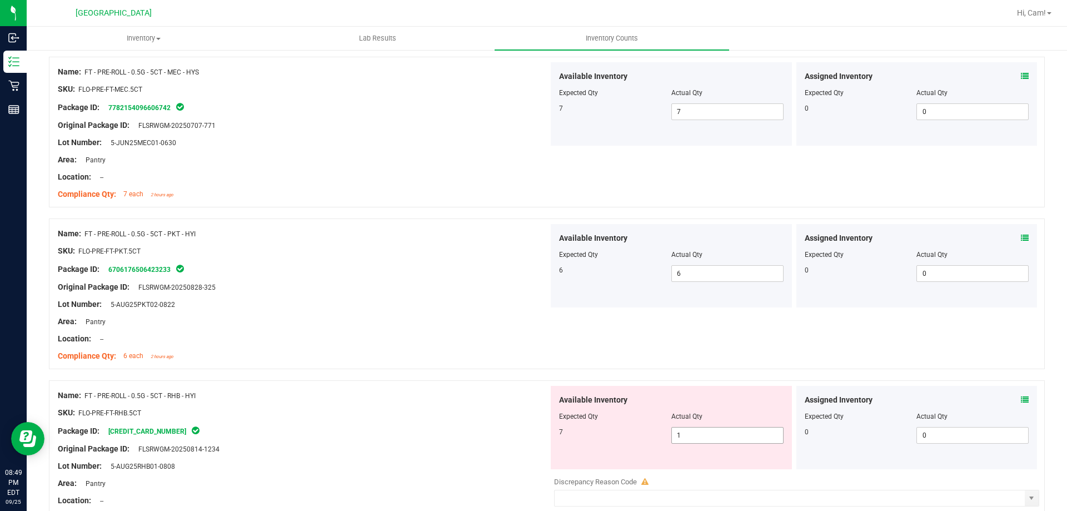
scroll to position [500, 0]
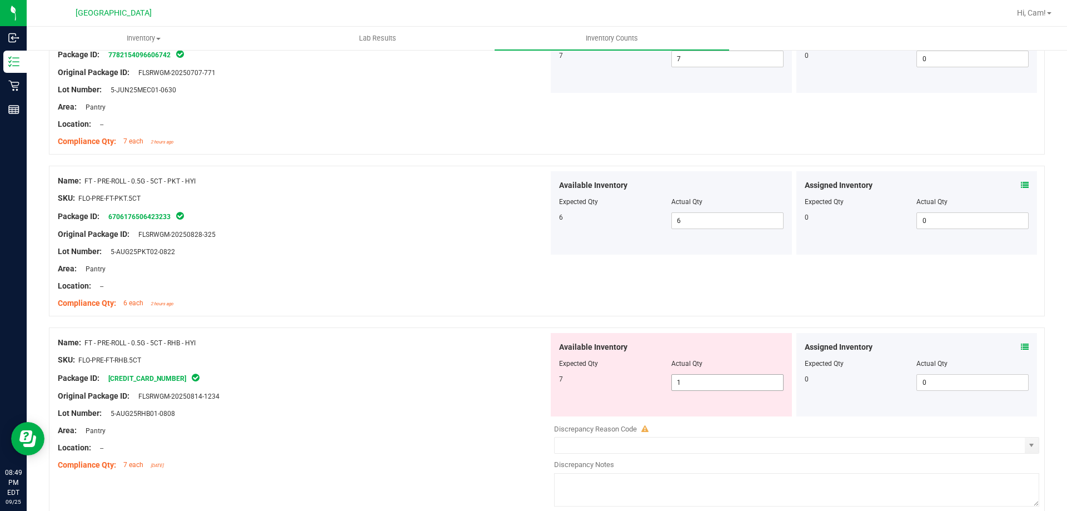
click at [697, 394] on div "Available Inventory Expected Qty Actual Qty 7 1 1" at bounding box center [671, 374] width 241 height 83
click at [710, 370] on div at bounding box center [671, 371] width 225 height 6
drag, startPoint x: 710, startPoint y: 370, endPoint x: 706, endPoint y: 375, distance: 5.9
click at [708, 372] on div at bounding box center [671, 371] width 225 height 6
click at [704, 377] on span "1 1" at bounding box center [727, 382] width 112 height 17
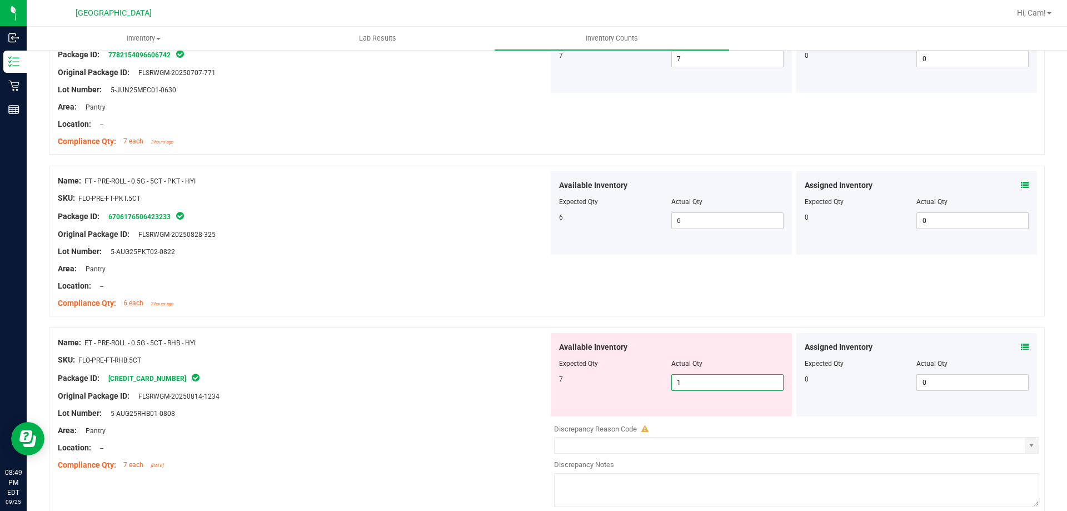
click at [704, 377] on input "1" at bounding box center [727, 383] width 111 height 16
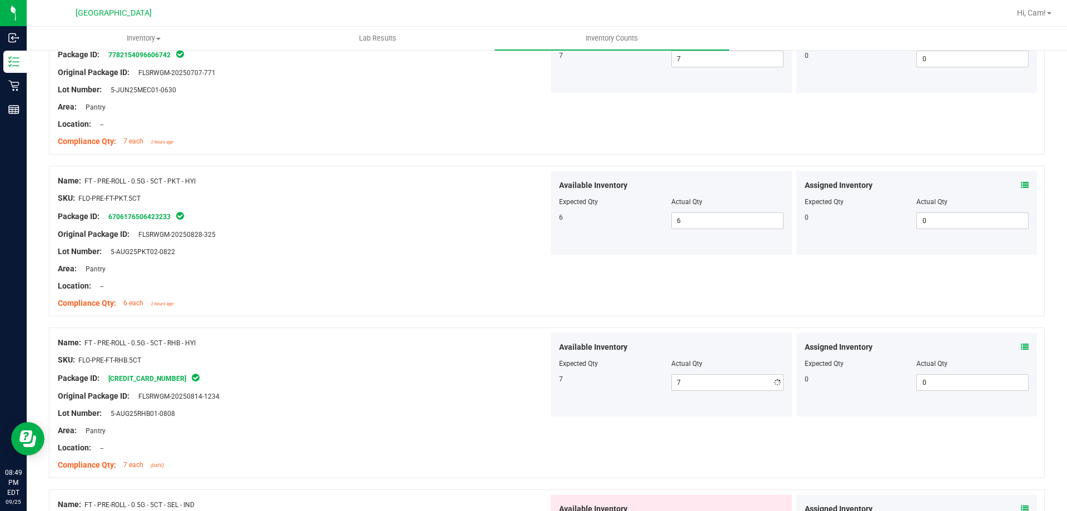
click at [729, 313] on div "Name: FT - PRE-ROLL - 0.5G - 5CT - PKT - HYI SKU: FLO-PRE-FT-PKT.5CT Package ID…" at bounding box center [547, 241] width 996 height 151
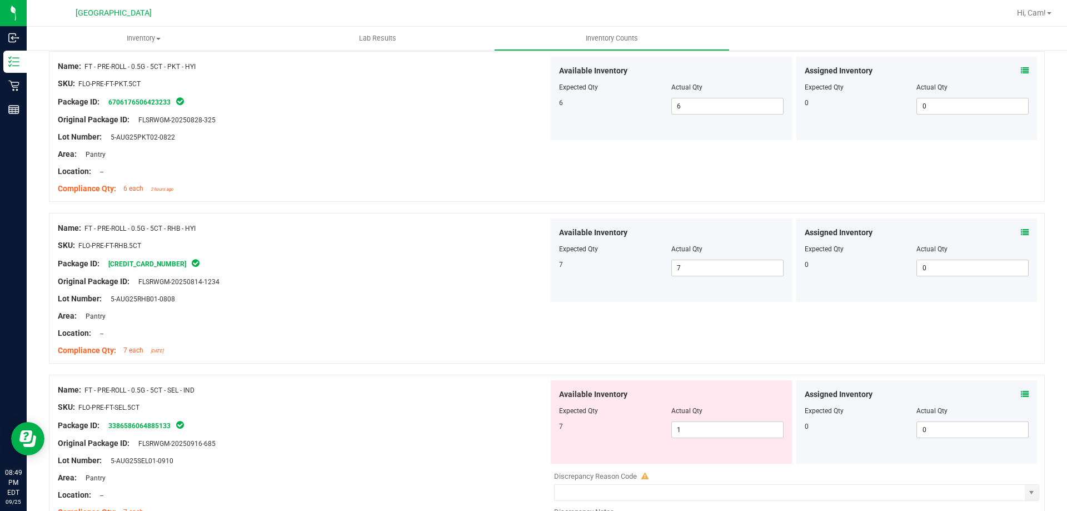
scroll to position [722, 0]
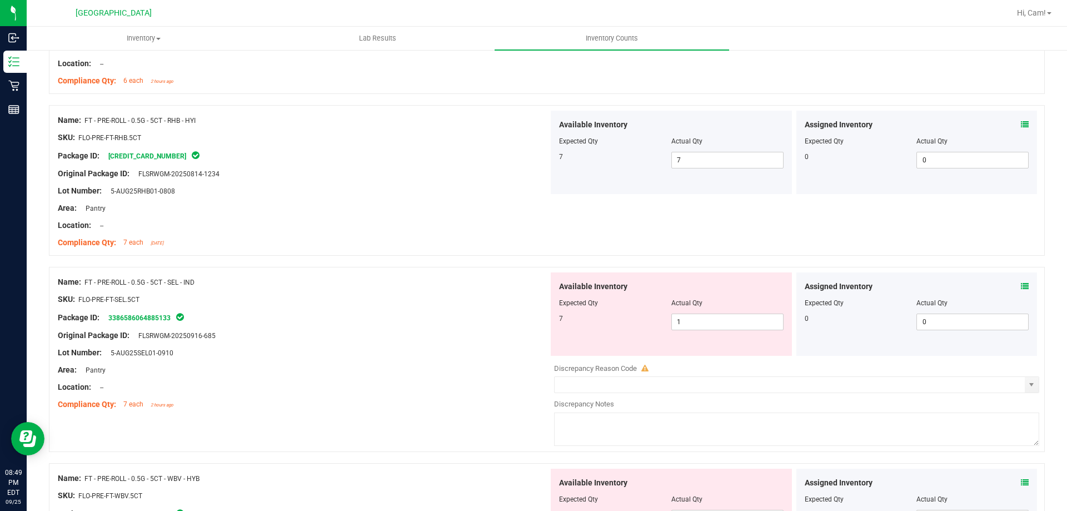
click at [703, 331] on div "Available Inventory Expected Qty Actual Qty 7 1 1" at bounding box center [671, 313] width 241 height 83
click at [704, 315] on span "1 1" at bounding box center [727, 321] width 112 height 17
click at [704, 316] on input "1" at bounding box center [727, 322] width 111 height 16
click at [726, 258] on div at bounding box center [547, 261] width 996 height 11
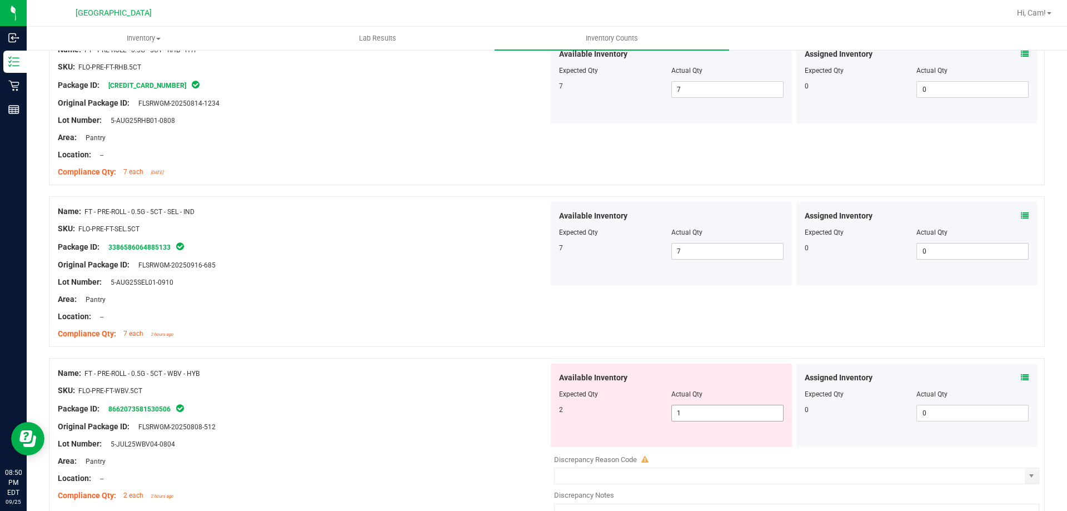
scroll to position [889, 0]
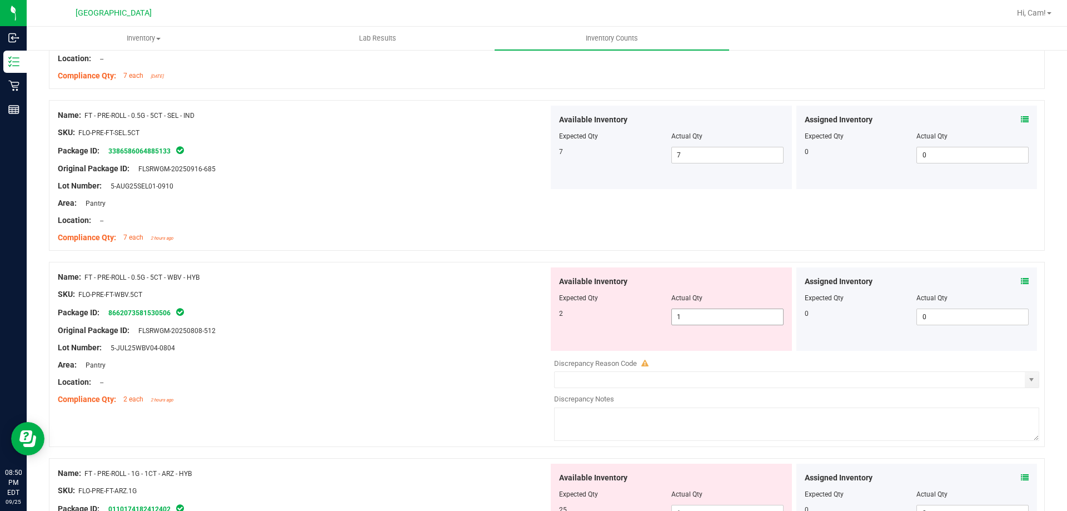
click at [692, 320] on span "1 1" at bounding box center [727, 316] width 112 height 17
click at [692, 320] on input "1" at bounding box center [727, 317] width 111 height 16
click at [704, 278] on div "Available Inventory" at bounding box center [671, 282] width 225 height 12
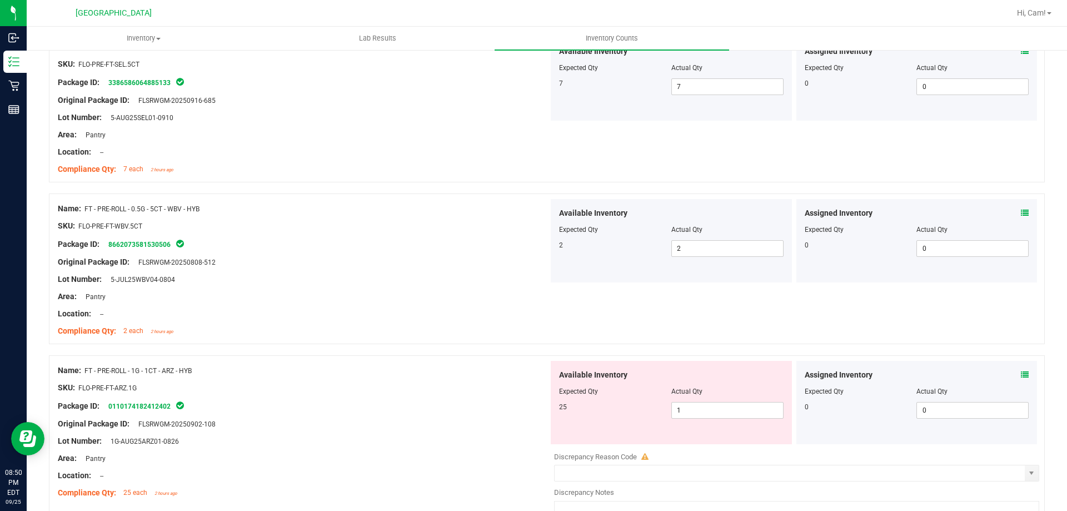
scroll to position [1000, 0]
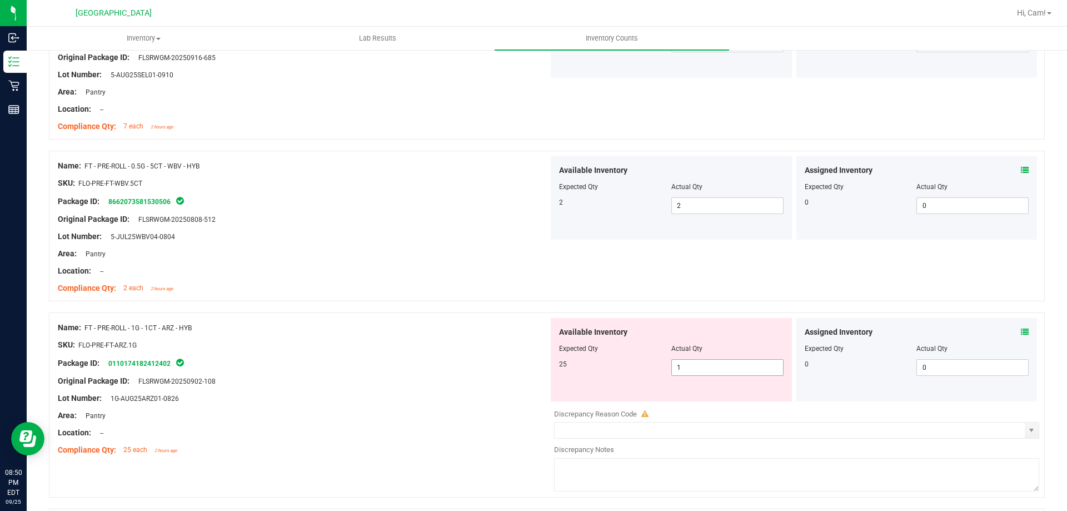
click at [694, 366] on span "1 1" at bounding box center [727, 367] width 112 height 17
click at [694, 366] on input "2" at bounding box center [727, 368] width 111 height 16
click at [693, 312] on div "Name: FT - PRE-ROLL - 1G - 1CT - ARZ - HYB SKU: FLO-PRE-FT-ARZ.1G Package ID: 0…" at bounding box center [547, 404] width 996 height 185
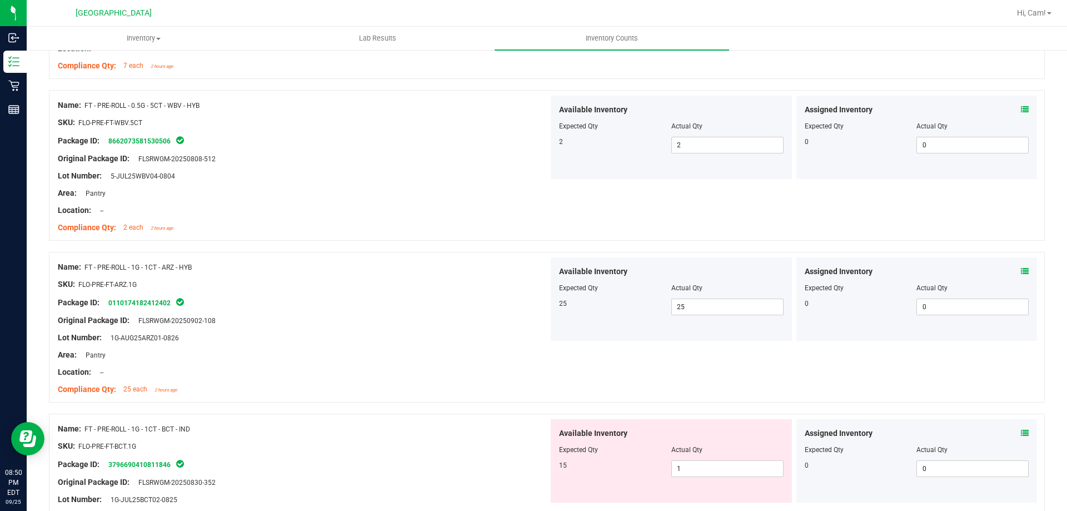
scroll to position [1167, 0]
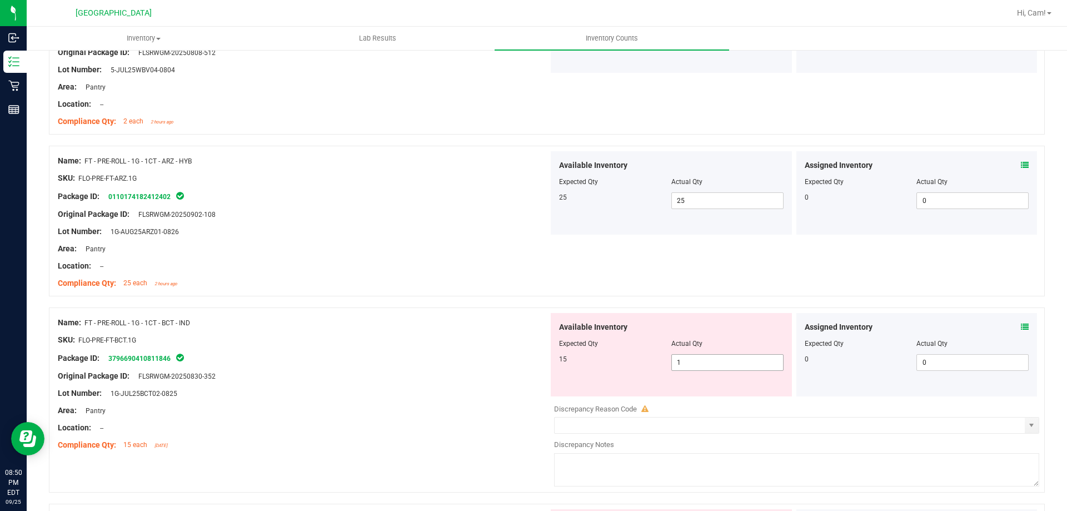
click at [705, 372] on div "Available Inventory Expected Qty Actual Qty 15 1 1" at bounding box center [671, 354] width 241 height 83
click at [705, 360] on span "1 1" at bounding box center [727, 362] width 112 height 17
click at [702, 360] on input "11" at bounding box center [727, 363] width 111 height 16
click at [702, 361] on input "11" at bounding box center [727, 363] width 111 height 16
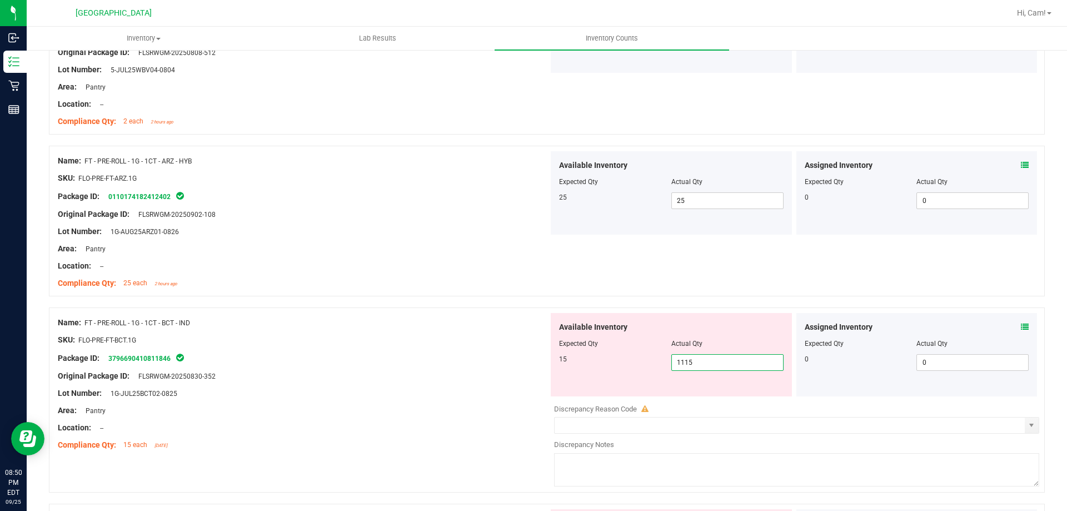
drag, startPoint x: 693, startPoint y: 358, endPoint x: 589, endPoint y: 361, distance: 104.5
click at [589, 361] on div "15 1 1115" at bounding box center [671, 362] width 225 height 17
click at [709, 281] on div "Name: FT - PRE-ROLL - 1G - 1CT - ARZ - HYB SKU: FLO-PRE-FT-ARZ.1G Package ID: 0…" at bounding box center [547, 221] width 996 height 151
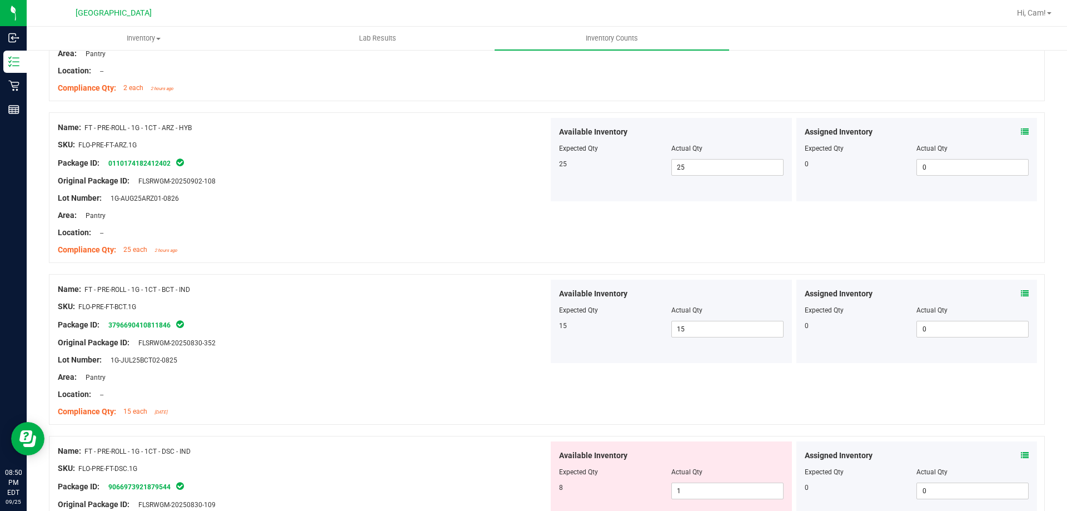
scroll to position [1334, 0]
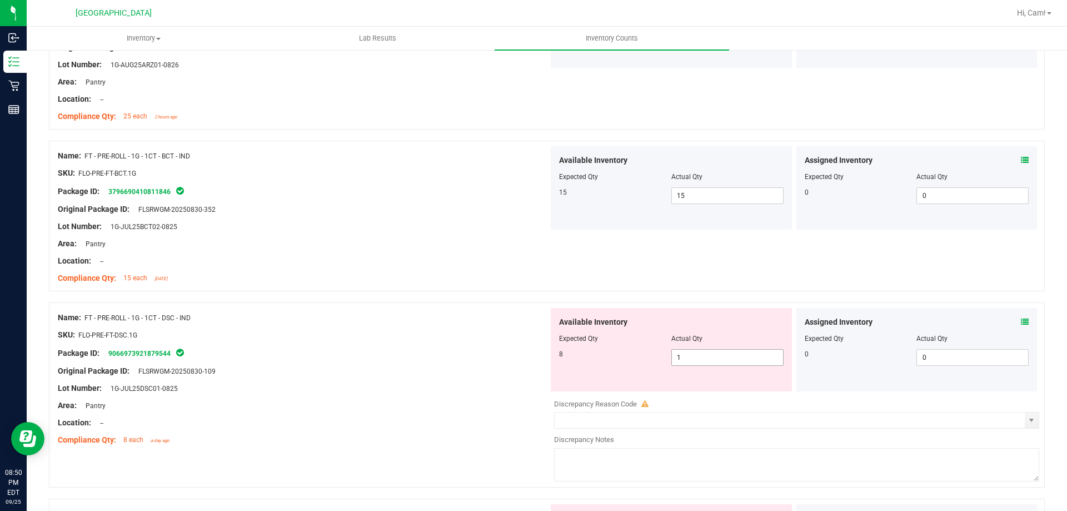
click at [723, 356] on span "1 1" at bounding box center [727, 357] width 112 height 17
drag, startPoint x: 651, startPoint y: 360, endPoint x: 630, endPoint y: 290, distance: 73.3
click at [518, 360] on div "Name: FT - PRE-ROLL - 1G - 1CT - DSC - IND SKU: FLO-PRE-FT-DSC.1G Package ID: 9…" at bounding box center [547, 394] width 996 height 185
click at [646, 266] on div "Name: FT - PRE-ROLL - 1G - 1CT - BCT - IND SKU: FLO-PRE-FT-BCT.1G Package ID: 3…" at bounding box center [547, 216] width 996 height 151
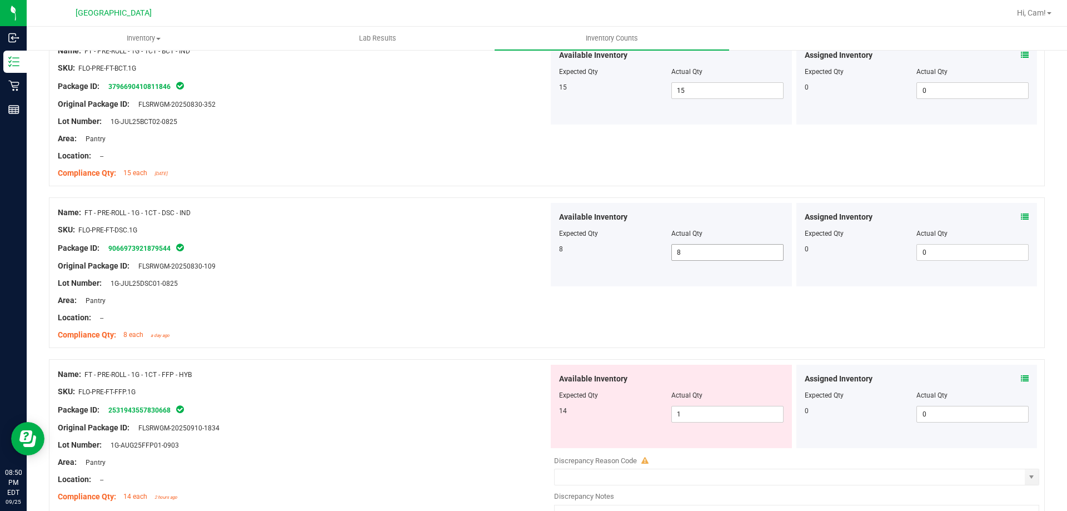
scroll to position [1500, 0]
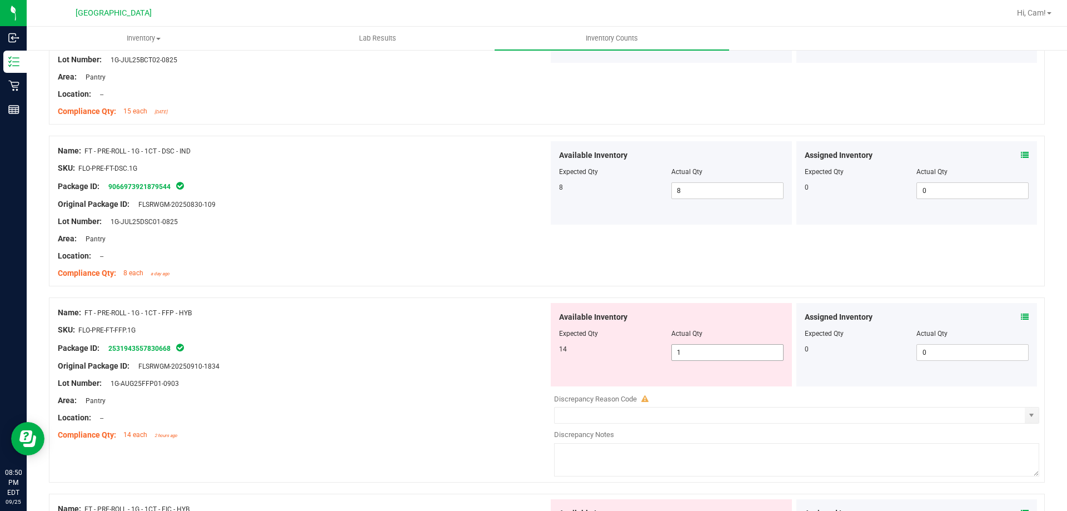
click at [687, 355] on span "1 1" at bounding box center [727, 352] width 112 height 17
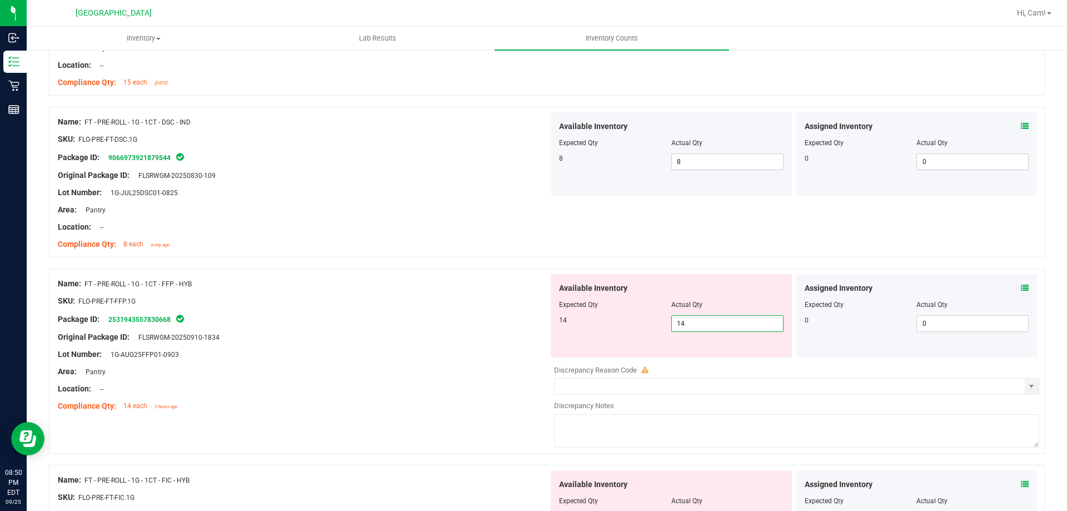
click at [687, 288] on div "Available Inventory Expected Qty Actual Qty 14 1 14" at bounding box center [671, 315] width 241 height 83
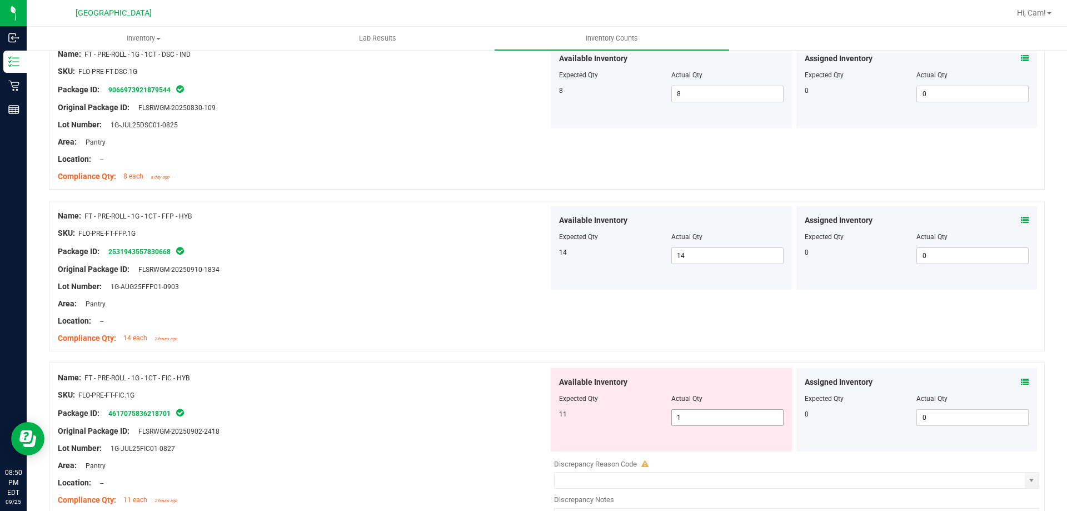
scroll to position [1667, 0]
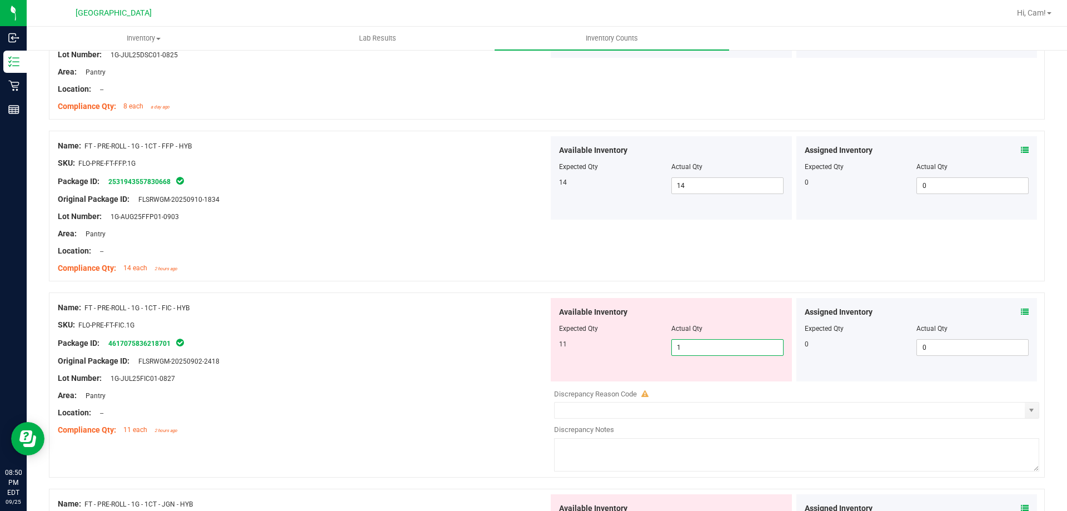
click at [690, 352] on span "1 1" at bounding box center [727, 347] width 112 height 17
drag, startPoint x: 685, startPoint y: 348, endPoint x: 641, endPoint y: 324, distance: 49.5
click at [644, 327] on div "Available Inventory Expected Qty Actual Qty 11 1 10" at bounding box center [671, 339] width 241 height 83
click at [664, 283] on div at bounding box center [547, 286] width 996 height 11
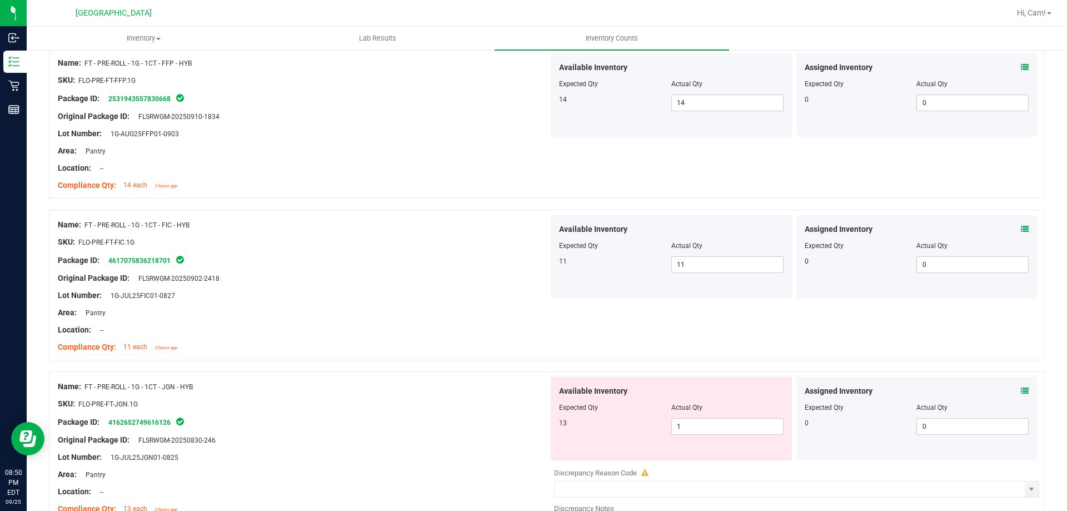
scroll to position [1834, 0]
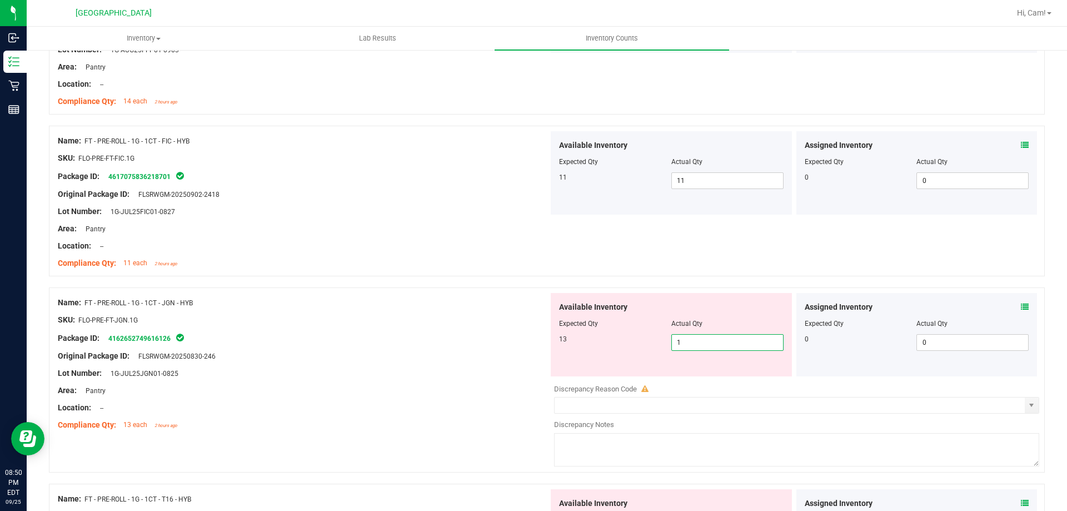
click at [709, 342] on span "1 1" at bounding box center [727, 342] width 112 height 17
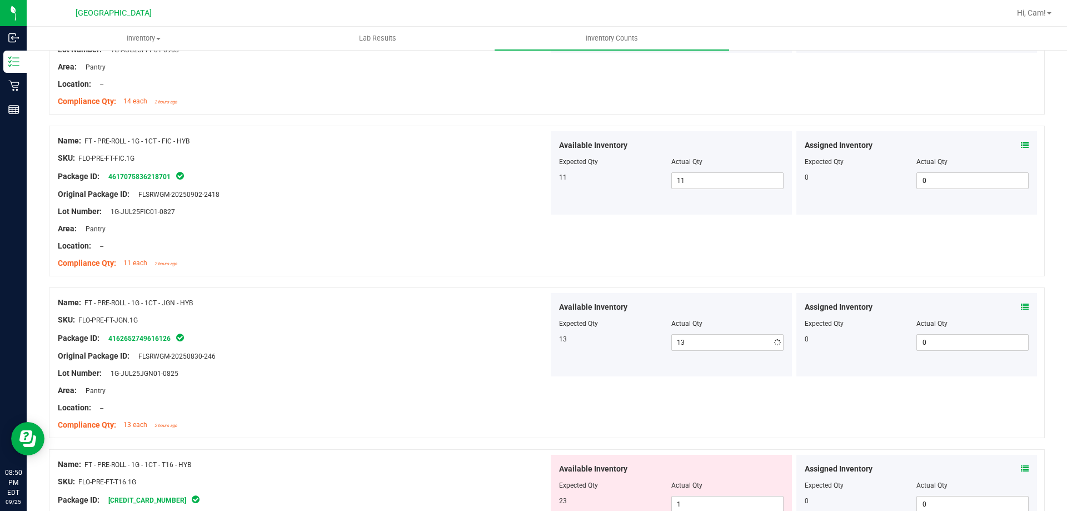
drag, startPoint x: 701, startPoint y: 276, endPoint x: 710, endPoint y: 280, distance: 10.0
click at [704, 276] on div at bounding box center [547, 281] width 996 height 11
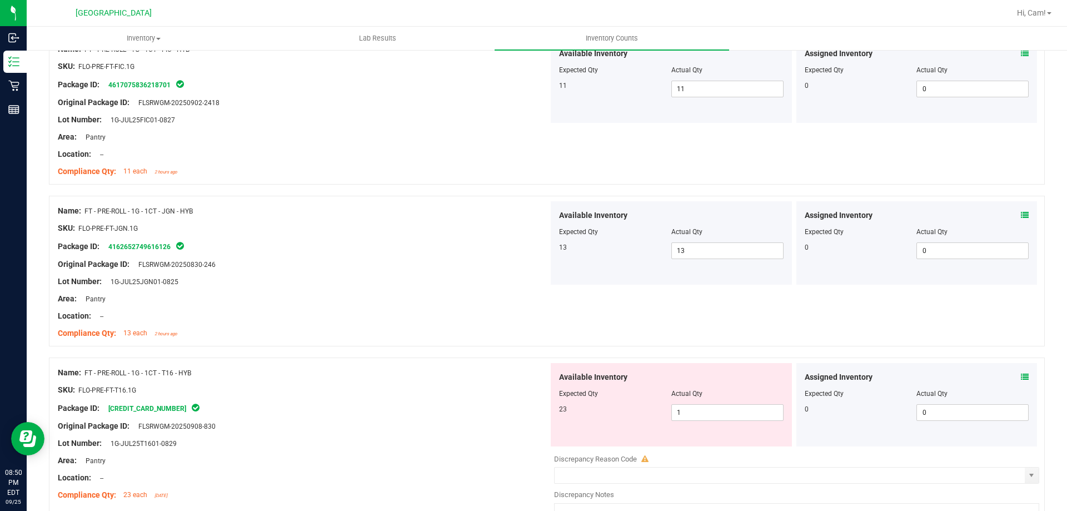
scroll to position [2001, 0]
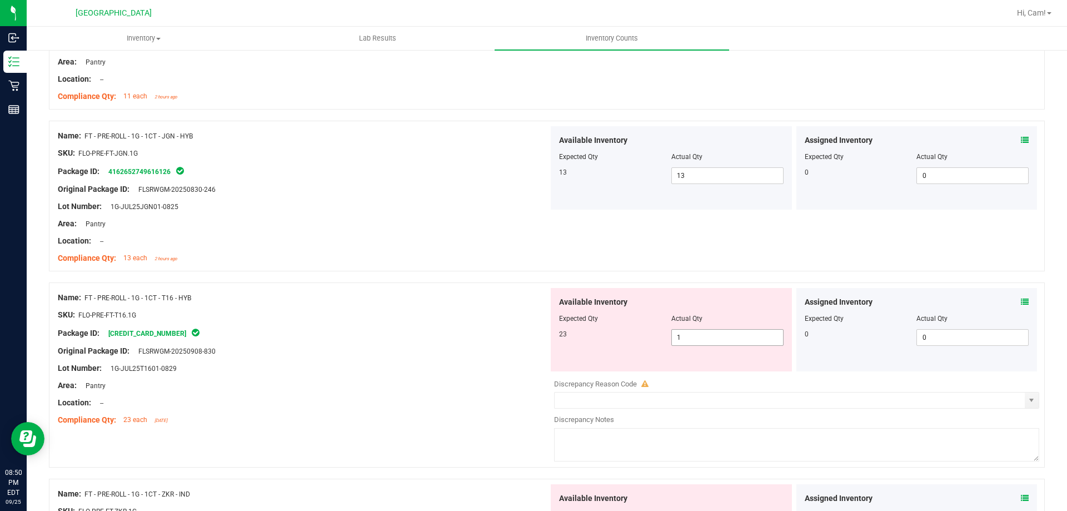
click at [694, 336] on span "1 1" at bounding box center [727, 337] width 112 height 17
click at [649, 338] on div "23" at bounding box center [615, 334] width 112 height 10
drag, startPoint x: 685, startPoint y: 339, endPoint x: 670, endPoint y: 336, distance: 15.8
click at [671, 338] on span "1 1" at bounding box center [727, 337] width 112 height 17
drag, startPoint x: 707, startPoint y: 337, endPoint x: 616, endPoint y: 340, distance: 91.7
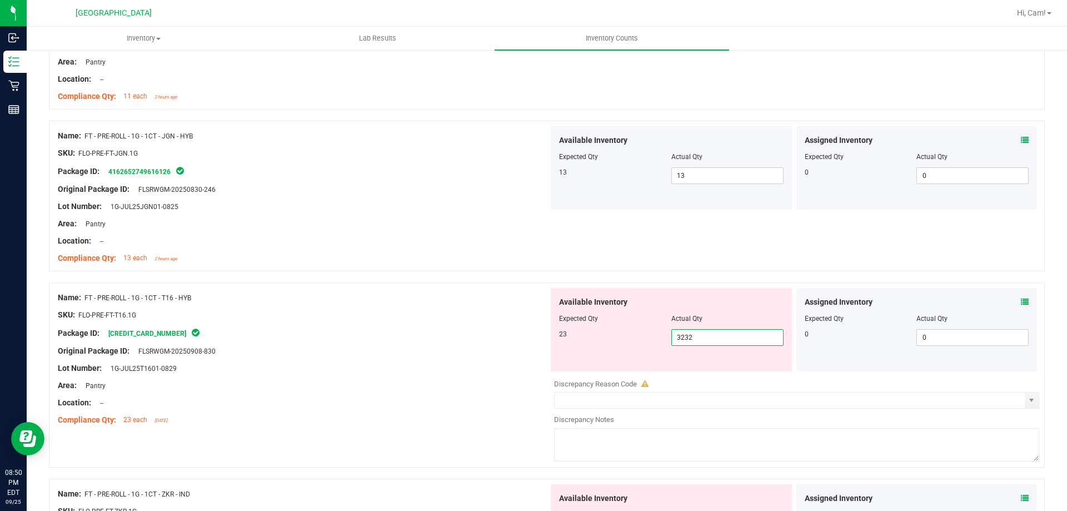
click at [616, 340] on div "23 1 3232" at bounding box center [671, 337] width 225 height 17
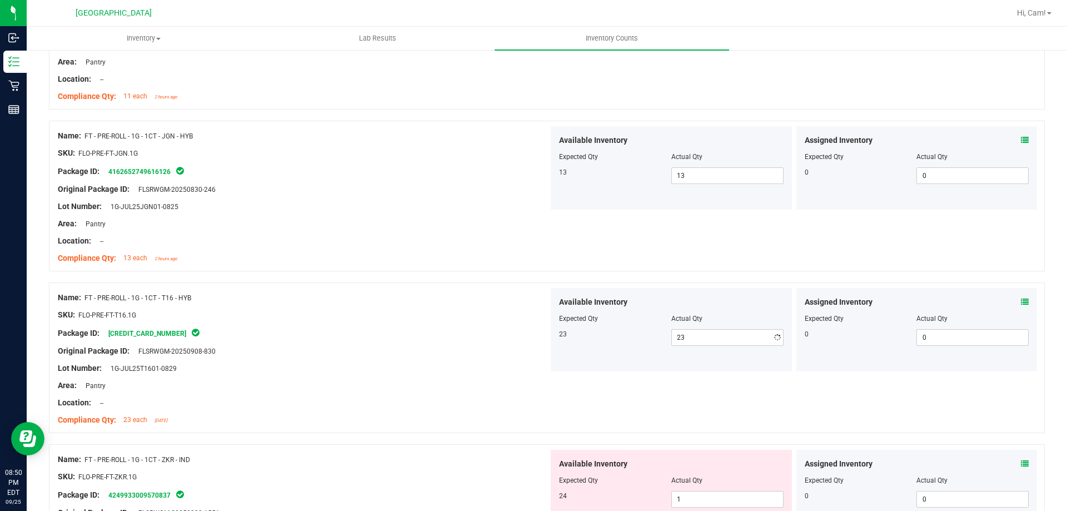
click at [697, 283] on div "Name: FT - PRE-ROLL - 1G - 1CT - T16 - HYB SKU: FLO-PRE-FT-T16.1G Package ID: 2…" at bounding box center [547, 357] width 996 height 151
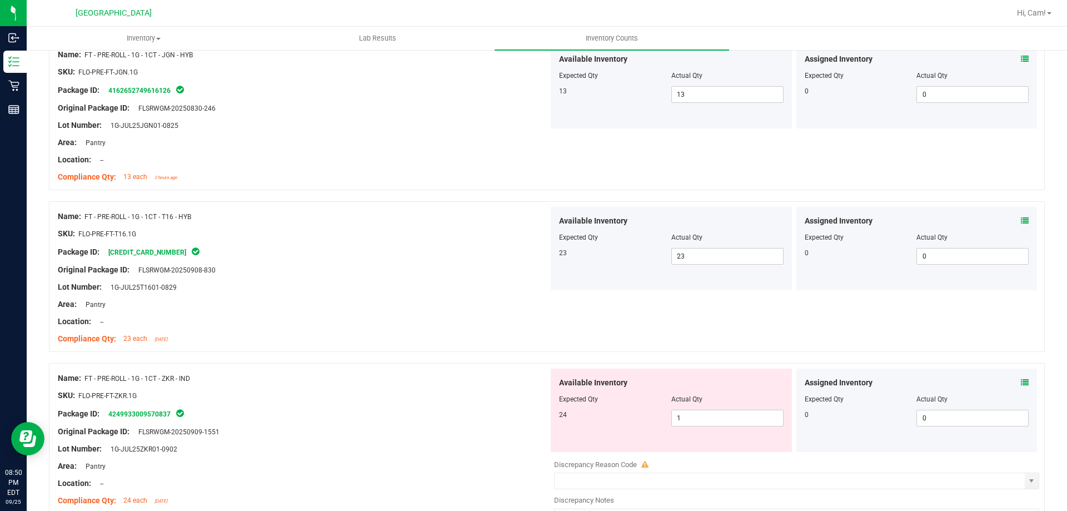
scroll to position [2167, 0]
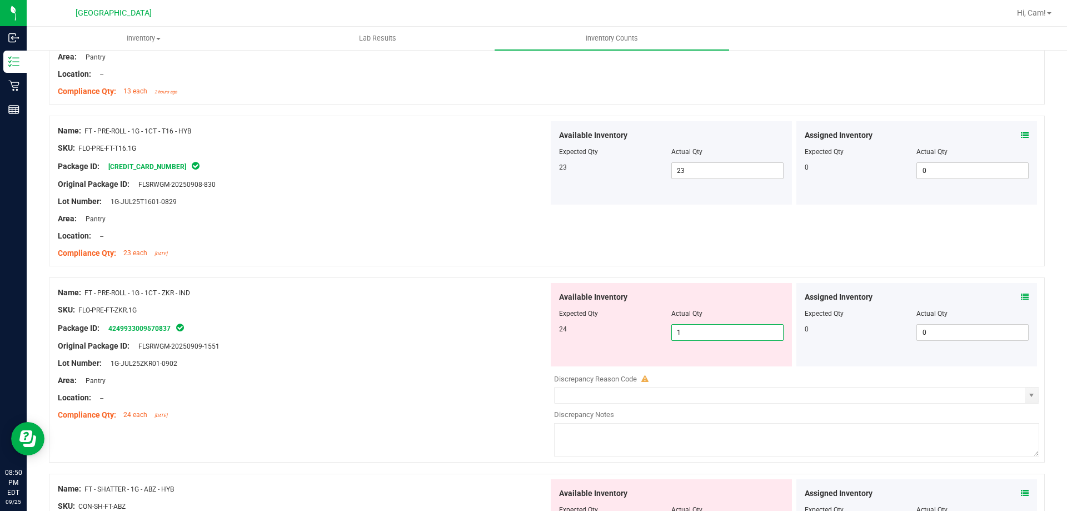
drag, startPoint x: 697, startPoint y: 333, endPoint x: 547, endPoint y: 333, distance: 150.0
click at [551, 333] on div "Available Inventory Expected Qty Actual Qty 24 1 1" at bounding box center [671, 324] width 241 height 83
drag, startPoint x: 690, startPoint y: 332, endPoint x: 615, endPoint y: 332, distance: 75.0
click at [616, 332] on div "24 1 42" at bounding box center [671, 332] width 225 height 17
click at [612, 270] on div at bounding box center [547, 271] width 996 height 11
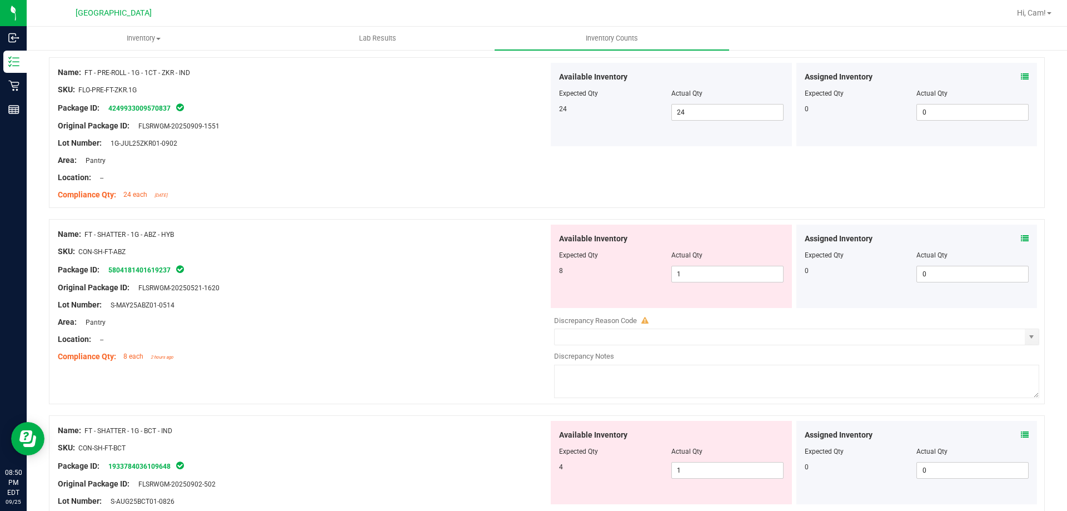
scroll to position [2390, 0]
drag, startPoint x: 713, startPoint y: 274, endPoint x: 639, endPoint y: 268, distance: 74.7
click at [639, 268] on div "8 1 1" at bounding box center [671, 271] width 225 height 17
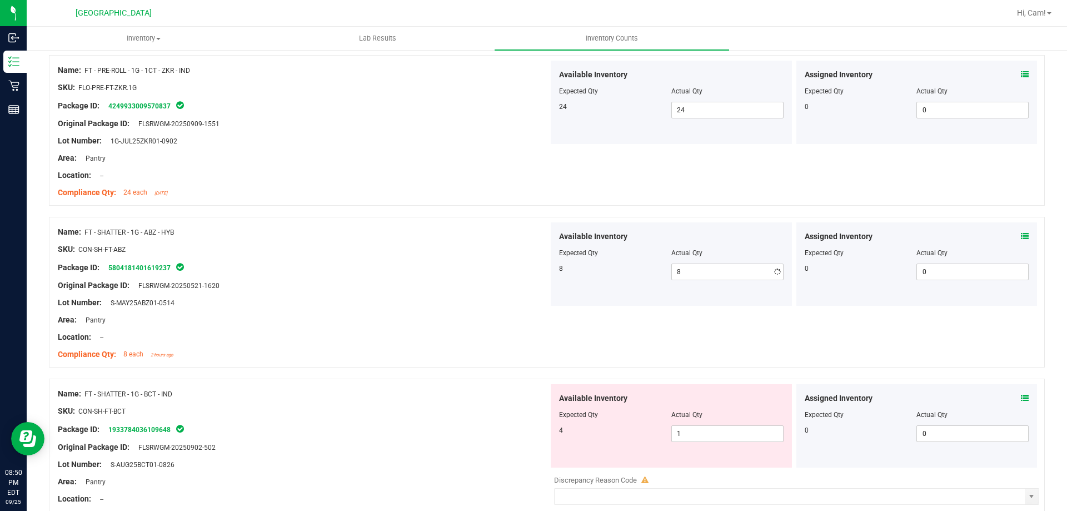
drag, startPoint x: 661, startPoint y: 237, endPoint x: 667, endPoint y: 247, distance: 12.5
click at [661, 237] on div "Available Inventory" at bounding box center [671, 237] width 225 height 12
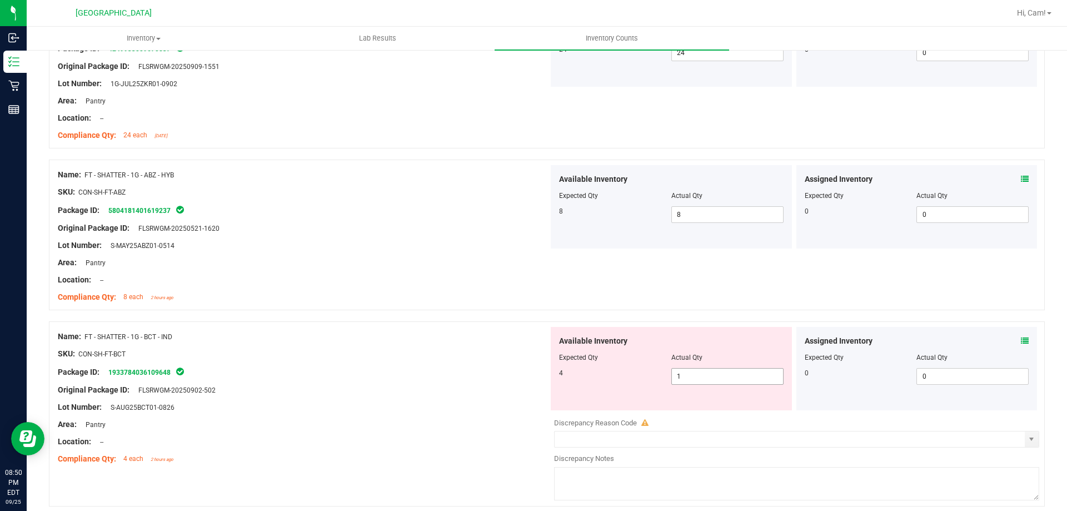
scroll to position [2501, 0]
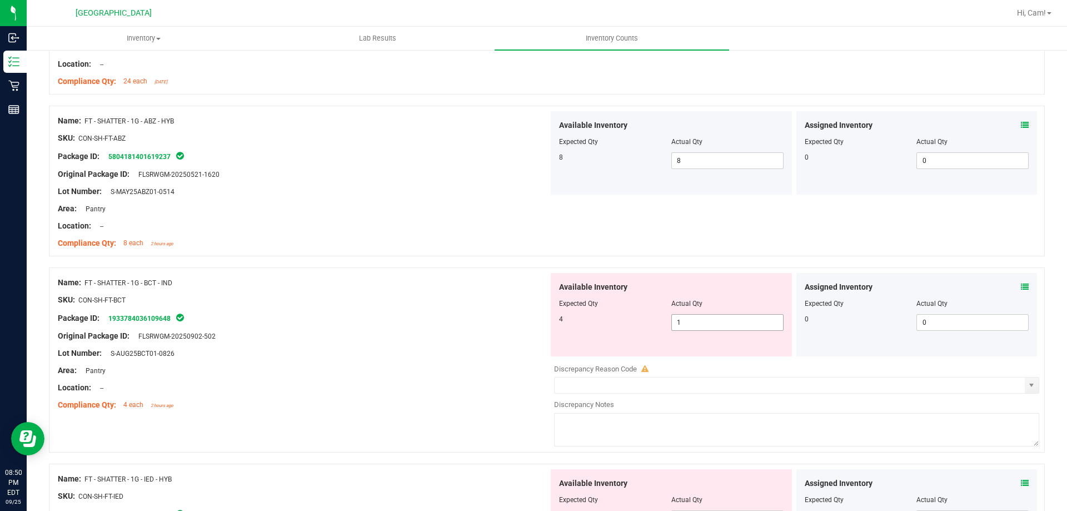
drag, startPoint x: 694, startPoint y: 319, endPoint x: 588, endPoint y: 310, distance: 106.6
click at [589, 321] on div "4 1 1" at bounding box center [671, 322] width 225 height 17
click at [600, 294] on div at bounding box center [671, 296] width 225 height 6
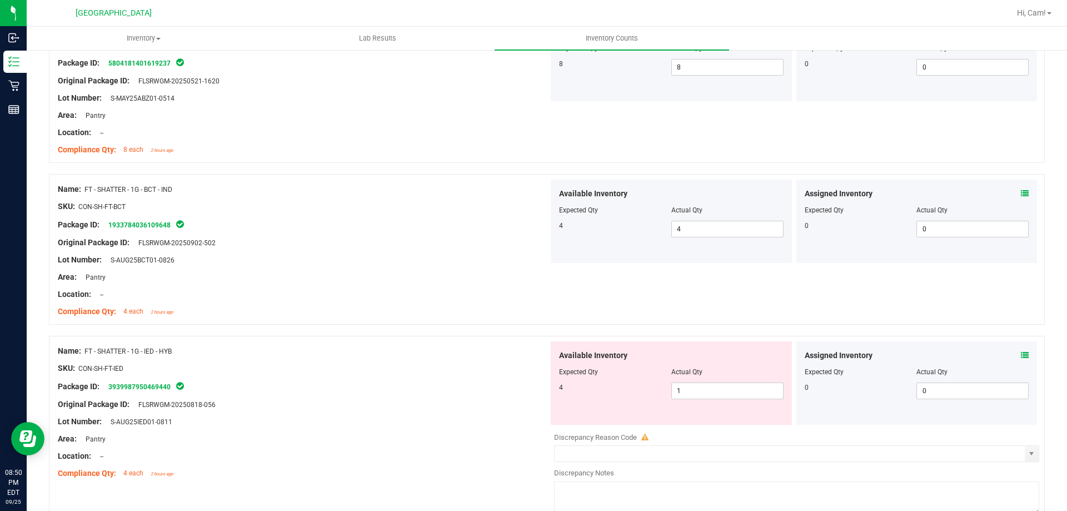
scroll to position [2667, 0]
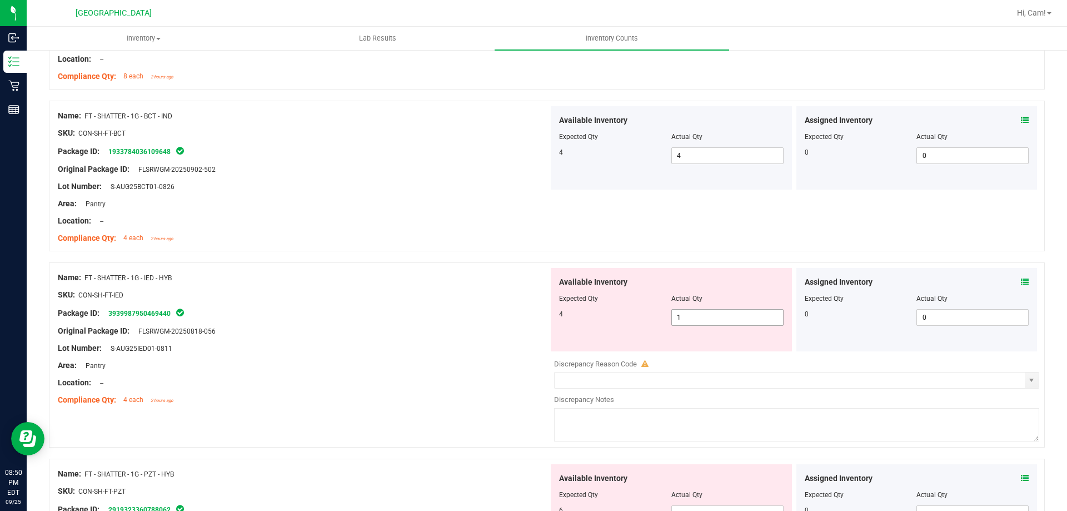
drag, startPoint x: 679, startPoint y: 313, endPoint x: 609, endPoint y: 297, distance: 71.9
click at [614, 301] on div "Available Inventory Expected Qty Actual Qty 4 1 1" at bounding box center [671, 309] width 241 height 83
click at [594, 283] on span "Available Inventory" at bounding box center [593, 282] width 68 height 12
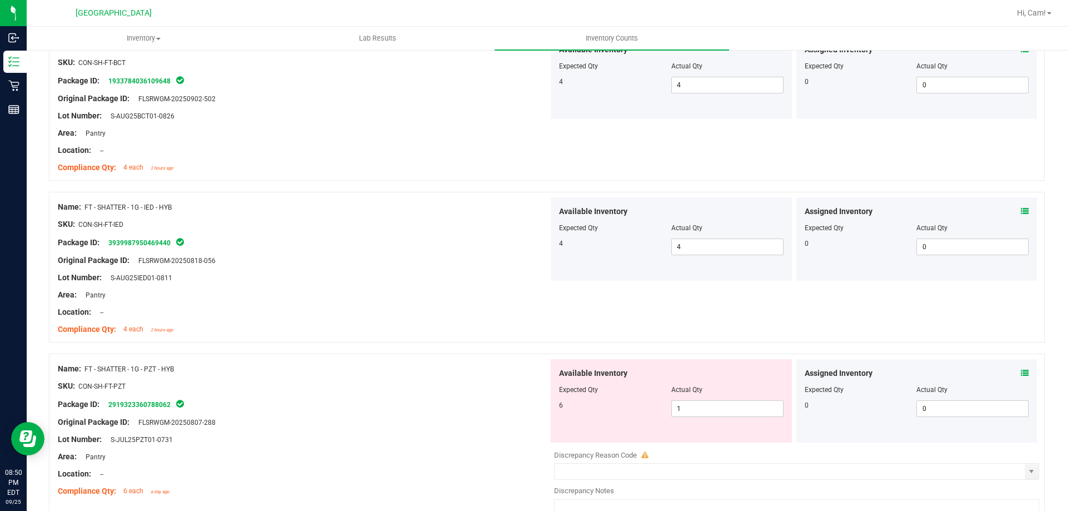
scroll to position [2779, 0]
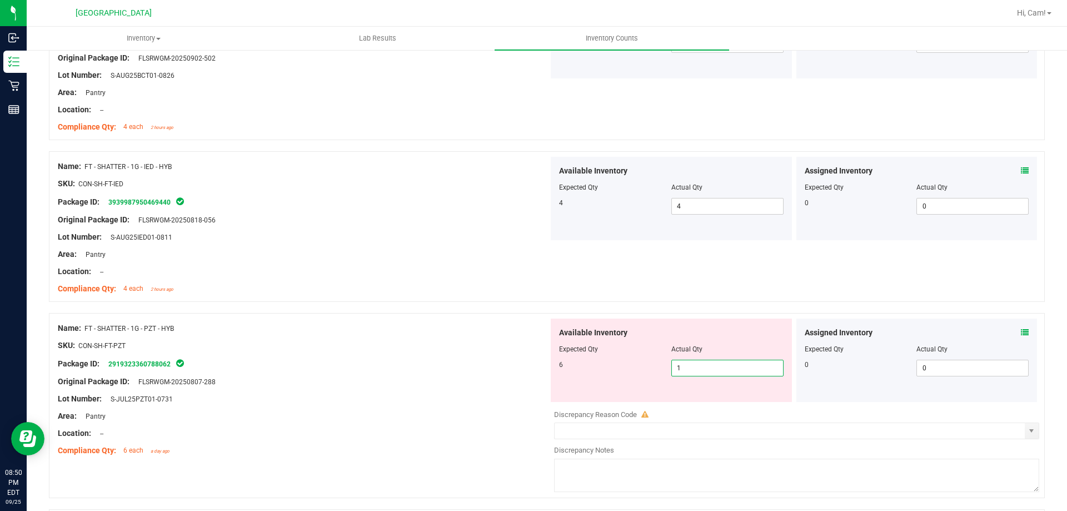
drag, startPoint x: 702, startPoint y: 363, endPoint x: 547, endPoint y: 363, distance: 155.0
click at [551, 363] on div "Available Inventory Expected Qty Actual Qty 6 1 1" at bounding box center [671, 359] width 241 height 83
click at [692, 323] on div "Available Inventory Expected Qty Actual Qty 6 6 6" at bounding box center [671, 359] width 241 height 83
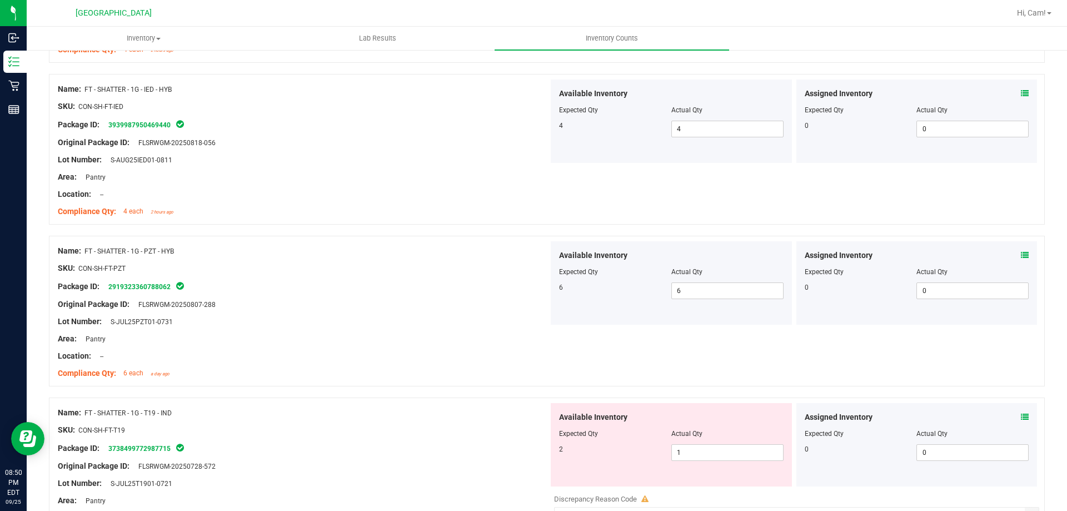
scroll to position [2945, 0]
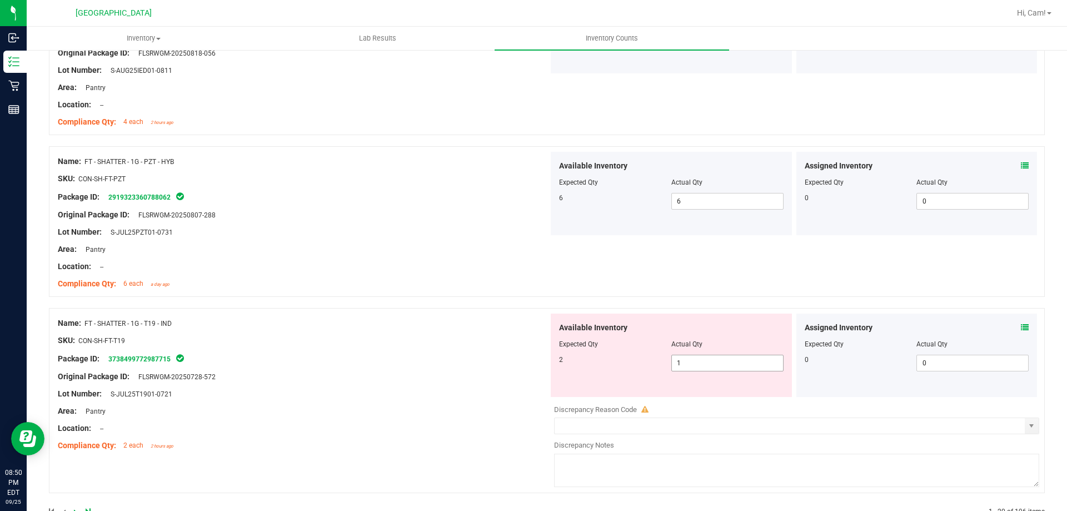
click at [635, 367] on div "2 1 1" at bounding box center [671, 363] width 225 height 17
click at [504, 353] on div "Name: FT - SHATTER - 1G - T19 - IND SKU: CON-SH-FT-T19 Package ID: 373849977298…" at bounding box center [303, 384] width 491 height 142
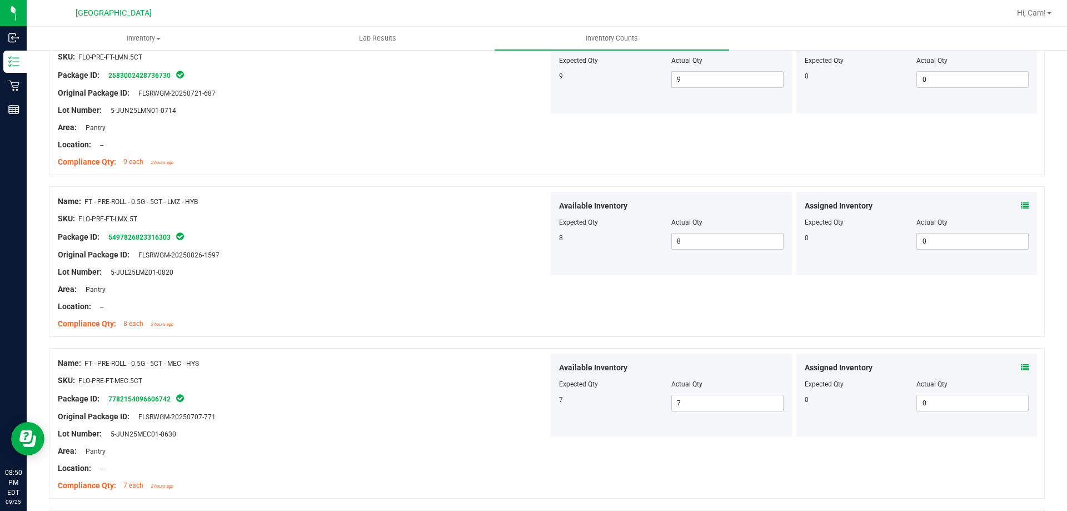
scroll to position [0, 0]
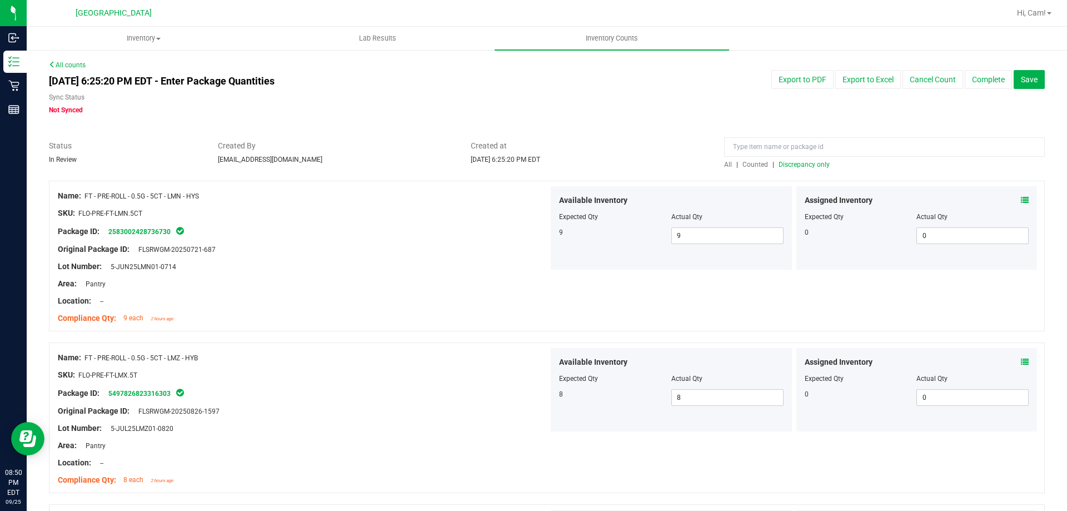
click at [806, 168] on span "Discrepancy only" at bounding box center [804, 165] width 51 height 8
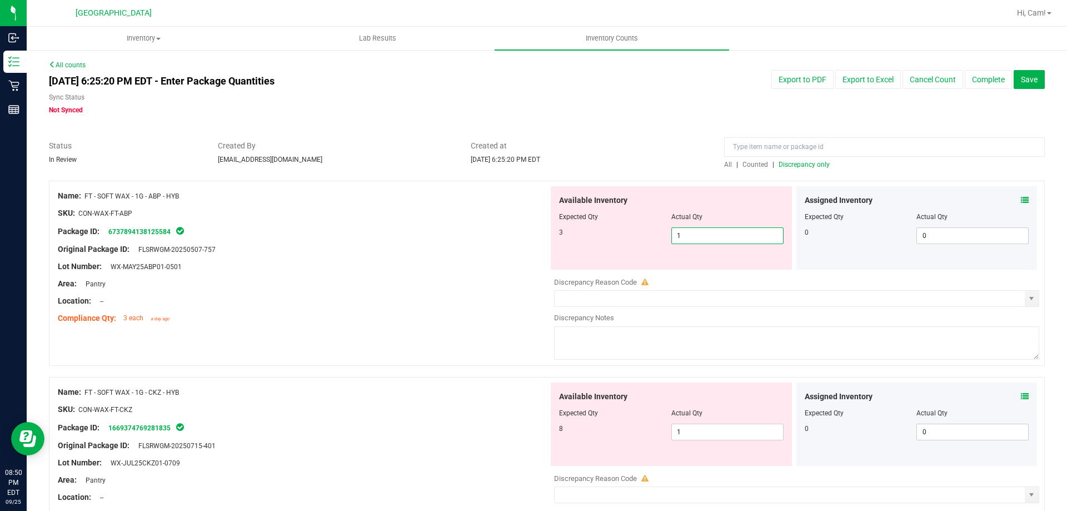
drag, startPoint x: 690, startPoint y: 232, endPoint x: 634, endPoint y: 238, distance: 57.0
click at [636, 240] on div "3 1 1" at bounding box center [671, 235] width 225 height 17
click at [359, 197] on div "Name: FT - SOFT WAX - 1G - ABP - HYB" at bounding box center [303, 196] width 491 height 12
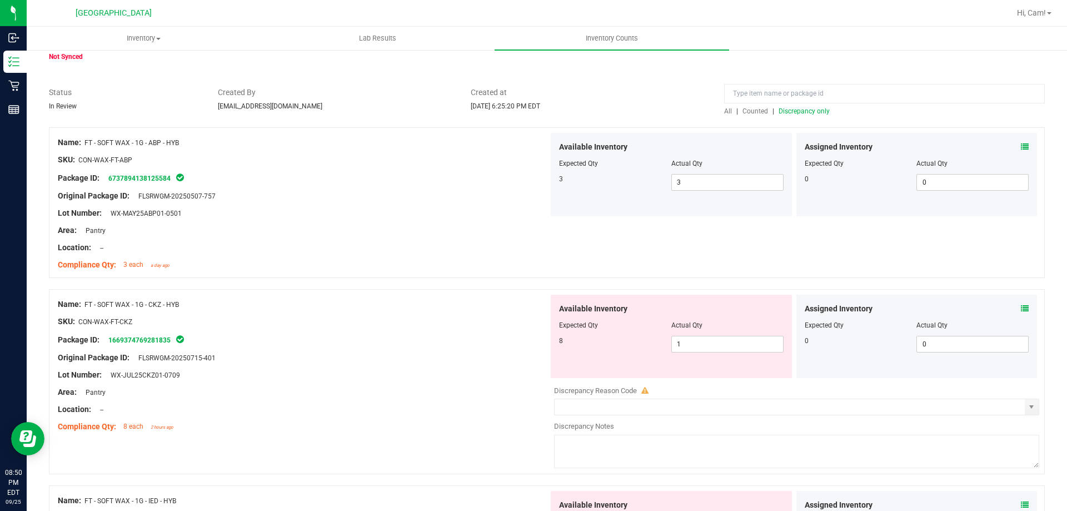
scroll to position [111, 0]
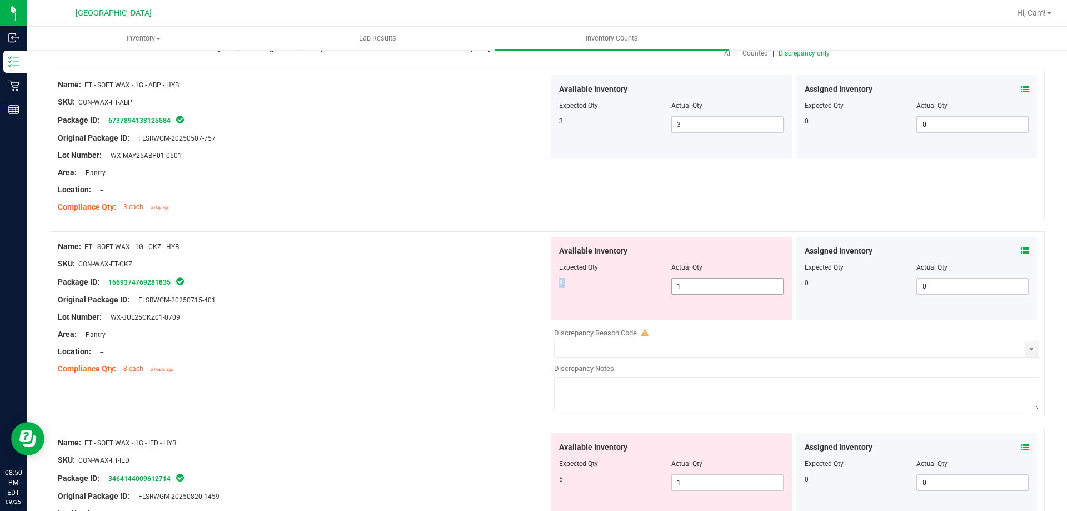
drag, startPoint x: 701, startPoint y: 278, endPoint x: 700, endPoint y: 285, distance: 6.1
click at [700, 282] on div "Available Inventory Expected Qty Actual Qty 8 1 1" at bounding box center [671, 278] width 241 height 83
drag, startPoint x: 700, startPoint y: 285, endPoint x: 538, endPoint y: 287, distance: 162.3
click at [539, 289] on div "Name: FT - SOFT WAX - 1G - CKZ - HYB SKU: CON-WAX-FT-CKZ Package ID: 1669374769…" at bounding box center [547, 323] width 996 height 185
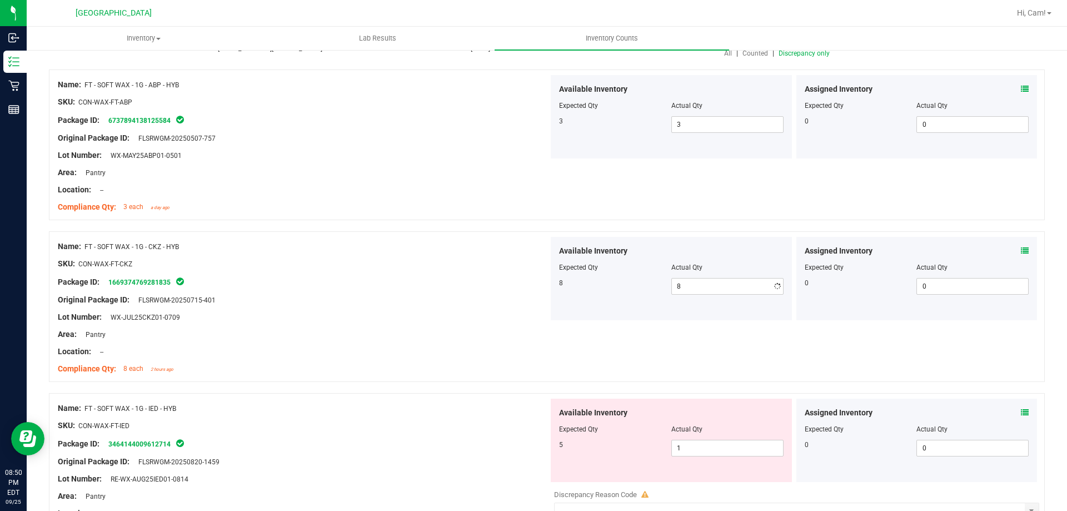
click at [606, 242] on div "Available Inventory Expected Qty Actual Qty 8 8 8" at bounding box center [671, 278] width 241 height 83
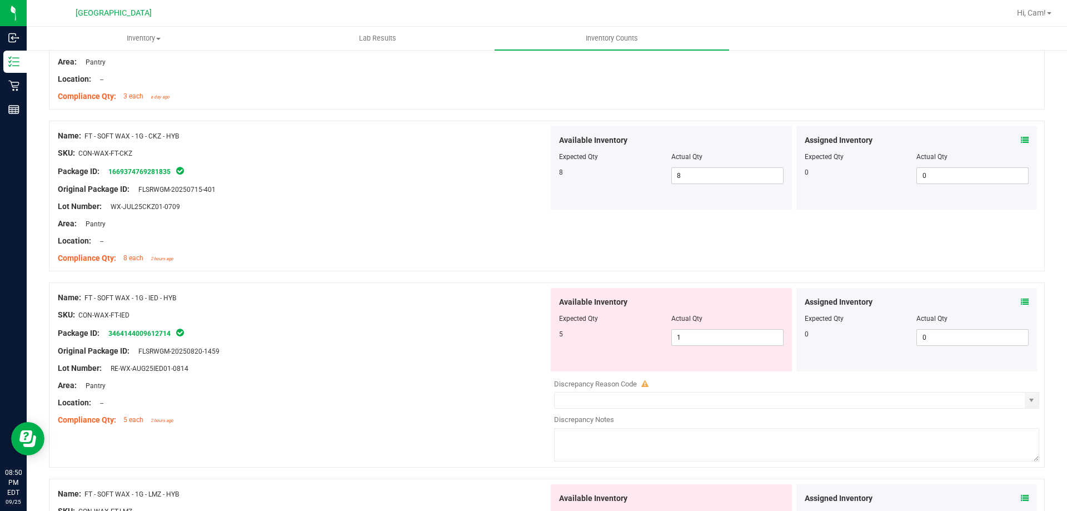
scroll to position [222, 0]
drag, startPoint x: 709, startPoint y: 335, endPoint x: 646, endPoint y: 338, distance: 62.3
click at [650, 338] on div "5 1 1" at bounding box center [671, 336] width 225 height 17
click at [457, 284] on div "Name: FT - SOFT WAX - 1G - IED - HYB SKU: CON-WAX-FT-IED Package ID: 3464144009…" at bounding box center [547, 374] width 996 height 185
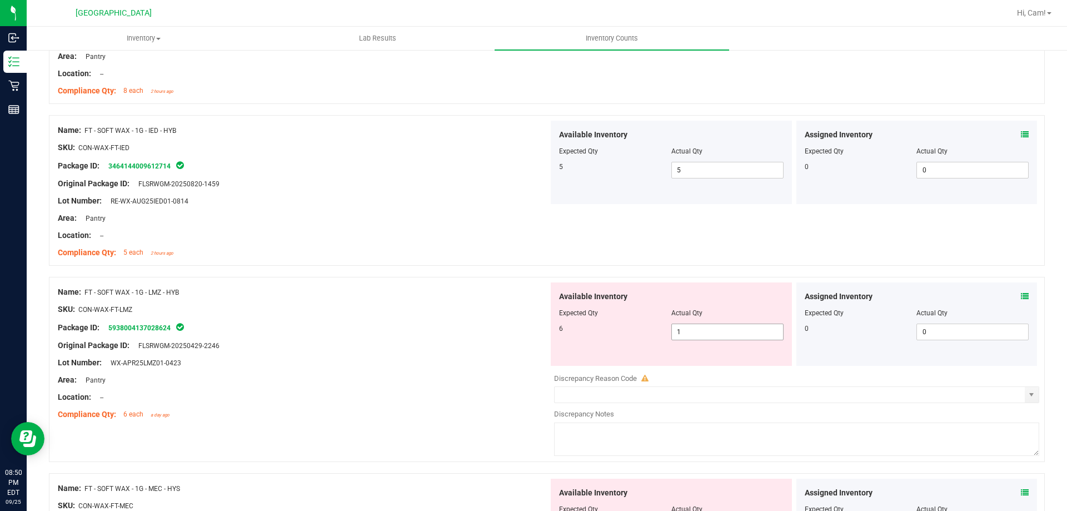
drag, startPoint x: 709, startPoint y: 325, endPoint x: 537, endPoint y: 330, distance: 172.3
click at [527, 337] on div "Name: FT - SOFT WAX - 1G - LMZ - HYB SKU: CON-WAX-FT-LMZ Package ID: 5938004137…" at bounding box center [547, 369] width 996 height 185
click at [572, 318] on div at bounding box center [671, 321] width 225 height 6
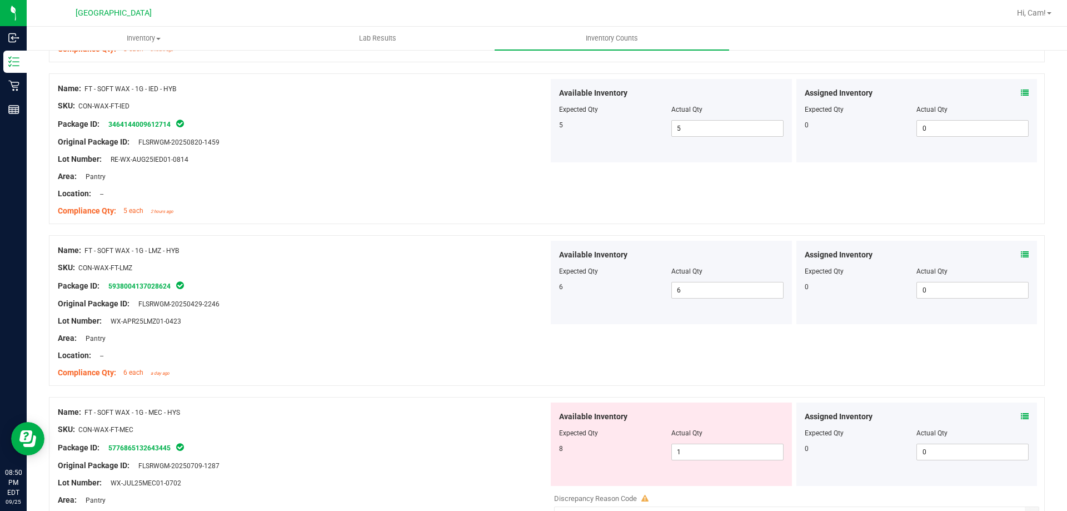
scroll to position [500, 0]
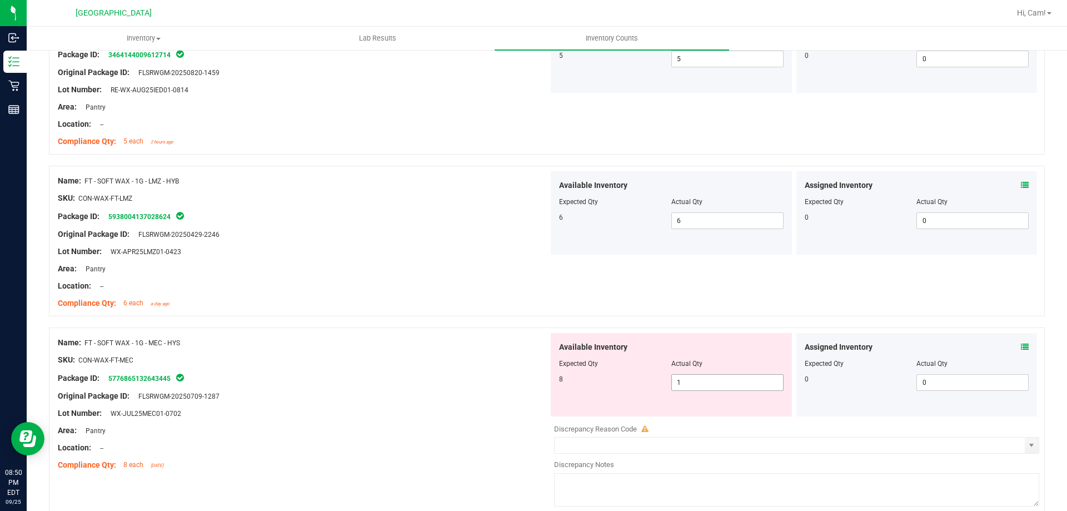
click at [671, 381] on span "1 1" at bounding box center [727, 382] width 112 height 17
click at [669, 349] on div "Available Inventory" at bounding box center [671, 347] width 225 height 12
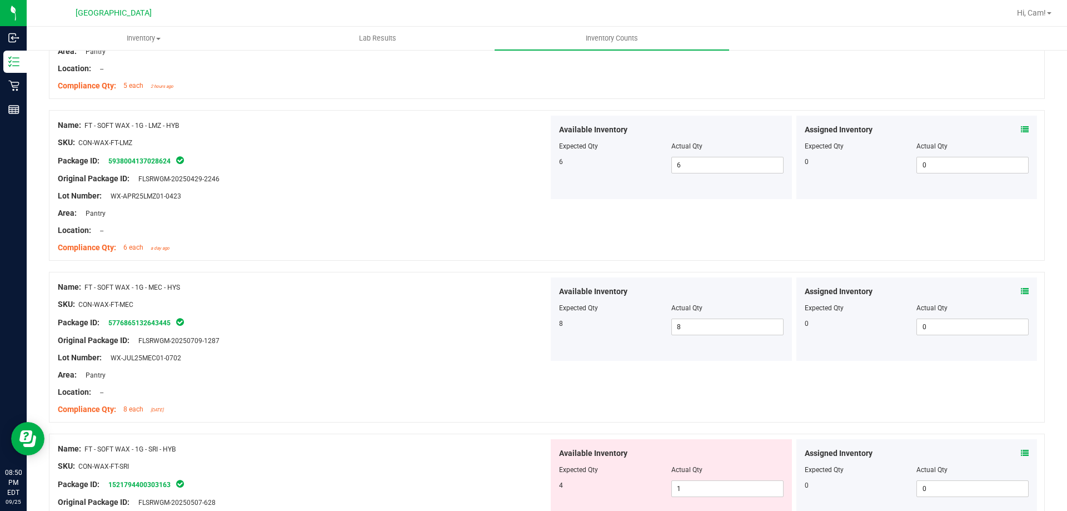
scroll to position [667, 0]
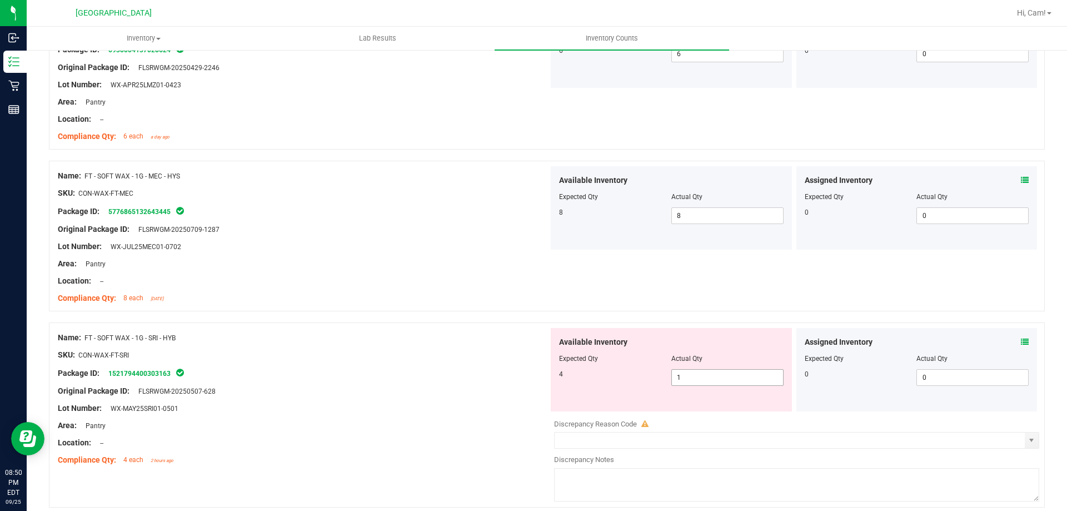
click at [657, 383] on div "4 1 1" at bounding box center [671, 377] width 225 height 17
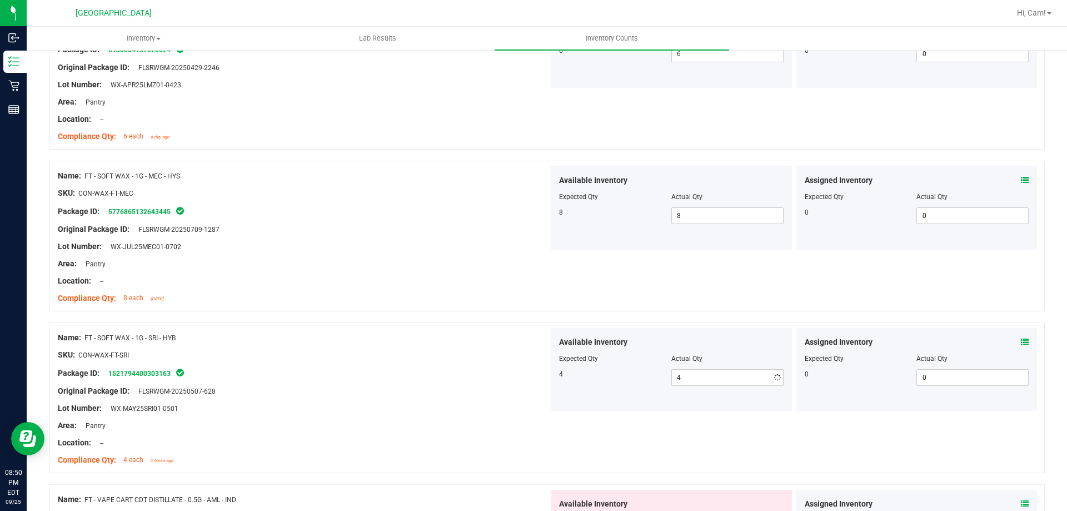
click at [636, 341] on div "Available Inventory" at bounding box center [671, 342] width 225 height 12
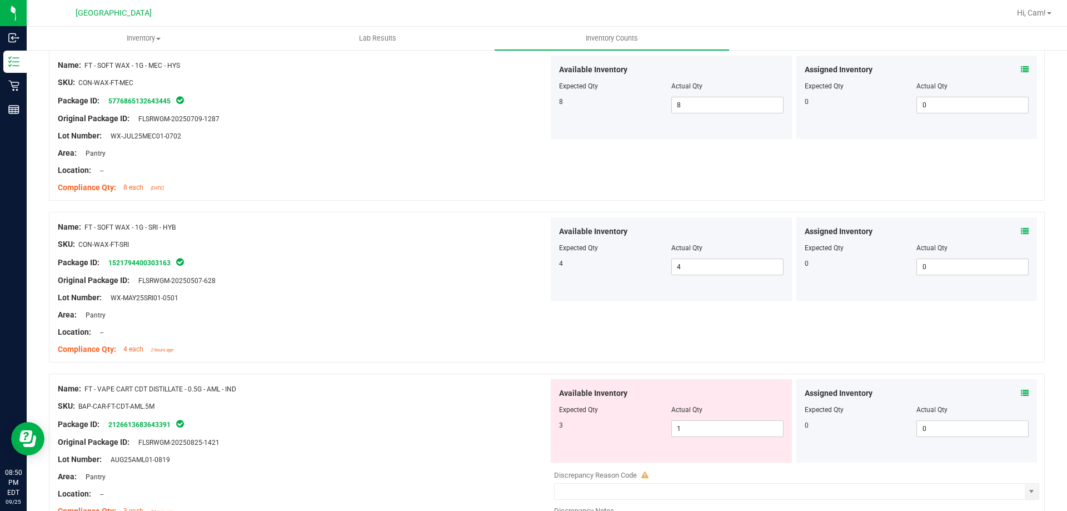
scroll to position [778, 0]
drag, startPoint x: 698, startPoint y: 424, endPoint x: 644, endPoint y: 415, distance: 55.2
click at [655, 429] on div "3 1 1" at bounding box center [671, 428] width 225 height 17
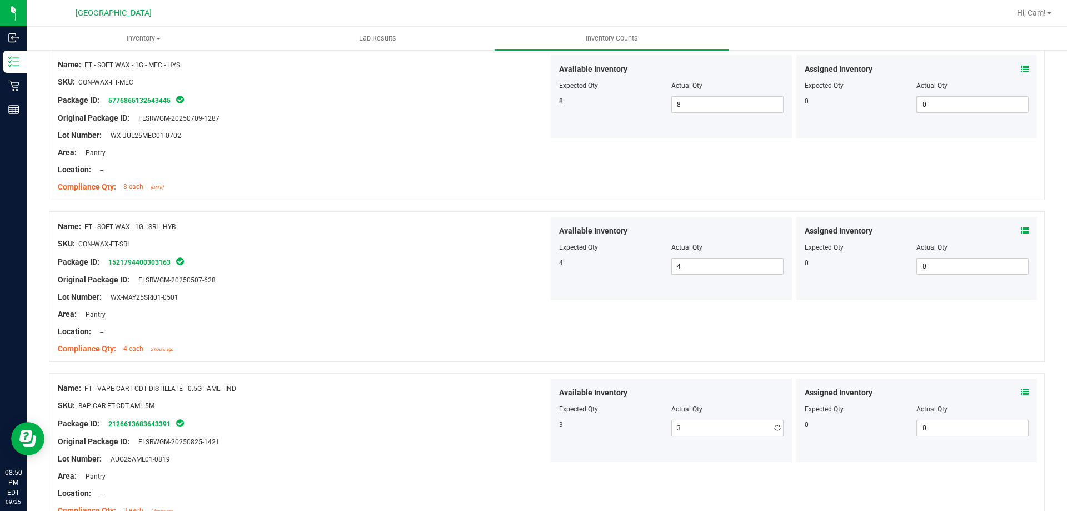
click at [659, 376] on div "Name: FT - VAPE CART CDT DISTILLATE - 0.5G - AML - IND SKU: BAP-CAR-FT-CDT-AML.…" at bounding box center [547, 448] width 996 height 151
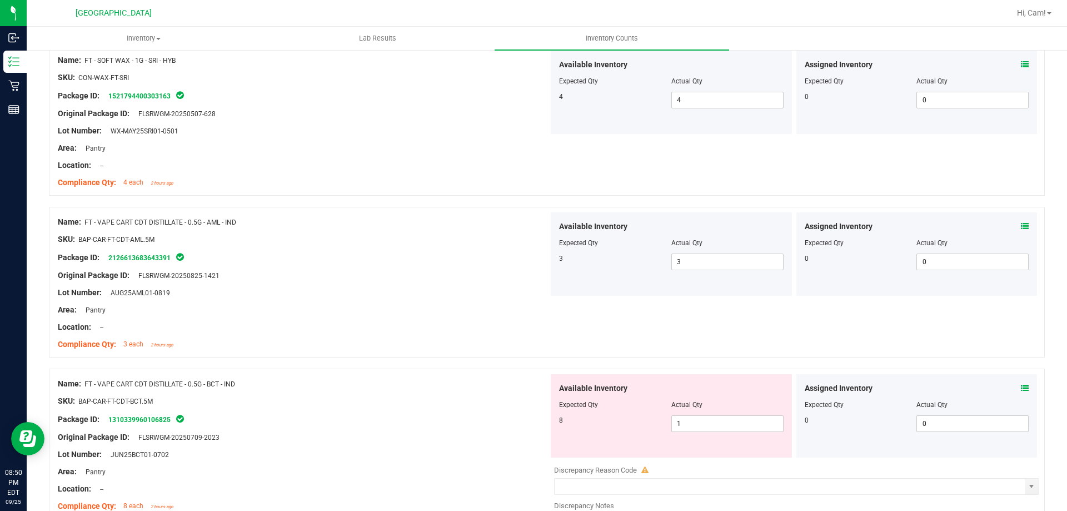
scroll to position [945, 0]
drag, startPoint x: 694, startPoint y: 427, endPoint x: 657, endPoint y: 430, distance: 37.3
click at [657, 430] on div "8 1 1" at bounding box center [671, 423] width 225 height 17
drag, startPoint x: 648, startPoint y: 356, endPoint x: 702, endPoint y: 324, distance: 63.0
click at [648, 355] on div "Name: FT - VAPE CART CDT DISTILLATE - 0.5G - AML - IND SKU: BAP-CAR-FT-CDT-AML.…" at bounding box center [547, 281] width 996 height 151
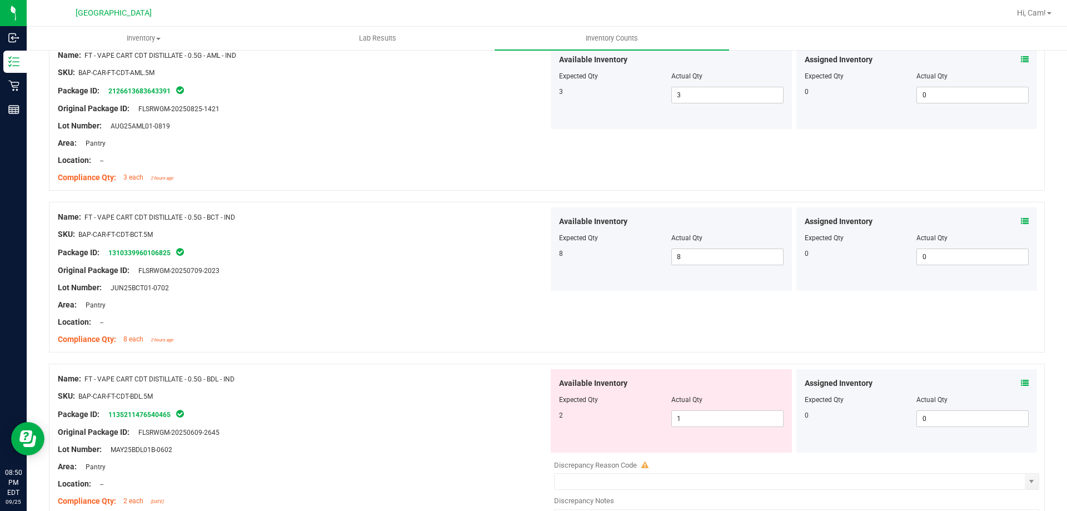
scroll to position [1111, 0]
drag, startPoint x: 692, startPoint y: 408, endPoint x: 681, endPoint y: 411, distance: 12.0
click at [681, 411] on div "Available Inventory Expected Qty Actual Qty 2 1 1" at bounding box center [671, 409] width 241 height 83
click at [630, 410] on div "2 1 1" at bounding box center [671, 418] width 225 height 17
click at [667, 354] on div at bounding box center [547, 357] width 996 height 11
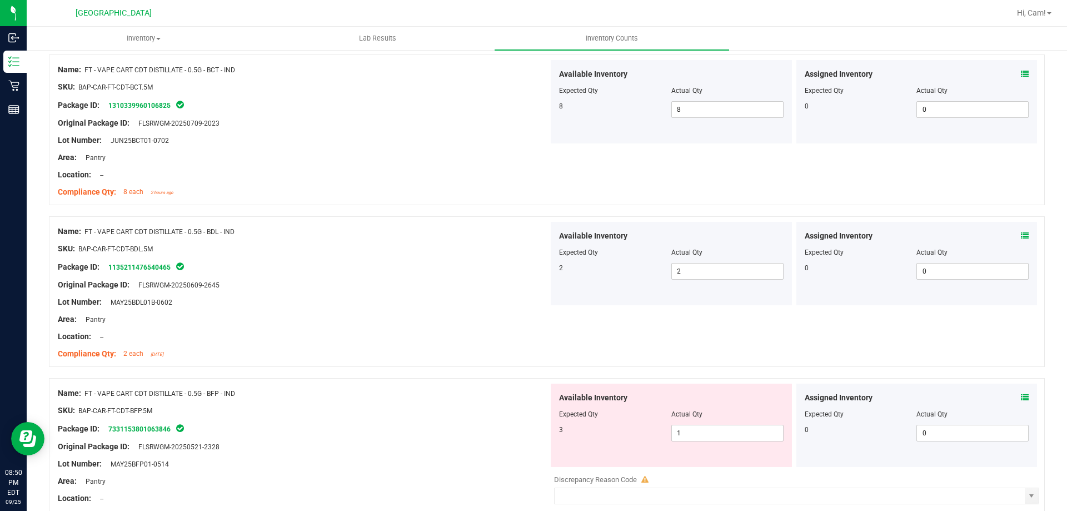
scroll to position [1278, 0]
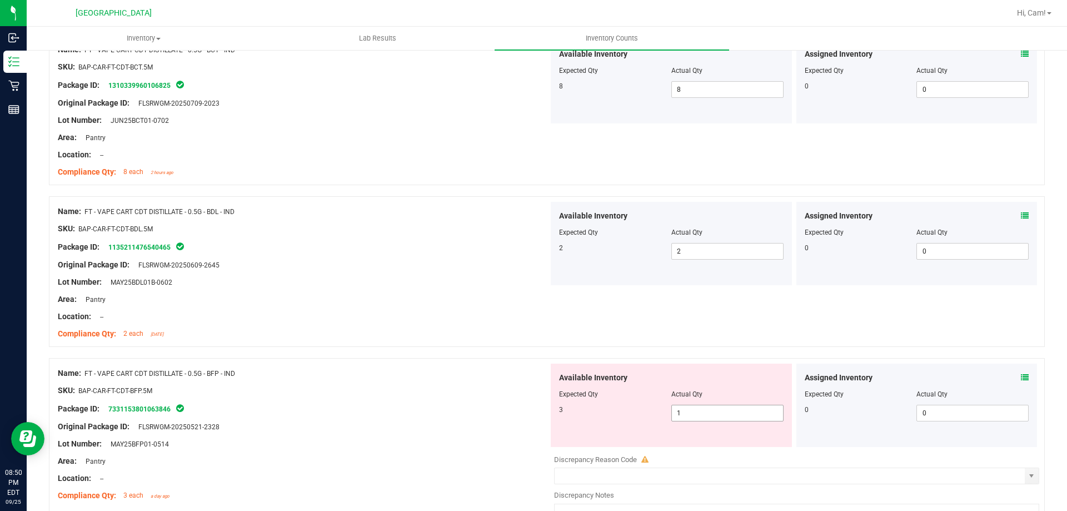
click at [625, 407] on div "3 1 1" at bounding box center [671, 413] width 225 height 17
click at [725, 342] on div "Name: FT - VAPE CART CDT DISTILLATE - 0.5G - BDL - IND SKU: BAP-CAR-FT-CDT-BDL.…" at bounding box center [547, 271] width 996 height 151
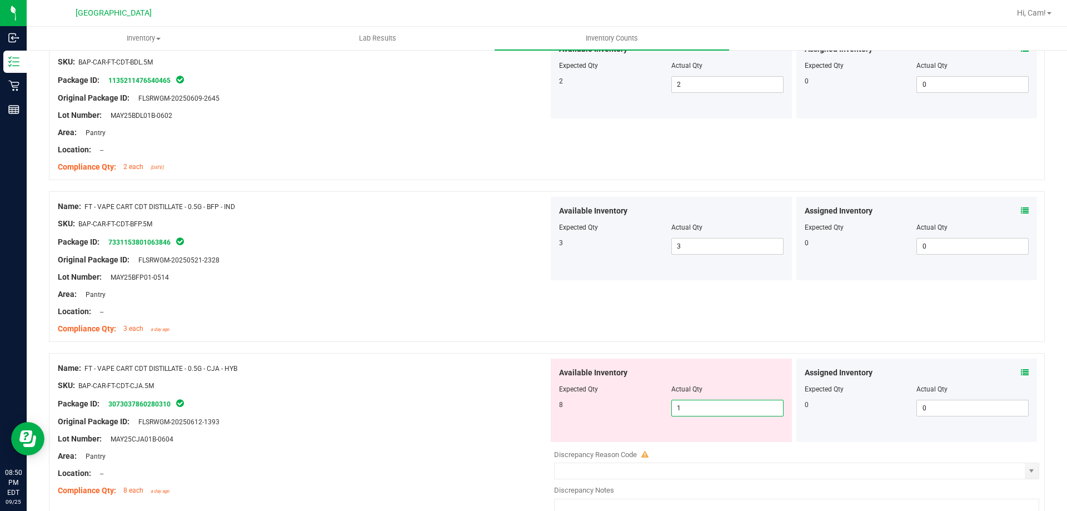
drag, startPoint x: 709, startPoint y: 405, endPoint x: 680, endPoint y: 405, distance: 28.9
click at [680, 405] on span "1 1" at bounding box center [727, 408] width 112 height 17
drag, startPoint x: 682, startPoint y: 414, endPoint x: 622, endPoint y: 396, distance: 62.6
click at [622, 398] on div "Available Inventory Expected Qty Actual Qty 8 1 14" at bounding box center [671, 399] width 241 height 83
drag, startPoint x: 659, startPoint y: 322, endPoint x: 718, endPoint y: 304, distance: 62.2
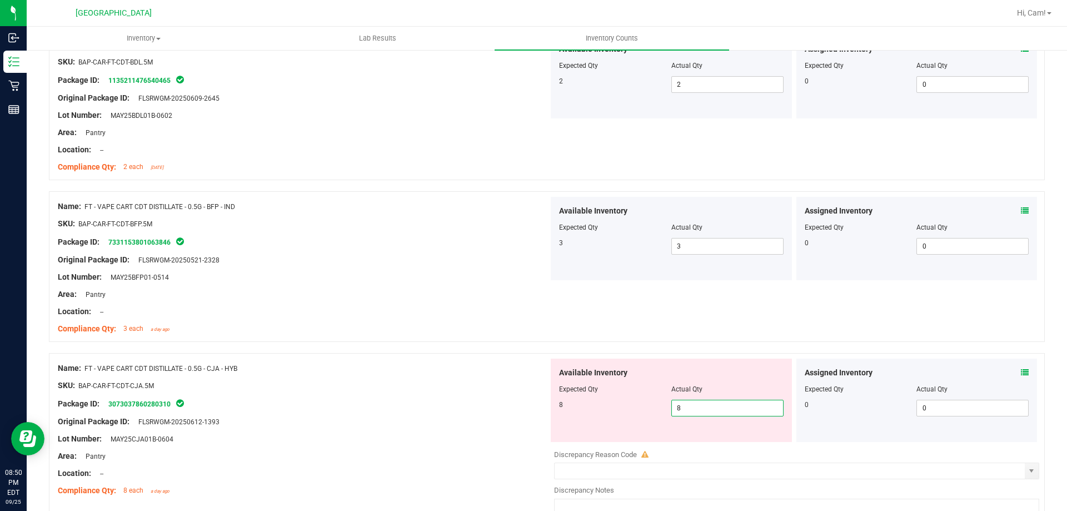
click at [661, 322] on div "Name: FT - VAPE CART CDT DISTILLATE - 0.5G - BFP - IND SKU: BAP-CAR-FT-CDT-BFP.…" at bounding box center [547, 266] width 996 height 151
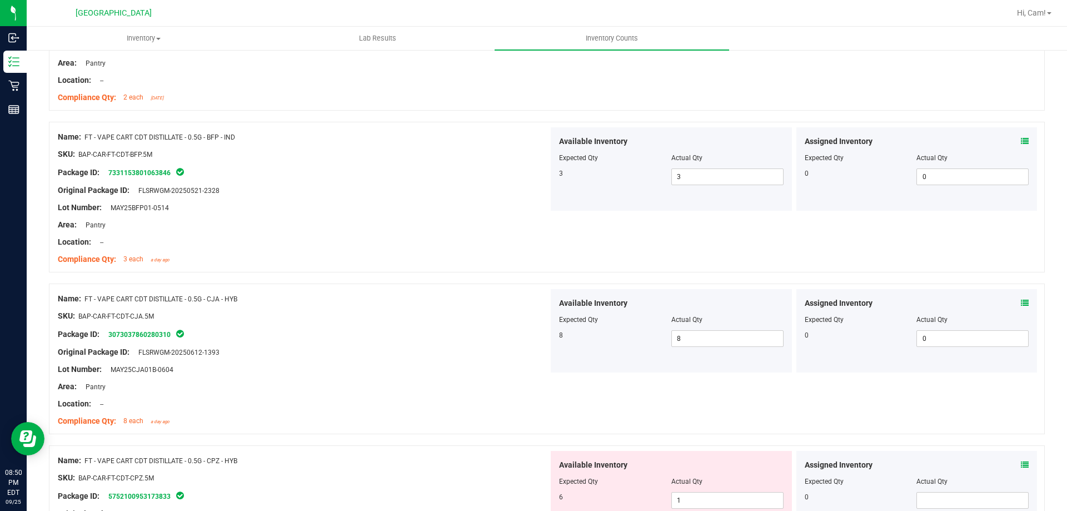
scroll to position [0, 0]
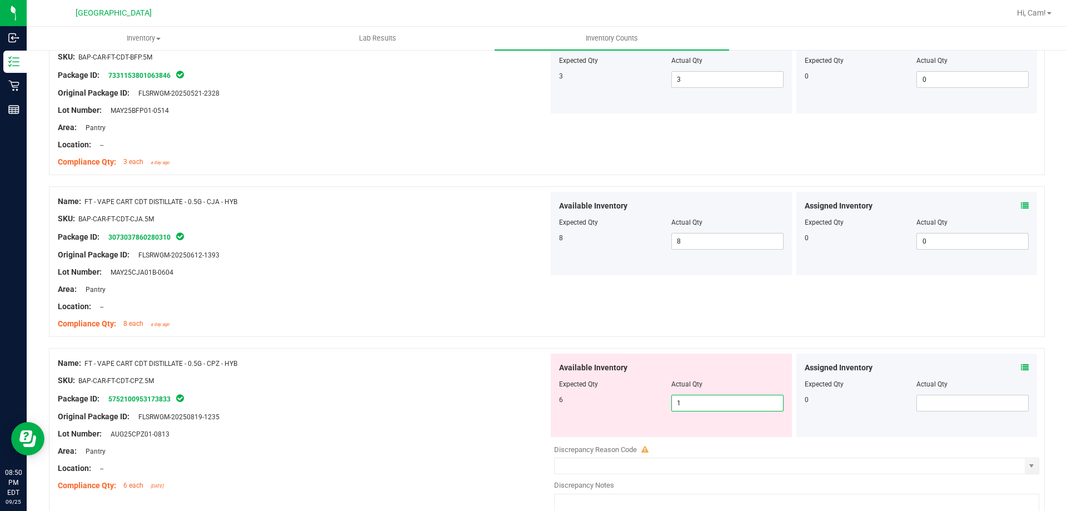
click at [699, 401] on span "1 1" at bounding box center [727, 403] width 112 height 17
click at [683, 405] on input "1" at bounding box center [727, 403] width 111 height 16
drag, startPoint x: 683, startPoint y: 405, endPoint x: 652, endPoint y: 400, distance: 31.0
click at [646, 405] on div "6 1 1" at bounding box center [671, 403] width 225 height 17
click at [665, 341] on div at bounding box center [547, 342] width 996 height 11
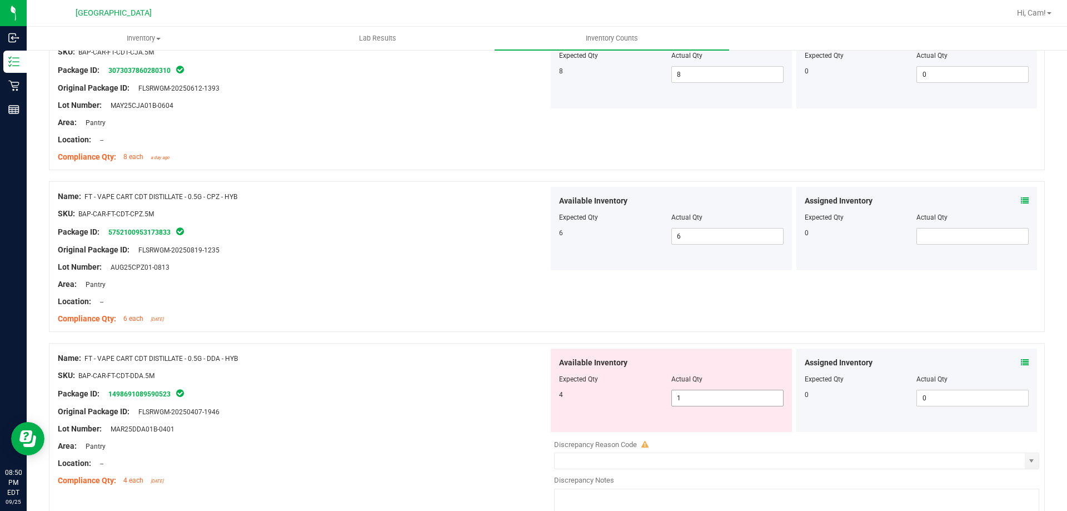
click at [681, 402] on span "1 1" at bounding box center [727, 398] width 112 height 17
drag, startPoint x: 689, startPoint y: 401, endPoint x: 575, endPoint y: 372, distance: 118.1
click at [578, 378] on div "Available Inventory Expected Qty Actual Qty 4 1 14" at bounding box center [671, 389] width 241 height 83
click at [627, 305] on div "Name: FT - VAPE CART CDT DISTILLATE - 0.5G - CPZ - HYB SKU: BAP-CAR-FT-CDT-CPZ.…" at bounding box center [547, 256] width 996 height 151
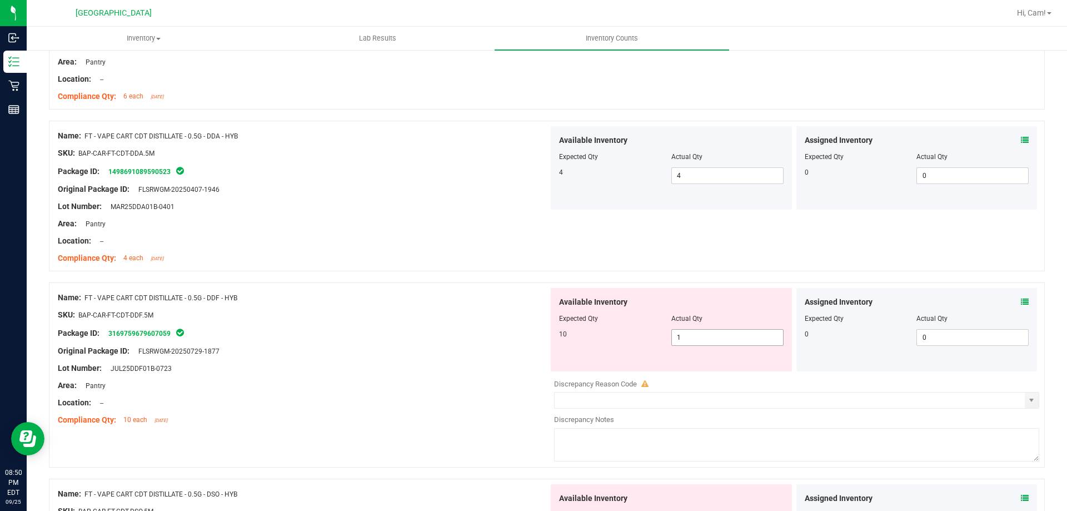
click at [702, 340] on span "1 1" at bounding box center [727, 337] width 112 height 17
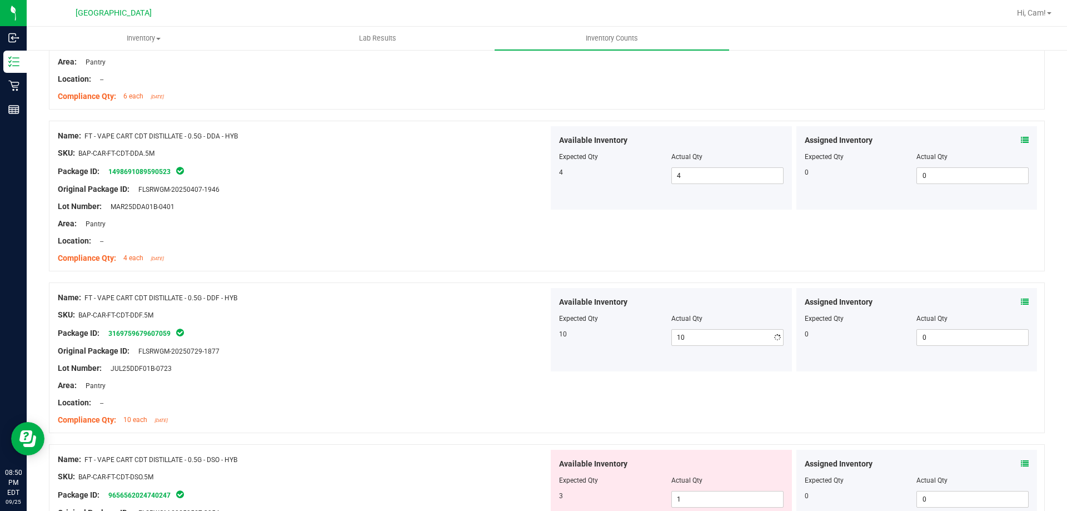
click at [763, 217] on div "Name: FT - VAPE CART CDT DISTILLATE - 0.5G - DDA - HYB SKU: BAP-CAR-FT-CDT-DDA.…" at bounding box center [547, 196] width 996 height 151
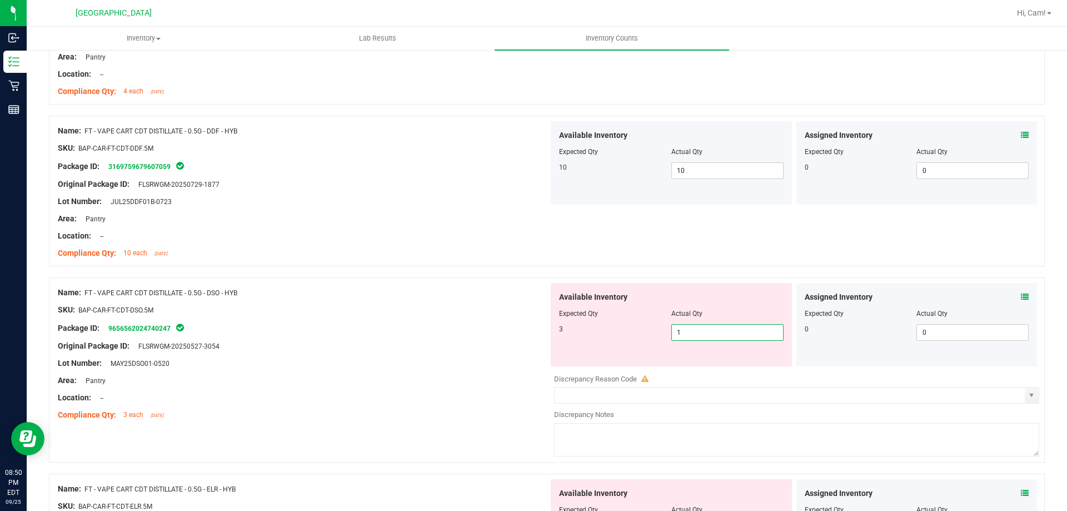
click at [511, 337] on div "Name: FT - VAPE CART CDT DISTILLATE - 0.5G - DSO - HYB SKU: BAP-CAR-FT-CDT-DSO.…" at bounding box center [547, 369] width 996 height 185
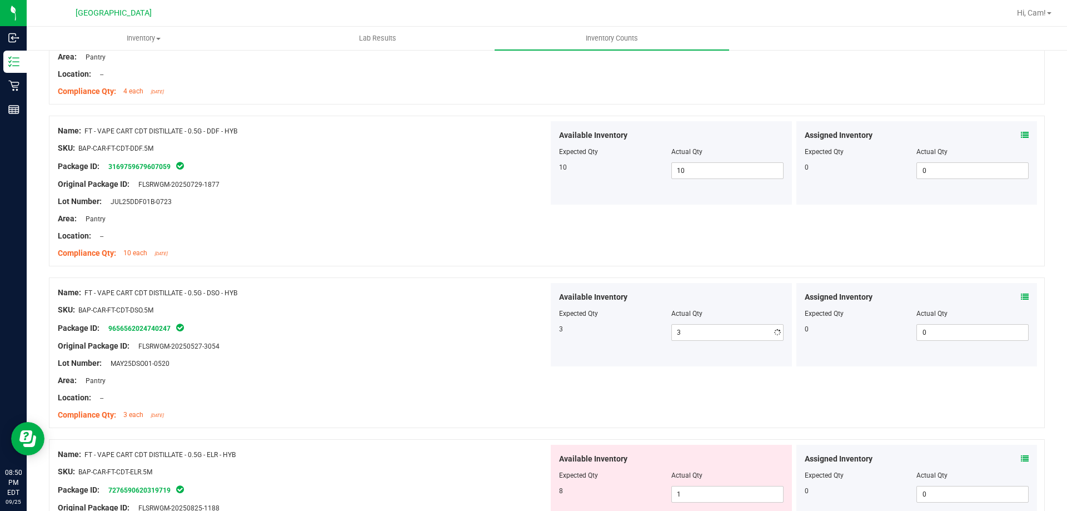
click at [660, 249] on div "Name: FT - VAPE CART CDT DISTILLATE - 0.5G - DDF - HYB SKU: BAP-CAR-FT-CDT-DDF.…" at bounding box center [547, 191] width 996 height 151
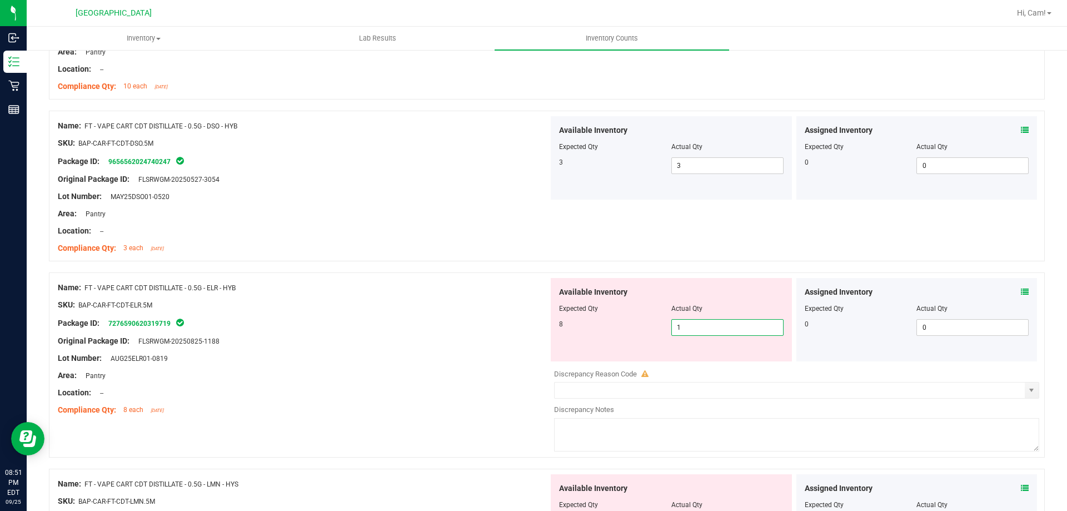
click at [596, 323] on div "8 1 1" at bounding box center [671, 327] width 225 height 17
click at [708, 231] on div "Name: FT - VAPE CART CDT DISTILLATE - 0.5G - DSO - HYB SKU: BAP-CAR-FT-CDT-DSO.…" at bounding box center [547, 186] width 996 height 151
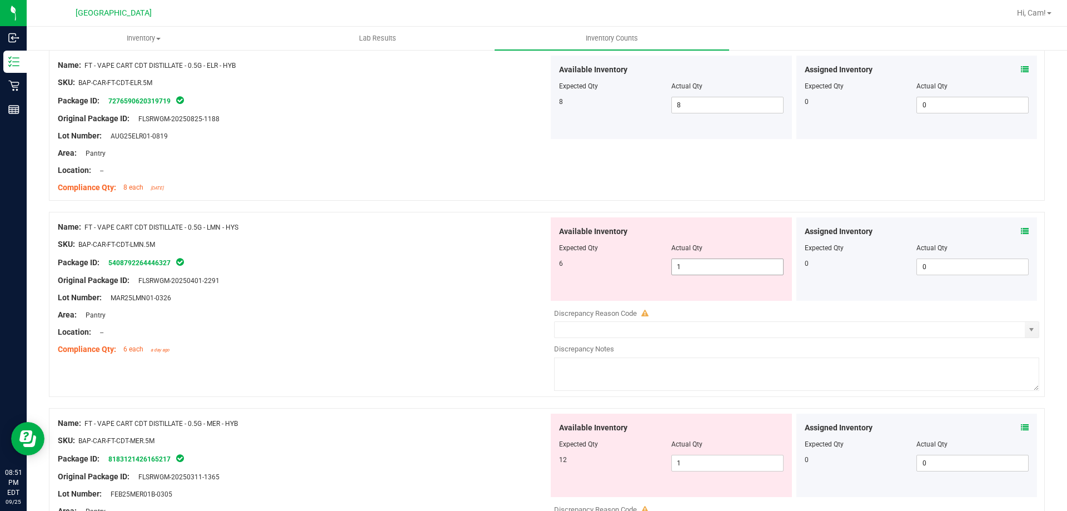
click at [571, 268] on div "6 1 1" at bounding box center [671, 266] width 225 height 17
drag, startPoint x: 718, startPoint y: 262, endPoint x: 594, endPoint y: 244, distance: 125.2
click at [566, 264] on div "6 1 1" at bounding box center [671, 266] width 225 height 17
click at [714, 462] on div "Available Inventory Expected Qty Actual Qty 12 1 1" at bounding box center [793, 501] width 491 height 176
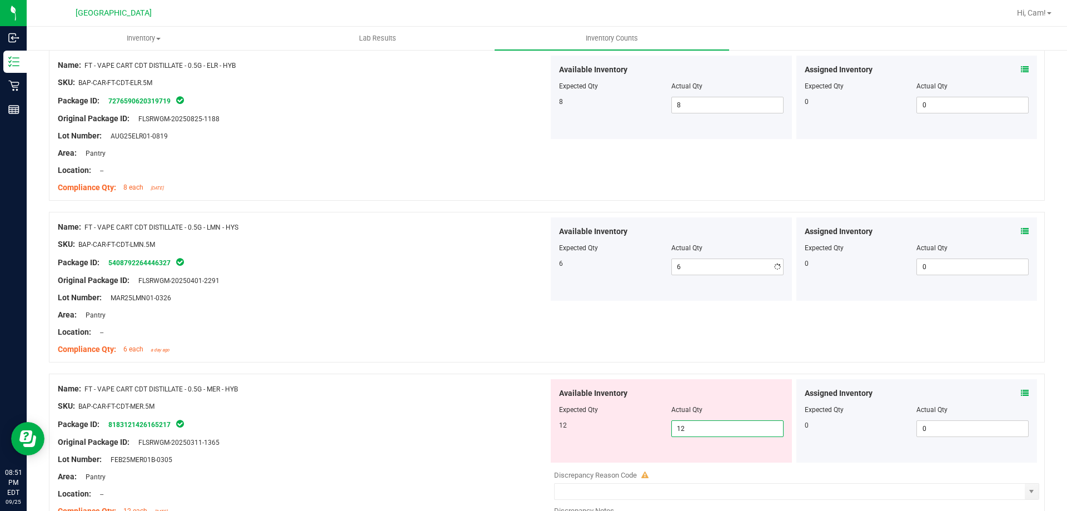
click at [738, 308] on div "Name: FT - VAPE CART CDT DISTILLATE - 0.5G - LMN - HYS SKU: BAP-CAR-FT-CDT-LMN.…" at bounding box center [547, 287] width 996 height 151
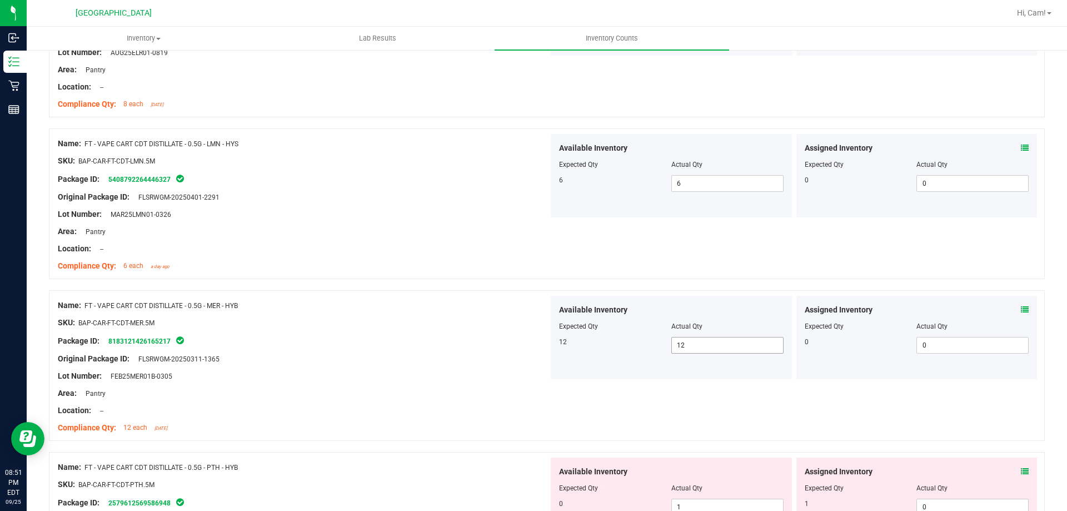
scroll to position [2723, 0]
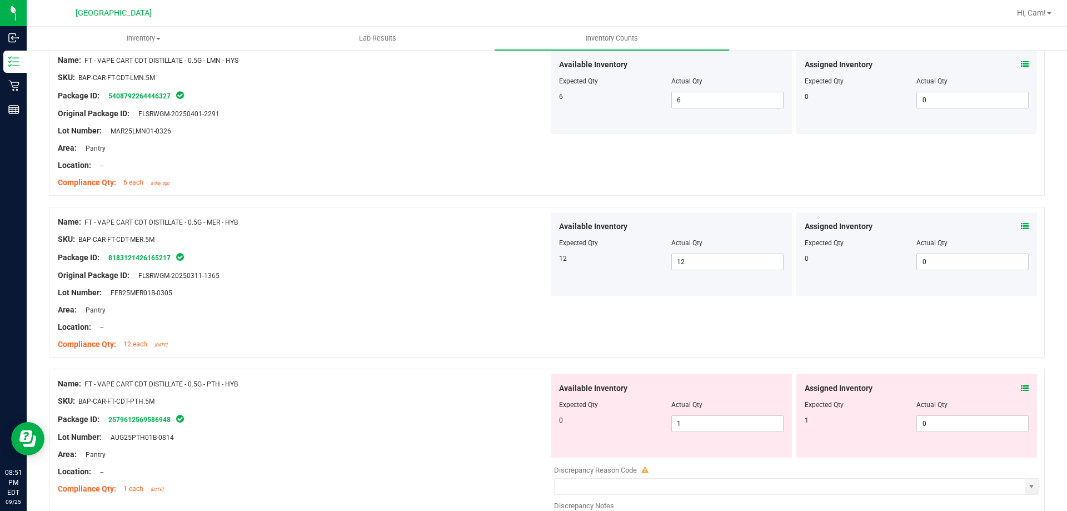
click at [1021, 387] on icon at bounding box center [1025, 388] width 8 height 8
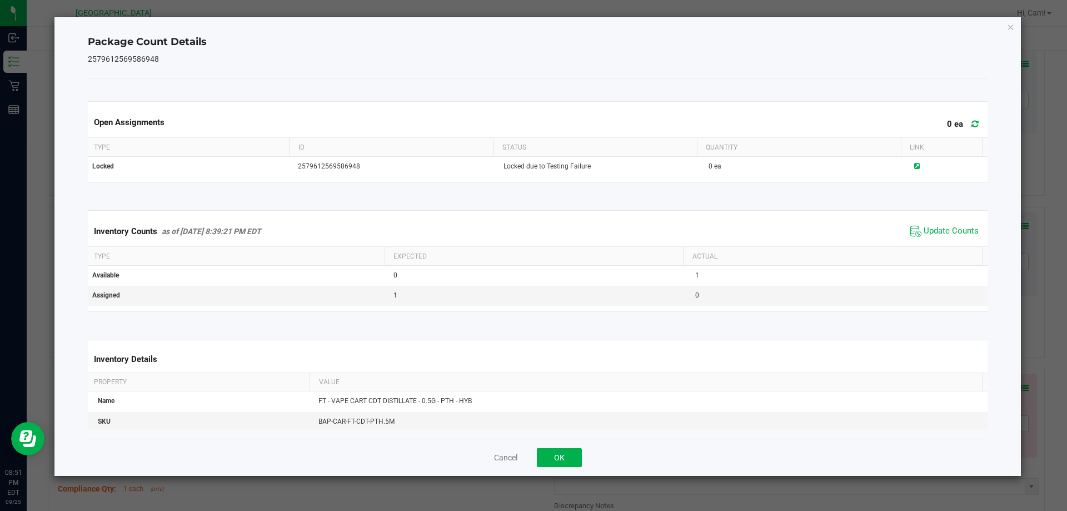
click at [963, 127] on span at bounding box center [972, 124] width 18 height 16
click at [936, 230] on span "Update Counts" at bounding box center [951, 231] width 55 height 11
click at [582, 455] on div "Cancel OK" at bounding box center [538, 456] width 900 height 37
drag, startPoint x: 492, startPoint y: 473, endPoint x: 575, endPoint y: 466, distance: 83.1
click at [494, 476] on div "Package Count Details 2579612569586948 Open Assignments 0 ea Type ID Status Qua…" at bounding box center [538, 247] width 968 height 460
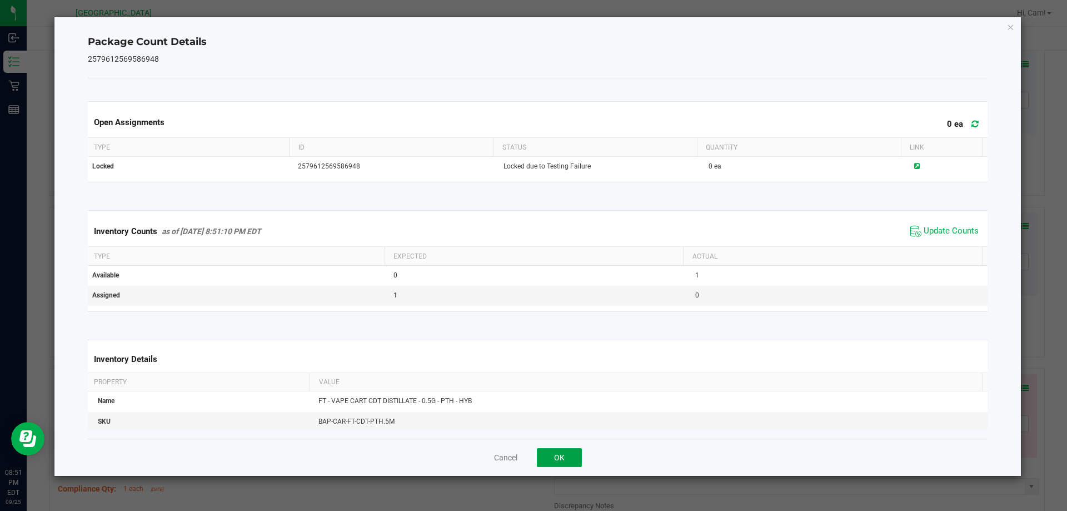
click at [561, 456] on button "OK" at bounding box center [559, 457] width 45 height 19
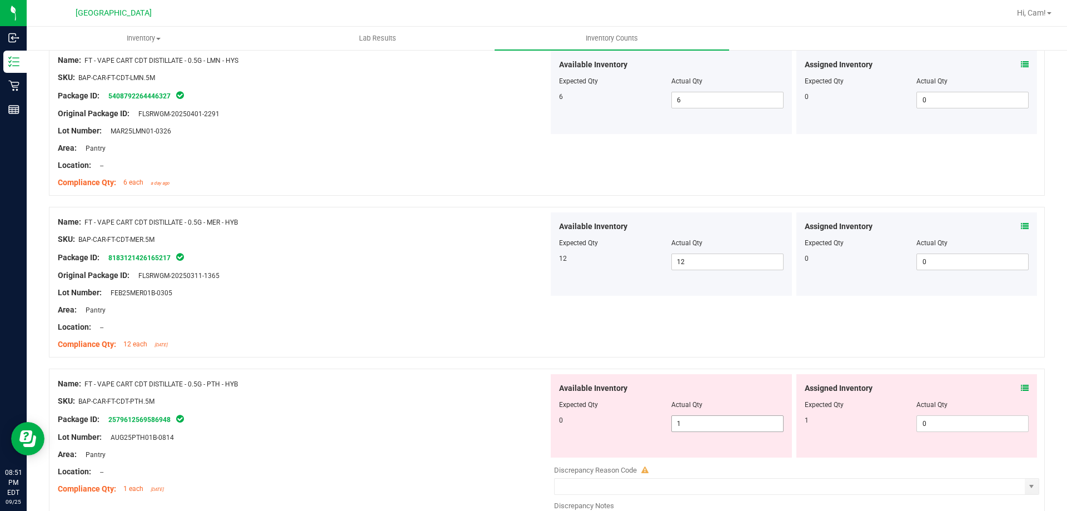
click at [717, 425] on span "1 1" at bounding box center [727, 423] width 112 height 17
drag, startPoint x: 721, startPoint y: 425, endPoint x: 754, endPoint y: 425, distance: 32.8
click at [721, 425] on input "1" at bounding box center [727, 424] width 111 height 16
click at [652, 417] on div "0 1 10" at bounding box center [671, 423] width 225 height 17
click at [938, 415] on span "0 0" at bounding box center [972, 423] width 112 height 17
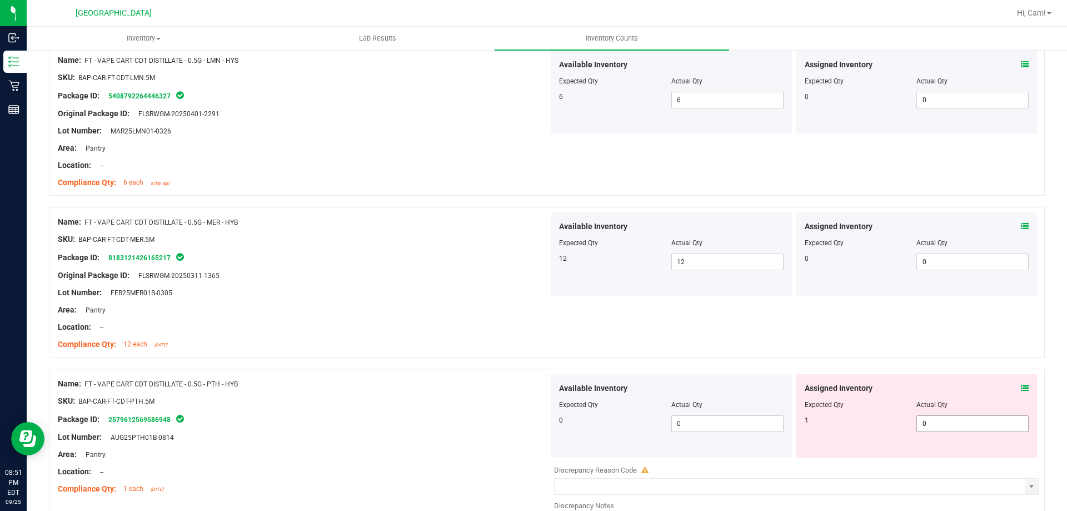
click at [938, 415] on span "0 0" at bounding box center [972, 423] width 112 height 17
click at [938, 422] on span "0 0" at bounding box center [972, 423] width 112 height 17
click at [880, 352] on div "Name: FT - VAPE CART CDT DISTILLATE - 0.5G - MER - HYB SKU: BAP-CAR-FT-CDT-MER.…" at bounding box center [547, 282] width 996 height 151
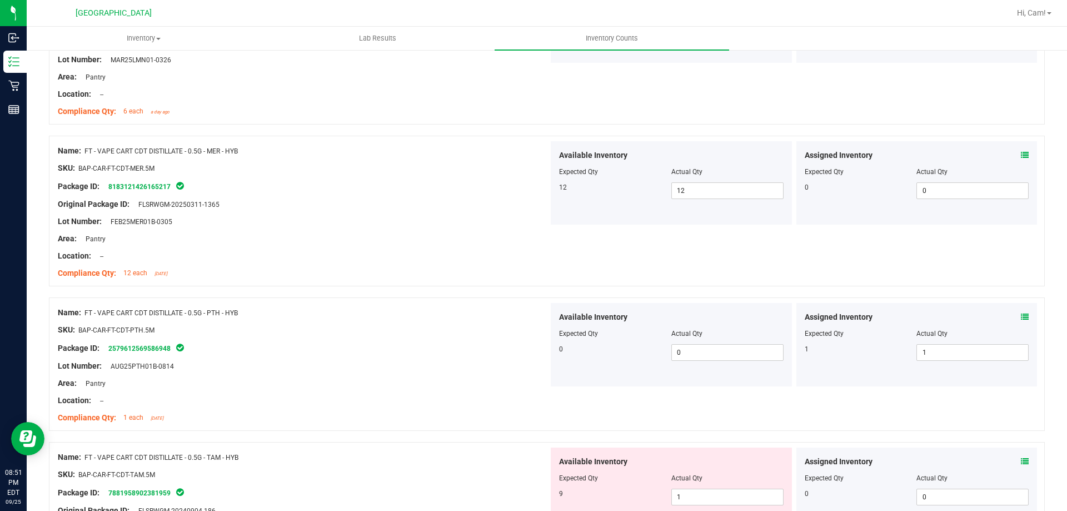
scroll to position [2890, 0]
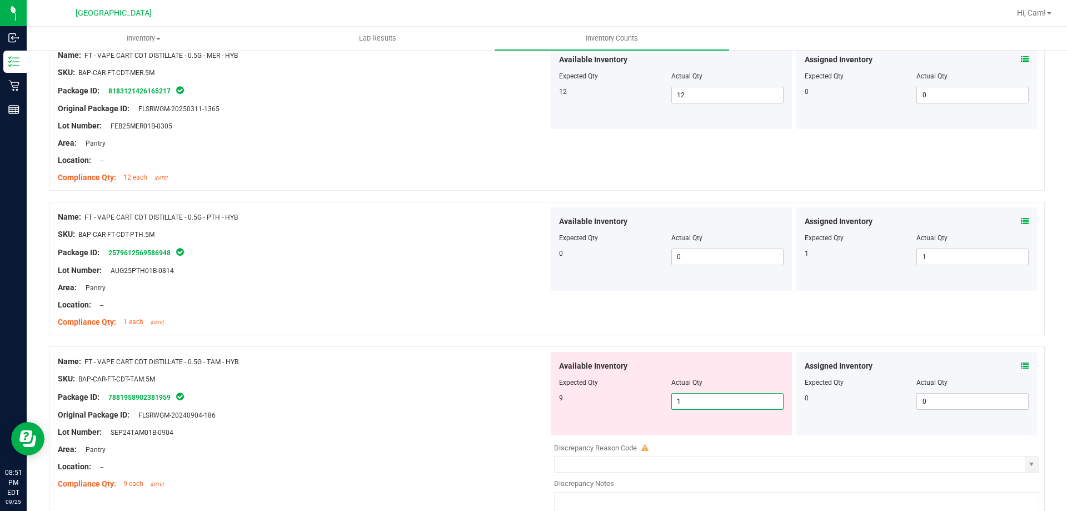
click at [649, 406] on div "9 1 1" at bounding box center [671, 401] width 225 height 17
click at [709, 353] on div "Available Inventory Expected Qty Actual Qty 9 9 9" at bounding box center [671, 393] width 241 height 83
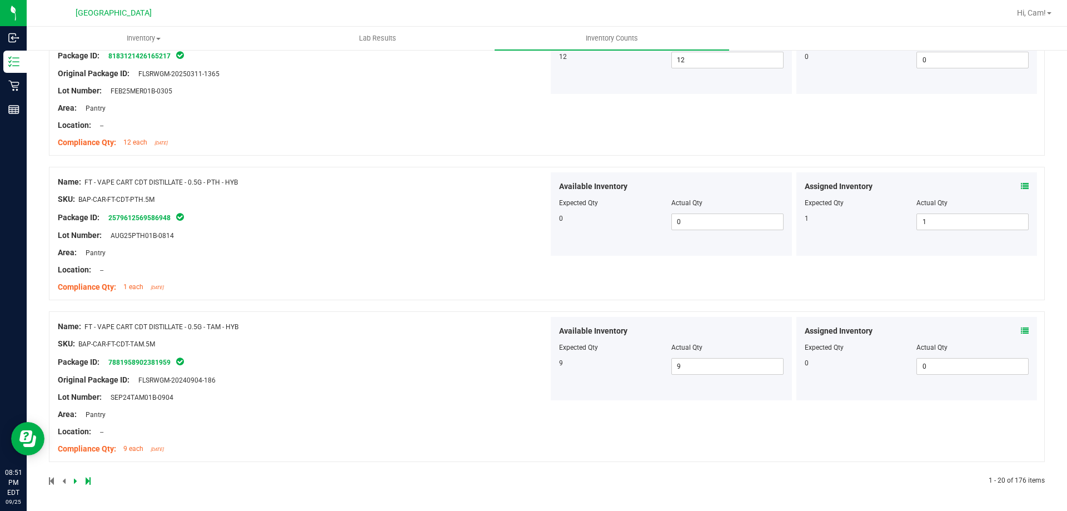
scroll to position [0, 0]
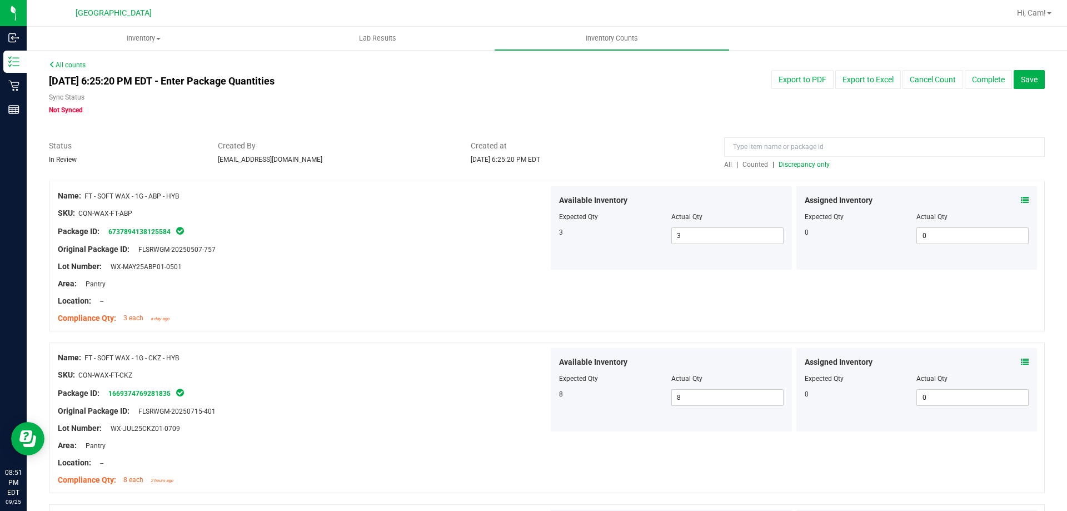
click at [818, 163] on span "Discrepancy only" at bounding box center [804, 165] width 51 height 8
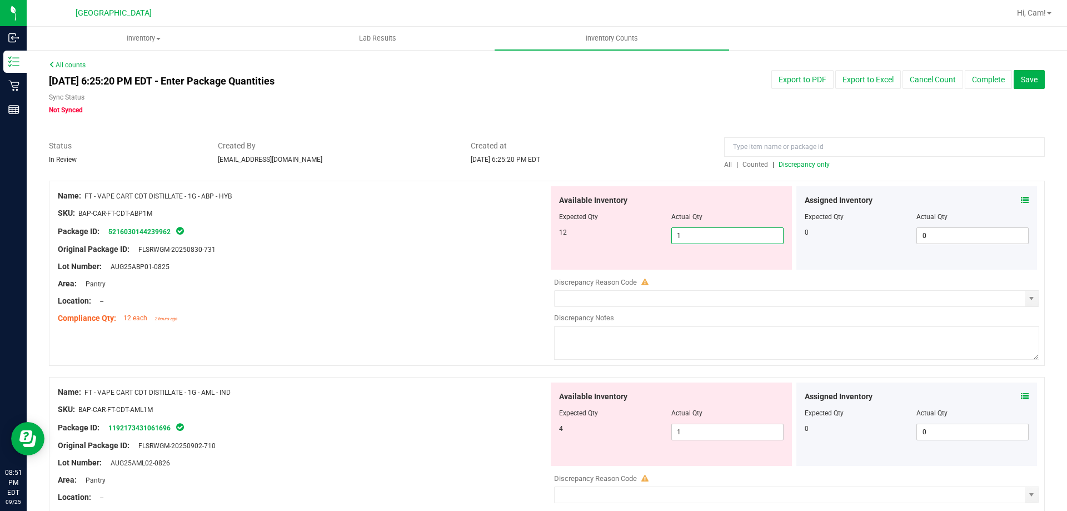
drag, startPoint x: 750, startPoint y: 234, endPoint x: 630, endPoint y: 241, distance: 120.8
click at [630, 241] on div "12 1 1" at bounding box center [671, 235] width 225 height 17
click at [578, 194] on span "Available Inventory" at bounding box center [593, 200] width 68 height 12
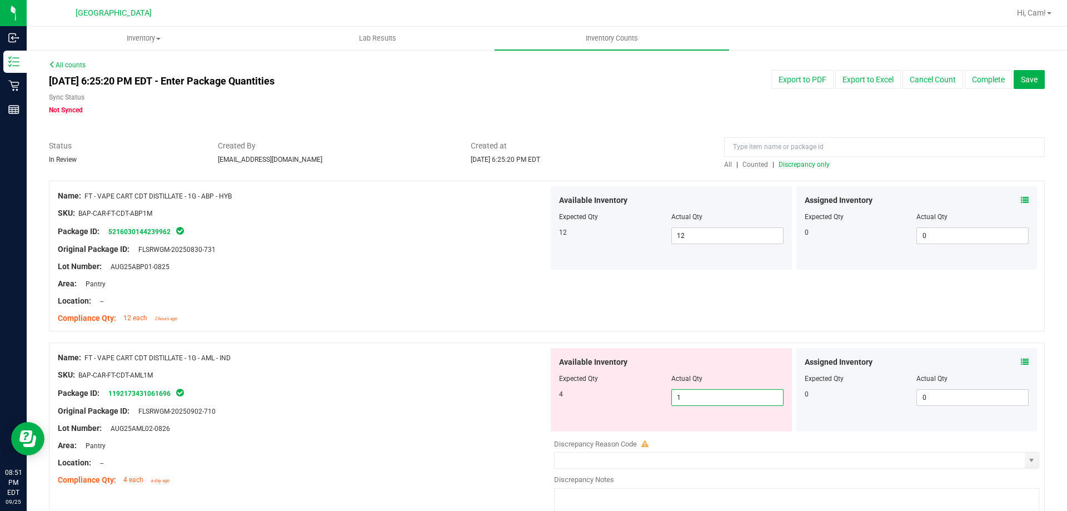
drag, startPoint x: 714, startPoint y: 398, endPoint x: 642, endPoint y: 383, distance: 73.1
click at [646, 389] on div "4 1 1" at bounding box center [671, 397] width 225 height 17
click at [635, 331] on div at bounding box center [547, 336] width 996 height 11
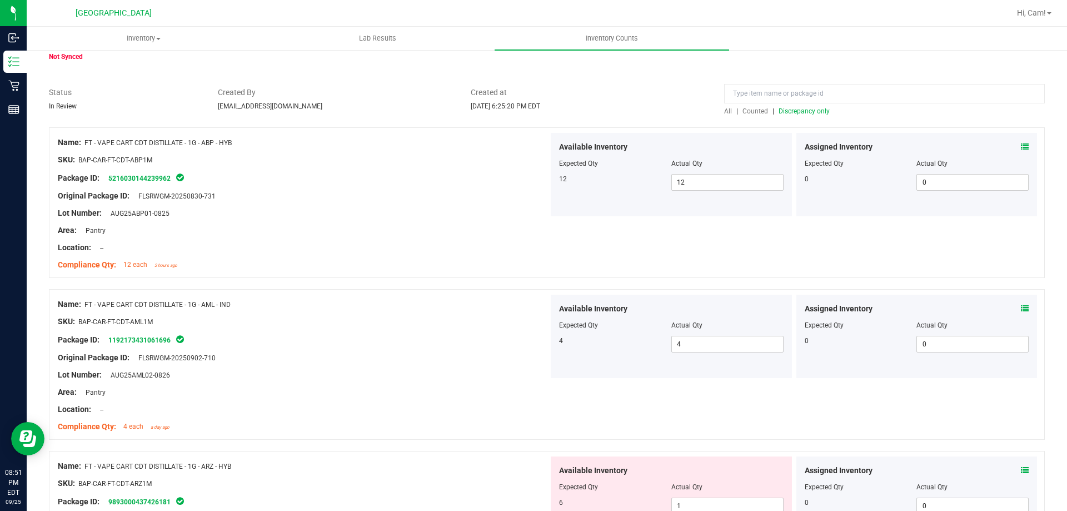
scroll to position [167, 0]
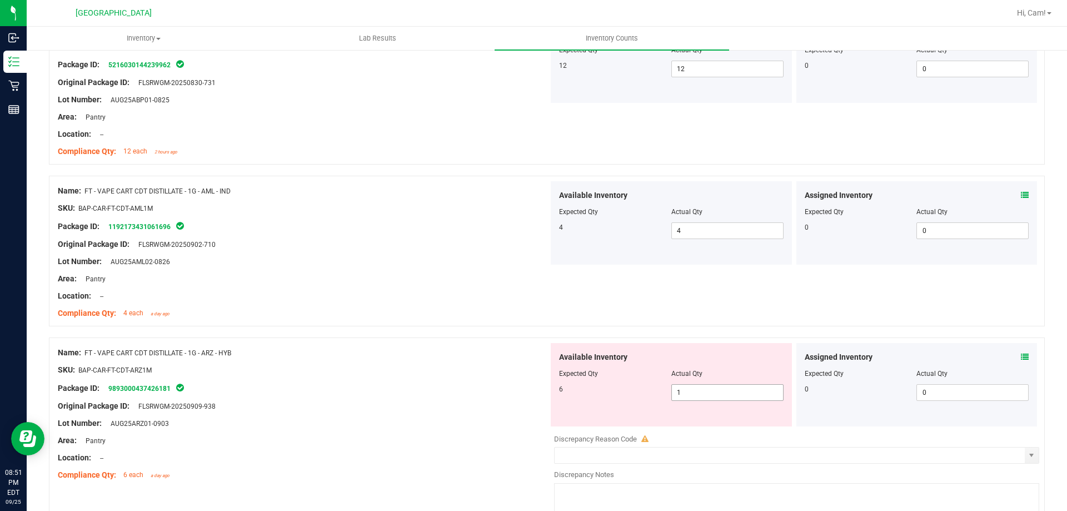
drag, startPoint x: 706, startPoint y: 387, endPoint x: 671, endPoint y: 386, distance: 34.5
click at [672, 386] on span "1 1" at bounding box center [727, 392] width 112 height 17
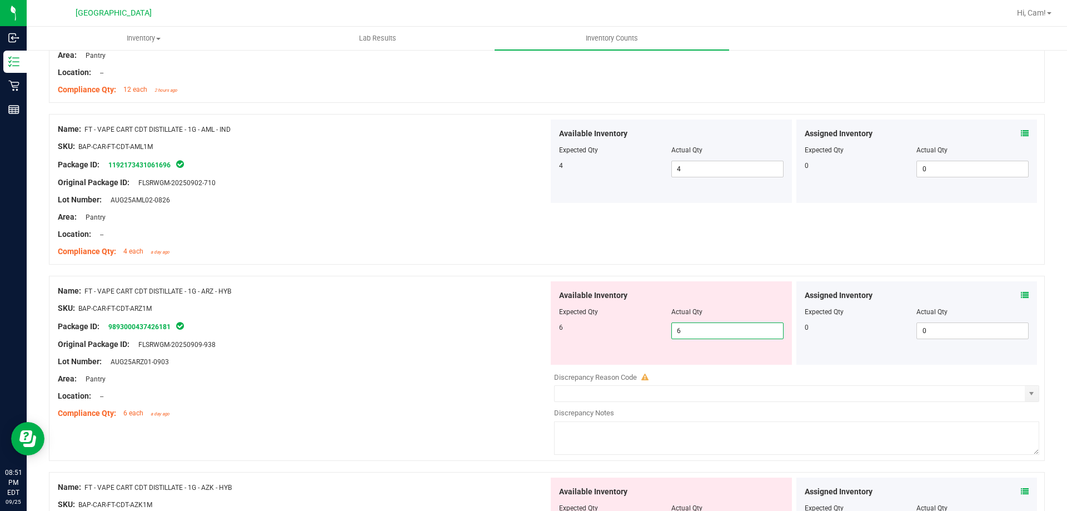
scroll to position [389, 0]
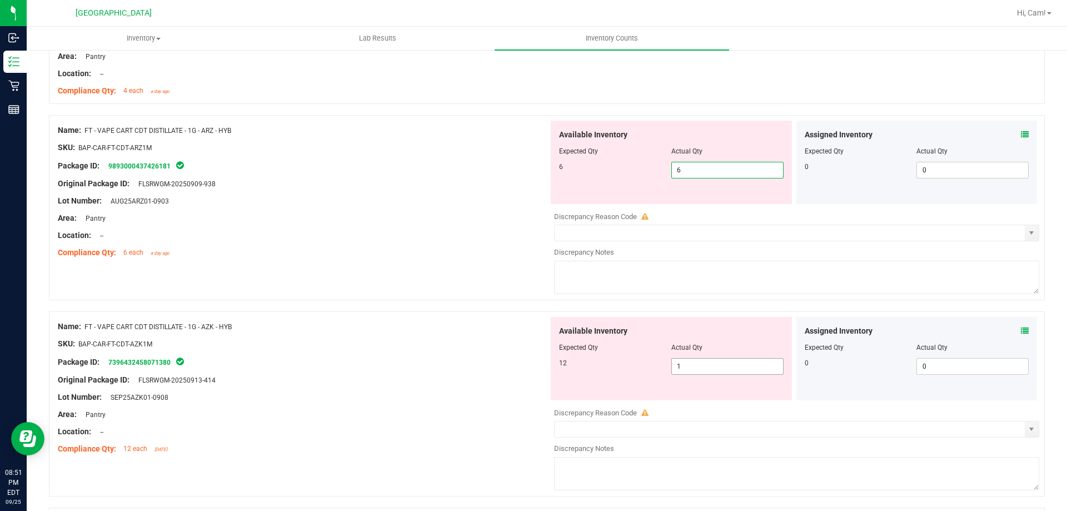
click at [720, 368] on div "Available Inventory Expected Qty Actual Qty 12 1 1" at bounding box center [793, 405] width 491 height 176
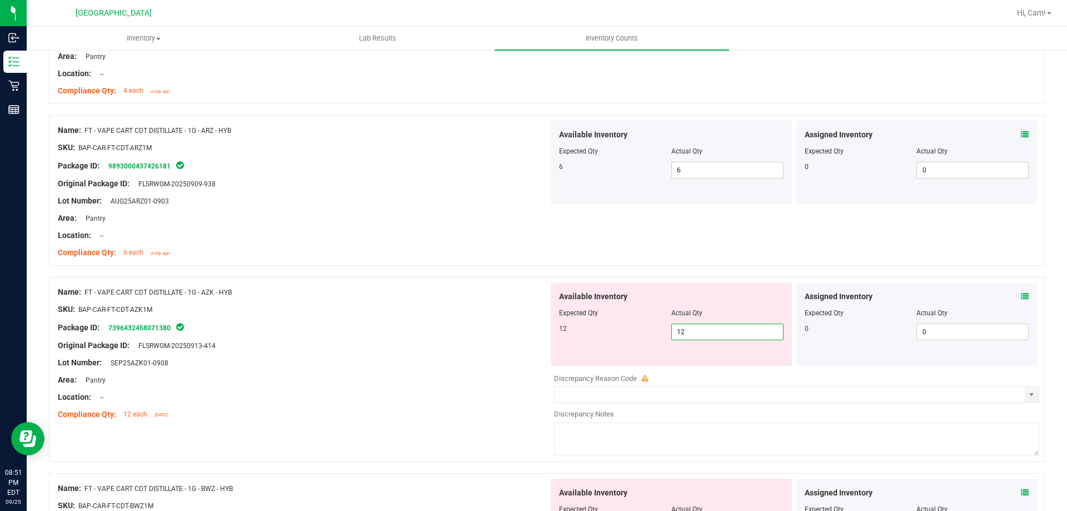
click at [732, 244] on div "Name: FT - VAPE CART CDT DISTILLATE - 1G - ARZ - HYB SKU: BAP-CAR-FT-CDT-ARZ1M …" at bounding box center [547, 190] width 996 height 151
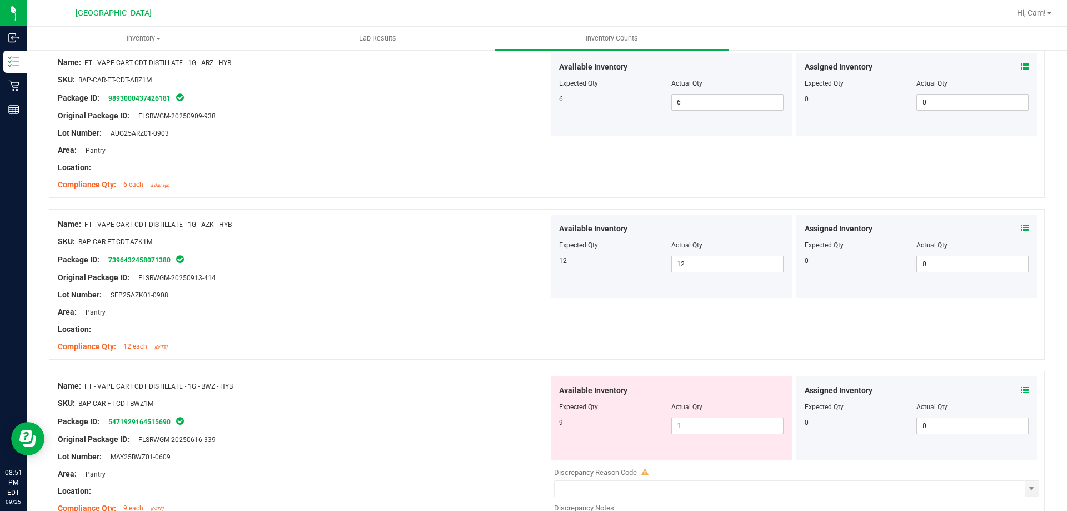
scroll to position [556, 0]
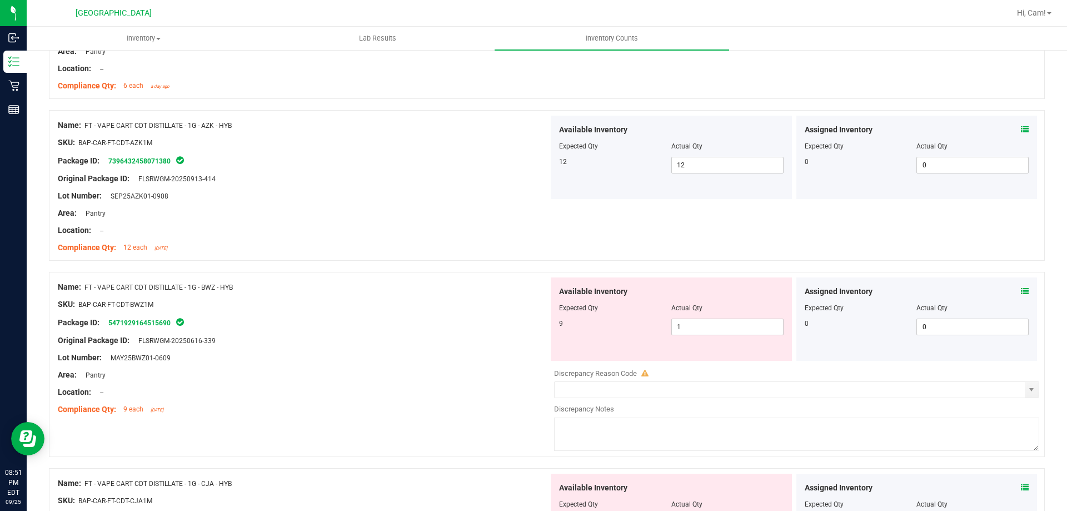
drag, startPoint x: 700, startPoint y: 307, endPoint x: 667, endPoint y: 276, distance: 45.2
click at [655, 307] on div "Expected Qty Actual Qty" at bounding box center [671, 308] width 225 height 10
drag, startPoint x: 687, startPoint y: 336, endPoint x: 627, endPoint y: 323, distance: 61.4
click at [627, 331] on div "Available Inventory Expected Qty Actual Qty 9 1 1" at bounding box center [671, 318] width 241 height 83
drag, startPoint x: 740, startPoint y: 257, endPoint x: 726, endPoint y: 300, distance: 45.0
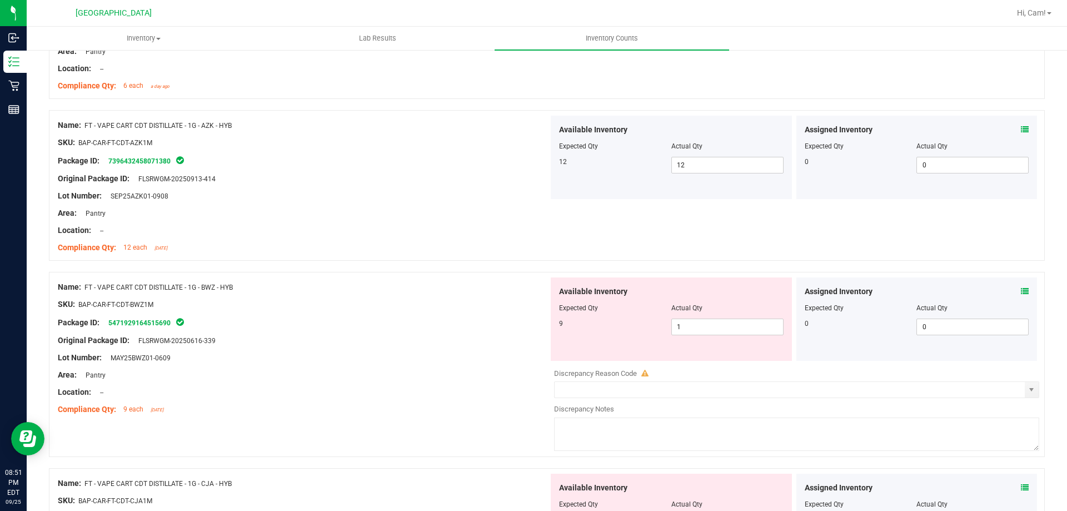
click at [738, 265] on div "Name: FT - VAPE CART CDT DISTILLATE - 1G - AZK - HYB SKU: BAP-CAR-FT-CDT-AZK1M …" at bounding box center [547, 191] width 996 height 162
drag, startPoint x: 721, startPoint y: 328, endPoint x: 623, endPoint y: 314, distance: 99.3
click at [617, 318] on div "9 1 1" at bounding box center [671, 326] width 225 height 17
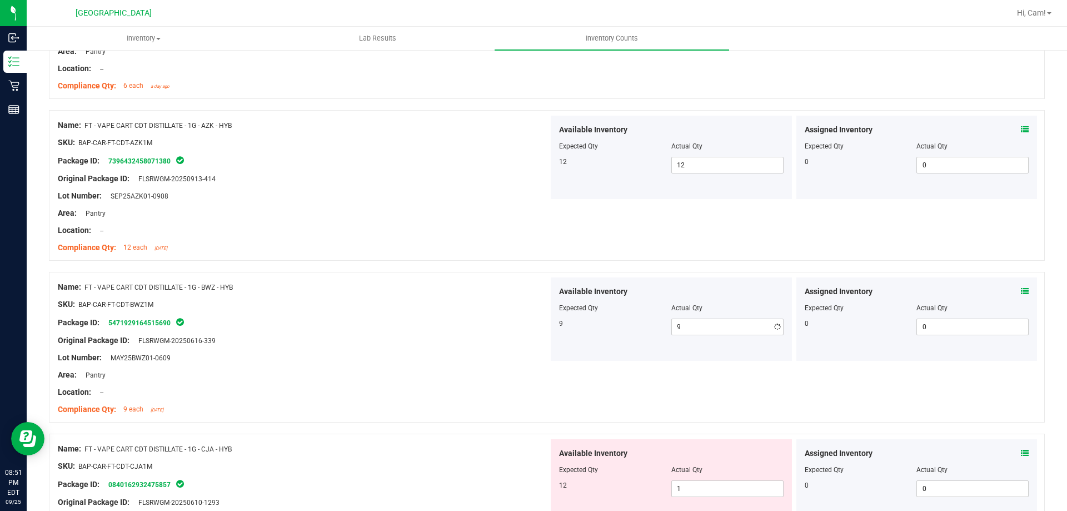
drag, startPoint x: 681, startPoint y: 251, endPoint x: 701, endPoint y: 266, distance: 24.6
click at [682, 251] on div "Name: FT - VAPE CART CDT DISTILLATE - 1G - AZK - HYB SKU: BAP-CAR-FT-CDT-AZK1M …" at bounding box center [547, 185] width 996 height 151
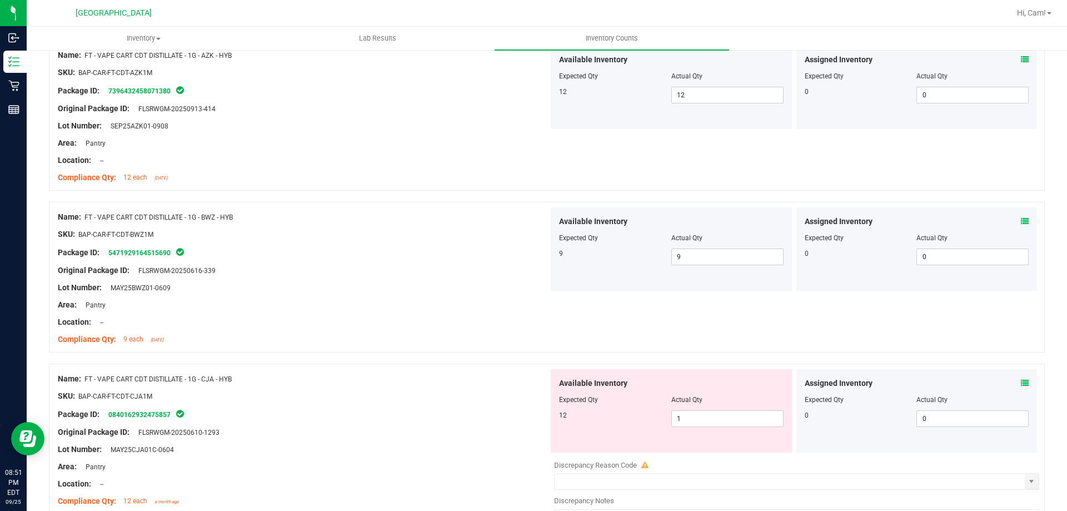
scroll to position [667, 0]
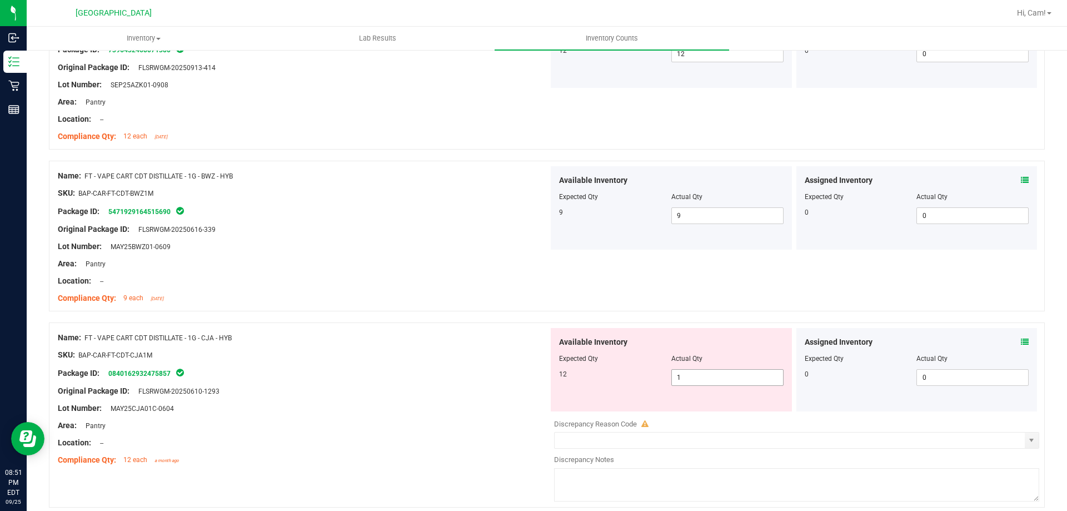
drag, startPoint x: 696, startPoint y: 376, endPoint x: 695, endPoint y: 323, distance: 52.2
click at [696, 374] on span "1 1" at bounding box center [727, 377] width 112 height 17
click at [715, 297] on div "Name: FT - VAPE CART CDT DISTILLATE - 1G - BWZ - HYB SKU: BAP-CAR-FT-CDT-BWZ1M …" at bounding box center [547, 236] width 996 height 151
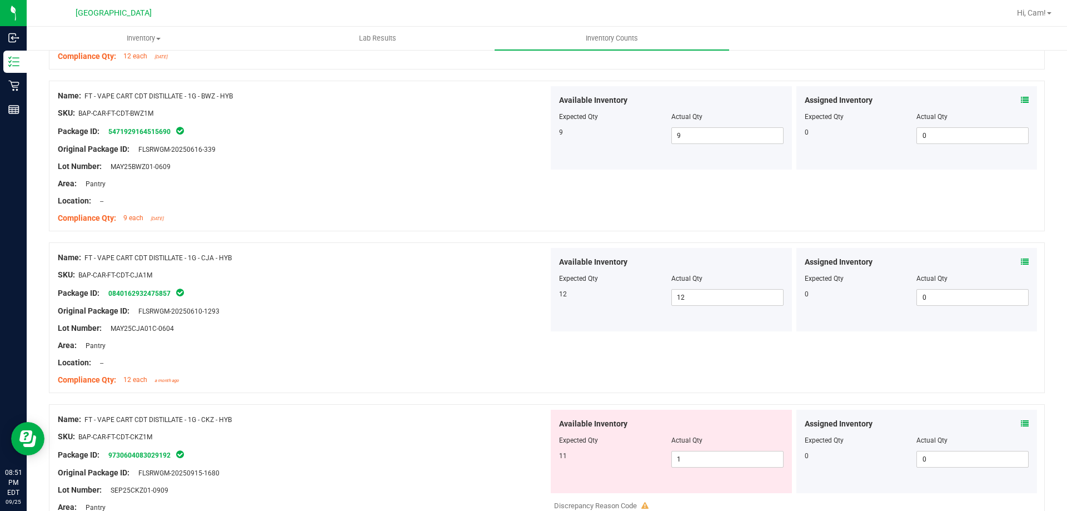
scroll to position [834, 0]
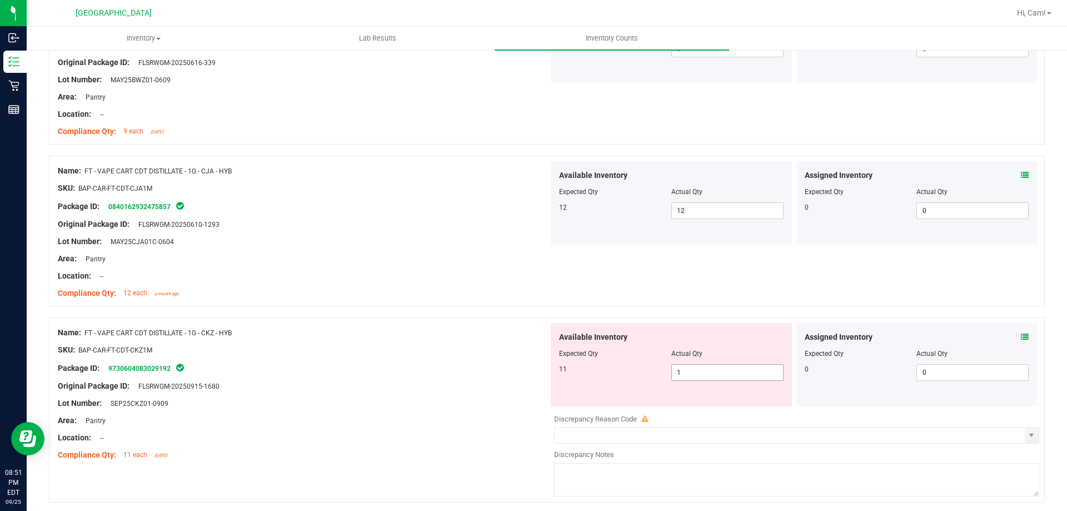
click at [723, 369] on span "1 1" at bounding box center [727, 372] width 112 height 17
click at [665, 376] on div "11 1 12" at bounding box center [671, 372] width 225 height 17
click at [690, 287] on div "Name: FT - VAPE CART CDT DISTILLATE - 1G - CJA - HYB SKU: BAP-CAR-FT-CDT-CJA1M …" at bounding box center [547, 231] width 996 height 151
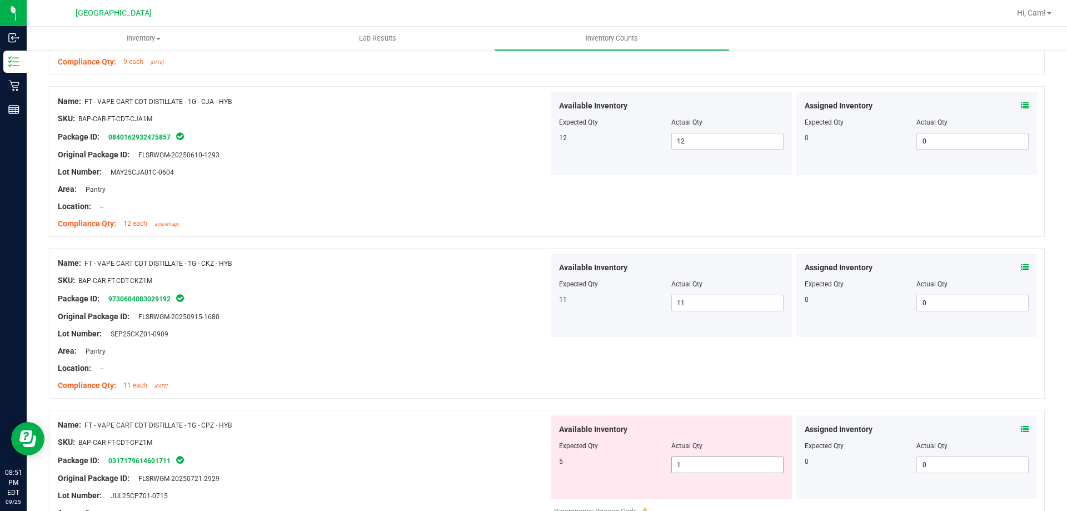
scroll to position [1000, 0]
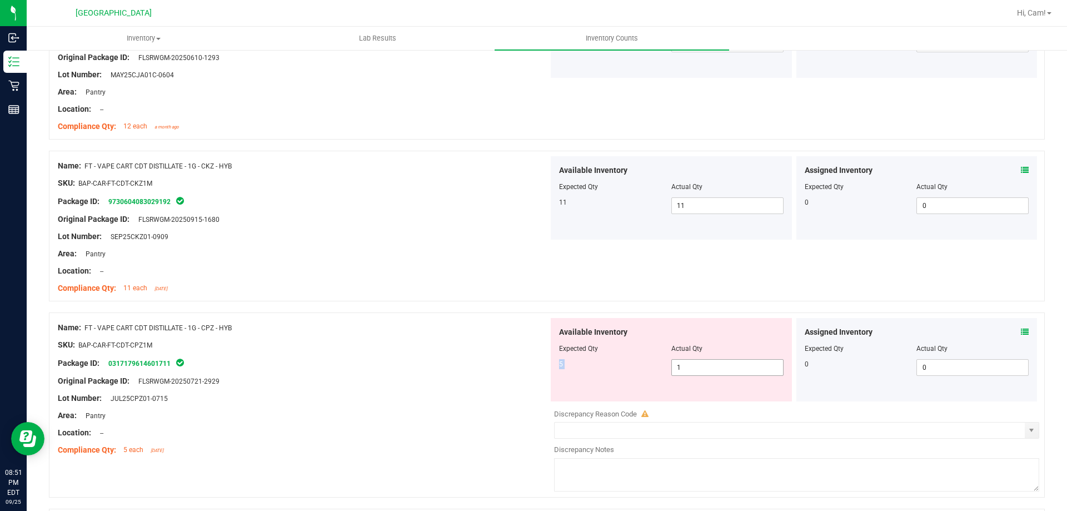
drag, startPoint x: 702, startPoint y: 358, endPoint x: 669, endPoint y: 336, distance: 39.6
click at [648, 353] on div "Available Inventory Expected Qty Actual Qty 5 1 1" at bounding box center [671, 359] width 241 height 83
drag, startPoint x: 705, startPoint y: 366, endPoint x: 631, endPoint y: 362, distance: 74.6
click at [631, 370] on div "5 1 1" at bounding box center [671, 367] width 225 height 17
click at [667, 313] on div "Name: FT - VAPE CART CDT DISTILLATE - 1G - CPZ - HYB SKU: BAP-CAR-FT-CDT-CPZ1M …" at bounding box center [547, 404] width 996 height 185
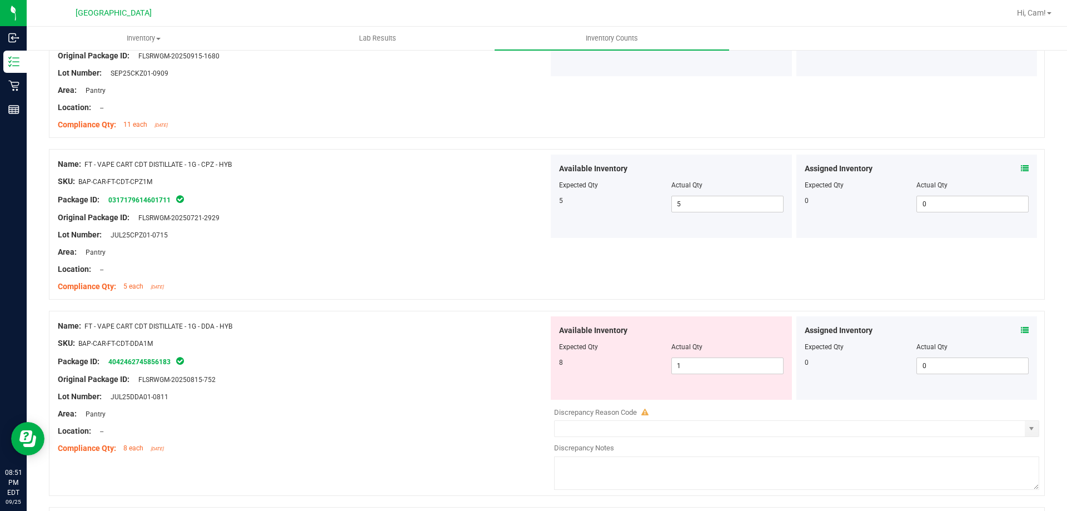
scroll to position [1167, 0]
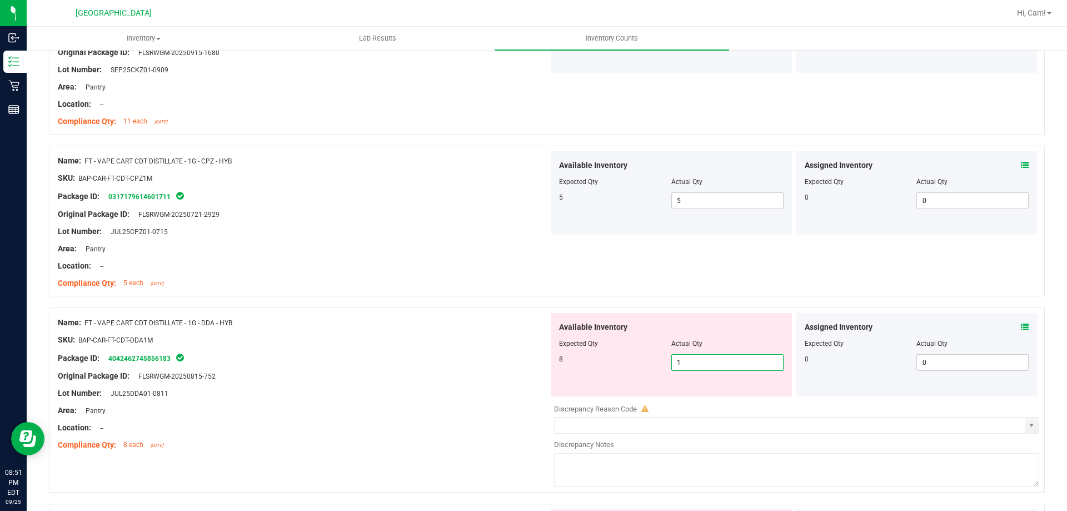
drag, startPoint x: 611, startPoint y: 354, endPoint x: 604, endPoint y: 352, distance: 7.4
click at [604, 352] on div "Available Inventory Expected Qty Actual Qty 8 1 1" at bounding box center [671, 354] width 241 height 83
click at [664, 313] on div "Available Inventory Expected Qty Actual Qty 8 8 8" at bounding box center [671, 354] width 241 height 83
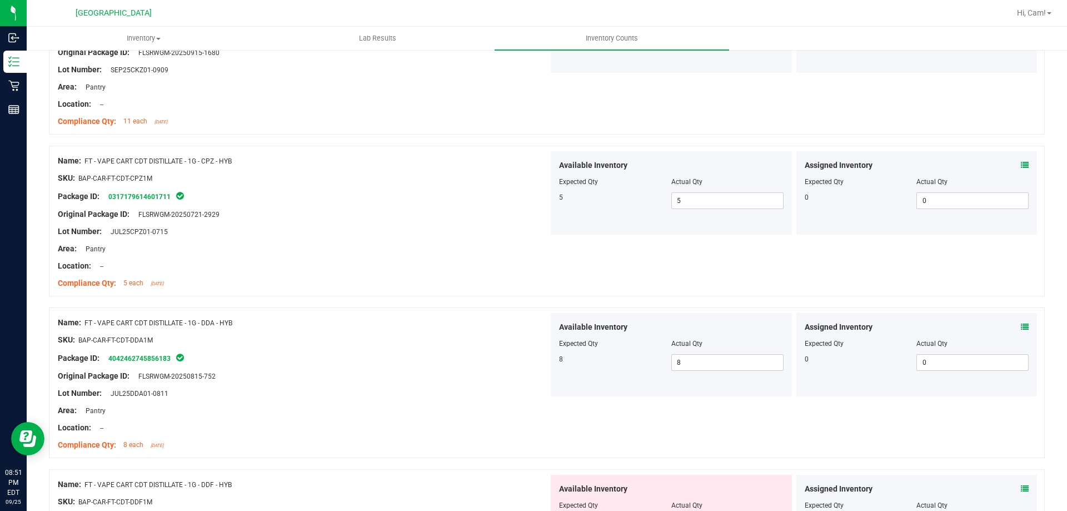
scroll to position [1334, 0]
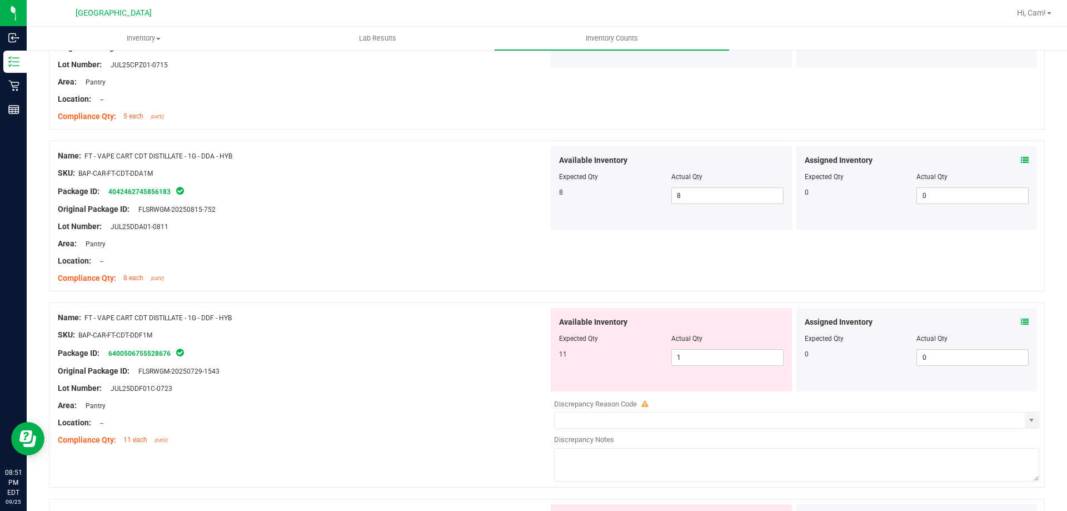
click
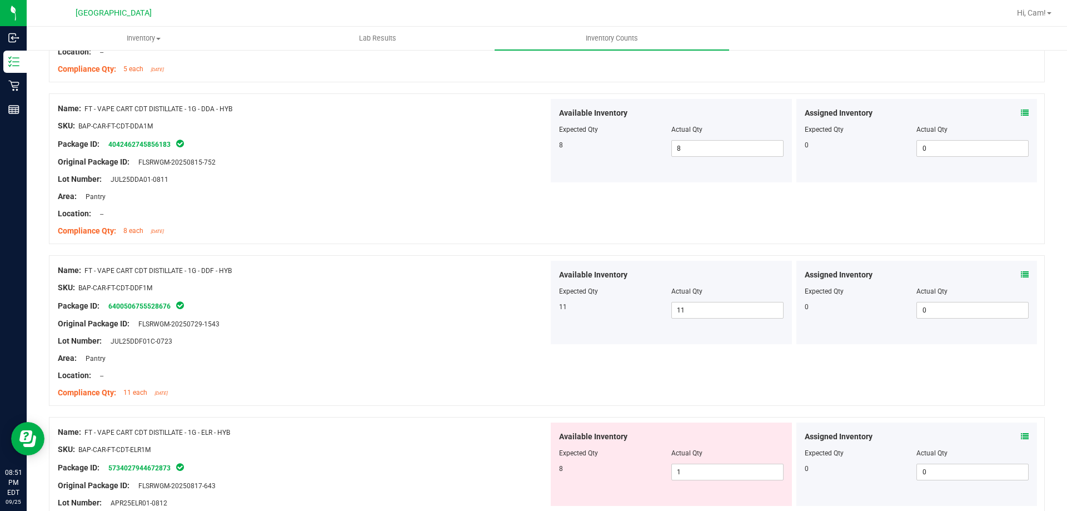
scroll to position [1500, 0]
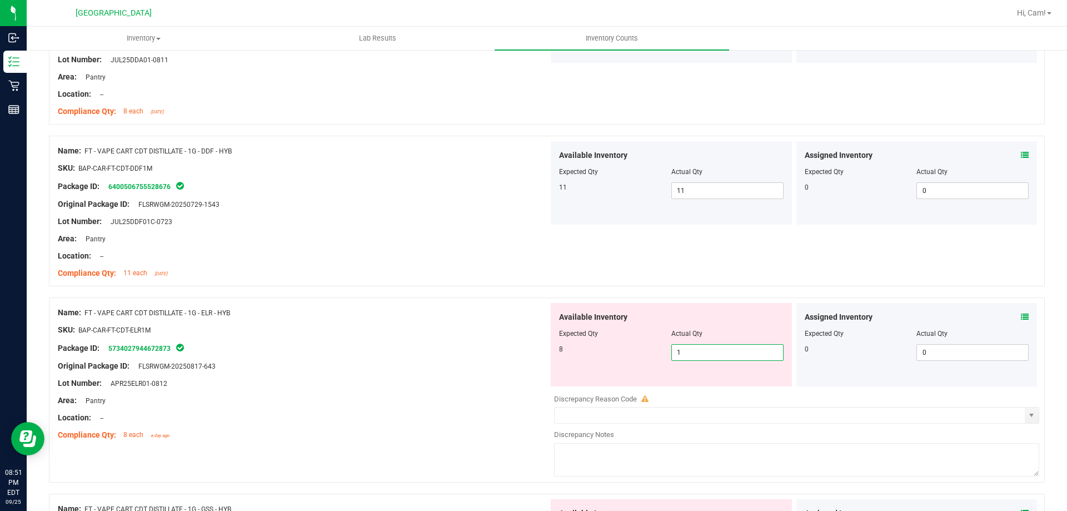
drag, startPoint x: 691, startPoint y: 354, endPoint x: 657, endPoint y: 353, distance: 33.9
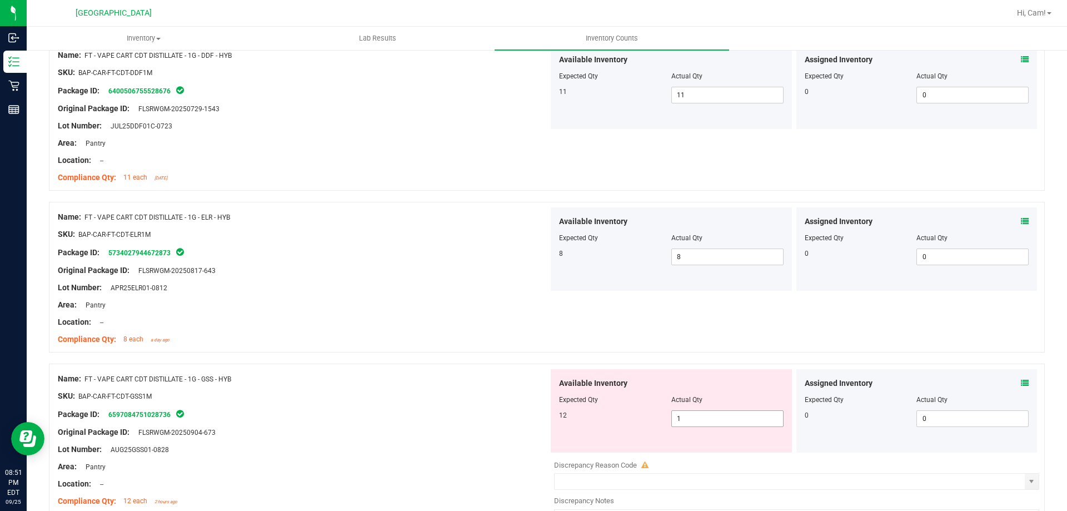
scroll to position [1723, 0]
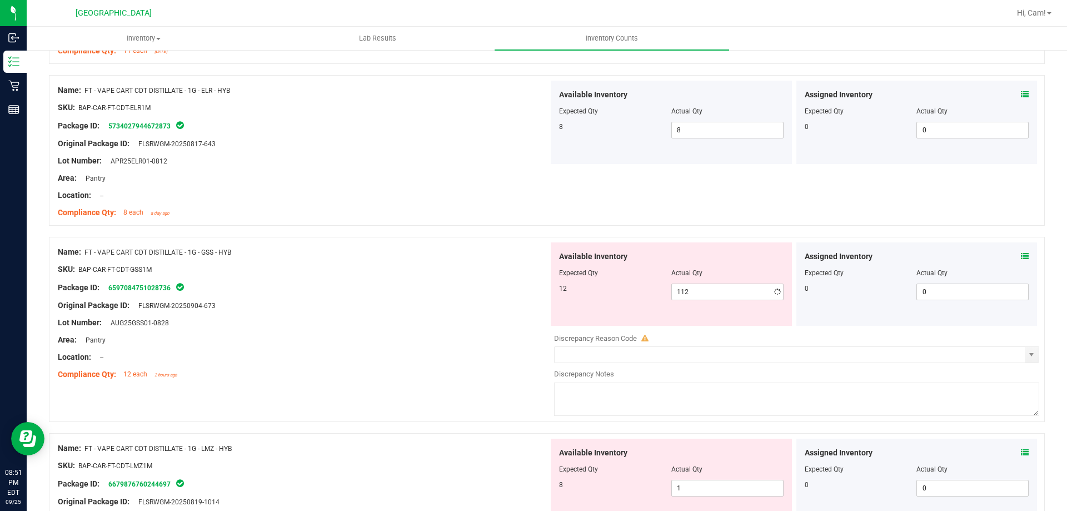
drag, startPoint x: 710, startPoint y: 305, endPoint x: 647, endPoint y: 305, distance: 63.4
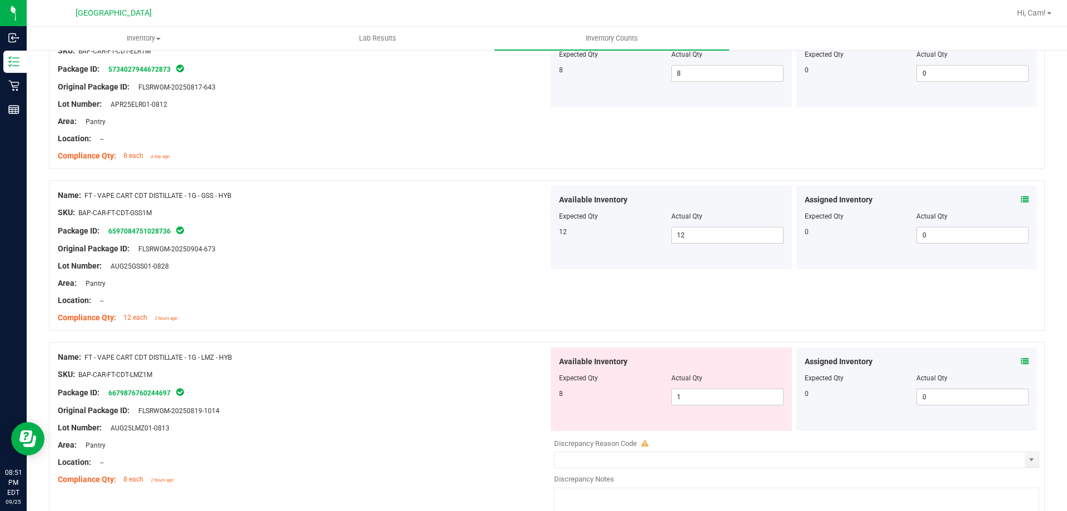
scroll to position [1834, 0]
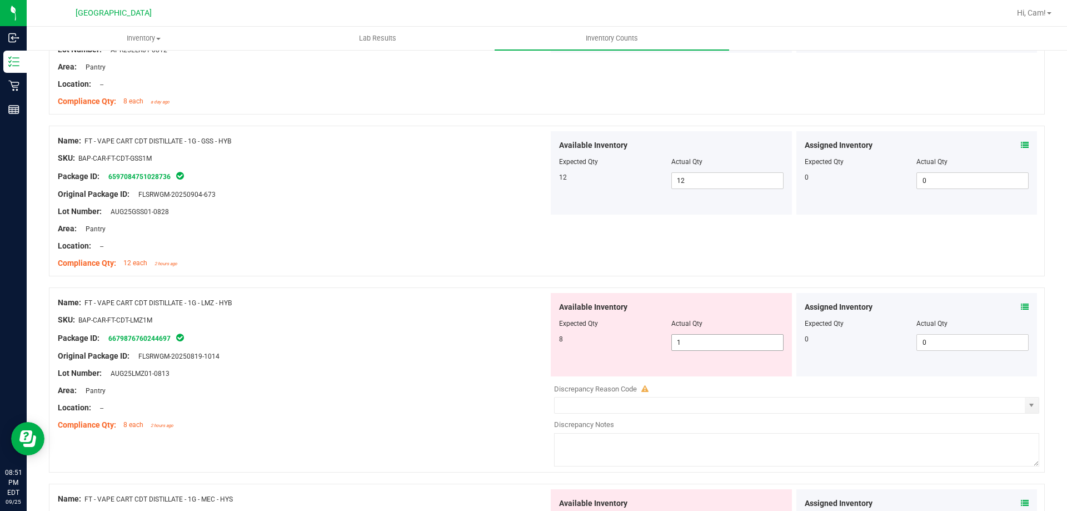
drag, startPoint x: 682, startPoint y: 342, endPoint x: 665, endPoint y: 302, distance: 43.1
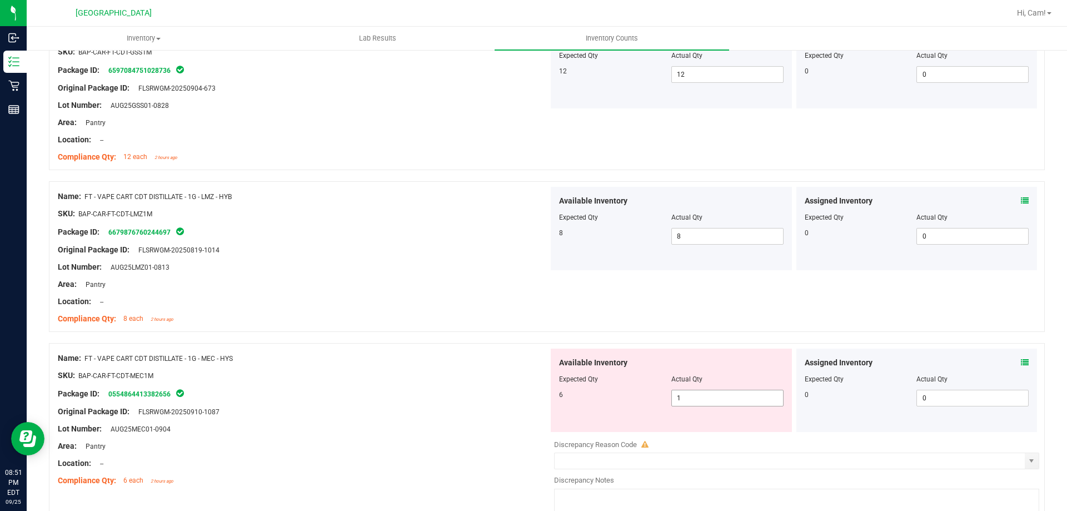
scroll to position [2001, 0]
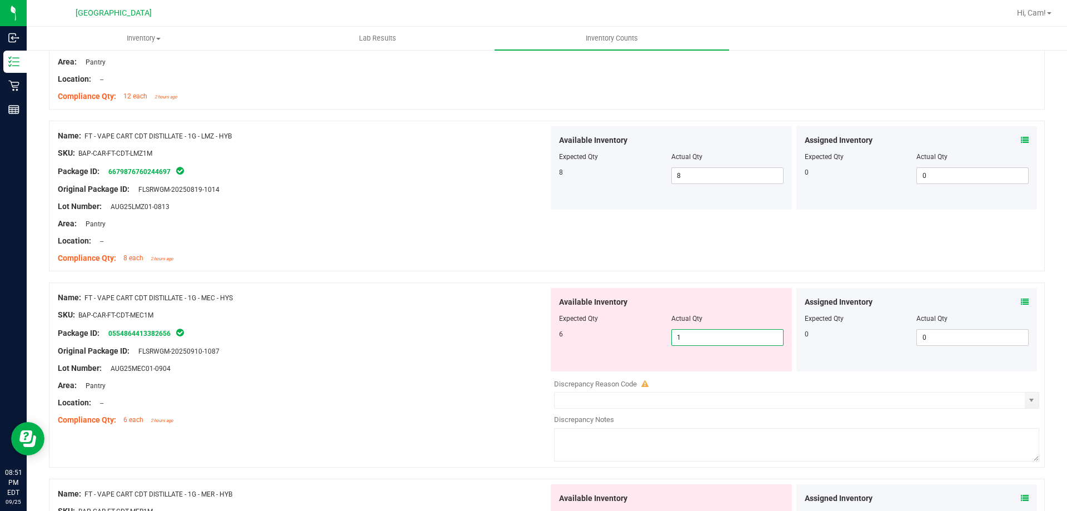
drag, startPoint x: 707, startPoint y: 337, endPoint x: 630, endPoint y: 338, distance: 77.8
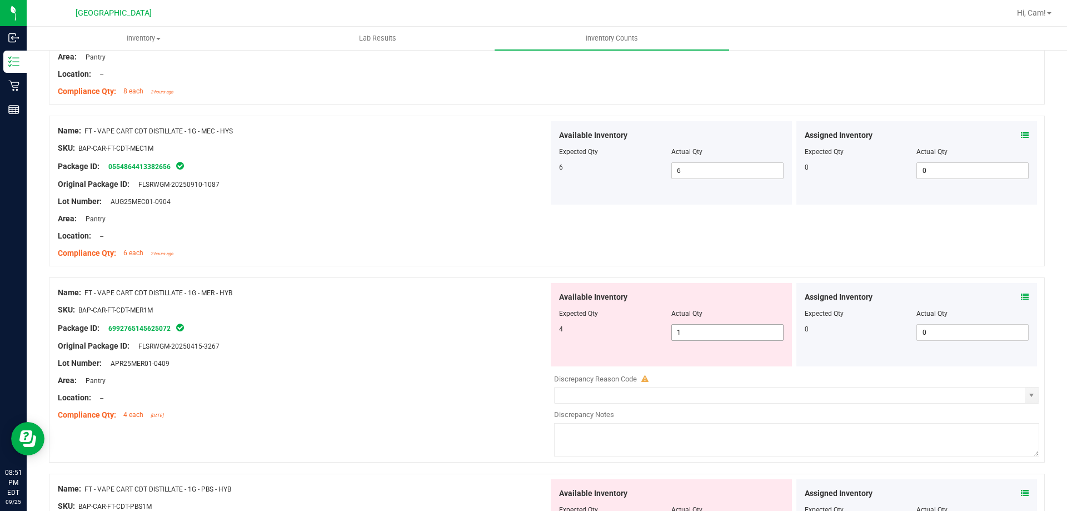
drag, startPoint x: 658, startPoint y: 332, endPoint x: 676, endPoint y: 268, distance: 65.8
drag, startPoint x: 676, startPoint y: 268, endPoint x: 699, endPoint y: 258, distance: 24.9
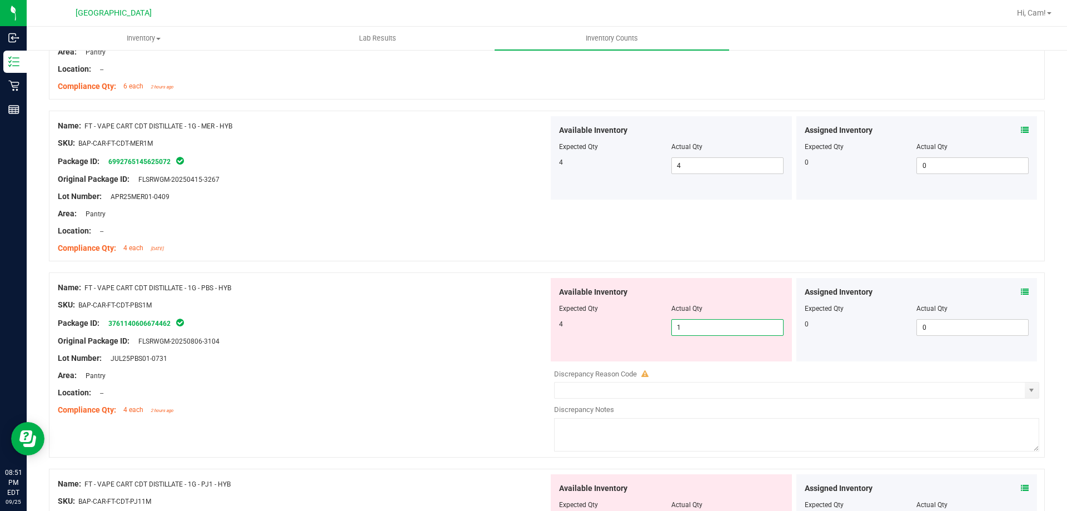
drag, startPoint x: 695, startPoint y: 326, endPoint x: 656, endPoint y: 326, distance: 38.9
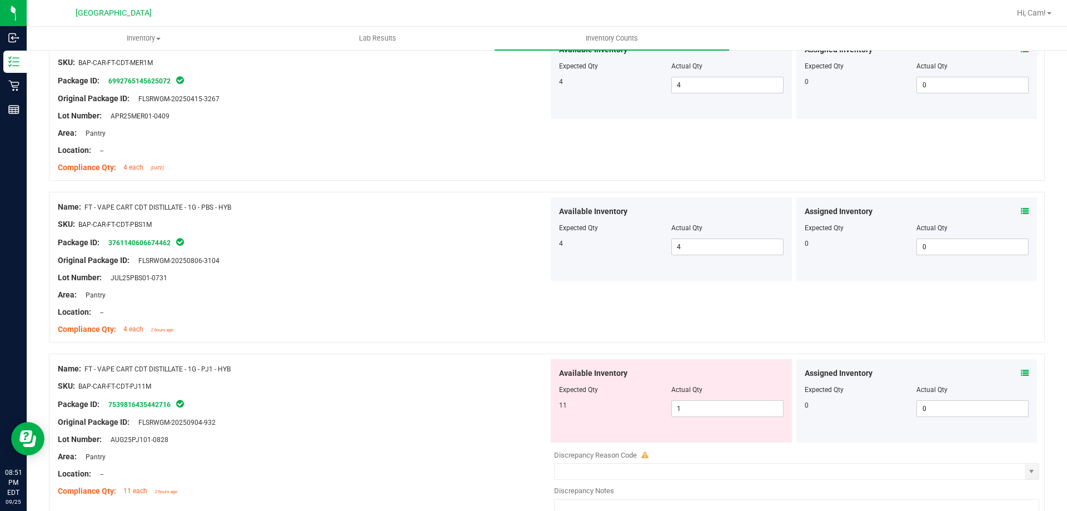
scroll to position [2501, 0]
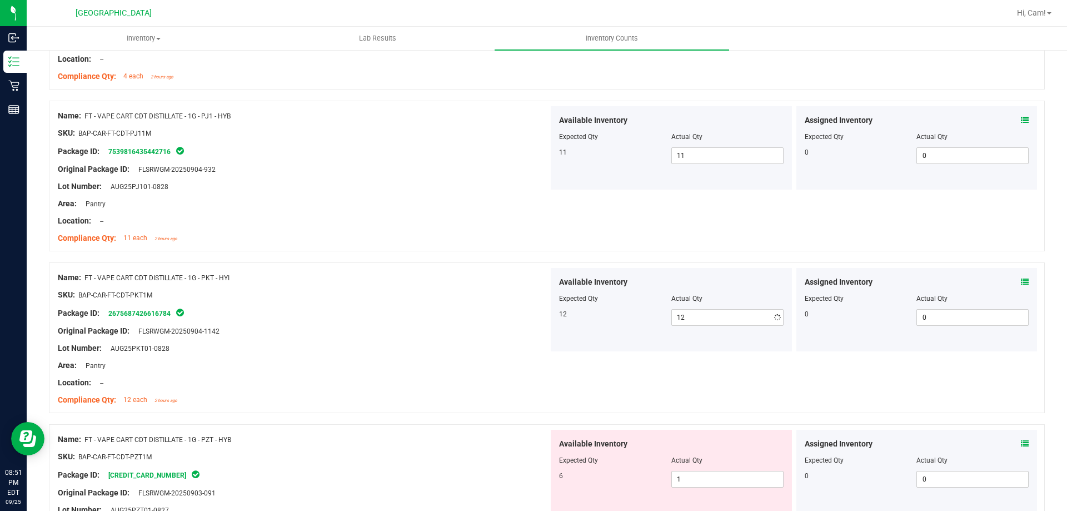
drag, startPoint x: 702, startPoint y: 274, endPoint x: 714, endPoint y: 241, distance: 35.1
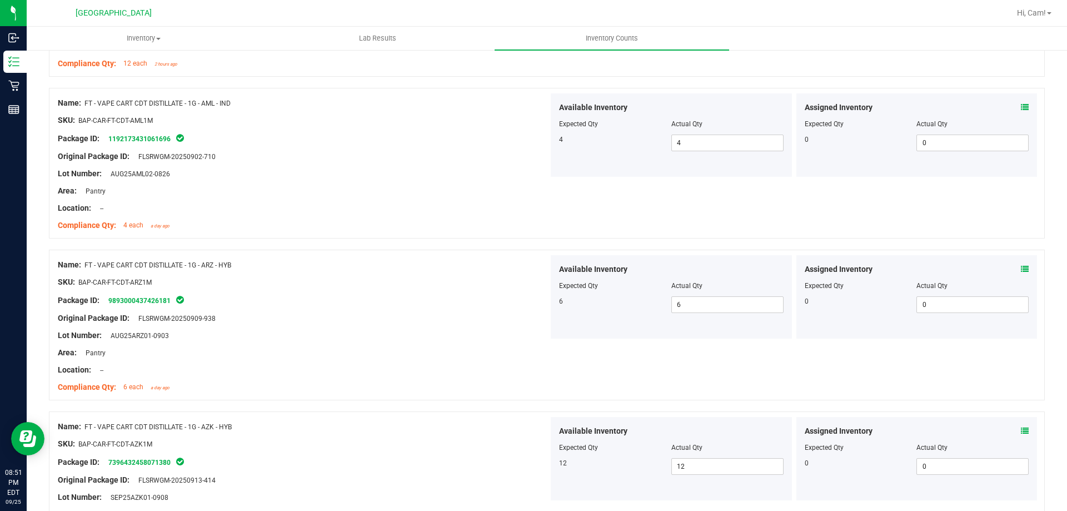
scroll to position [0, 0]
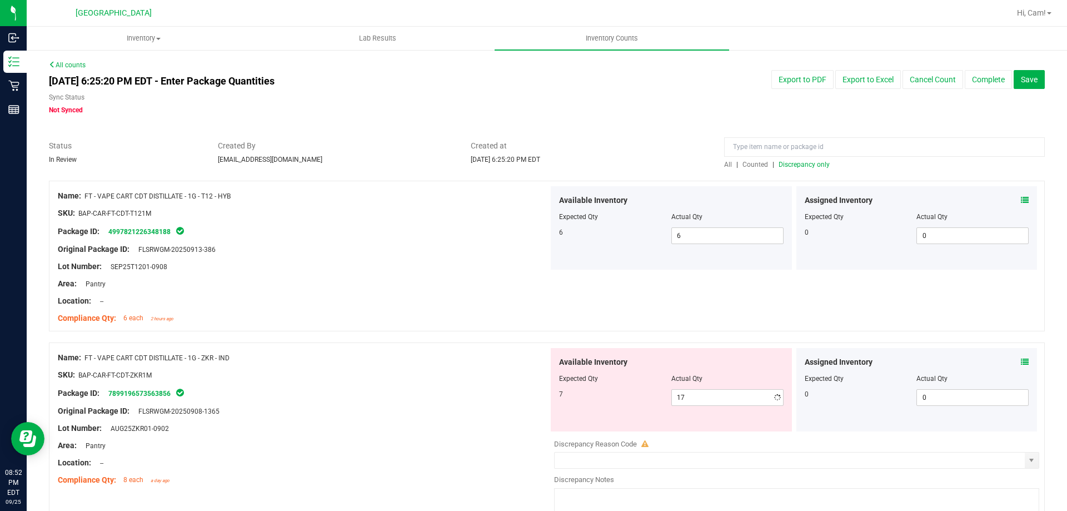
drag, startPoint x: 566, startPoint y: 323, endPoint x: 565, endPoint y: 311, distance: 12.8
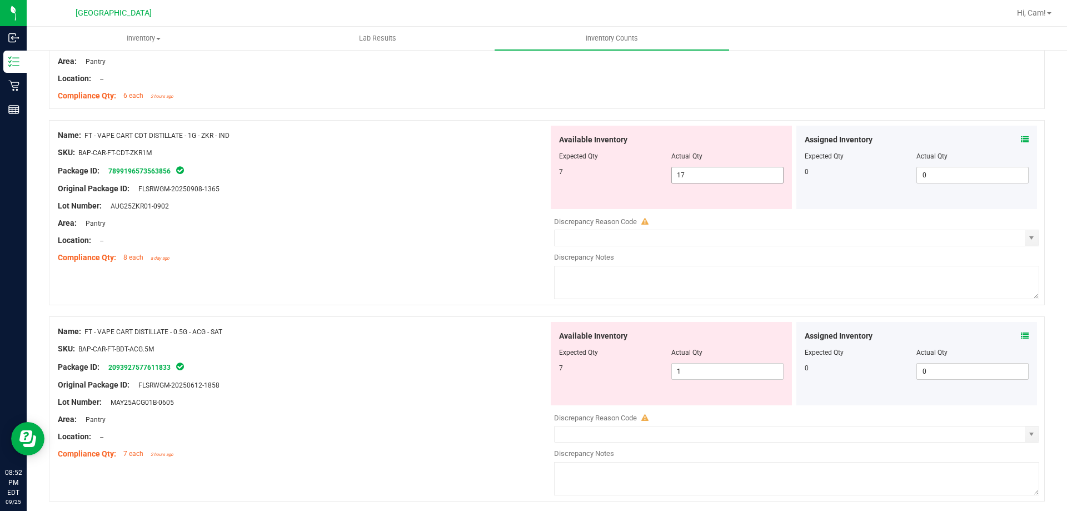
drag, startPoint x: 689, startPoint y: 166, endPoint x: 676, endPoint y: 179, distance: 18.5
drag, startPoint x: 700, startPoint y: 179, endPoint x: 658, endPoint y: 180, distance: 42.2
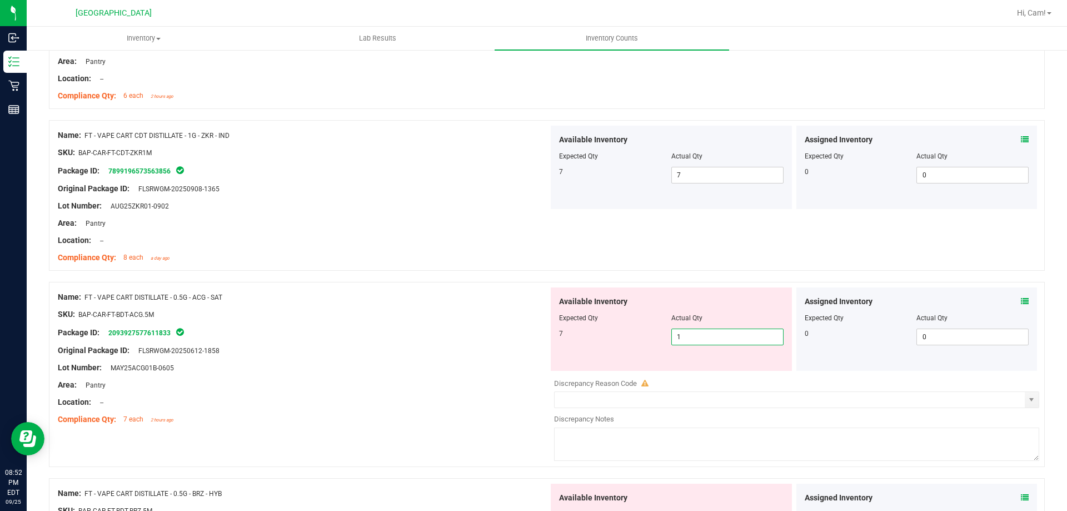
drag, startPoint x: 595, startPoint y: 317, endPoint x: 552, endPoint y: 311, distance: 43.8
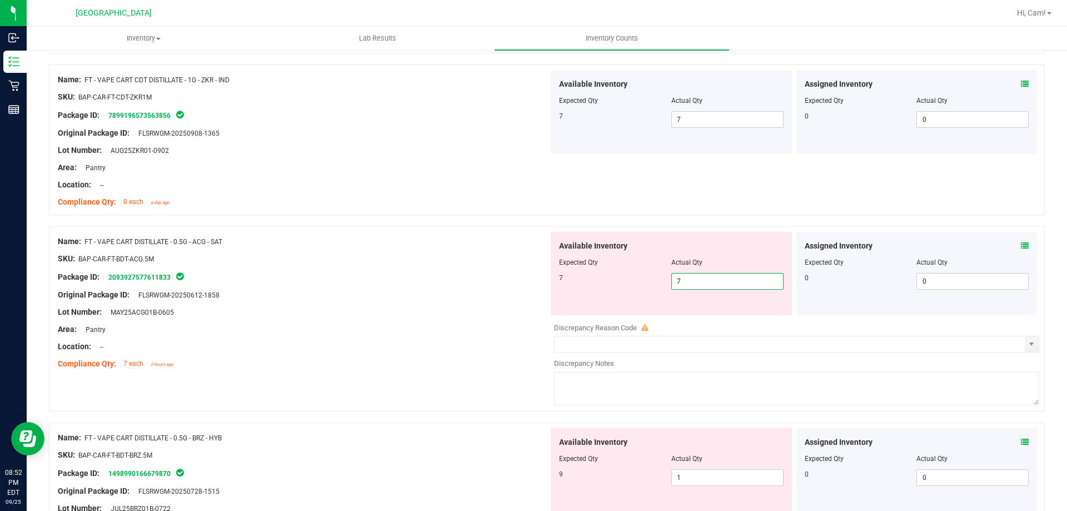
scroll to position [389, 0]
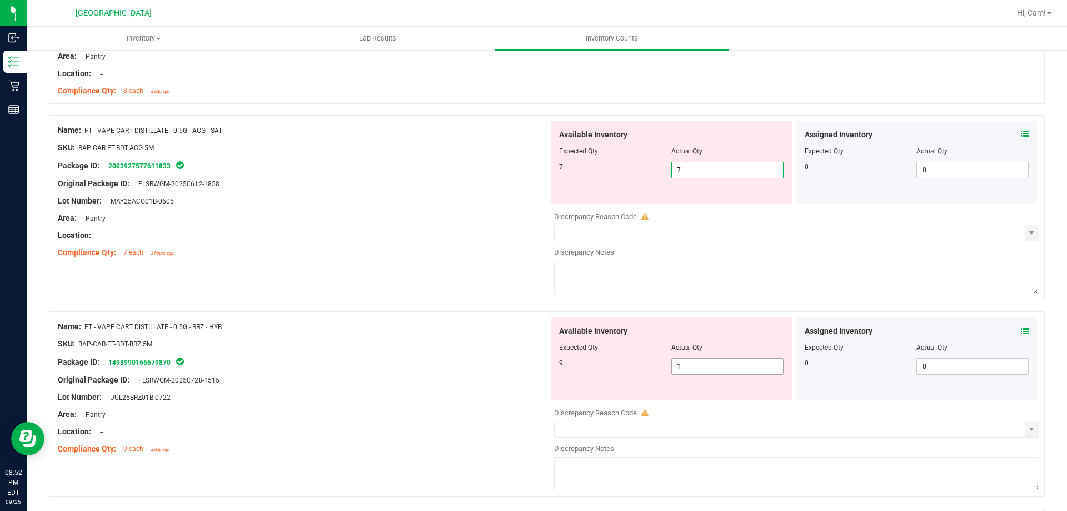
drag, startPoint x: 685, startPoint y: 365, endPoint x: 626, endPoint y: 348, distance: 61.9
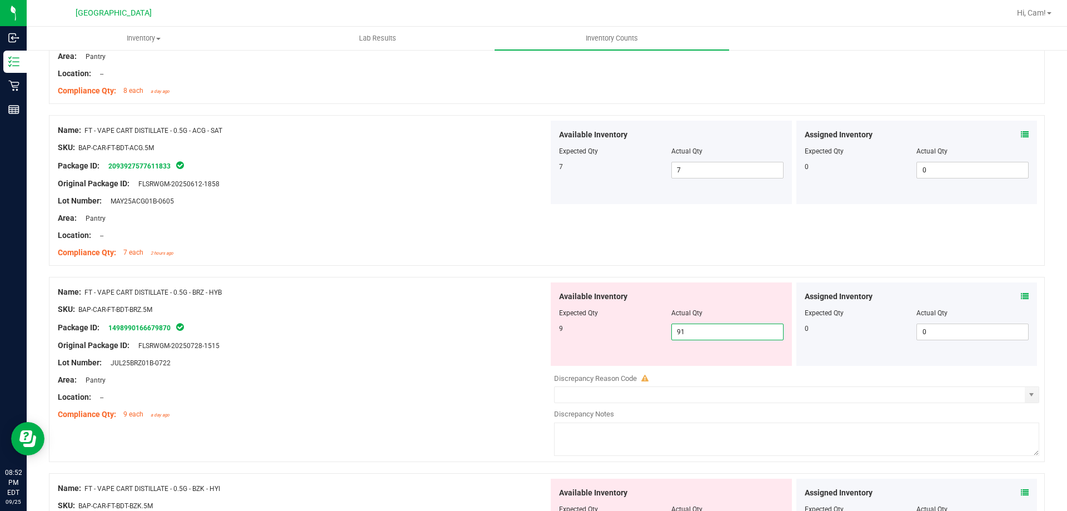
drag, startPoint x: 672, startPoint y: 328, endPoint x: 639, endPoint y: 296, distance: 46.4
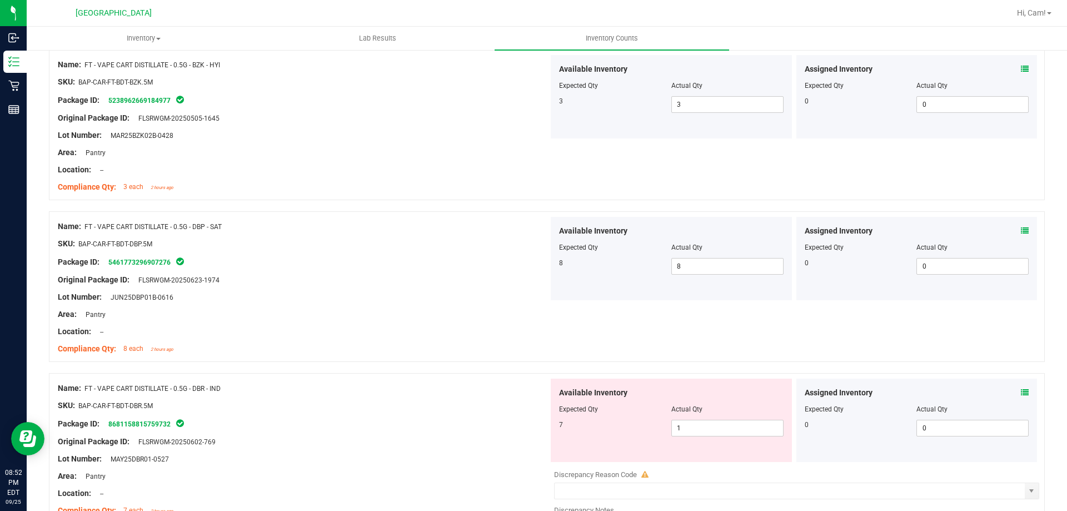
scroll to position [834, 0]
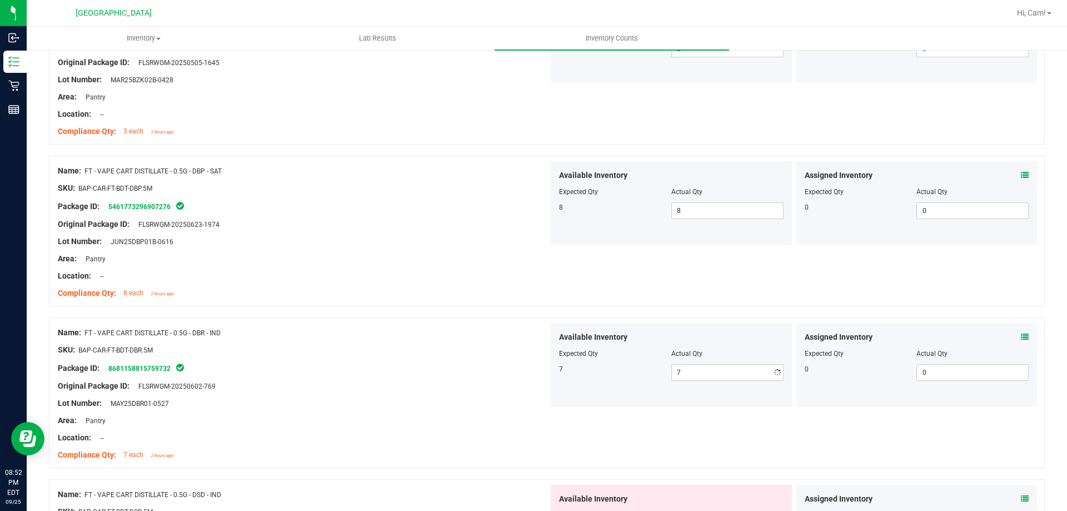
drag, startPoint x: 680, startPoint y: 315, endPoint x: 682, endPoint y: 301, distance: 14.1
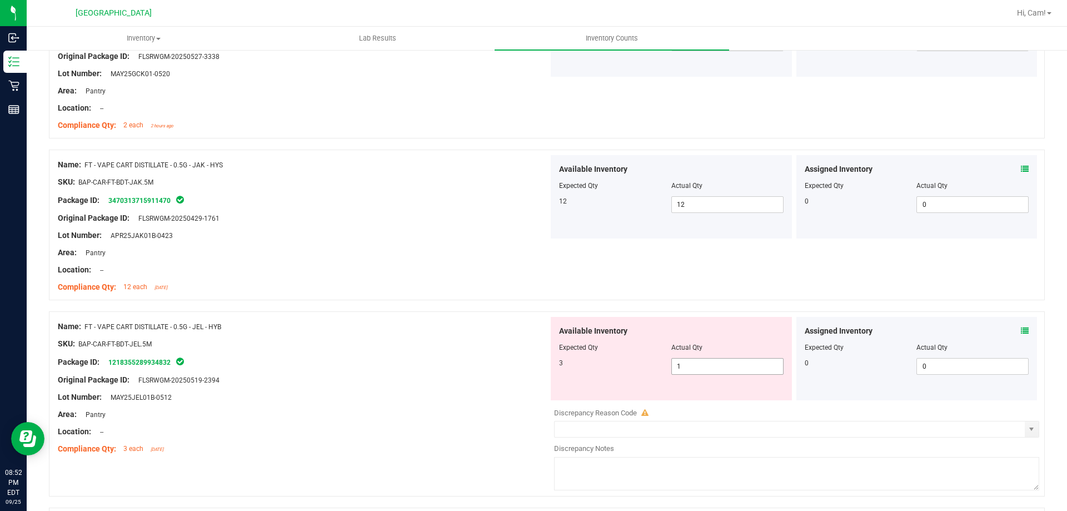
scroll to position [1556, 0]
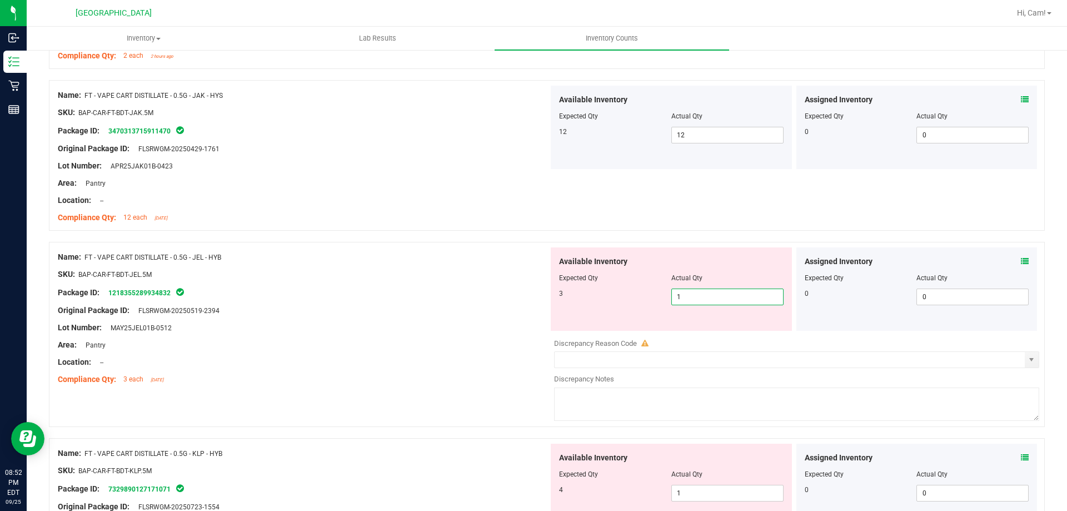
drag, startPoint x: 680, startPoint y: 301, endPoint x: 705, endPoint y: 243, distance: 63.2
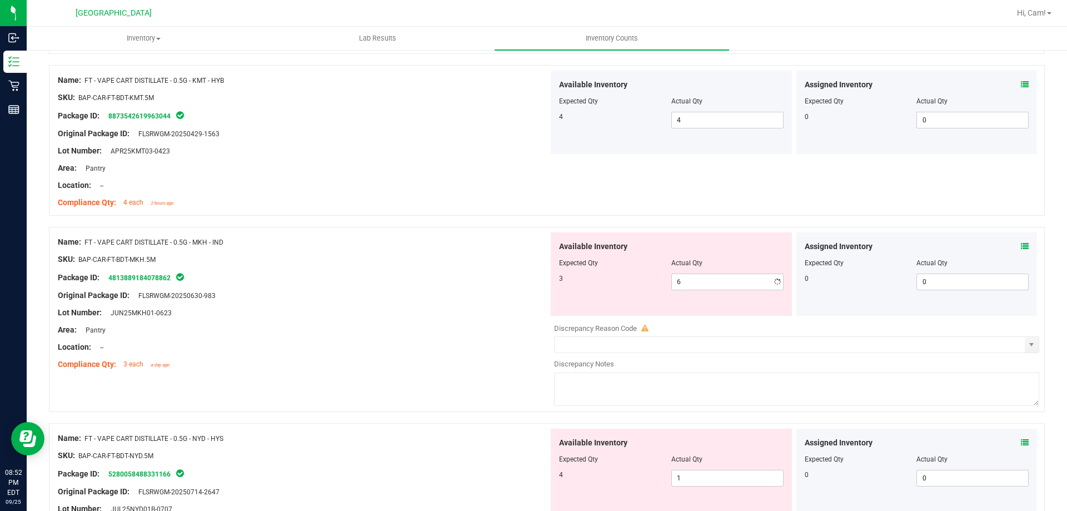
scroll to position [2223, 0]
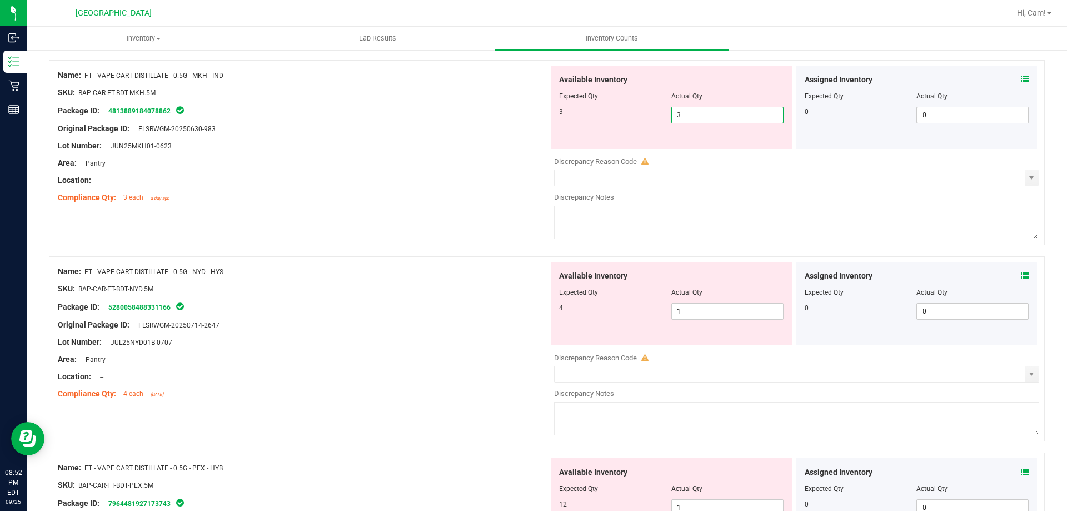
drag, startPoint x: 408, startPoint y: 212, endPoint x: 634, endPoint y: 233, distance: 226.7
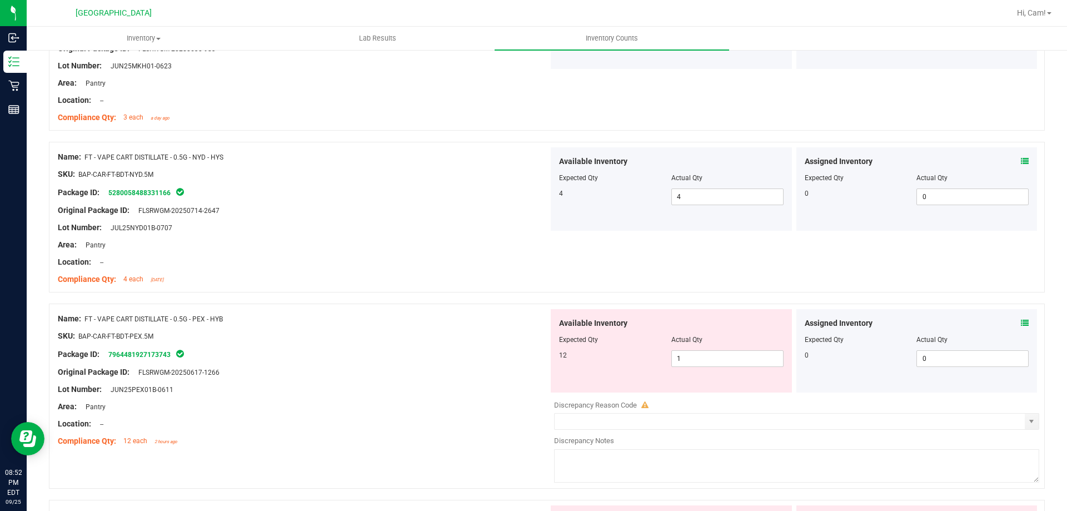
scroll to position [2390, 0]
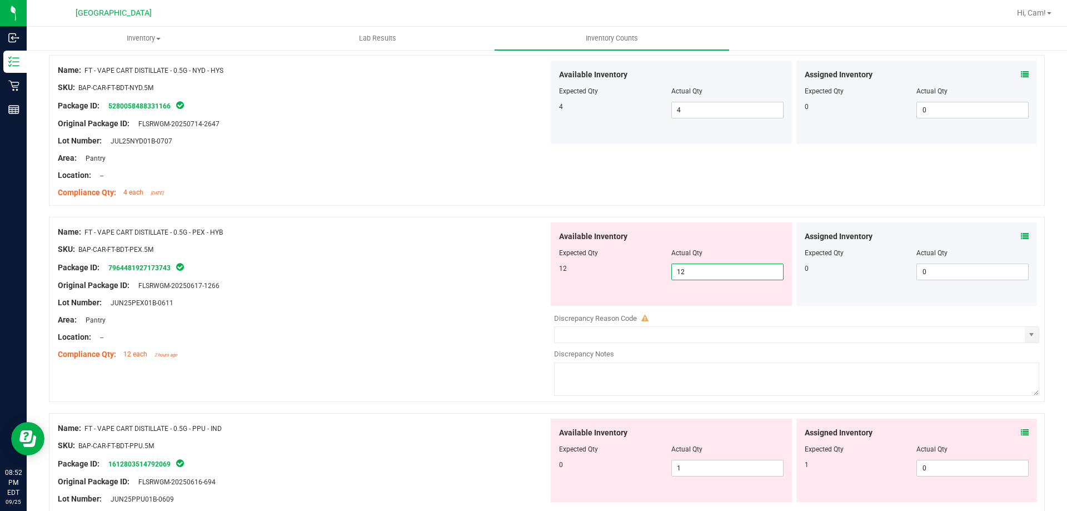
drag, startPoint x: 691, startPoint y: 210, endPoint x: 679, endPoint y: 201, distance: 15.1
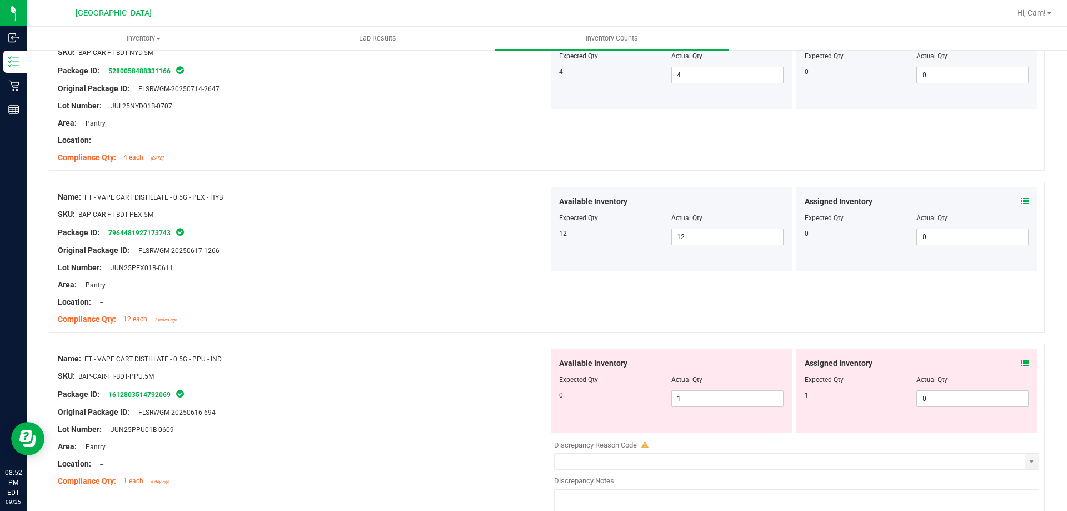
scroll to position [2556, 0]
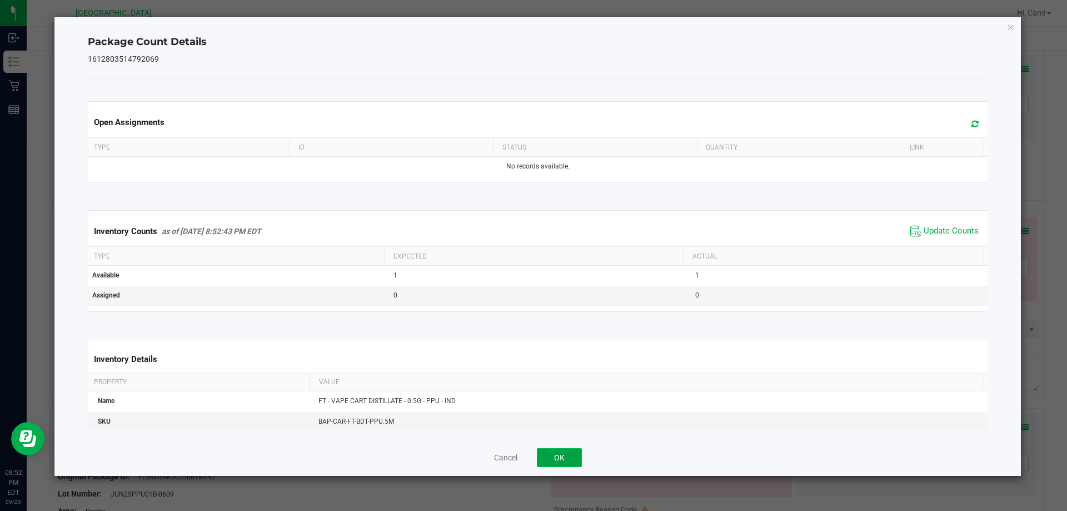
drag, startPoint x: 552, startPoint y: 461, endPoint x: 640, endPoint y: 418, distance: 97.4
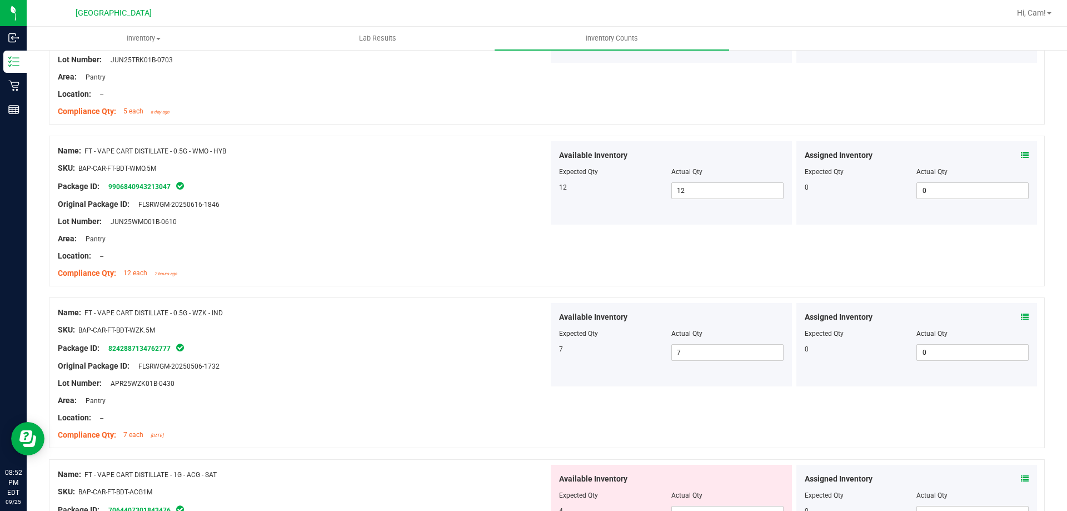
scroll to position [333, 0]
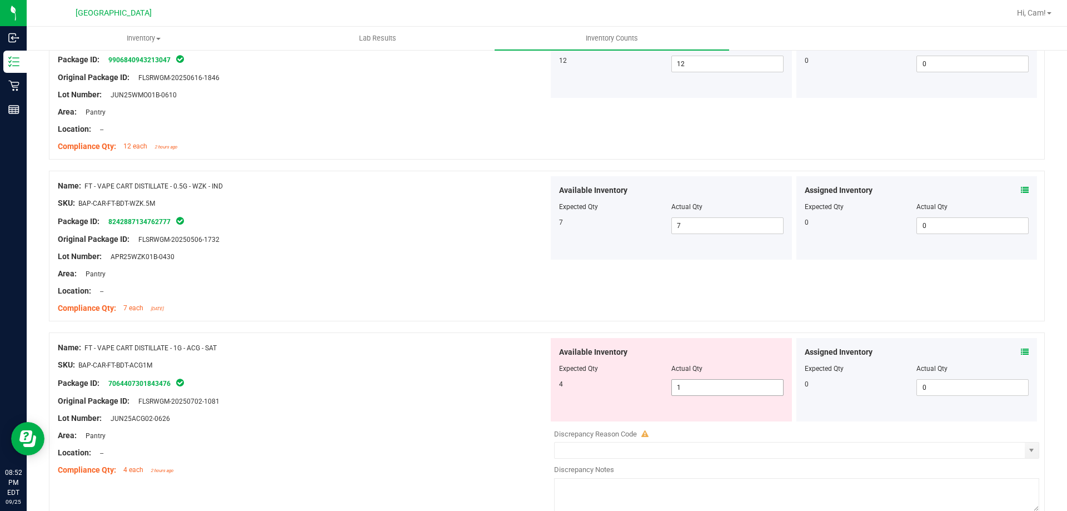
drag, startPoint x: 697, startPoint y: 389, endPoint x: 641, endPoint y: 393, distance: 56.3
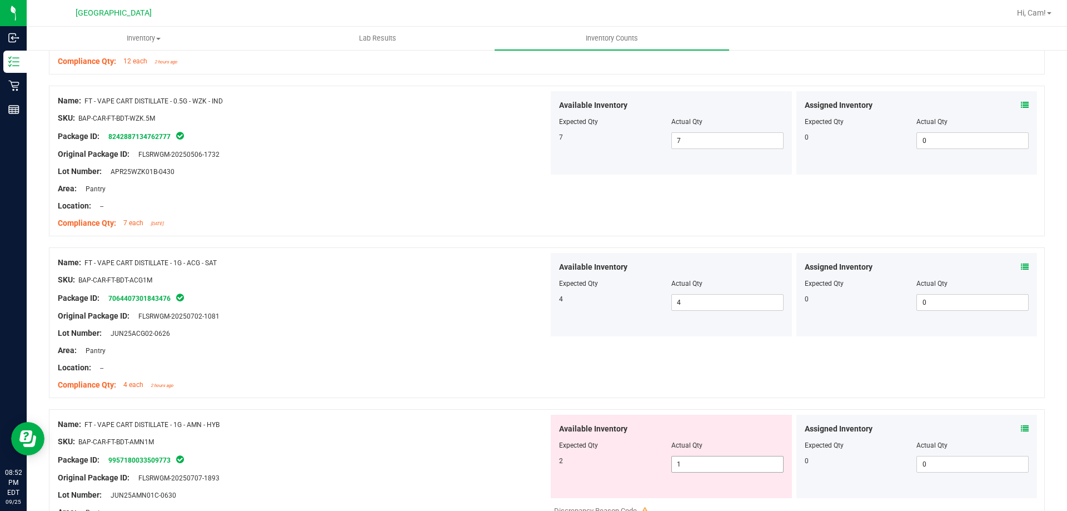
scroll to position [500, 0]
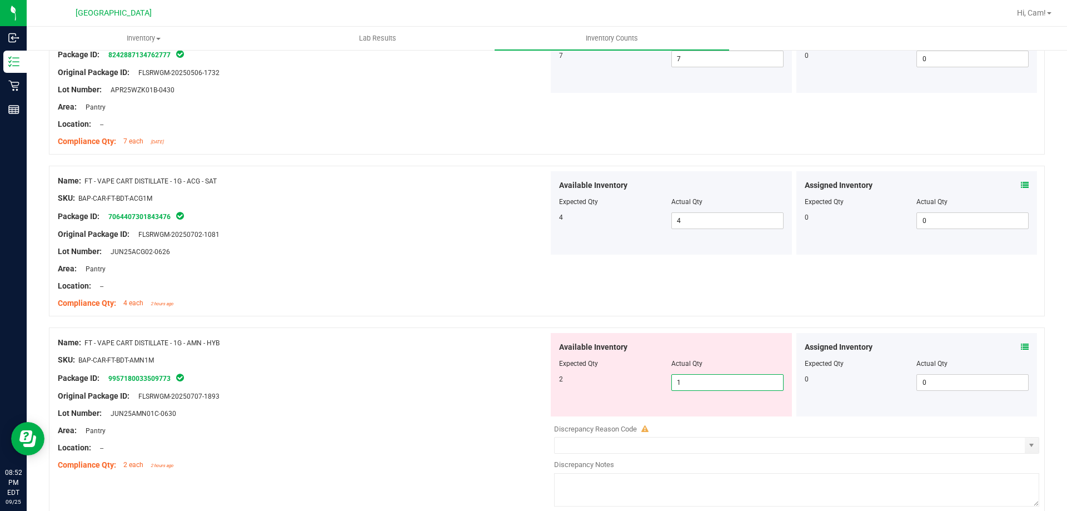
drag, startPoint x: 699, startPoint y: 381, endPoint x: 588, endPoint y: 396, distance: 111.6
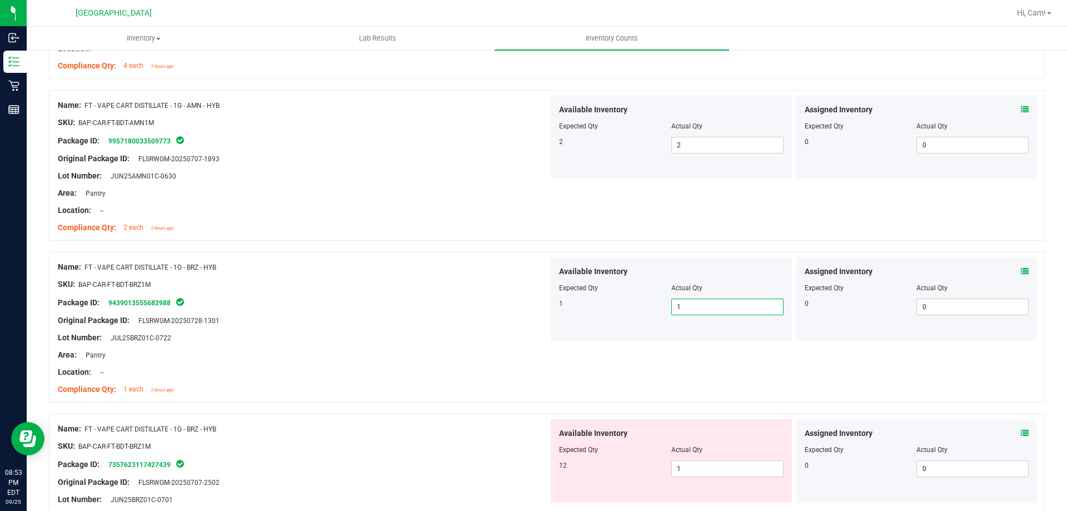
scroll to position [889, 0]
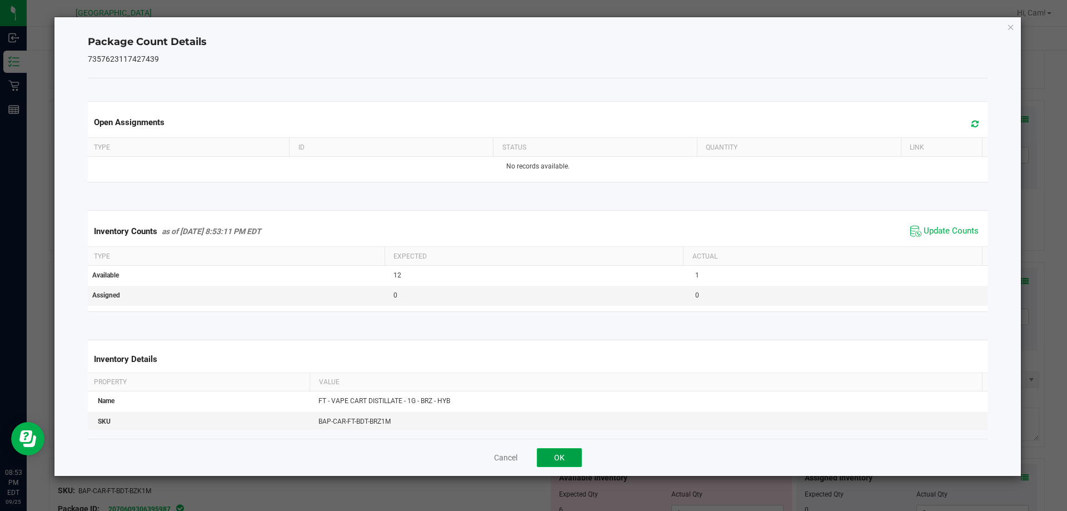
drag, startPoint x: 577, startPoint y: 463, endPoint x: 620, endPoint y: 418, distance: 62.5
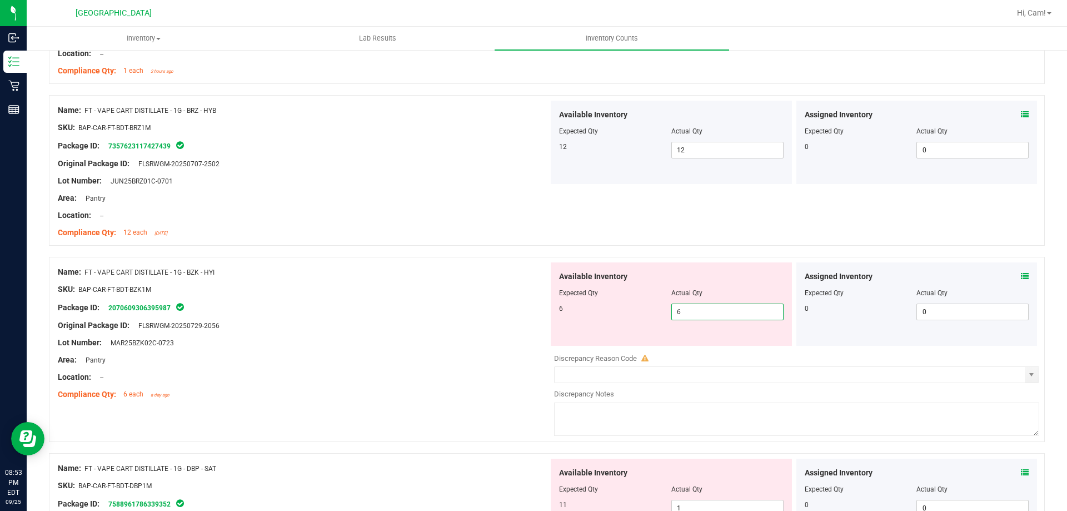
scroll to position [1223, 0]
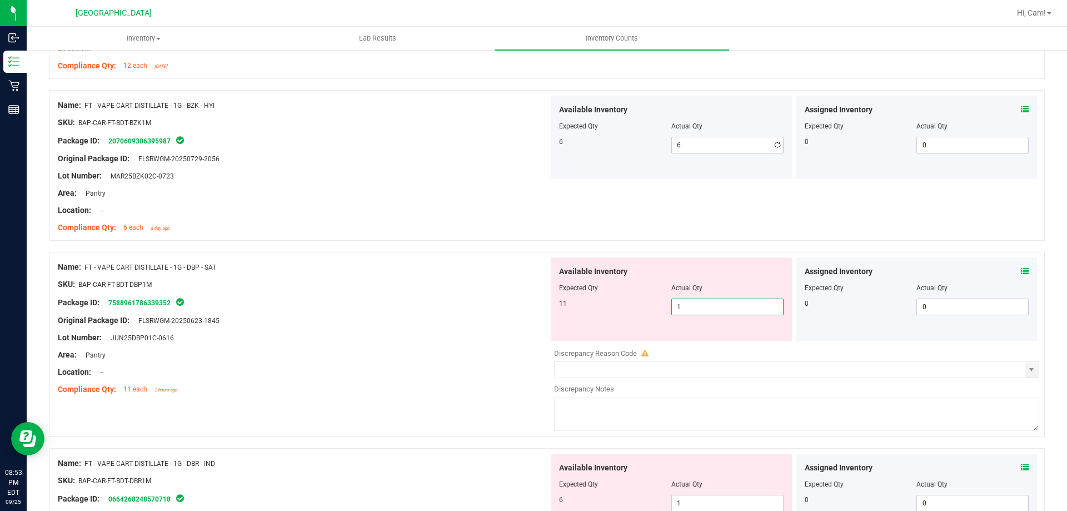
drag, startPoint x: 689, startPoint y: 343, endPoint x: 716, endPoint y: 260, distance: 87.3
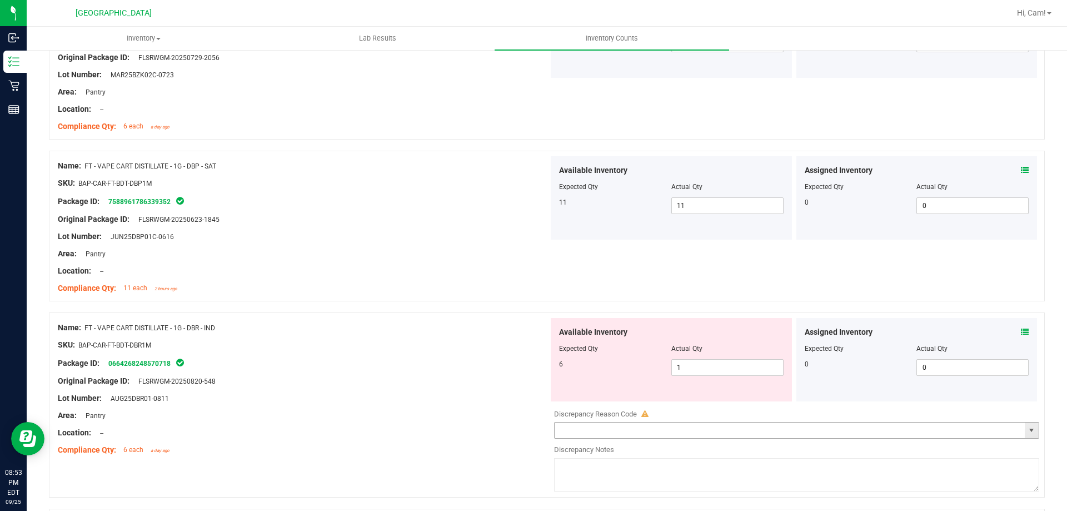
scroll to position [1445, 0]
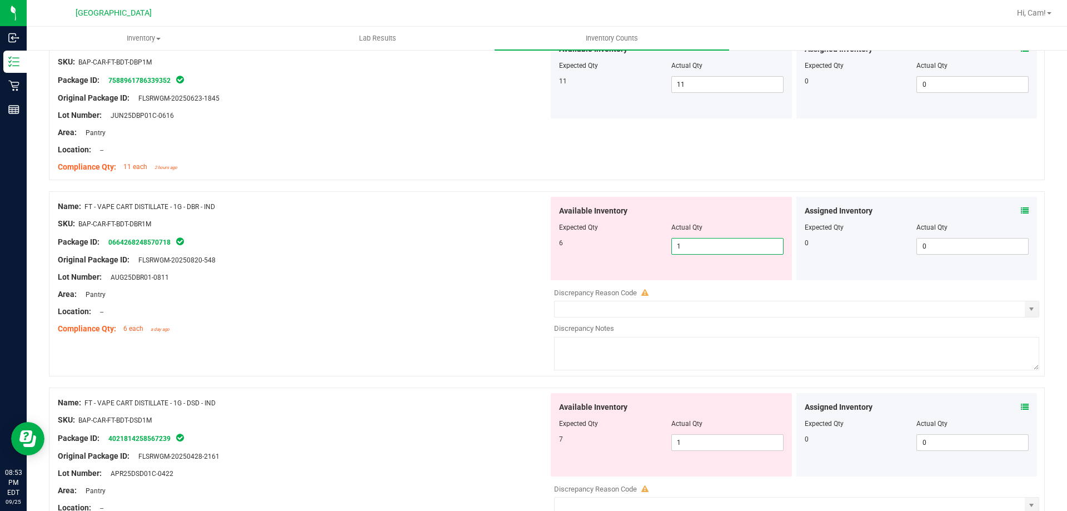
drag, startPoint x: 732, startPoint y: 250, endPoint x: 658, endPoint y: 240, distance: 74.7
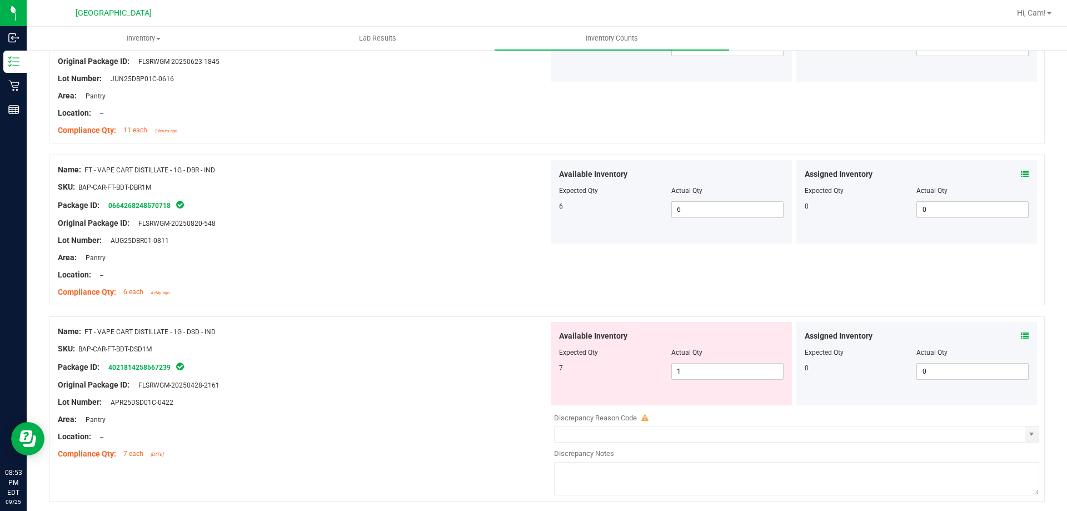
scroll to position [1556, 0]
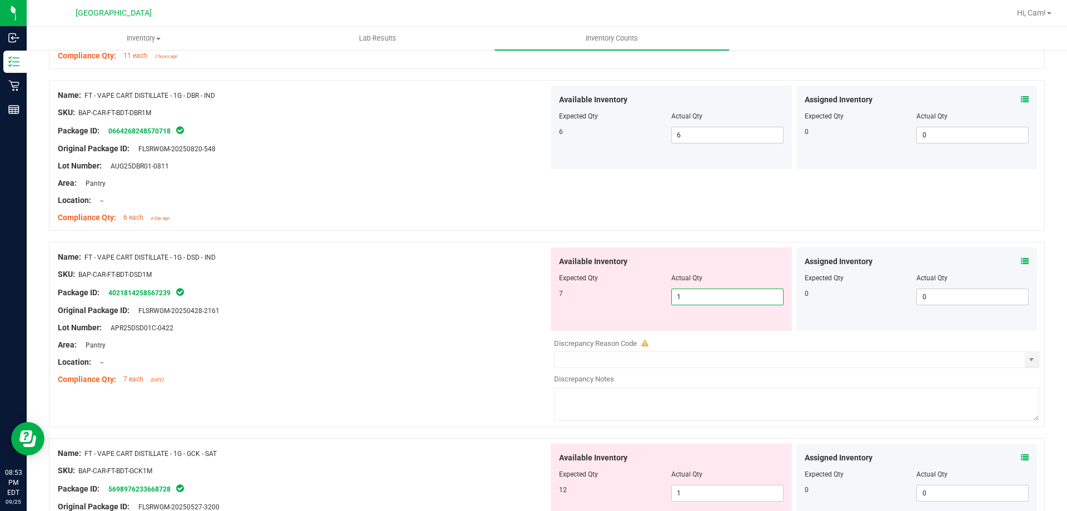
drag, startPoint x: 656, startPoint y: 283, endPoint x: 589, endPoint y: 281, distance: 67.3
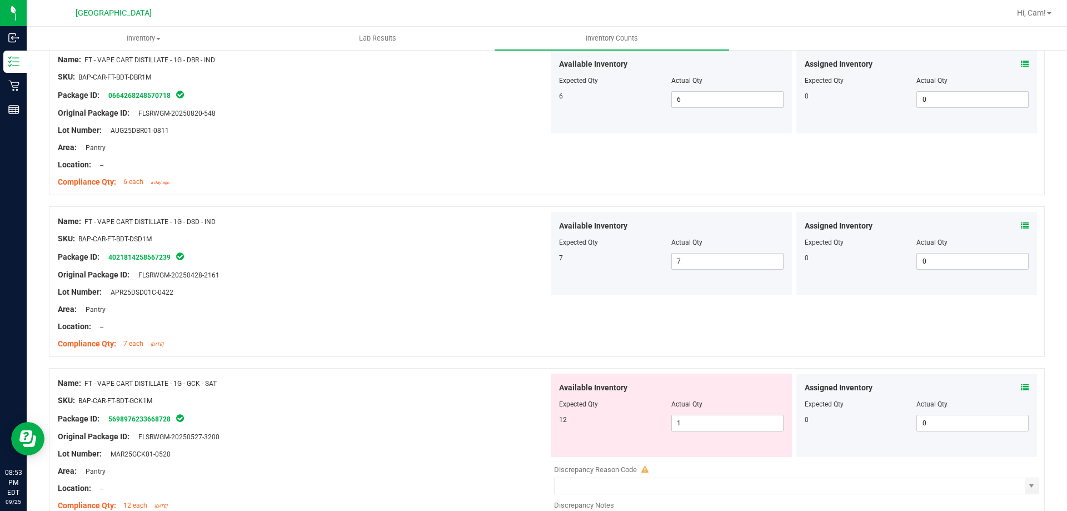
scroll to position [1612, 0]
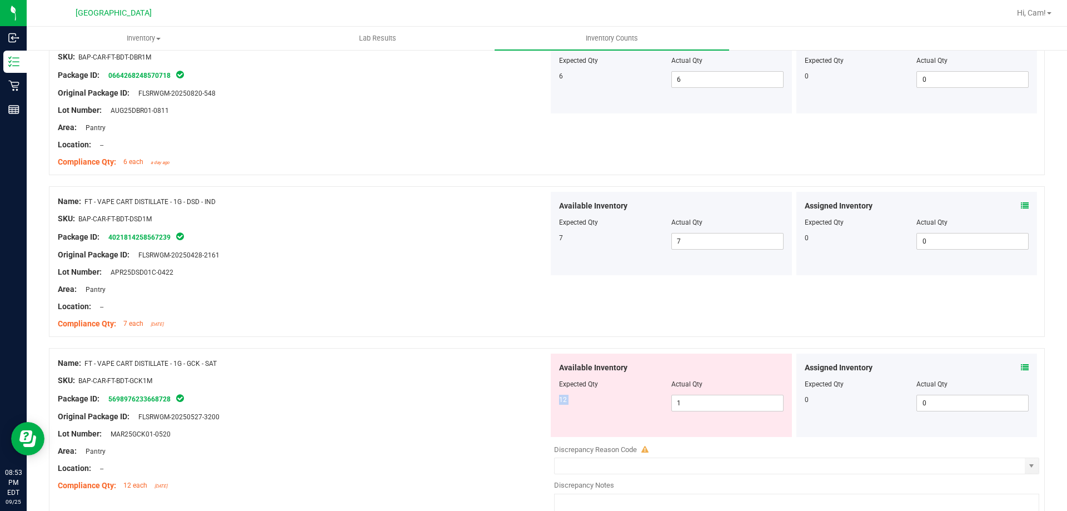
drag, startPoint x: 701, startPoint y: 393, endPoint x: 714, endPoint y: 357, distance: 39.0
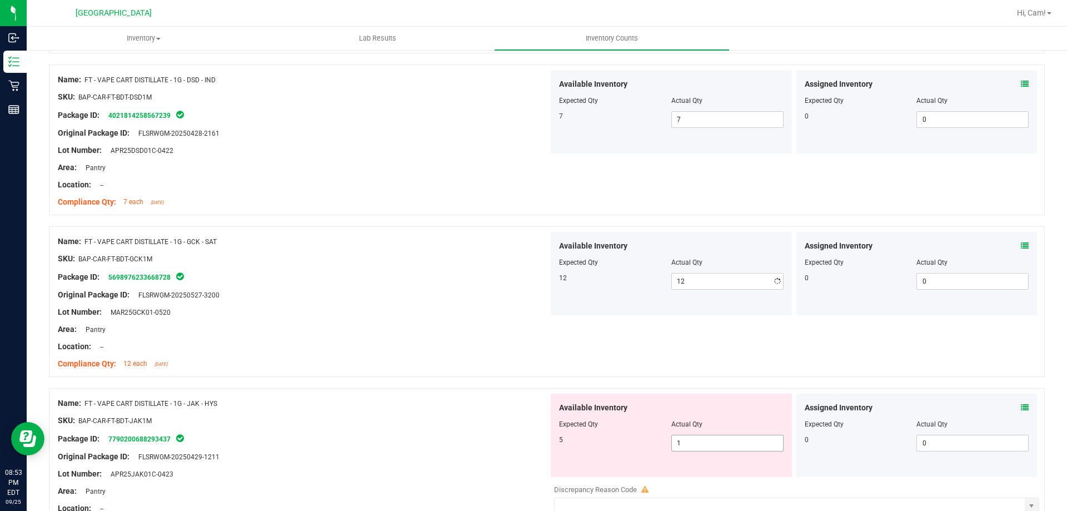
scroll to position [1834, 0]
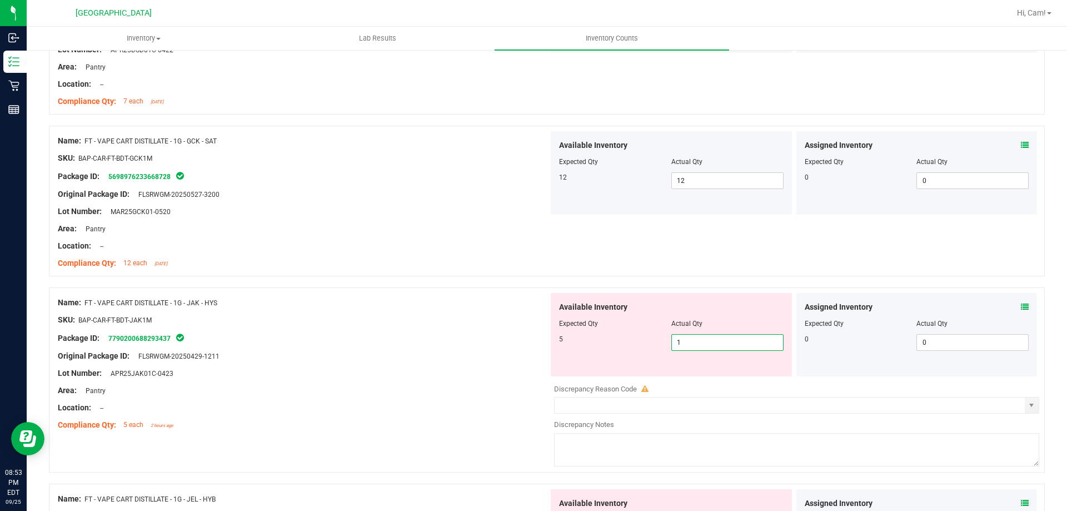
drag, startPoint x: 707, startPoint y: 336, endPoint x: 675, endPoint y: 344, distance: 33.2
drag, startPoint x: 662, startPoint y: 343, endPoint x: 668, endPoint y: 277, distance: 66.4
drag, startPoint x: 663, startPoint y: 345, endPoint x: 636, endPoint y: 312, distance: 42.3
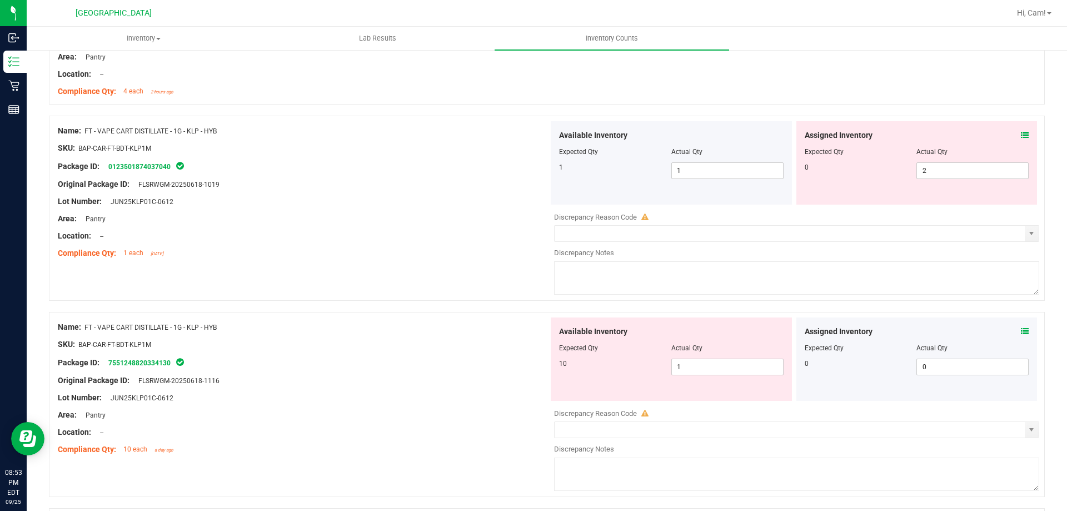
scroll to position [2390, 0]
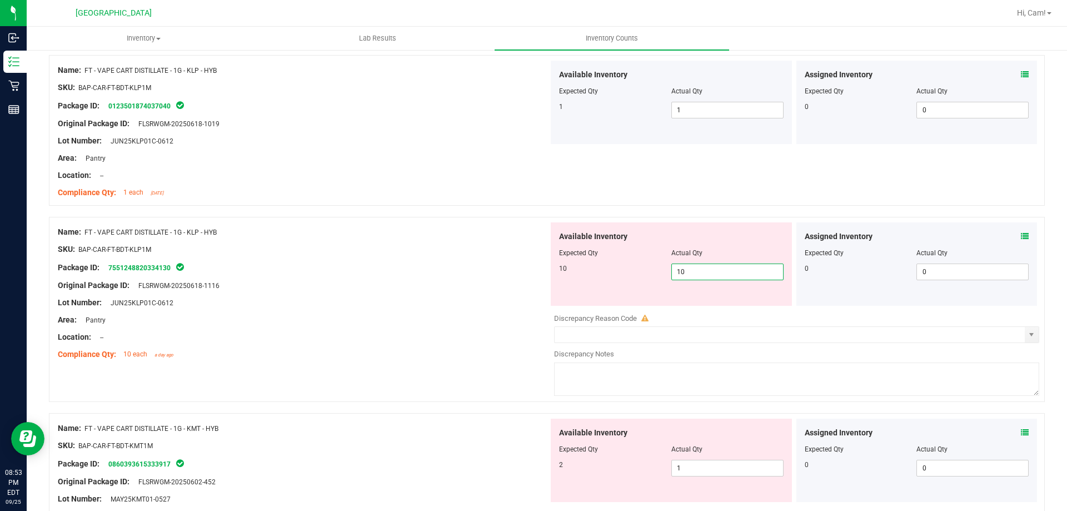
drag, startPoint x: 706, startPoint y: 246, endPoint x: 714, endPoint y: 236, distance: 13.1
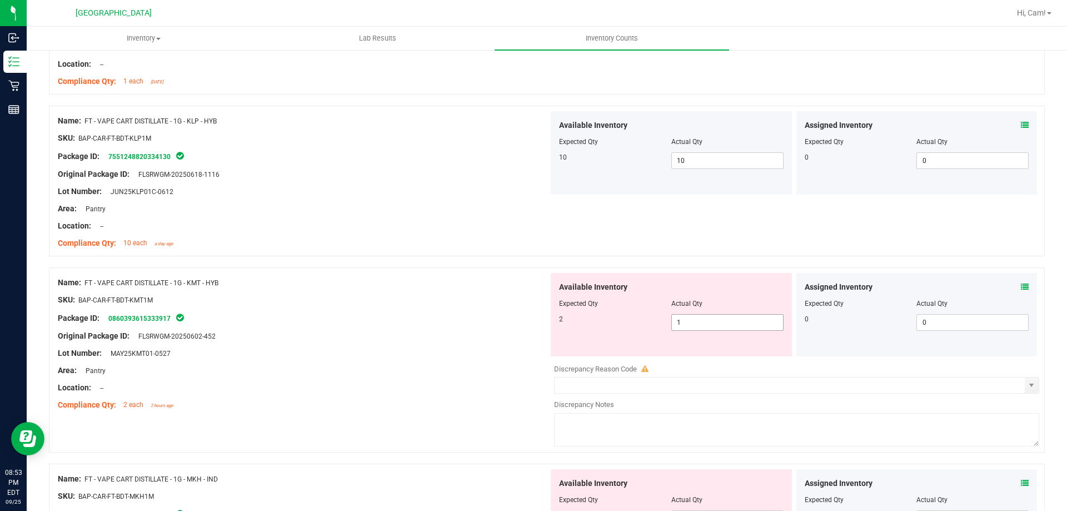
drag, startPoint x: 710, startPoint y: 322, endPoint x: 653, endPoint y: 313, distance: 58.0
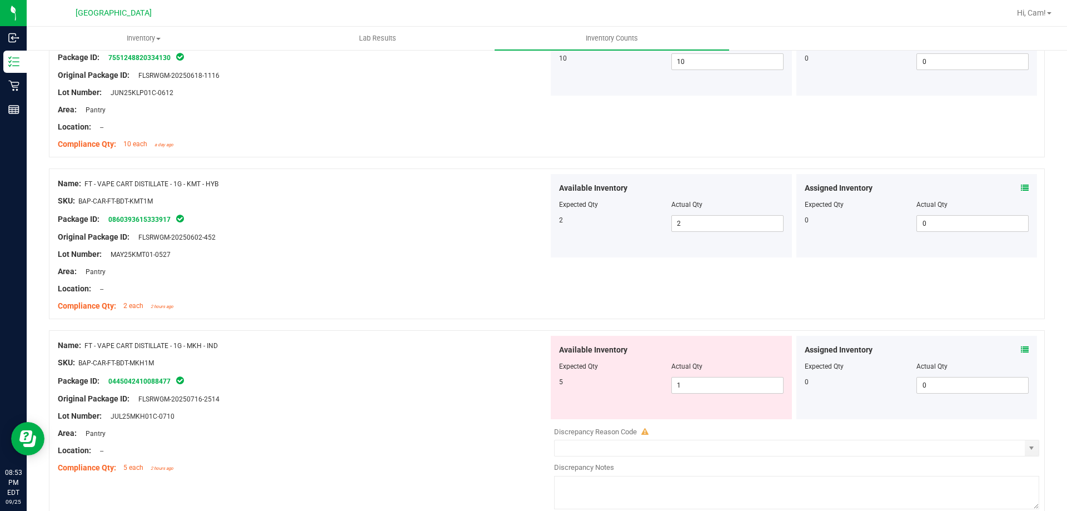
scroll to position [2723, 0]
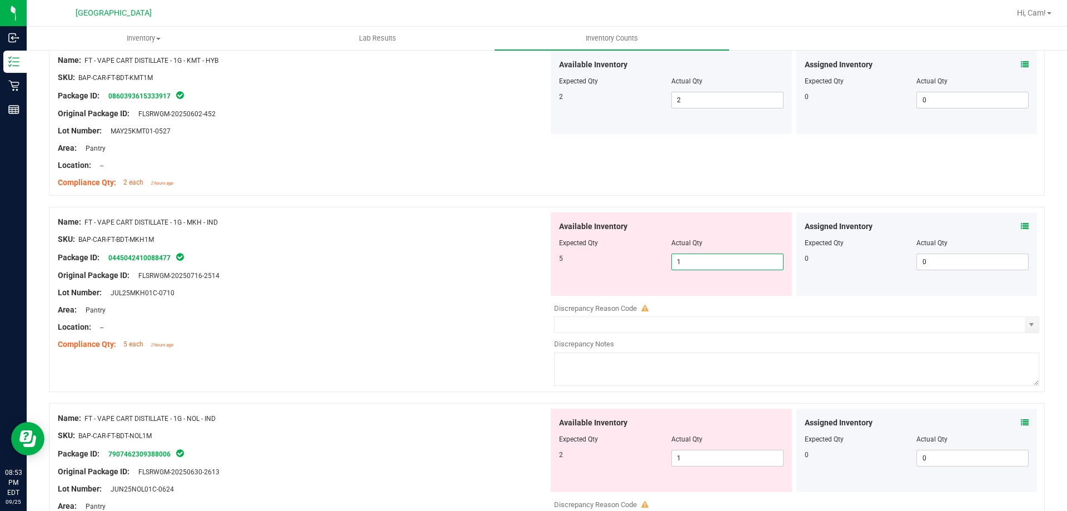
drag, startPoint x: 727, startPoint y: 260, endPoint x: 551, endPoint y: 258, distance: 175.6
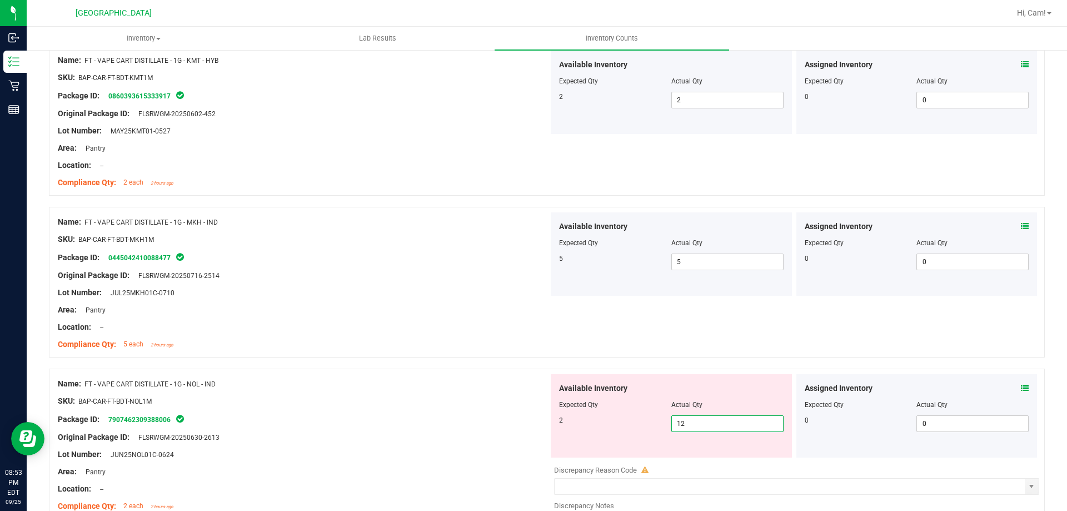
drag, startPoint x: 680, startPoint y: 425, endPoint x: 697, endPoint y: 374, distance: 53.8
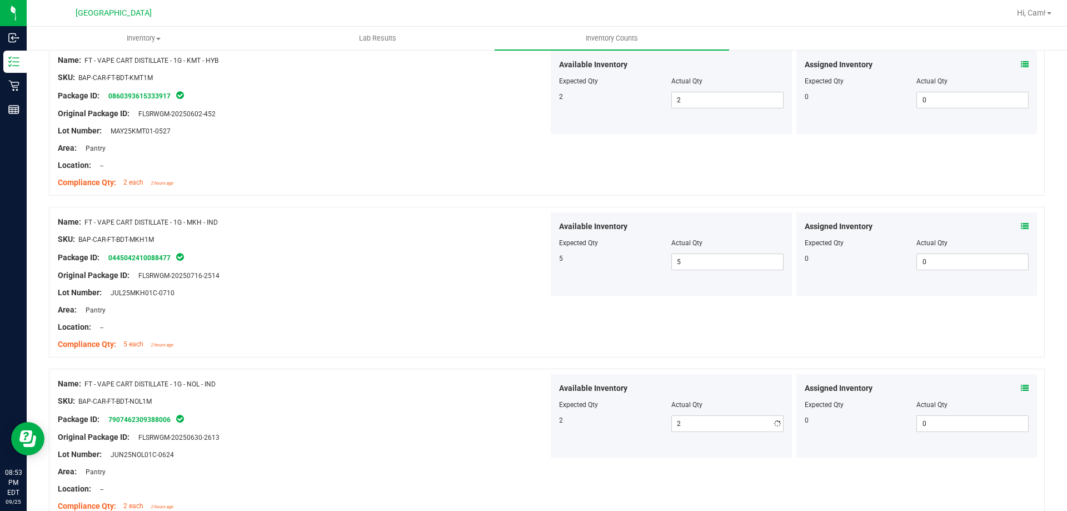
drag, startPoint x: 720, startPoint y: 355, endPoint x: 736, endPoint y: 352, distance: 16.4
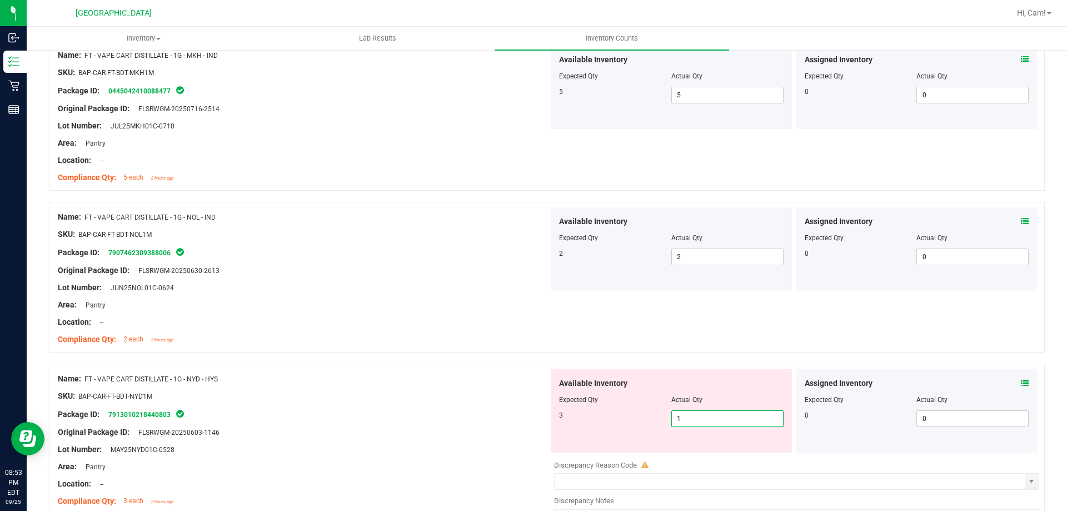
drag, startPoint x: 722, startPoint y: 413, endPoint x: 644, endPoint y: 408, distance: 78.5
drag, startPoint x: 696, startPoint y: 418, endPoint x: 682, endPoint y: 366, distance: 53.5
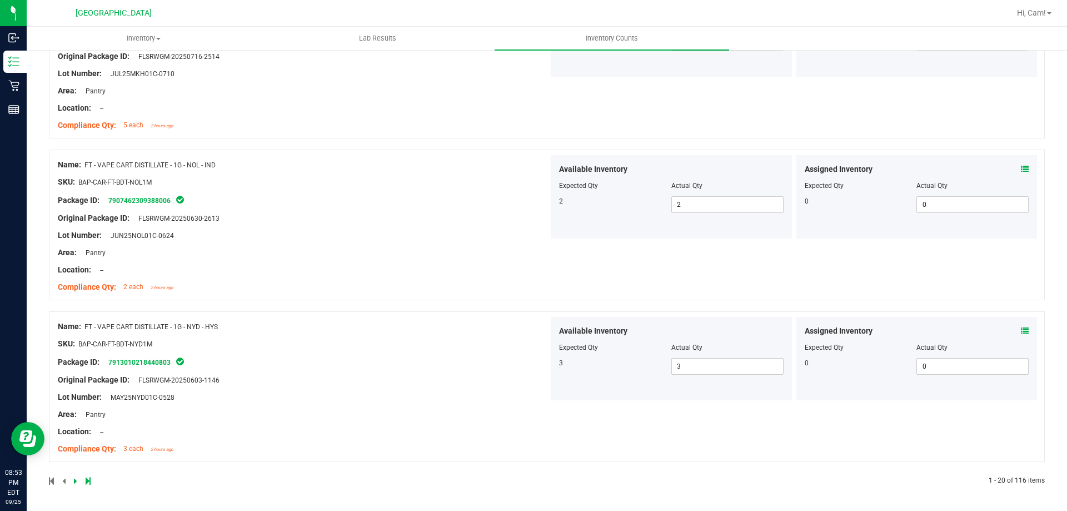
scroll to position [0, 0]
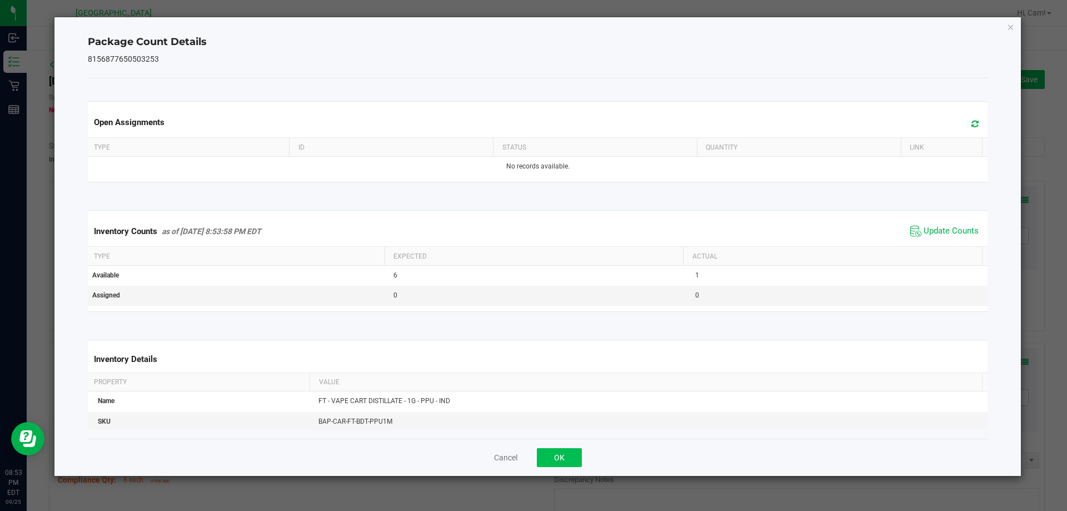
drag, startPoint x: 583, startPoint y: 453, endPoint x: 568, endPoint y: 458, distance: 16.5
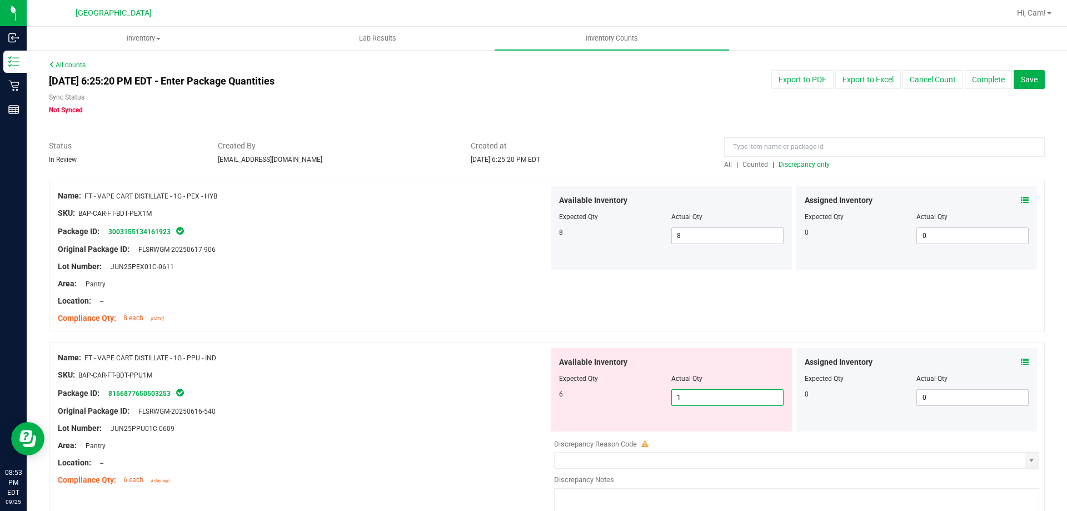
drag, startPoint x: 699, startPoint y: 401, endPoint x: 583, endPoint y: 351, distance: 125.2
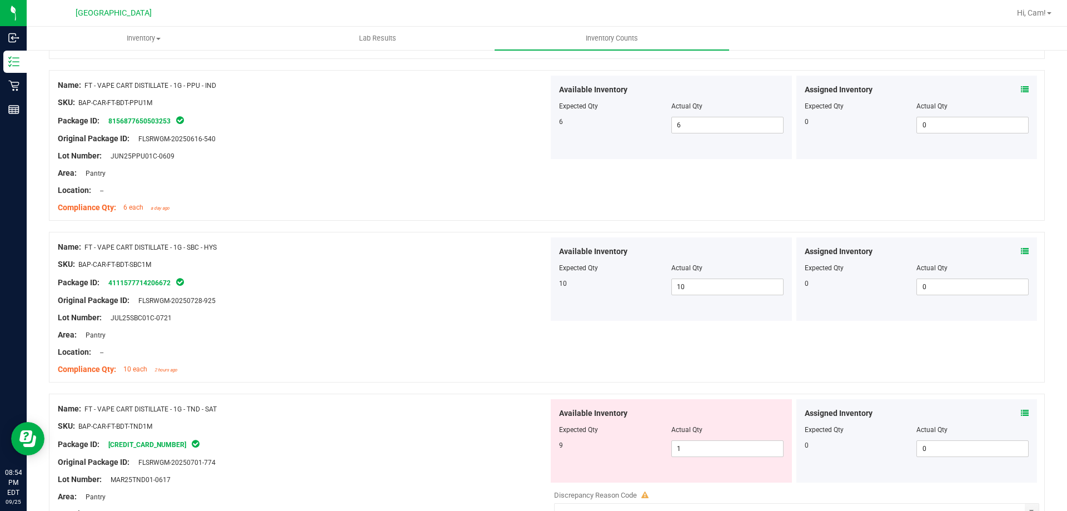
scroll to position [333, 0]
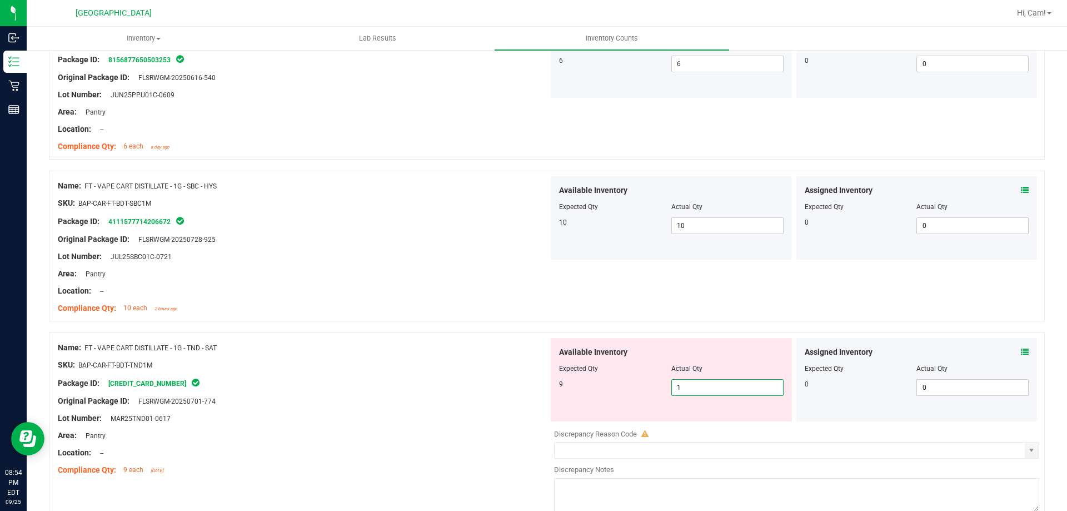
drag, startPoint x: 700, startPoint y: 383, endPoint x: 635, endPoint y: 375, distance: 65.0
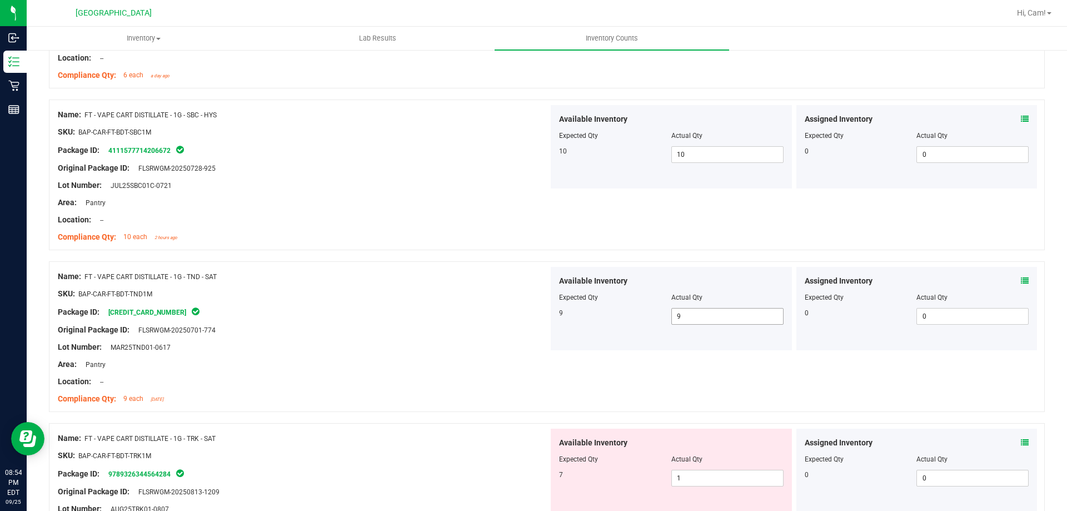
scroll to position [556, 0]
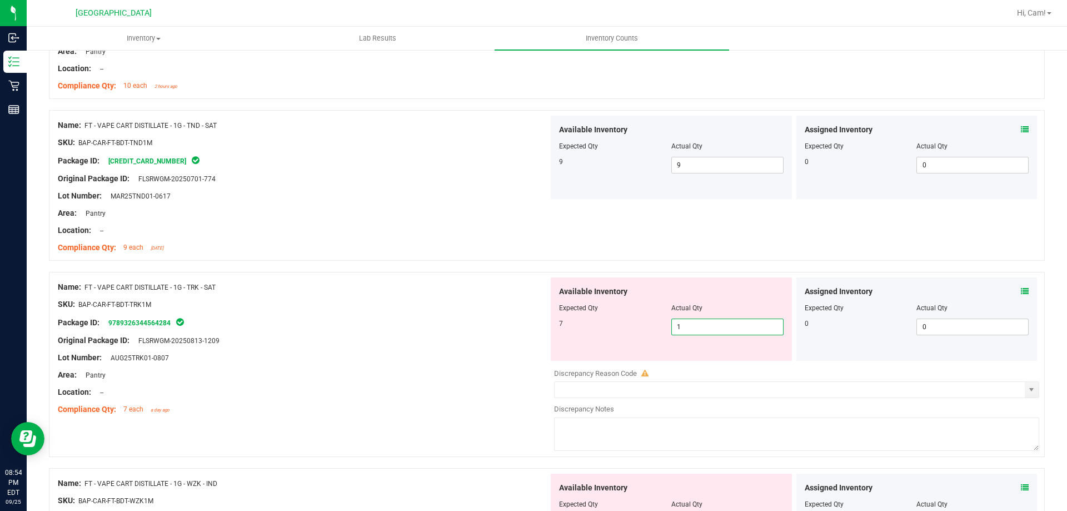
drag, startPoint x: 715, startPoint y: 320, endPoint x: 654, endPoint y: 312, distance: 62.2
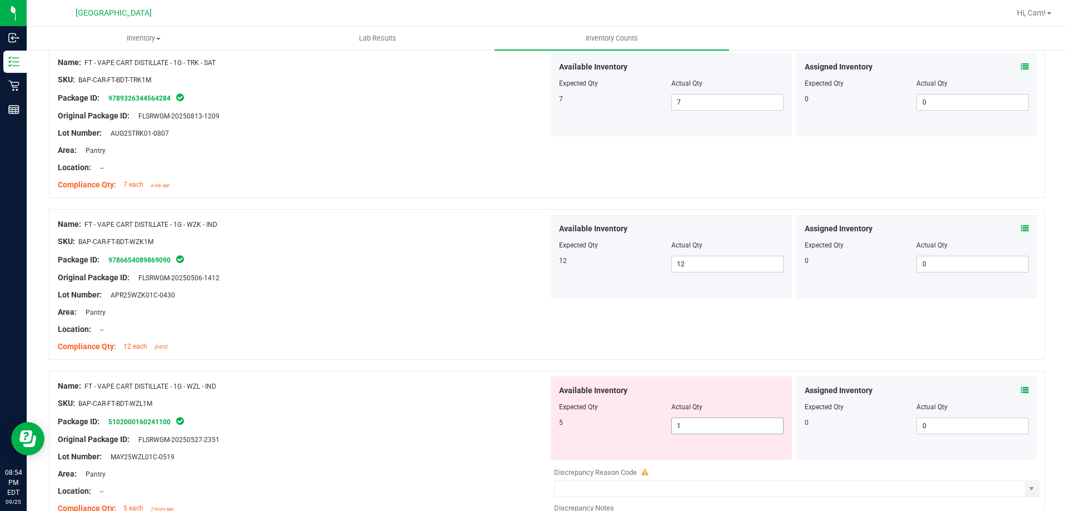
scroll to position [945, 0]
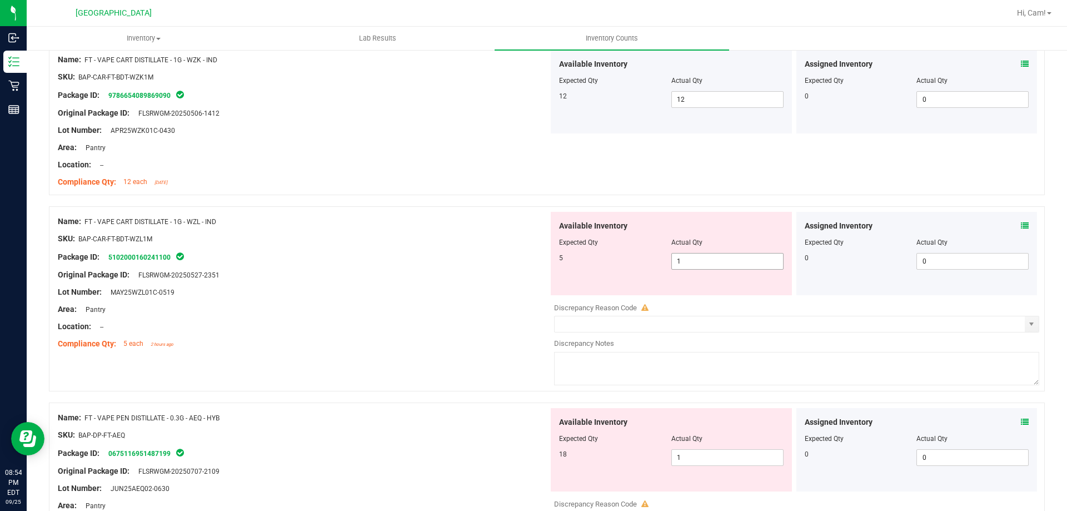
drag, startPoint x: 655, startPoint y: 270, endPoint x: 696, endPoint y: 262, distance: 42.5
drag, startPoint x: 695, startPoint y: 261, endPoint x: 613, endPoint y: 253, distance: 82.1
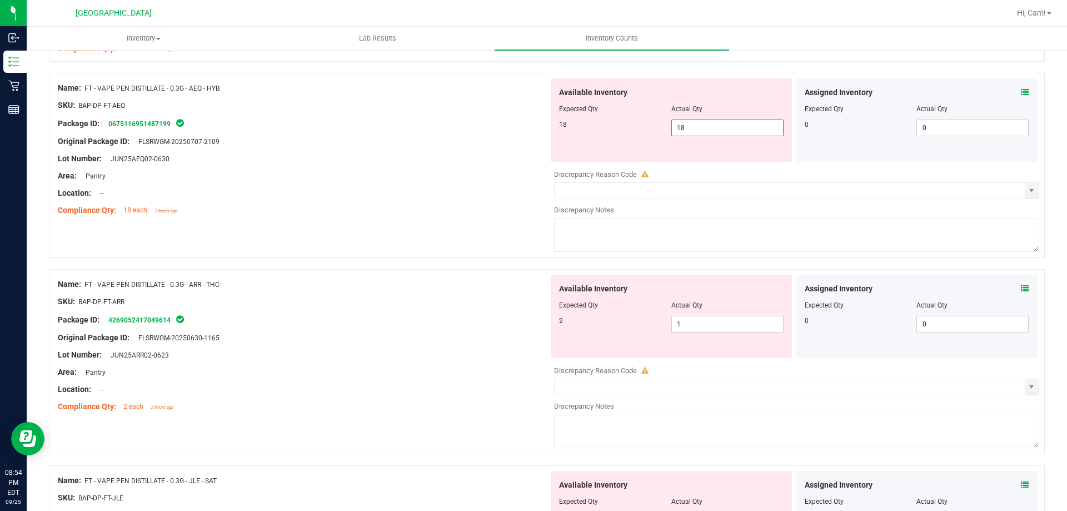
scroll to position [1278, 0]
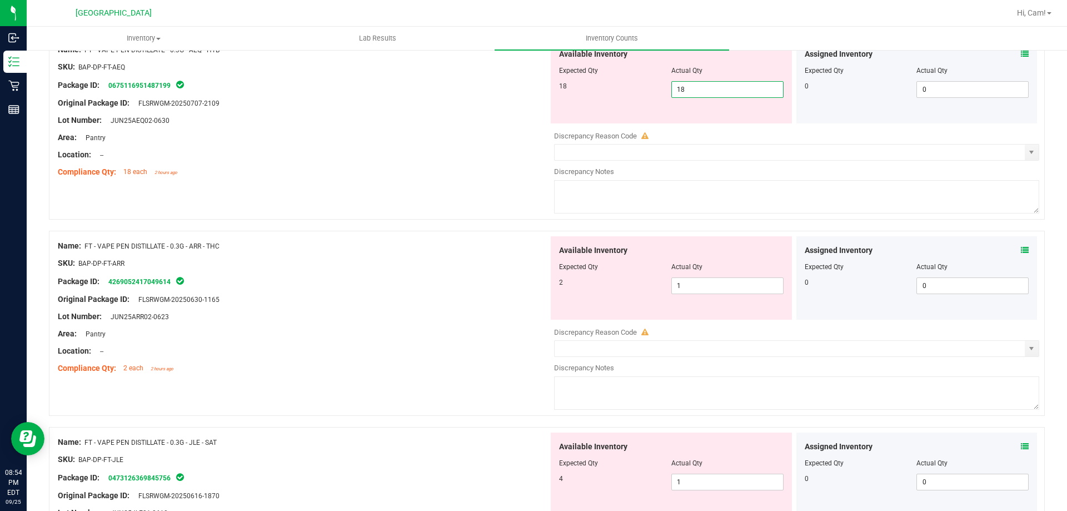
drag, startPoint x: 700, startPoint y: 291, endPoint x: 690, endPoint y: 290, distance: 10.0
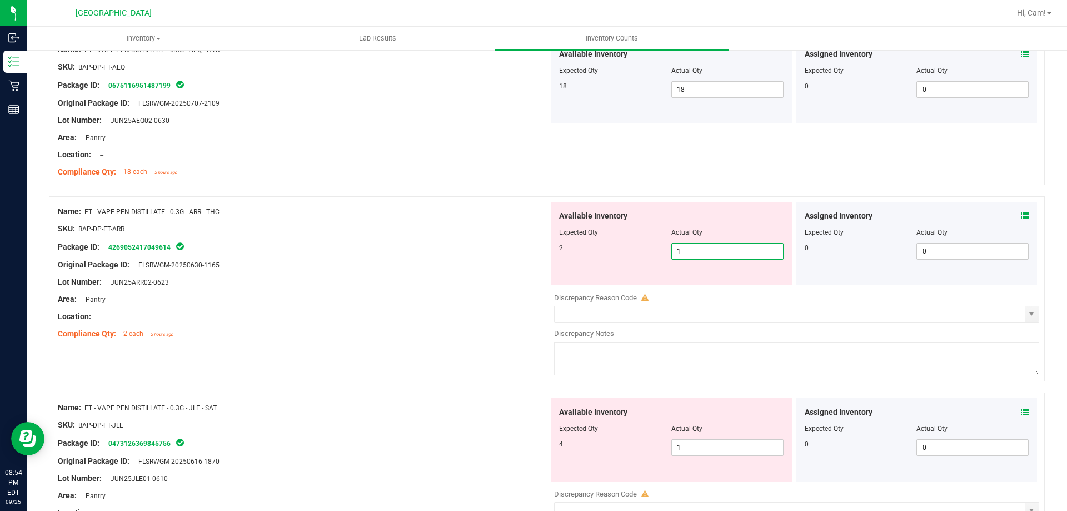
drag, startPoint x: 711, startPoint y: 255, endPoint x: 628, endPoint y: 238, distance: 85.0
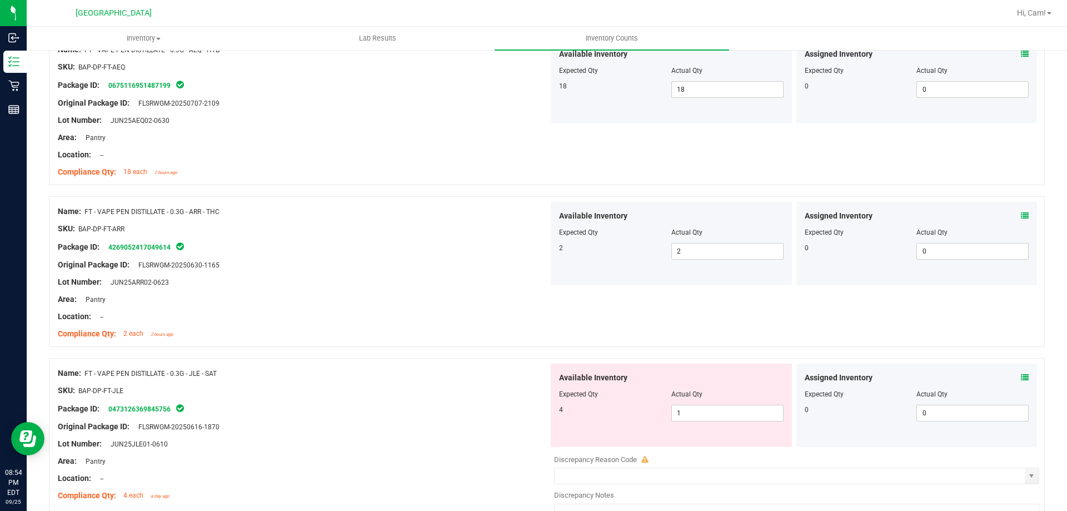
scroll to position [1389, 0]
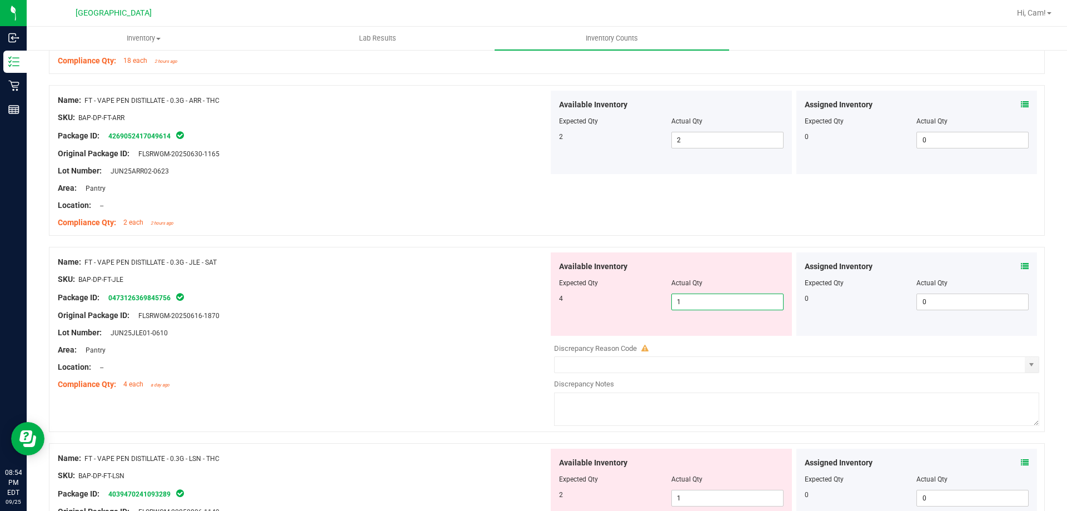
drag, startPoint x: 687, startPoint y: 306, endPoint x: 624, endPoint y: 306, distance: 63.4
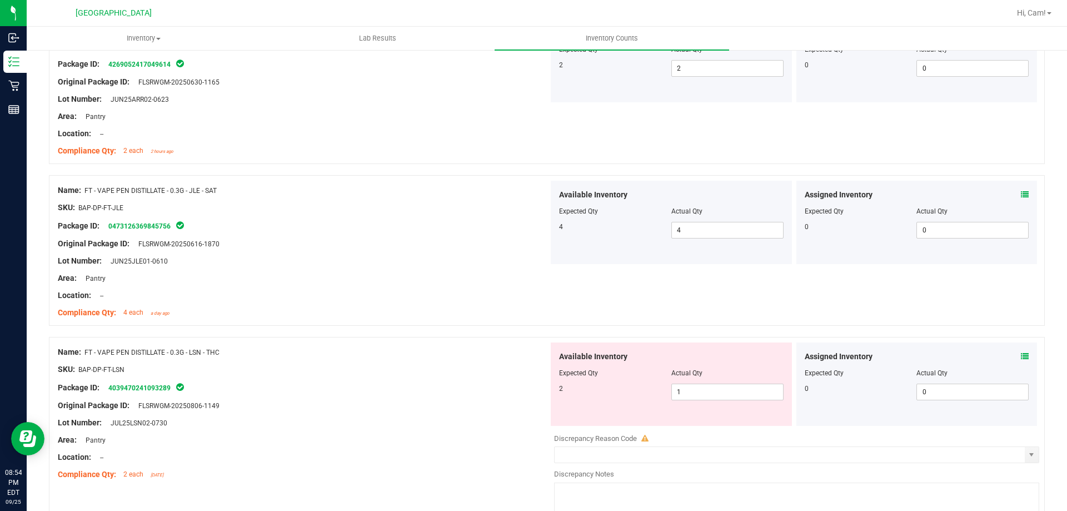
scroll to position [1612, 0]
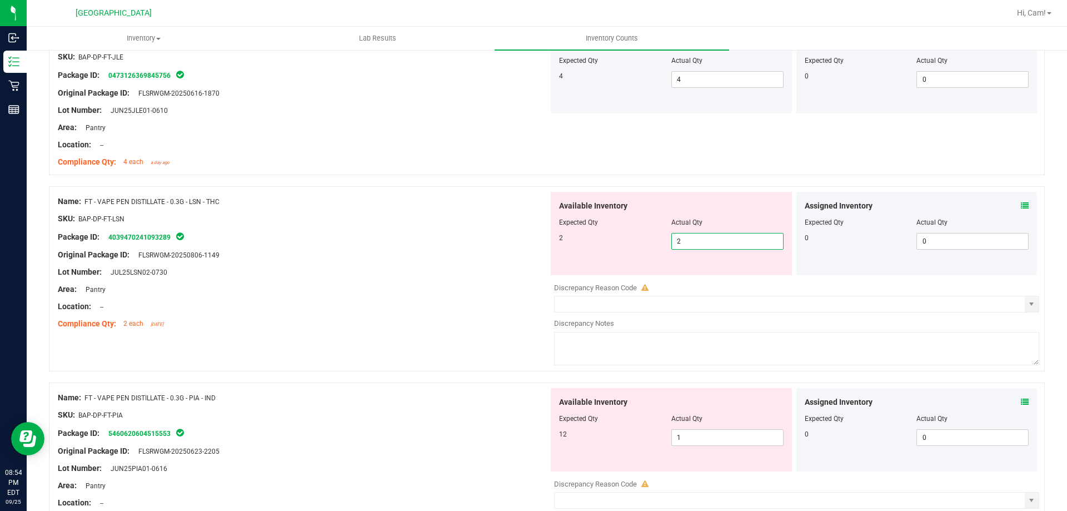
drag, startPoint x: 641, startPoint y: 227, endPoint x: 647, endPoint y: 226, distance: 6.1
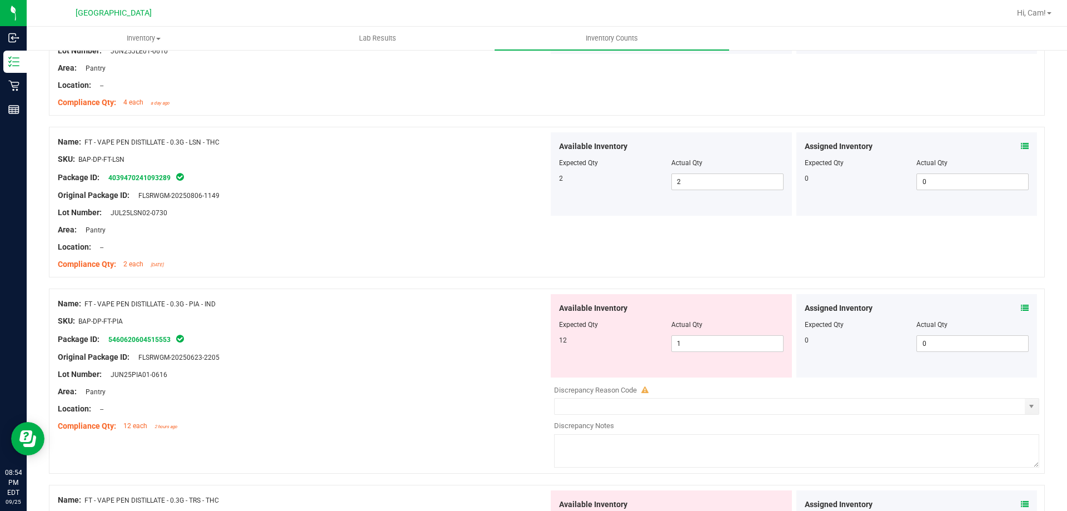
scroll to position [1723, 0]
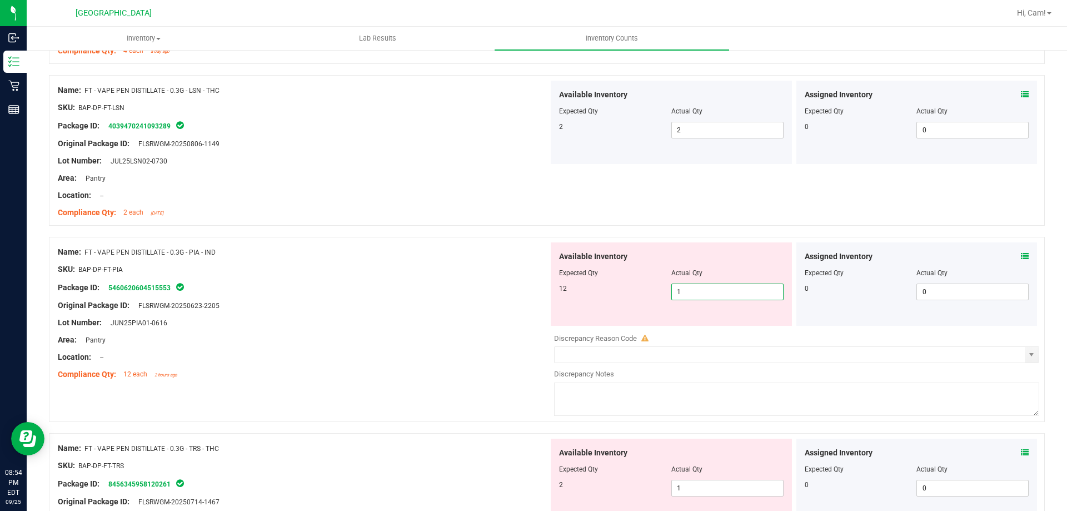
drag, startPoint x: 693, startPoint y: 286, endPoint x: 675, endPoint y: 235, distance: 54.7
drag, startPoint x: 675, startPoint y: 235, endPoint x: 684, endPoint y: 229, distance: 10.5
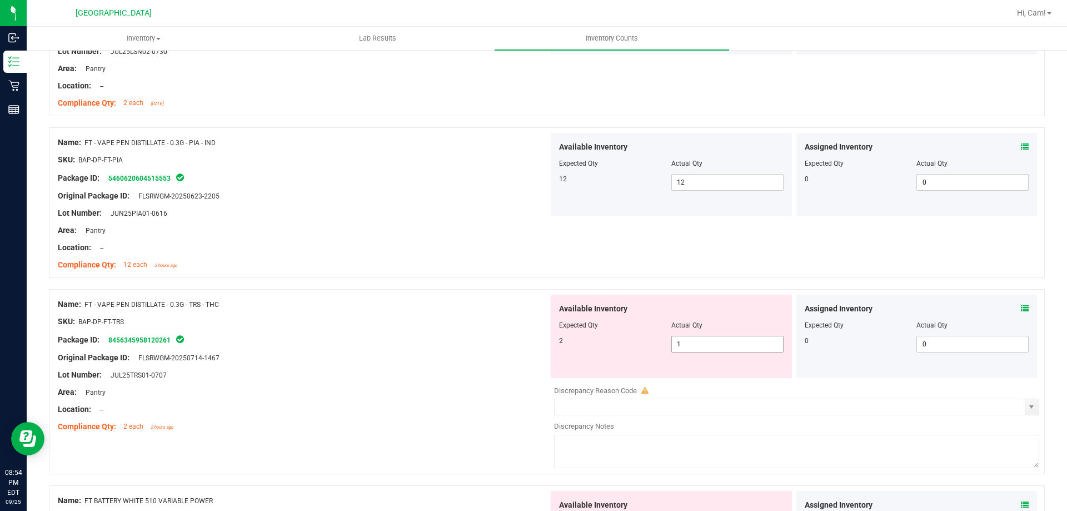
scroll to position [1945, 0]
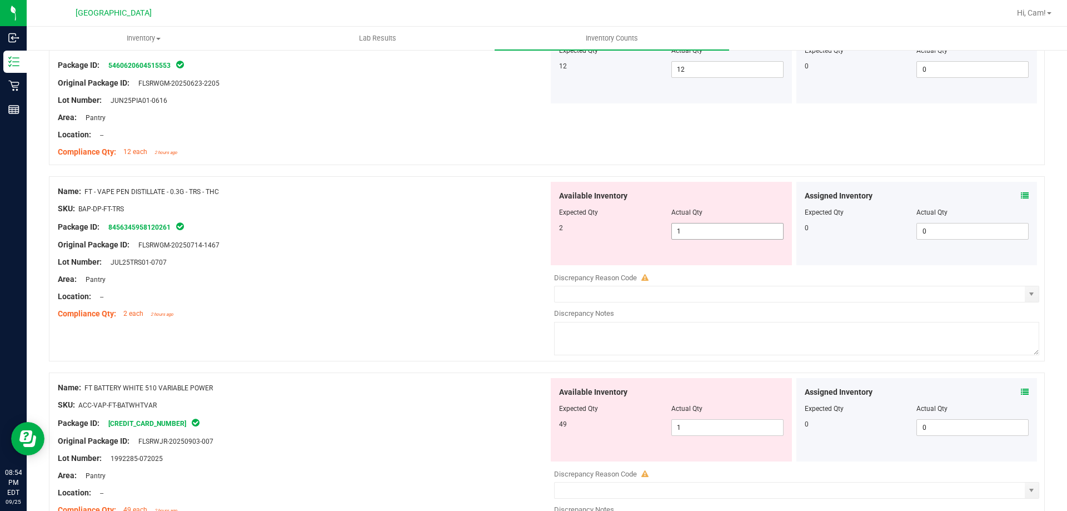
drag, startPoint x: 630, startPoint y: 236, endPoint x: 624, endPoint y: 226, distance: 11.6
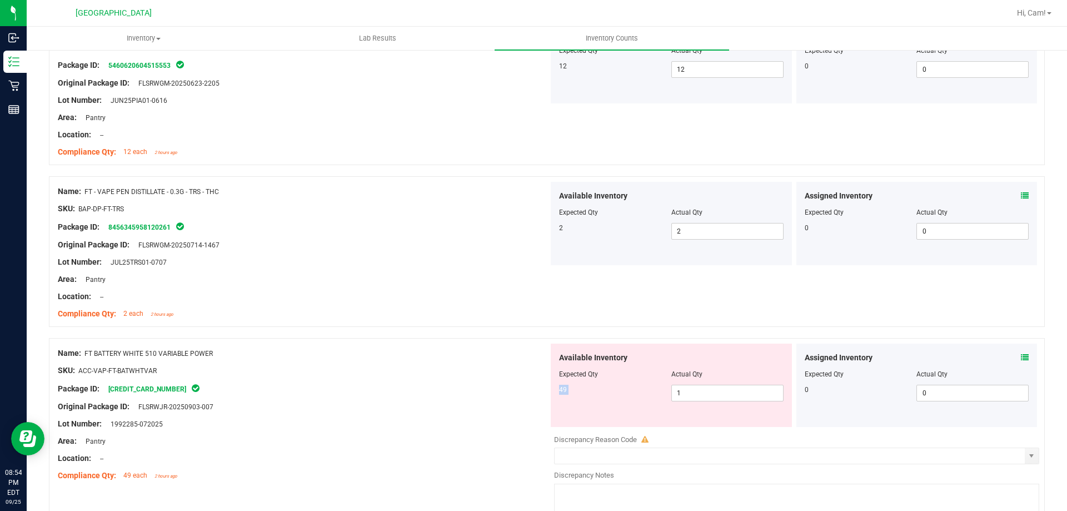
drag, startPoint x: 707, startPoint y: 382, endPoint x: 644, endPoint y: 379, distance: 63.4
drag, startPoint x: 724, startPoint y: 388, endPoint x: 628, endPoint y: 393, distance: 96.2
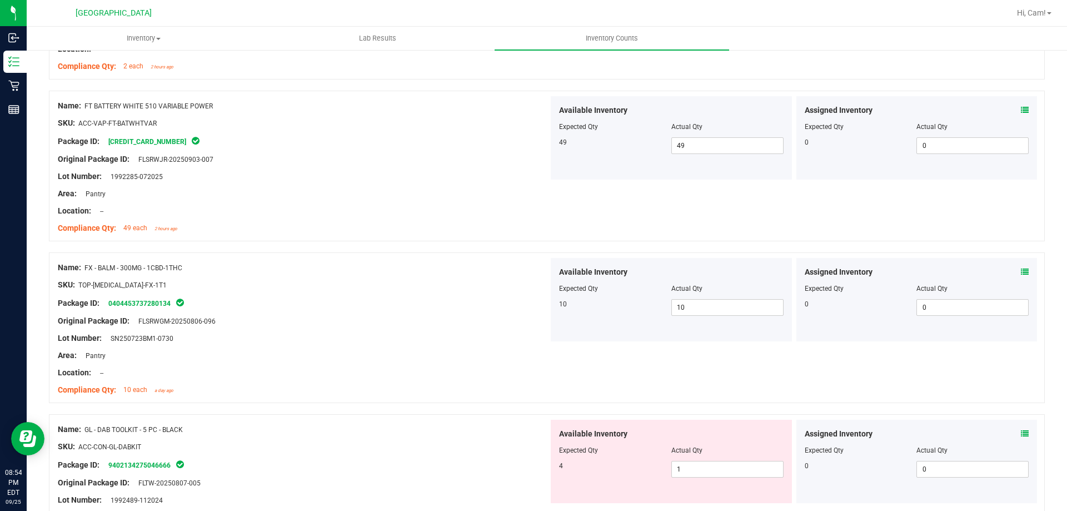
scroll to position [2278, 0]
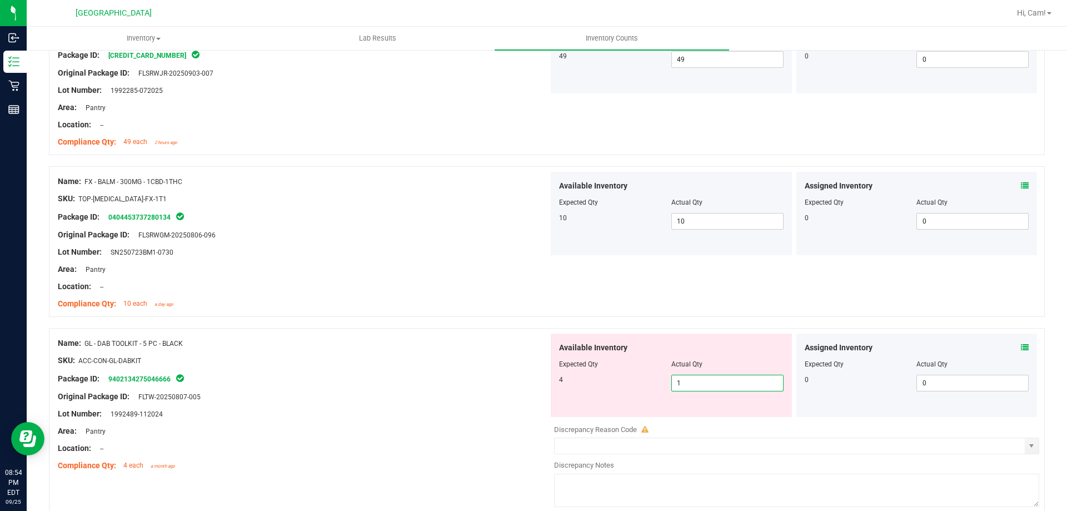
drag, startPoint x: 702, startPoint y: 380, endPoint x: 652, endPoint y: 382, distance: 50.1
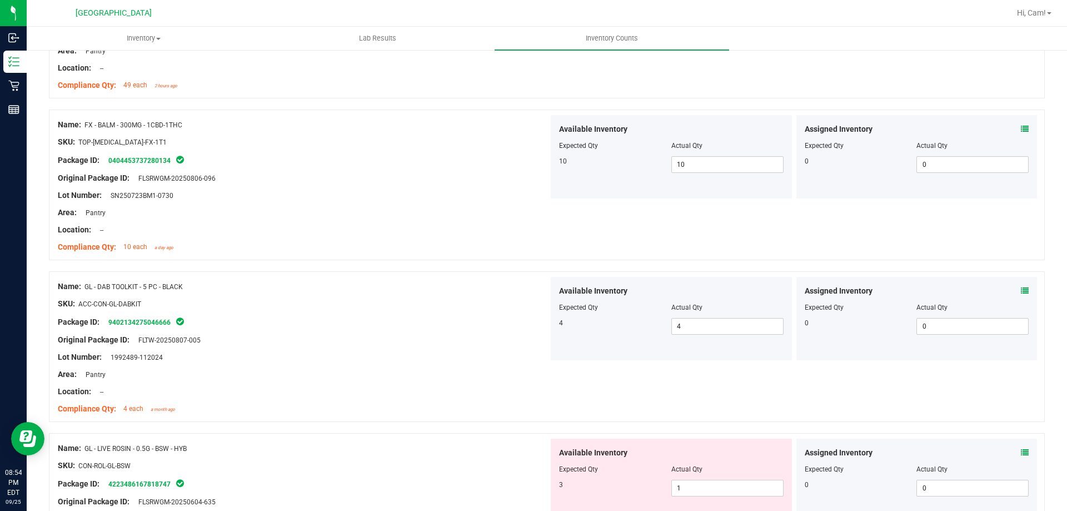
scroll to position [2445, 0]
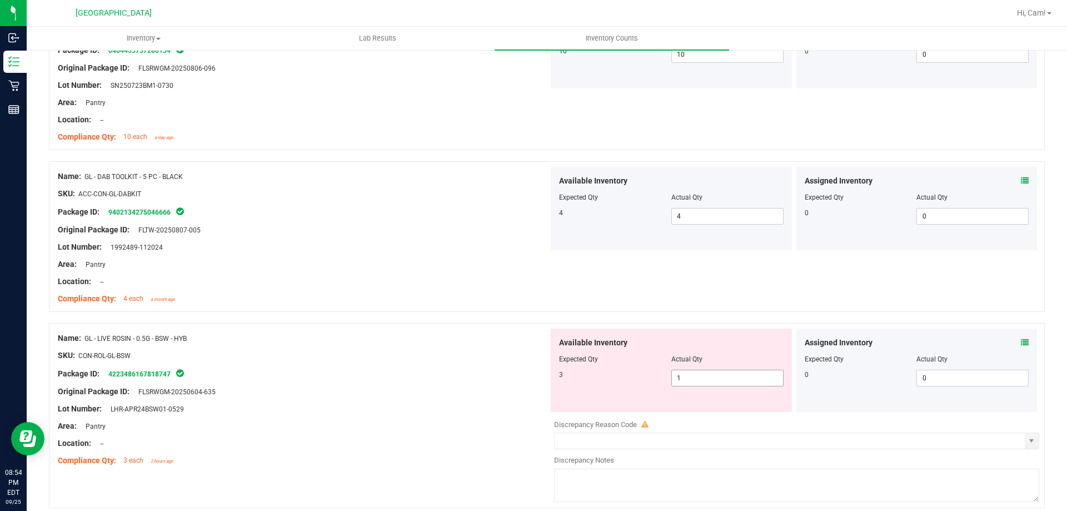
drag, startPoint x: 710, startPoint y: 380, endPoint x: 633, endPoint y: 377, distance: 77.3
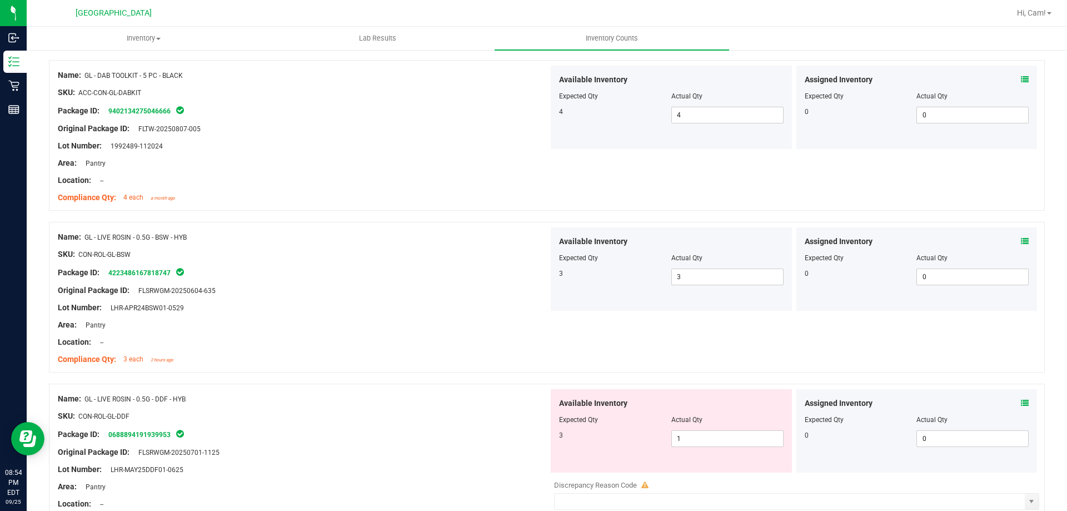
scroll to position [2667, 0]
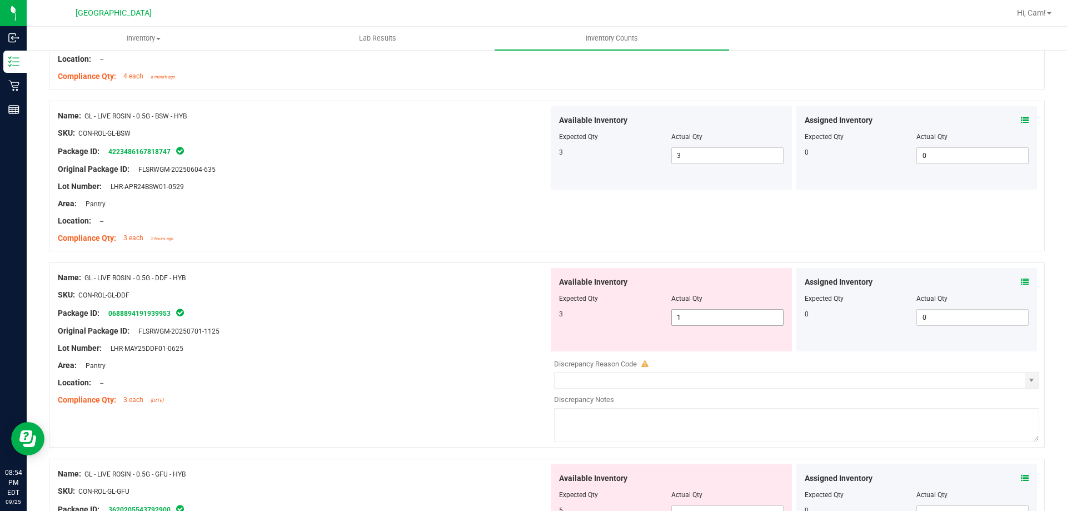
drag, startPoint x: 709, startPoint y: 313, endPoint x: 614, endPoint y: 326, distance: 95.4
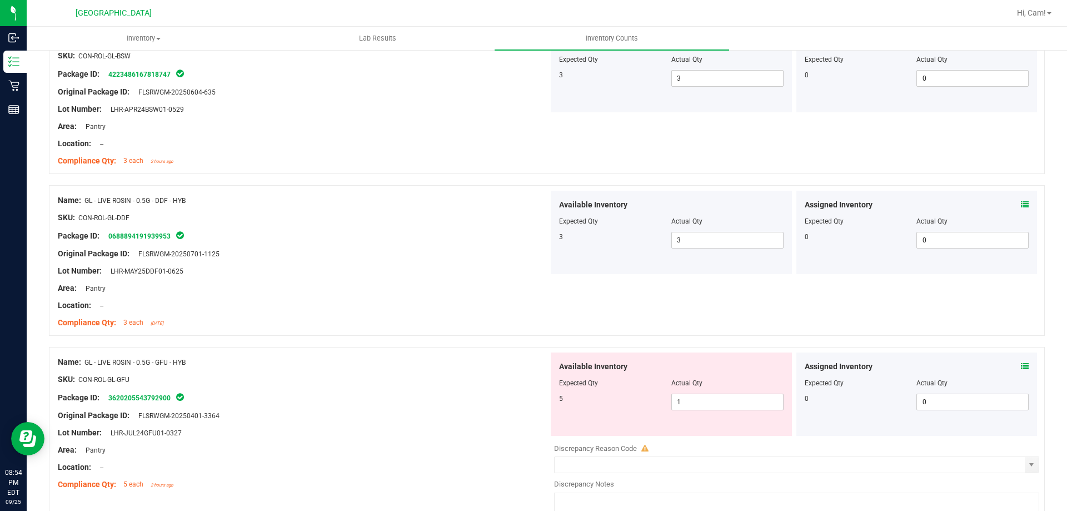
scroll to position [2834, 0]
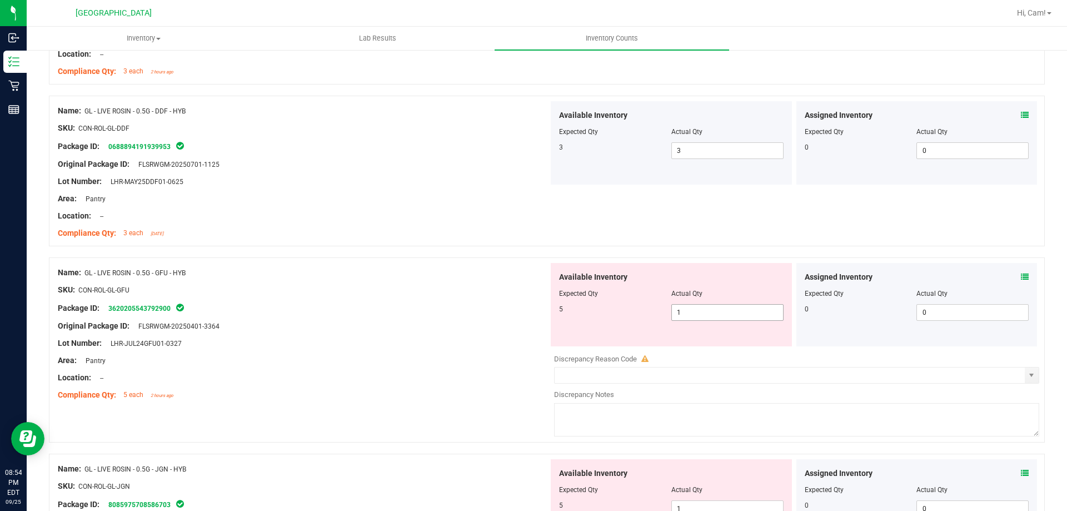
drag, startPoint x: 674, startPoint y: 318, endPoint x: 593, endPoint y: 299, distance: 83.4
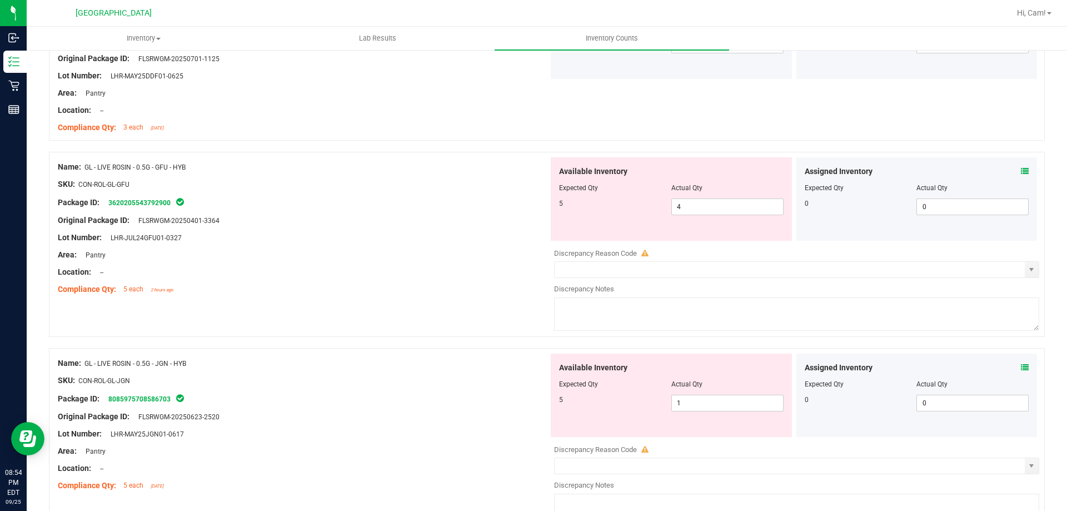
scroll to position [3001, 0]
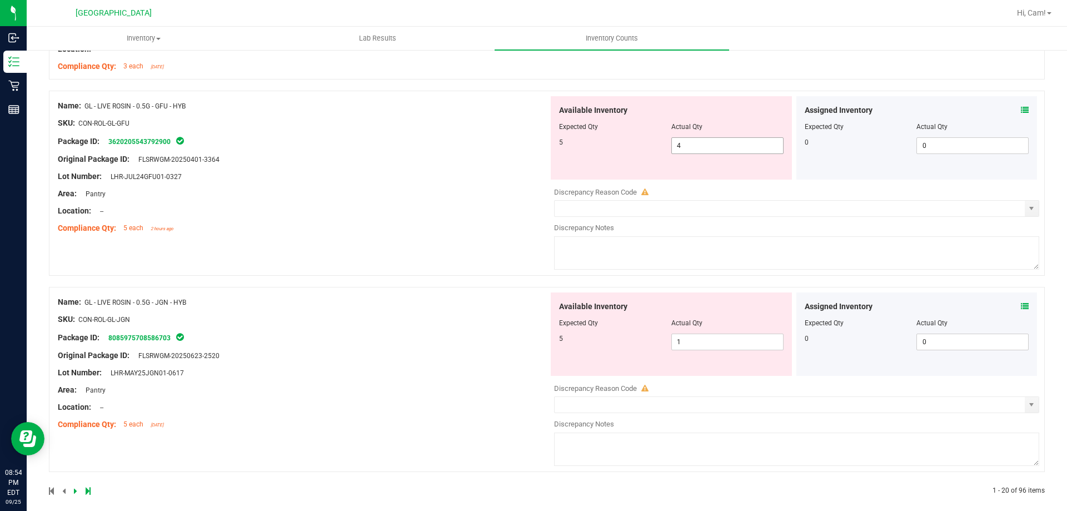
drag, startPoint x: 696, startPoint y: 141, endPoint x: 630, endPoint y: 154, distance: 67.5
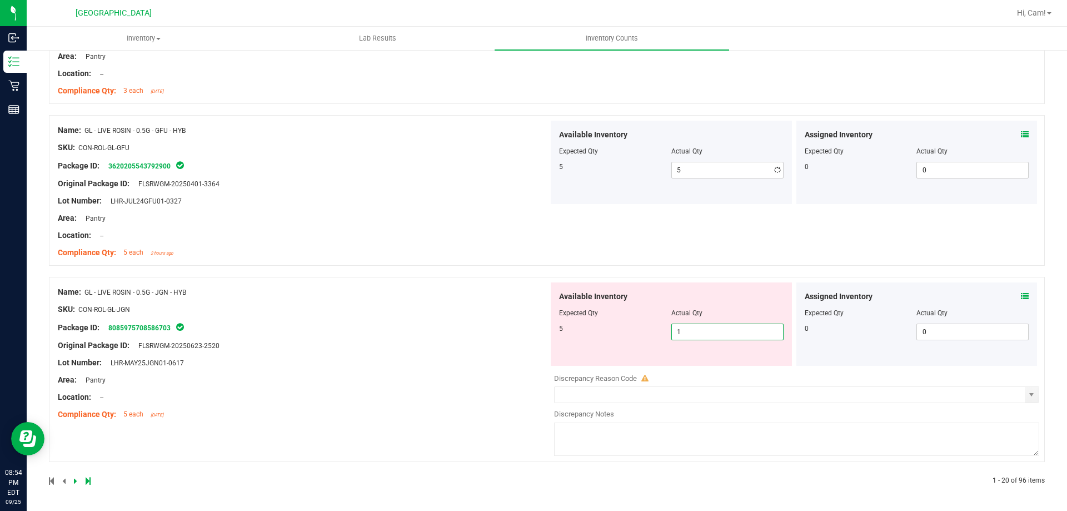
drag, startPoint x: 676, startPoint y: 345, endPoint x: 630, endPoint y: 295, distance: 68.0
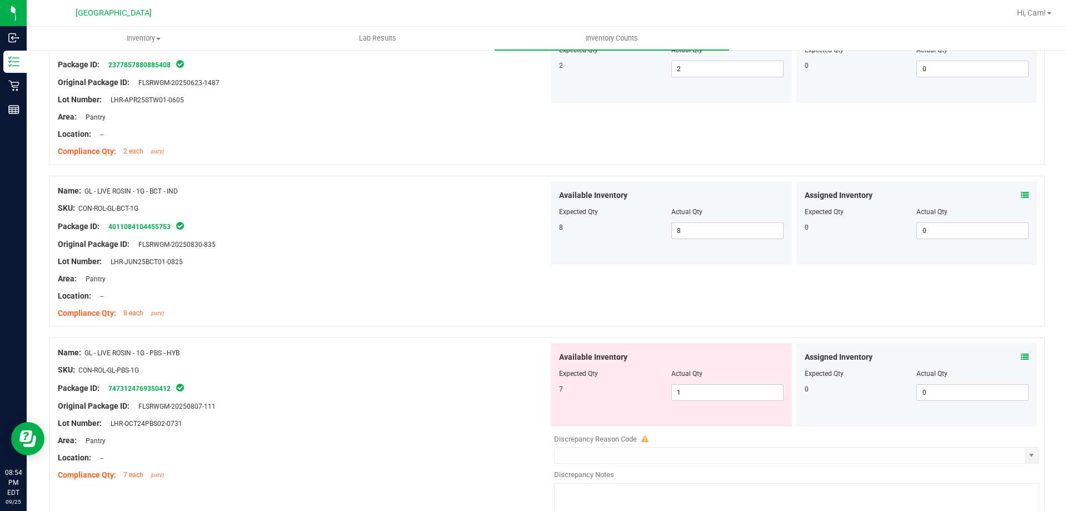
scroll to position [333, 0]
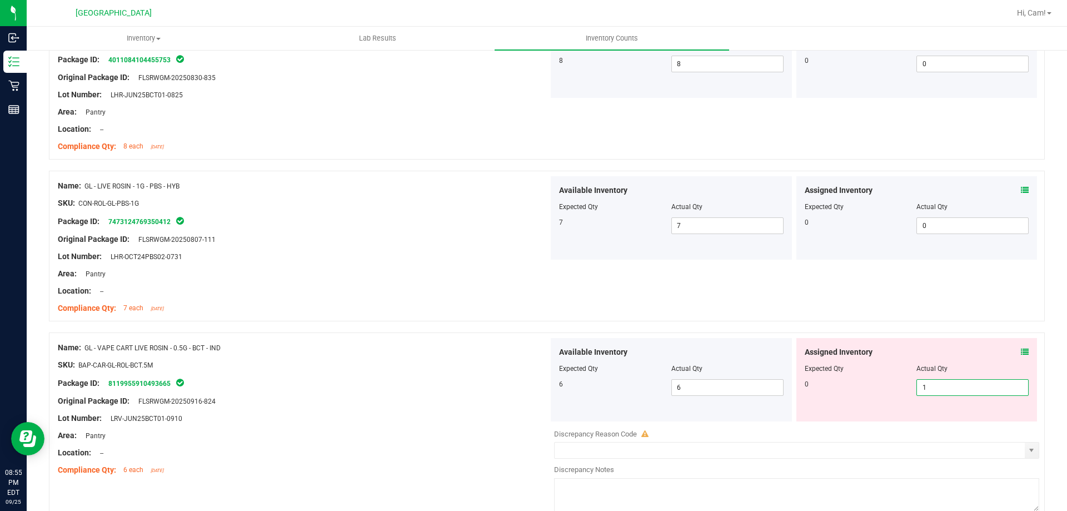
drag, startPoint x: 929, startPoint y: 386, endPoint x: 816, endPoint y: 391, distance: 112.3
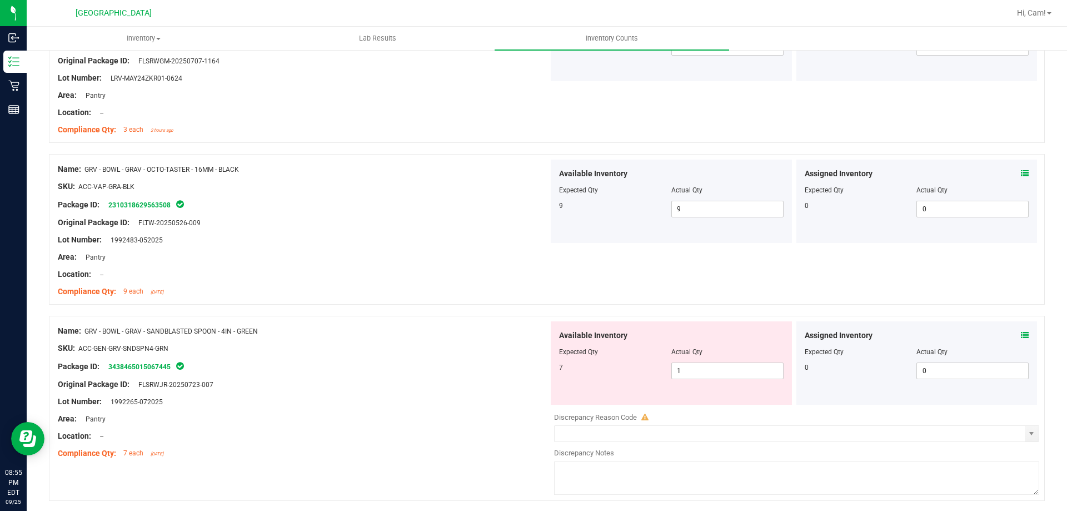
scroll to position [1223, 0]
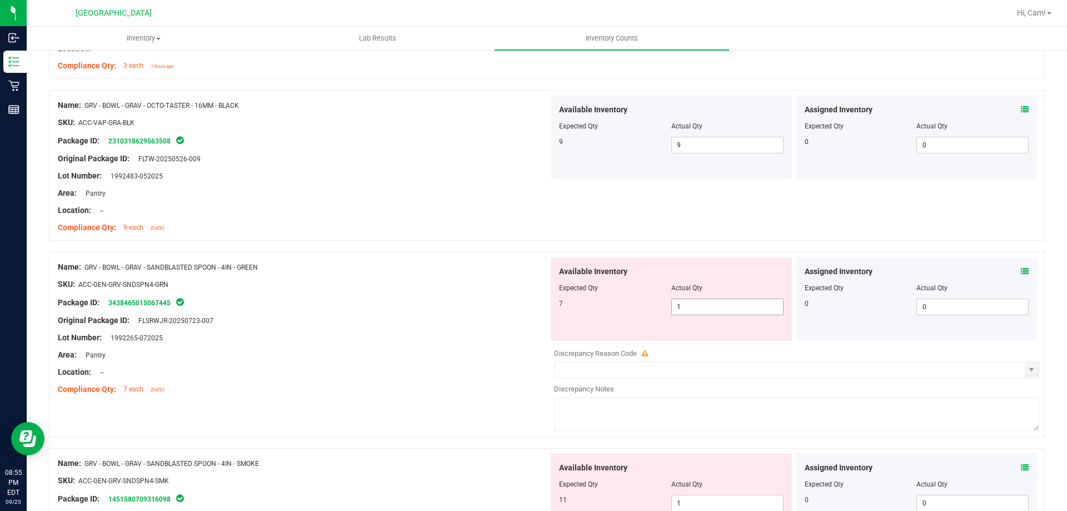
drag, startPoint x: 721, startPoint y: 306, endPoint x: 671, endPoint y: 305, distance: 50.0
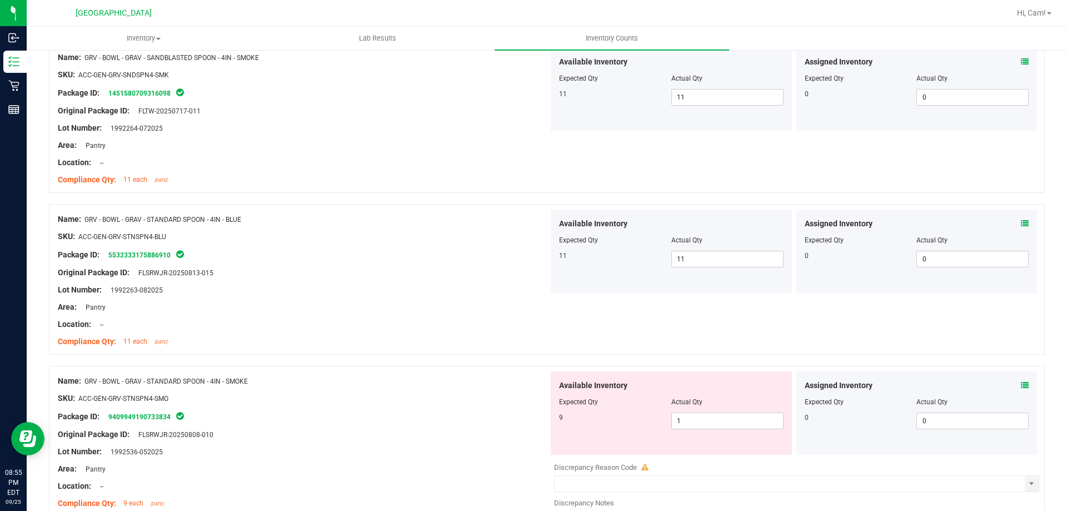
scroll to position [1667, 0]
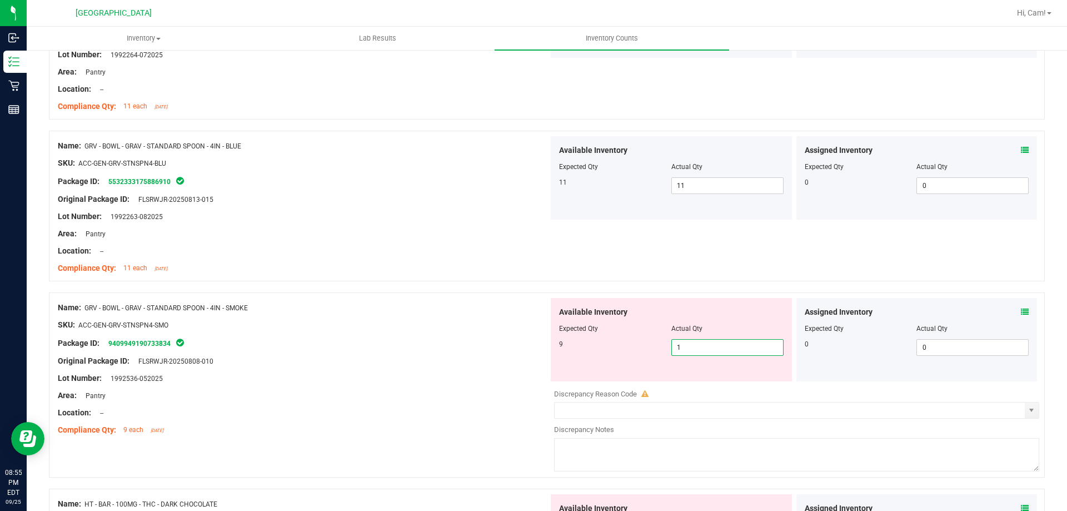
drag, startPoint x: 699, startPoint y: 341, endPoint x: 655, endPoint y: 321, distance: 48.0
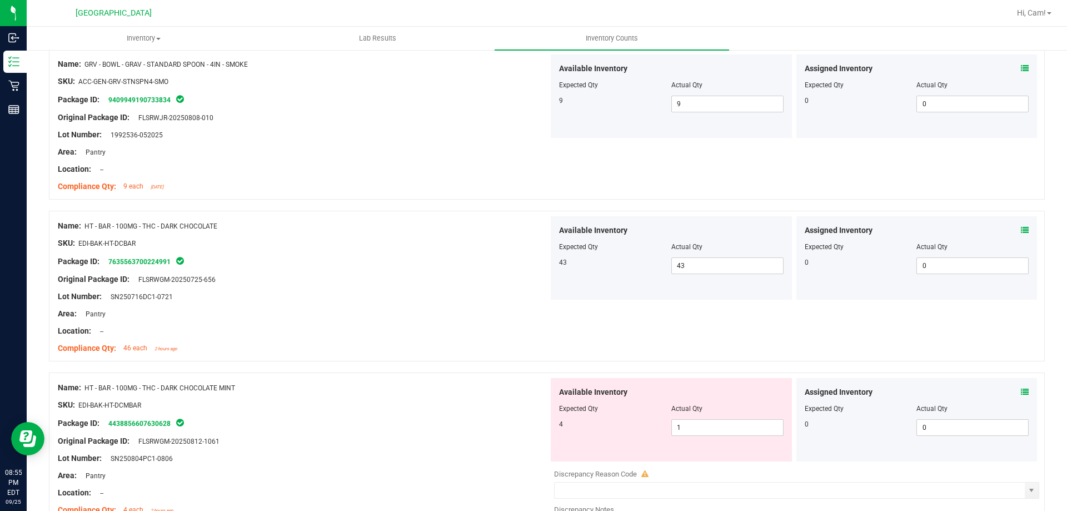
scroll to position [2056, 0]
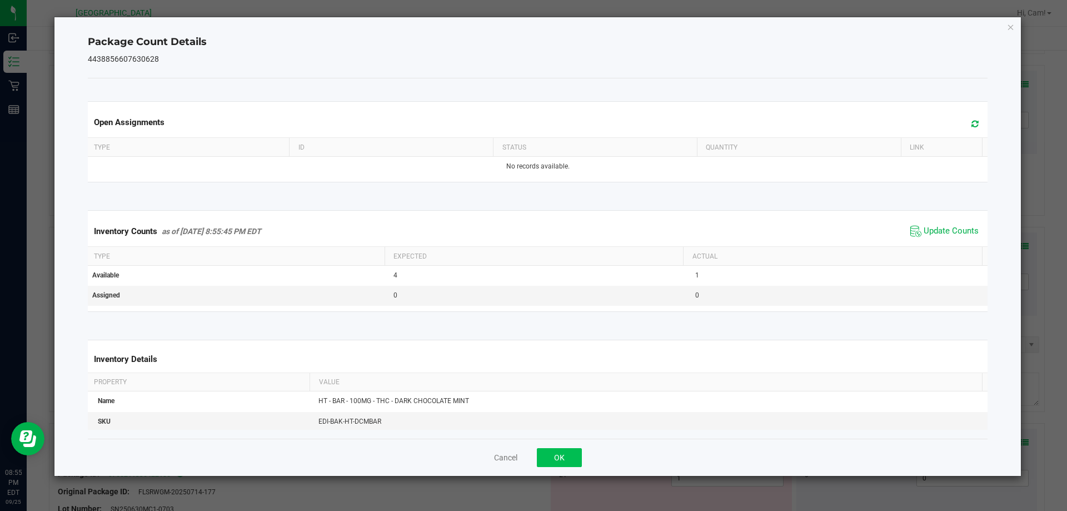
drag, startPoint x: 597, startPoint y: 448, endPoint x: 567, endPoint y: 458, distance: 31.1
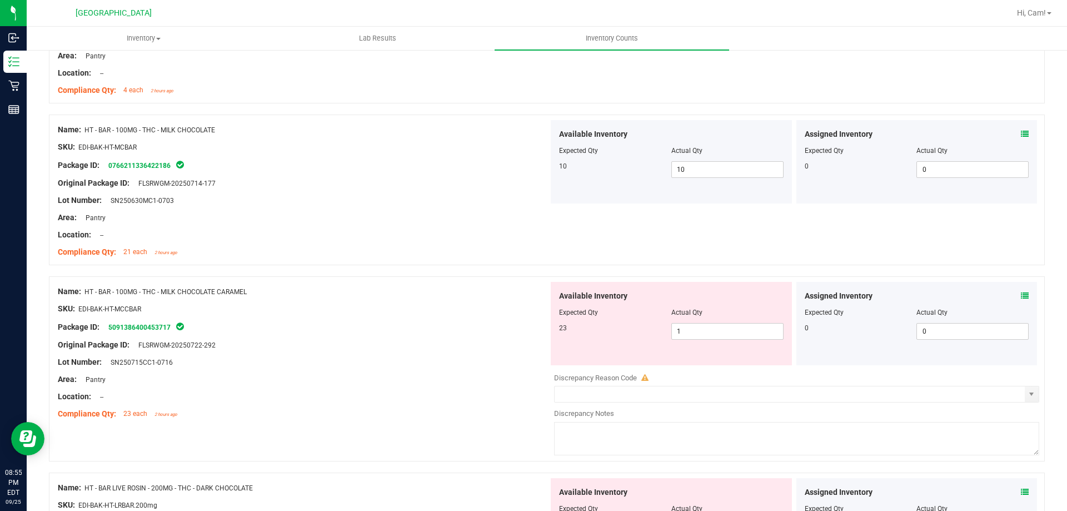
scroll to position [2334, 0]
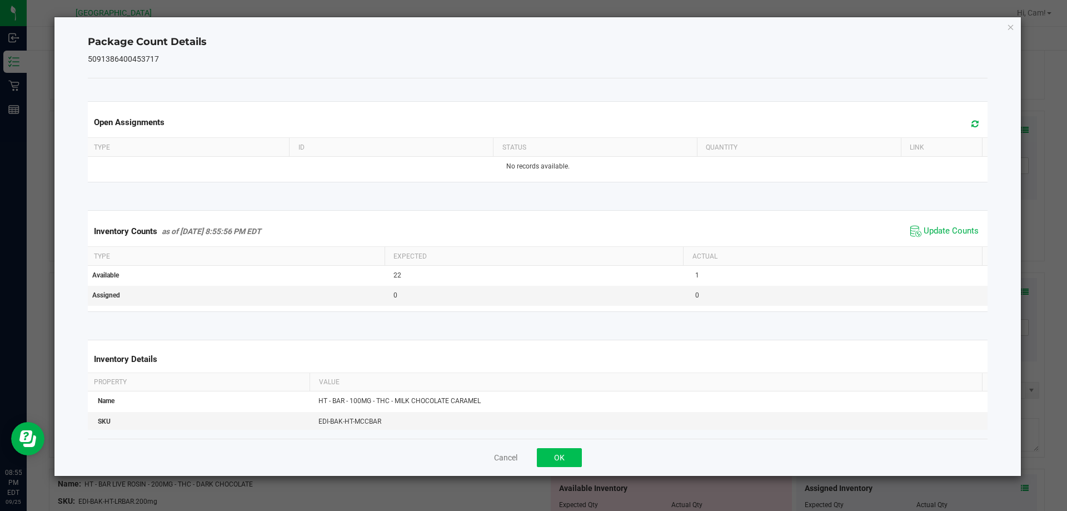
drag, startPoint x: 576, startPoint y: 443, endPoint x: 571, endPoint y: 452, distance: 10.4
drag, startPoint x: 571, startPoint y: 452, endPoint x: 583, endPoint y: 452, distance: 12.2
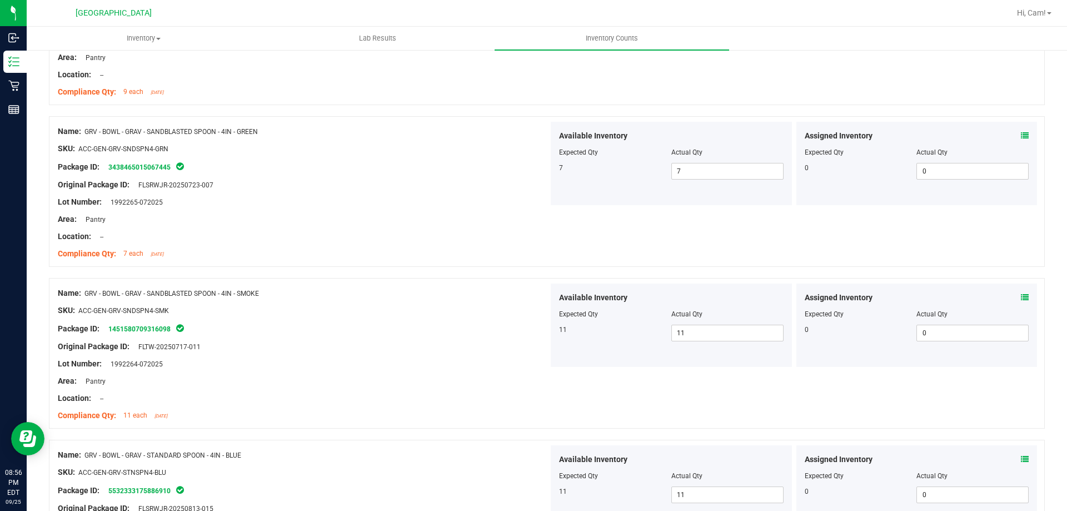
scroll to position [0, 0]
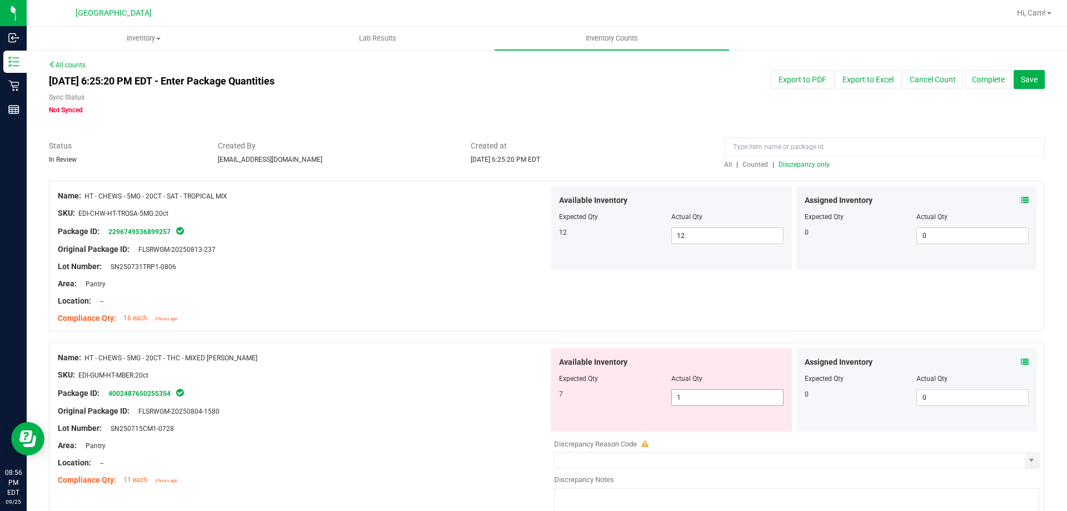
drag, startPoint x: 696, startPoint y: 386, endPoint x: 695, endPoint y: 392, distance: 6.3
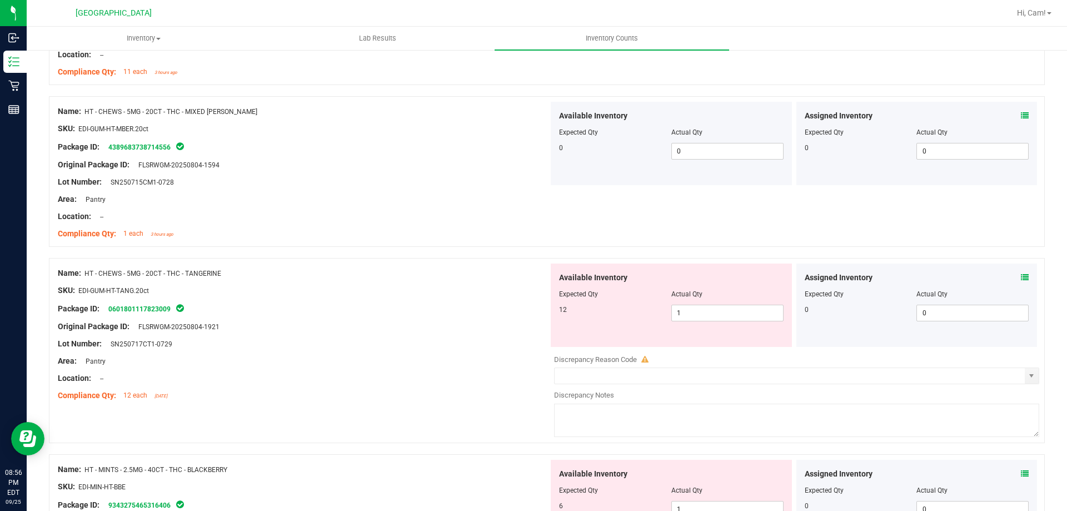
scroll to position [445, 0]
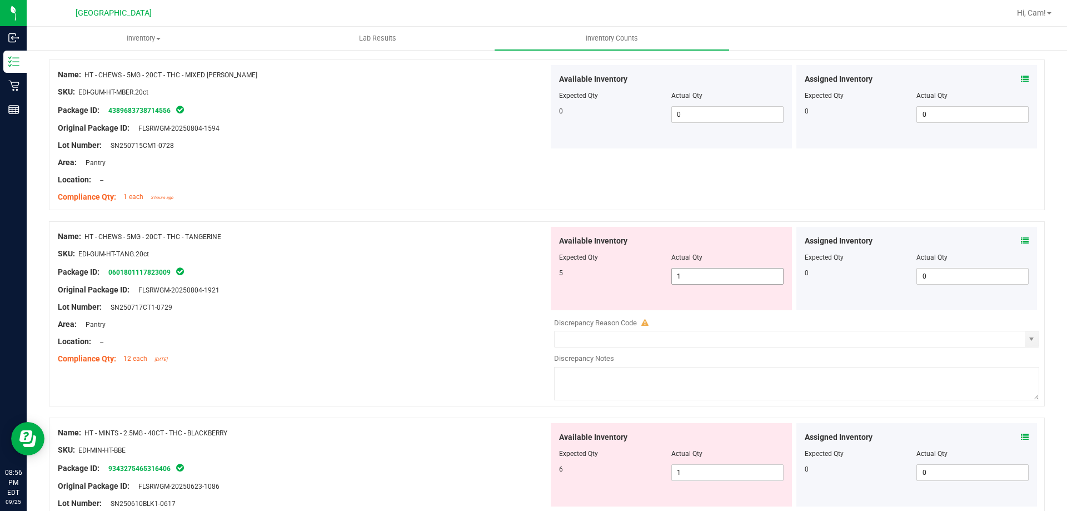
drag, startPoint x: 732, startPoint y: 266, endPoint x: 719, endPoint y: 278, distance: 18.1
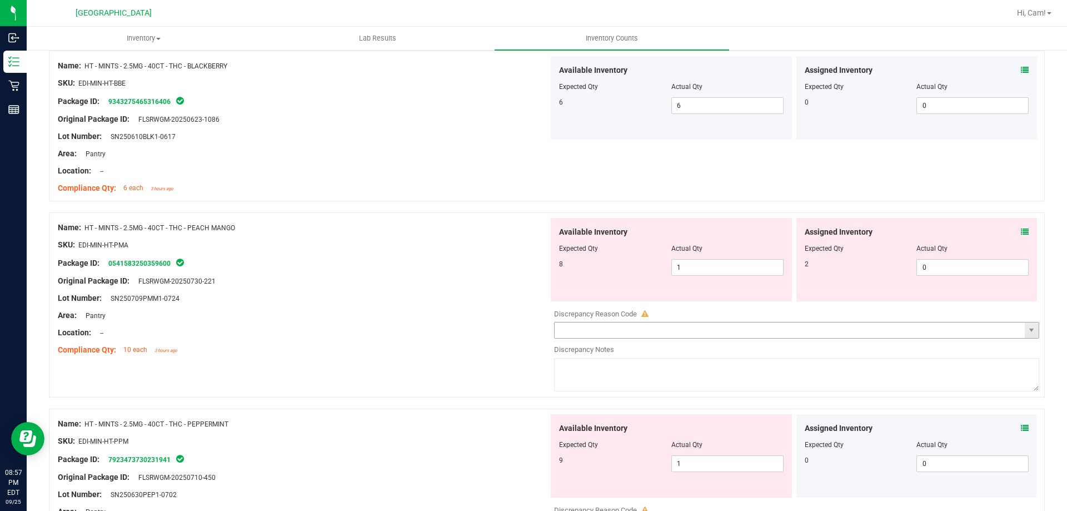
scroll to position [778, 0]
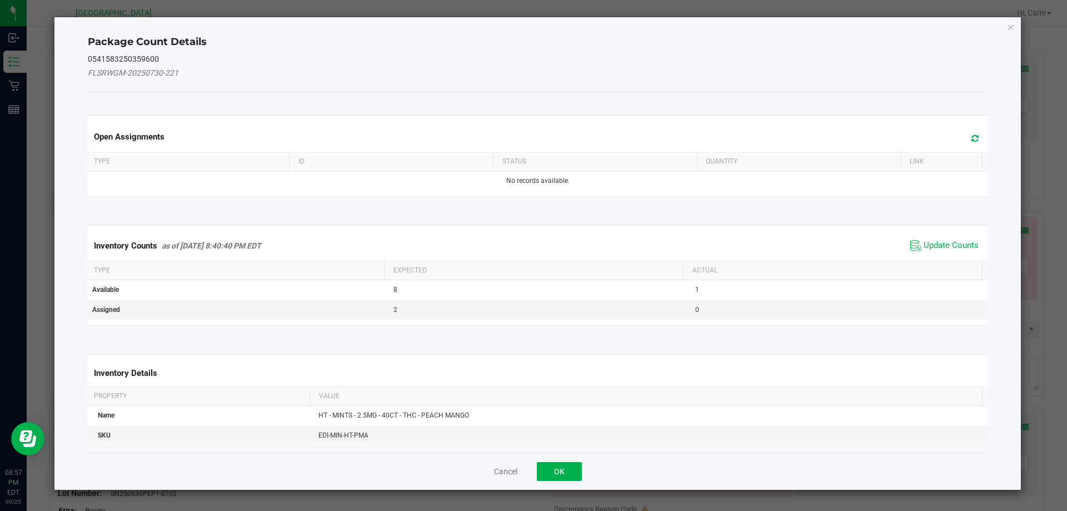
drag, startPoint x: 954, startPoint y: 131, endPoint x: 967, endPoint y: 146, distance: 20.5
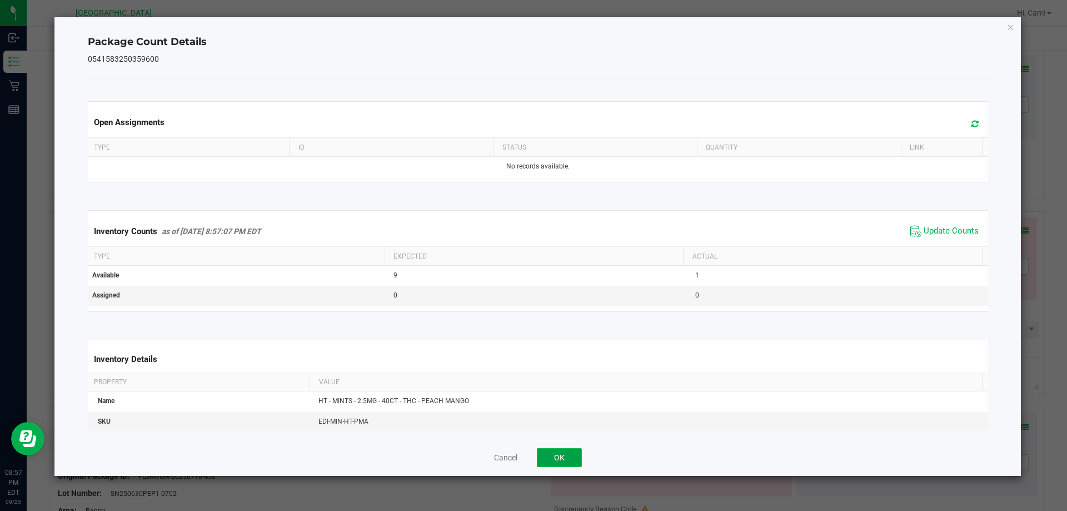
drag, startPoint x: 558, startPoint y: 461, endPoint x: 615, endPoint y: 420, distance: 70.5
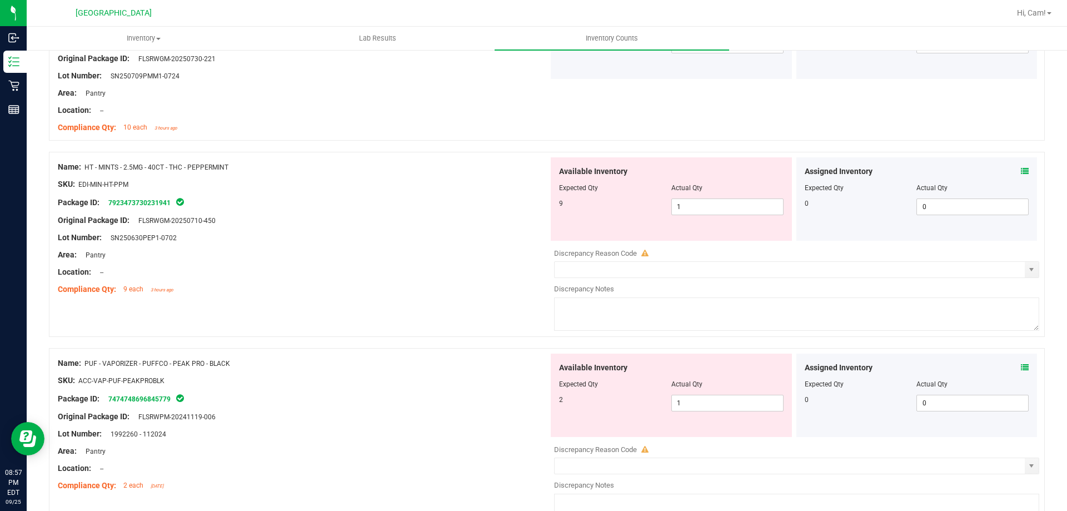
scroll to position [1000, 0]
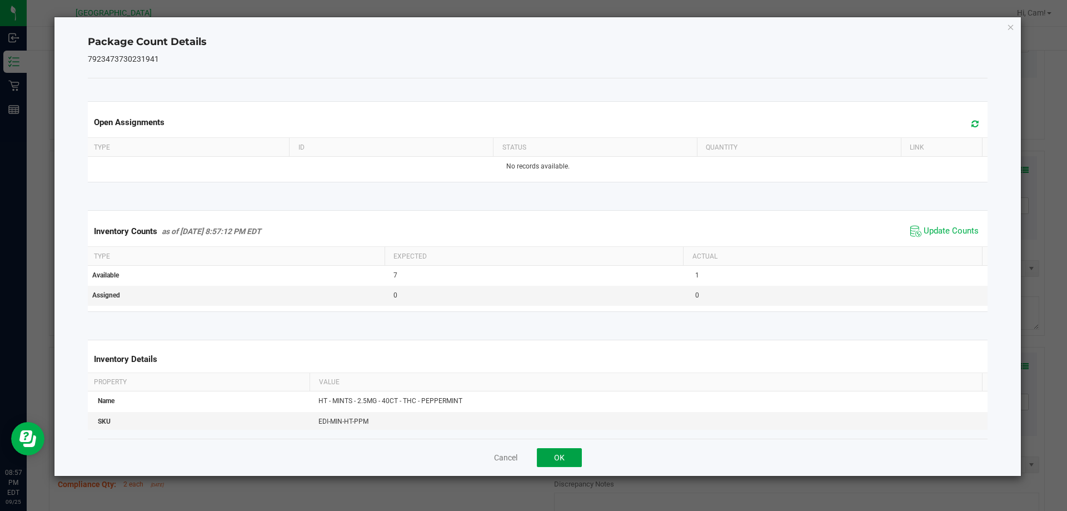
drag, startPoint x: 558, startPoint y: 457, endPoint x: 685, endPoint y: 368, distance: 154.5
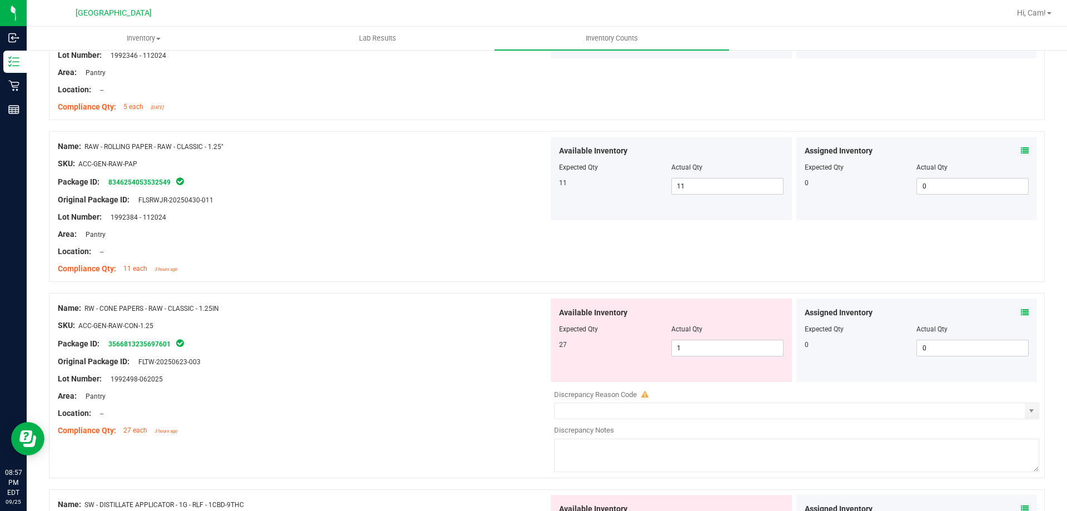
scroll to position [1667, 0]
drag, startPoint x: 571, startPoint y: 332, endPoint x: 609, endPoint y: 338, distance: 38.3
drag, startPoint x: 708, startPoint y: 352, endPoint x: 557, endPoint y: 335, distance: 152.2
drag, startPoint x: 688, startPoint y: 344, endPoint x: 626, endPoint y: 346, distance: 61.7
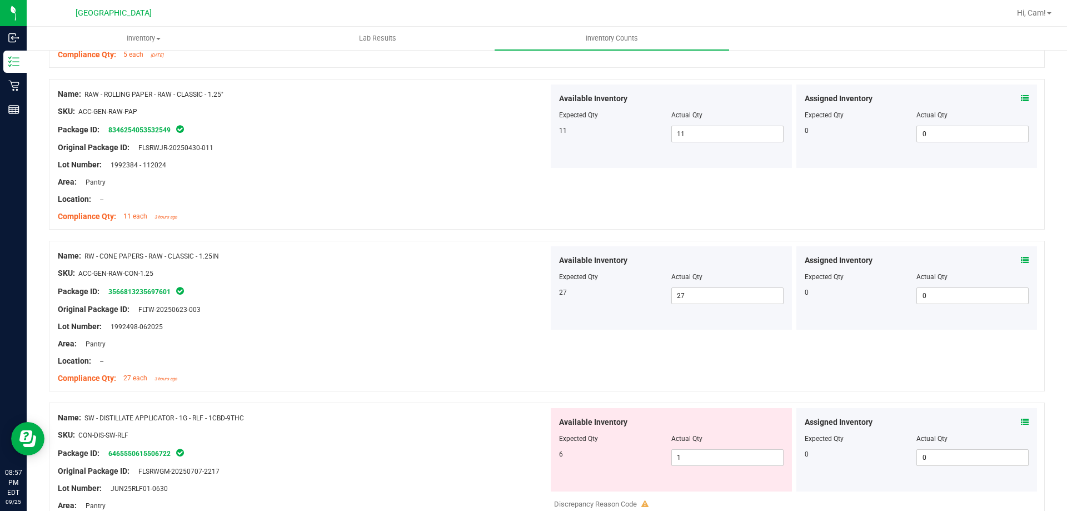
scroll to position [1834, 0]
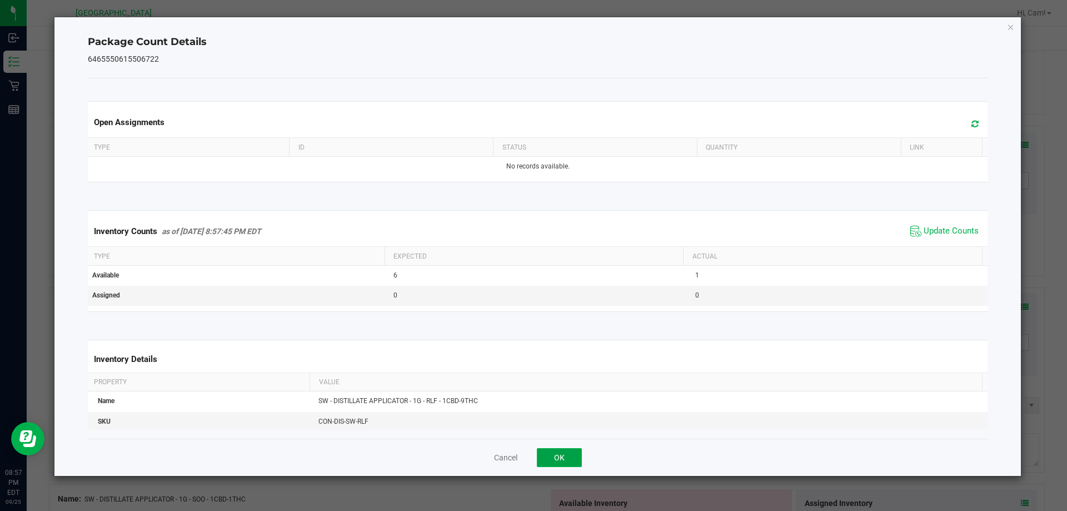
drag, startPoint x: 557, startPoint y: 459, endPoint x: 615, endPoint y: 436, distance: 62.1
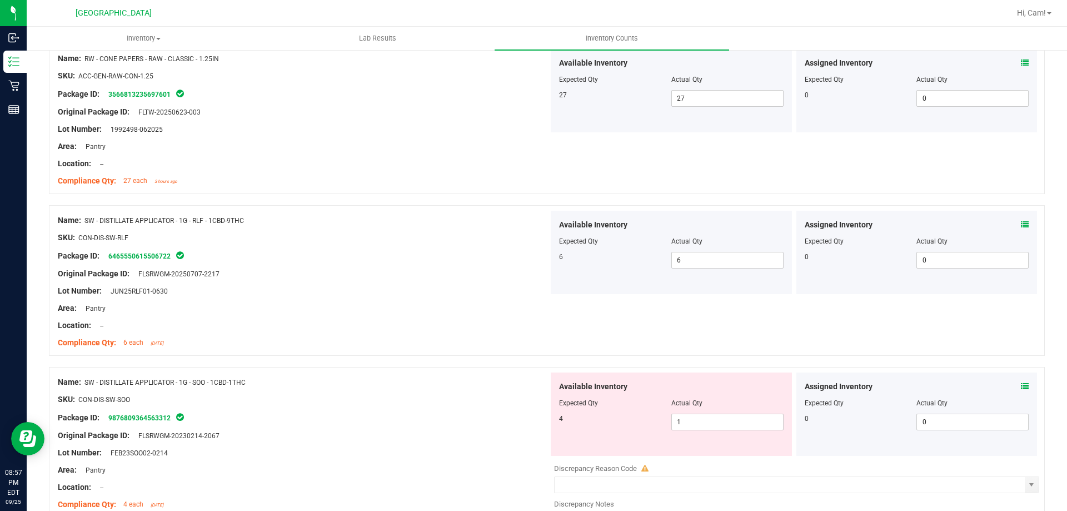
scroll to position [2001, 0]
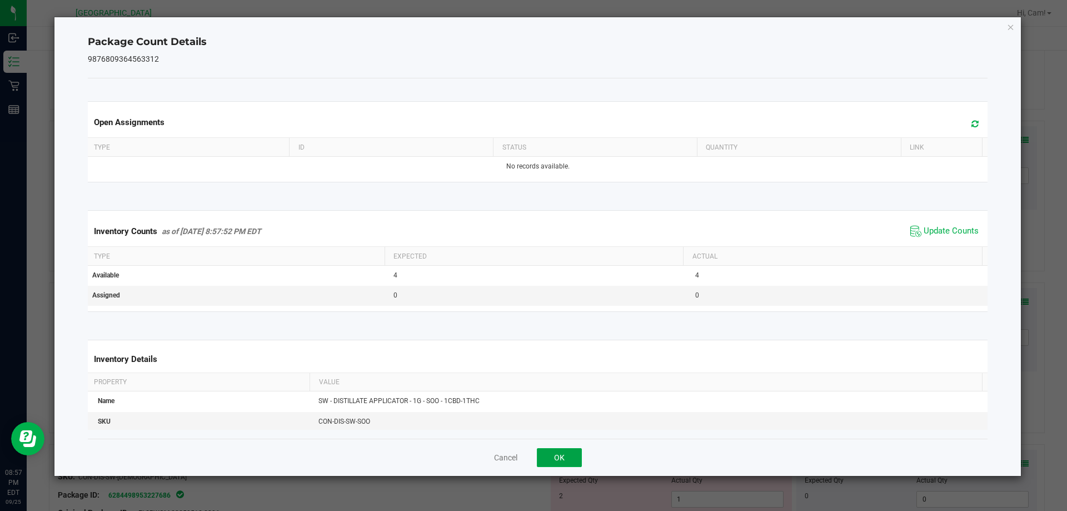
drag, startPoint x: 573, startPoint y: 466, endPoint x: 572, endPoint y: 457, distance: 9.0
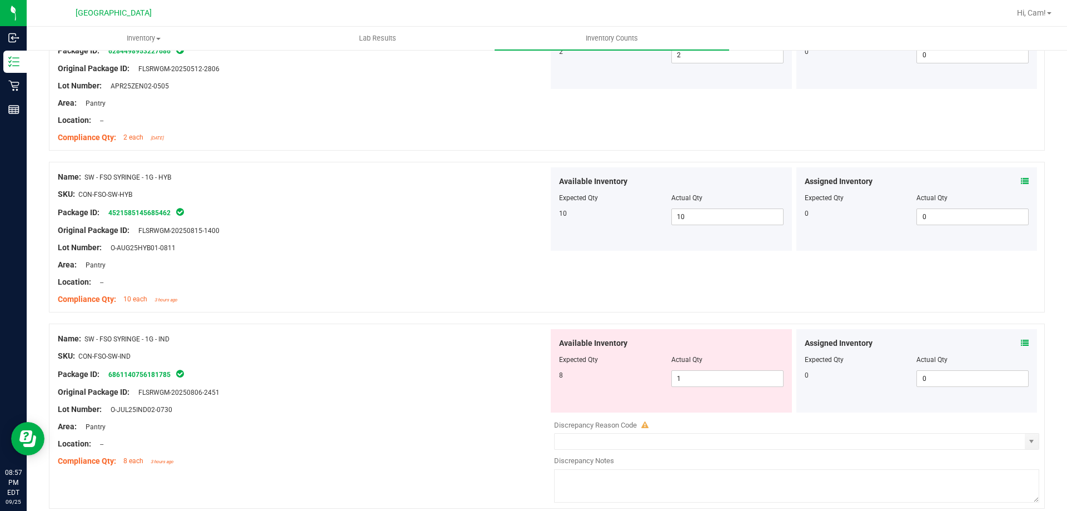
scroll to position [2445, 0]
drag, startPoint x: 692, startPoint y: 375, endPoint x: 609, endPoint y: 355, distance: 86.4
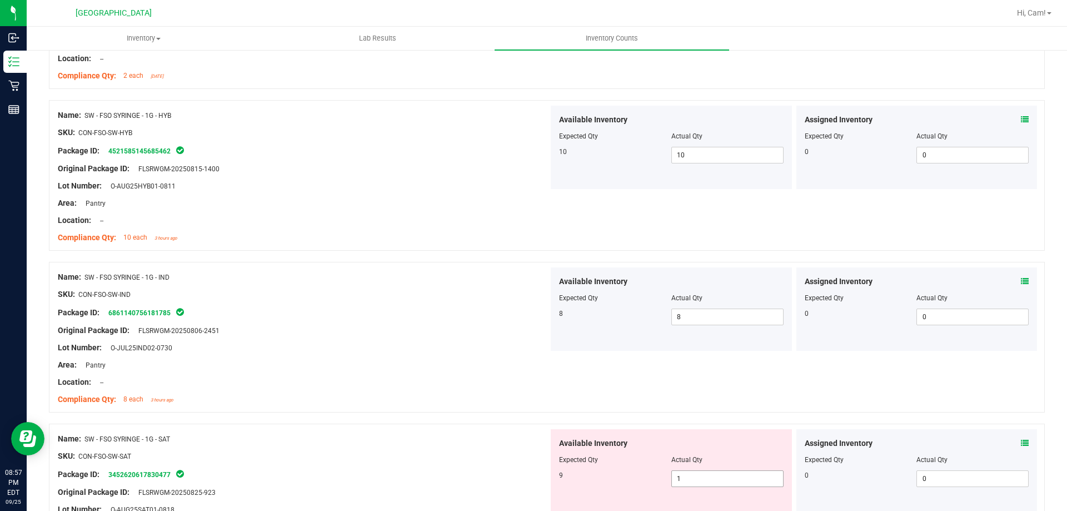
scroll to position [2612, 0]
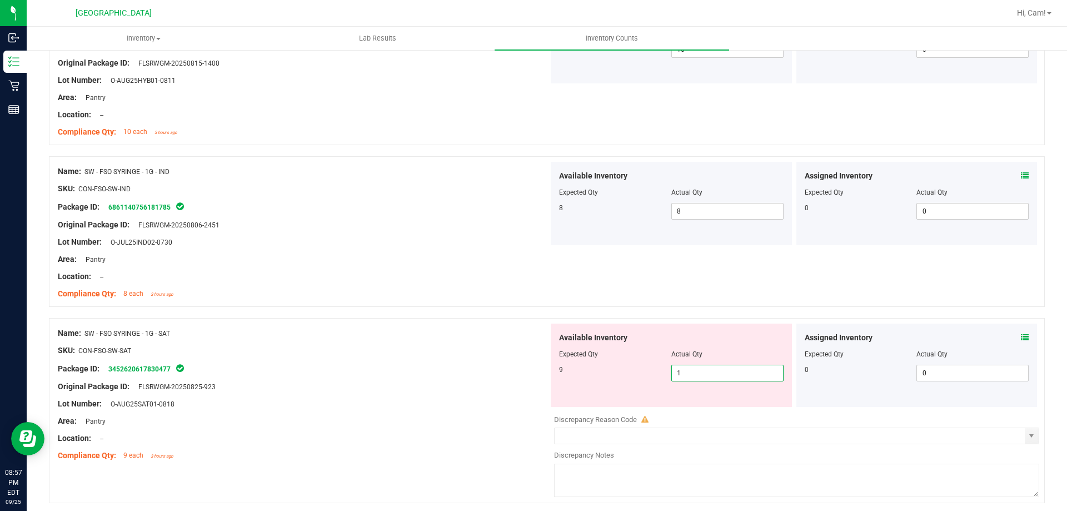
drag, startPoint x: 687, startPoint y: 378, endPoint x: 679, endPoint y: 377, distance: 8.5
drag, startPoint x: 692, startPoint y: 373, endPoint x: 645, endPoint y: 370, distance: 47.3
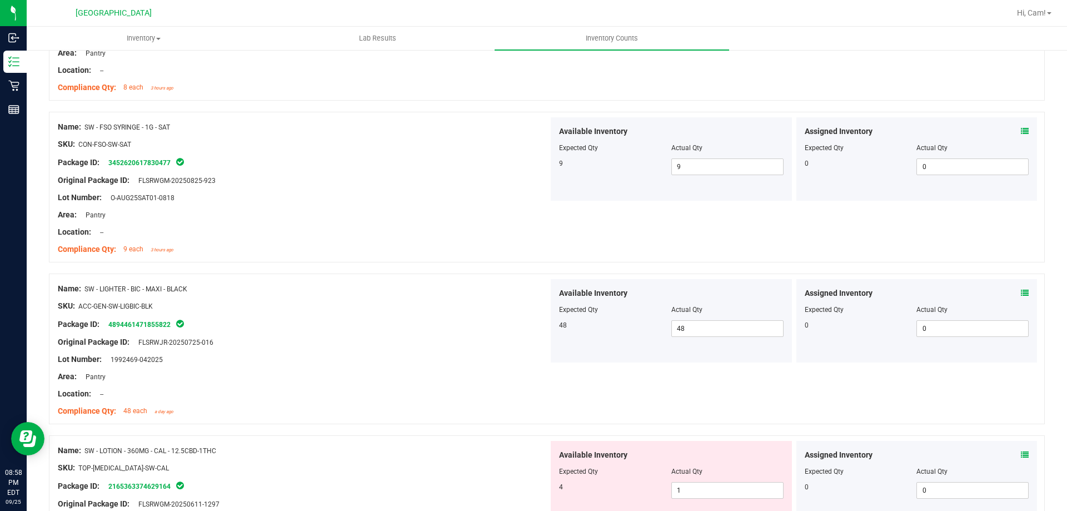
scroll to position [2945, 0]
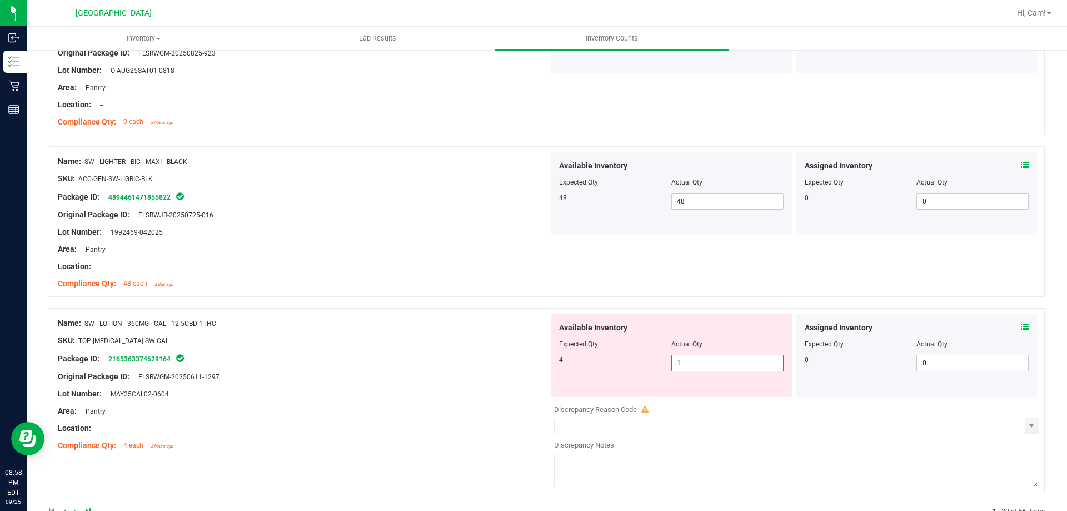
drag, startPoint x: 695, startPoint y: 362, endPoint x: 667, endPoint y: 362, distance: 27.8
drag, startPoint x: 701, startPoint y: 365, endPoint x: 569, endPoint y: 348, distance: 132.7
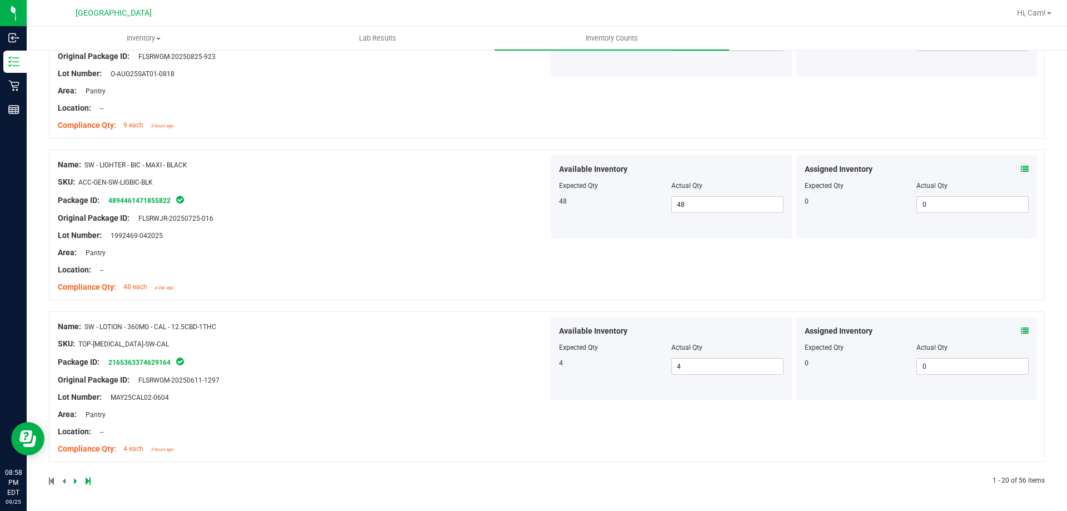
scroll to position [0, 0]
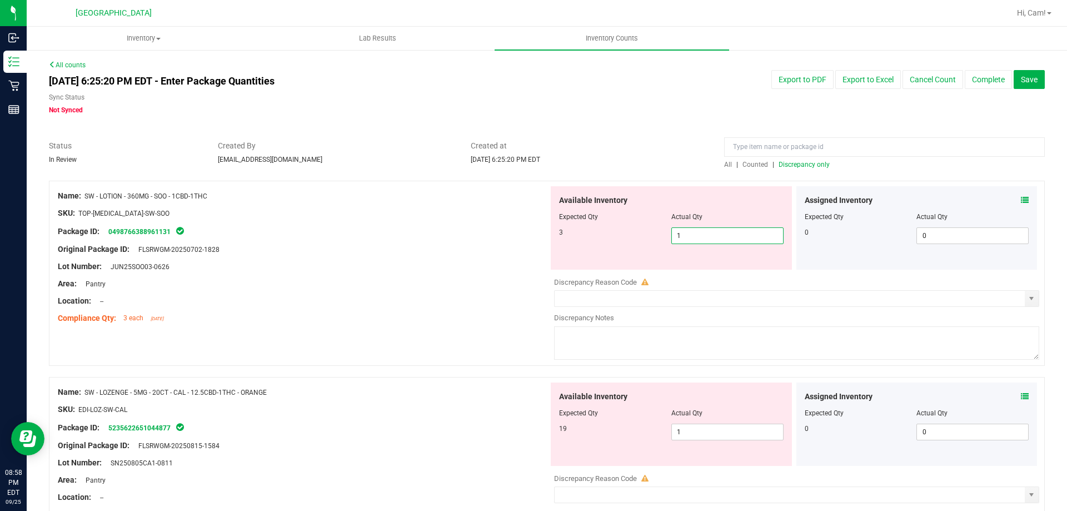
drag, startPoint x: 712, startPoint y: 237, endPoint x: 497, endPoint y: 243, distance: 215.7
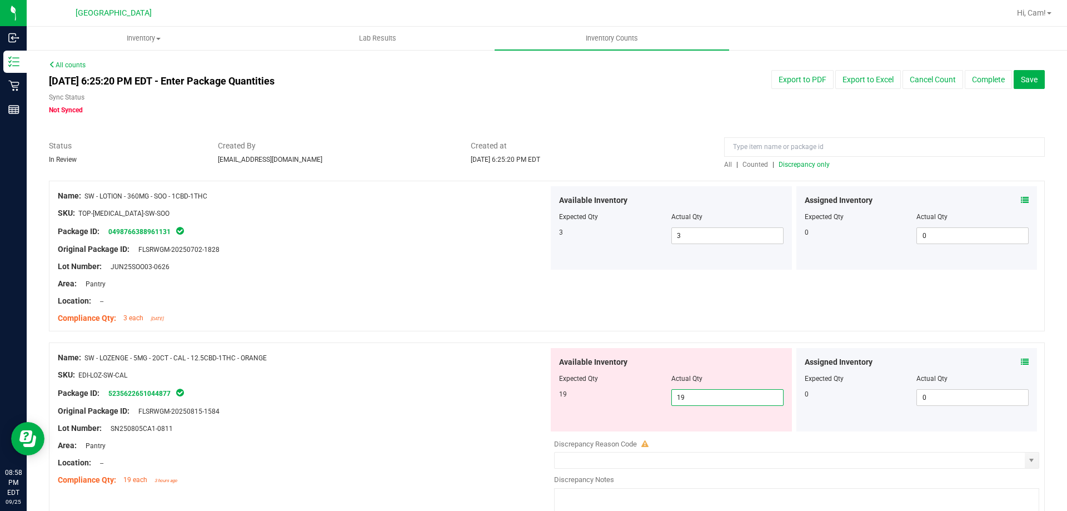
drag, startPoint x: 575, startPoint y: 396, endPoint x: 504, endPoint y: 359, distance: 80.0
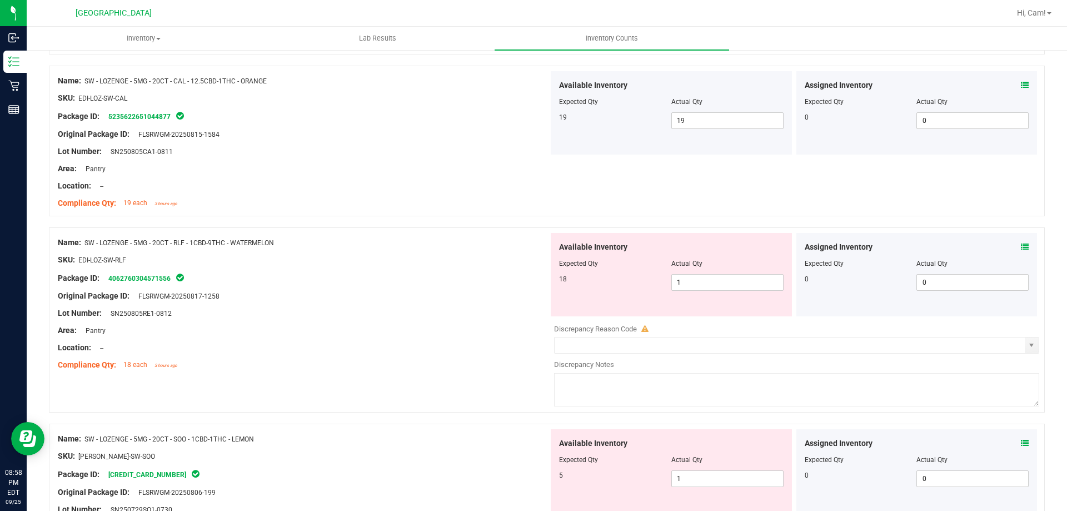
scroll to position [278, 0]
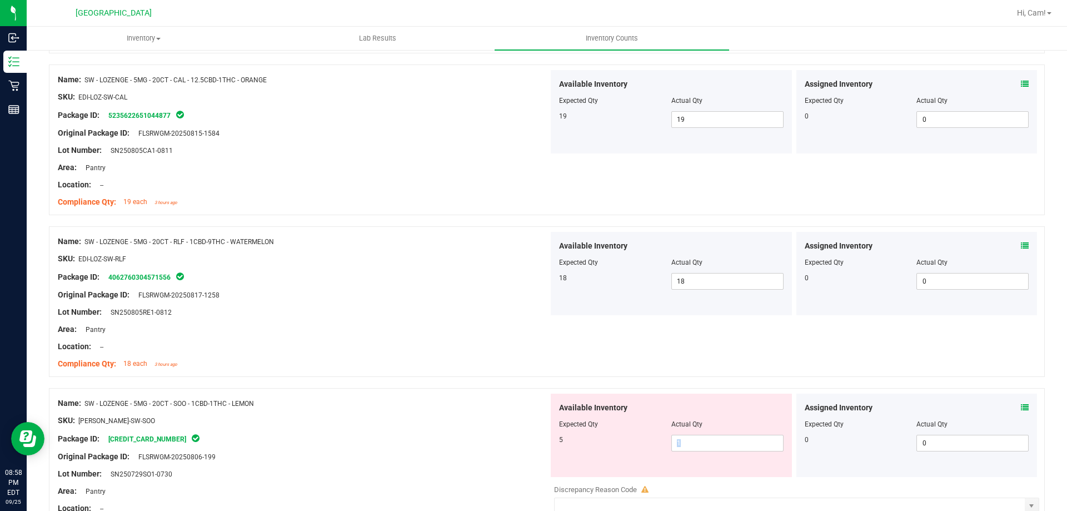
drag, startPoint x: 697, startPoint y: 476, endPoint x: 671, endPoint y: 465, distance: 28.4
drag, startPoint x: 674, startPoint y: 441, endPoint x: 660, endPoint y: 413, distance: 31.1
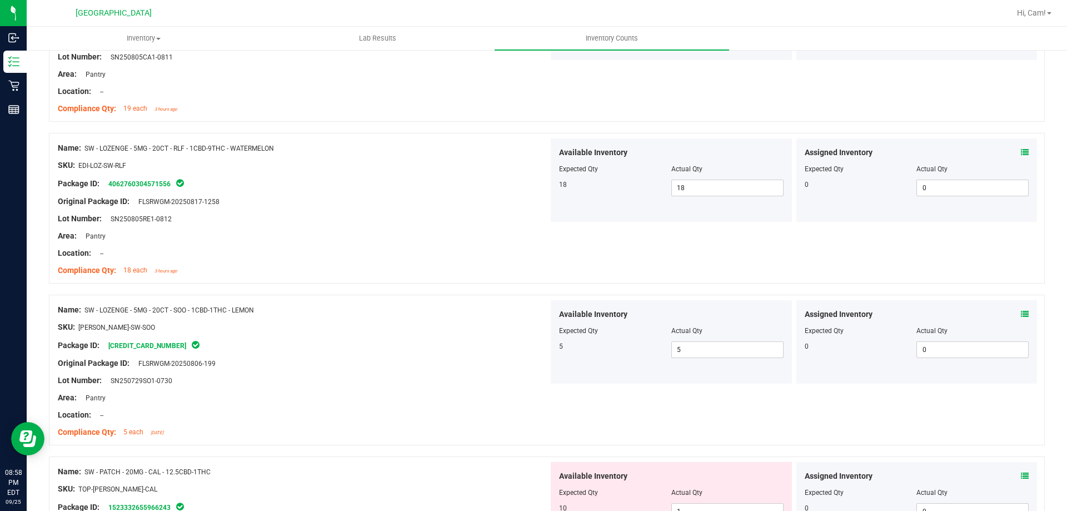
scroll to position [445, 0]
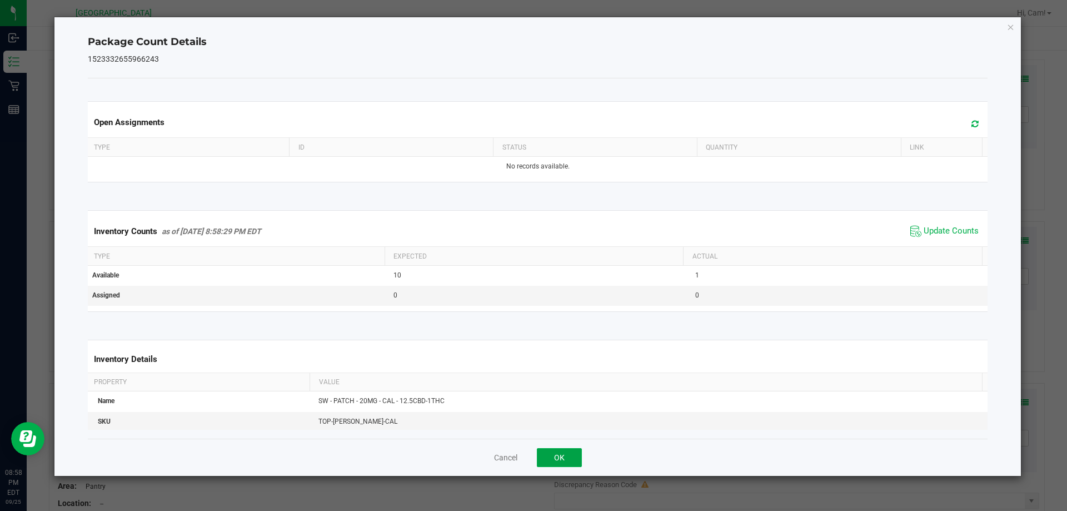
drag, startPoint x: 565, startPoint y: 463, endPoint x: 588, endPoint y: 431, distance: 39.8
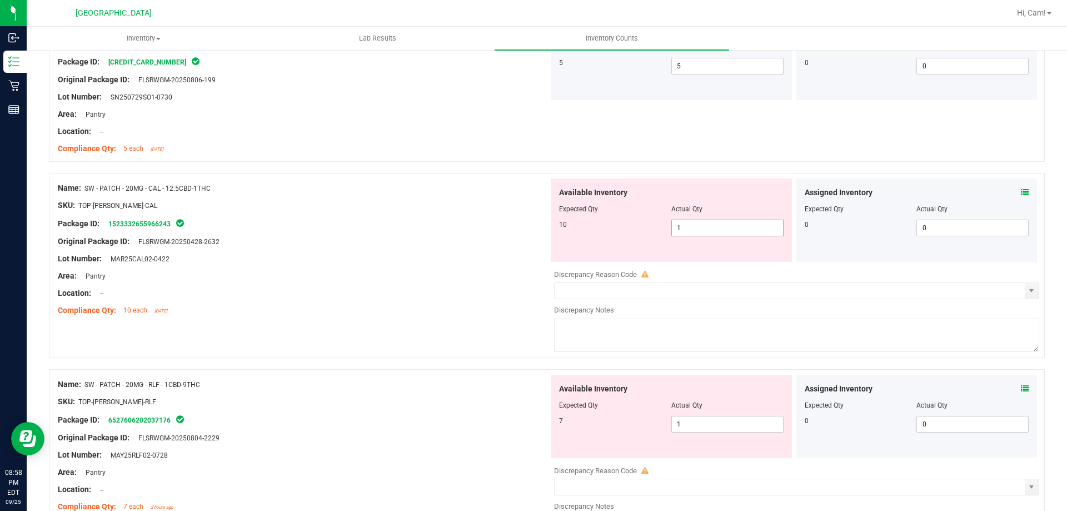
scroll to position [778, 0]
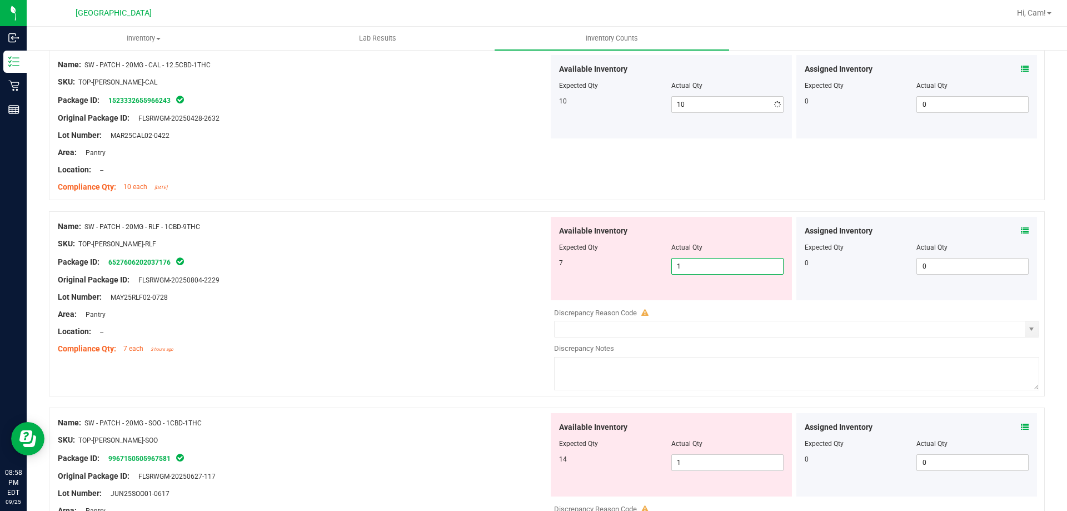
drag, startPoint x: 658, startPoint y: 305, endPoint x: 646, endPoint y: 290, distance: 19.0
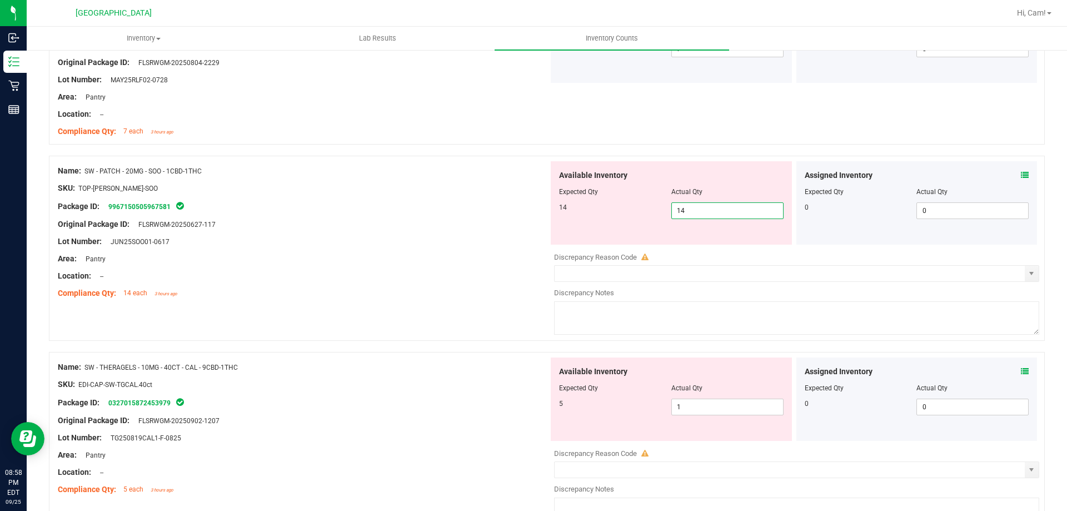
scroll to position [1000, 0]
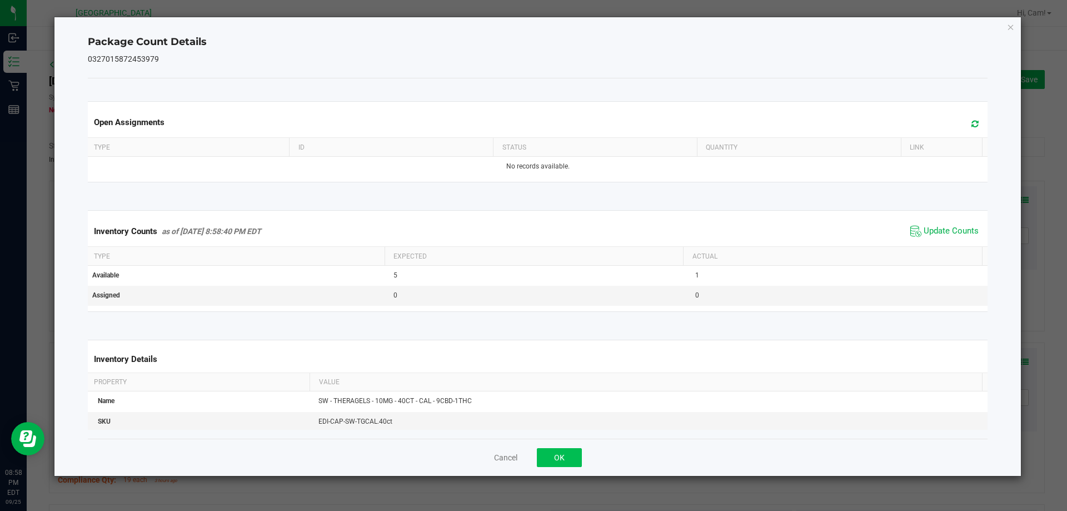
scroll to position [1000, 0]
click at [568, 458] on button "OK" at bounding box center [559, 457] width 45 height 19
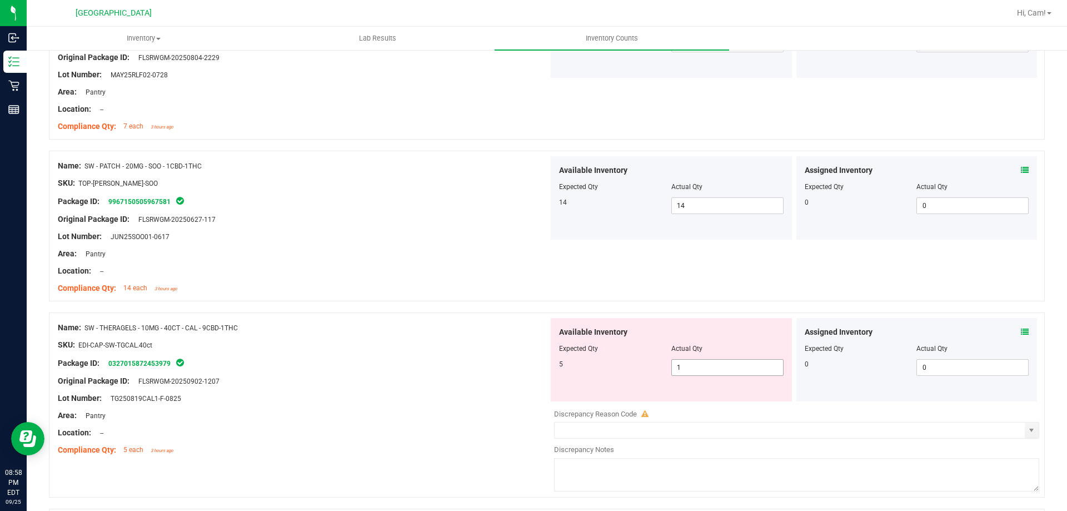
click at [691, 371] on span "1 1" at bounding box center [727, 367] width 112 height 17
click at [691, 371] on input "1" at bounding box center [727, 368] width 111 height 16
type input "2"
click at [695, 291] on div "Name: SW - PATCH - 20MG - SOO - 1CBD-1THC SKU: TOP-[PERSON_NAME]-SOO Package ID…" at bounding box center [547, 226] width 996 height 151
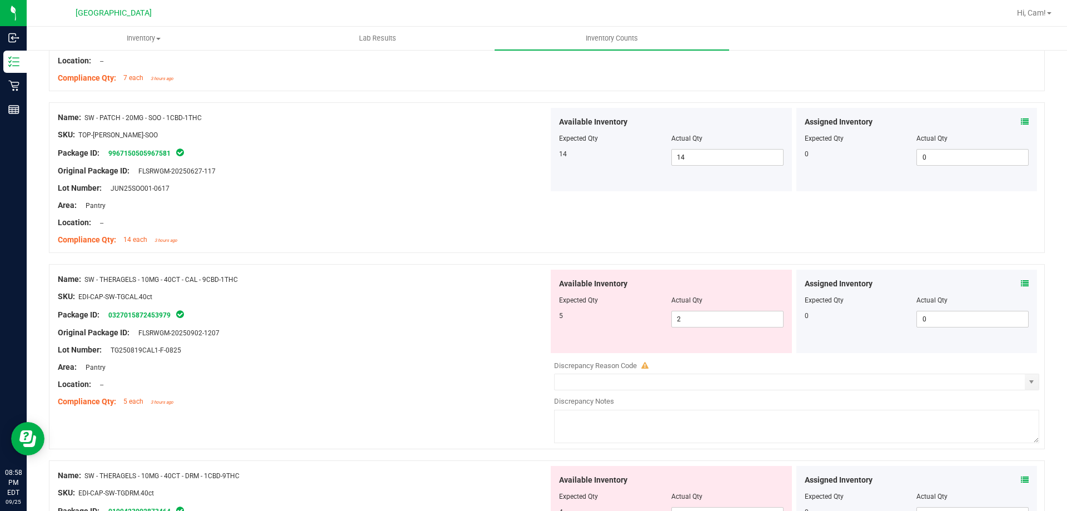
scroll to position [1111, 0]
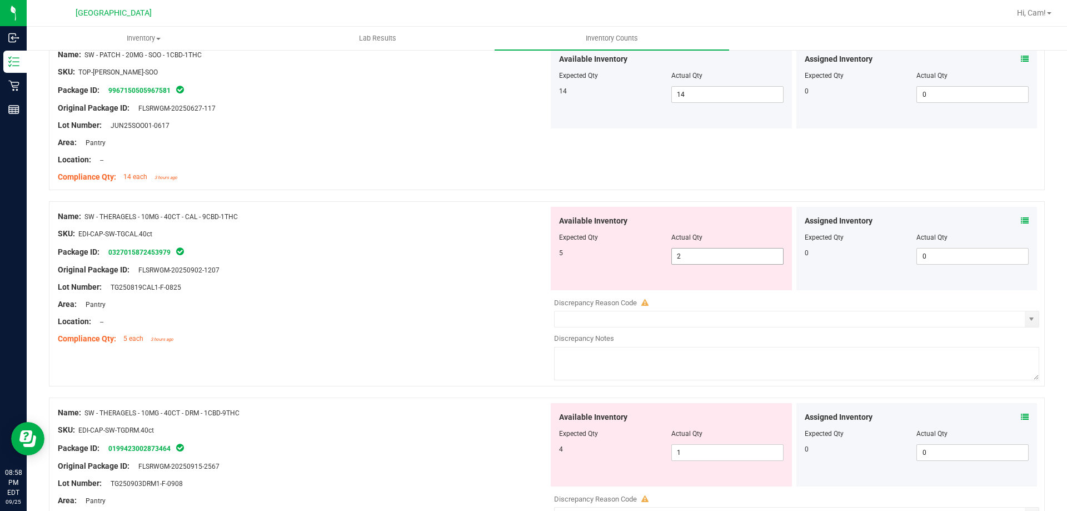
click at [707, 260] on span "2 2" at bounding box center [727, 256] width 112 height 17
click at [707, 260] on input "2" at bounding box center [727, 256] width 111 height 16
type input "5"
click at [703, 193] on div at bounding box center [547, 195] width 996 height 11
type input "5"
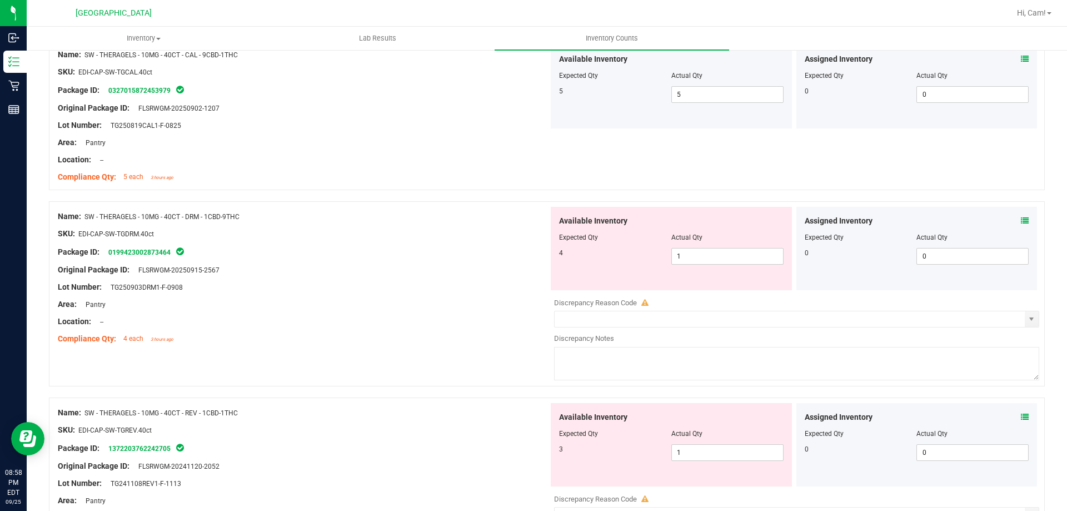
scroll to position [1278, 0]
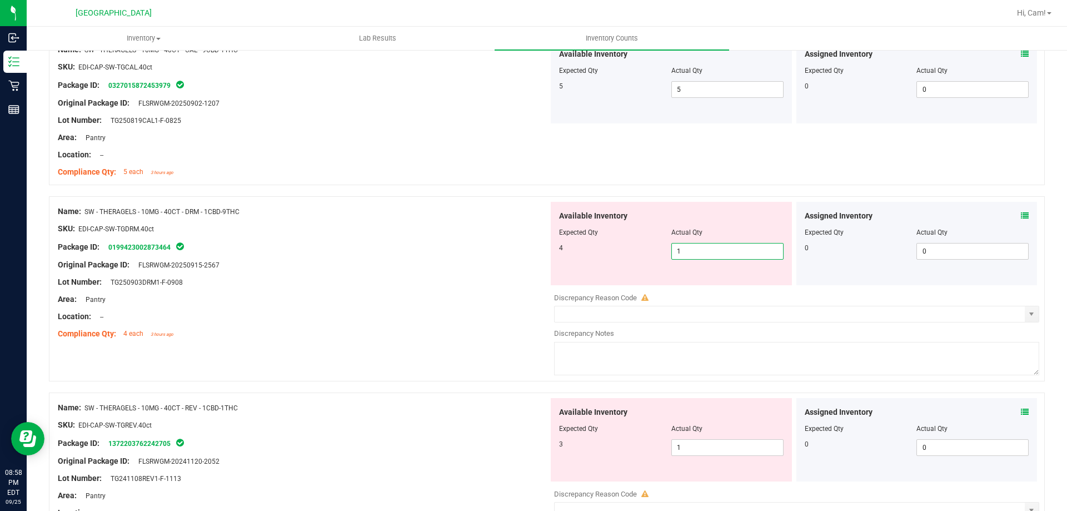
drag, startPoint x: 722, startPoint y: 243, endPoint x: 629, endPoint y: 243, distance: 93.4
click at [629, 243] on div "4 1 1" at bounding box center [671, 251] width 225 height 17
type input "4"
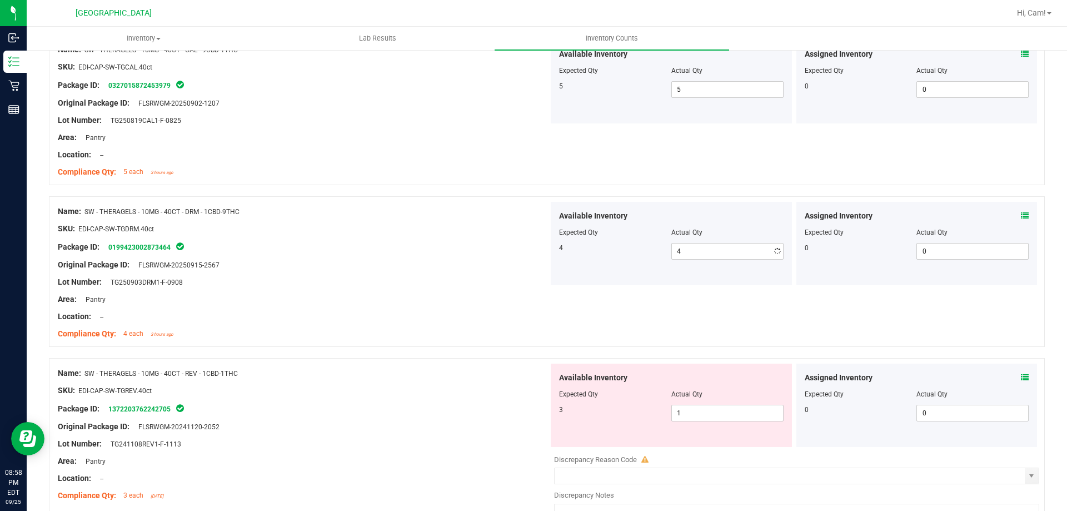
click at [1021, 214] on icon at bounding box center [1025, 216] width 8 height 8
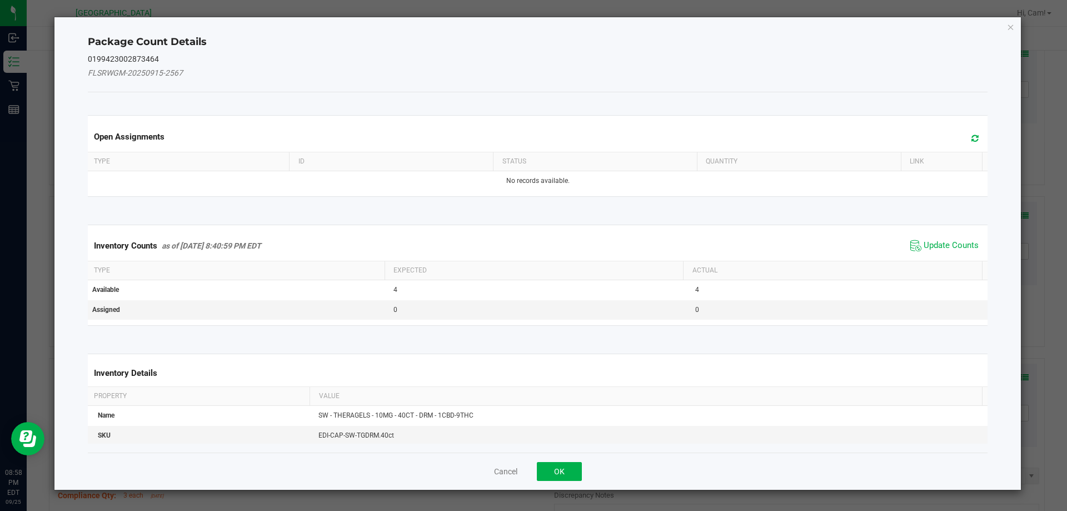
click at [967, 144] on span at bounding box center [972, 139] width 18 height 16
click at [951, 236] on div "Inventory Counts as of [DATE] 8:40:59 PM EDT Update Counts" at bounding box center [538, 246] width 905 height 30
click at [946, 245] on span "Update Counts" at bounding box center [951, 245] width 55 height 11
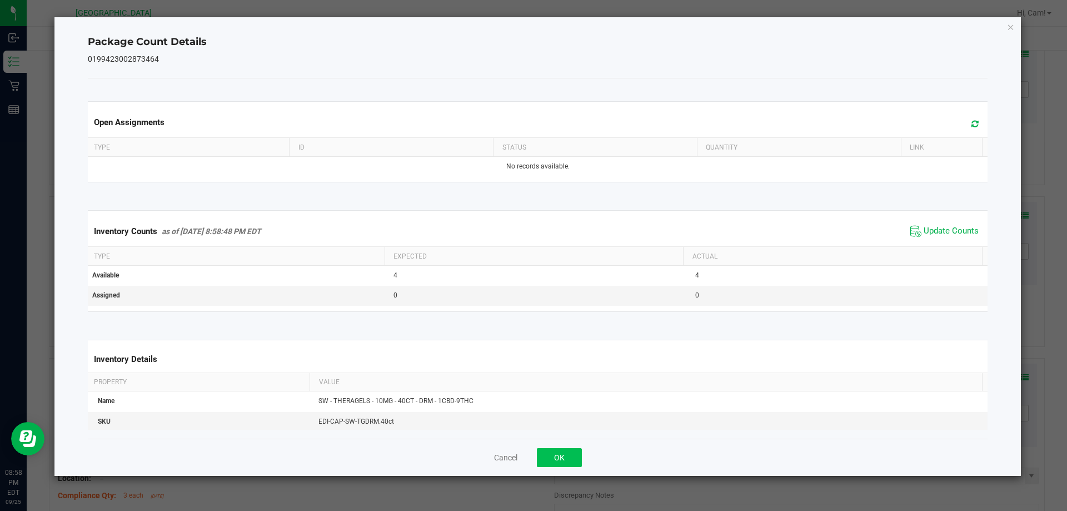
drag, startPoint x: 555, startPoint y: 468, endPoint x: 560, endPoint y: 460, distance: 10.2
click at [557, 464] on div "Cancel OK" at bounding box center [538, 456] width 900 height 37
drag, startPoint x: 570, startPoint y: 448, endPoint x: 584, endPoint y: 441, distance: 15.9
click at [569, 448] on button "OK" at bounding box center [559, 457] width 45 height 19
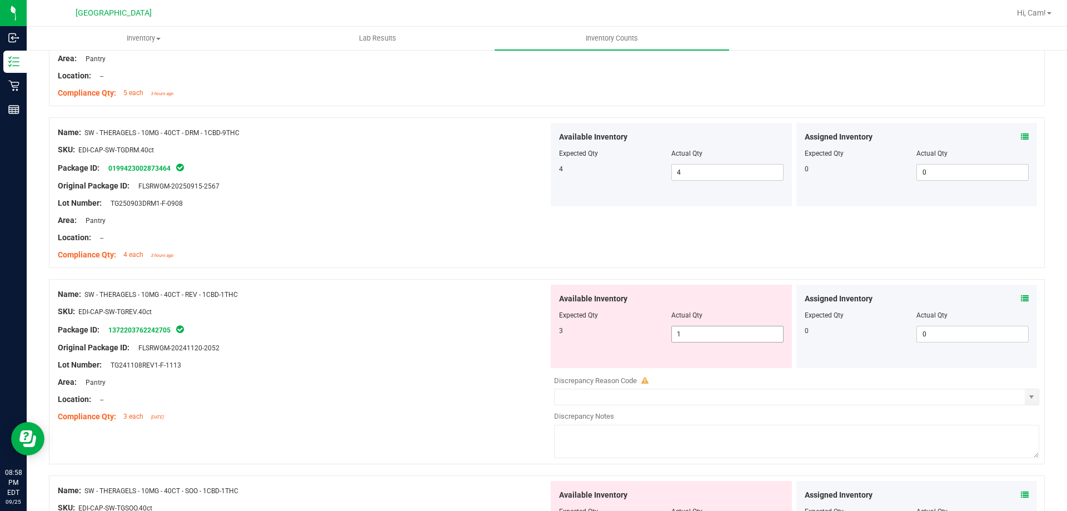
scroll to position [1445, 0]
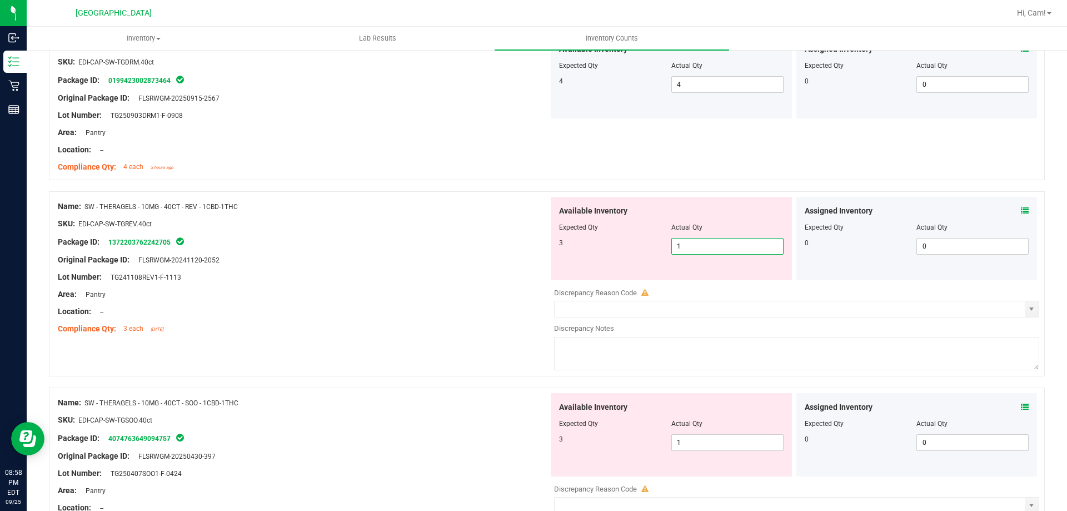
drag, startPoint x: 694, startPoint y: 242, endPoint x: 635, endPoint y: 243, distance: 59.5
click at [635, 243] on div "3 1 1" at bounding box center [671, 246] width 225 height 17
type input "3"
click at [676, 436] on div "Available Inventory Expected Qty Actual Qty 3 1 1" at bounding box center [671, 434] width 241 height 83
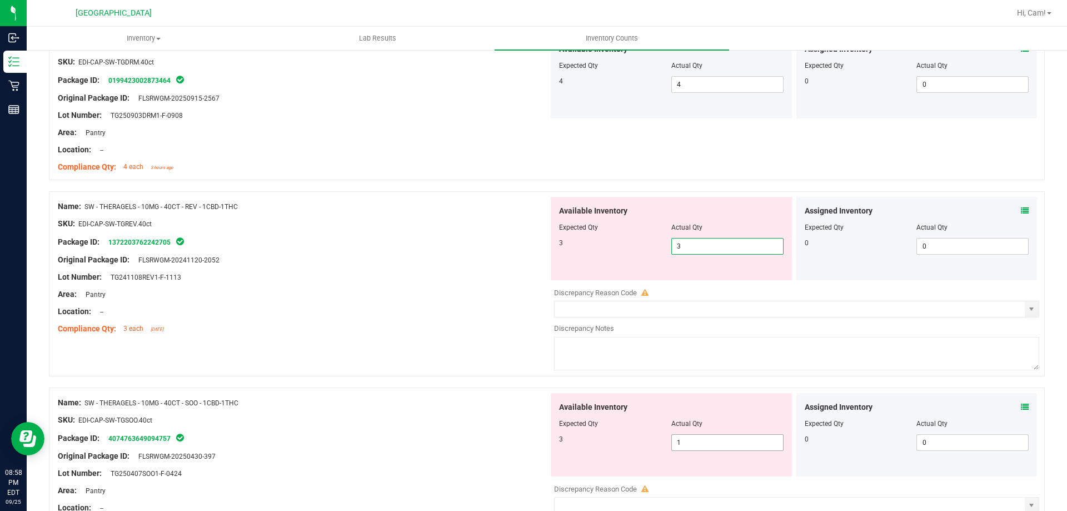
type input "13"
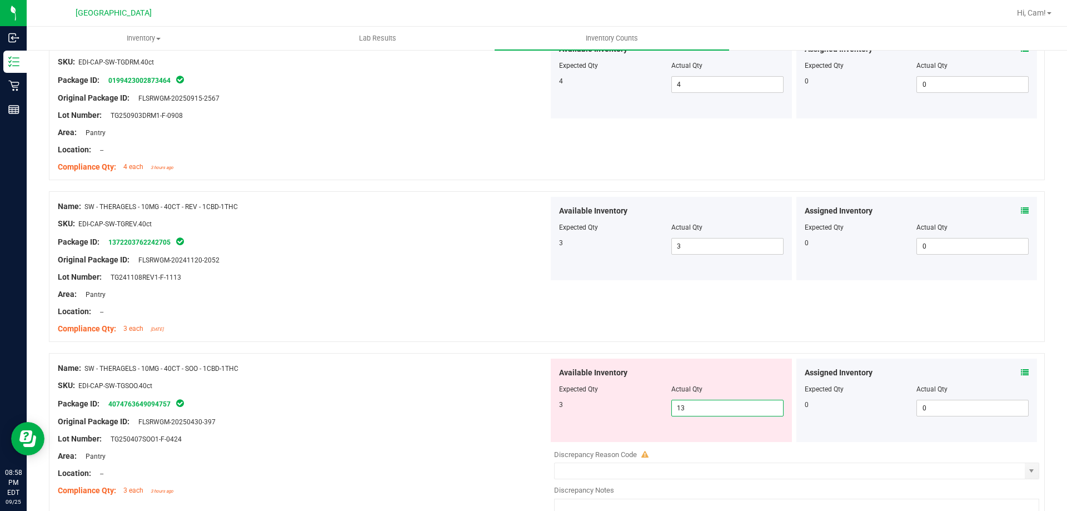
type input "13"
drag, startPoint x: 685, startPoint y: 364, endPoint x: 690, endPoint y: 373, distance: 10.2
click at [685, 363] on div "Available Inventory Expected Qty Actual Qty 3 13 13" at bounding box center [671, 399] width 241 height 83
drag, startPoint x: 690, startPoint y: 407, endPoint x: 673, endPoint y: 333, distance: 75.9
click at [608, 406] on div "3 13 13" at bounding box center [671, 408] width 225 height 17
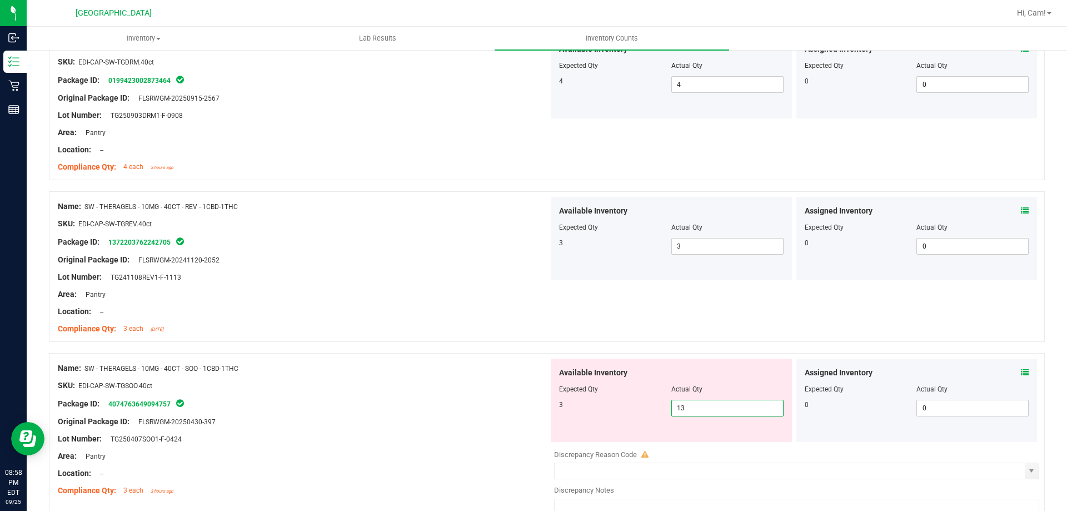
type input "3"
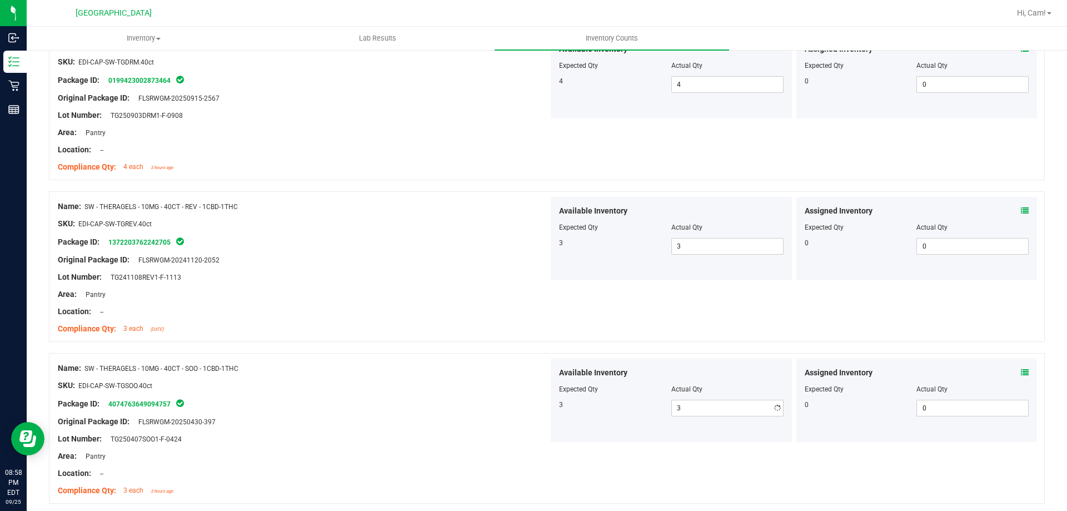
drag, startPoint x: 697, startPoint y: 295, endPoint x: 714, endPoint y: 291, distance: 17.1
click at [700, 294] on div "Name: SW - THERAGELS - 10MG - 40CT - REV - 1CBD-1THC SKU: EDI-CAP-SW-TGREV.40ct…" at bounding box center [547, 266] width 996 height 151
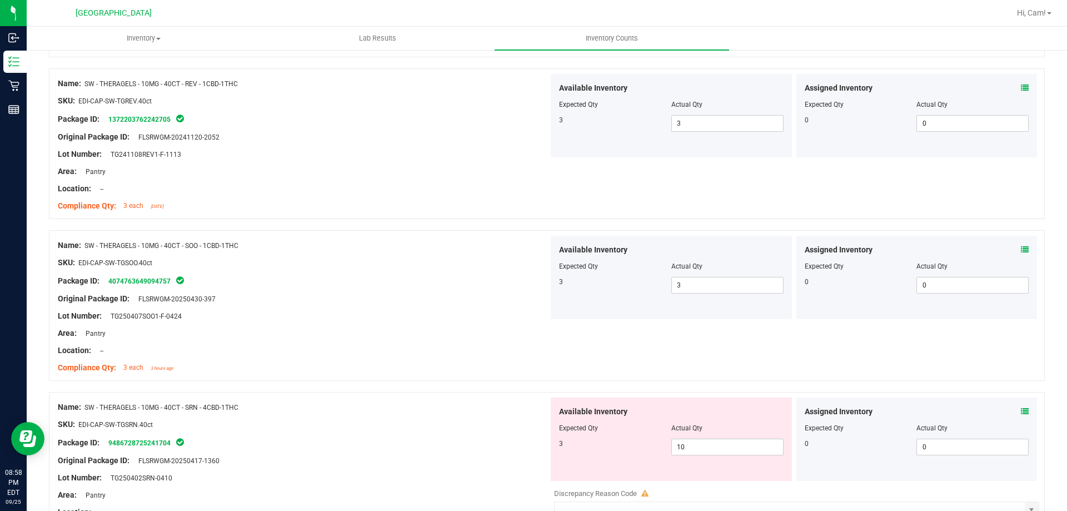
scroll to position [1667, 0]
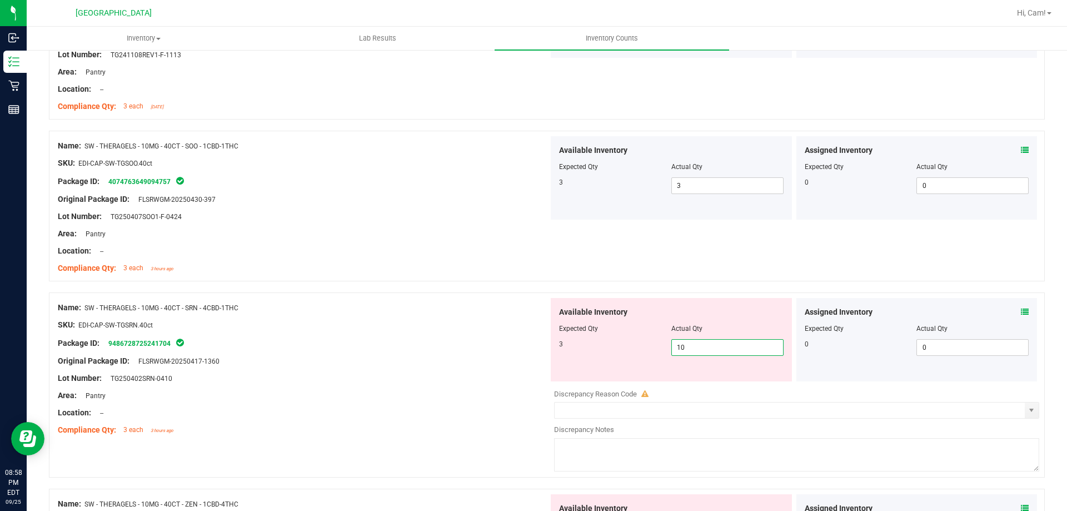
click at [716, 348] on span "10 10" at bounding box center [727, 347] width 112 height 17
drag, startPoint x: 716, startPoint y: 348, endPoint x: 670, endPoint y: 349, distance: 46.7
click at [672, 349] on input "10" at bounding box center [727, 348] width 111 height 16
type input "3"
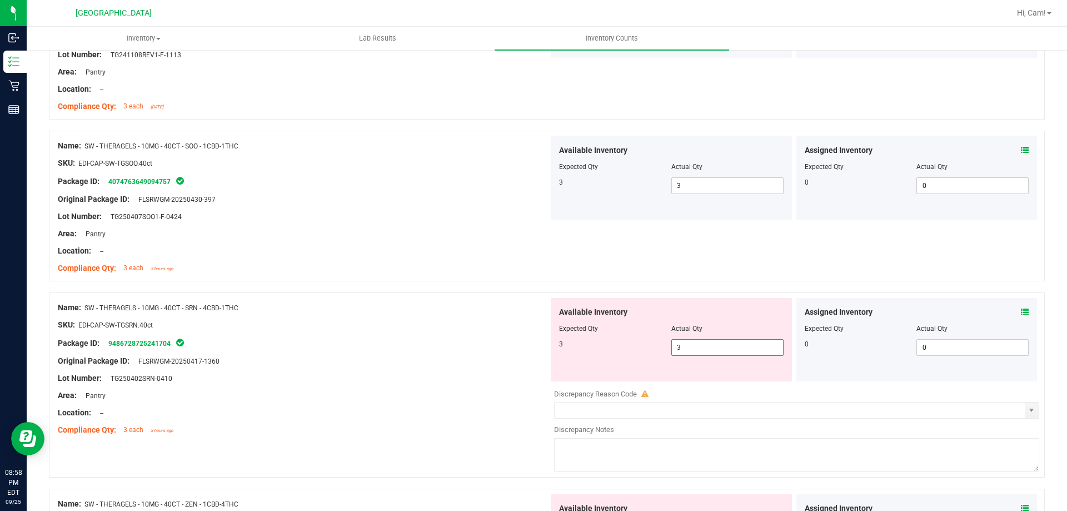
click at [756, 286] on div "Name: SW - LOTION - 360MG - SOO - 1CBD-1THC SKU: TOP-[MEDICAL_DATA]-SW-SOO Pack…" at bounding box center [547, 291] width 996 height 3557
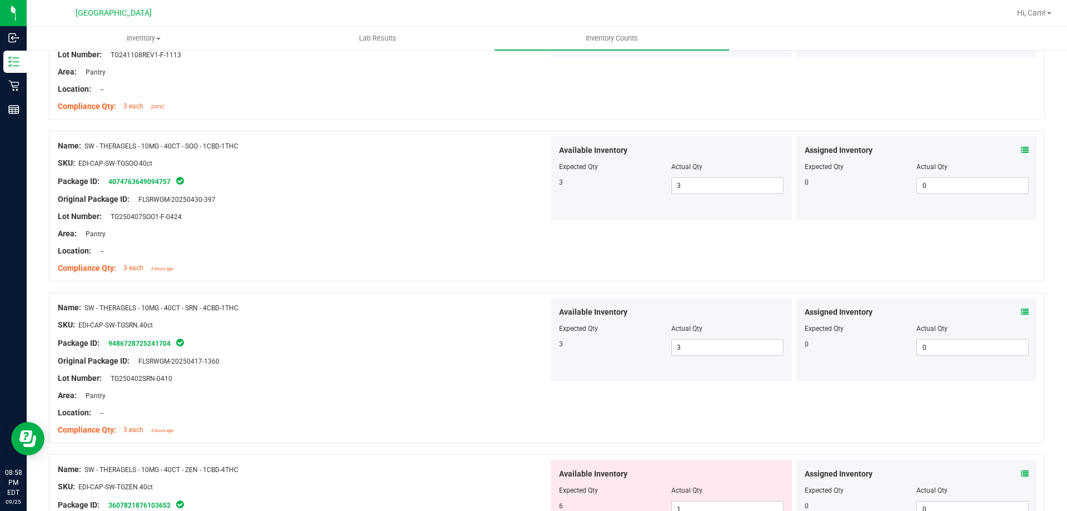
scroll to position [1834, 0]
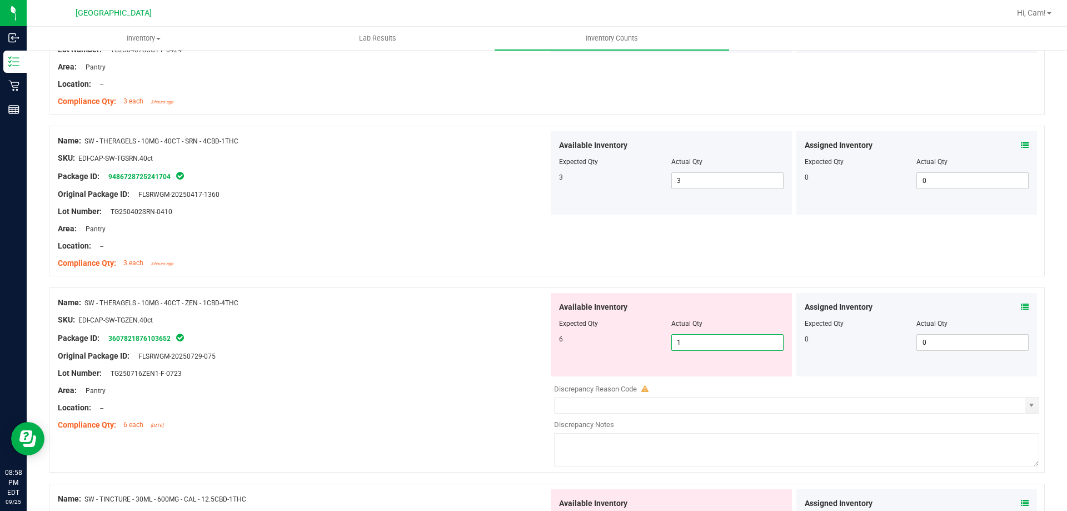
drag, startPoint x: 675, startPoint y: 343, endPoint x: 645, endPoint y: 340, distance: 30.2
click at [629, 343] on div "6 1 1" at bounding box center [671, 342] width 225 height 17
type input "6"
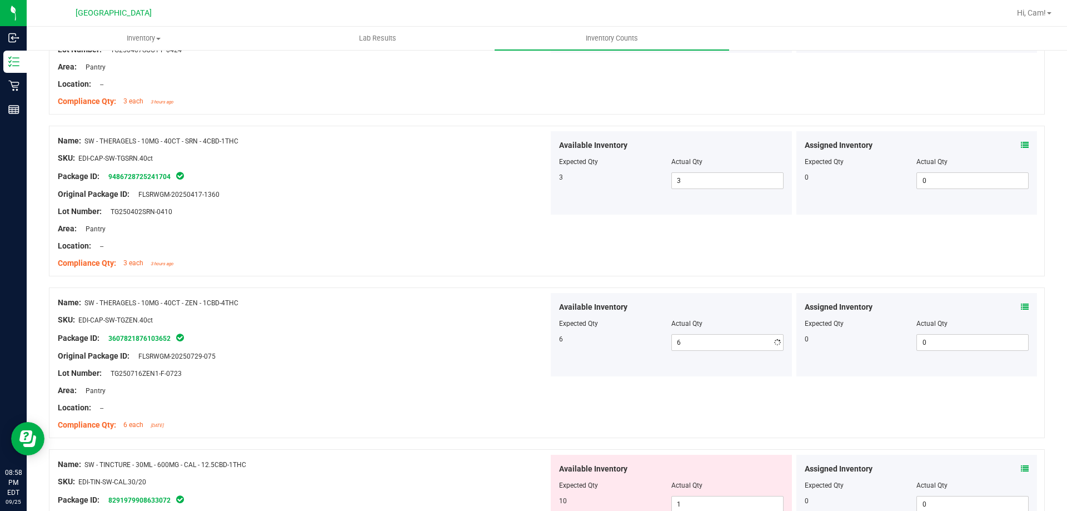
drag, startPoint x: 650, startPoint y: 278, endPoint x: 679, endPoint y: 276, distance: 28.5
click at [652, 278] on div at bounding box center [547, 281] width 996 height 11
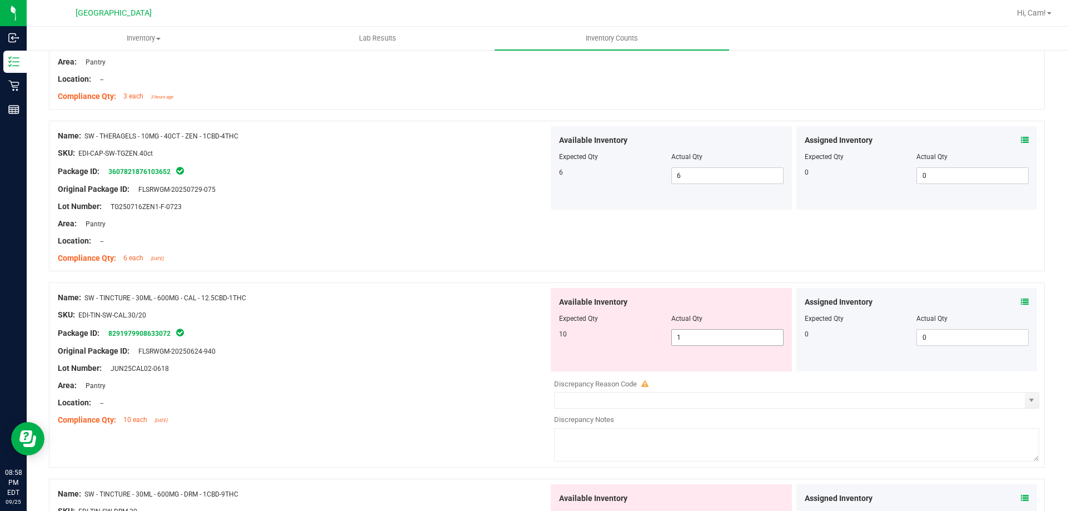
click at [695, 341] on span "1 1" at bounding box center [727, 337] width 112 height 17
type input "10"
click at [714, 277] on div at bounding box center [547, 276] width 996 height 11
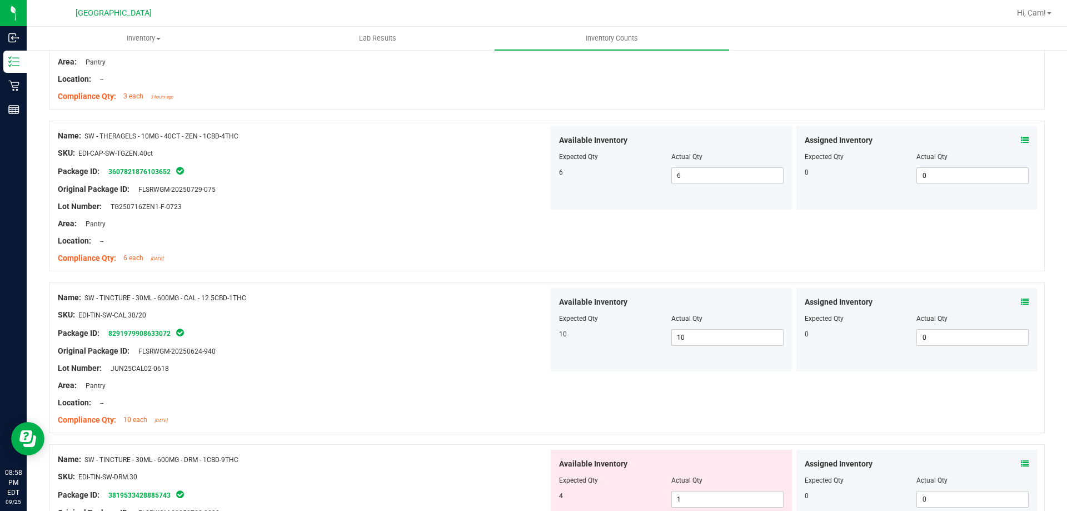
scroll to position [2167, 0]
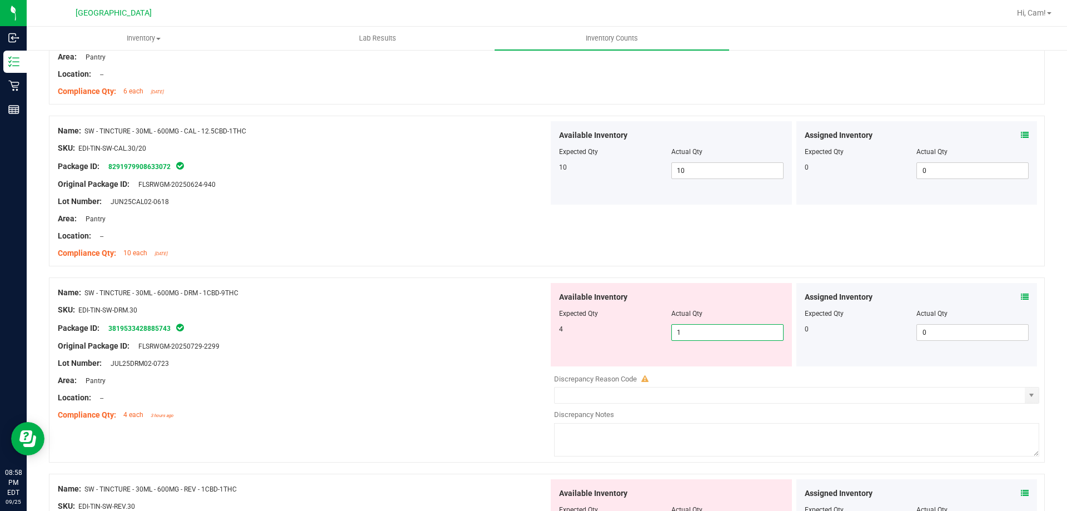
drag, startPoint x: 669, startPoint y: 334, endPoint x: 649, endPoint y: 311, distance: 30.7
click at [671, 334] on span "1 1" at bounding box center [727, 332] width 112 height 17
type input "4"
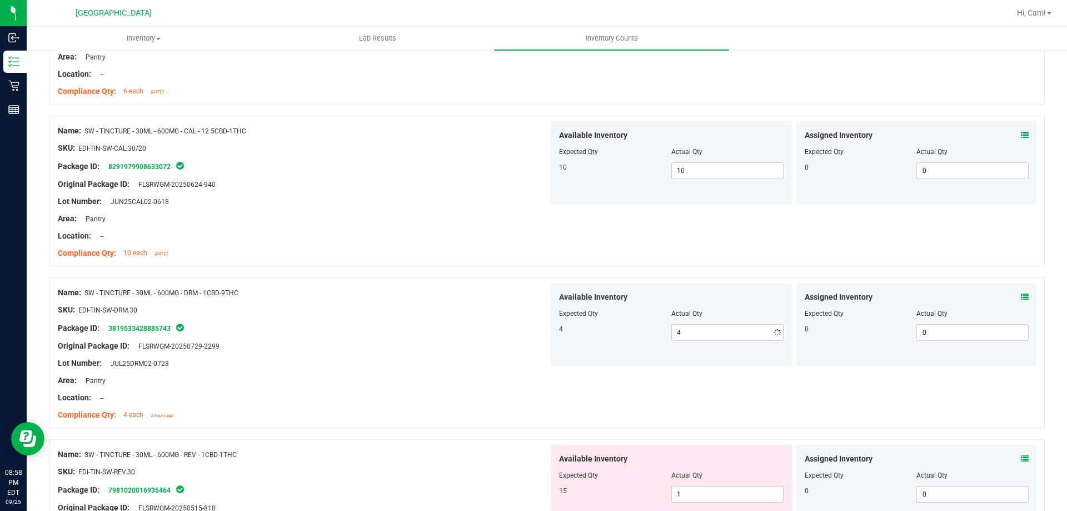
drag, startPoint x: 635, startPoint y: 293, endPoint x: 644, endPoint y: 292, distance: 8.9
click at [637, 292] on div "Available Inventory" at bounding box center [671, 297] width 225 height 12
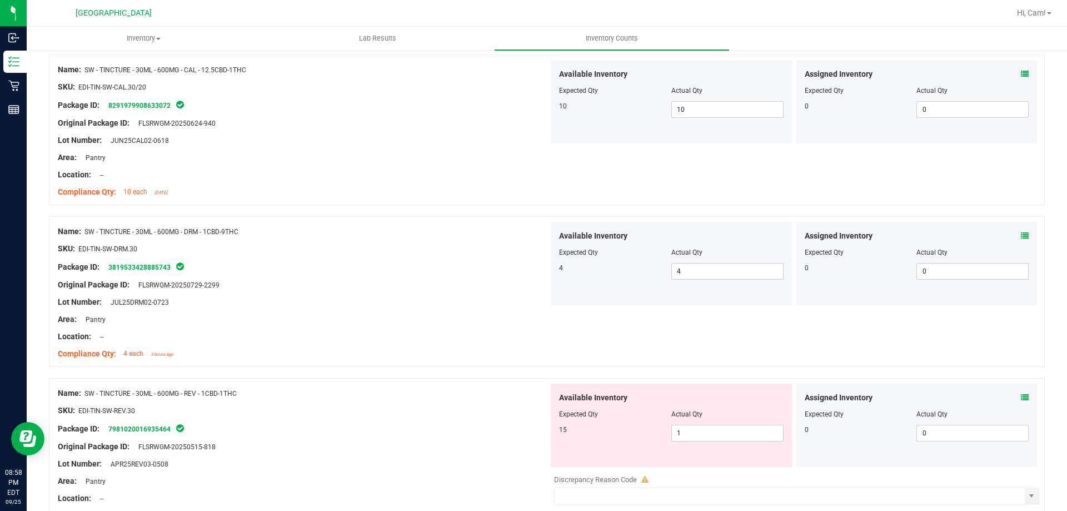
scroll to position [2278, 0]
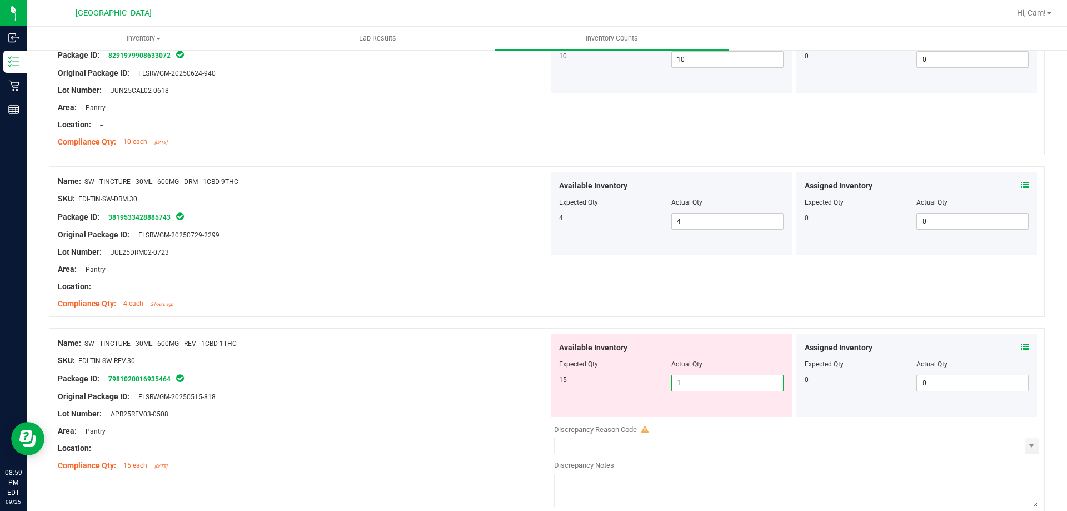
click at [697, 380] on span "1 1" at bounding box center [727, 383] width 112 height 17
type input "15"
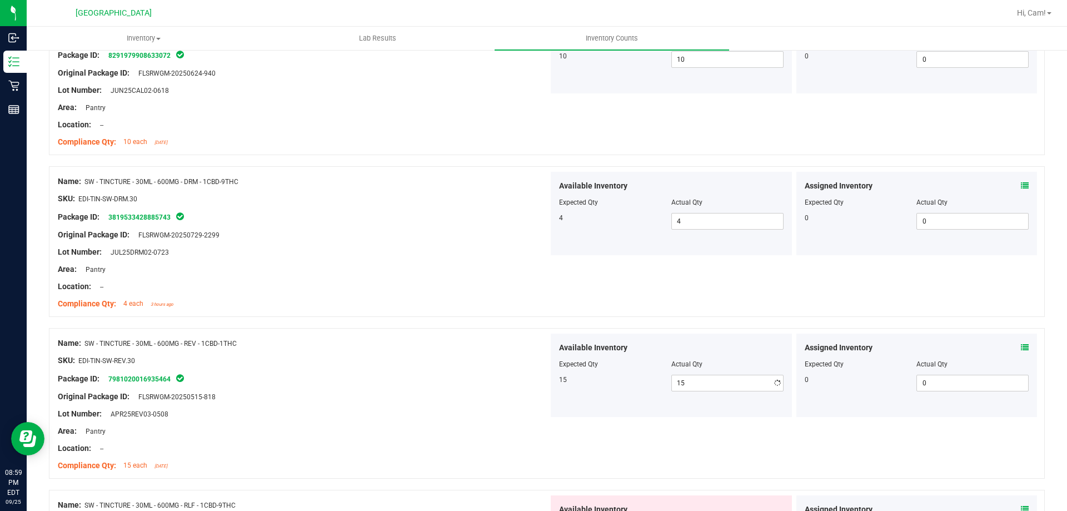
drag, startPoint x: 662, startPoint y: 292, endPoint x: 675, endPoint y: 291, distance: 12.3
click at [664, 292] on div "Name: SW - TINCTURE - 30ML - 600MG - DRM - 1CBD-9THC SKU: EDI-TIN-SW-DRM.30 Pac…" at bounding box center [547, 241] width 996 height 151
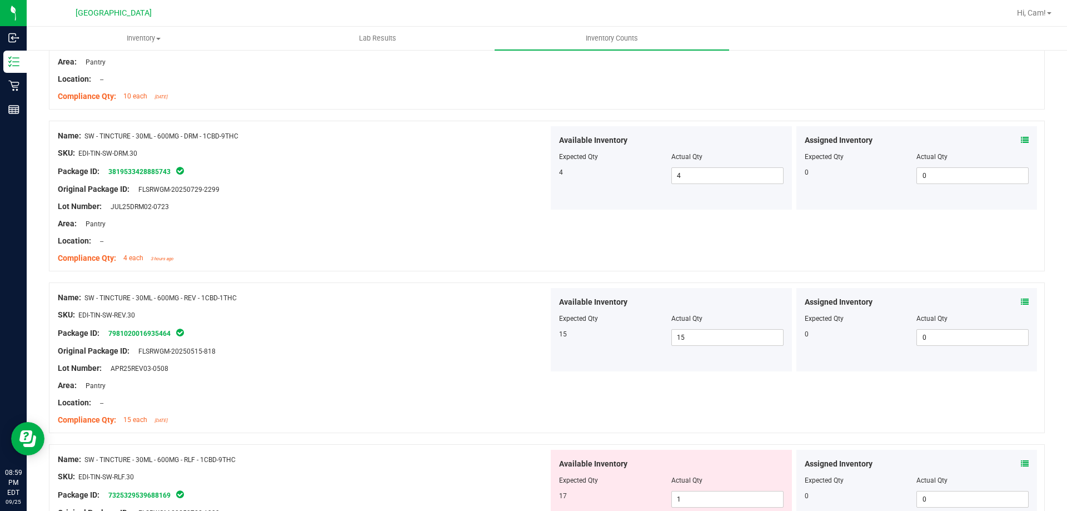
scroll to position [2445, 0]
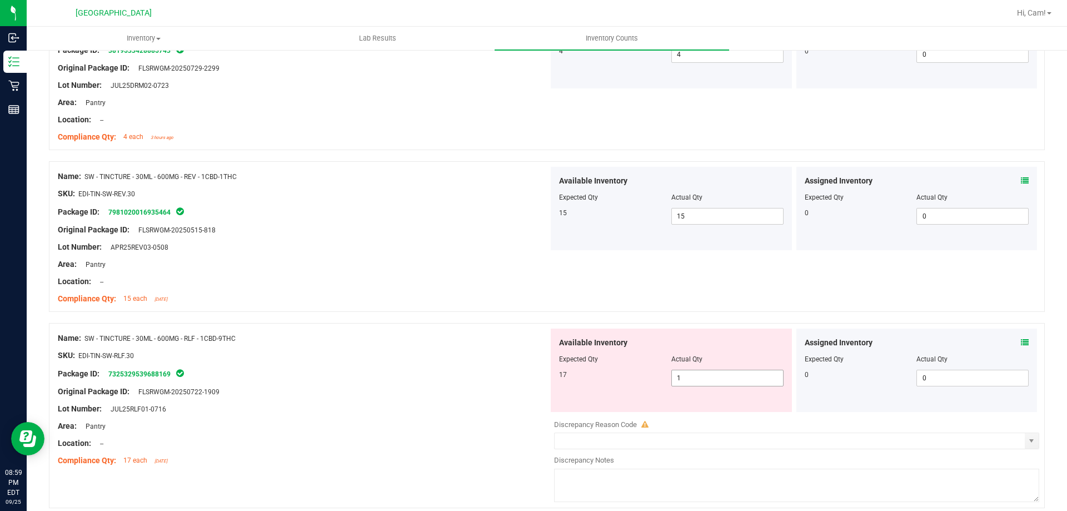
click at [697, 385] on span "1 1" at bounding box center [727, 378] width 112 height 17
type input "17"
click at [690, 304] on div "Name: SW - TINCTURE - 30ML - 600MG - REV - 1CBD-1THC SKU: EDI-TIN-SW-REV.30 Pac…" at bounding box center [547, 236] width 996 height 151
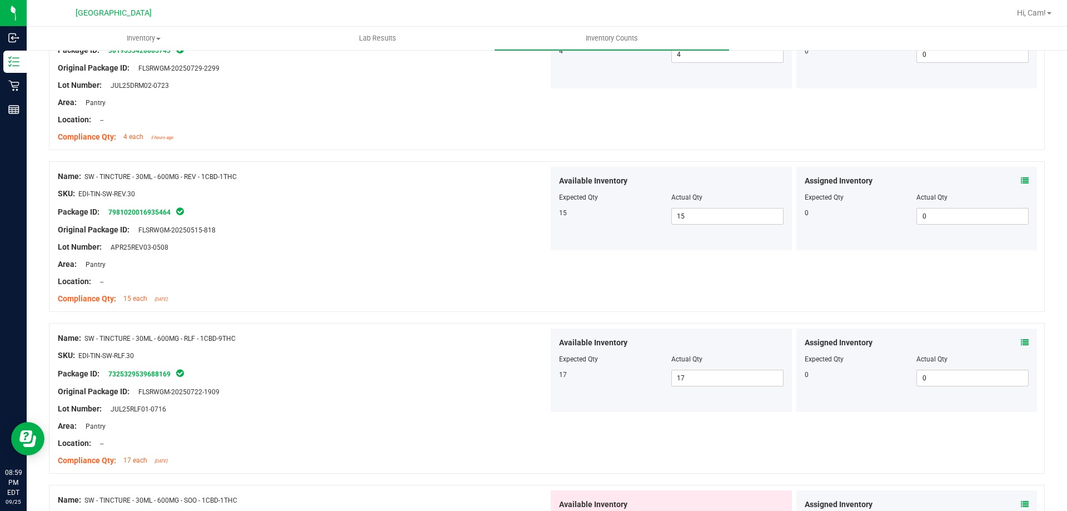
scroll to position [2612, 0]
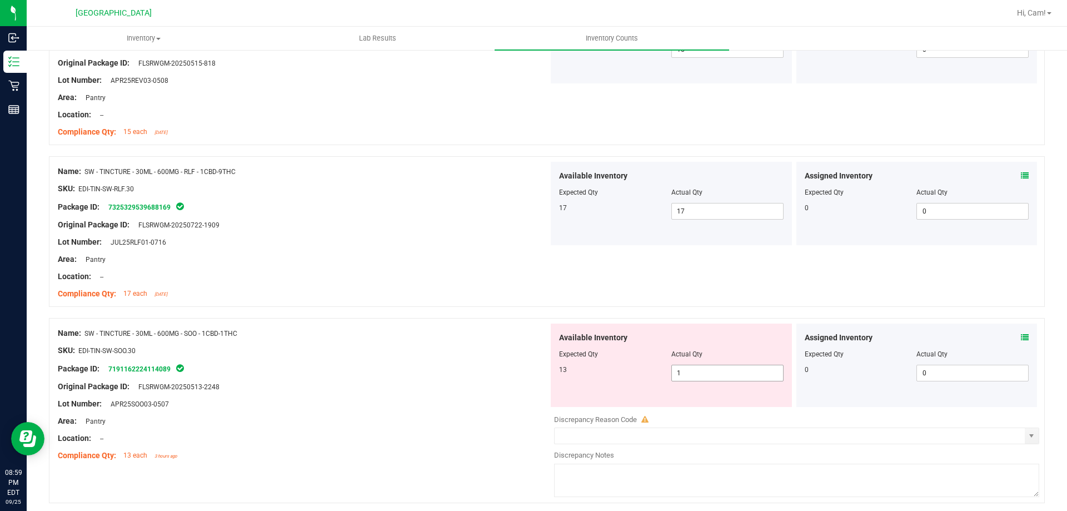
click at [696, 375] on span "1 1" at bounding box center [727, 373] width 112 height 17
type input "13"
click at [692, 371] on input "13" at bounding box center [727, 373] width 111 height 16
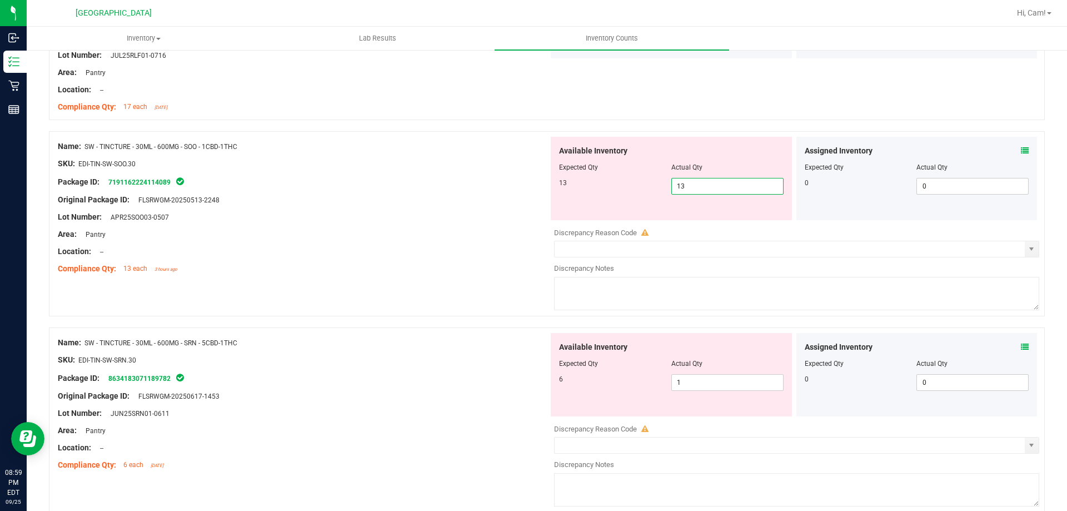
scroll to position [2834, 0]
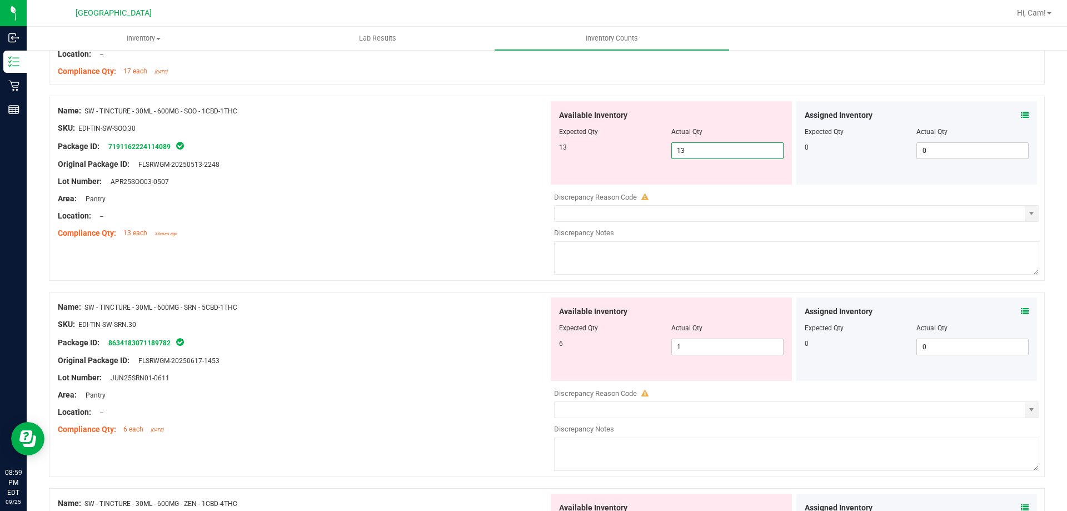
type input "13"
click at [446, 308] on div "Name: SW - TINCTURE - 30ML - 600MG - SRN - 5CBD-1THC SKU: EDI-TIN-SW-SRN.30 Pac…" at bounding box center [303, 368] width 491 height 142
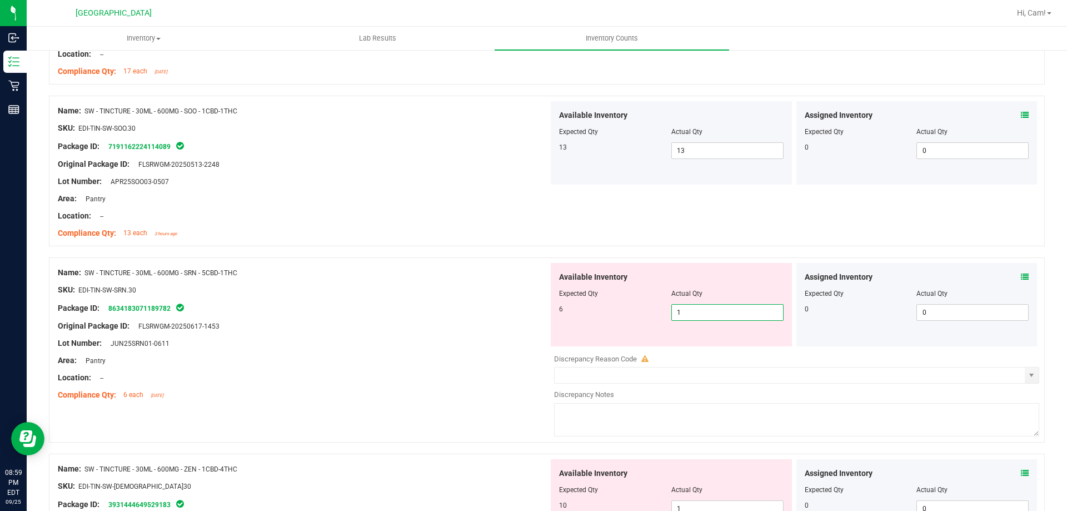
drag, startPoint x: 722, startPoint y: 317, endPoint x: 609, endPoint y: 305, distance: 113.4
click at [609, 305] on div "6 1 1" at bounding box center [671, 312] width 225 height 17
type input "6"
click at [420, 275] on div "Name: SW - TINCTURE - 30ML - 600MG - SRN - 5CBD-1THC" at bounding box center [303, 273] width 491 height 12
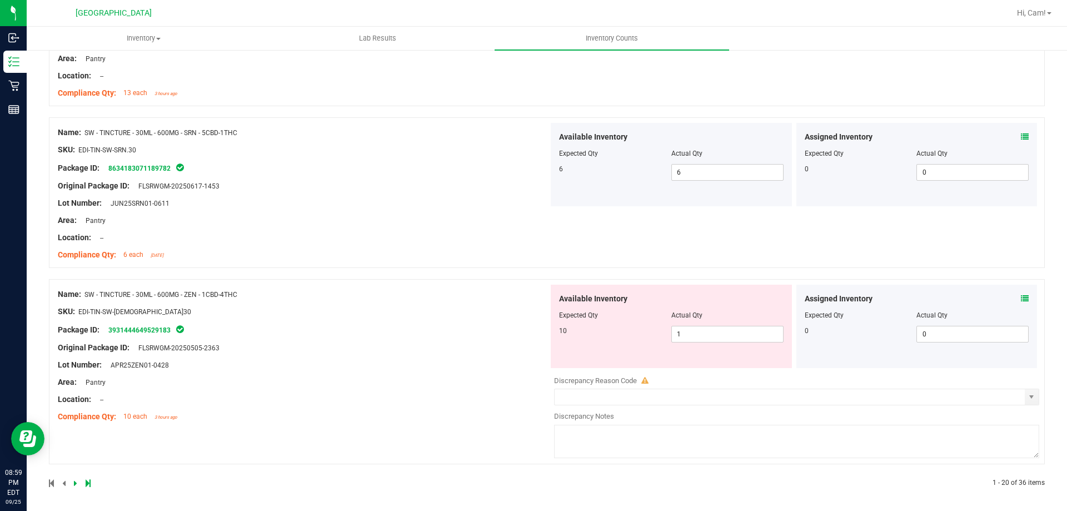
scroll to position [2976, 0]
click at [736, 325] on span "1 1" at bounding box center [727, 331] width 112 height 17
type input "10"
click at [355, 320] on div "Name: SW - TINCTURE - 30ML - 600MG - ZEN - 1CBD-4THC SKU: EDI-TIN-SW-[DEMOGRAPH…" at bounding box center [303, 353] width 491 height 142
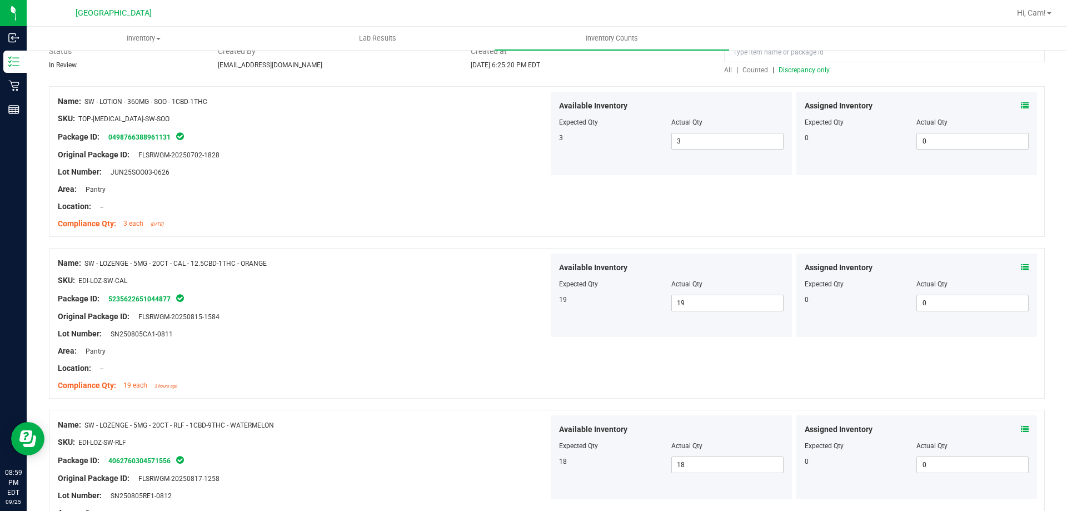
scroll to position [0, 0]
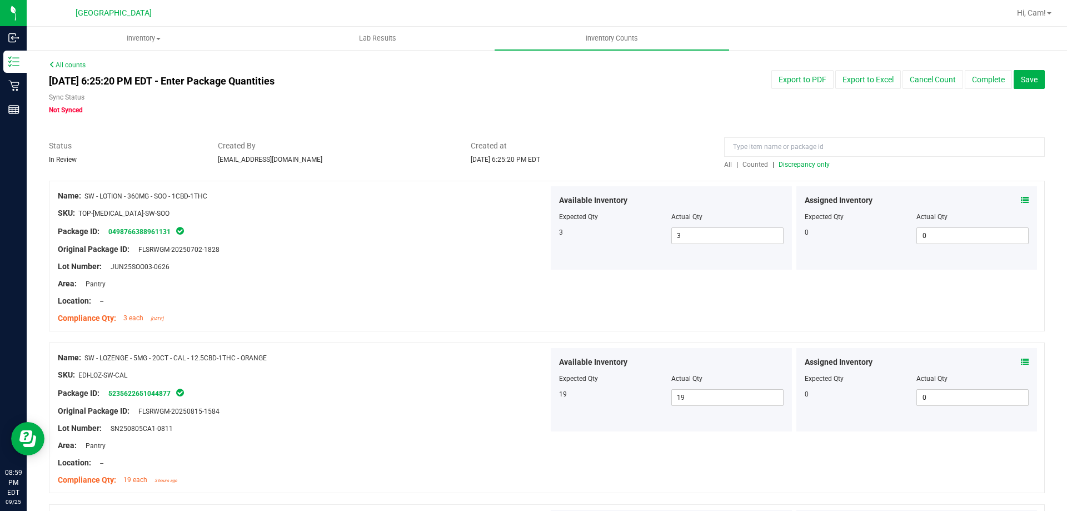
click at [805, 168] on div "All | Counted | Discrepancy only" at bounding box center [884, 164] width 321 height 10
click at [807, 164] on span "Discrepancy only" at bounding box center [804, 165] width 51 height 8
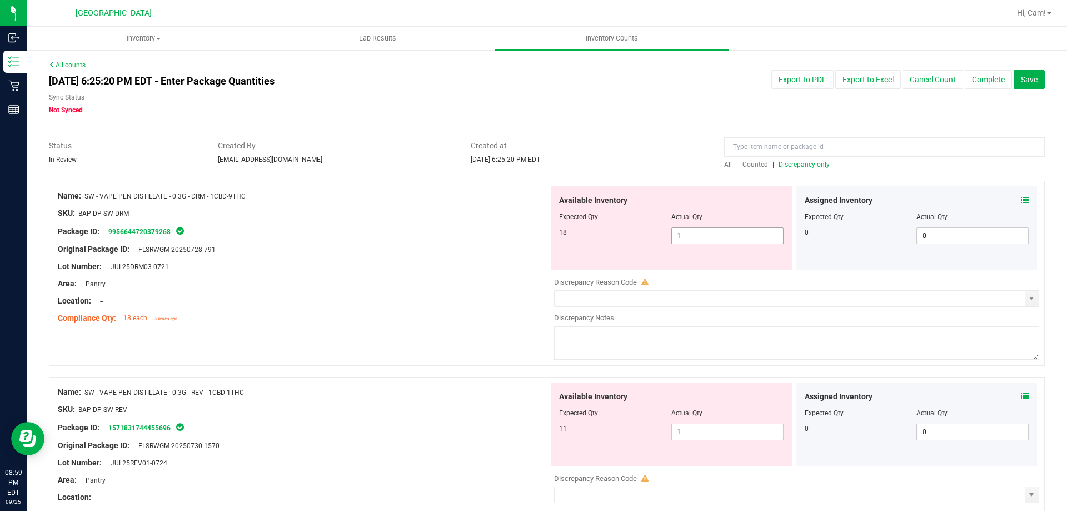
click at [691, 231] on span "1 1" at bounding box center [727, 235] width 112 height 17
type input "18"
click at [386, 255] on div at bounding box center [303, 258] width 491 height 6
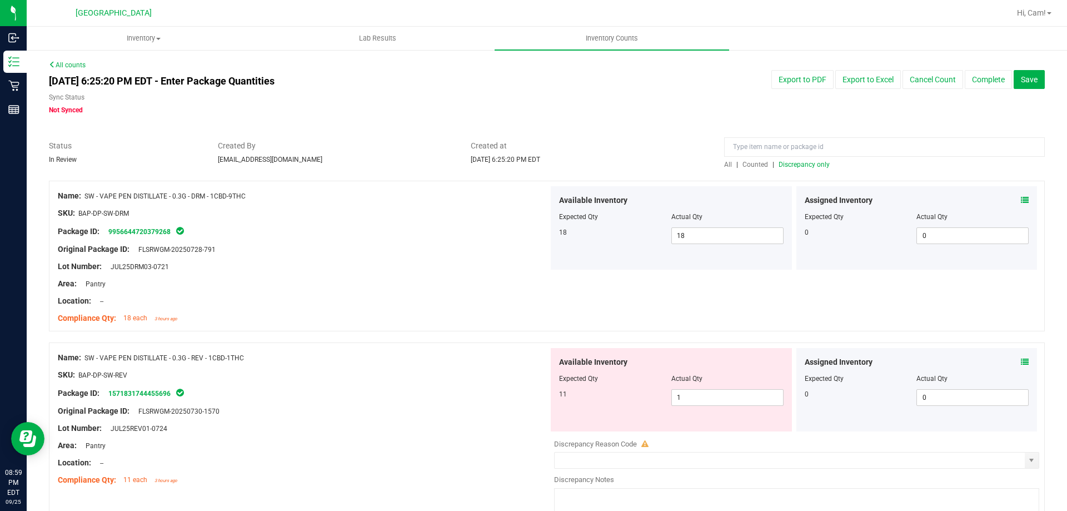
click at [1021, 205] on span at bounding box center [1025, 200] width 8 height 12
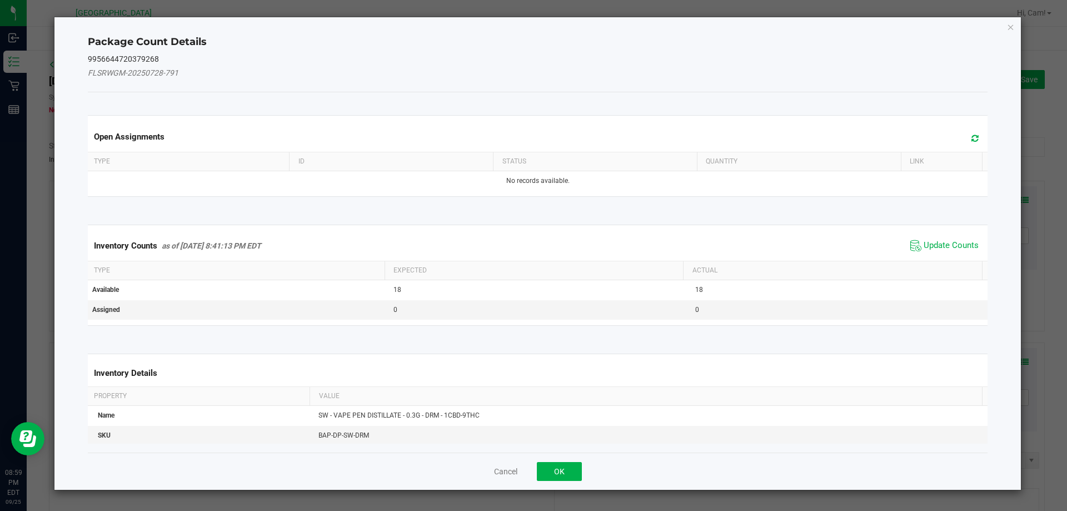
click at [971, 136] on icon at bounding box center [974, 138] width 7 height 8
click at [957, 246] on span "Update Counts" at bounding box center [951, 245] width 55 height 11
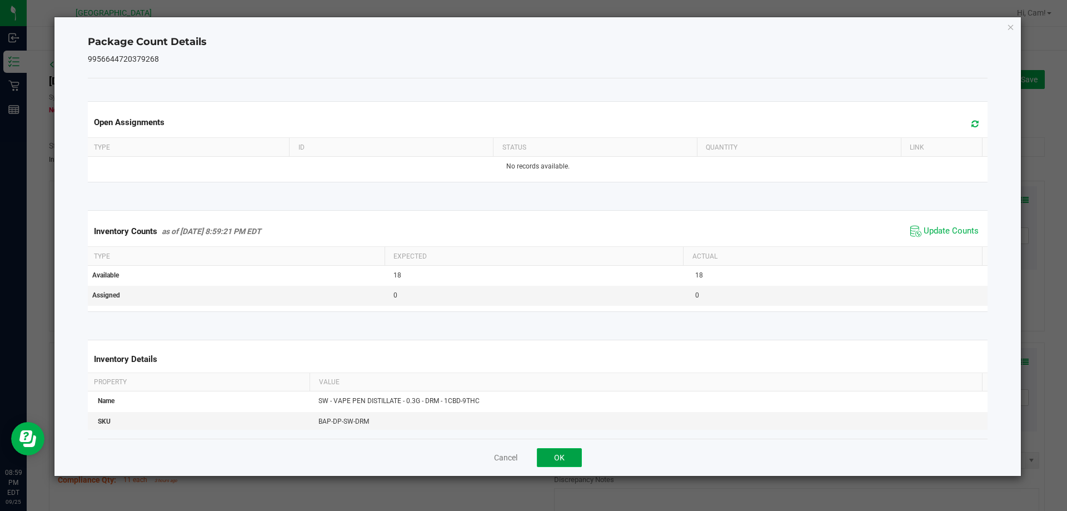
click at [562, 457] on button "OK" at bounding box center [559, 457] width 45 height 19
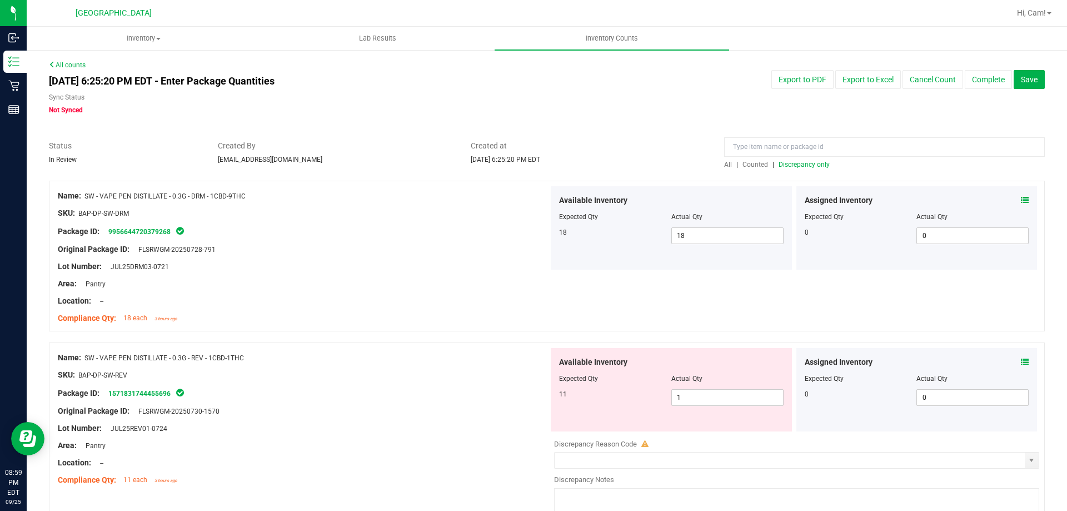
click at [1021, 366] on span at bounding box center [1025, 362] width 8 height 12
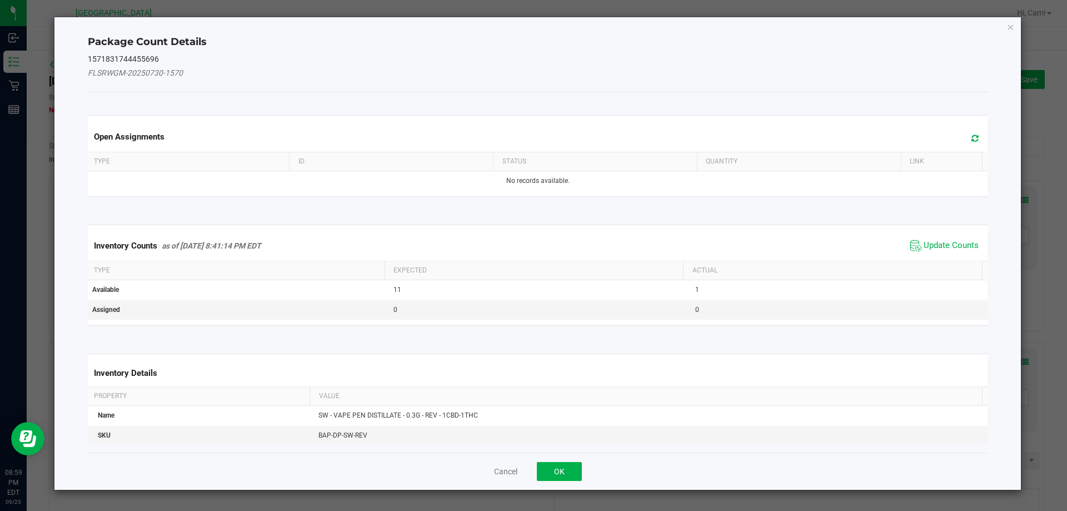
click at [972, 135] on span at bounding box center [972, 139] width 18 height 16
click at [940, 247] on span "Update Counts" at bounding box center [951, 245] width 55 height 11
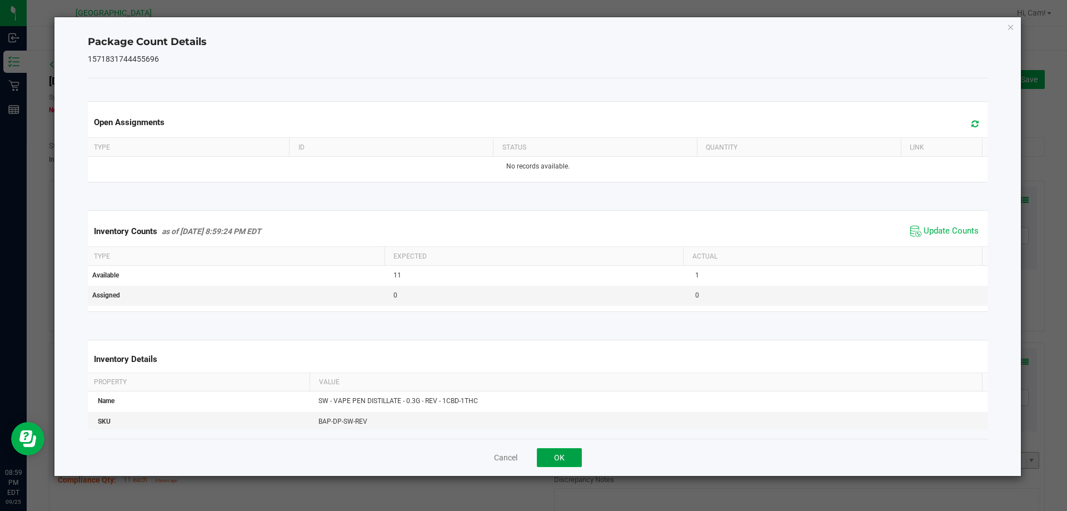
click at [561, 453] on button "OK" at bounding box center [559, 457] width 45 height 19
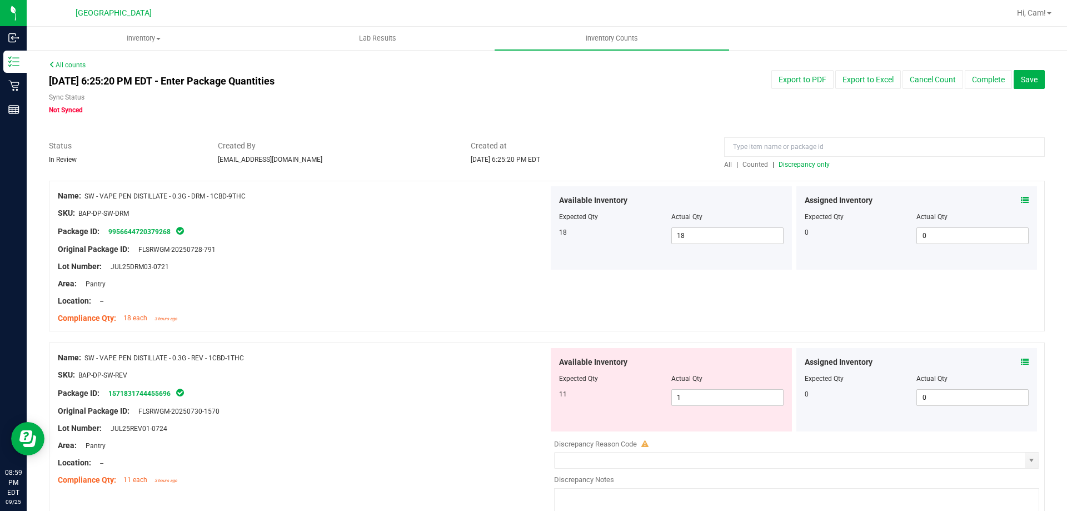
scroll to position [111, 0]
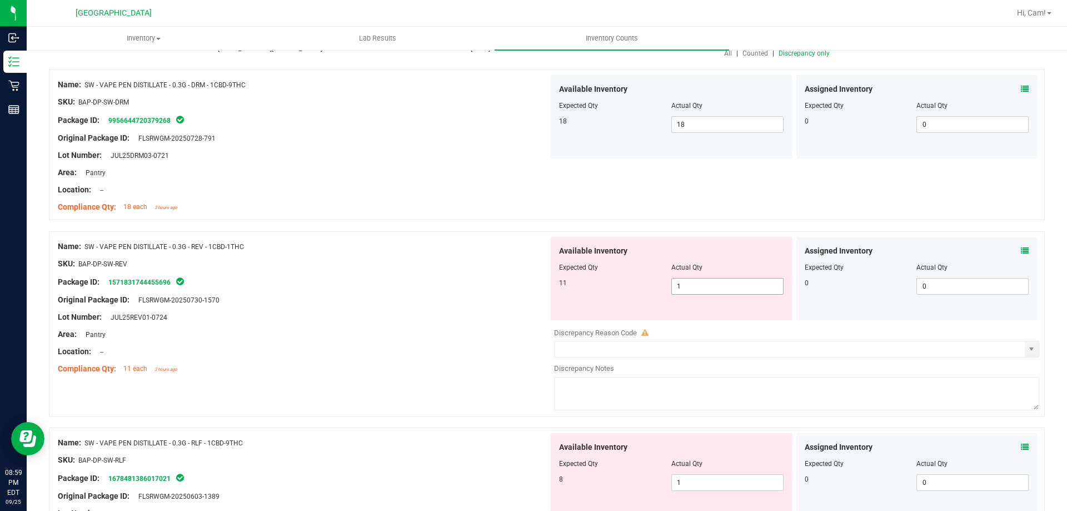
click at [760, 291] on span "1 1" at bounding box center [727, 286] width 112 height 17
type input "11"
click at [513, 281] on div "Package ID: 1571831744455696" at bounding box center [303, 281] width 491 height 13
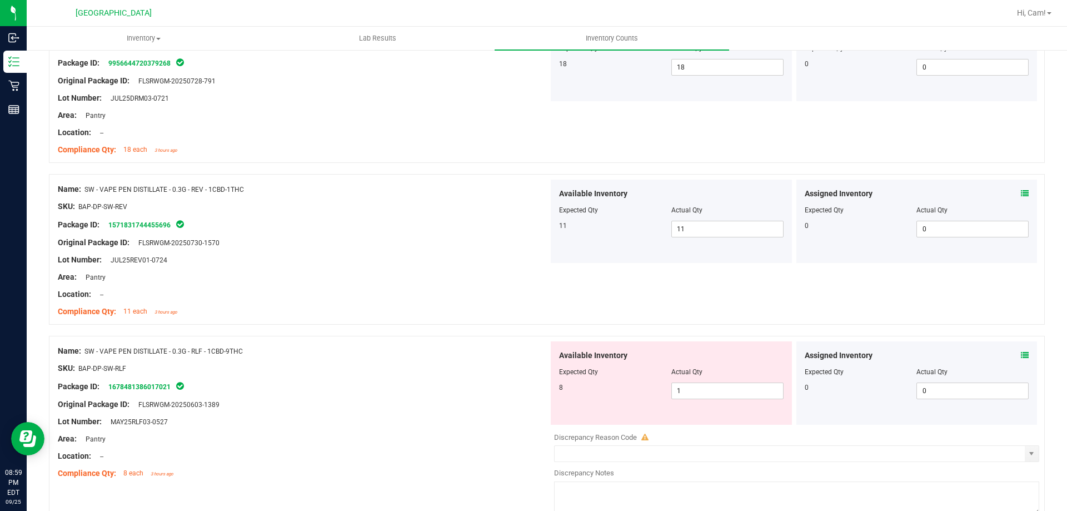
scroll to position [222, 0]
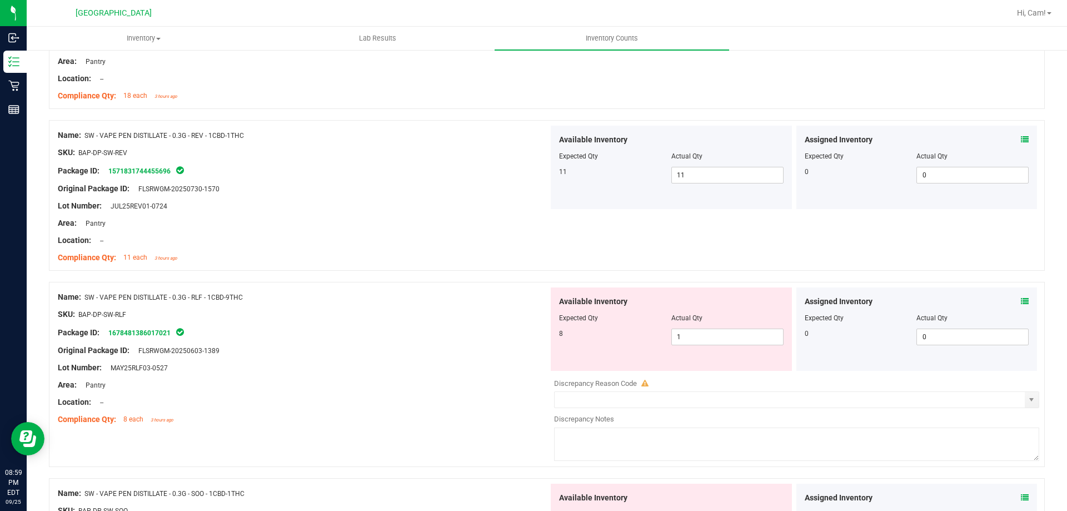
click at [1021, 299] on icon at bounding box center [1025, 301] width 8 height 8
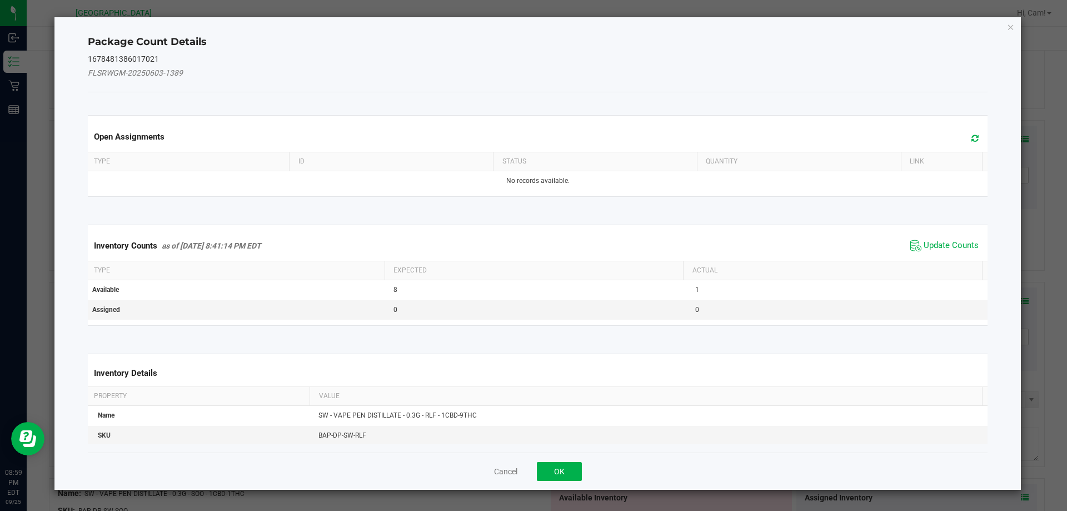
click at [971, 138] on icon at bounding box center [974, 138] width 7 height 8
click at [938, 239] on span "Update Counts" at bounding box center [944, 245] width 74 height 17
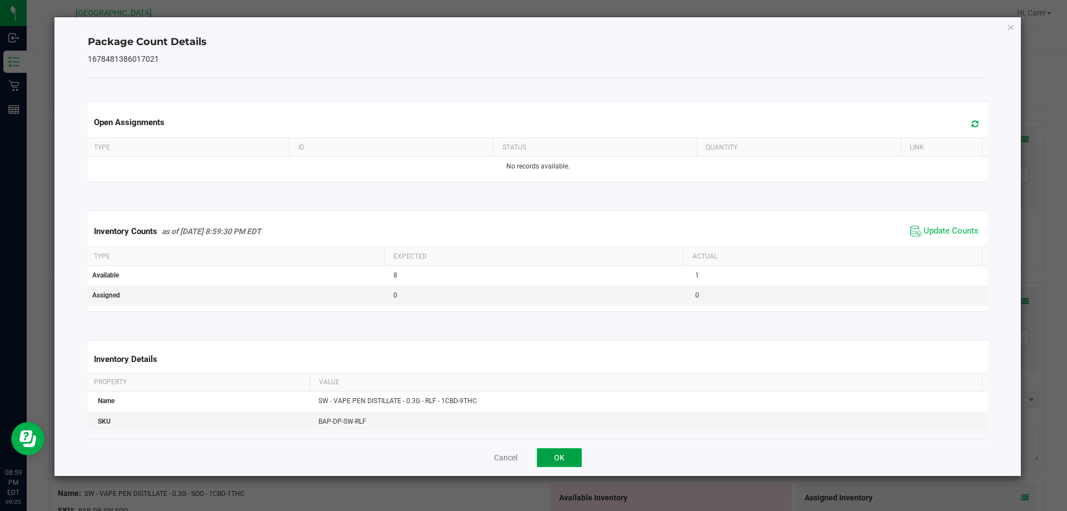
click at [573, 452] on button "OK" at bounding box center [559, 457] width 45 height 19
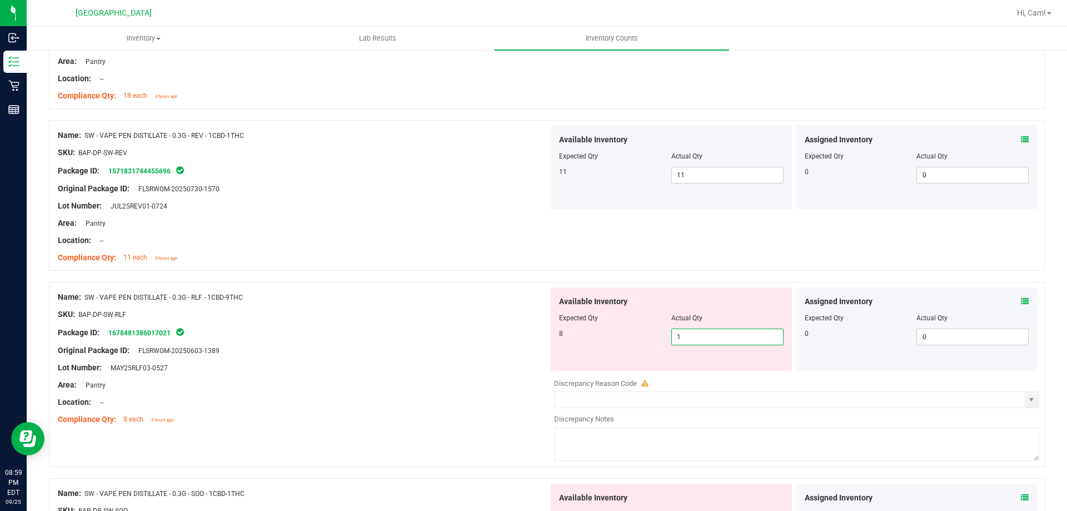
click at [696, 342] on span "1 1" at bounding box center [727, 336] width 112 height 17
click at [696, 342] on input "1" at bounding box center [727, 337] width 111 height 16
type input "8"
click at [711, 288] on div "Available Inventory Expected Qty Actual Qty 8 8 8" at bounding box center [671, 328] width 241 height 83
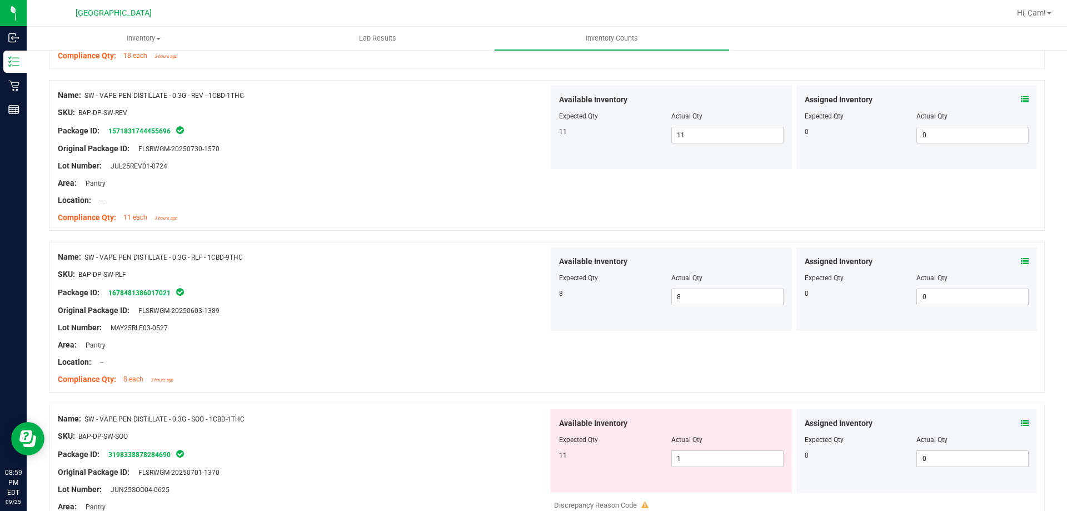
scroll to position [389, 0]
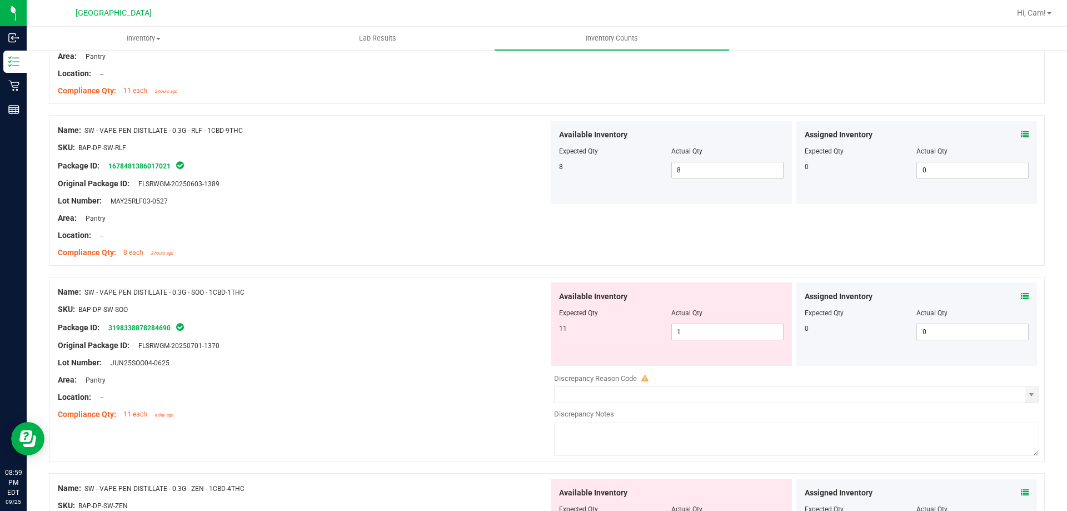
click at [1021, 297] on icon at bounding box center [1025, 296] width 8 height 8
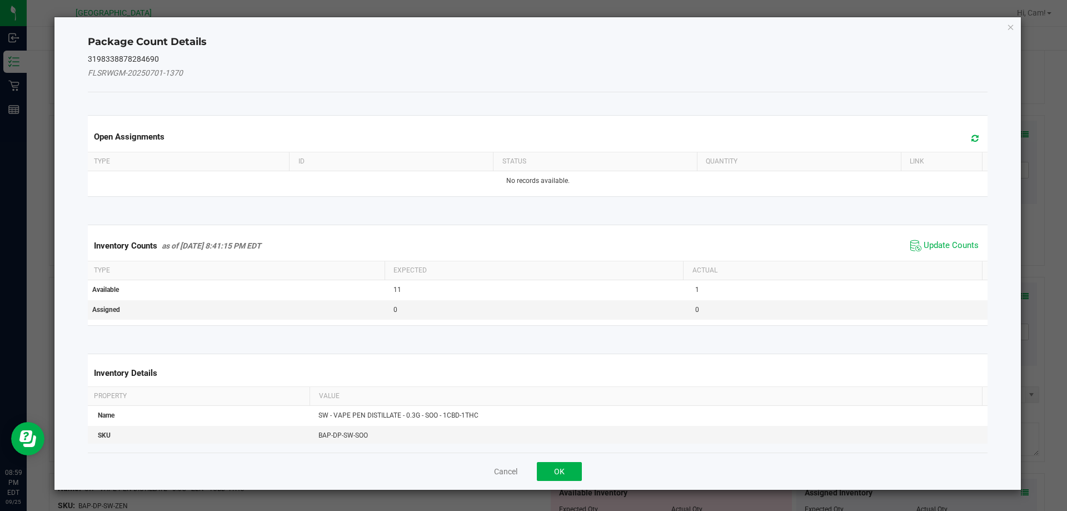
click at [972, 146] on span at bounding box center [972, 139] width 18 height 16
click at [950, 246] on span "Update Counts" at bounding box center [951, 245] width 55 height 11
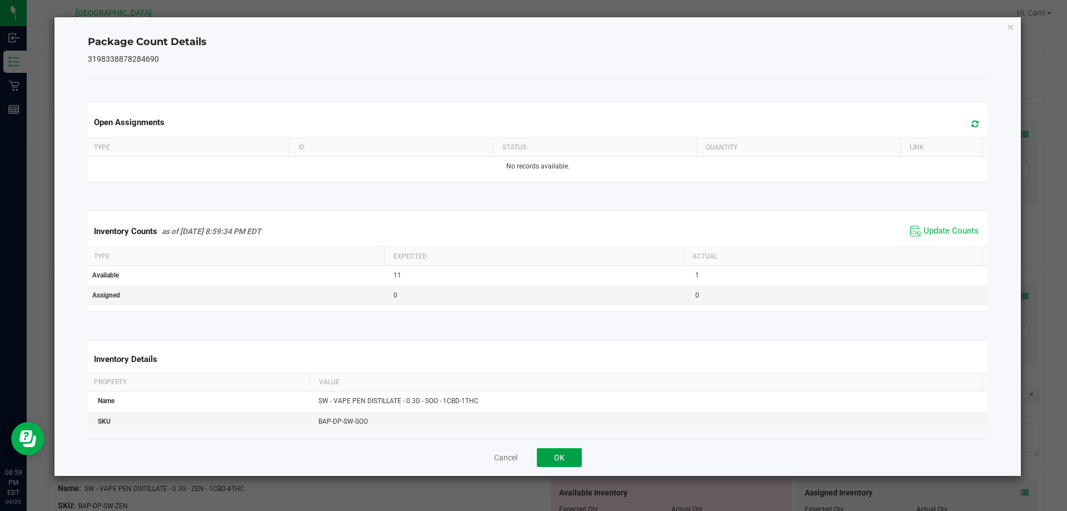
drag, startPoint x: 563, startPoint y: 458, endPoint x: 622, endPoint y: 434, distance: 63.1
click at [570, 458] on button "OK" at bounding box center [559, 457] width 45 height 19
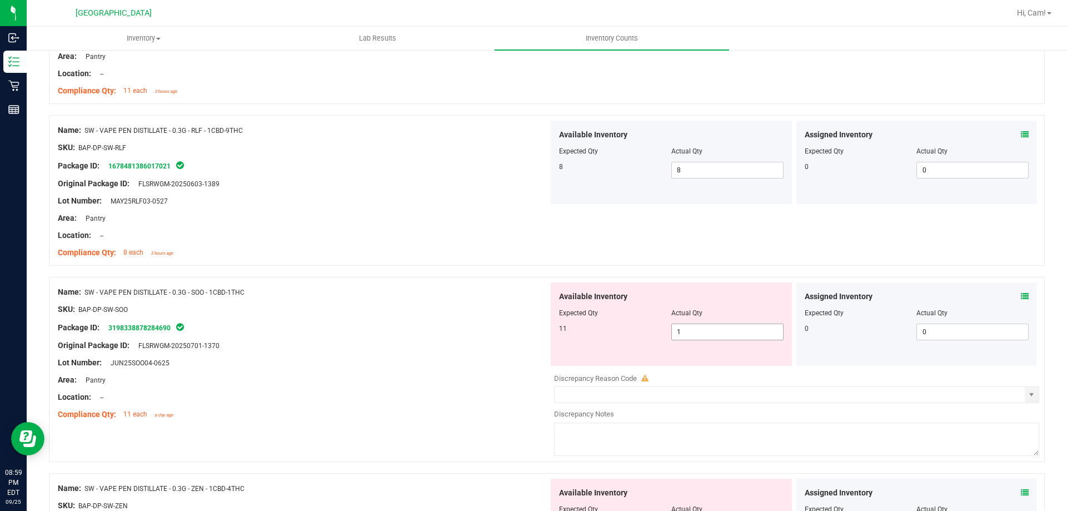
drag, startPoint x: 729, startPoint y: 335, endPoint x: 737, endPoint y: 316, distance: 19.9
click at [729, 333] on span "1 1" at bounding box center [727, 331] width 112 height 17
type input "11"
click at [775, 231] on div "Name: SW - VAPE PEN DISTILLATE - 0.3G - RLF - 1CBD-9THC SKU: BAP-DP-SW-RLF Pack…" at bounding box center [547, 190] width 996 height 151
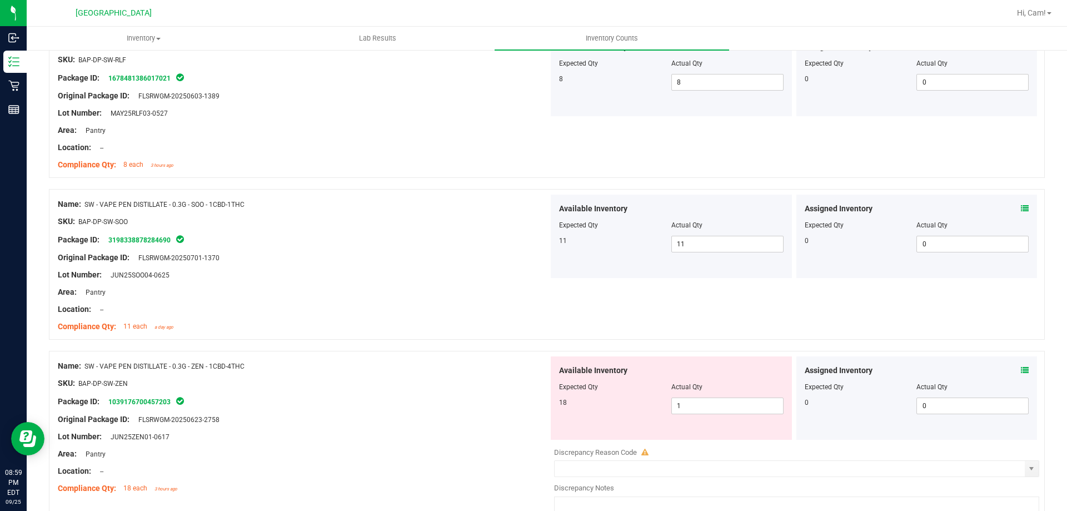
scroll to position [556, 0]
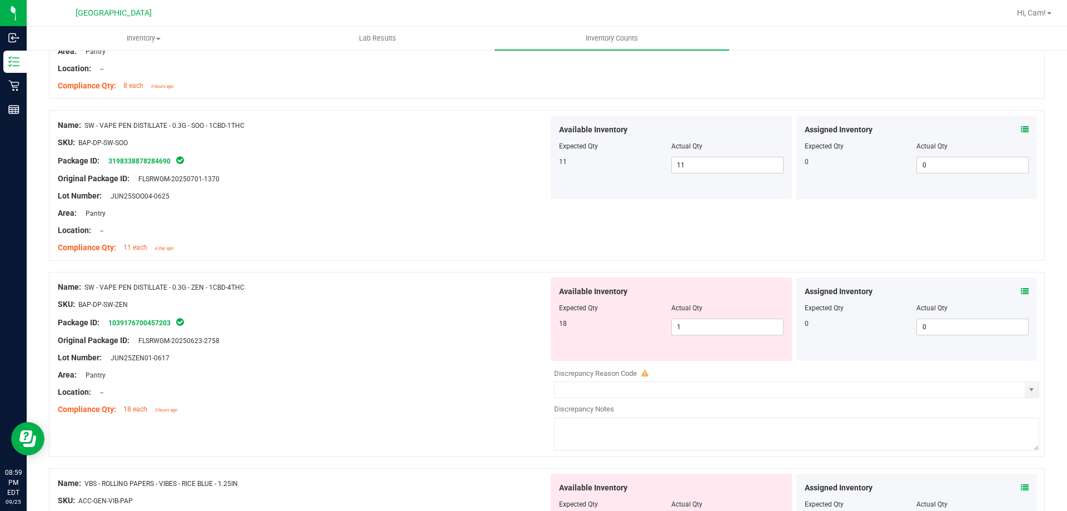
click at [1021, 289] on div "Assigned Inventory Expected Qty Actual Qty 0 0 0" at bounding box center [916, 318] width 241 height 83
click at [1011, 288] on div "Assigned Inventory" at bounding box center [917, 292] width 225 height 12
click at [1021, 292] on icon at bounding box center [1025, 291] width 8 height 8
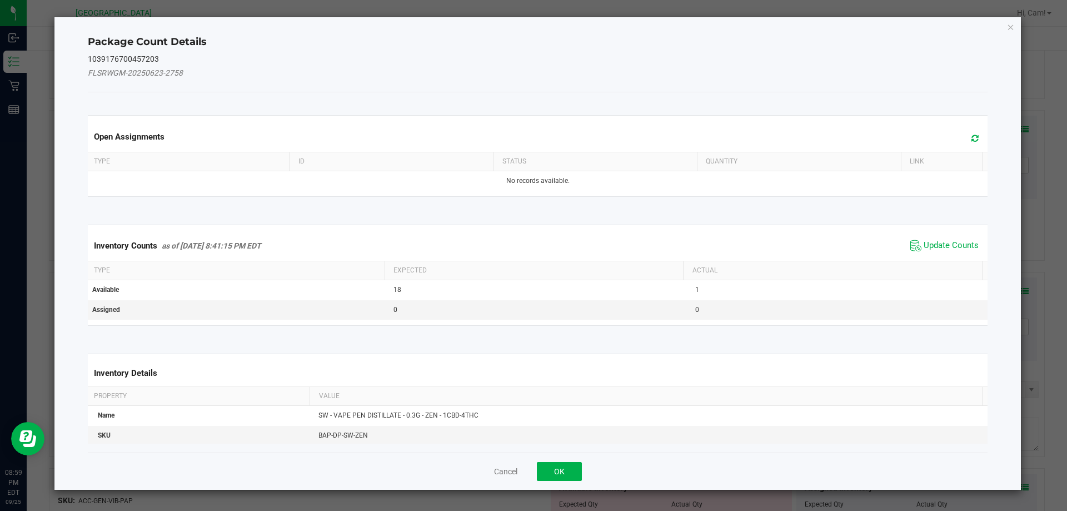
click at [971, 136] on icon at bounding box center [974, 138] width 7 height 8
drag, startPoint x: 946, startPoint y: 240, endPoint x: 939, endPoint y: 248, distance: 10.7
click at [946, 241] on span "Update Counts" at bounding box center [951, 245] width 55 height 11
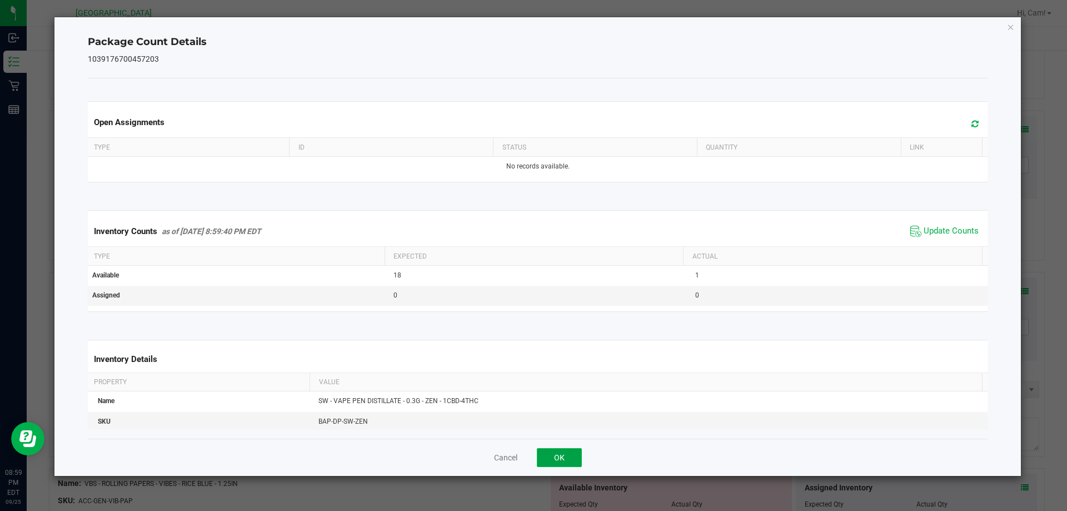
drag, startPoint x: 559, startPoint y: 458, endPoint x: 620, endPoint y: 427, distance: 68.3
click at [560, 458] on button "OK" at bounding box center [559, 457] width 45 height 19
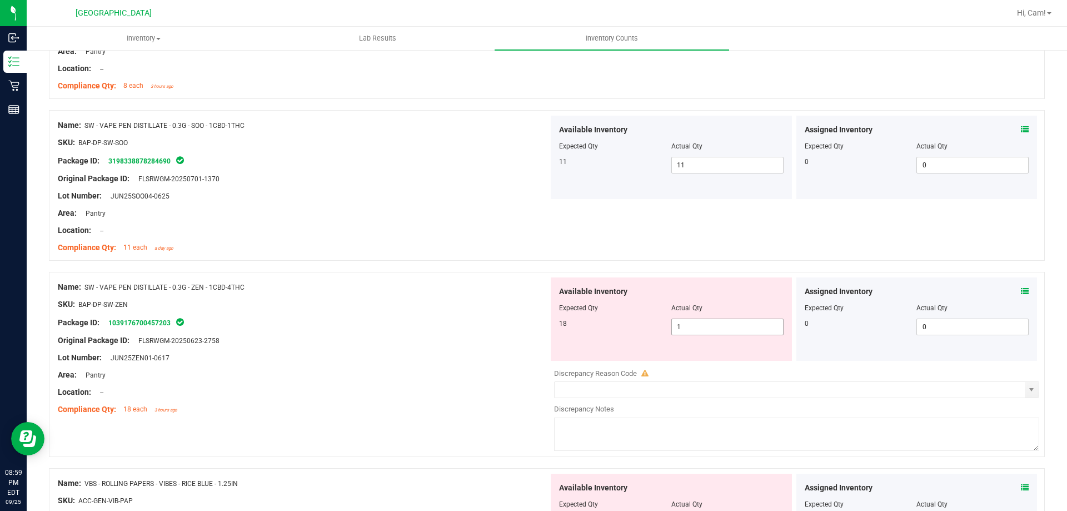
click at [741, 333] on span "1 1" at bounding box center [727, 326] width 112 height 17
type input "18"
click at [744, 250] on div "Name: SW - VAPE PEN DISTILLATE - 0.3G - SOO - 1CBD-1THC SKU: BAP-DP-SW-SOO Pack…" at bounding box center [547, 185] width 996 height 151
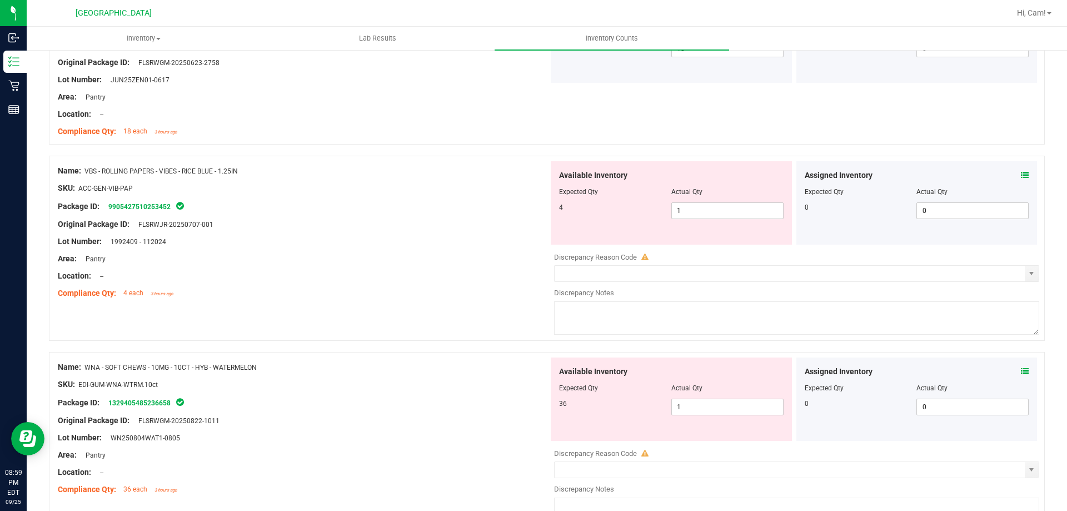
click at [1021, 171] on icon at bounding box center [1025, 175] width 8 height 8
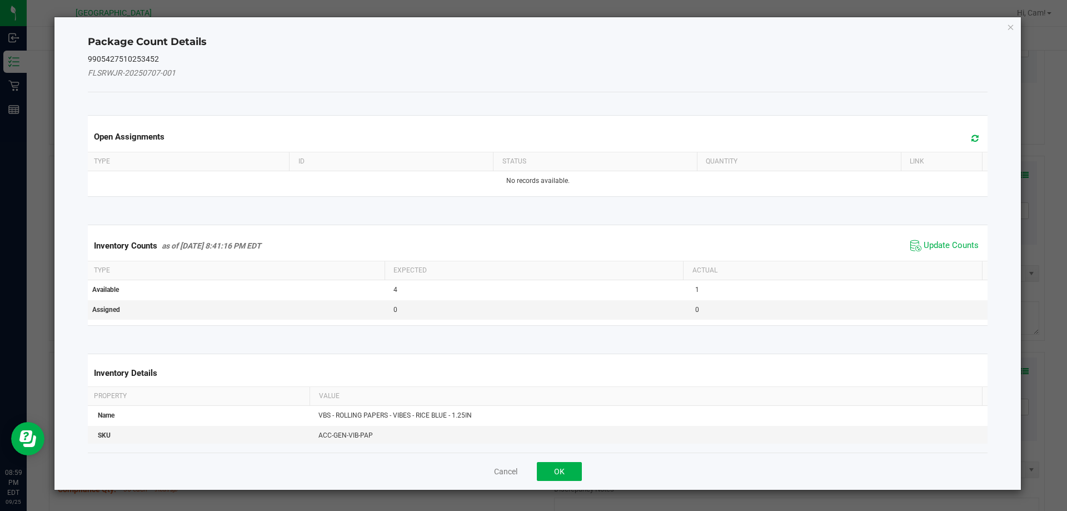
click at [971, 138] on icon at bounding box center [974, 138] width 7 height 8
click at [940, 248] on span "Update Counts" at bounding box center [951, 245] width 55 height 11
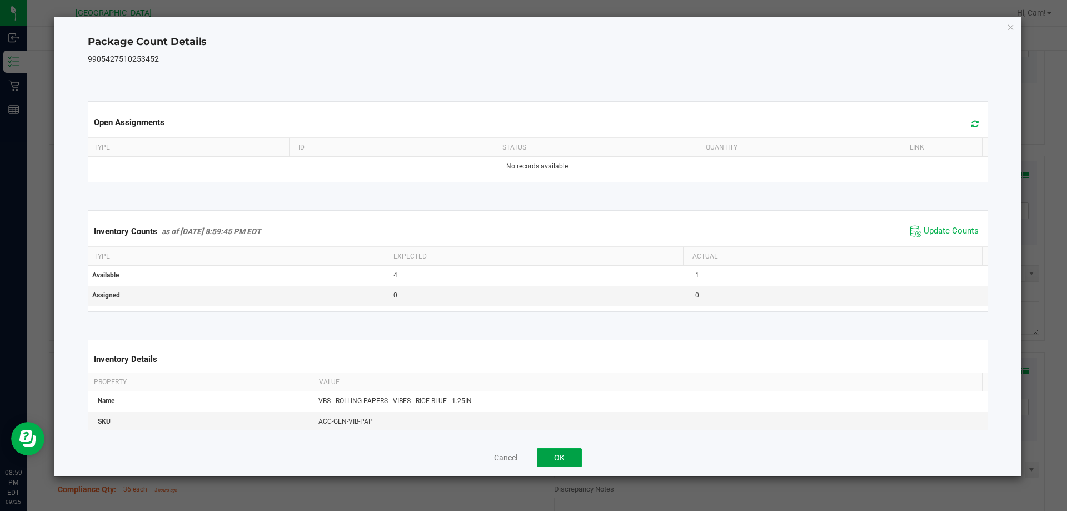
drag, startPoint x: 563, startPoint y: 462, endPoint x: 714, endPoint y: 249, distance: 261.5
click at [566, 462] on button "OK" at bounding box center [559, 457] width 45 height 19
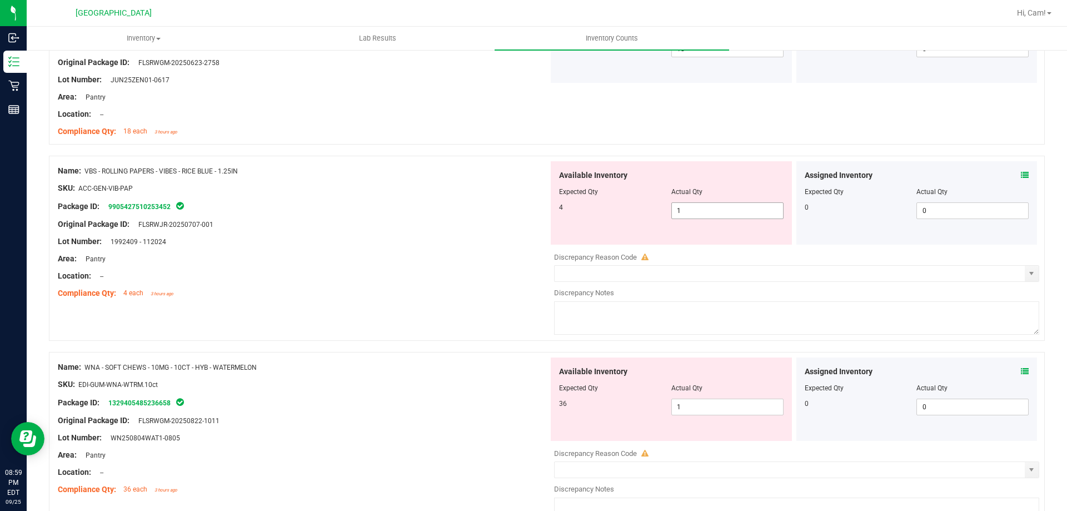
click at [705, 213] on span "1 1" at bounding box center [727, 210] width 112 height 17
click at [705, 213] on input "1" at bounding box center [727, 211] width 111 height 16
type input "4"
click at [598, 217] on div "4 4 4" at bounding box center [671, 210] width 225 height 17
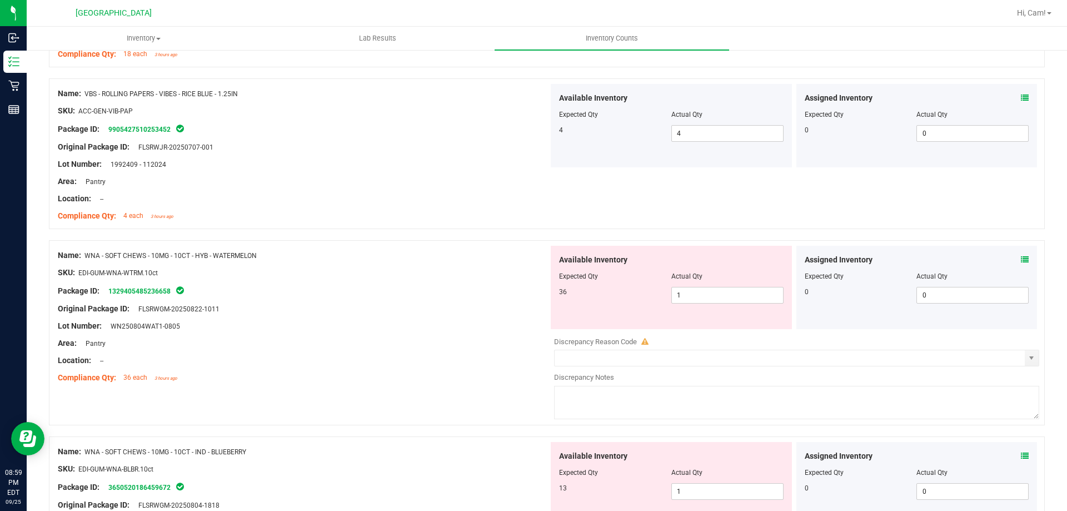
scroll to position [945, 0]
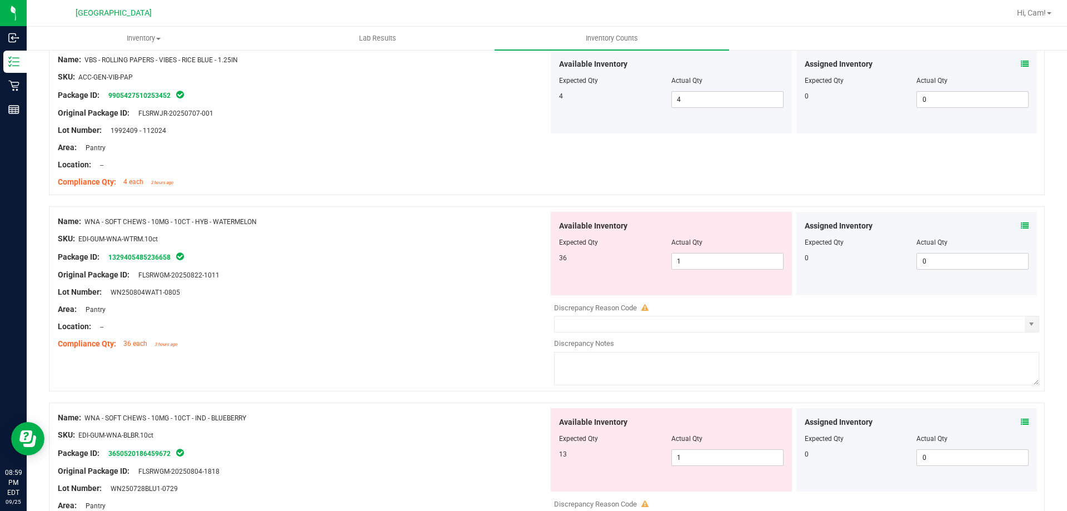
click at [1021, 228] on div "Assigned Inventory Expected Qty Actual Qty 0 0 0" at bounding box center [916, 253] width 241 height 83
click at [1021, 226] on div "Assigned Inventory Expected Qty Actual Qty 0 0 0" at bounding box center [916, 253] width 241 height 83
click at [1021, 226] on icon at bounding box center [1025, 226] width 8 height 8
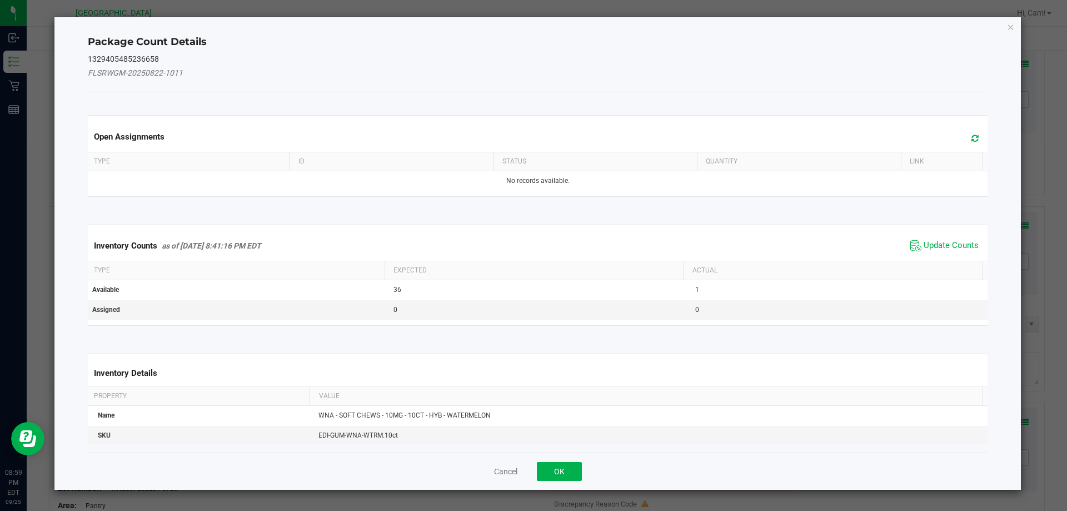
click at [971, 138] on icon at bounding box center [974, 138] width 7 height 8
click at [937, 246] on span "Update Counts" at bounding box center [951, 245] width 55 height 11
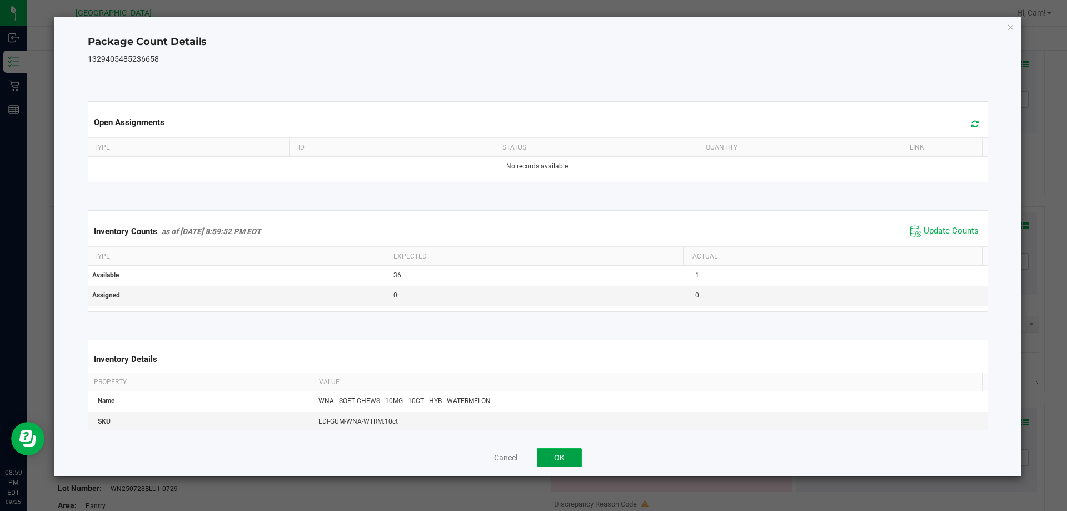
click at [566, 451] on button "OK" at bounding box center [559, 457] width 45 height 19
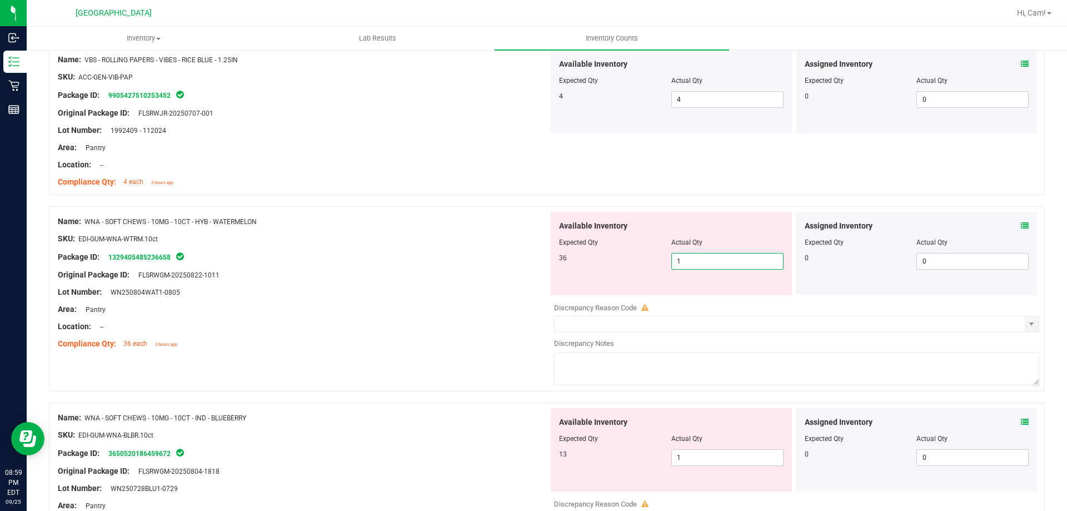
click at [717, 259] on span "1 1" at bounding box center [727, 261] width 112 height 17
click at [717, 259] on input "1" at bounding box center [727, 261] width 111 height 16
type input "36"
click at [477, 289] on div "Lot Number: WN250804WAT1-0805" at bounding box center [303, 292] width 491 height 12
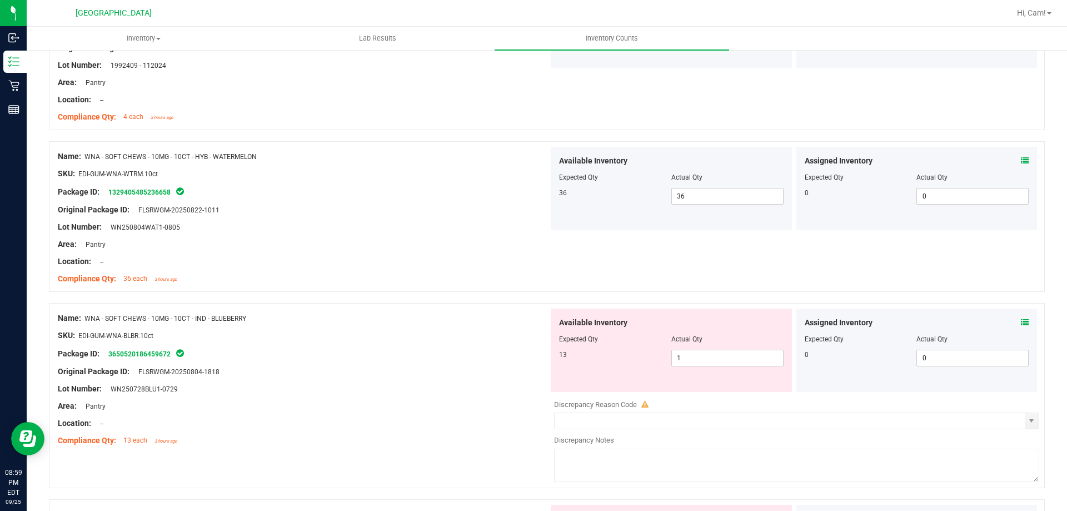
scroll to position [1111, 0]
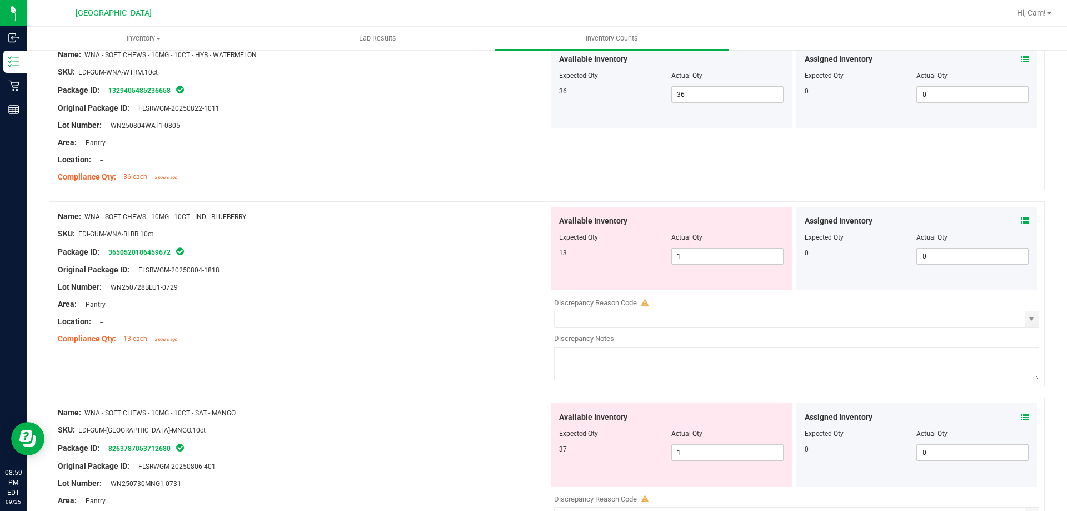
click at [1011, 218] on div "Assigned Inventory" at bounding box center [917, 221] width 225 height 12
click at [1021, 218] on icon at bounding box center [1025, 221] width 8 height 8
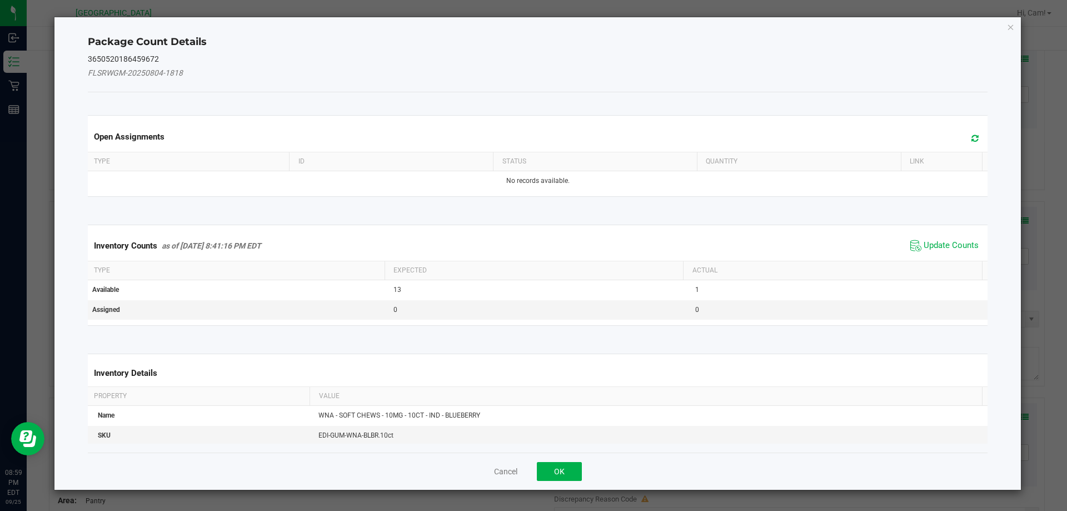
click at [954, 138] on div "Open Assignments" at bounding box center [538, 136] width 905 height 30
click at [971, 141] on icon at bounding box center [974, 138] width 7 height 8
click at [944, 253] on span "Update Counts" at bounding box center [944, 245] width 74 height 17
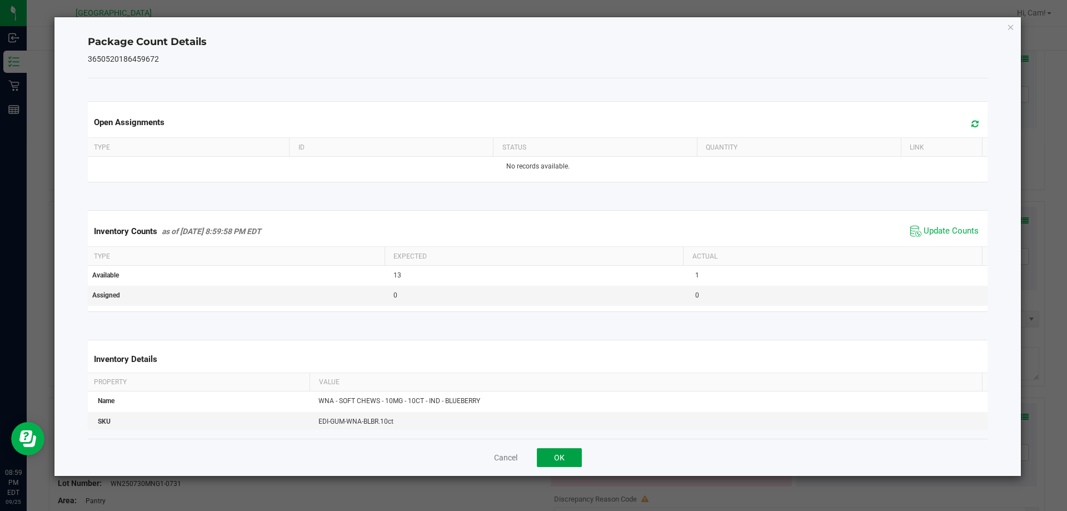
click at [568, 456] on button "OK" at bounding box center [559, 457] width 45 height 19
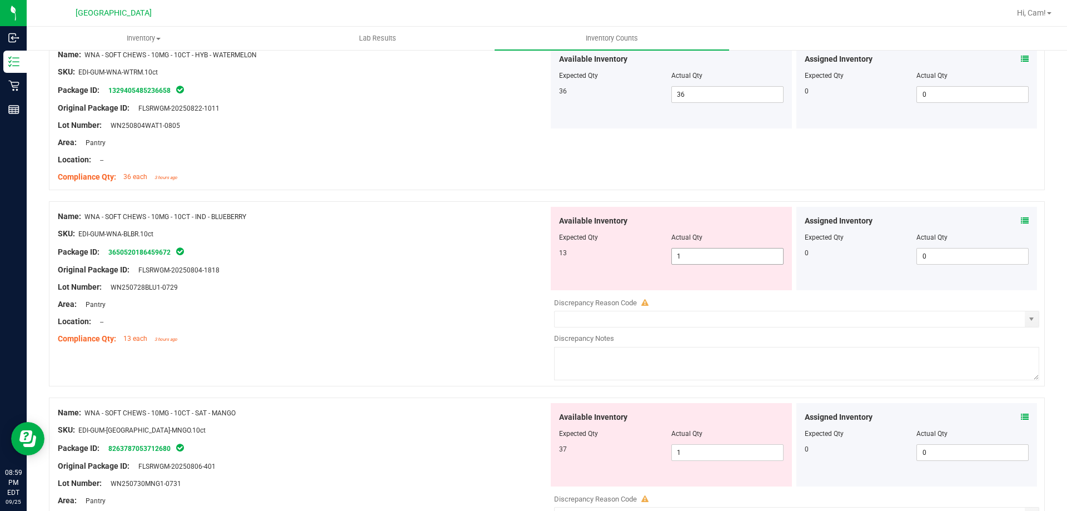
drag, startPoint x: 752, startPoint y: 235, endPoint x: 747, endPoint y: 252, distance: 18.1
click at [752, 240] on div "Actual Qty" at bounding box center [727, 237] width 112 height 10
click at [744, 257] on span "1 1" at bounding box center [727, 256] width 112 height 17
type input "13"
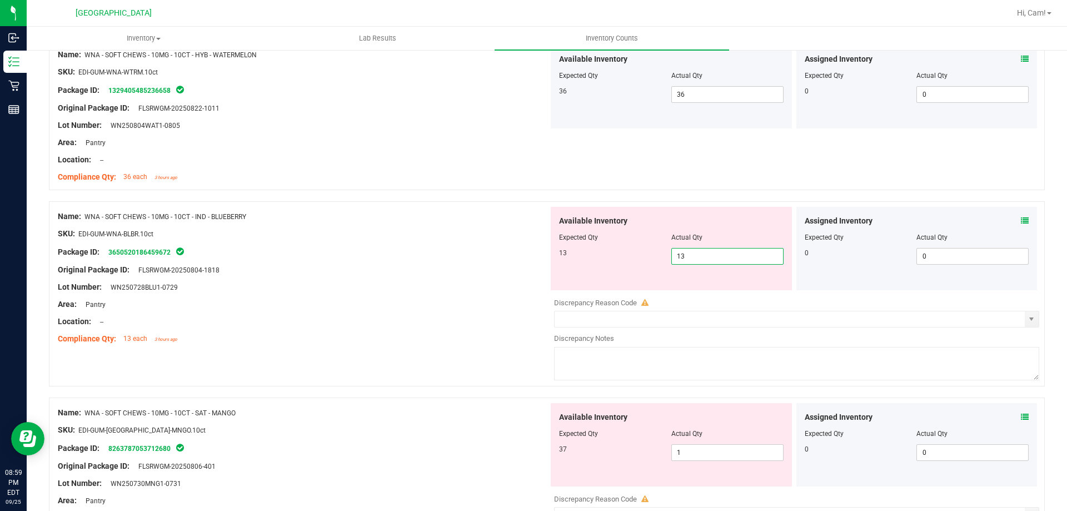
click at [442, 268] on div "Original Package ID: FLSRWGM-20250804-1818" at bounding box center [303, 270] width 491 height 12
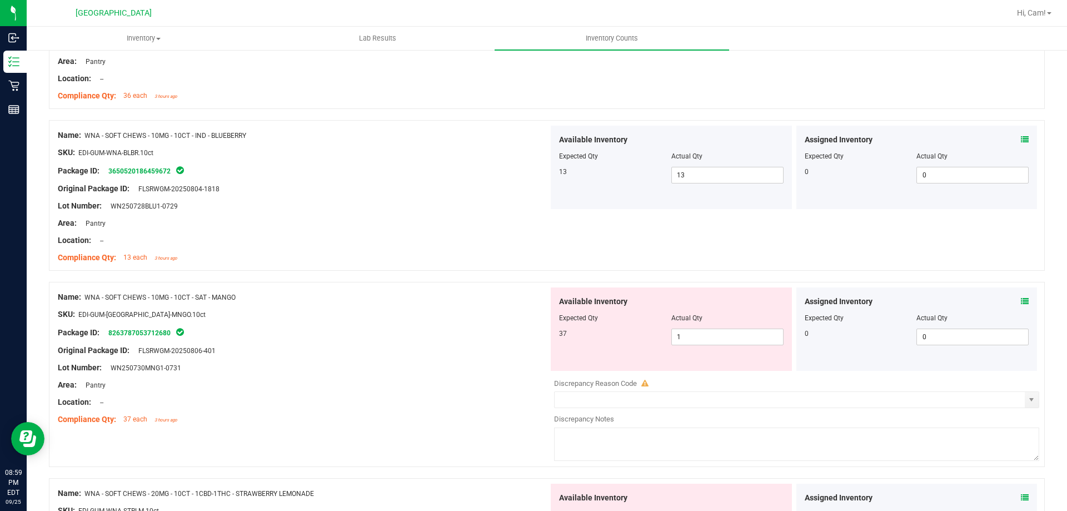
scroll to position [1278, 0]
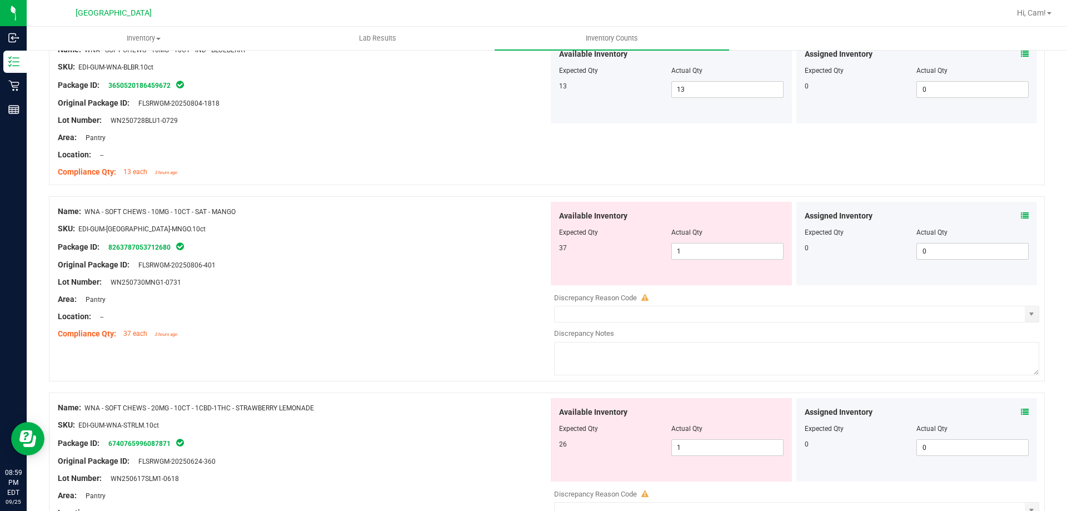
click at [1021, 215] on icon at bounding box center [1025, 216] width 8 height 8
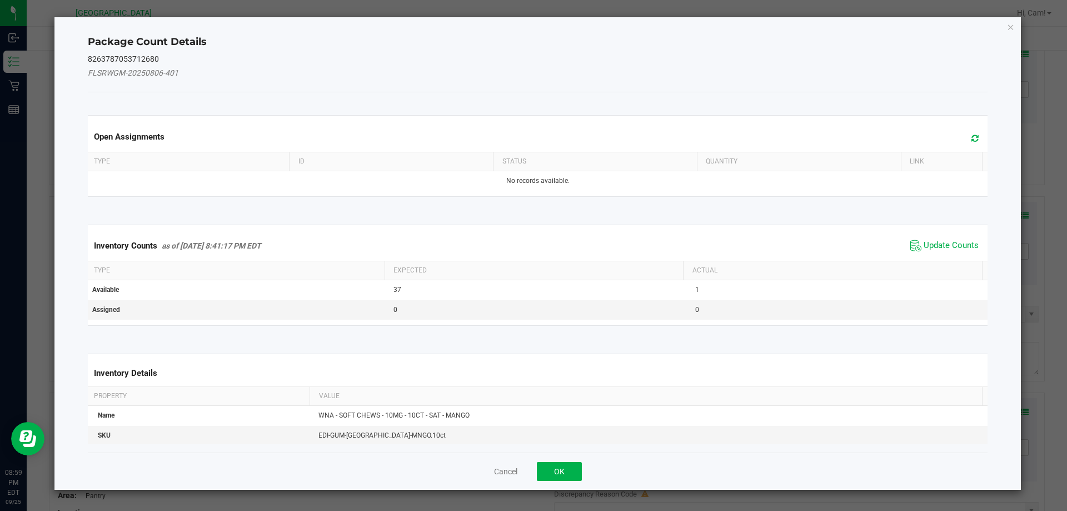
click at [971, 136] on icon at bounding box center [974, 138] width 7 height 8
click at [953, 228] on kendo-grid "Inventory Counts as of [DATE] 8:41:17 PM EDT Update Counts Type Expected Actual…" at bounding box center [537, 275] width 917 height 101
click at [950, 241] on span "Update Counts" at bounding box center [951, 245] width 55 height 11
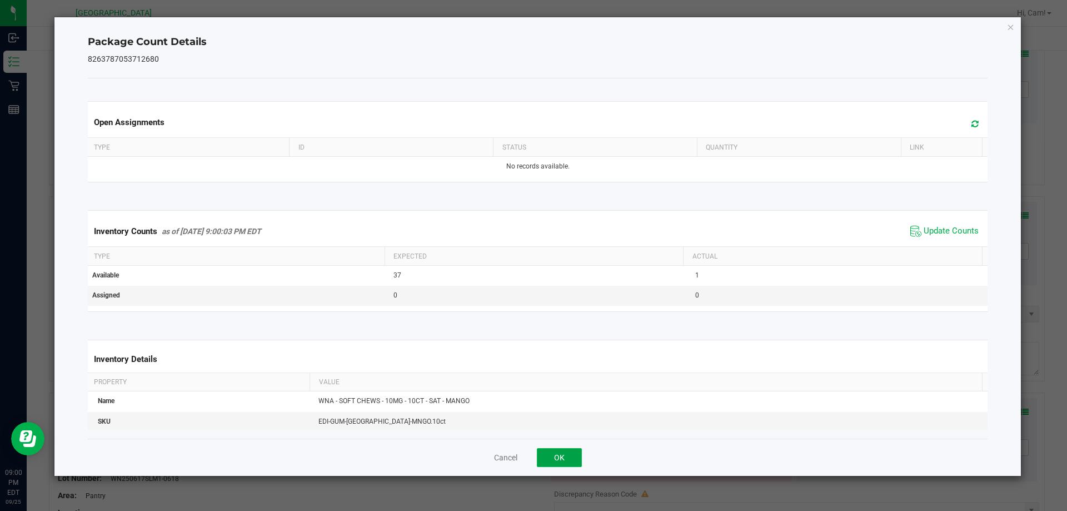
drag, startPoint x: 559, startPoint y: 453, endPoint x: 682, endPoint y: 344, distance: 164.2
click at [561, 453] on button "OK" at bounding box center [559, 457] width 45 height 19
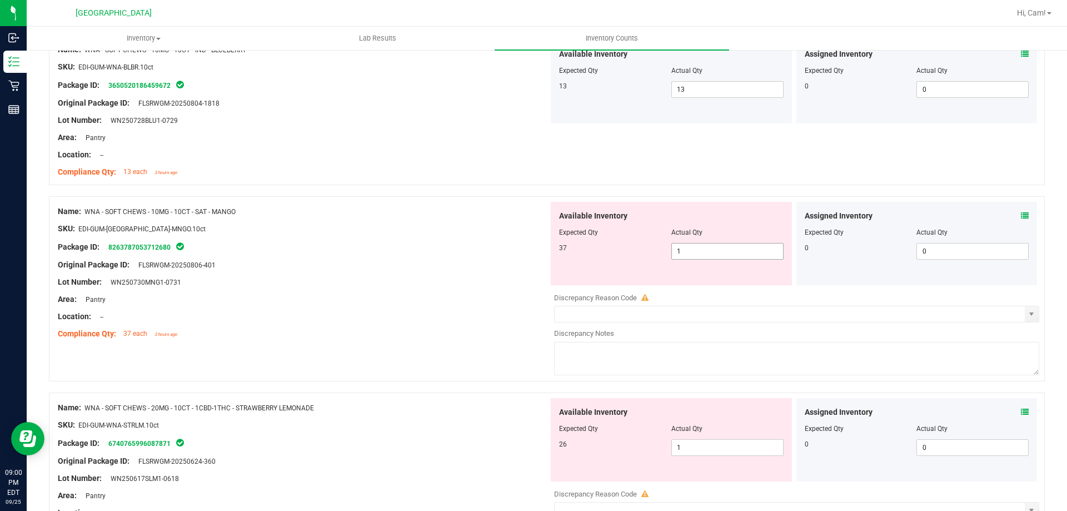
click at [755, 251] on span "1 1" at bounding box center [727, 251] width 112 height 17
click at [755, 251] on input "1" at bounding box center [727, 251] width 111 height 16
type input "37"
click at [492, 295] on div "Area: Pantry" at bounding box center [303, 299] width 491 height 12
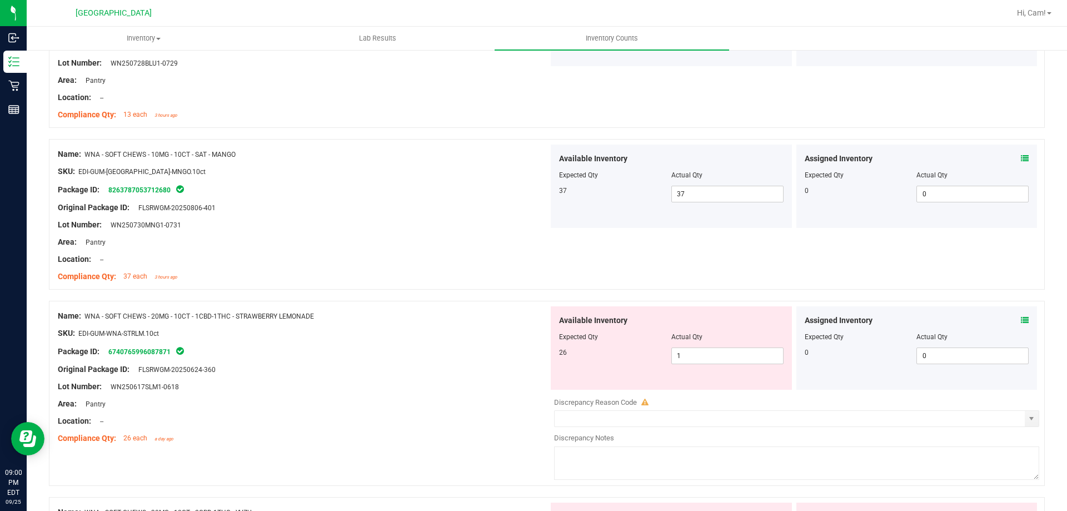
scroll to position [1389, 0]
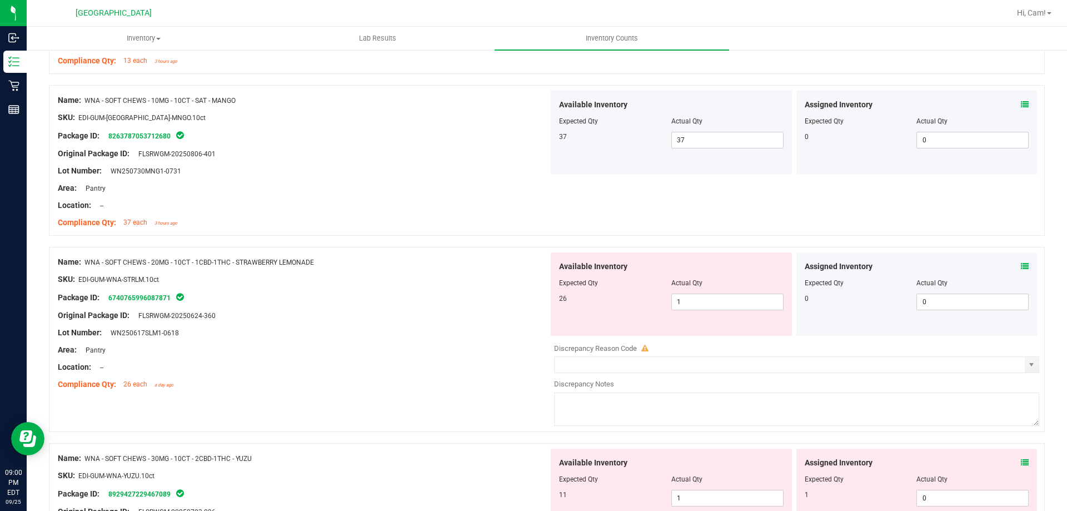
click at [1021, 267] on icon at bounding box center [1025, 266] width 8 height 8
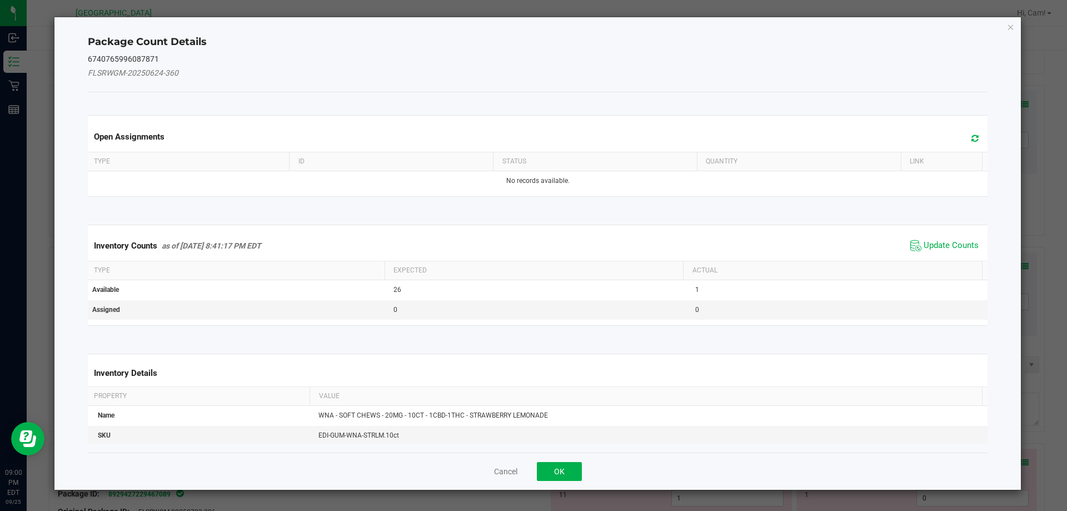
click at [967, 143] on span at bounding box center [972, 139] width 18 height 16
click at [964, 249] on span "Update Counts" at bounding box center [951, 245] width 55 height 11
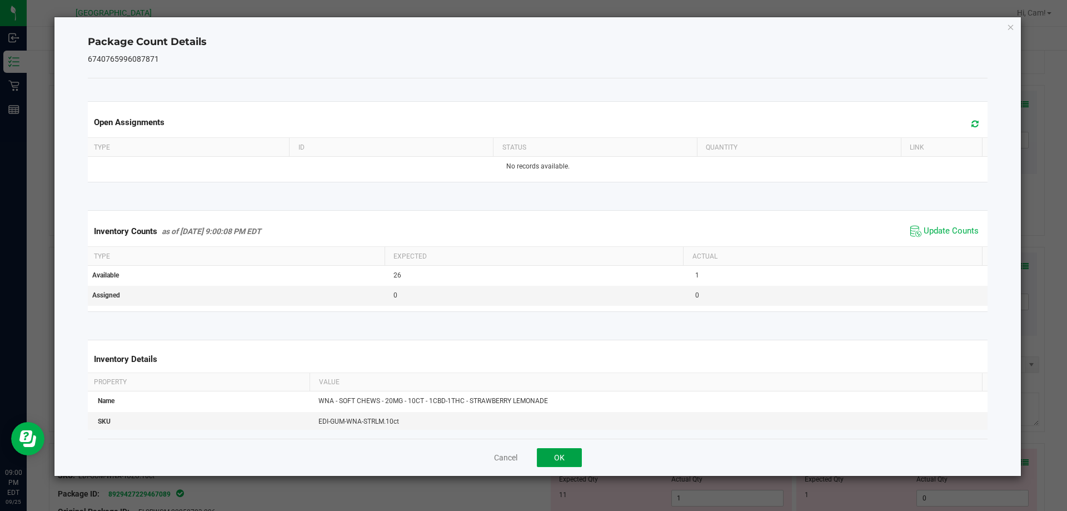
click at [571, 452] on button "OK" at bounding box center [559, 457] width 45 height 19
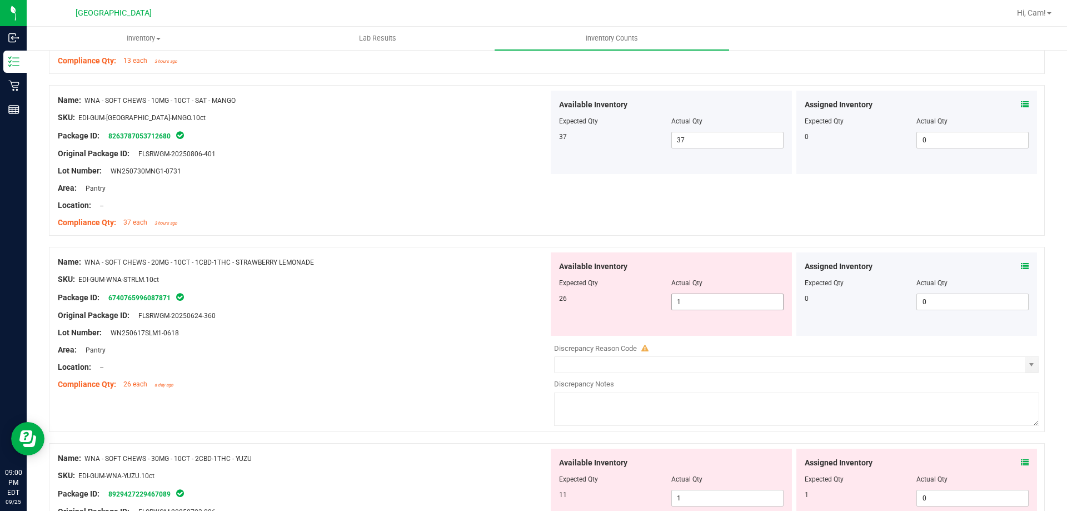
click at [726, 307] on span "1 1" at bounding box center [727, 301] width 112 height 17
click at [726, 306] on input "1" at bounding box center [727, 302] width 111 height 16
type input "26"
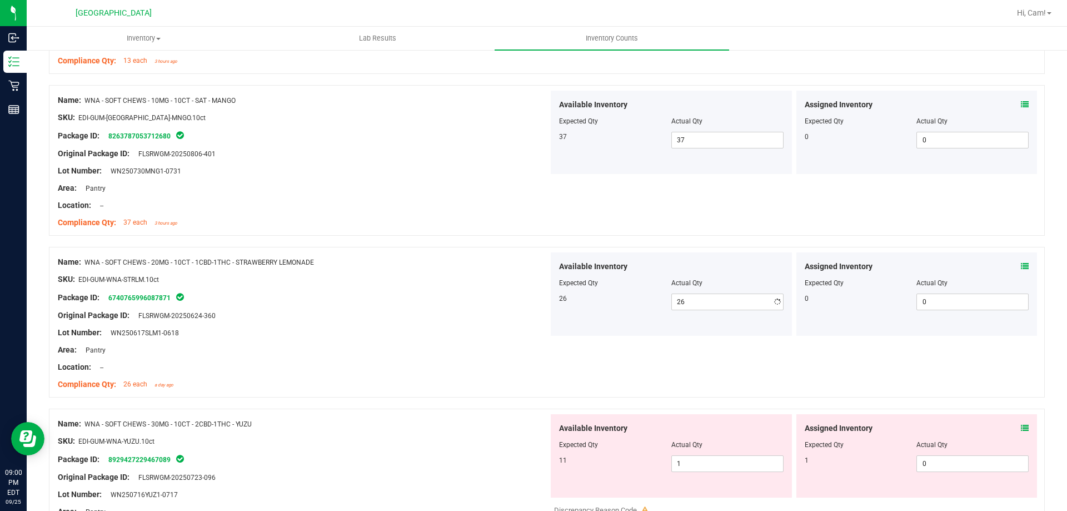
click at [565, 309] on div "26 26 26" at bounding box center [671, 301] width 225 height 17
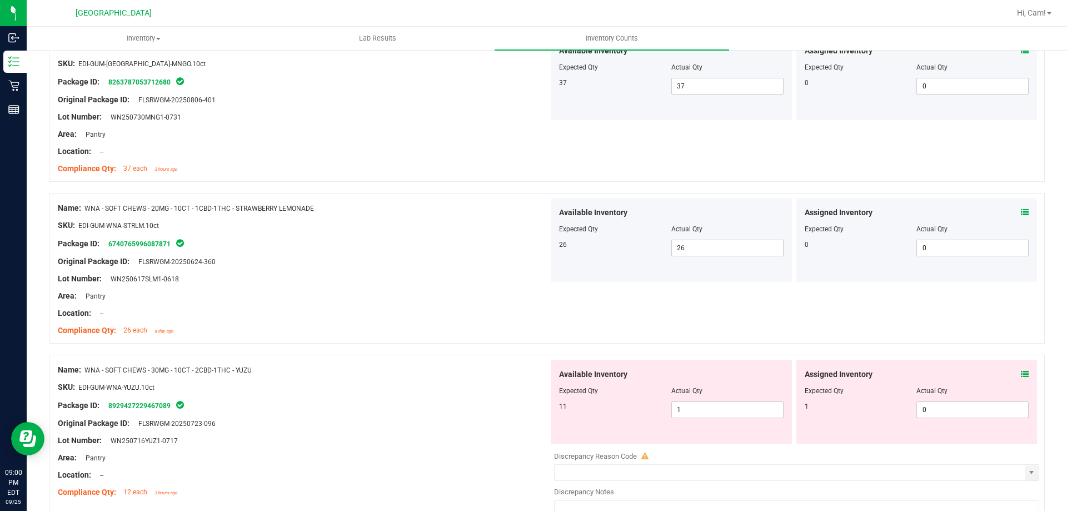
scroll to position [1556, 0]
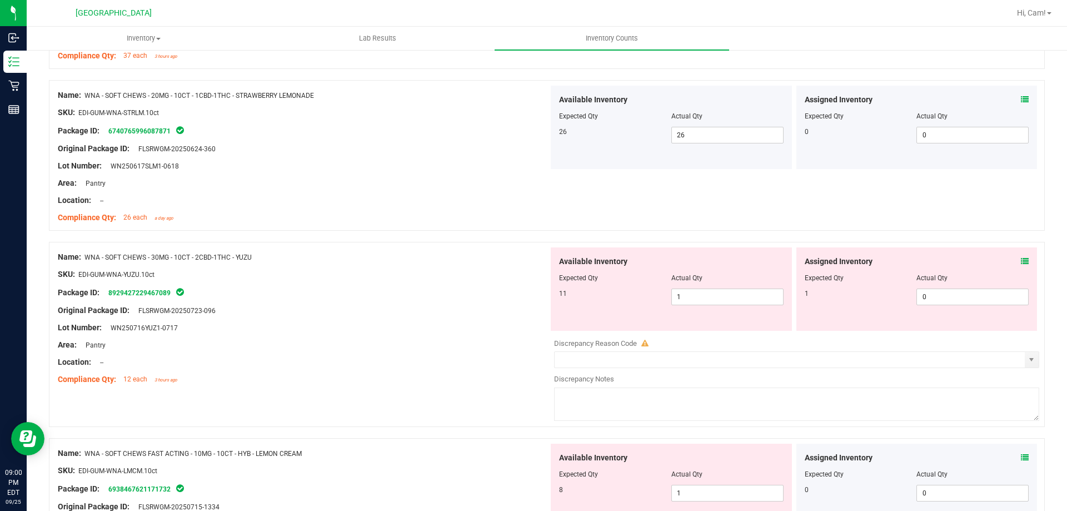
click at [1021, 261] on icon at bounding box center [1025, 261] width 8 height 8
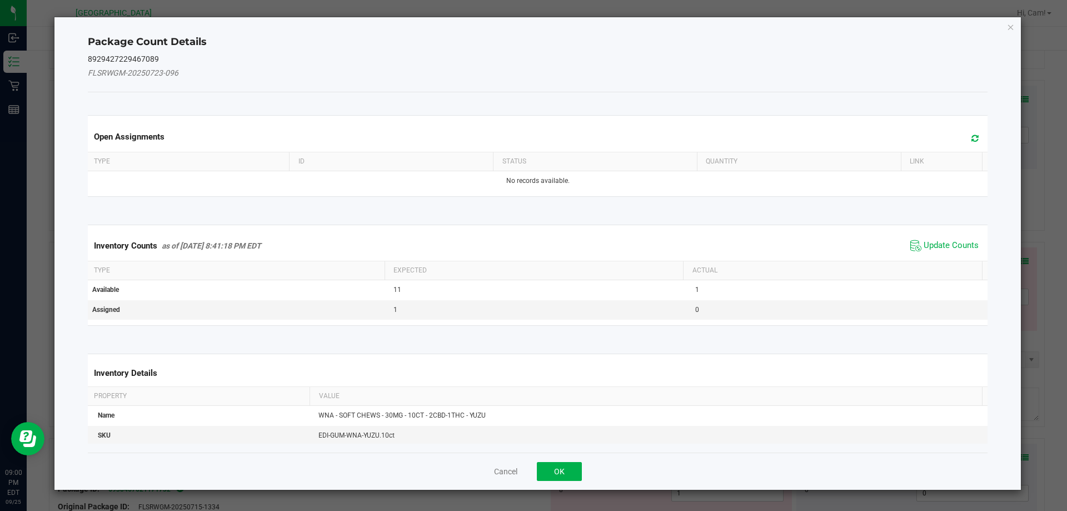
click at [961, 146] on div "Open Assignments" at bounding box center [538, 136] width 905 height 30
click at [971, 134] on icon at bounding box center [974, 138] width 7 height 8
click at [943, 247] on span "Update Counts" at bounding box center [951, 245] width 55 height 11
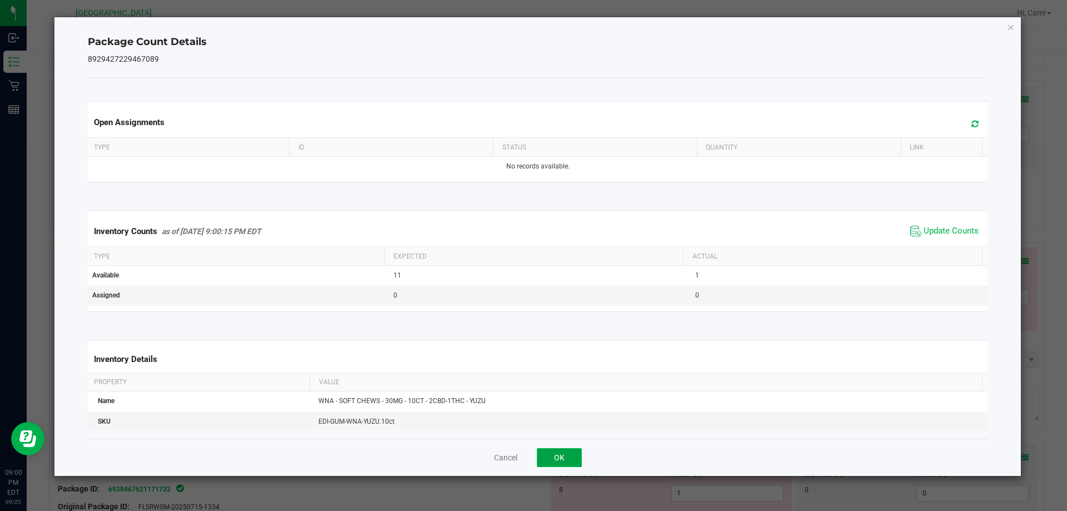
click at [555, 454] on button "OK" at bounding box center [559, 457] width 45 height 19
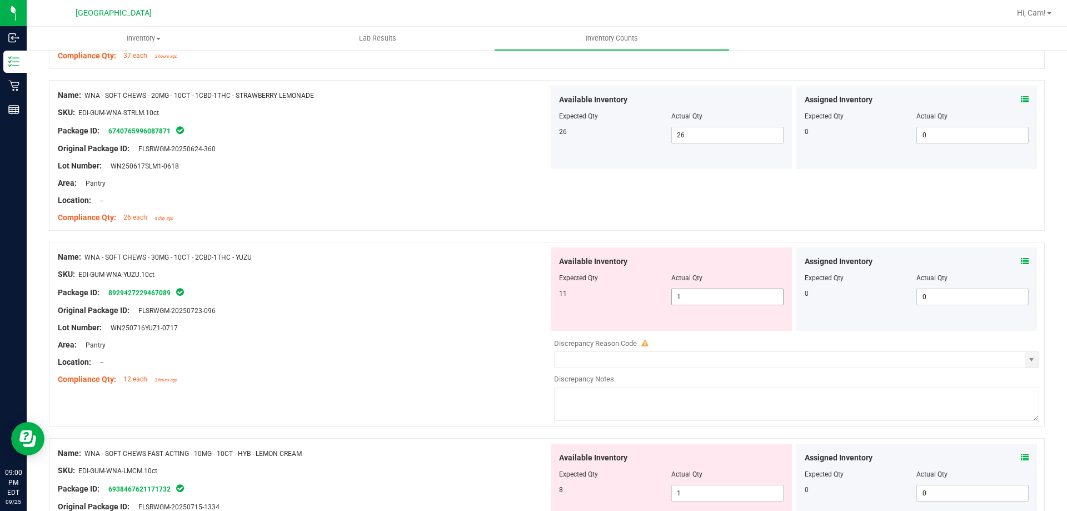
click at [722, 298] on span "1 1" at bounding box center [727, 296] width 112 height 17
click at [722, 298] on input "1" at bounding box center [727, 297] width 111 height 16
type input "2"
click at [713, 251] on div "Available Inventory Expected Qty Actual Qty 11 2 2" at bounding box center [671, 288] width 241 height 83
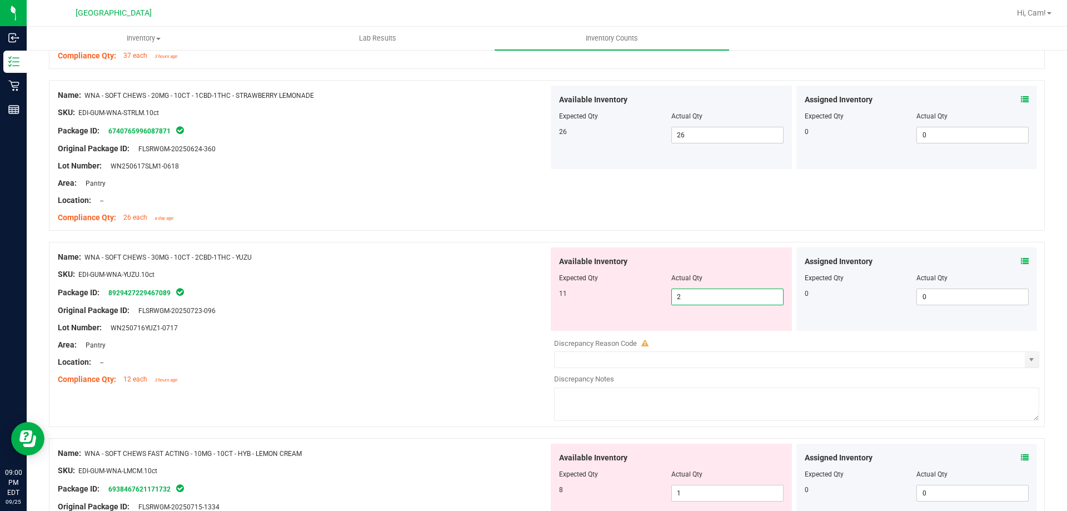
click at [714, 293] on span "2 2" at bounding box center [727, 296] width 112 height 17
click at [714, 293] on input "2" at bounding box center [727, 297] width 111 height 16
type input "1"
click at [642, 232] on div at bounding box center [547, 236] width 996 height 11
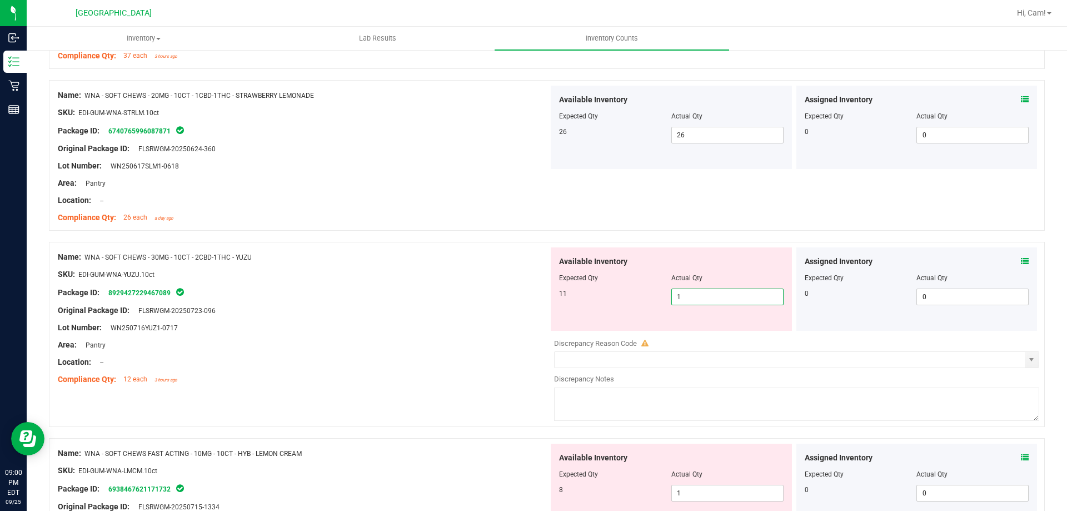
click at [696, 297] on span "1 1" at bounding box center [727, 296] width 112 height 17
type input "11"
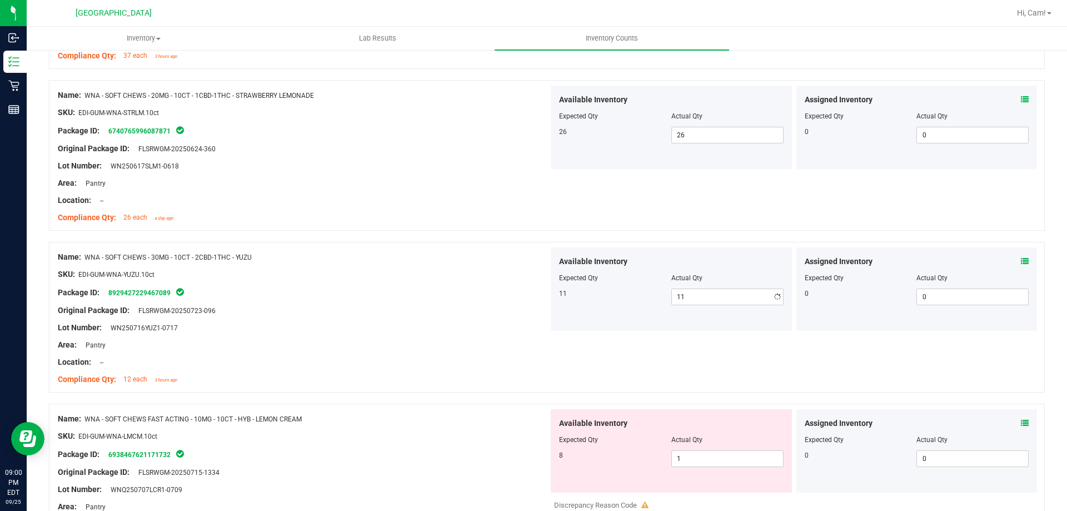
click at [601, 193] on div "Name: WNA - SOFT CHEWS - 20MG - 10CT - 1CBD-1THC - STRAWBERRY LEMONADE SKU: EDI…" at bounding box center [547, 155] width 996 height 151
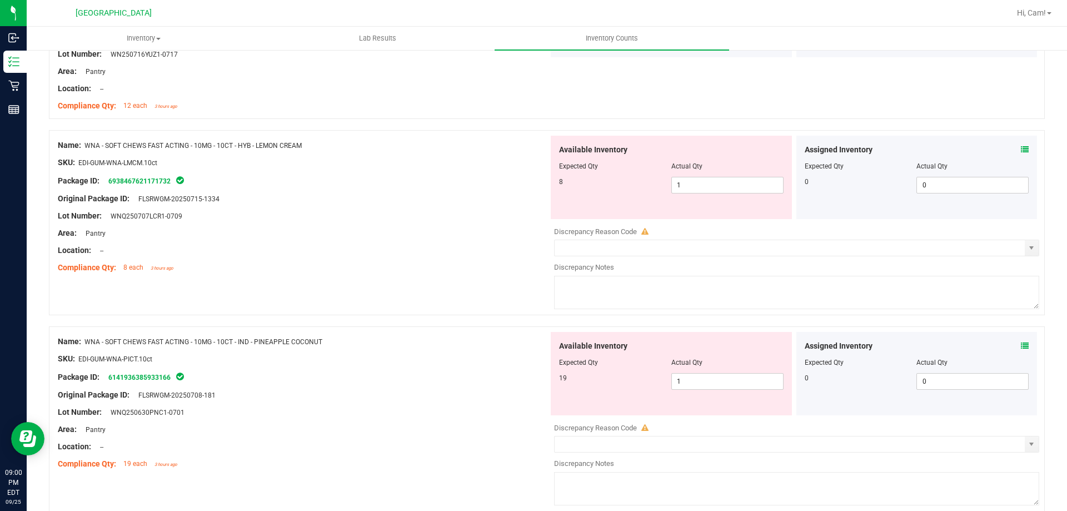
scroll to position [1834, 0]
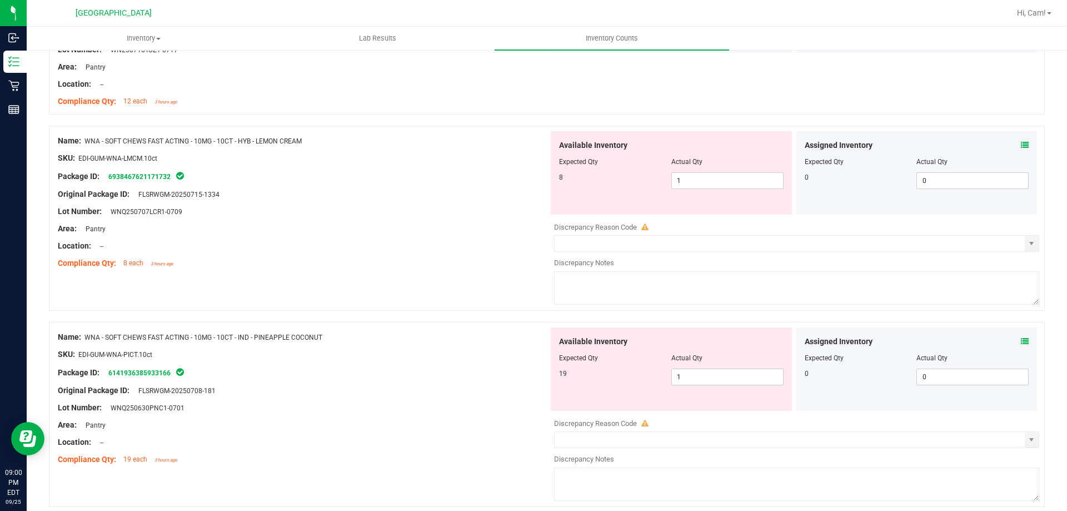
click at [1021, 141] on icon at bounding box center [1025, 145] width 8 height 8
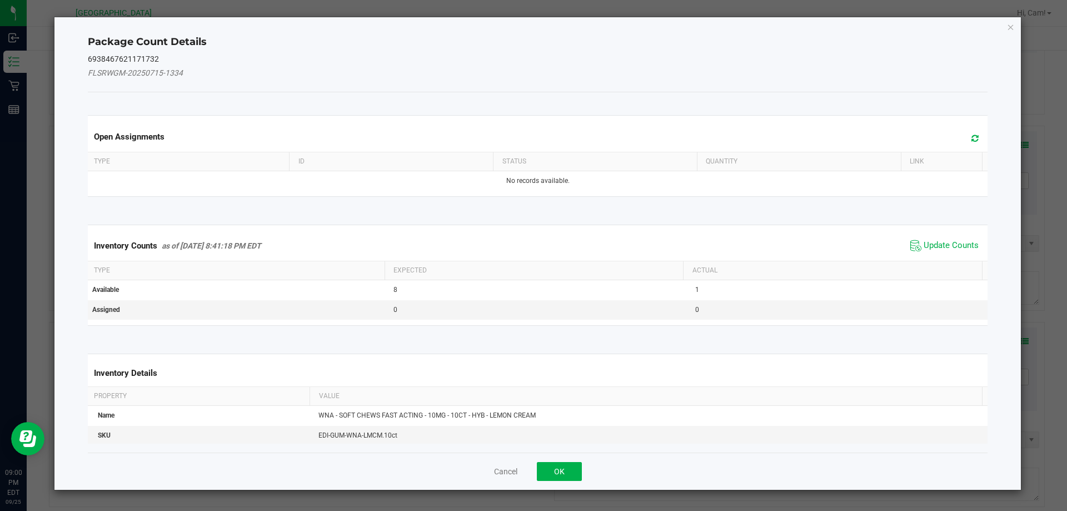
click at [971, 141] on icon at bounding box center [974, 138] width 7 height 8
click at [939, 243] on span "Update Counts" at bounding box center [951, 245] width 55 height 11
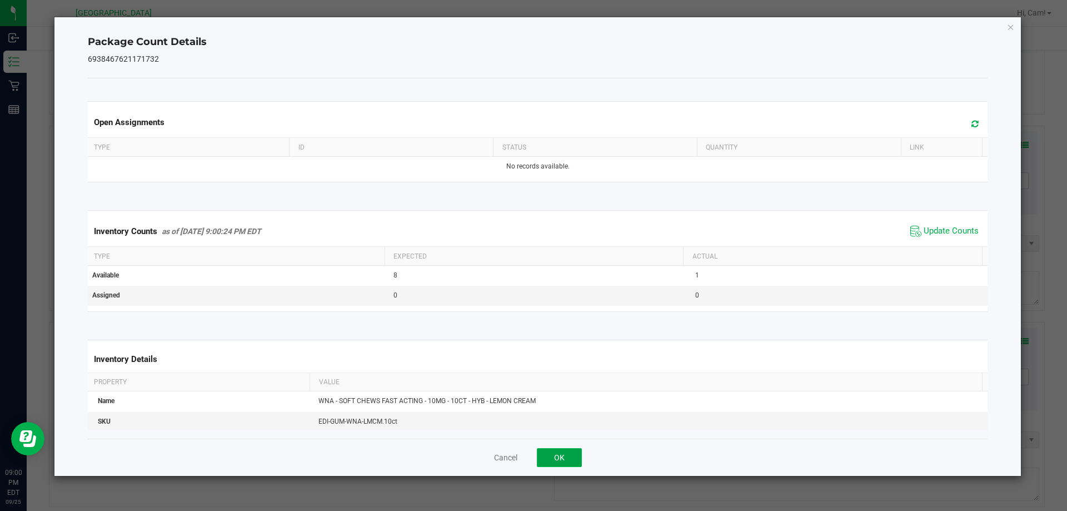
click at [559, 457] on button "OK" at bounding box center [559, 457] width 45 height 19
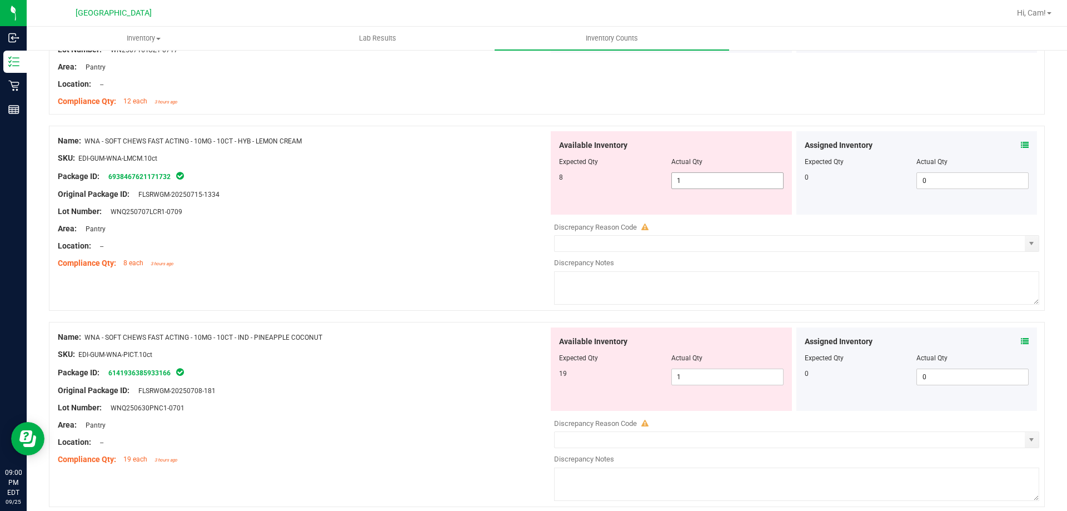
click at [717, 186] on span "1 1" at bounding box center [727, 180] width 112 height 17
click at [716, 186] on input "1" at bounding box center [727, 181] width 111 height 16
type input "8"
click at [499, 195] on div "Original Package ID: FLSRWGM-20250715-1334" at bounding box center [303, 194] width 491 height 12
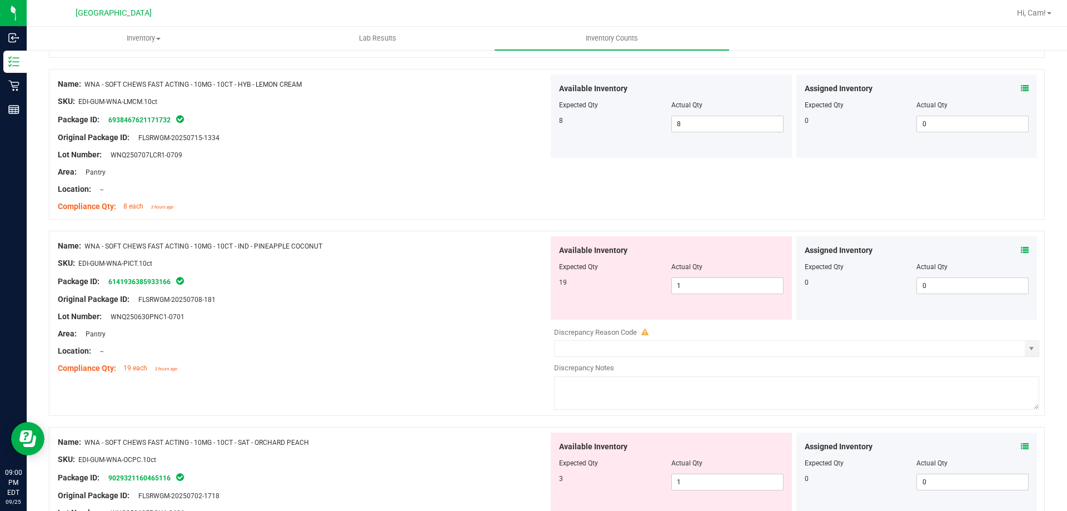
scroll to position [1945, 0]
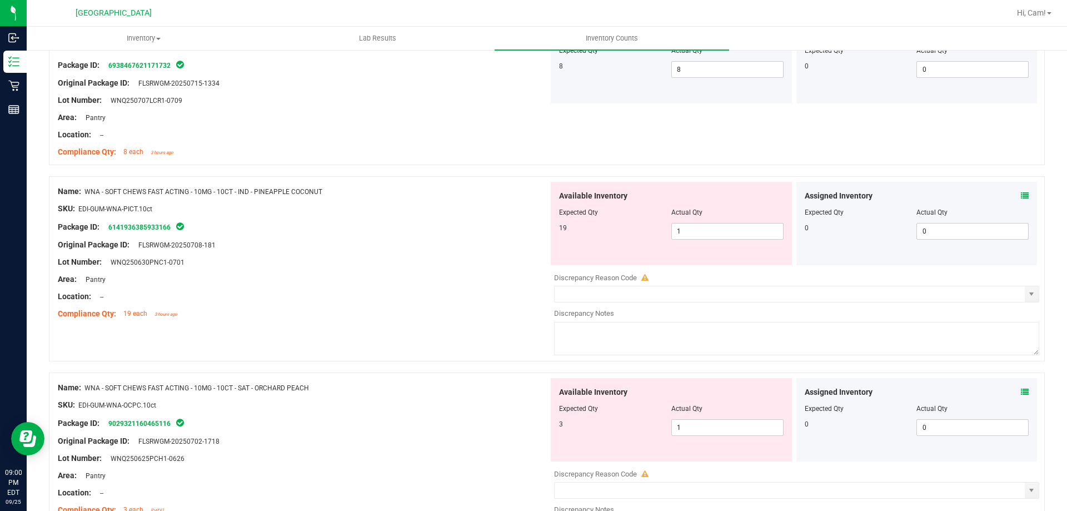
click at [1021, 199] on span at bounding box center [1025, 196] width 8 height 12
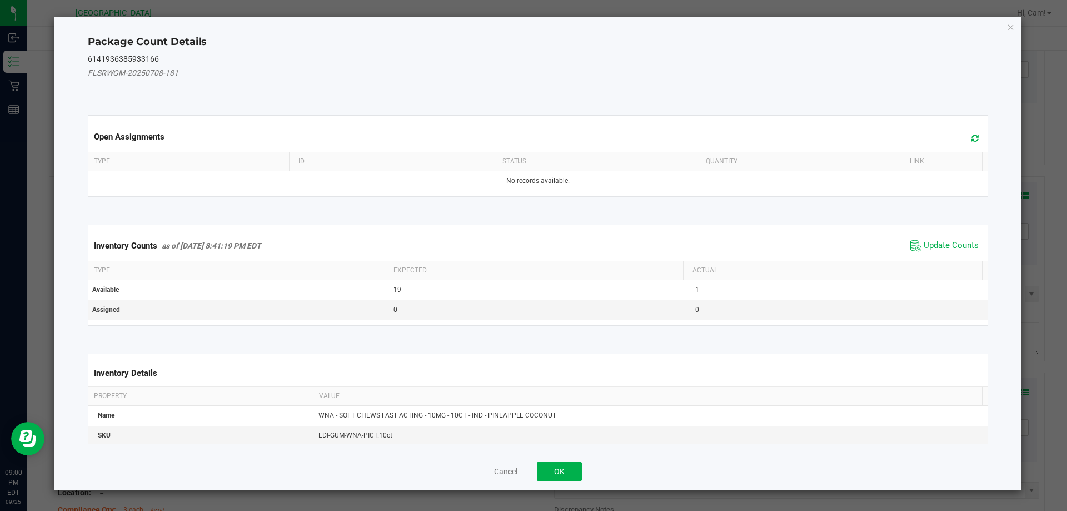
click at [974, 141] on div "Open Assignments" at bounding box center [538, 136] width 905 height 30
click at [963, 142] on span at bounding box center [972, 139] width 18 height 16
click at [949, 247] on span "Update Counts" at bounding box center [951, 245] width 55 height 11
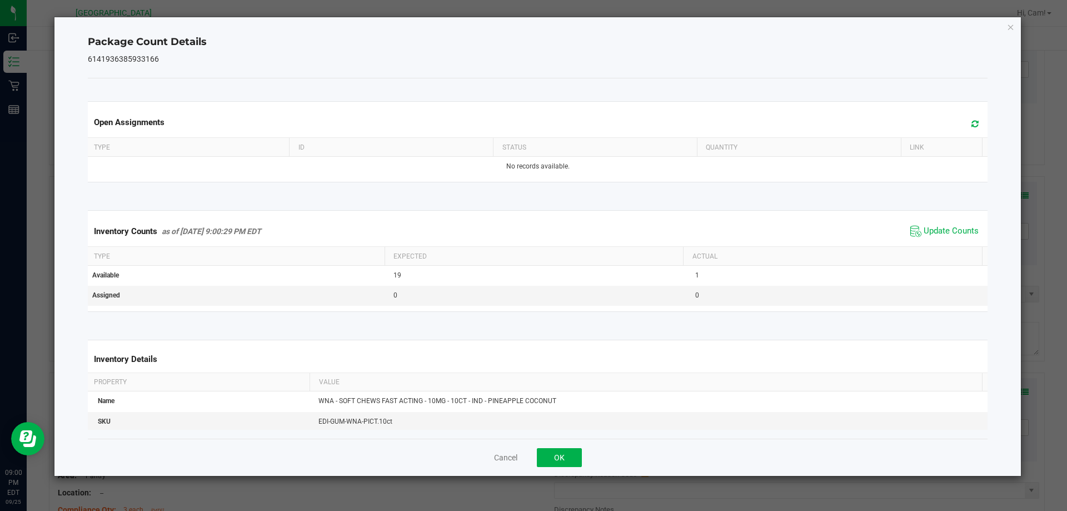
click at [582, 446] on div "Cancel OK" at bounding box center [538, 456] width 900 height 37
click at [572, 451] on button "OK" at bounding box center [559, 457] width 45 height 19
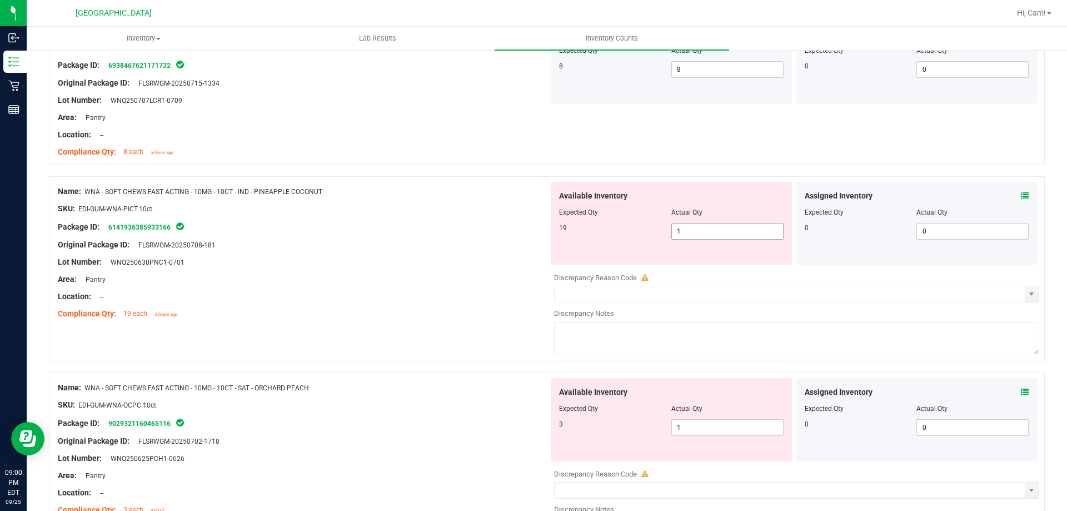
drag, startPoint x: 690, startPoint y: 222, endPoint x: 691, endPoint y: 238, distance: 16.2
click at [690, 226] on div "Available Inventory Expected Qty Actual Qty 19 1 1" at bounding box center [671, 223] width 241 height 83
click at [691, 238] on span "1 1" at bounding box center [727, 231] width 112 height 17
type input "19"
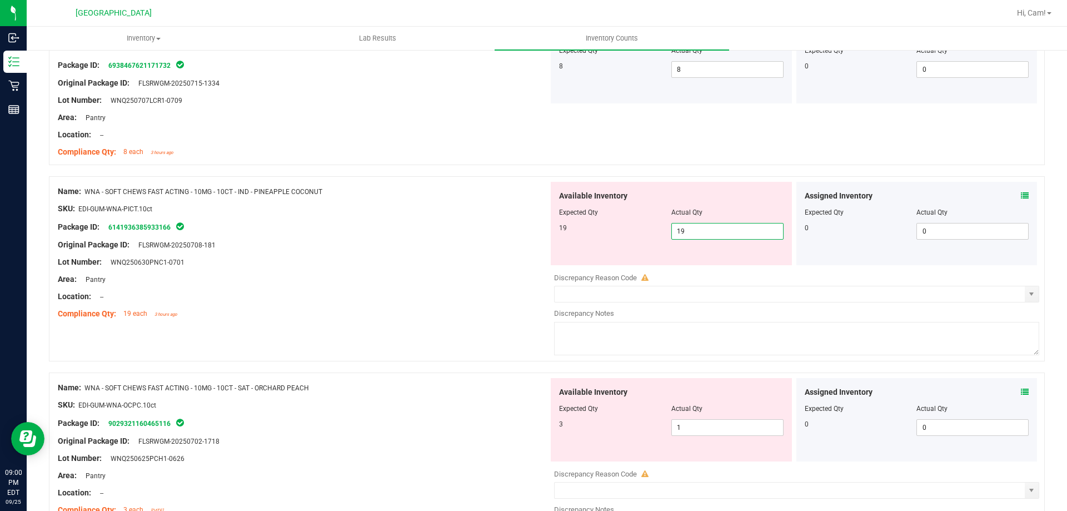
click at [453, 251] on div at bounding box center [303, 254] width 491 height 6
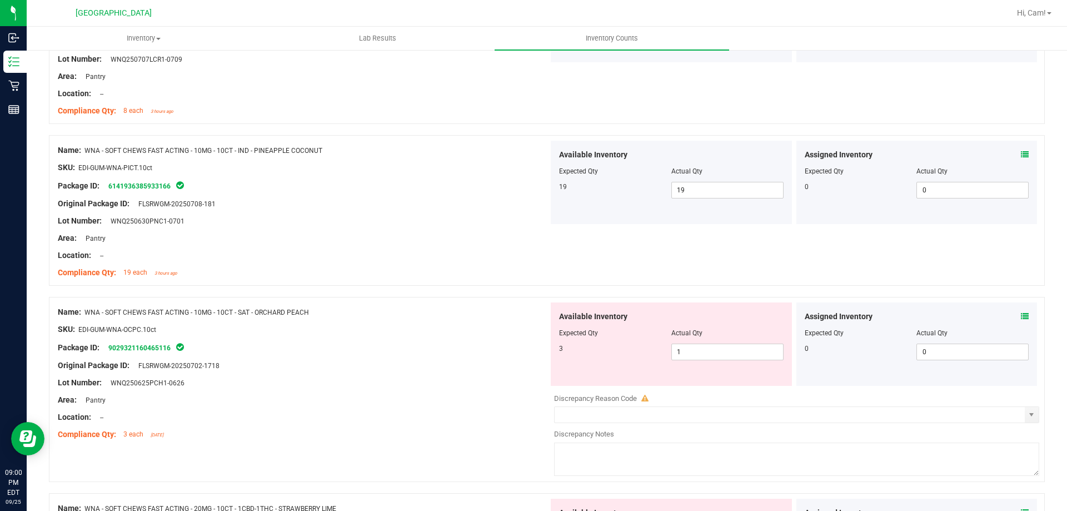
scroll to position [2056, 0]
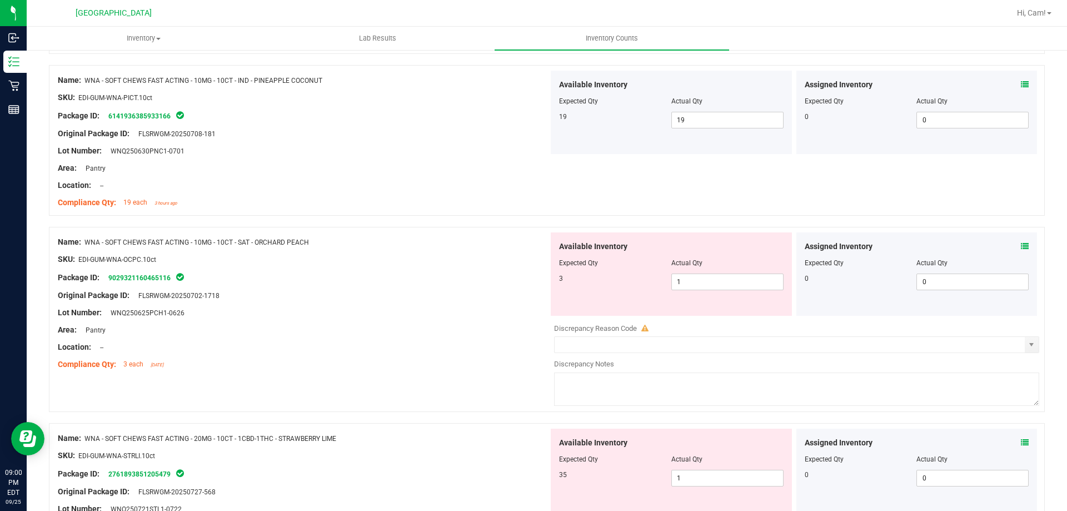
click at [1021, 248] on icon at bounding box center [1025, 246] width 8 height 8
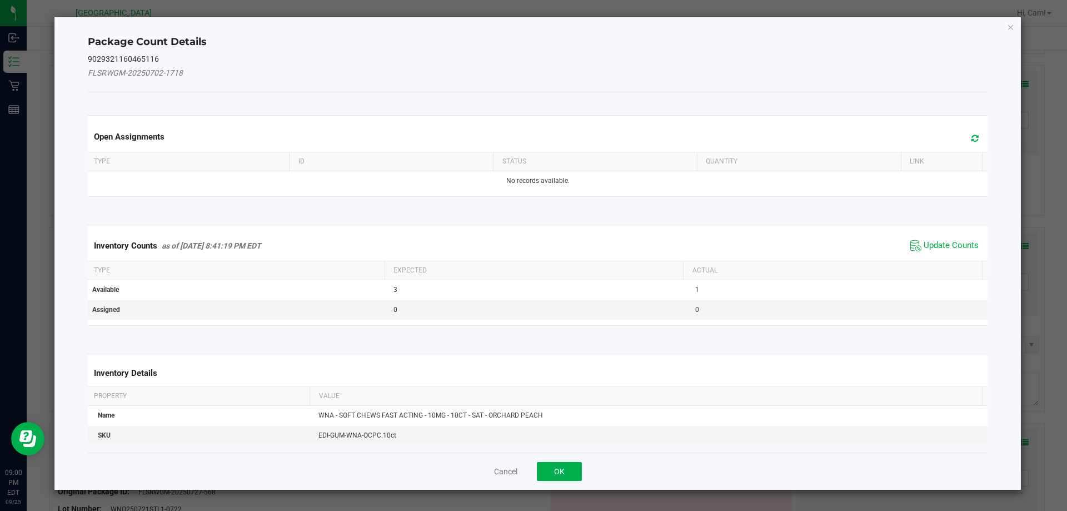
click at [963, 141] on span at bounding box center [972, 139] width 18 height 16
click at [949, 236] on div "Inventory Counts as of [DATE] 8:41:19 PM EDT Update Counts" at bounding box center [538, 246] width 905 height 30
click at [947, 241] on span "Update Counts" at bounding box center [951, 245] width 55 height 11
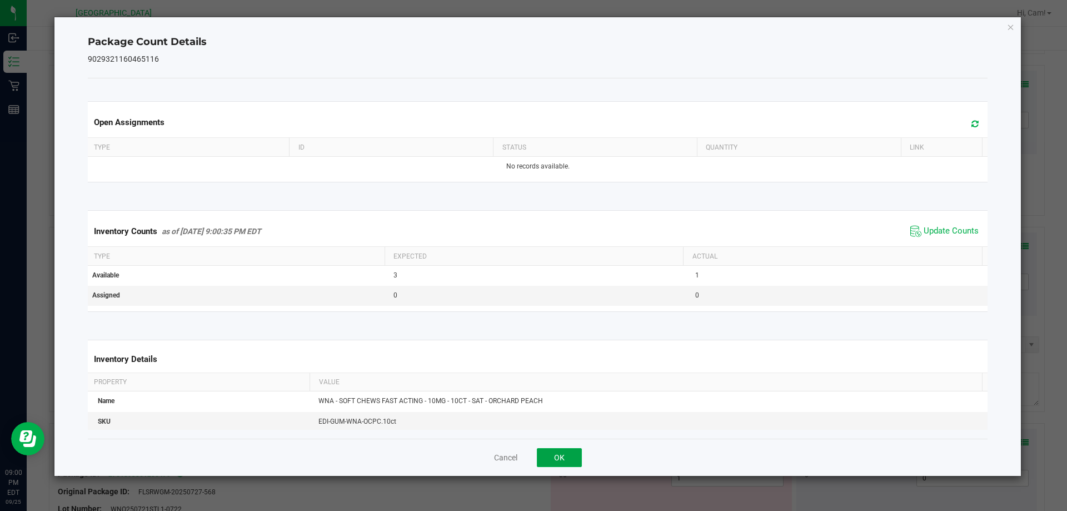
drag, startPoint x: 552, startPoint y: 461, endPoint x: 553, endPoint y: 455, distance: 6.9
click at [552, 458] on button "OK" at bounding box center [559, 457] width 45 height 19
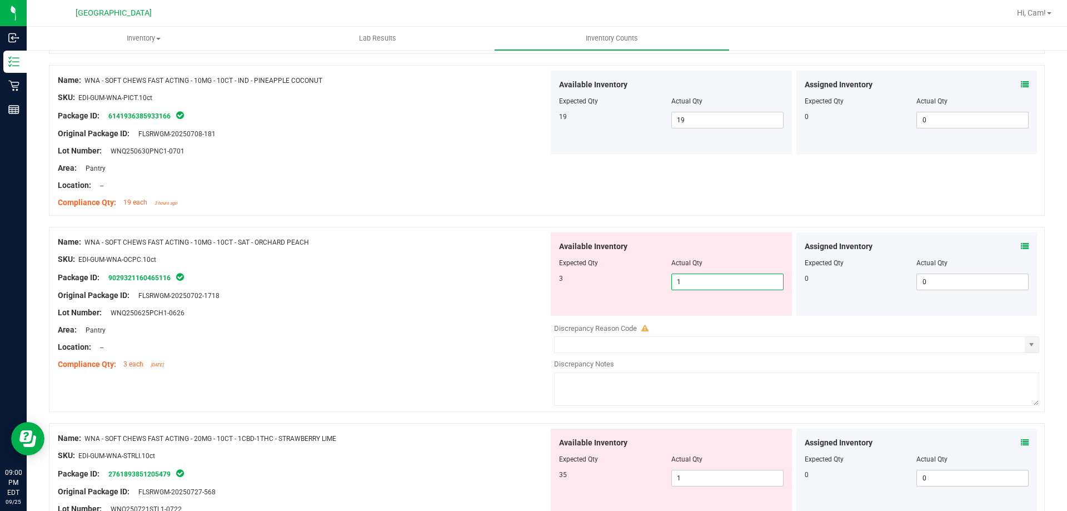
click at [721, 285] on span "1 1" at bounding box center [727, 281] width 112 height 17
click at [721, 285] on input "1" at bounding box center [727, 282] width 111 height 16
type input "3"
click at [523, 245] on div "Name: WNA - SOFT CHEWS FAST ACTING - 10MG - 10CT - SAT - ORCHARD PEACH" at bounding box center [303, 242] width 491 height 12
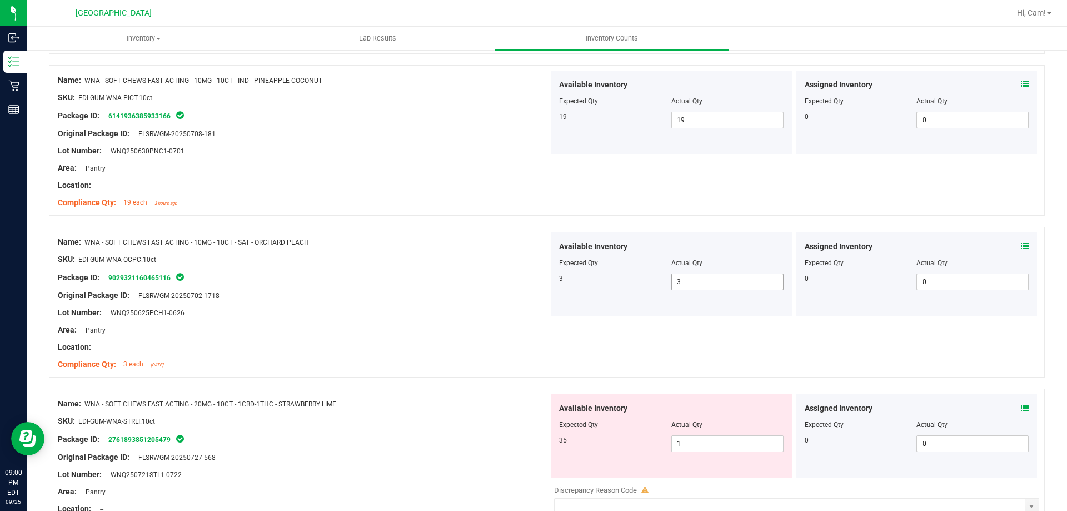
scroll to position [2278, 0]
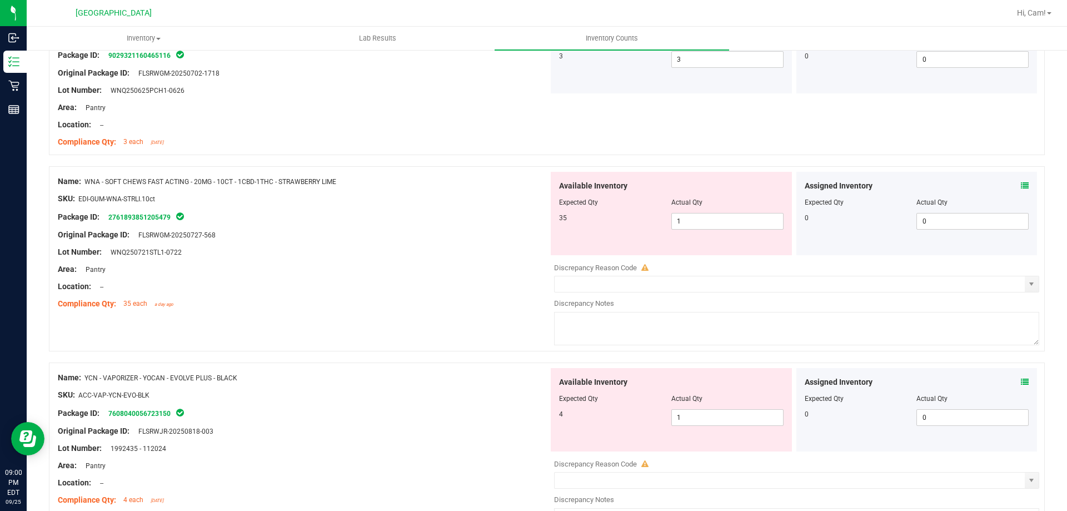
click at [1021, 183] on icon at bounding box center [1025, 186] width 8 height 8
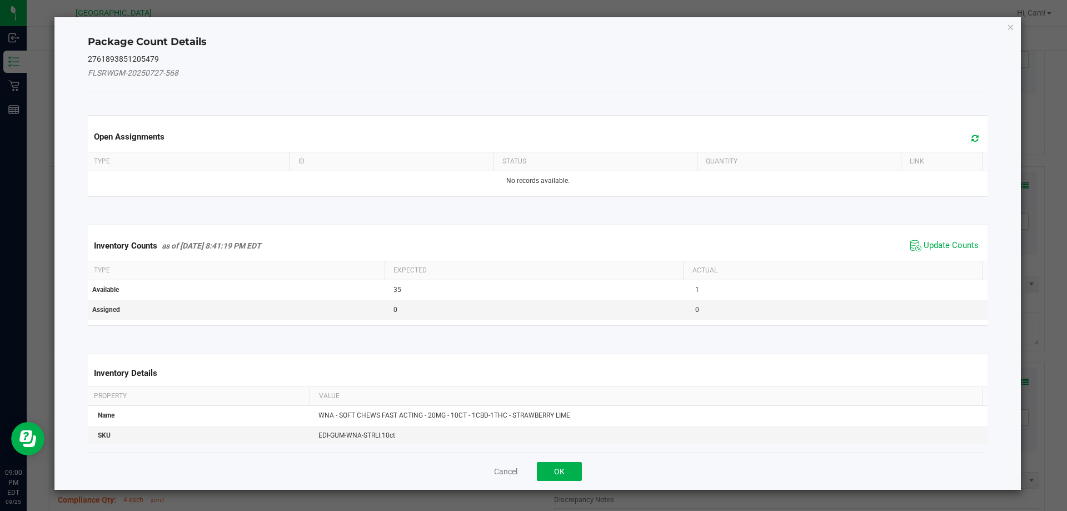
click at [967, 143] on span at bounding box center [972, 139] width 18 height 16
click at [963, 142] on span at bounding box center [972, 139] width 18 height 16
click at [932, 243] on span "Update Counts" at bounding box center [951, 245] width 55 height 11
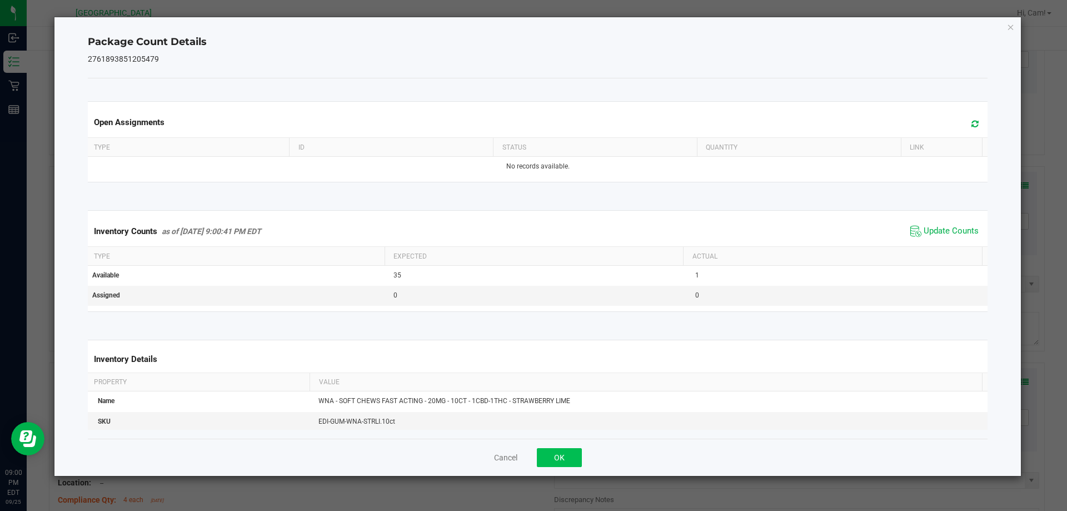
click at [572, 466] on div "Cancel OK" at bounding box center [538, 456] width 900 height 37
drag, startPoint x: 574, startPoint y: 450, endPoint x: 665, endPoint y: 317, distance: 160.8
click at [575, 449] on button "OK" at bounding box center [559, 457] width 45 height 19
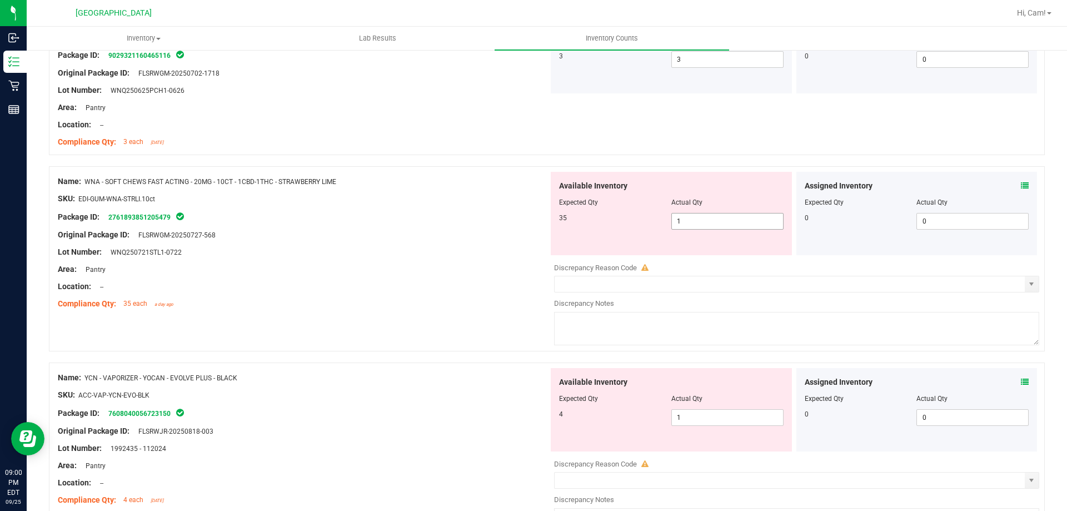
click at [724, 225] on span "1 1" at bounding box center [727, 221] width 112 height 17
click at [733, 222] on input "1" at bounding box center [727, 221] width 111 height 16
drag, startPoint x: 666, startPoint y: 227, endPoint x: 660, endPoint y: 226, distance: 6.1
click at [660, 226] on div "35 1 136" at bounding box center [671, 221] width 225 height 17
drag, startPoint x: 705, startPoint y: 221, endPoint x: 546, endPoint y: 216, distance: 159.6
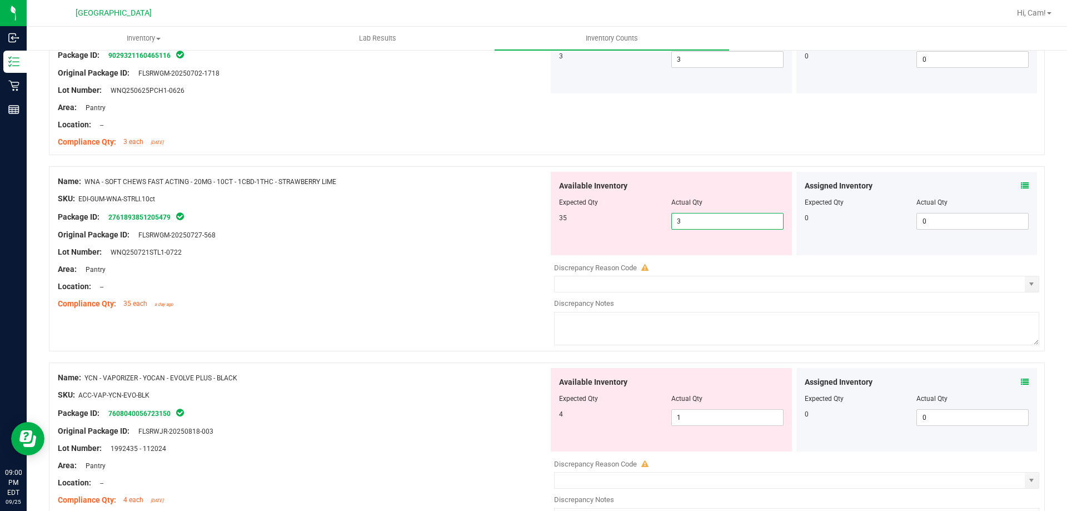
click at [572, 217] on div "35 1 3" at bounding box center [671, 221] width 225 height 17
type input "5"
drag, startPoint x: 463, startPoint y: 245, endPoint x: 551, endPoint y: 223, distance: 89.9
click at [463, 246] on div "Name: WNA - SOFT CHEWS FAST ACTING - 20MG - 10CT - 1CBD-1THC - STRAWBERRY LIME …" at bounding box center [303, 243] width 491 height 142
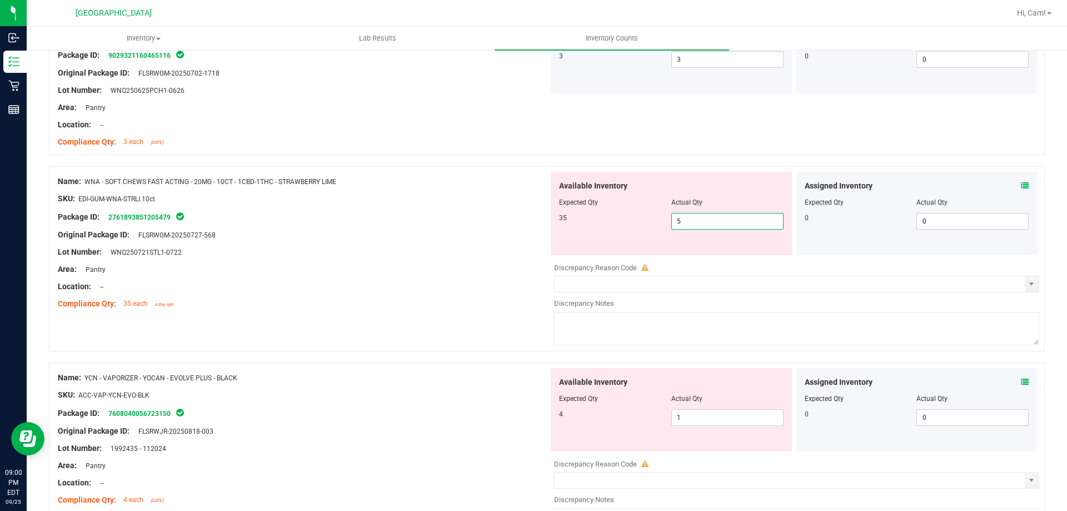
click at [720, 225] on span "5 5" at bounding box center [727, 221] width 112 height 17
click at [720, 225] on input "5" at bounding box center [727, 221] width 111 height 16
type input "35"
click at [516, 221] on div "Package ID: 2761893851205479" at bounding box center [303, 216] width 491 height 13
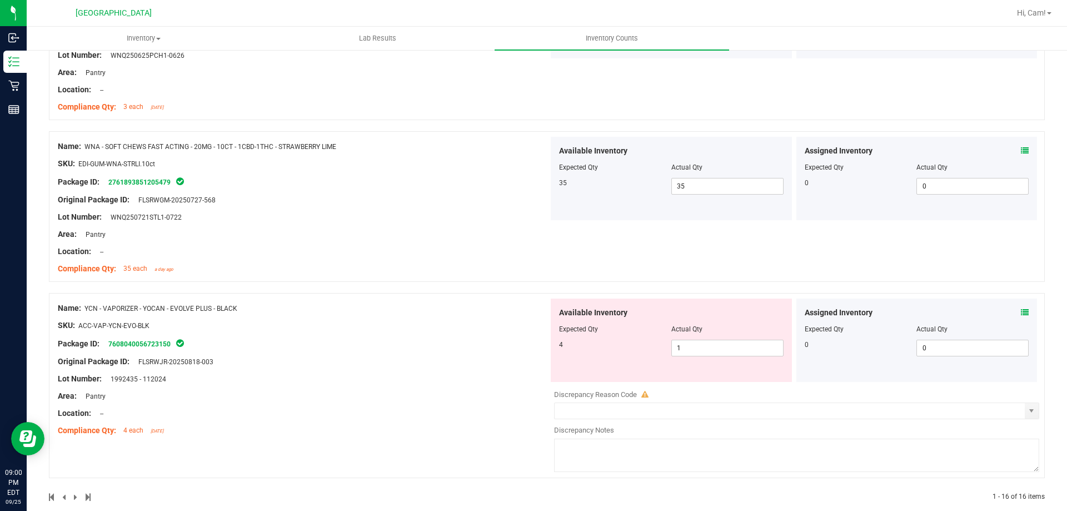
scroll to position [2330, 0]
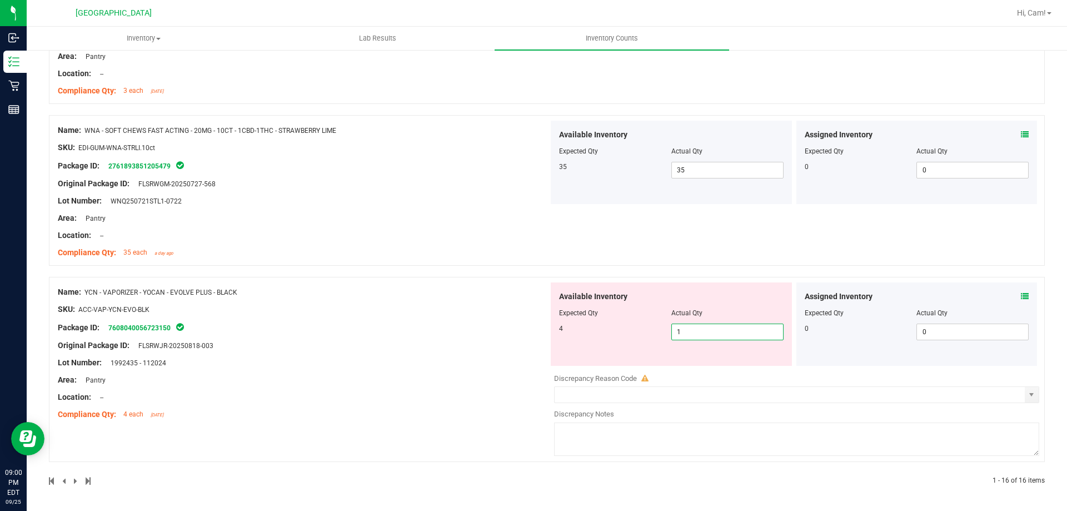
click at [700, 331] on span "1 1" at bounding box center [727, 331] width 112 height 17
drag, startPoint x: 699, startPoint y: 331, endPoint x: 520, endPoint y: 305, distance: 181.4
click at [548, 313] on div "Available Inventory Expected Qty Actual Qty 4 1 1" at bounding box center [671, 323] width 246 height 83
type input "4"
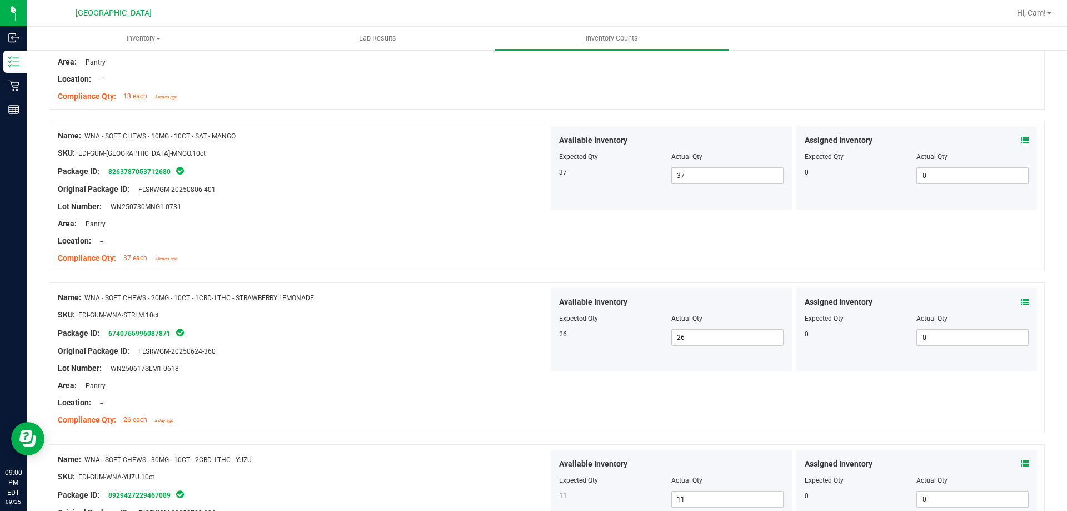
scroll to position [0, 0]
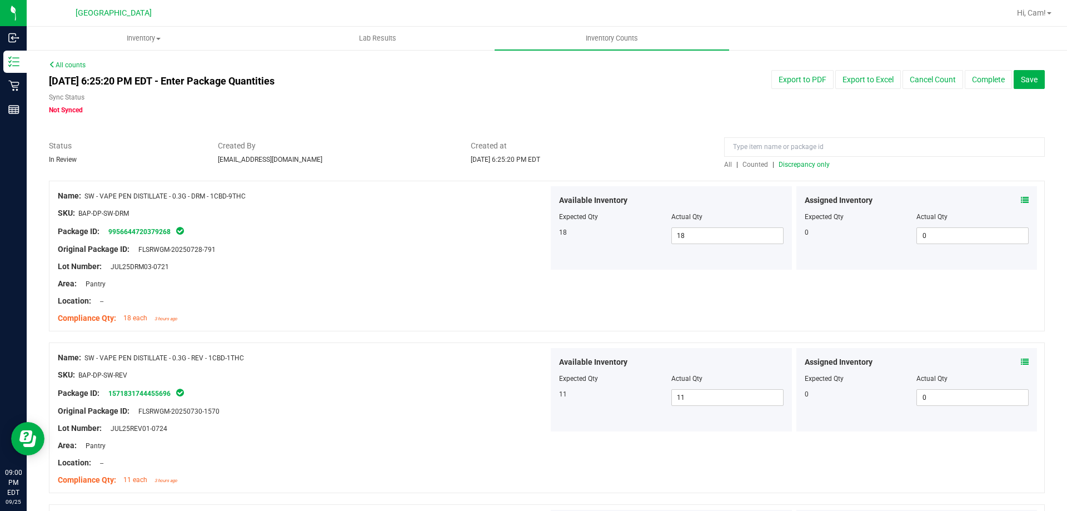
click at [807, 164] on span "Discrepancy only" at bounding box center [804, 165] width 51 height 8
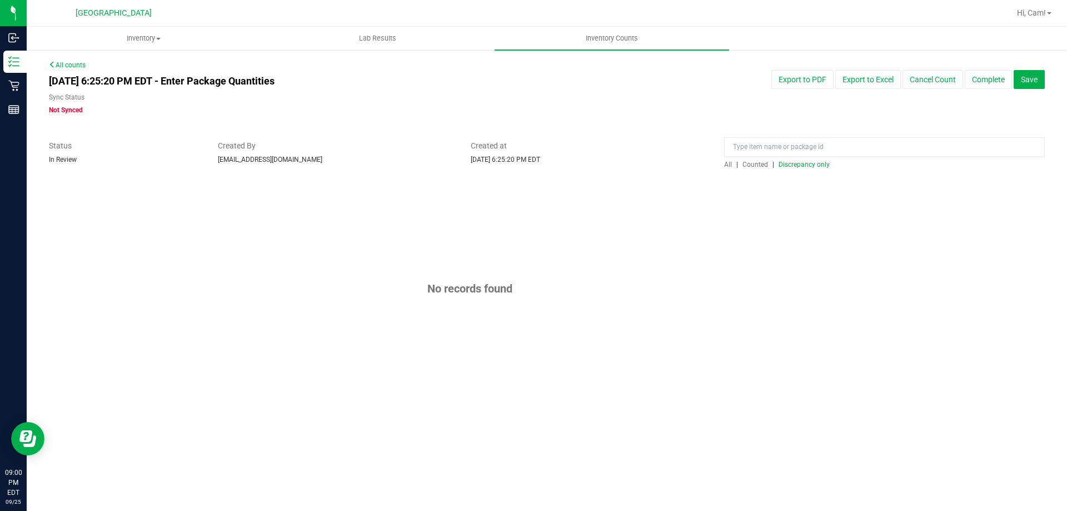
click at [799, 165] on span "Discrepancy only" at bounding box center [804, 165] width 51 height 8
click at [1027, 79] on span "Save" at bounding box center [1029, 79] width 17 height 9
